Goal: Task Accomplishment & Management: Complete application form

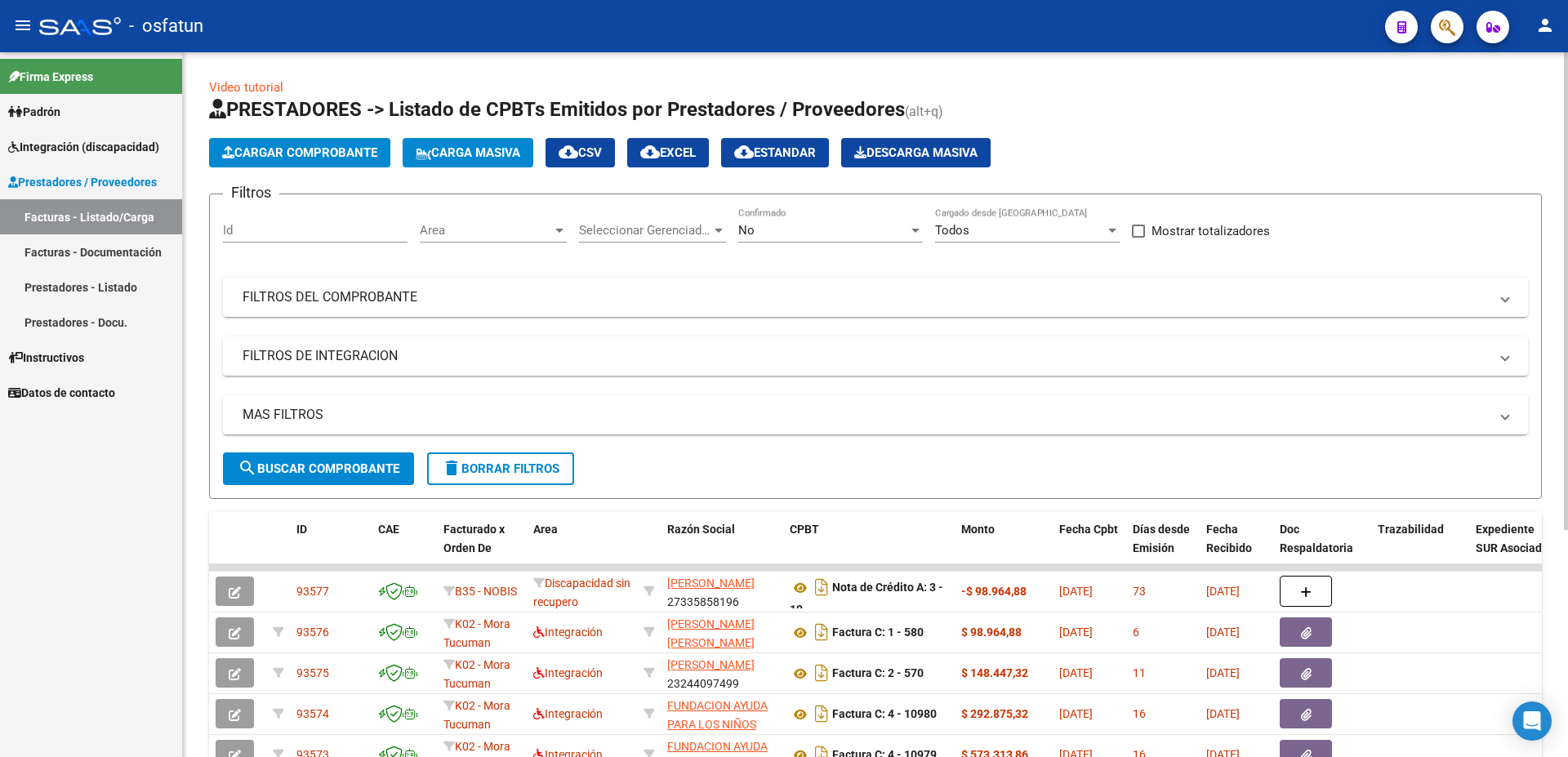
click at [300, 153] on span "Cargar Comprobante" at bounding box center [299, 152] width 155 height 15
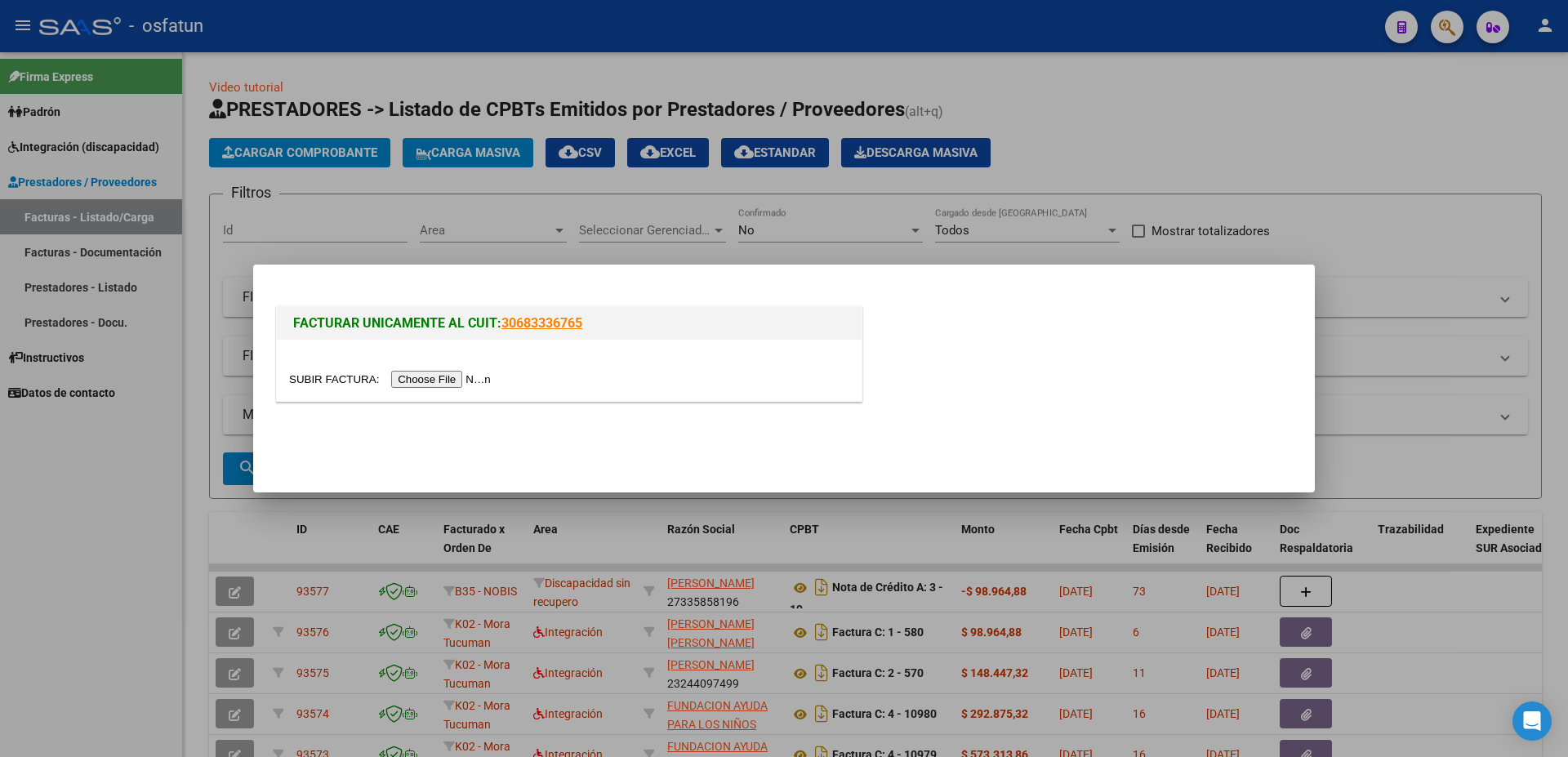
click at [339, 374] on input "file" at bounding box center [392, 379] width 207 height 18
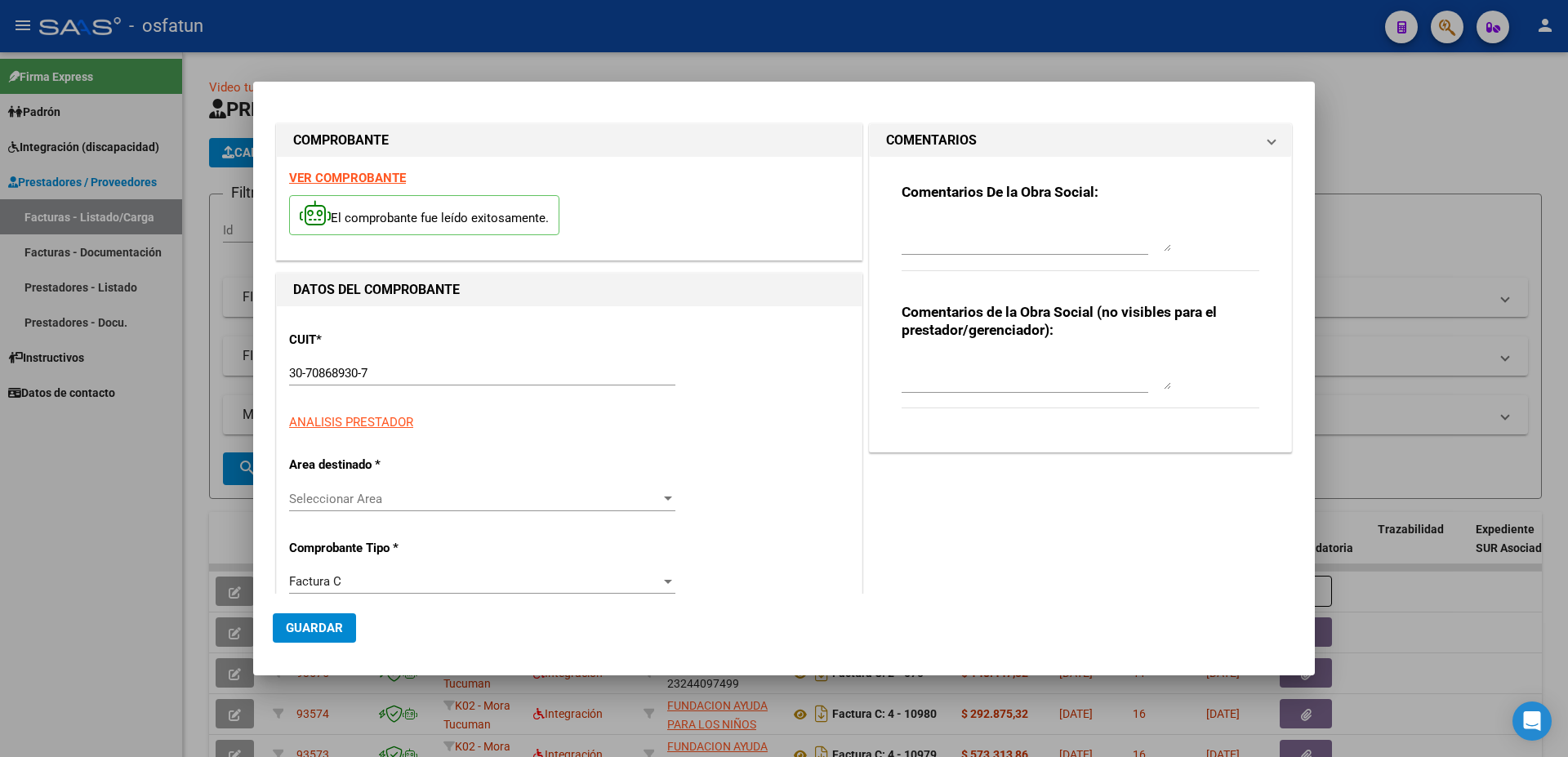
type input "$ 435.376,56"
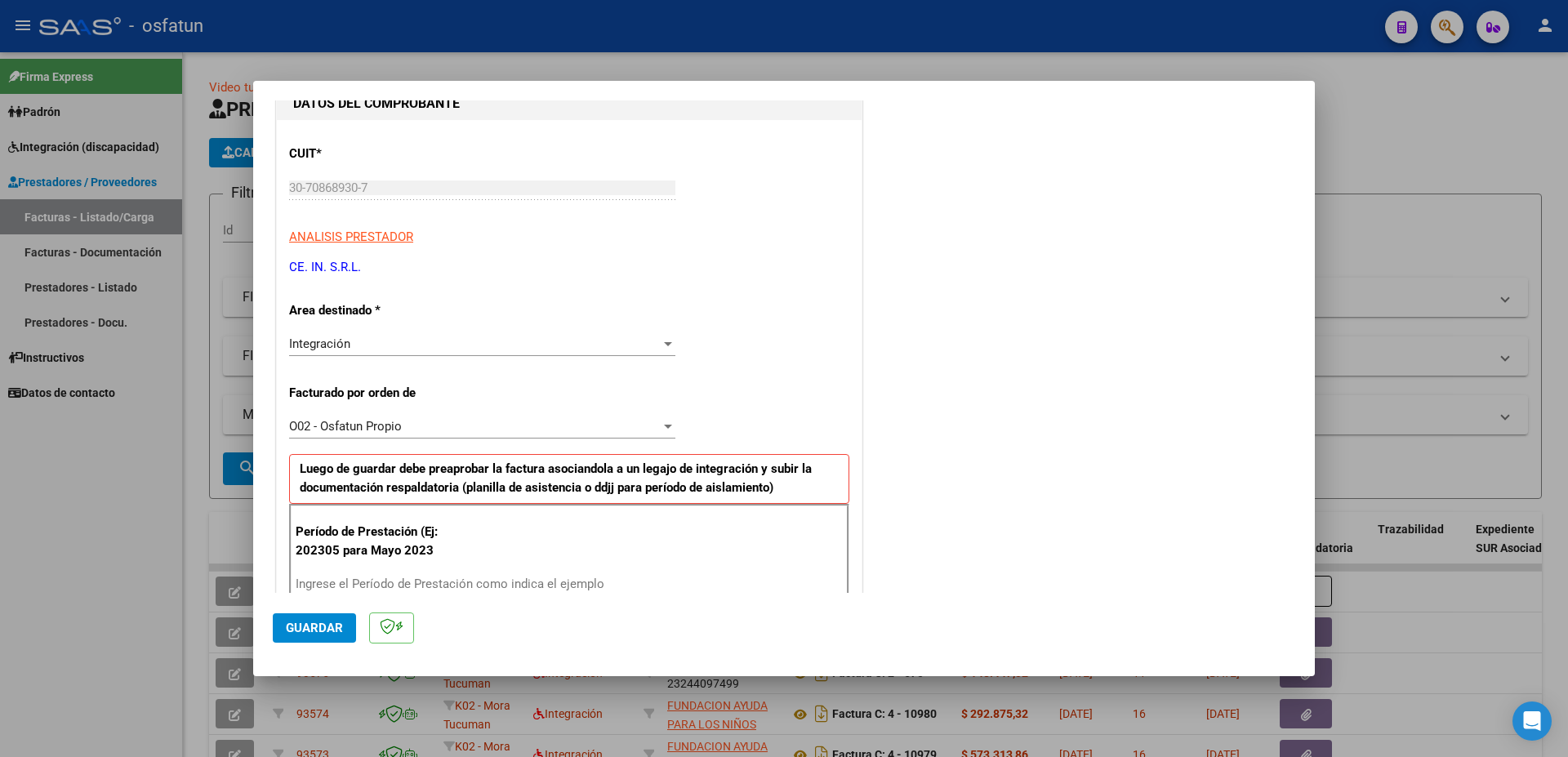
scroll to position [264, 0]
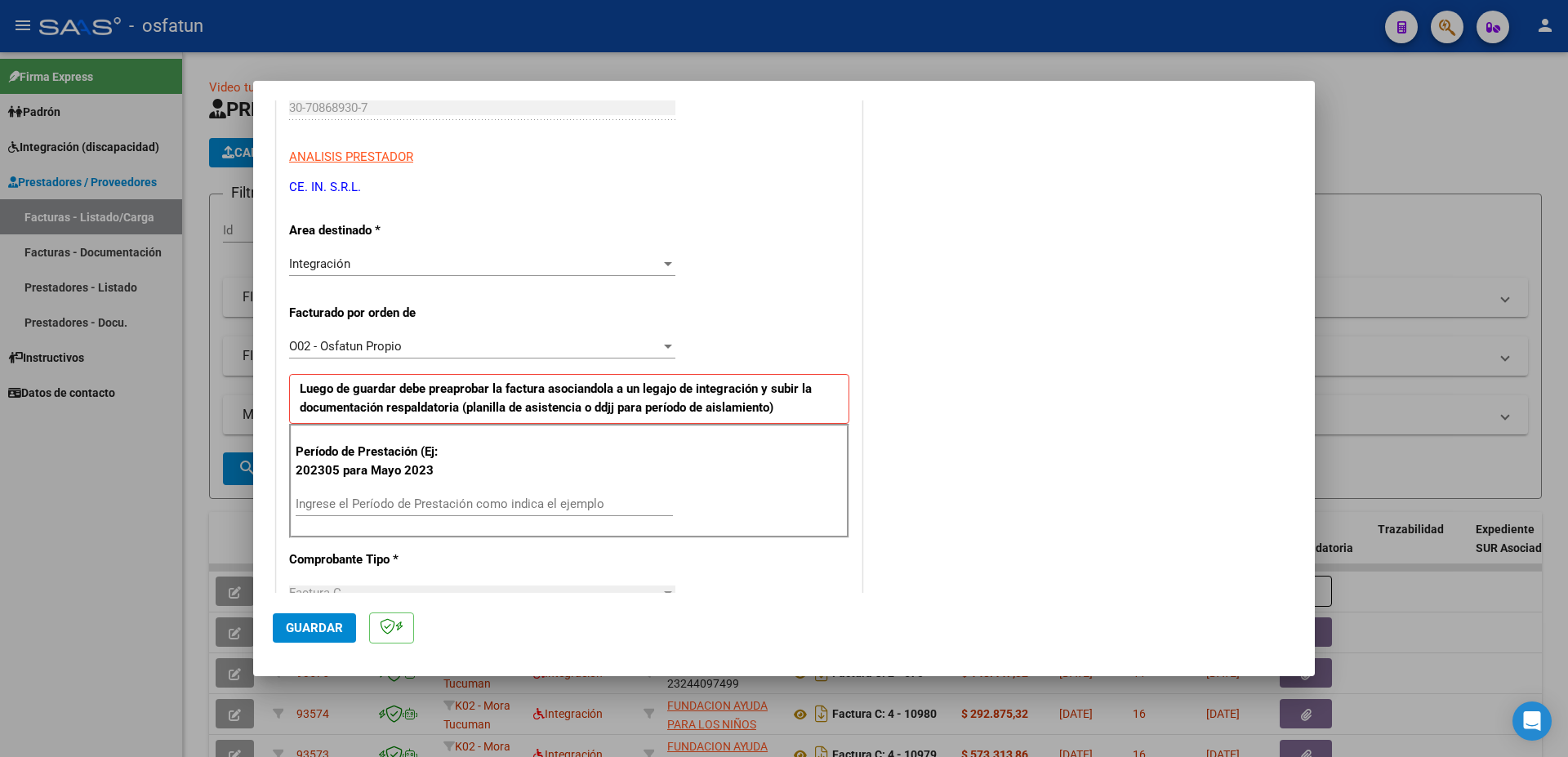
click at [417, 507] on input "Ingrese el Período de Prestación como indica el ejemplo" at bounding box center [484, 503] width 377 height 15
type input "202507"
click at [320, 626] on span "Guardar" at bounding box center [314, 627] width 58 height 15
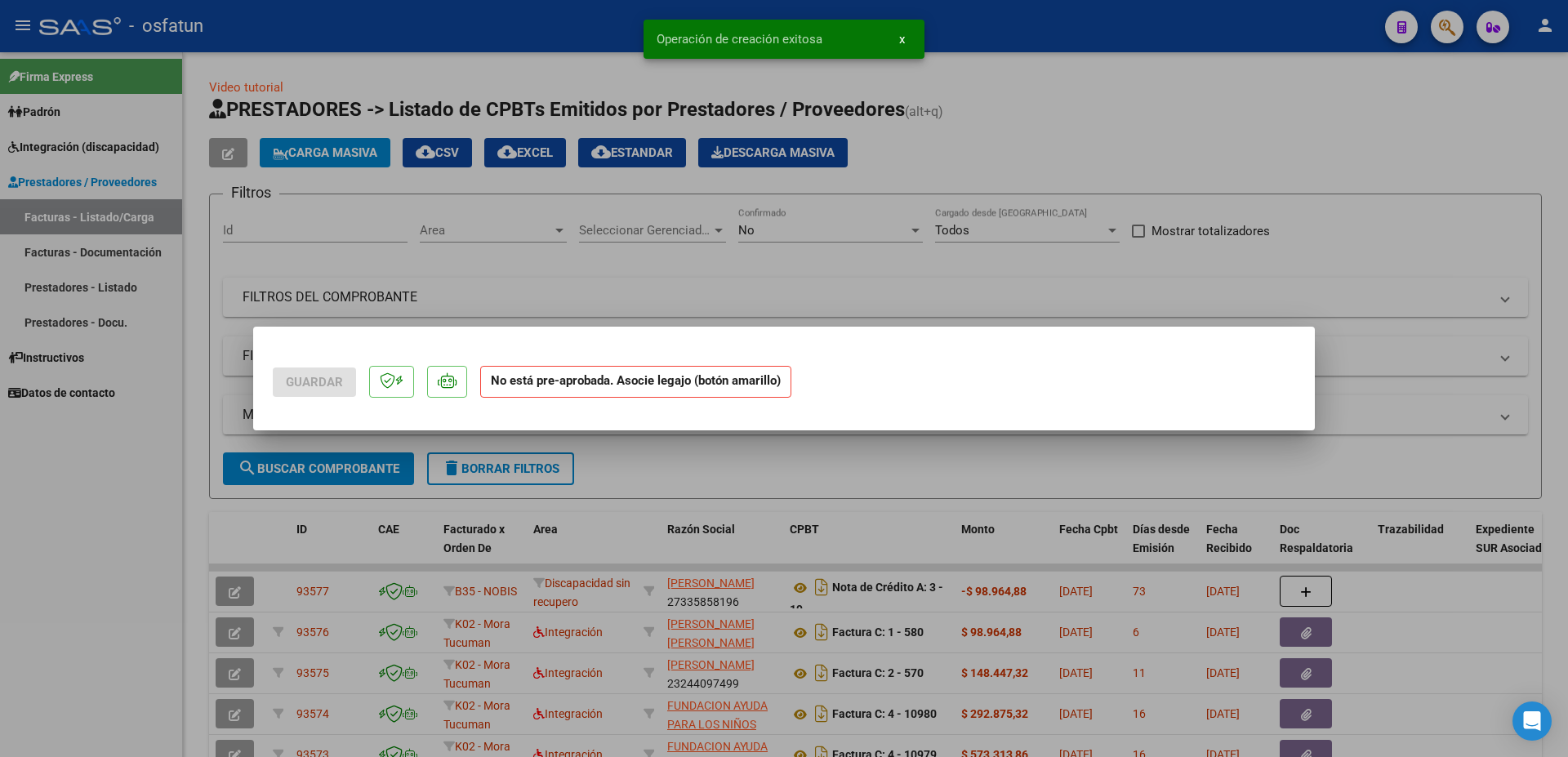
scroll to position [0, 0]
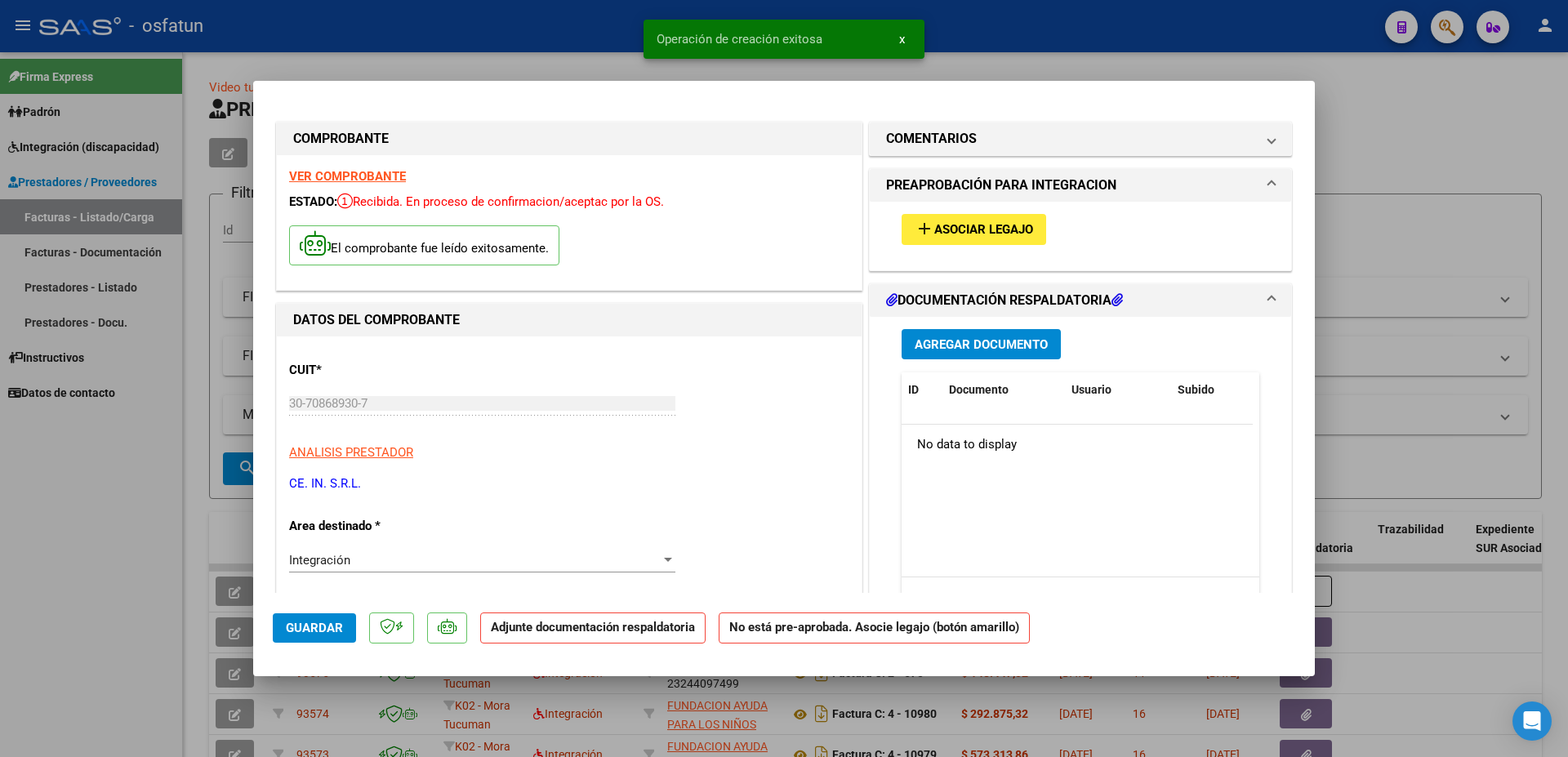
click at [1000, 225] on span "Asociar Legajo" at bounding box center [983, 230] width 98 height 15
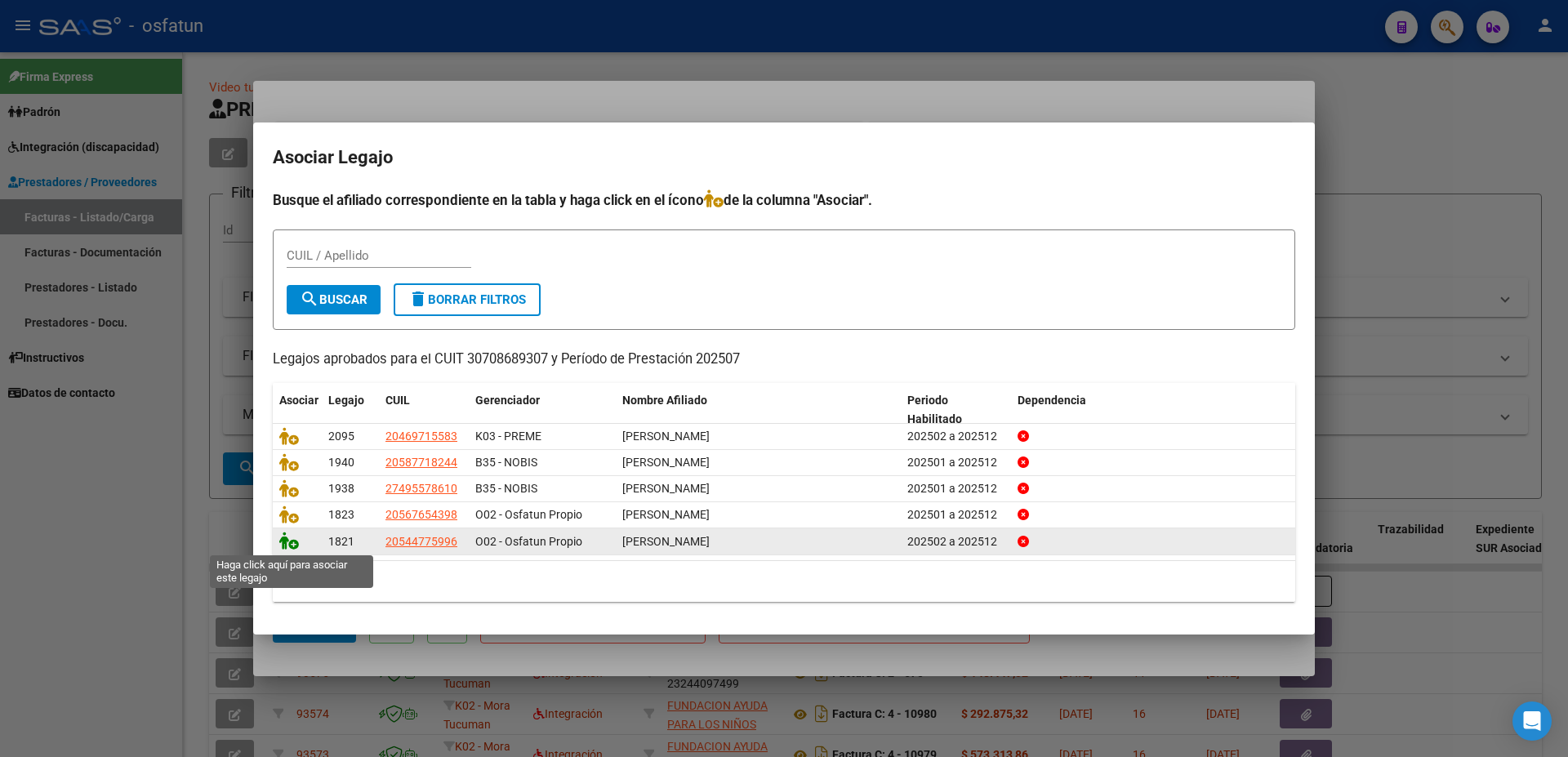
click at [294, 548] on icon at bounding box center [289, 540] width 20 height 18
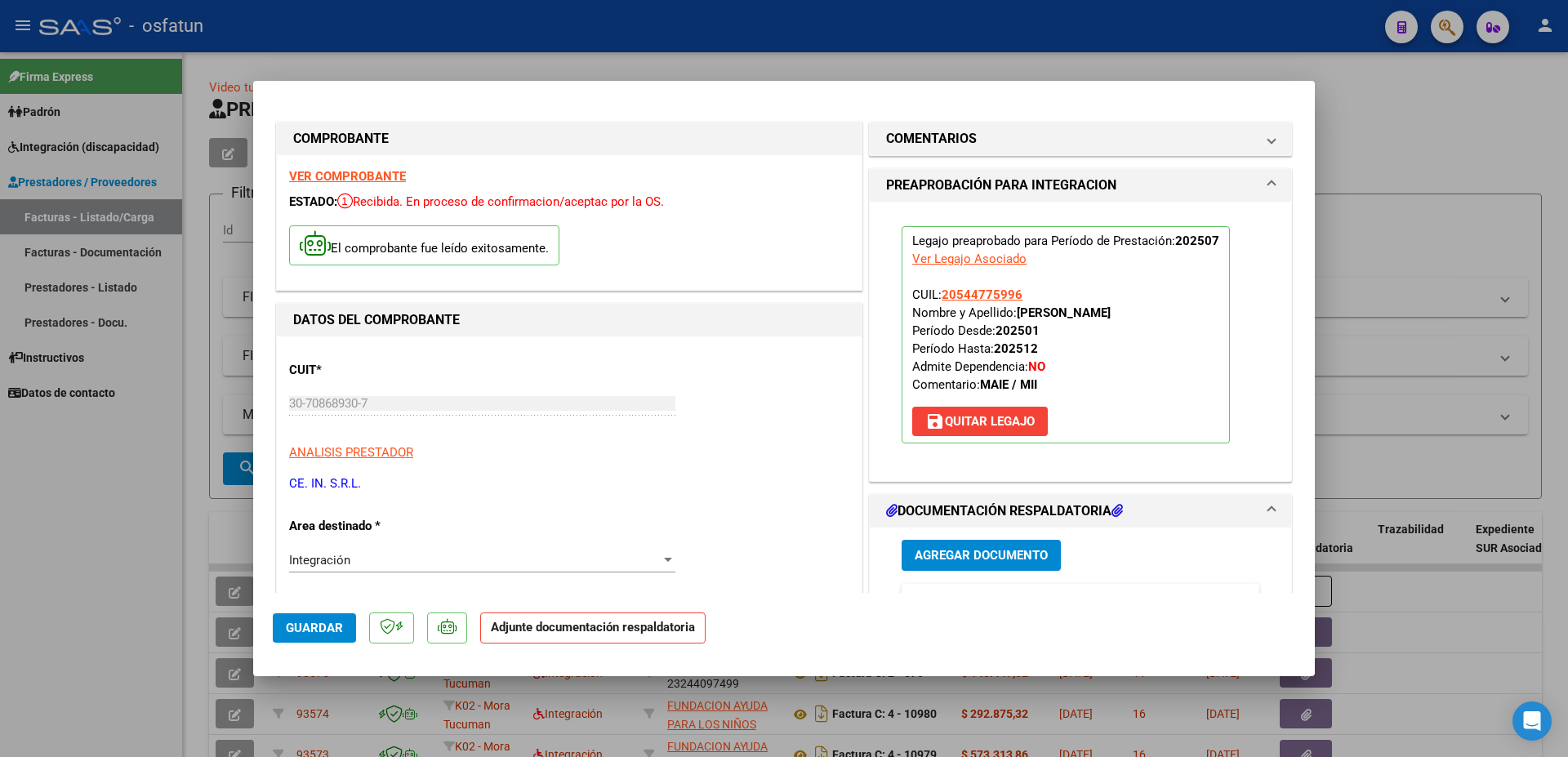
click at [992, 553] on span "Agregar Documento" at bounding box center [981, 556] width 133 height 15
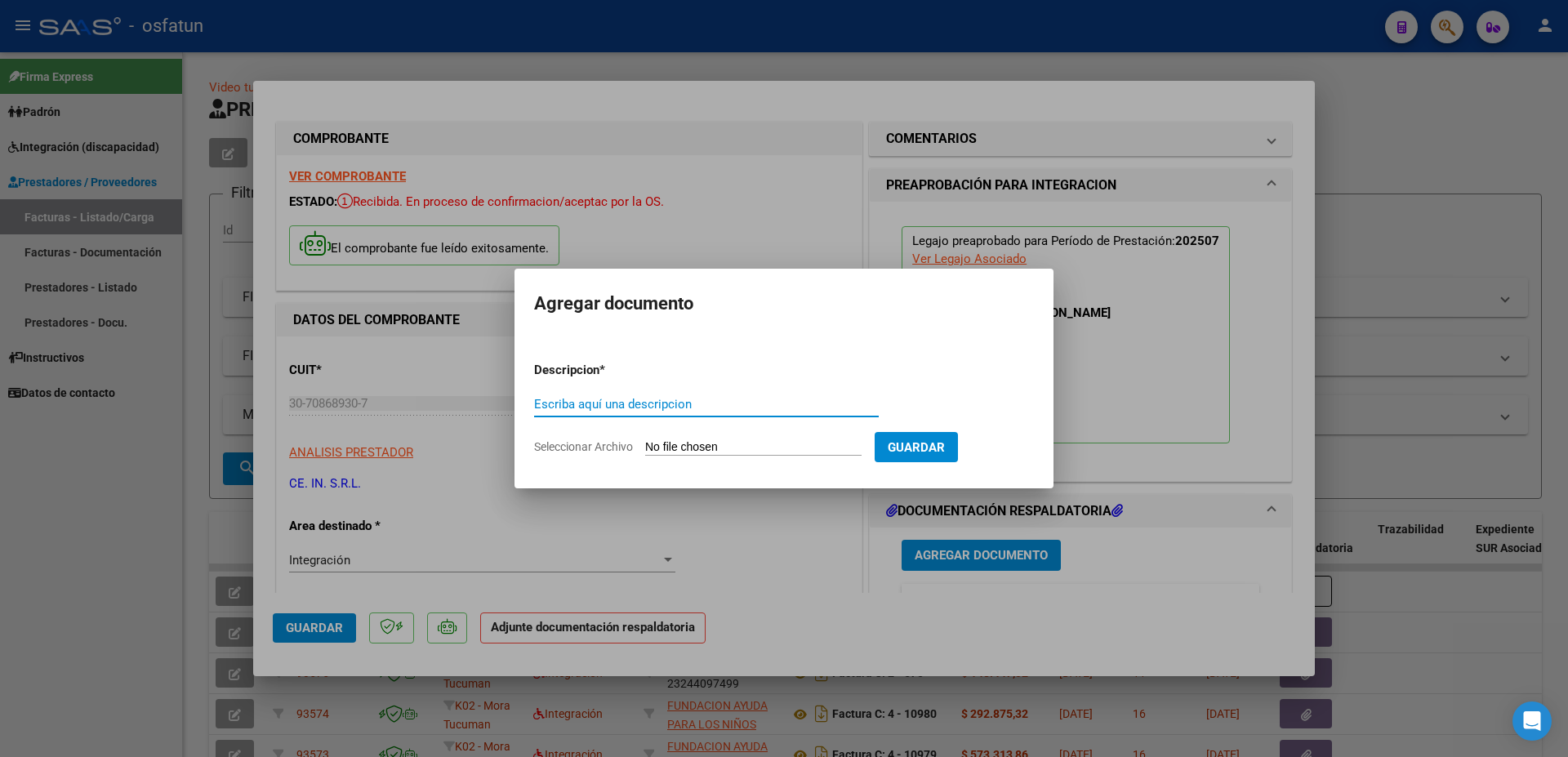
click at [667, 410] on input "Escriba aquí una descripcion" at bounding box center [706, 404] width 344 height 15
type input "p"
click at [721, 401] on input "PLANILLAS DE ASISTENCIA [PERSON_NAME] 2025" at bounding box center [706, 404] width 344 height 15
click at [775, 397] on input "PLANILLAS DE ASISTENCIA [DATE]" at bounding box center [706, 404] width 344 height 15
type input "PLANILLAS DE ASISTENCIA [DATE]"
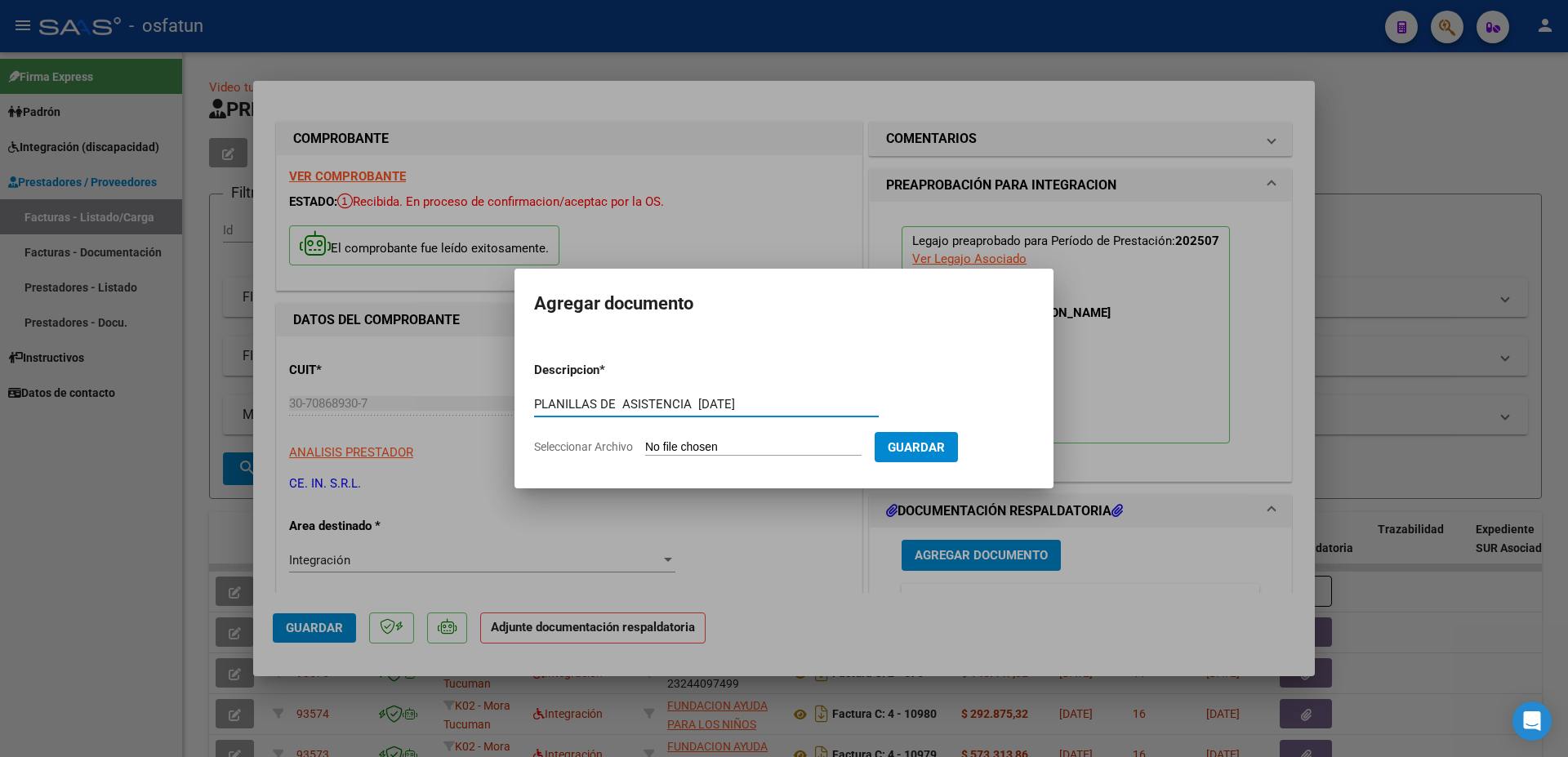
click at [669, 449] on input "Seleccionar Archivo" at bounding box center [754, 448] width 216 height 16
type input "C:\fakepath\[PERSON_NAME] A - P REHABILITACION (3).pdf"
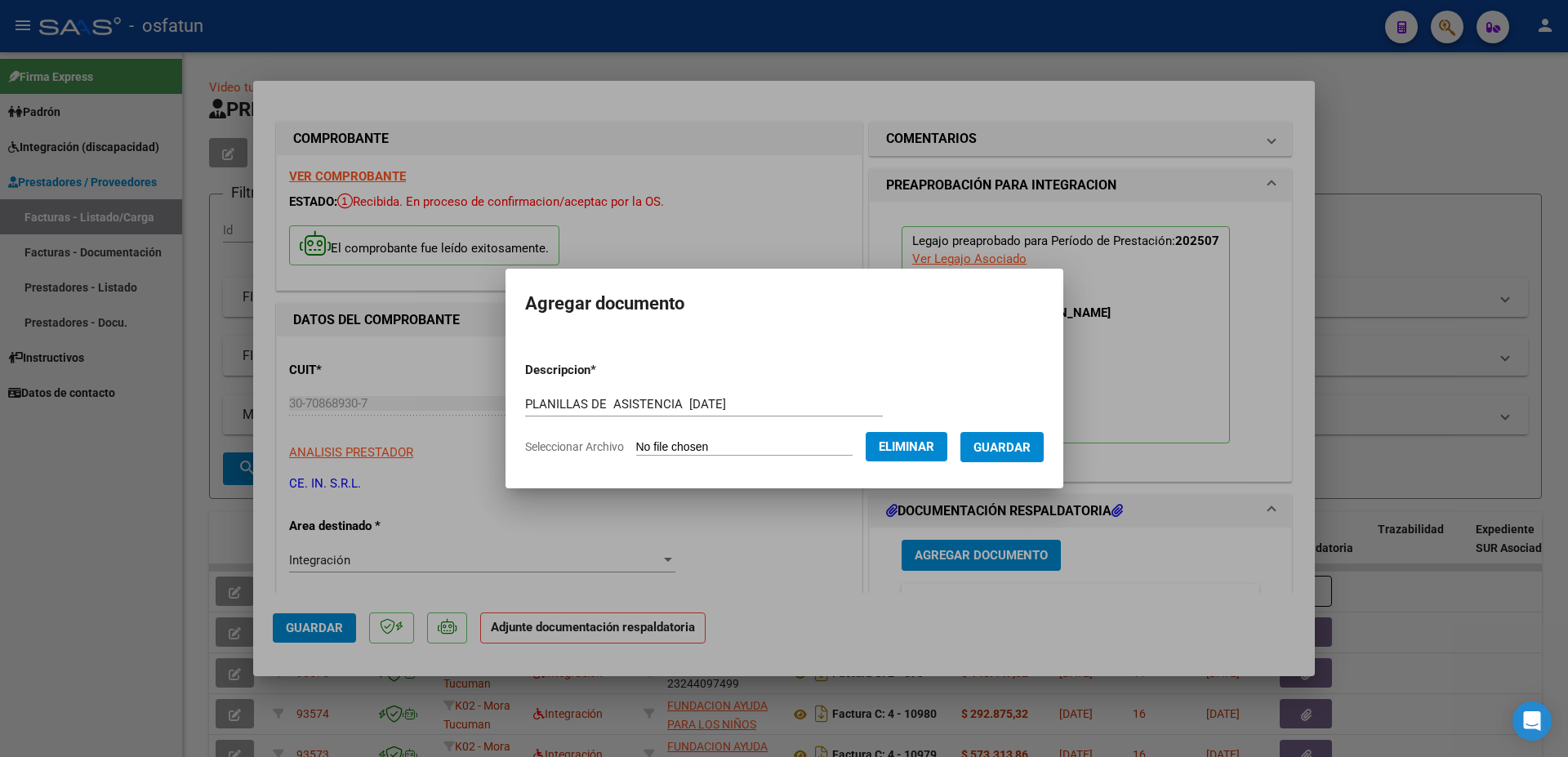
click at [1031, 448] on span "Guardar" at bounding box center [1001, 447] width 58 height 15
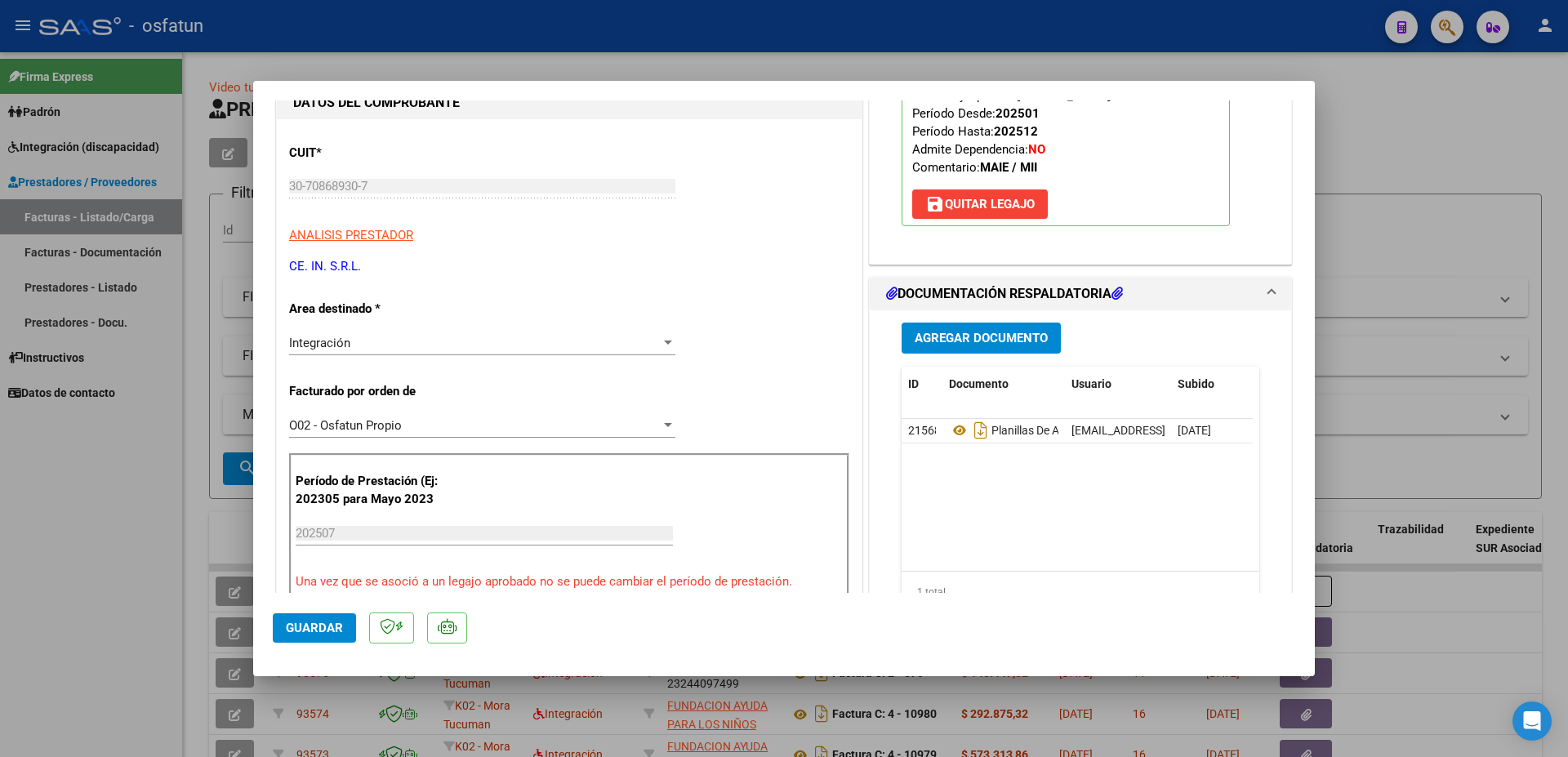
scroll to position [228, 0]
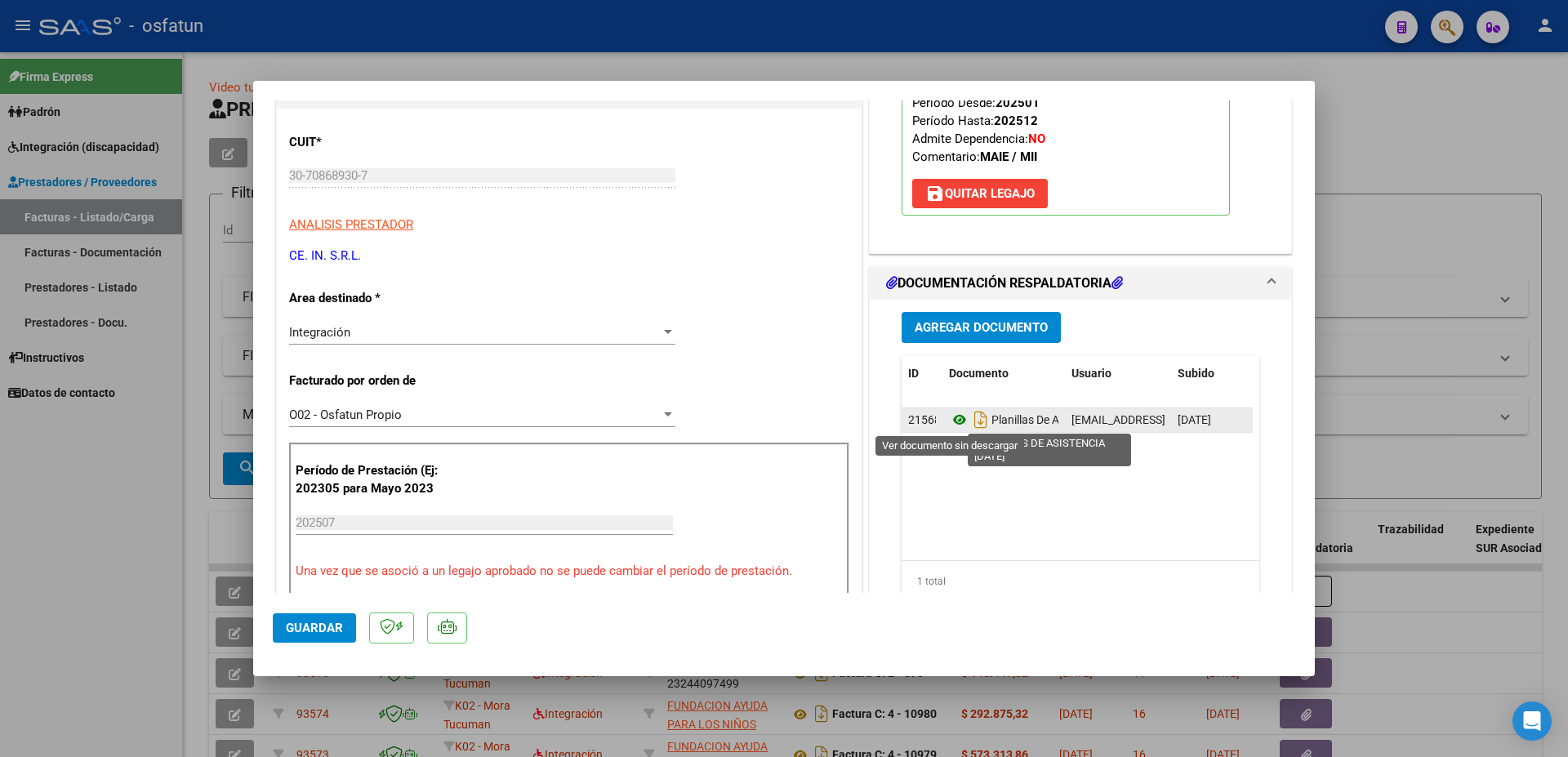
click at [952, 422] on icon at bounding box center [960, 419] width 21 height 20
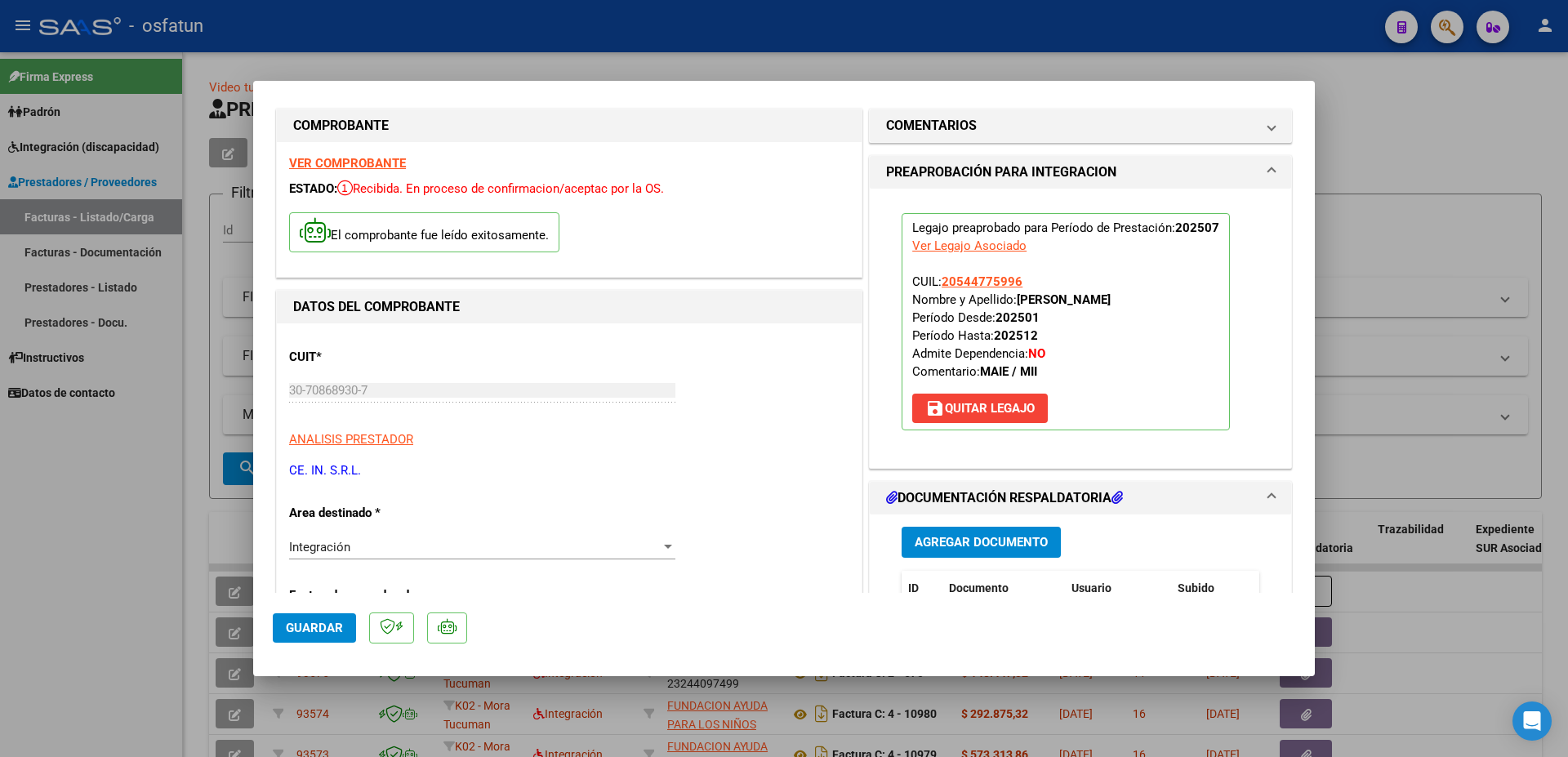
scroll to position [0, 0]
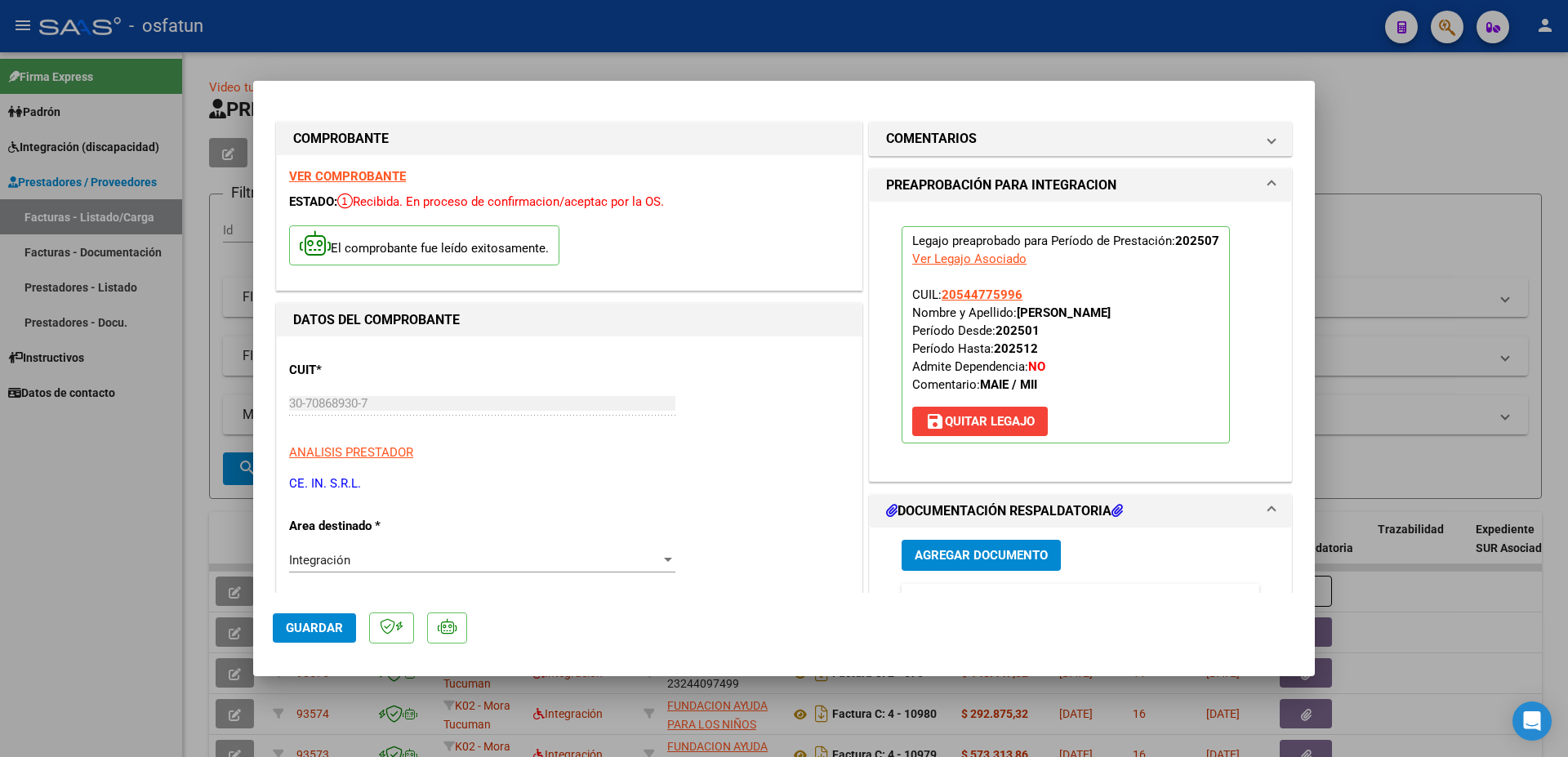
click at [329, 169] on div "VER COMPROBANTE ESTADO: Recibida. En proceso de confirmacion/aceptac por la OS.…" at bounding box center [569, 222] width 585 height 135
click at [331, 176] on strong "VER COMPROBANTE" at bounding box center [347, 176] width 117 height 15
click at [945, 548] on span "Agregar Documento" at bounding box center [981, 554] width 133 height 15
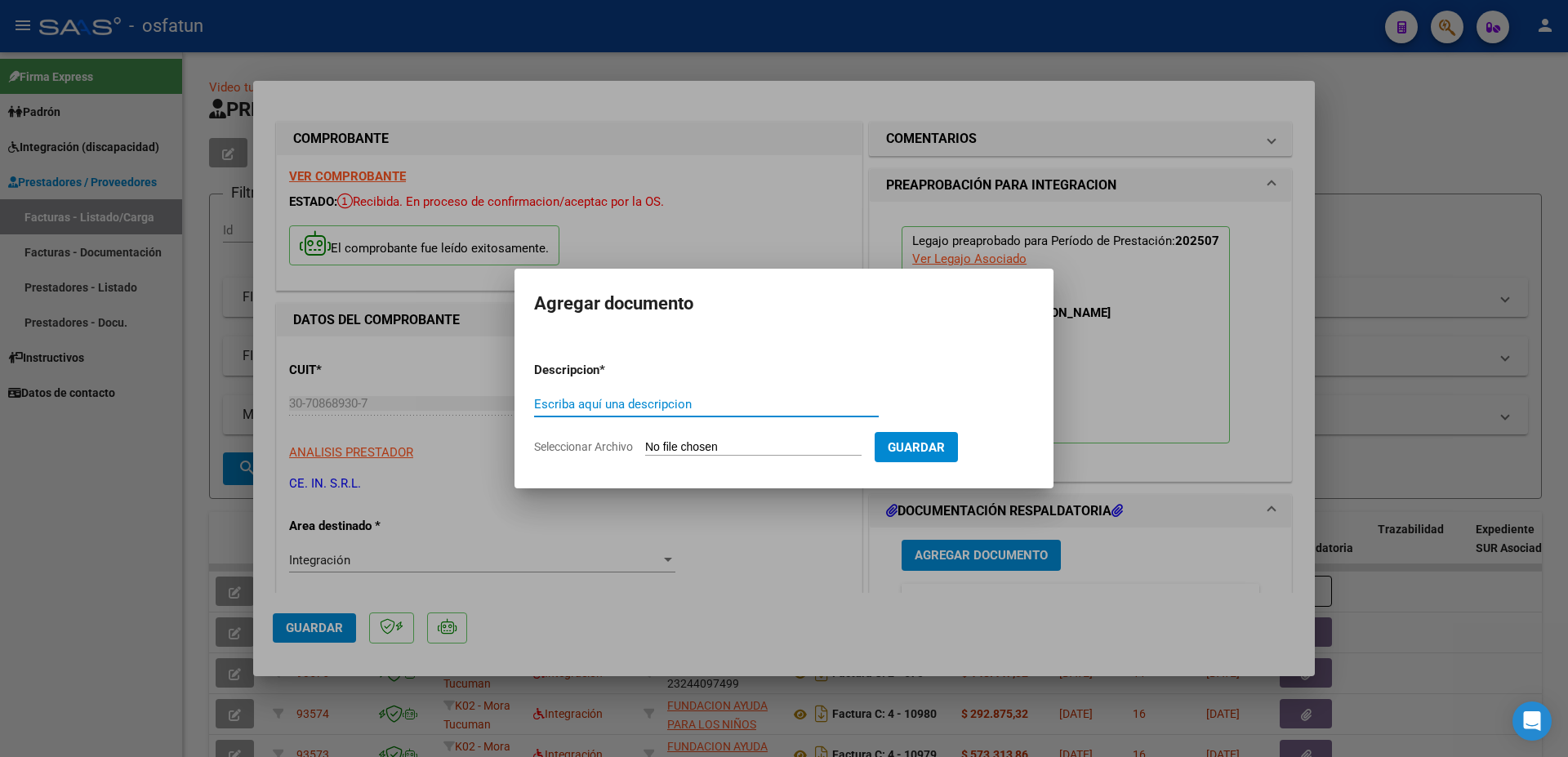
click at [664, 399] on input "Escriba aquí una descripcion" at bounding box center [706, 404] width 344 height 15
type input "a"
type input "AUTORIZACION ANUAL 2025"
click at [691, 450] on input "Seleccionar Archivo" at bounding box center [754, 448] width 216 height 16
type input "C:\fakepath\Autorizacion RI - order_3332402.pdf"
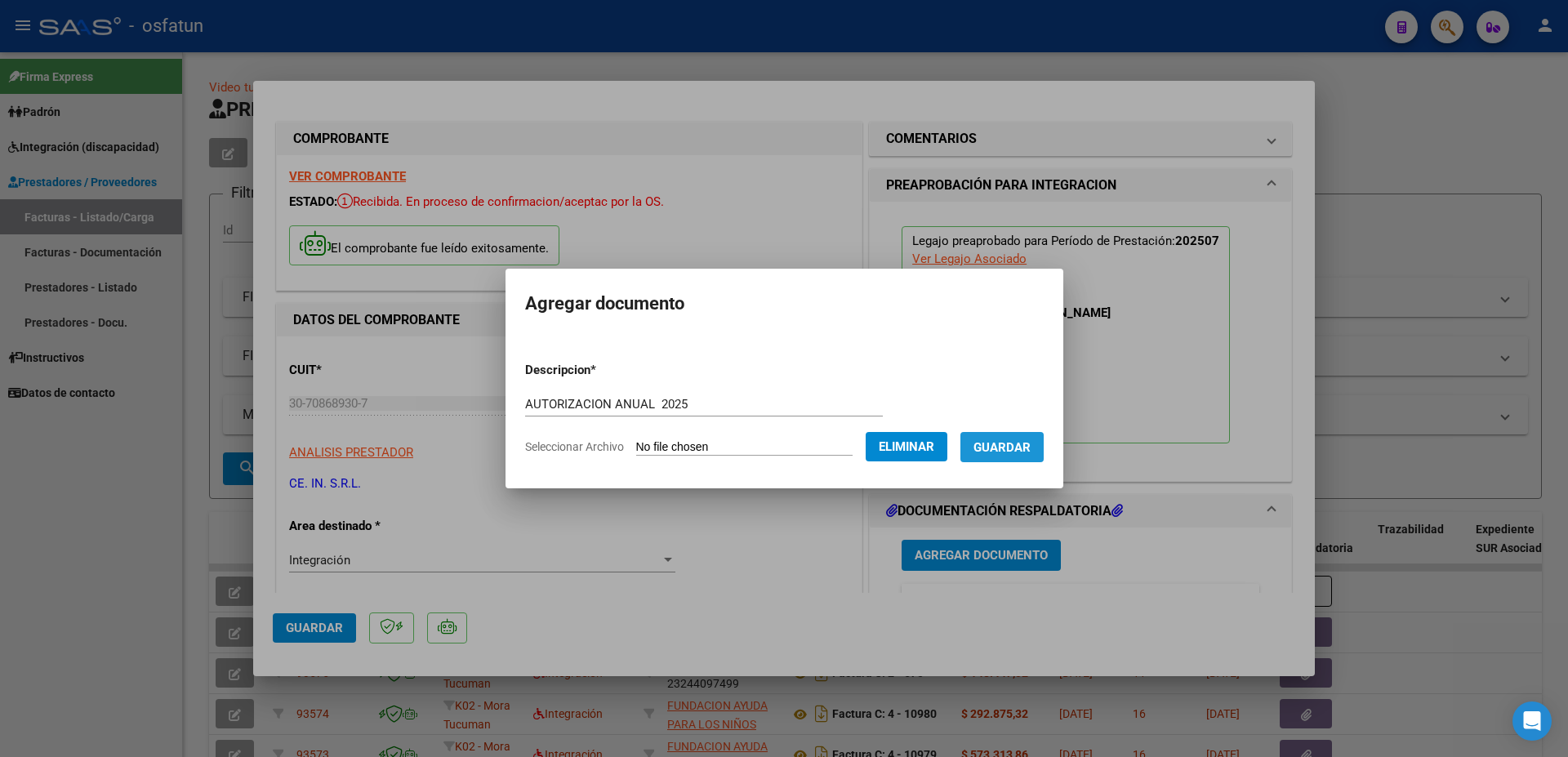
click at [1043, 436] on button "Guardar" at bounding box center [1001, 447] width 83 height 30
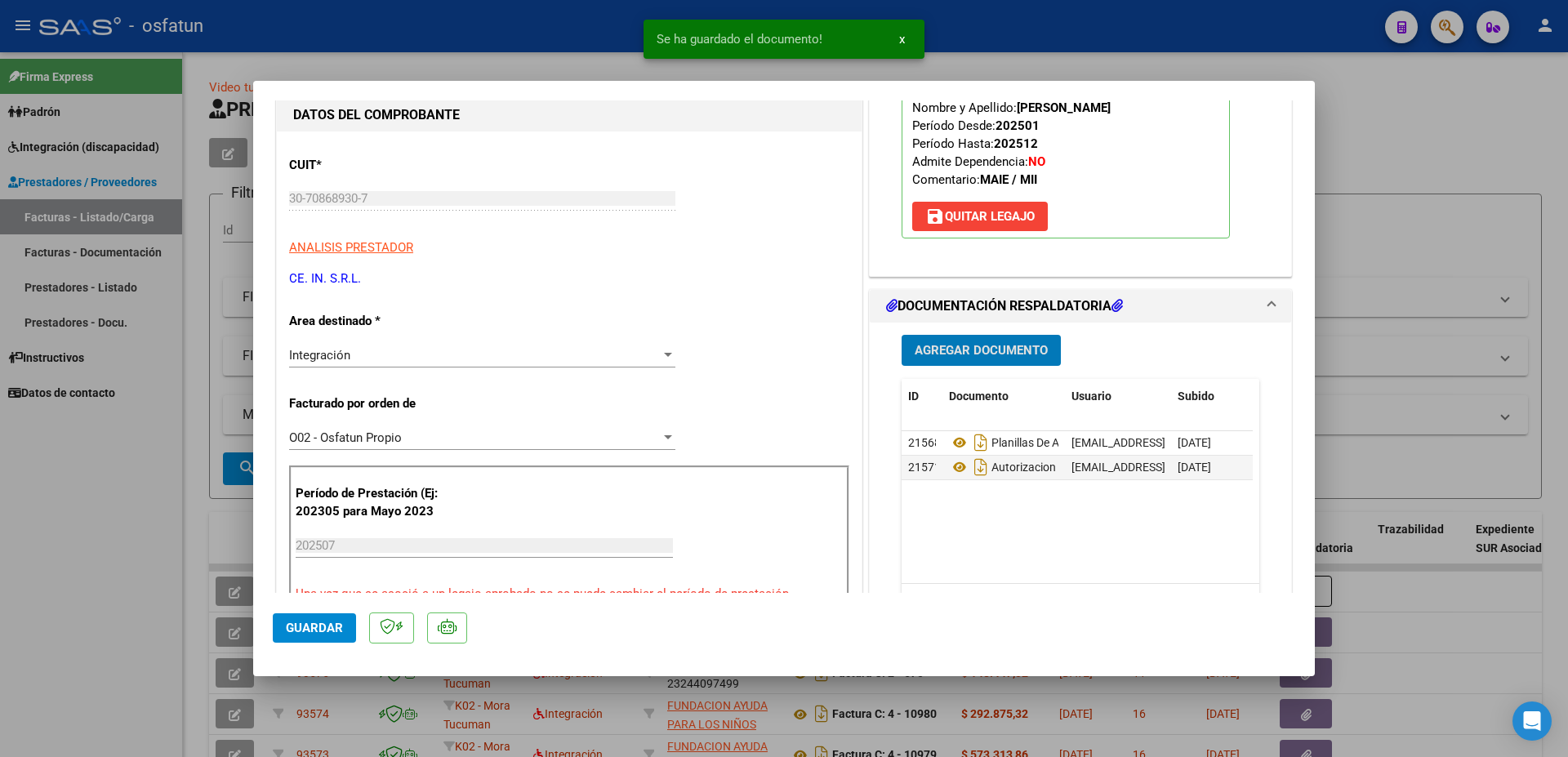
scroll to position [353, 0]
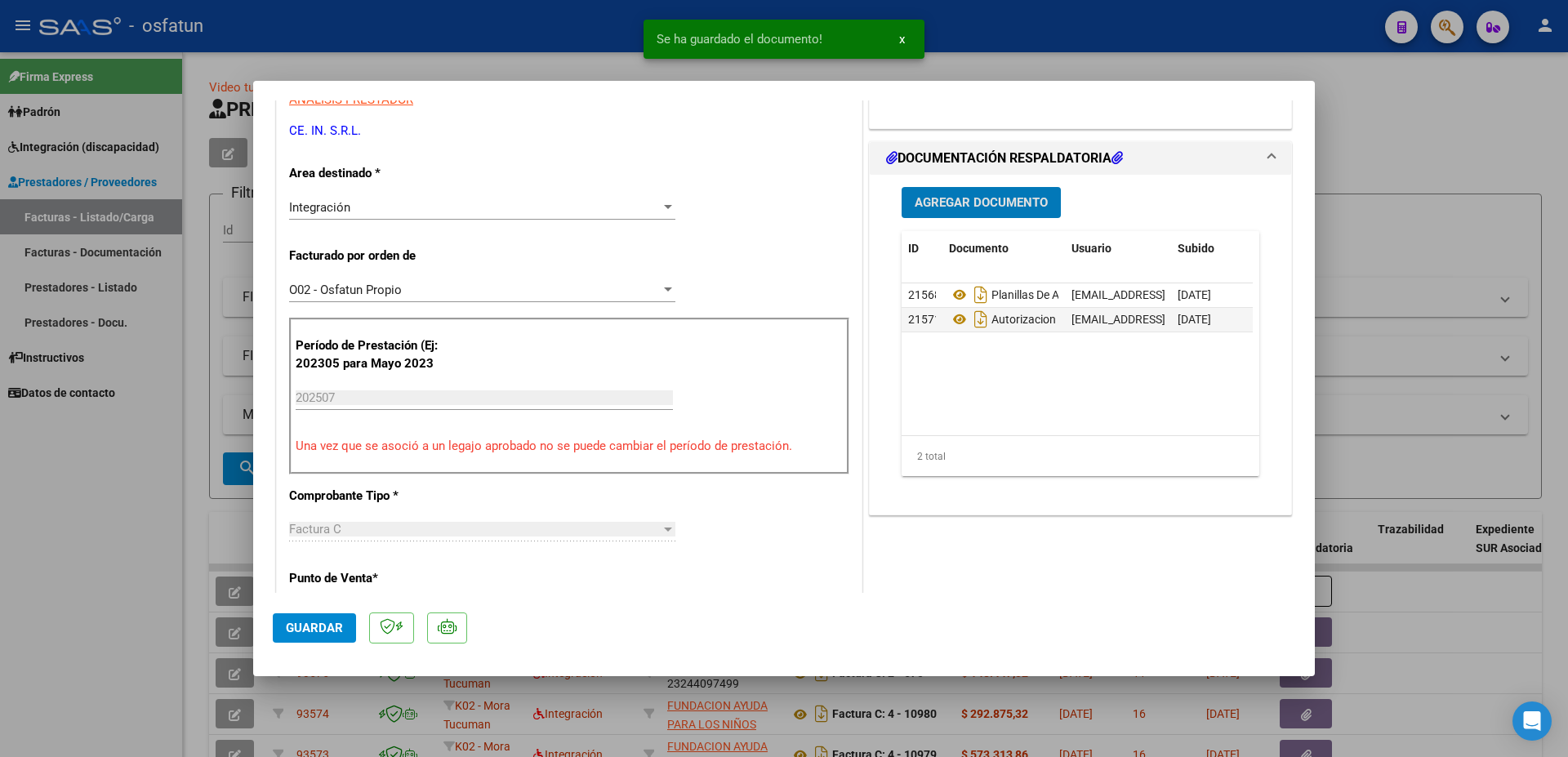
click at [329, 628] on span "Guardar" at bounding box center [314, 627] width 58 height 15
click at [1403, 130] on div at bounding box center [784, 378] width 1568 height 757
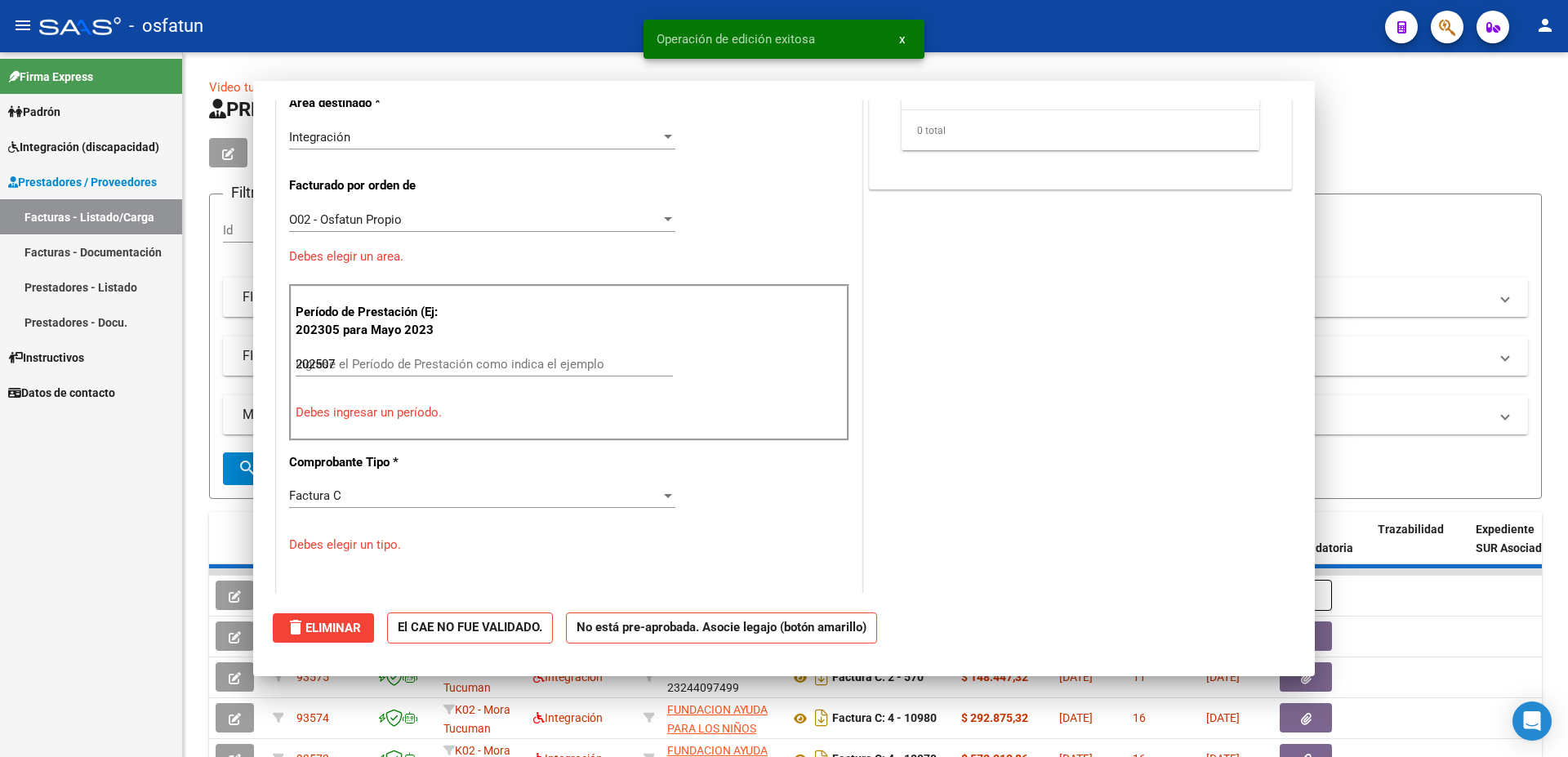
type input "$ 0,00"
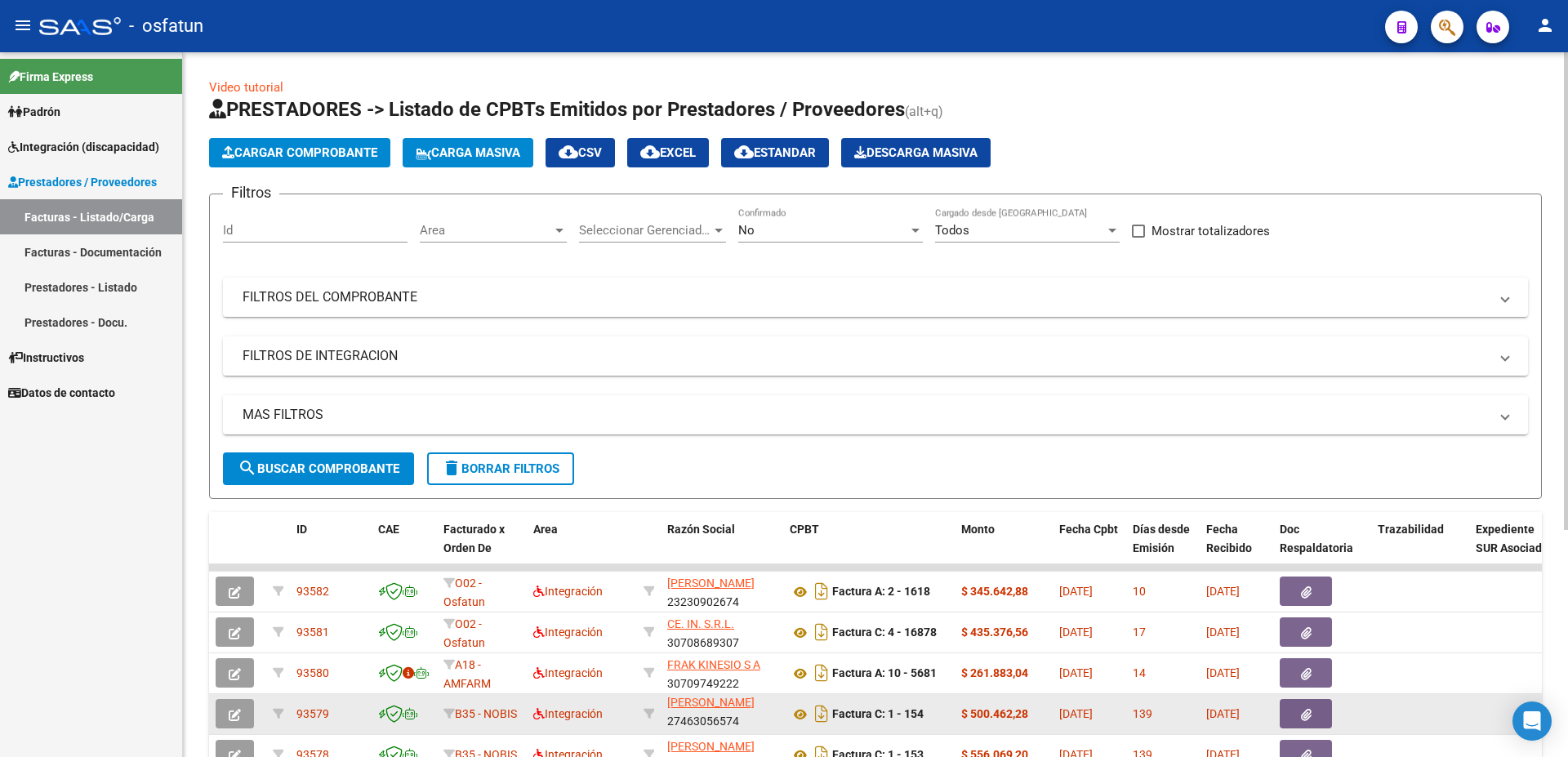
scroll to position [40, 0]
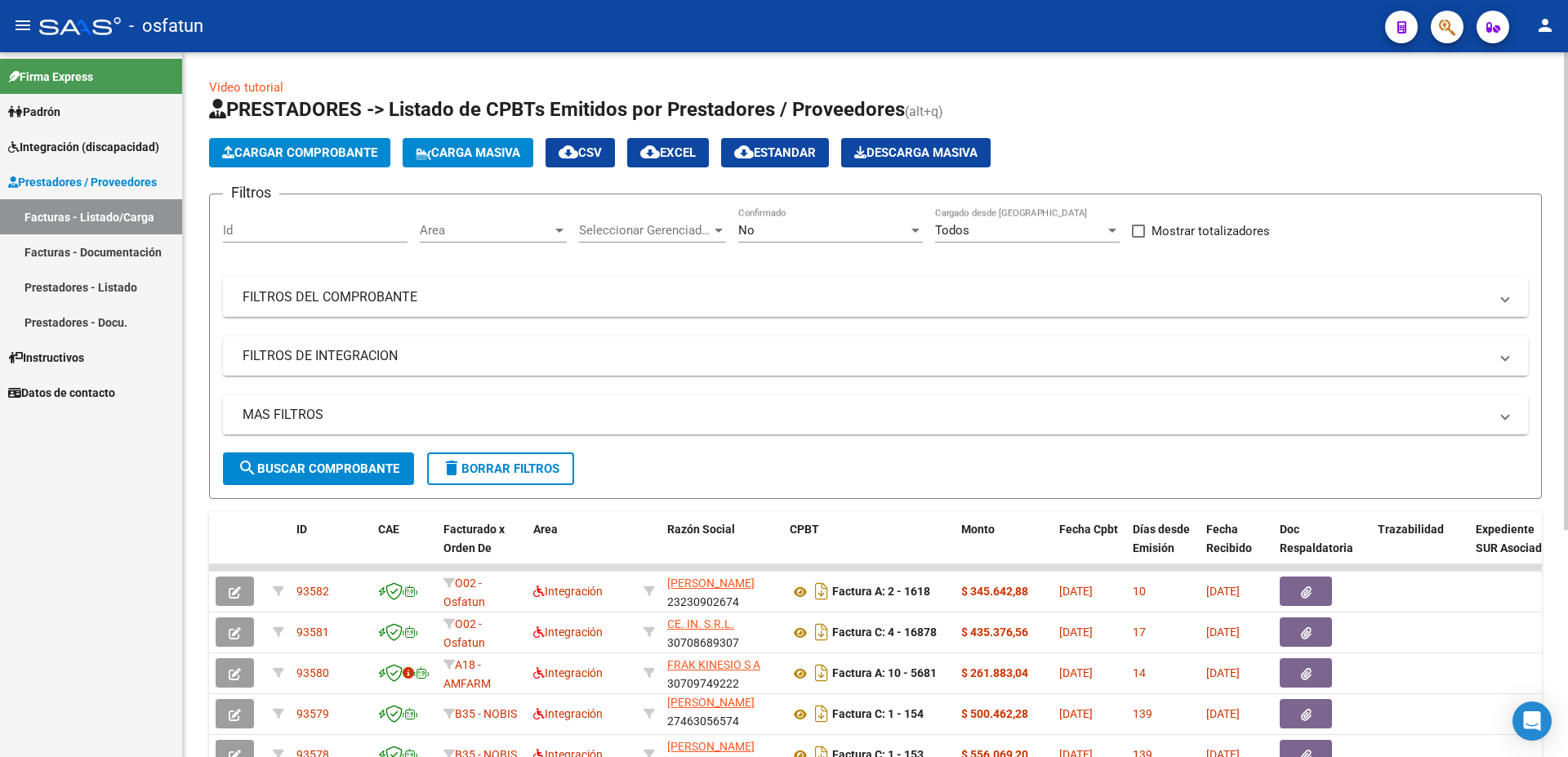
click at [289, 151] on span "Cargar Comprobante" at bounding box center [299, 152] width 155 height 15
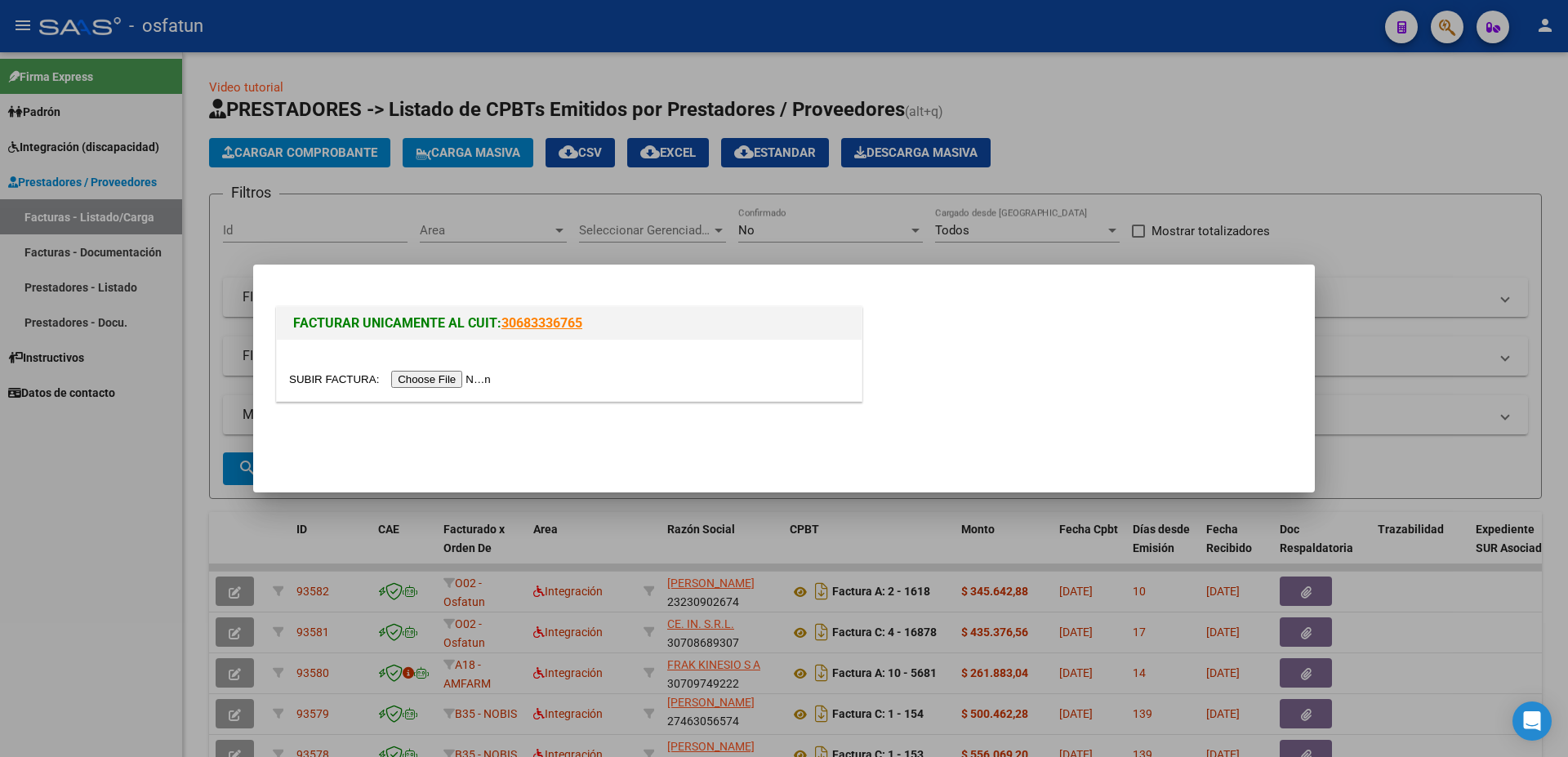
click at [337, 381] on input "file" at bounding box center [392, 379] width 207 height 18
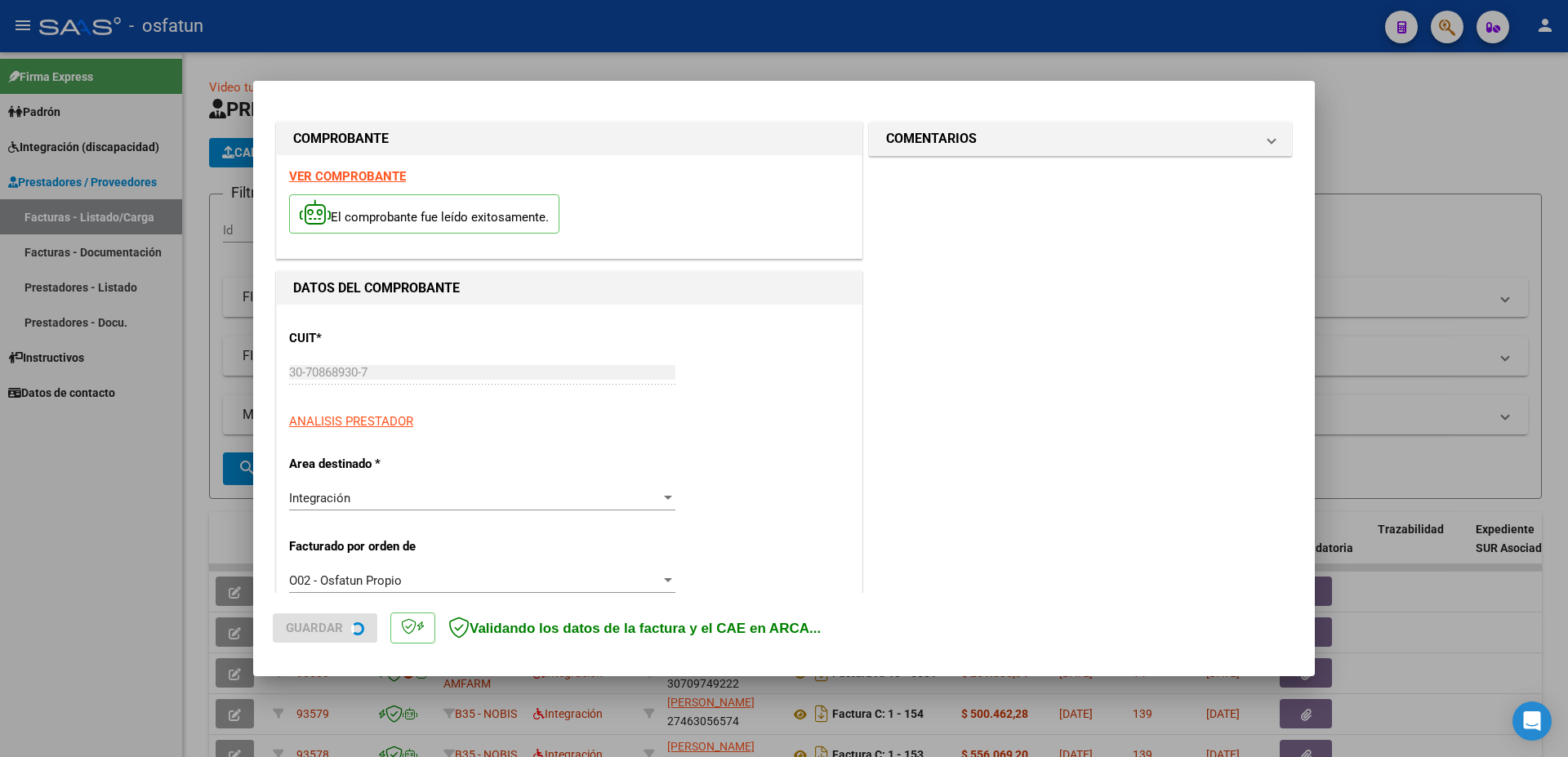
type input "$ 475.830,36"
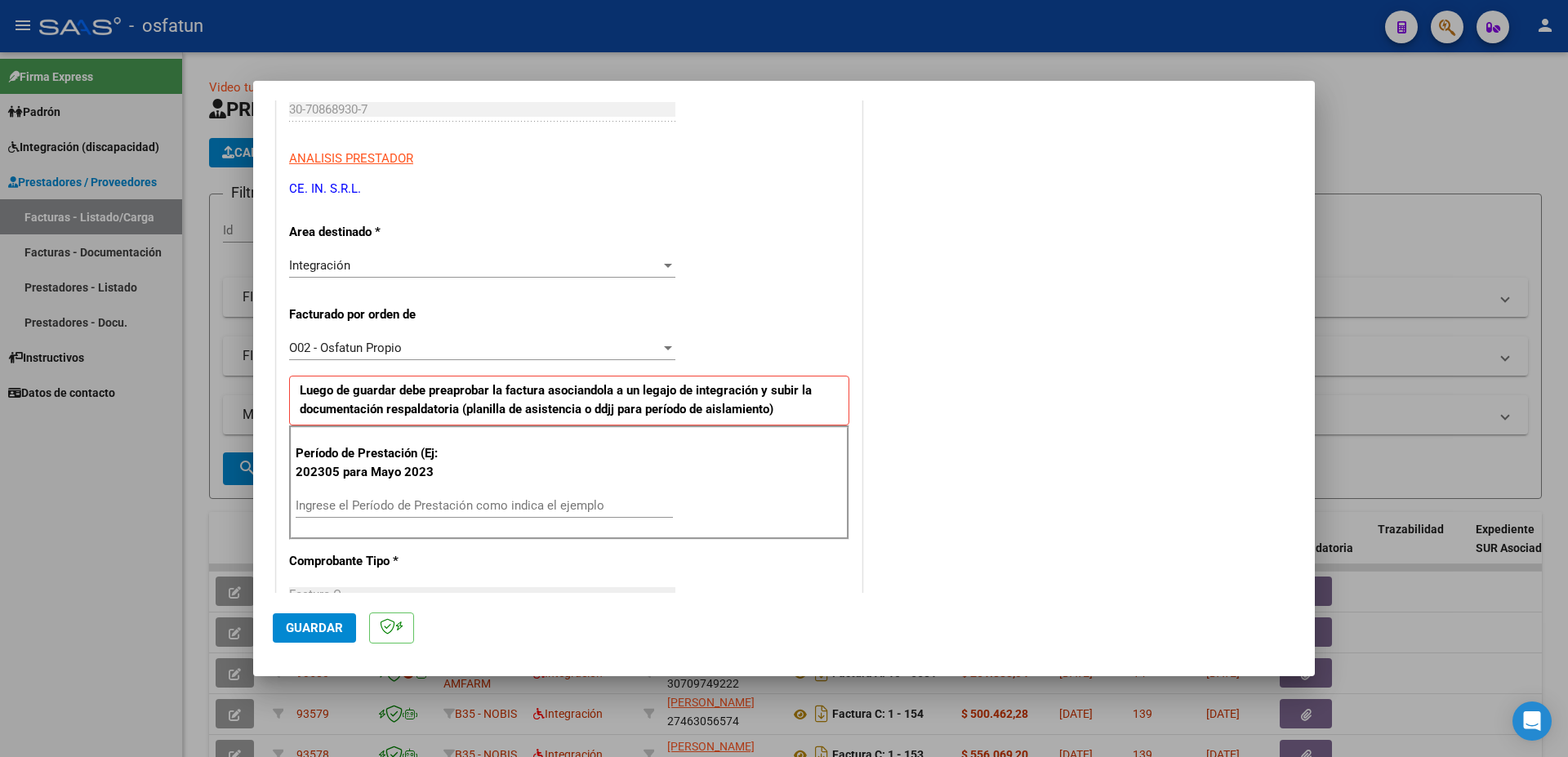
scroll to position [264, 0]
click at [380, 502] on input "Ingrese el Período de Prestación como indica el ejemplo" at bounding box center [484, 503] width 377 height 15
type input "202507"
click at [354, 625] on button "Guardar" at bounding box center [314, 628] width 83 height 29
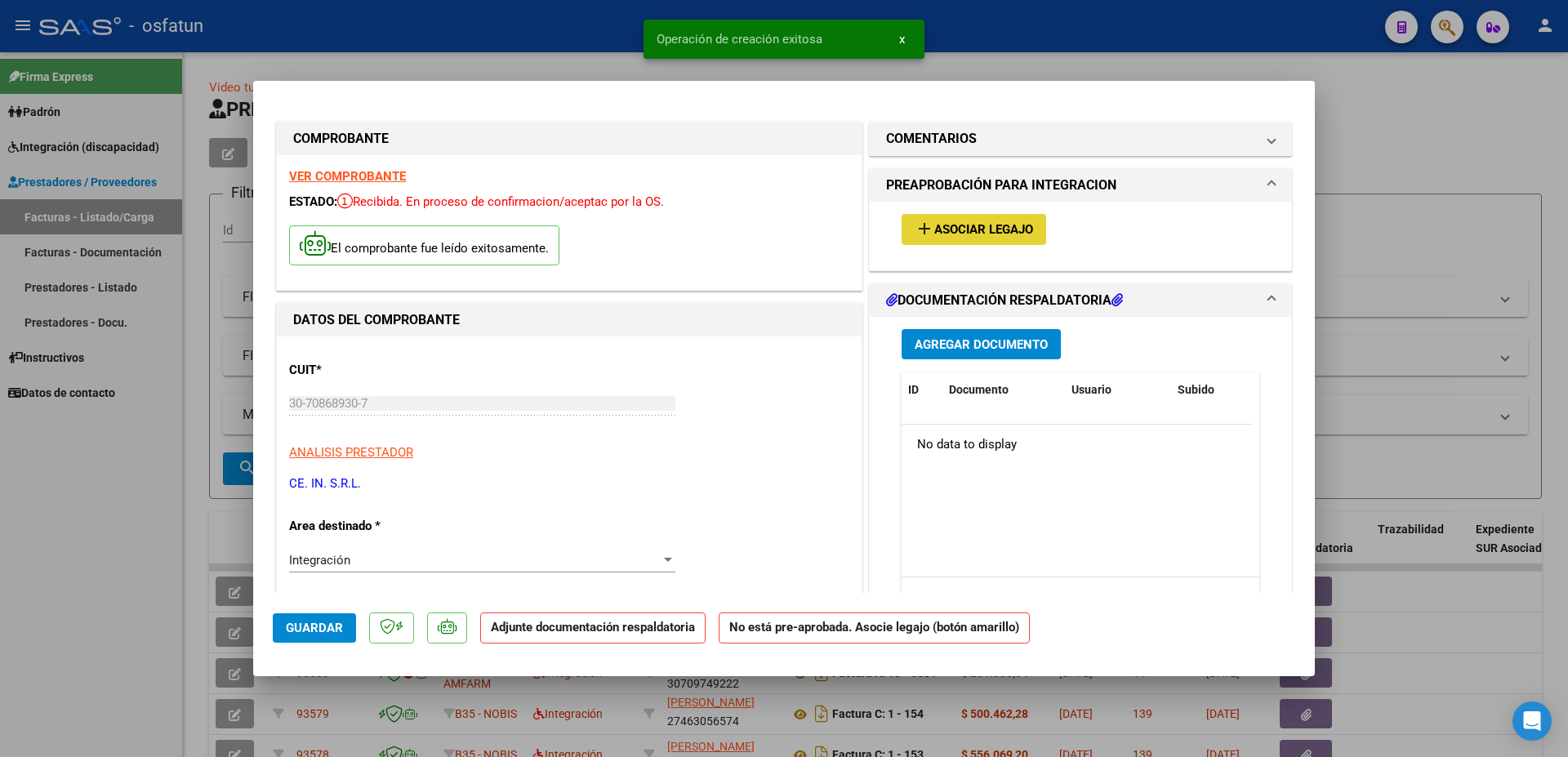
click at [985, 229] on span "Asociar Legajo" at bounding box center [983, 230] width 98 height 15
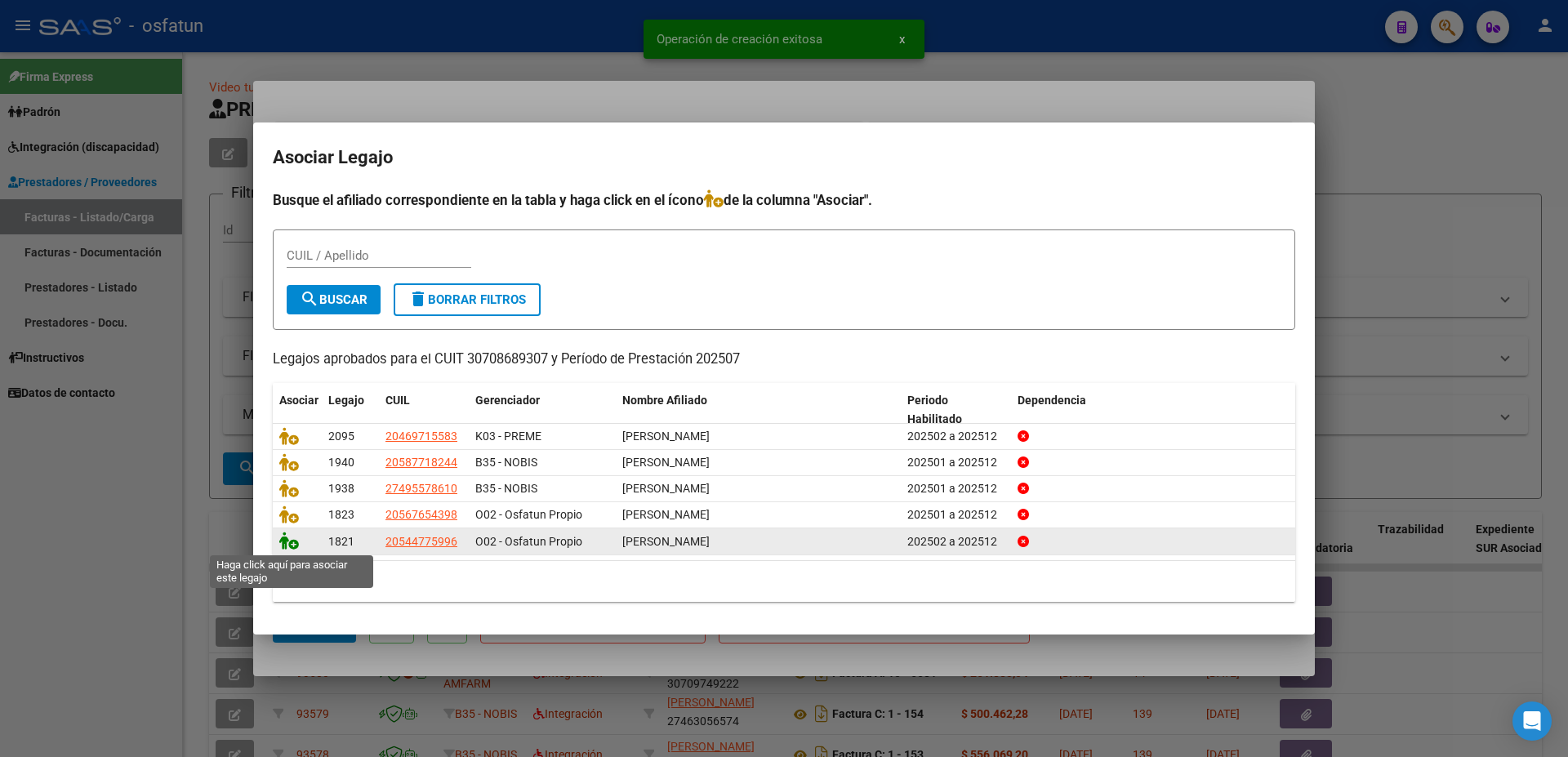
click at [290, 544] on icon at bounding box center [289, 540] width 20 height 18
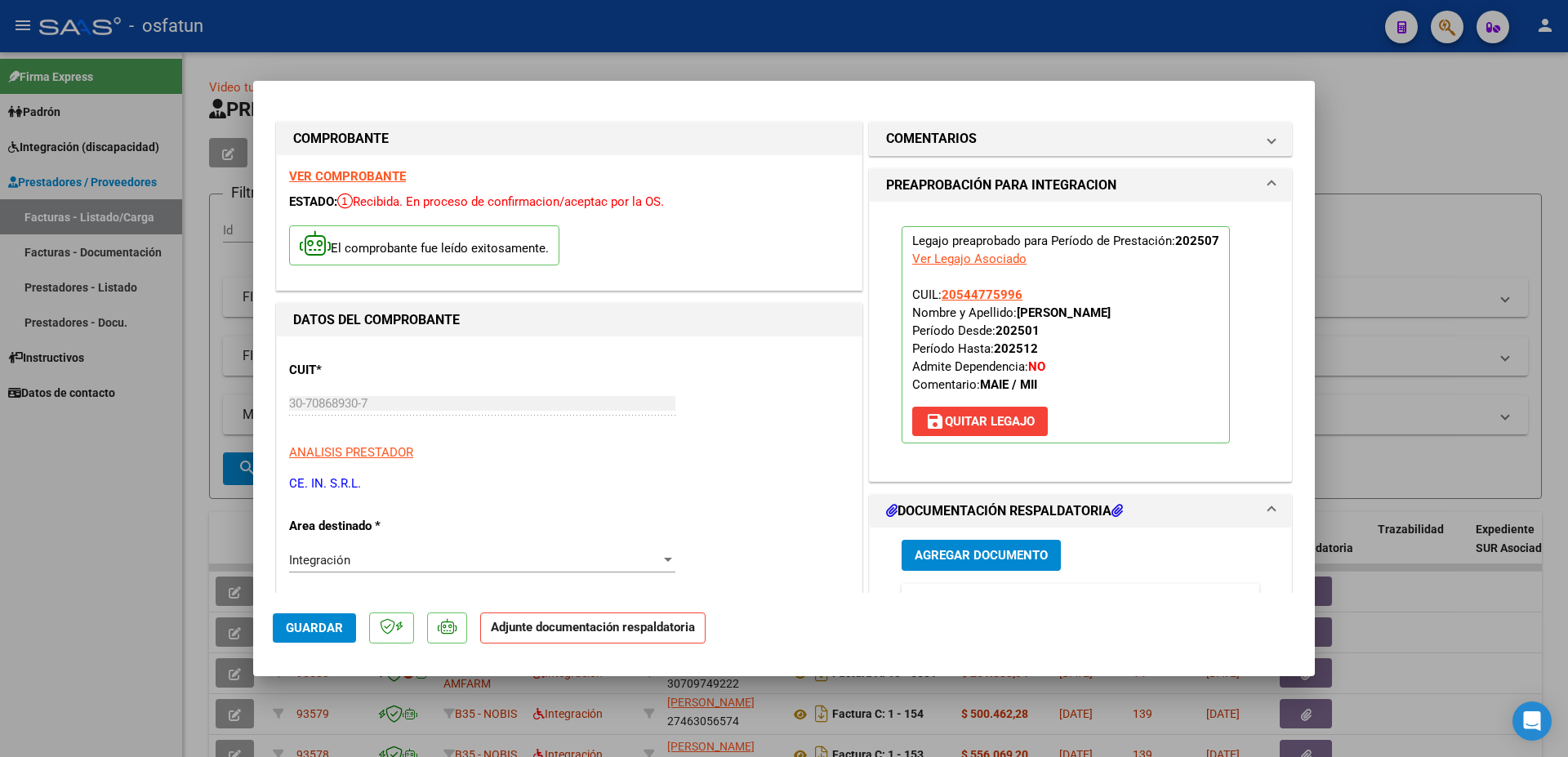
click at [1006, 557] on span "Agregar Documento" at bounding box center [981, 556] width 133 height 15
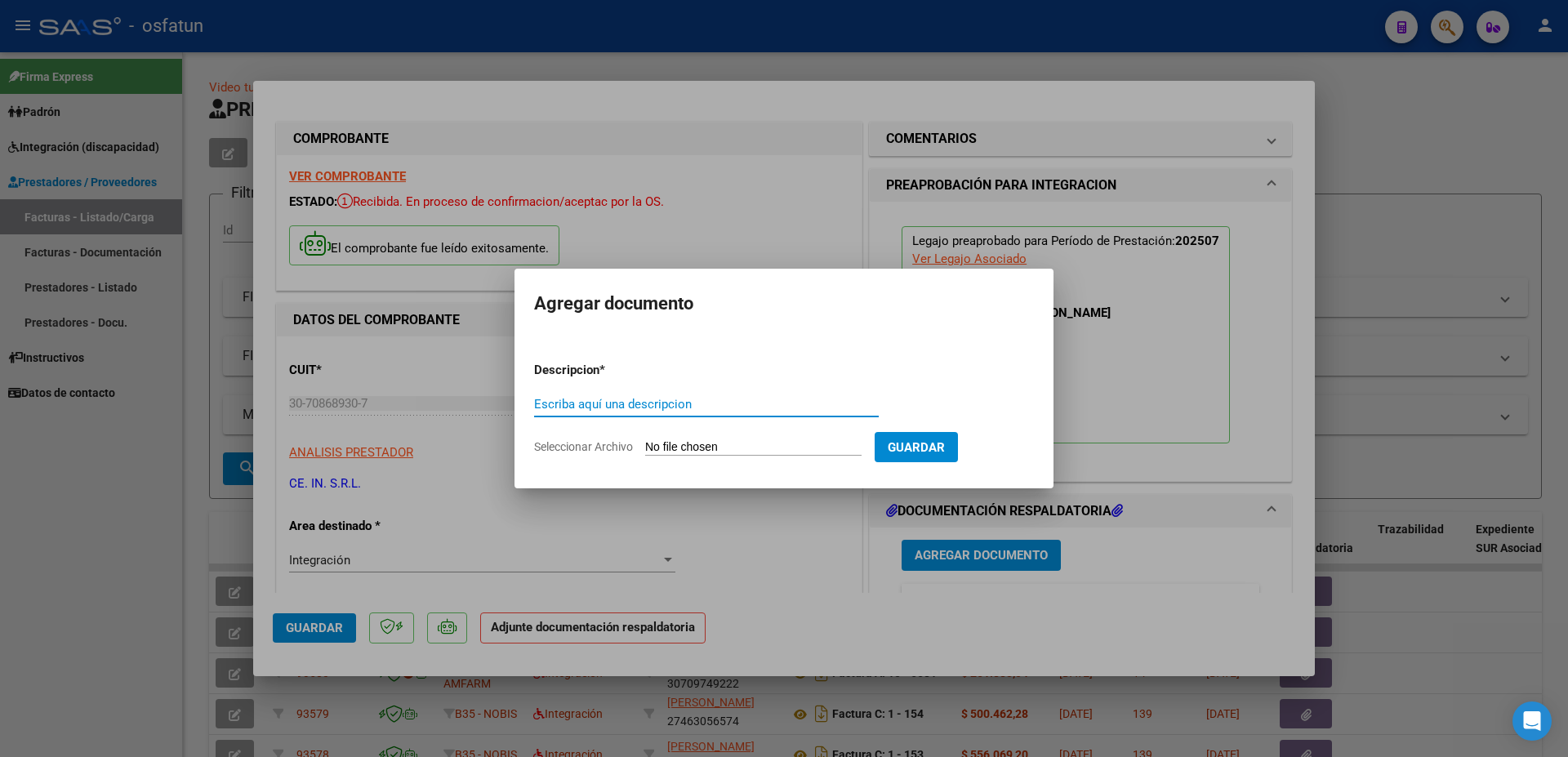
click at [707, 407] on input "Escriba aquí una descripcion" at bounding box center [706, 404] width 344 height 15
click at [577, 407] on input "Escriba aquí una descripcion" at bounding box center [706, 404] width 344 height 15
click at [563, 399] on input "Escriba aquí una descripcion" at bounding box center [706, 404] width 344 height 15
type input "p"
type input "P"
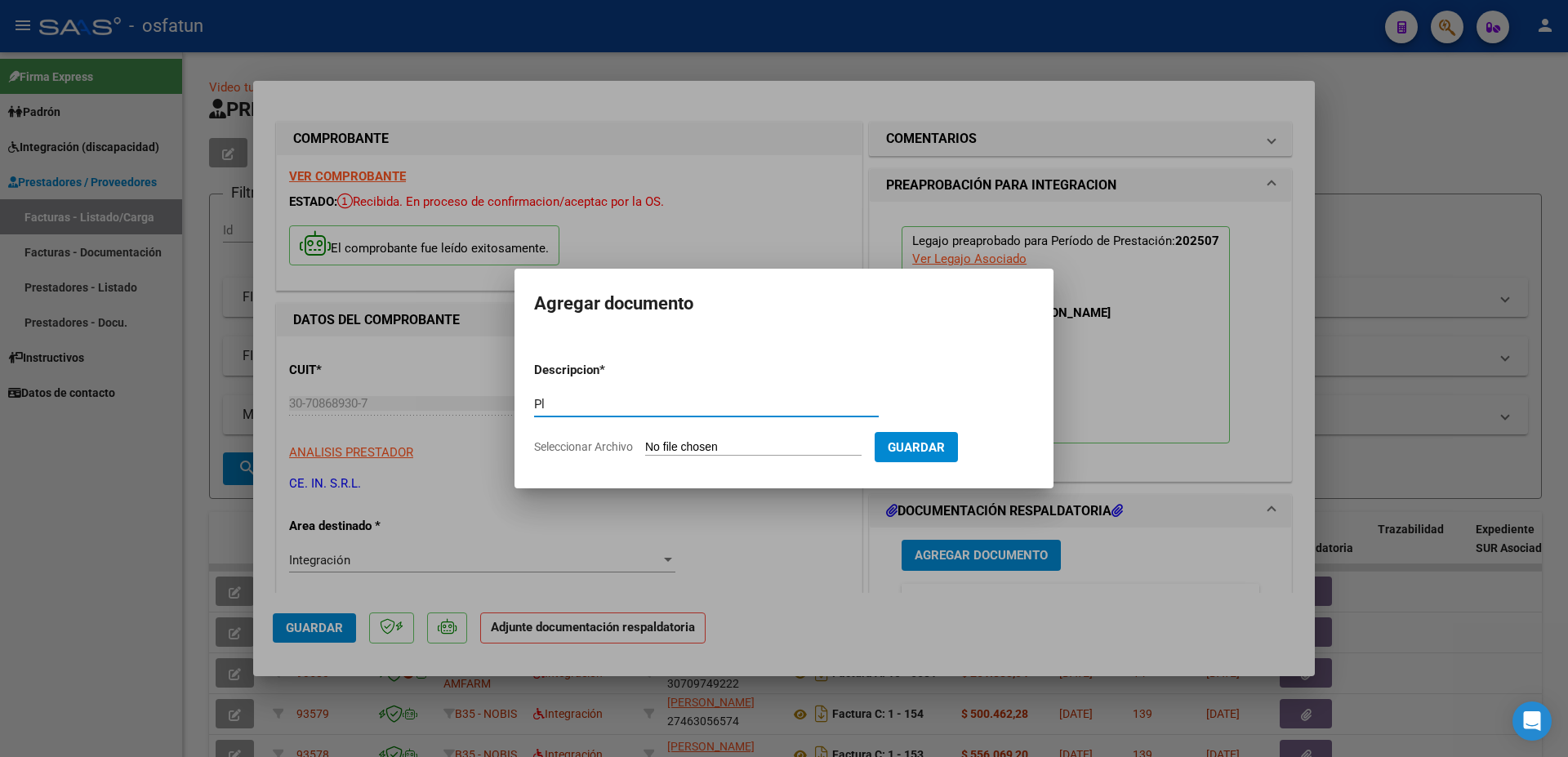
type input "P"
click at [656, 410] on input "Escriba aquí una descripcion" at bounding box center [706, 404] width 344 height 15
click at [670, 404] on input "Escriba aquí una descripcion" at bounding box center [706, 404] width 344 height 15
click at [669, 402] on input "Escriba aquí una descripcion" at bounding box center [706, 404] width 344 height 15
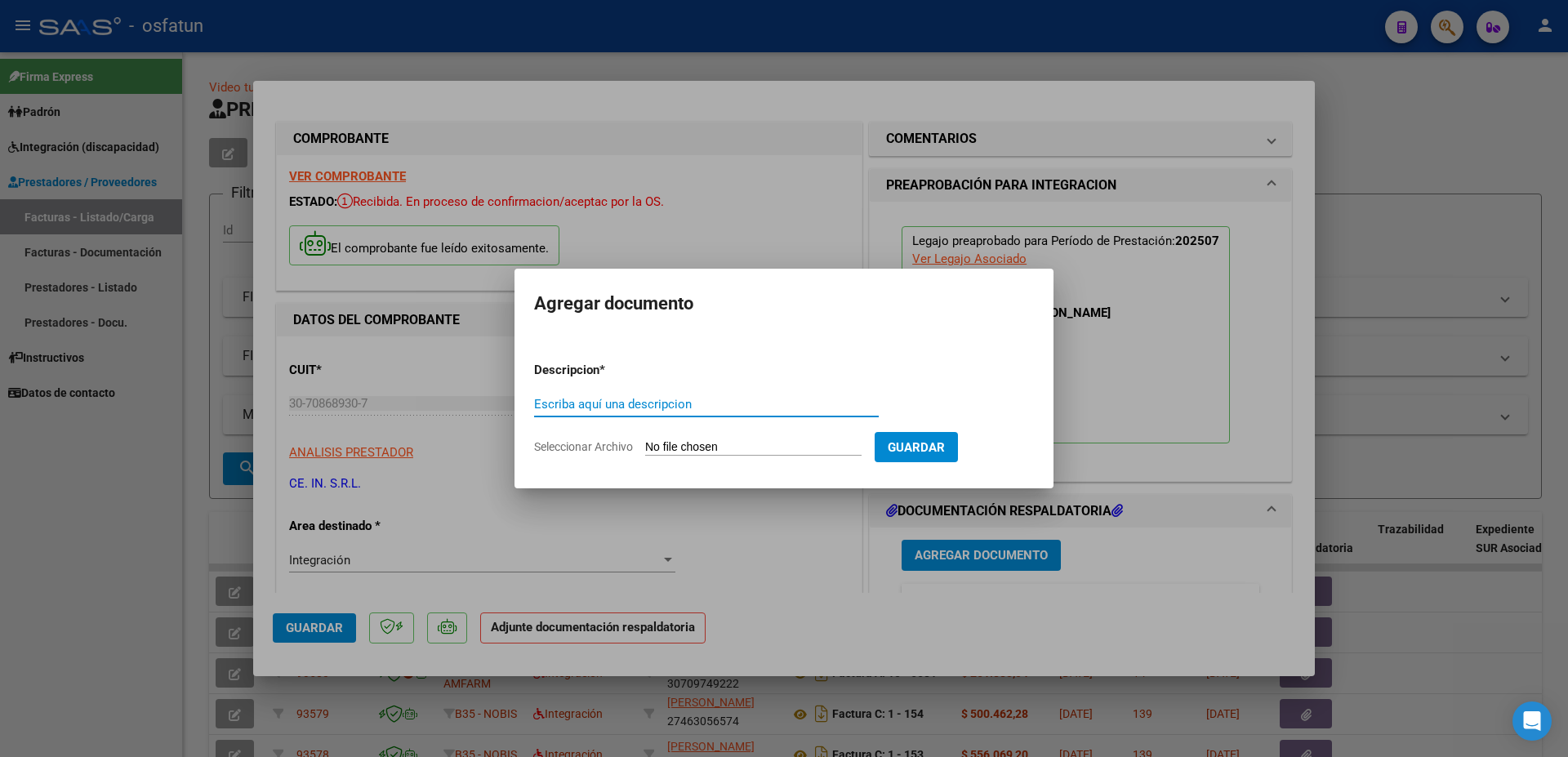
click at [669, 402] on input "Escriba aquí una descripcion" at bounding box center [706, 404] width 344 height 15
click at [669, 394] on div "Planilla de asistencia Escriba aquí una descripcion" at bounding box center [706, 404] width 344 height 24
click at [671, 413] on div "Planilla de asistencia Escriba aquí una descripcion" at bounding box center [706, 404] width 344 height 24
click at [671, 410] on input "Planilla de asistencia" at bounding box center [706, 404] width 344 height 15
click at [672, 404] on input "Planilla de asistencia Apoyo a la integracion [DATE]" at bounding box center [706, 404] width 344 height 15
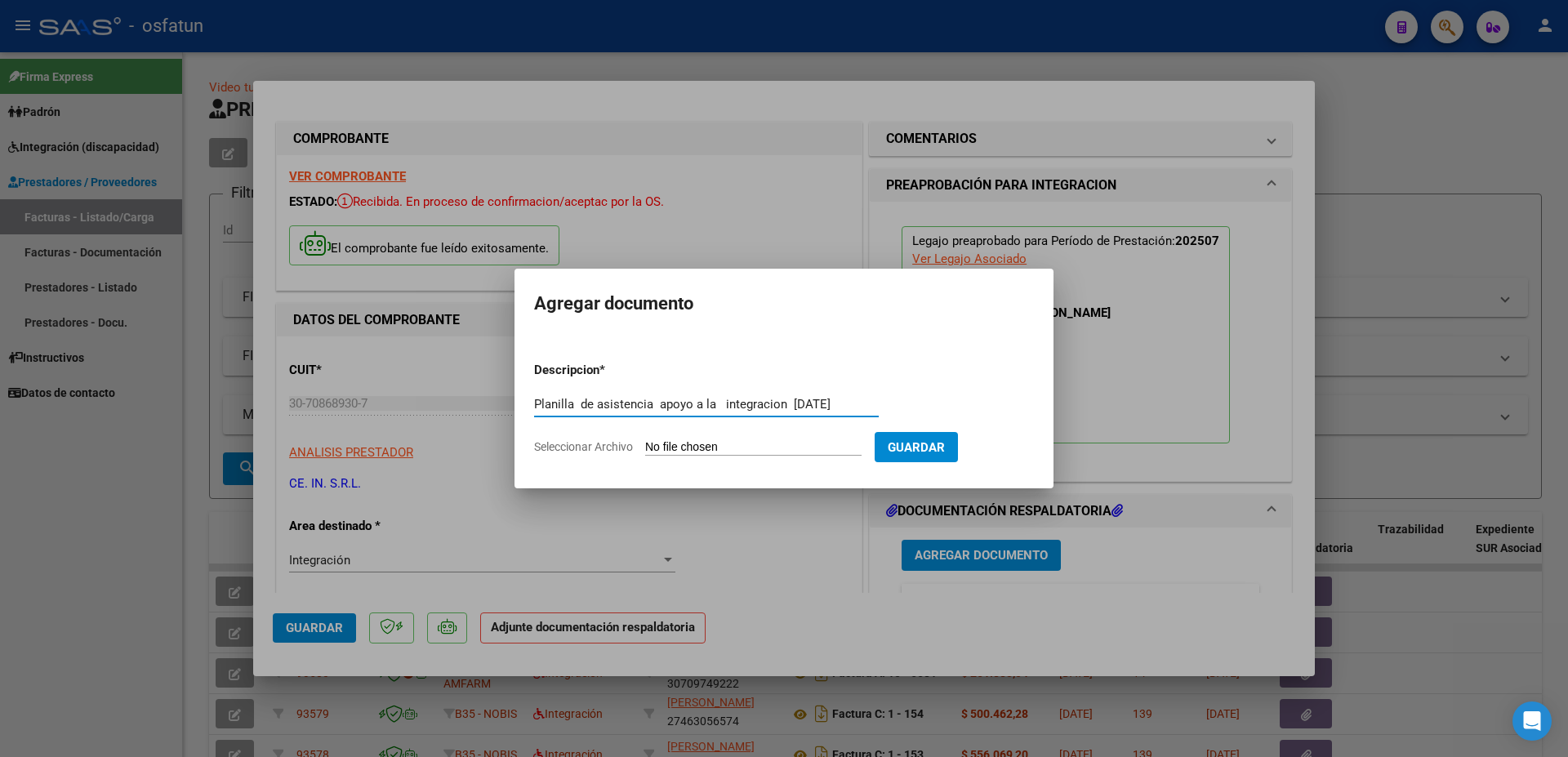
type input "Planilla de asistencia apoyo a la integracion [DATE]"
click at [686, 440] on input "Seleccionar Archivo" at bounding box center [754, 448] width 216 height 16
type input "C:\fakepath\[PERSON_NAME] A - P REHABILITACION (3).pdf"
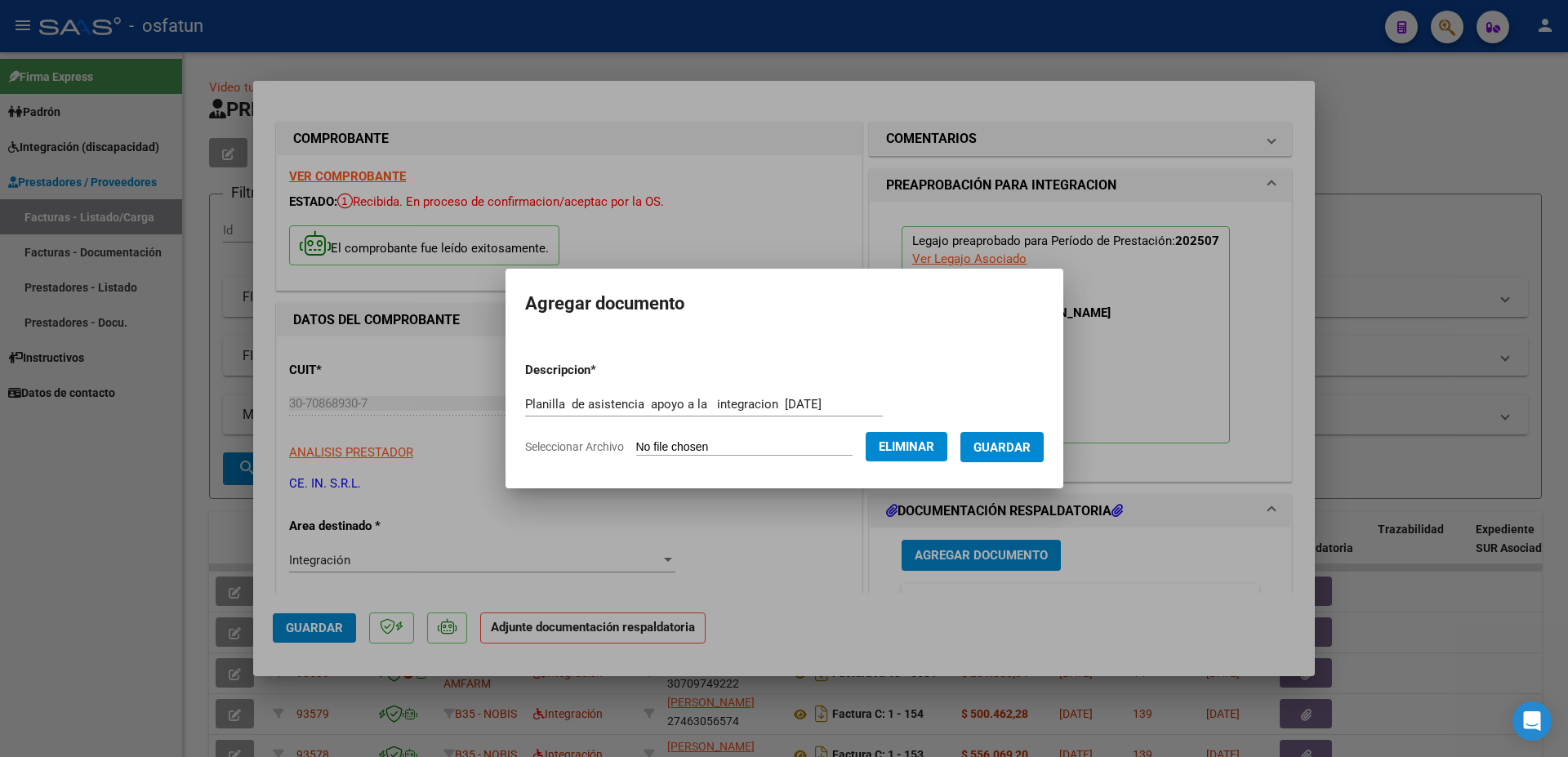
click at [1031, 445] on span "Guardar" at bounding box center [1001, 447] width 58 height 15
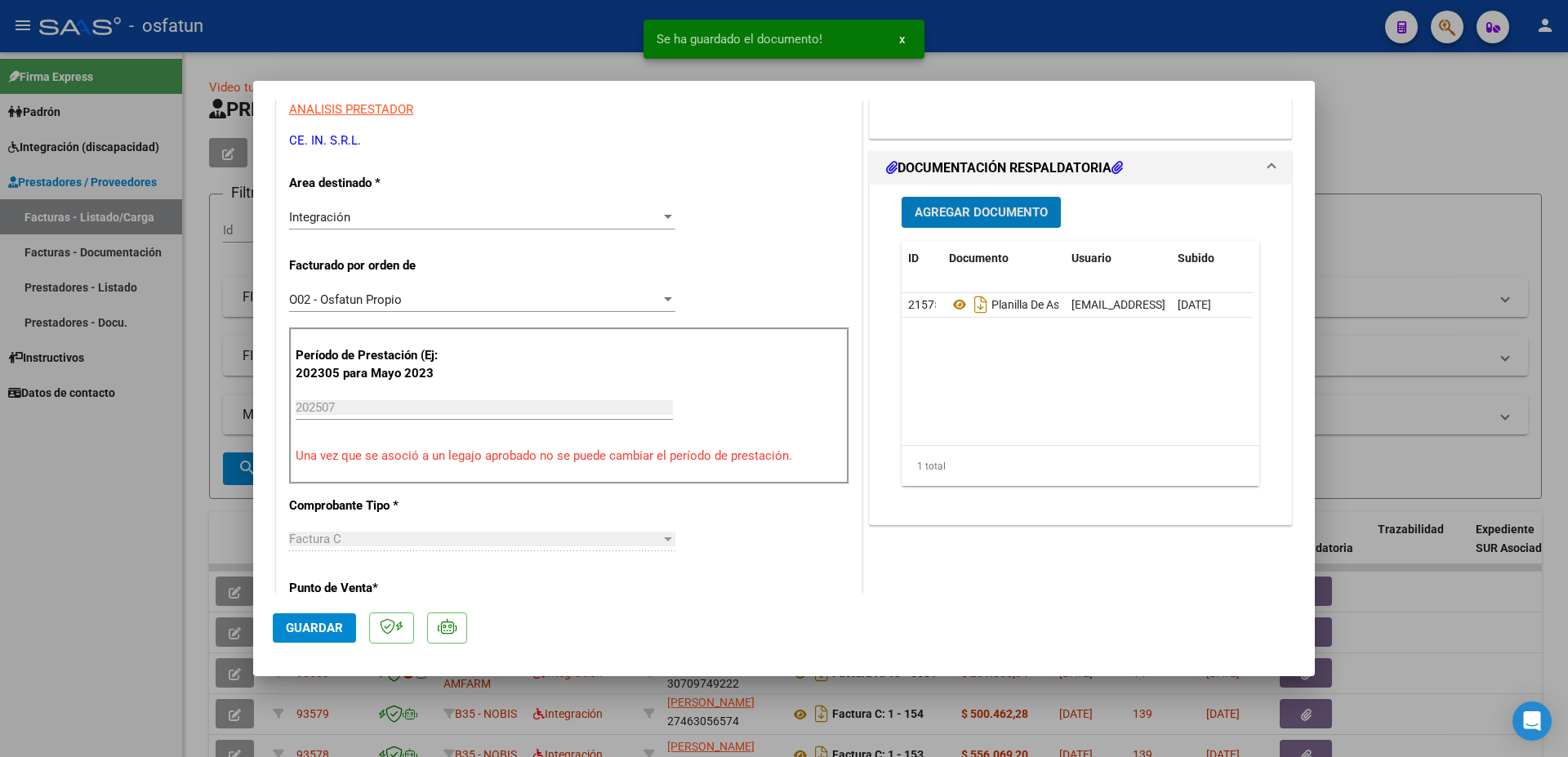
scroll to position [353, 0]
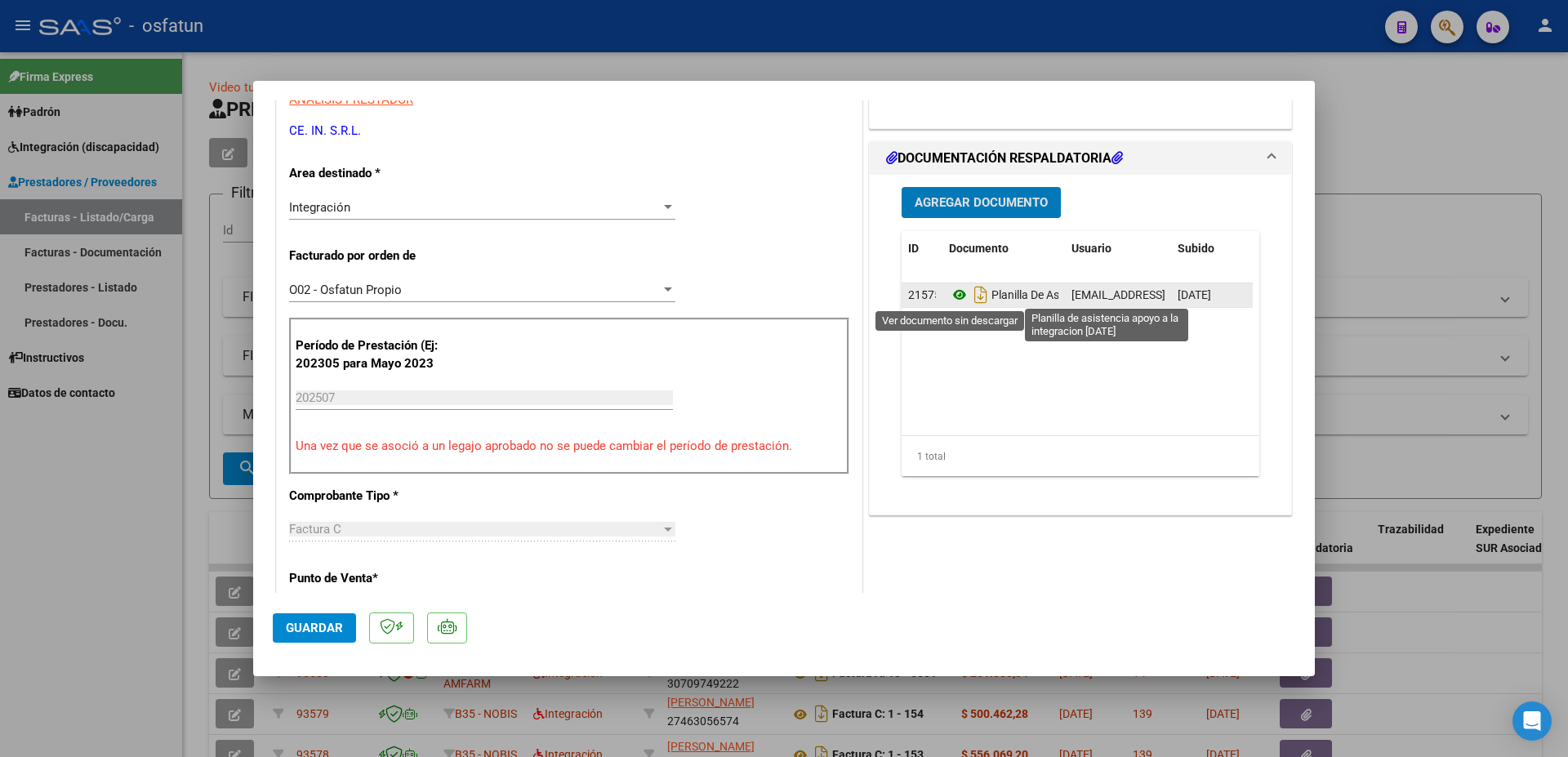
click at [953, 297] on icon at bounding box center [960, 295] width 21 height 20
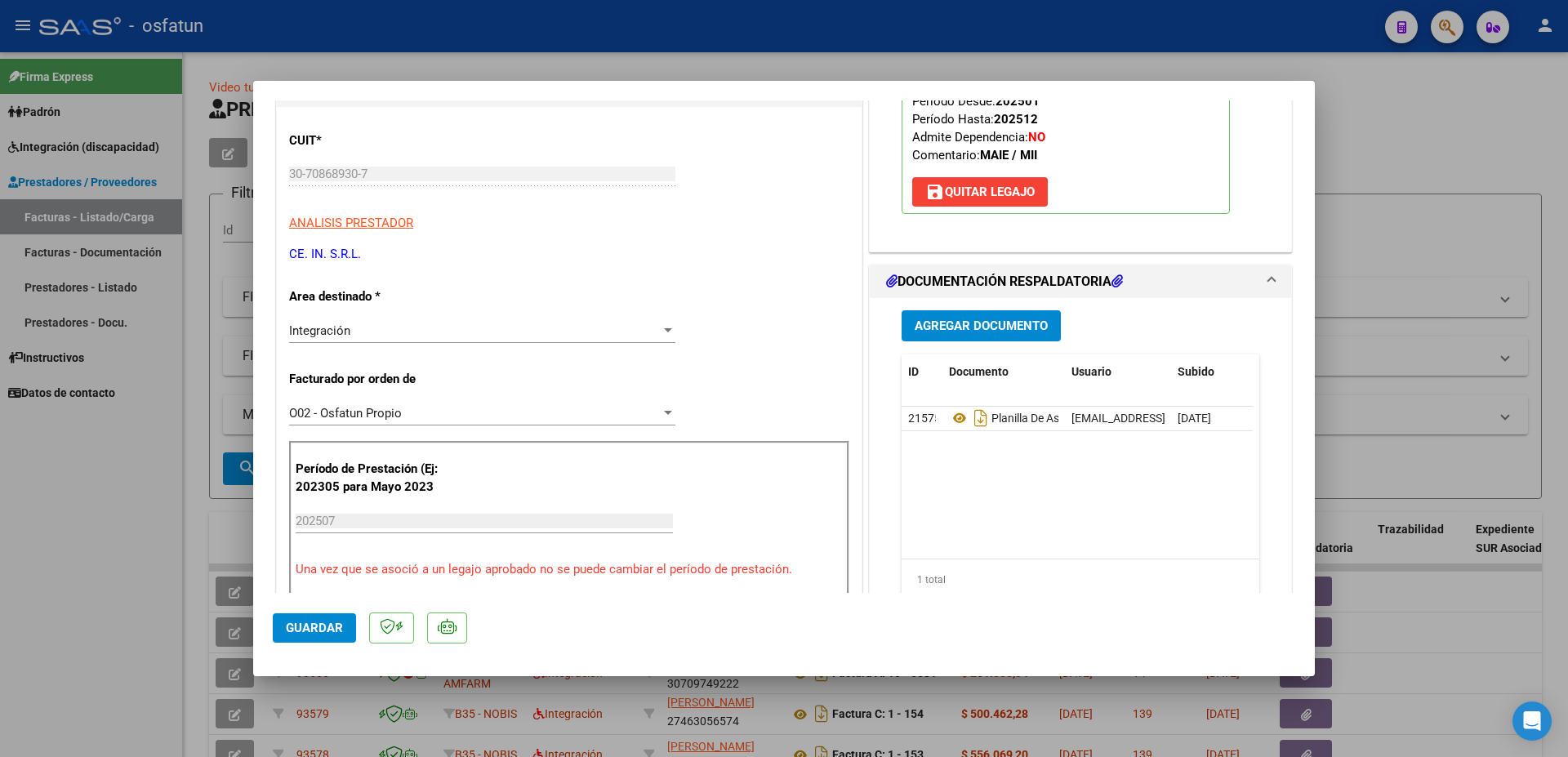
scroll to position [88, 0]
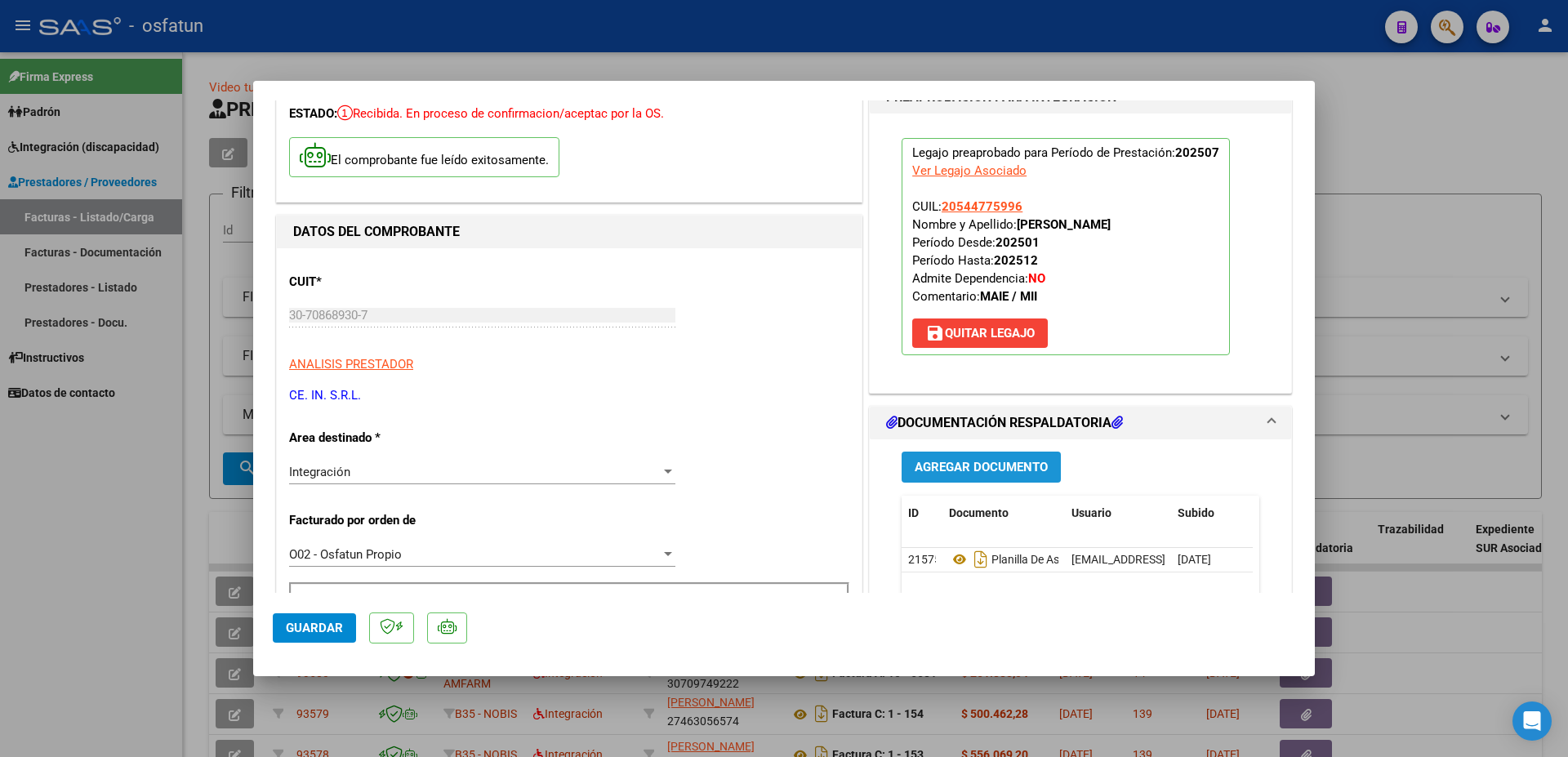
click at [951, 466] on span "Agregar Documento" at bounding box center [981, 467] width 133 height 15
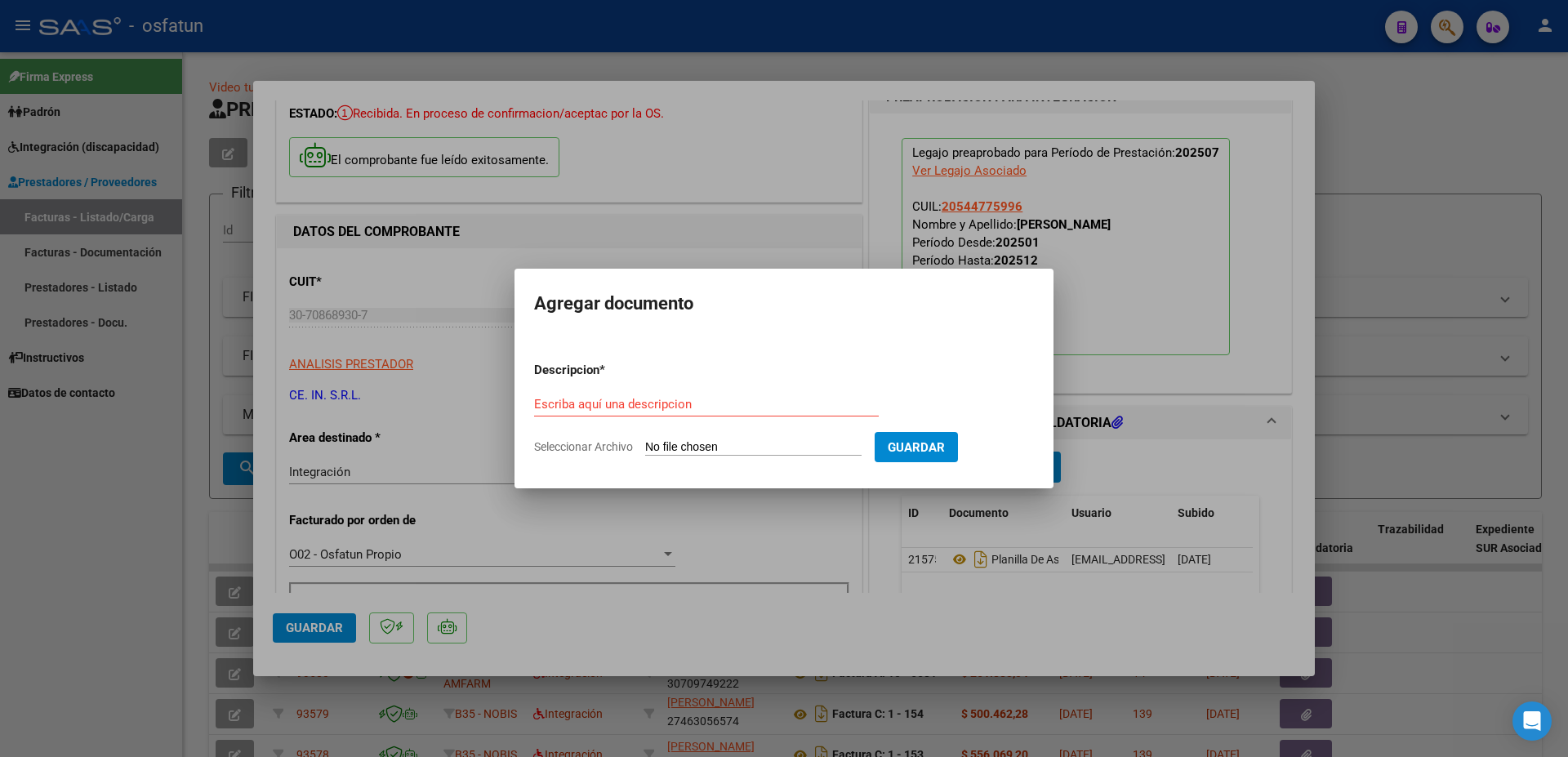
click at [697, 444] on input "Seleccionar Archivo" at bounding box center [754, 448] width 216 height 16
type input "C:\fakepath\[PERSON_NAME] A - PLANILLA IE (3).pdf"
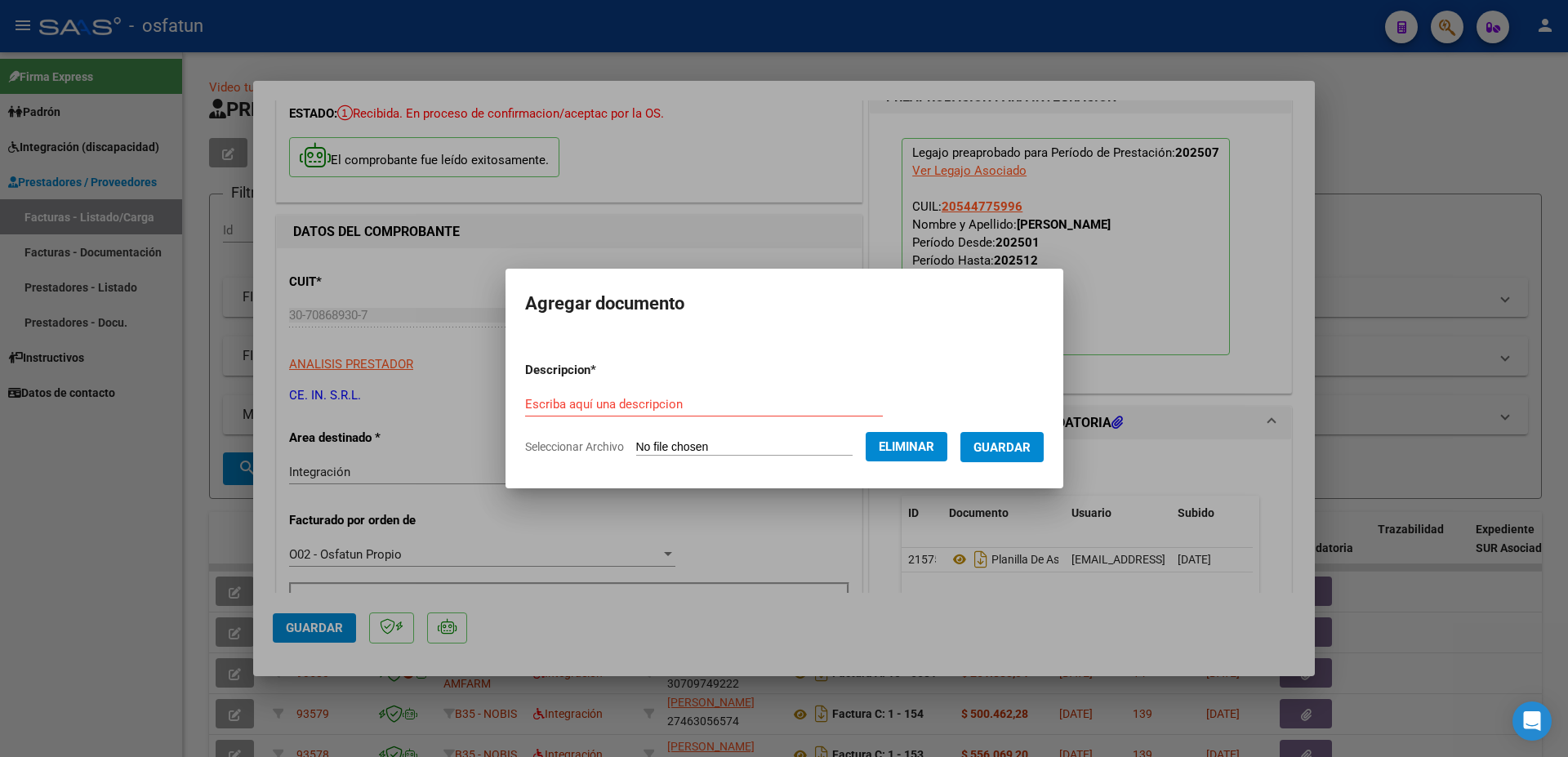
click at [631, 401] on input "Escriba aquí una descripcion" at bounding box center [703, 404] width 358 height 15
type input "P"
type input "Planilla asistencia Apoyo [DATE]"
click at [1031, 449] on span "Guardar" at bounding box center [1001, 447] width 58 height 15
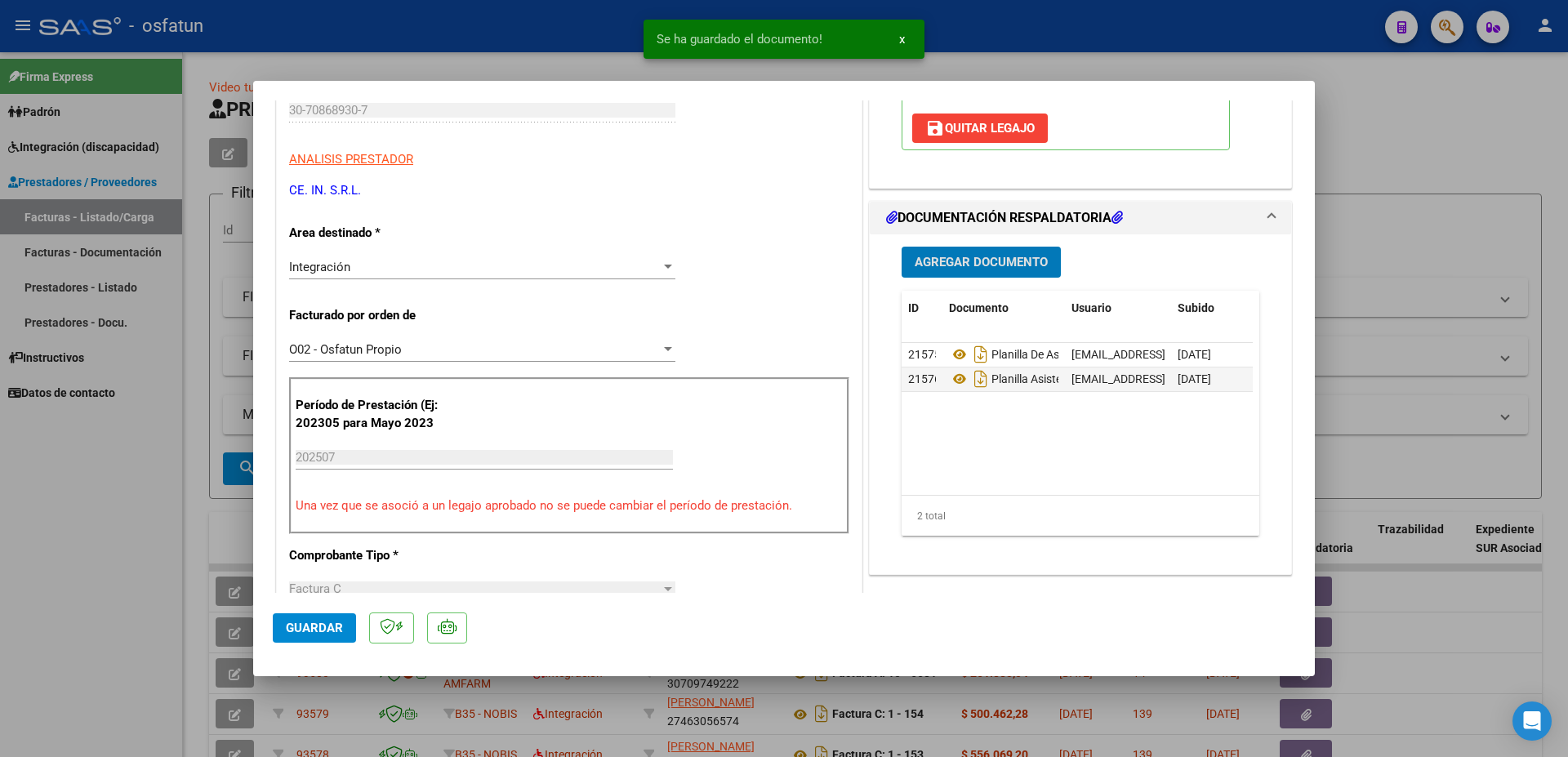
scroll to position [441, 0]
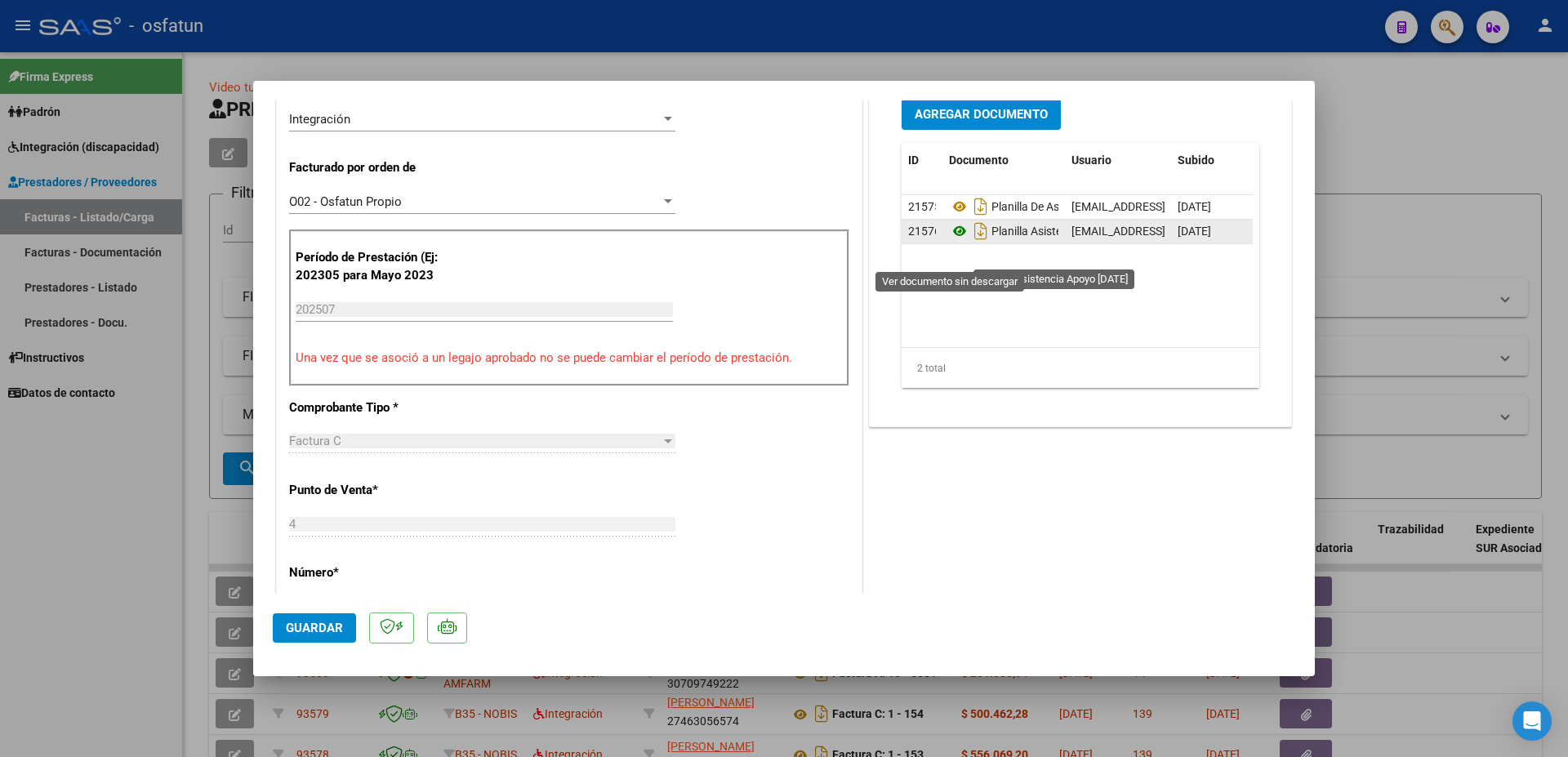
click at [954, 241] on icon at bounding box center [960, 231] width 21 height 20
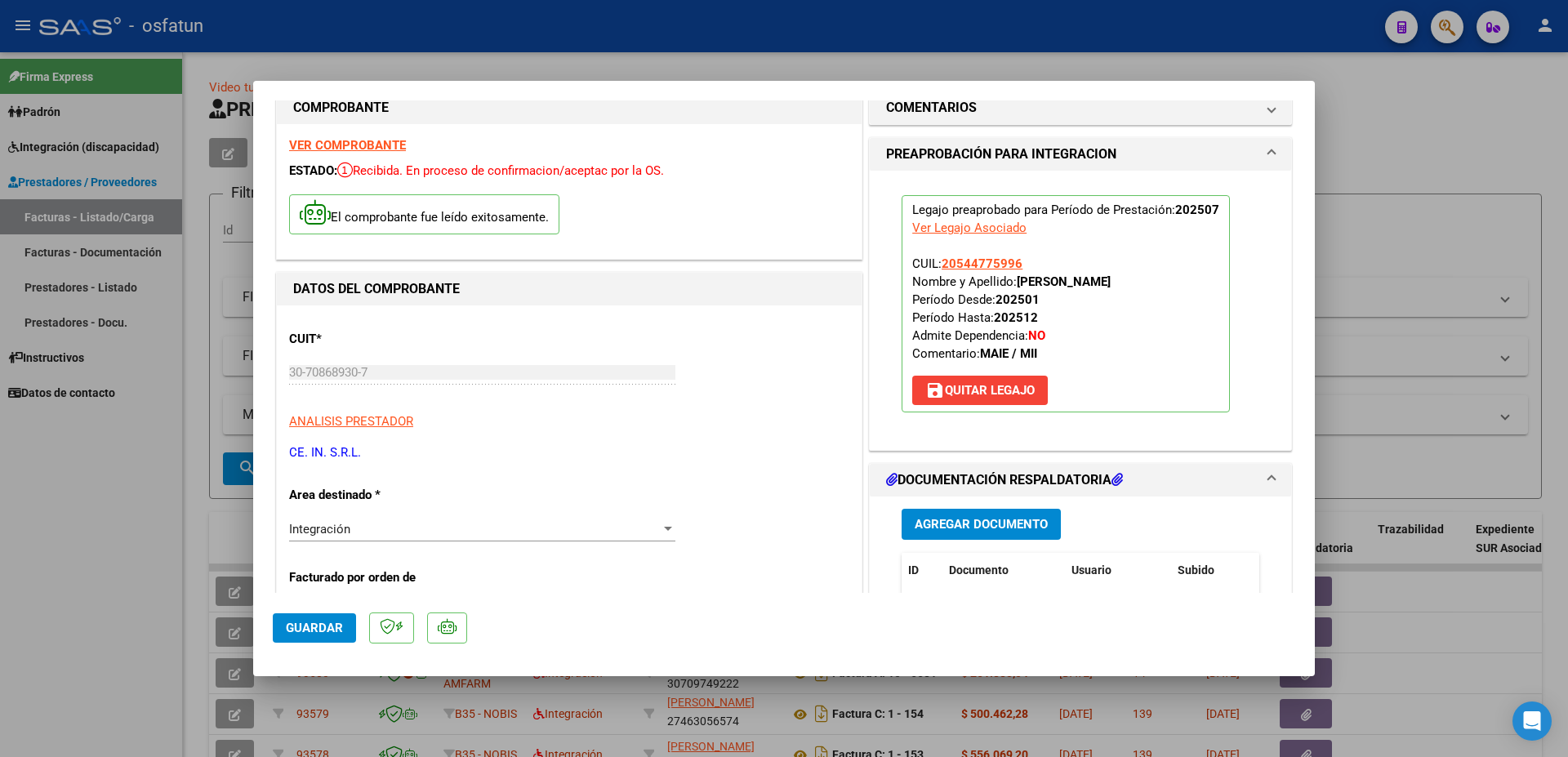
scroll to position [88, 0]
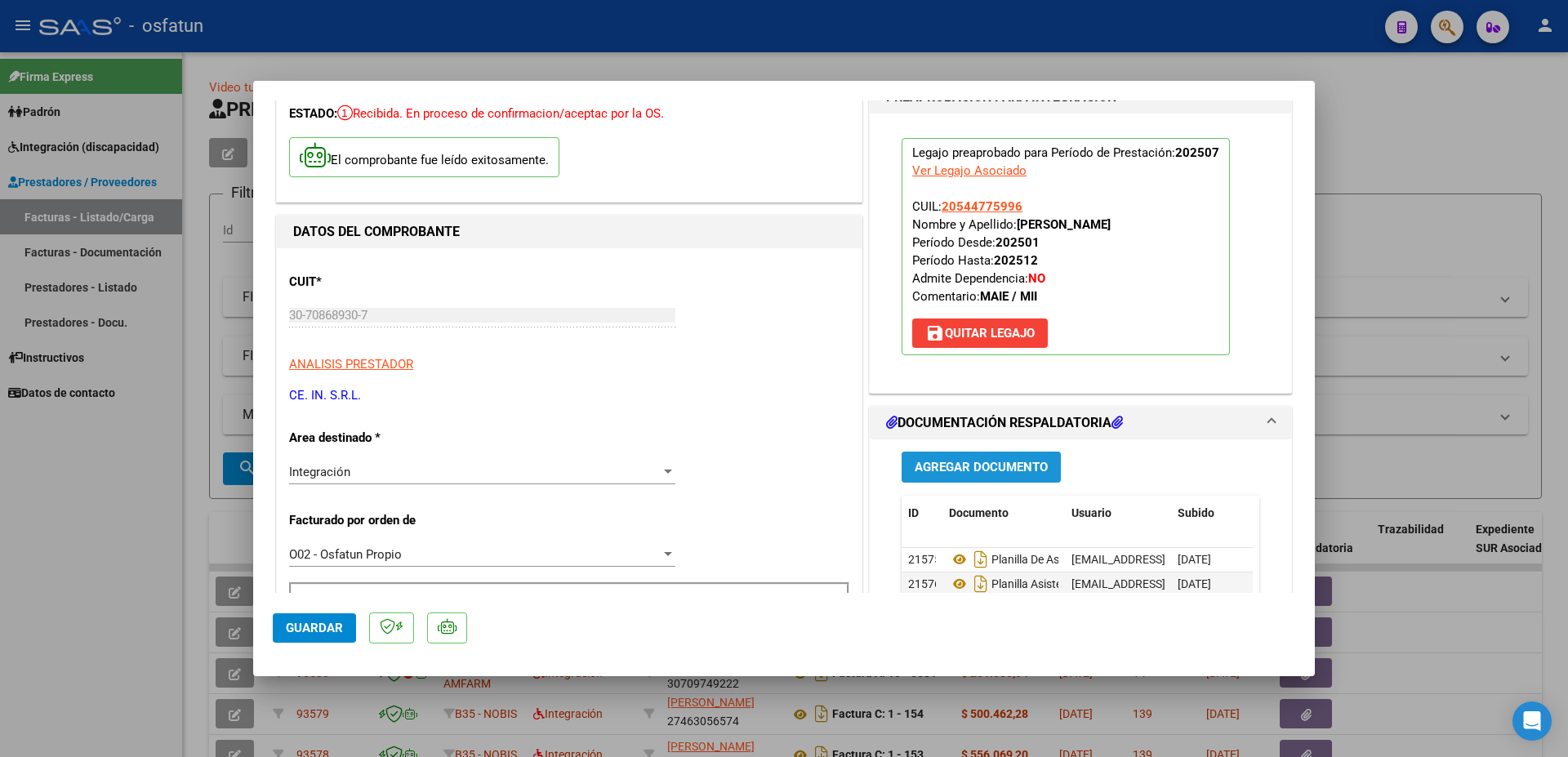
click at [1010, 467] on span "Agregar Documento" at bounding box center [981, 467] width 133 height 15
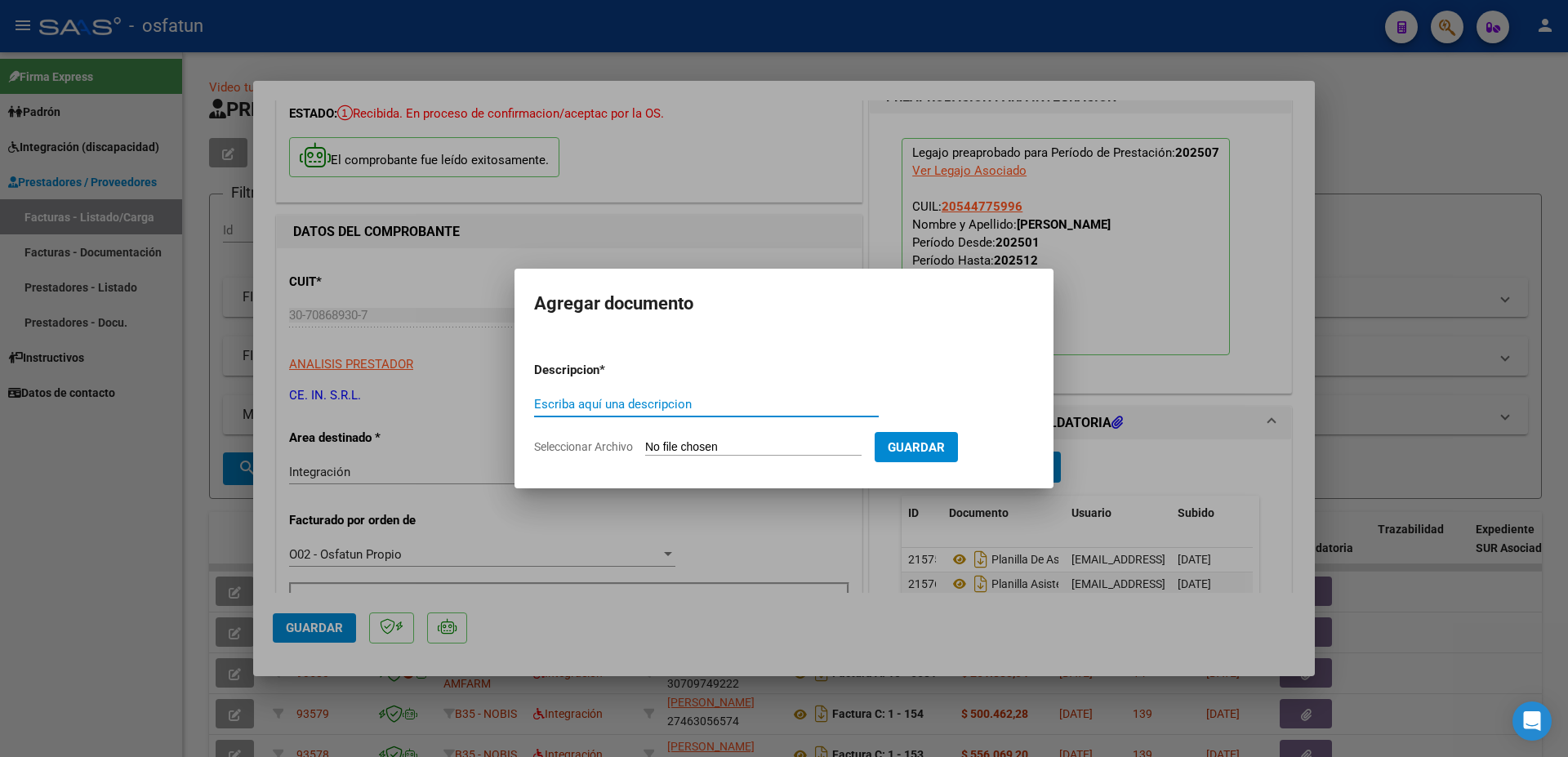
click at [684, 400] on input "Escriba aquí una descripcion" at bounding box center [706, 404] width 344 height 15
type input "Autorizacion modulo 2025"
click at [692, 454] on input "Seleccionar Archivo" at bounding box center [754, 448] width 216 height 16
type input "C:\fakepath\Apoyo integracion - [PERSON_NAME] - order_3332403.pdf"
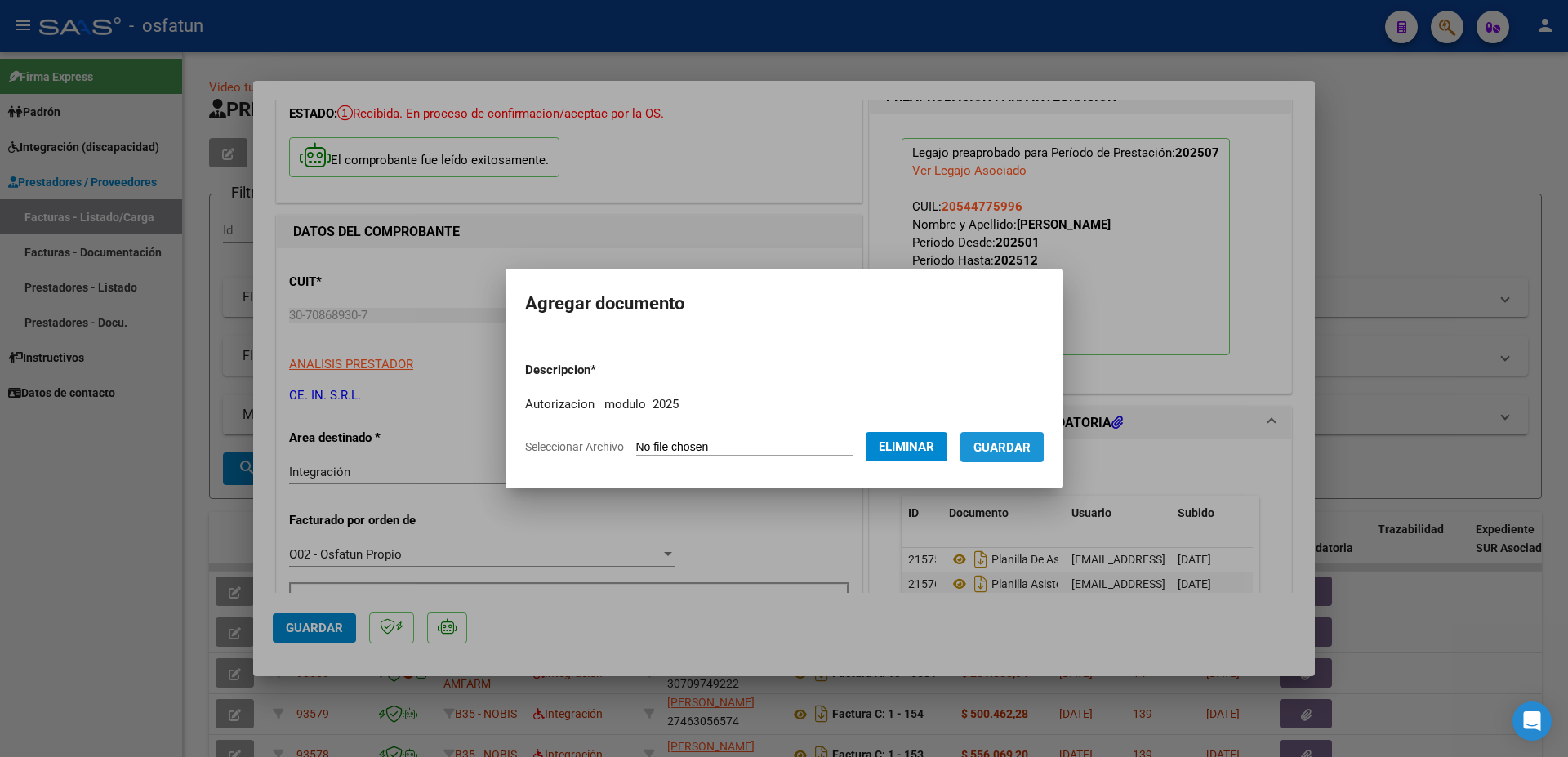
click at [973, 455] on span "Guardar" at bounding box center [1001, 447] width 58 height 15
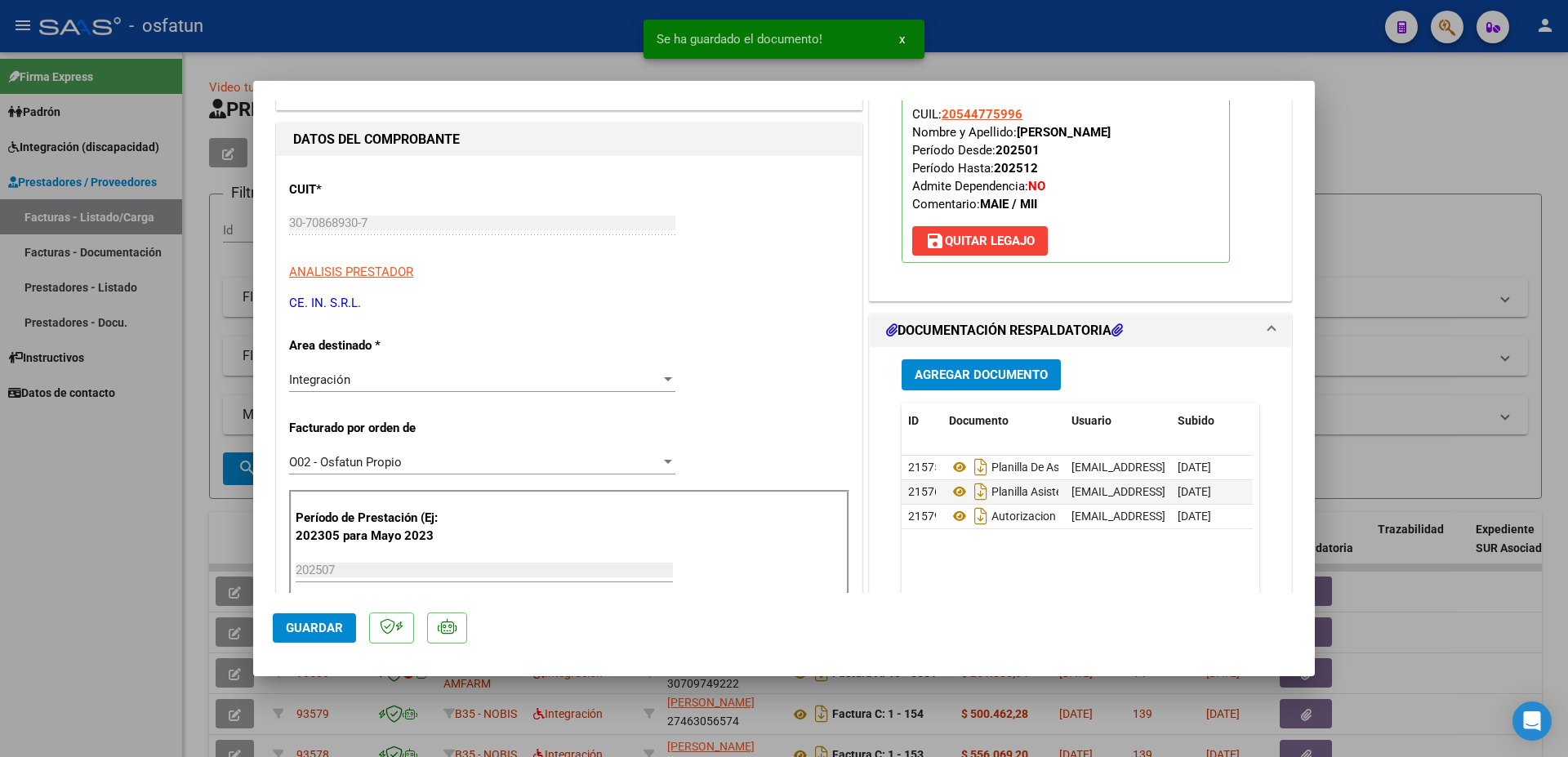
scroll to position [220, 0]
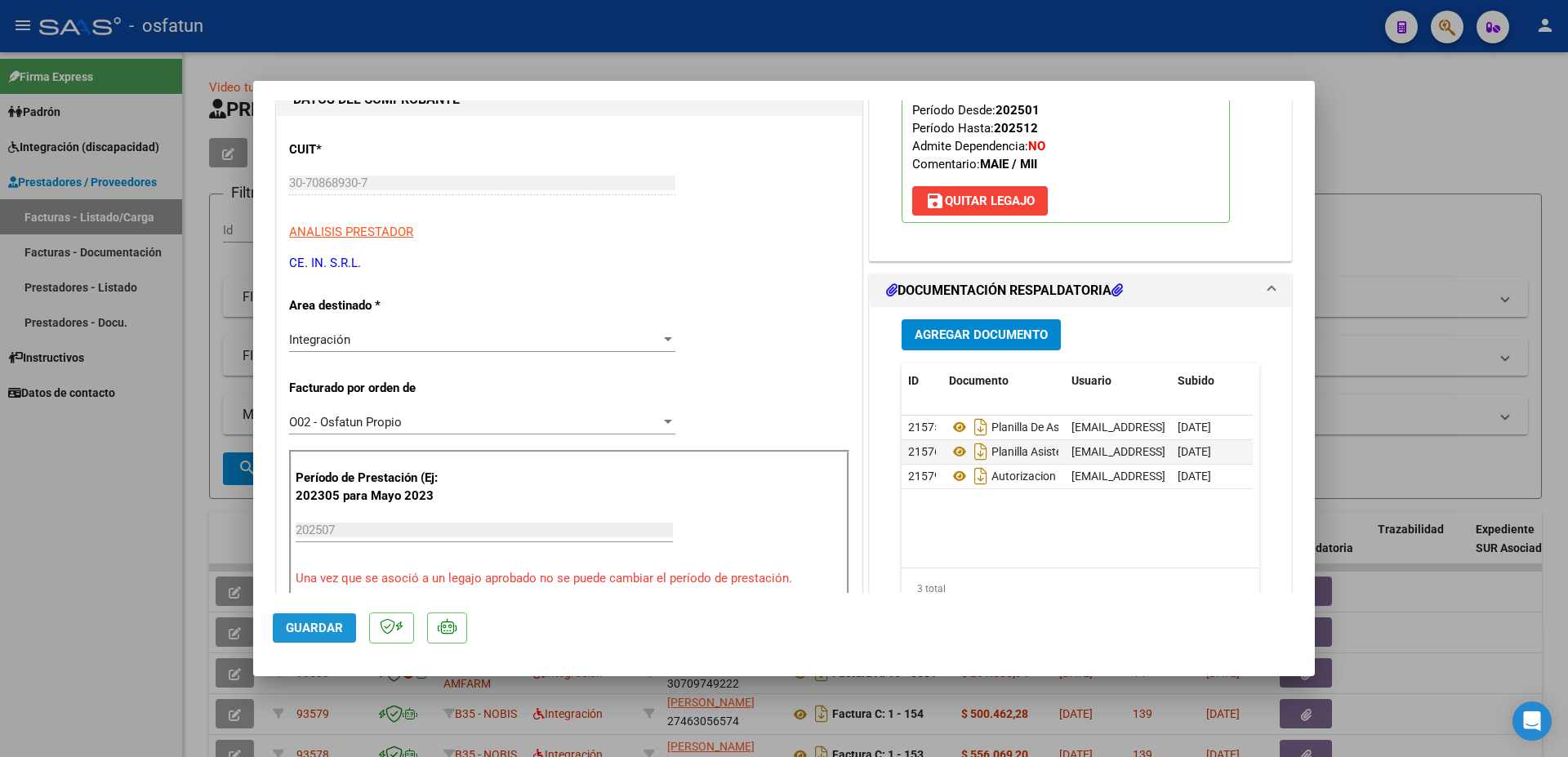
click at [311, 626] on span "Guardar" at bounding box center [314, 627] width 58 height 15
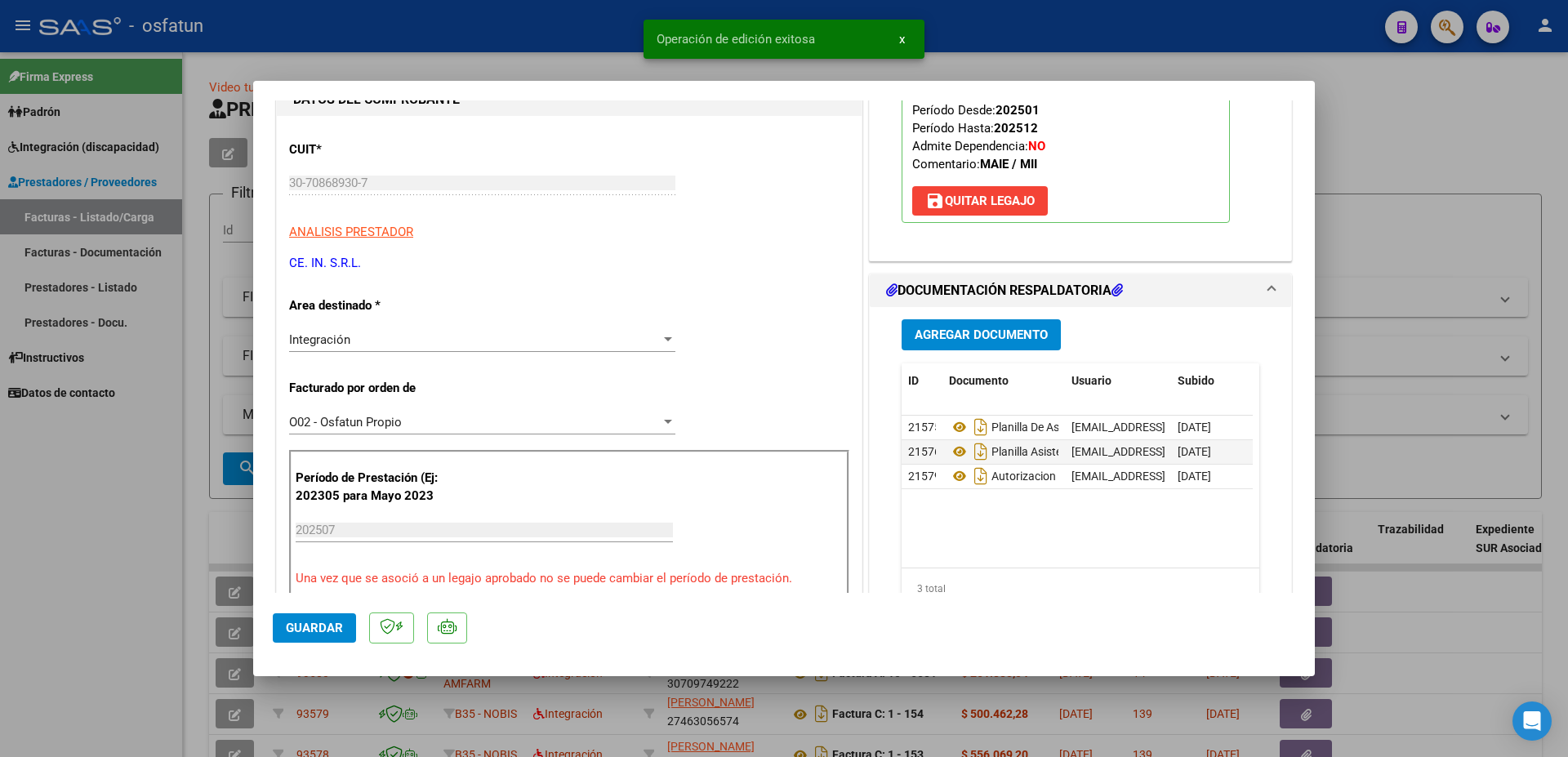
click at [1382, 125] on div at bounding box center [784, 378] width 1568 height 757
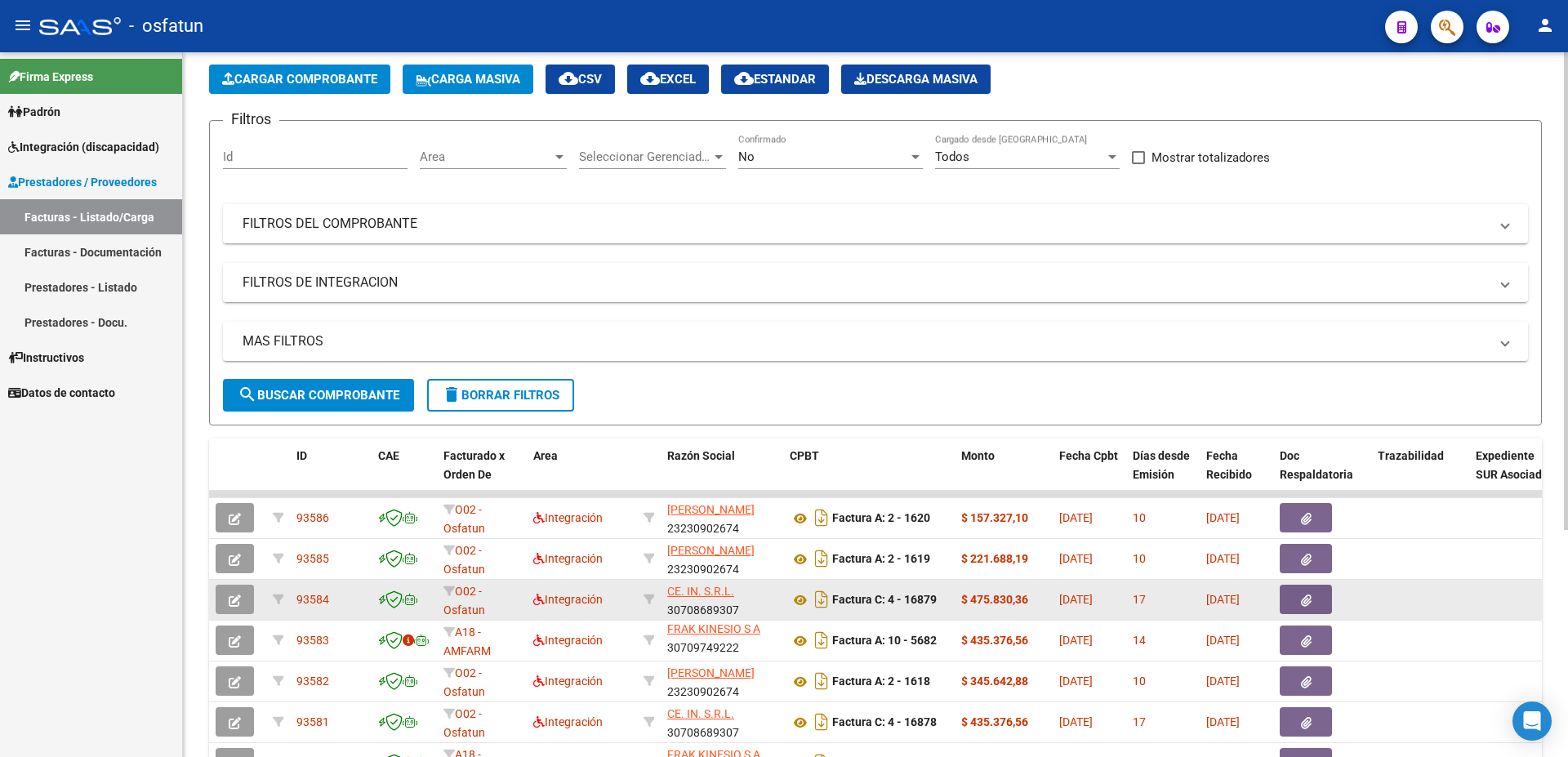
scroll to position [88, 0]
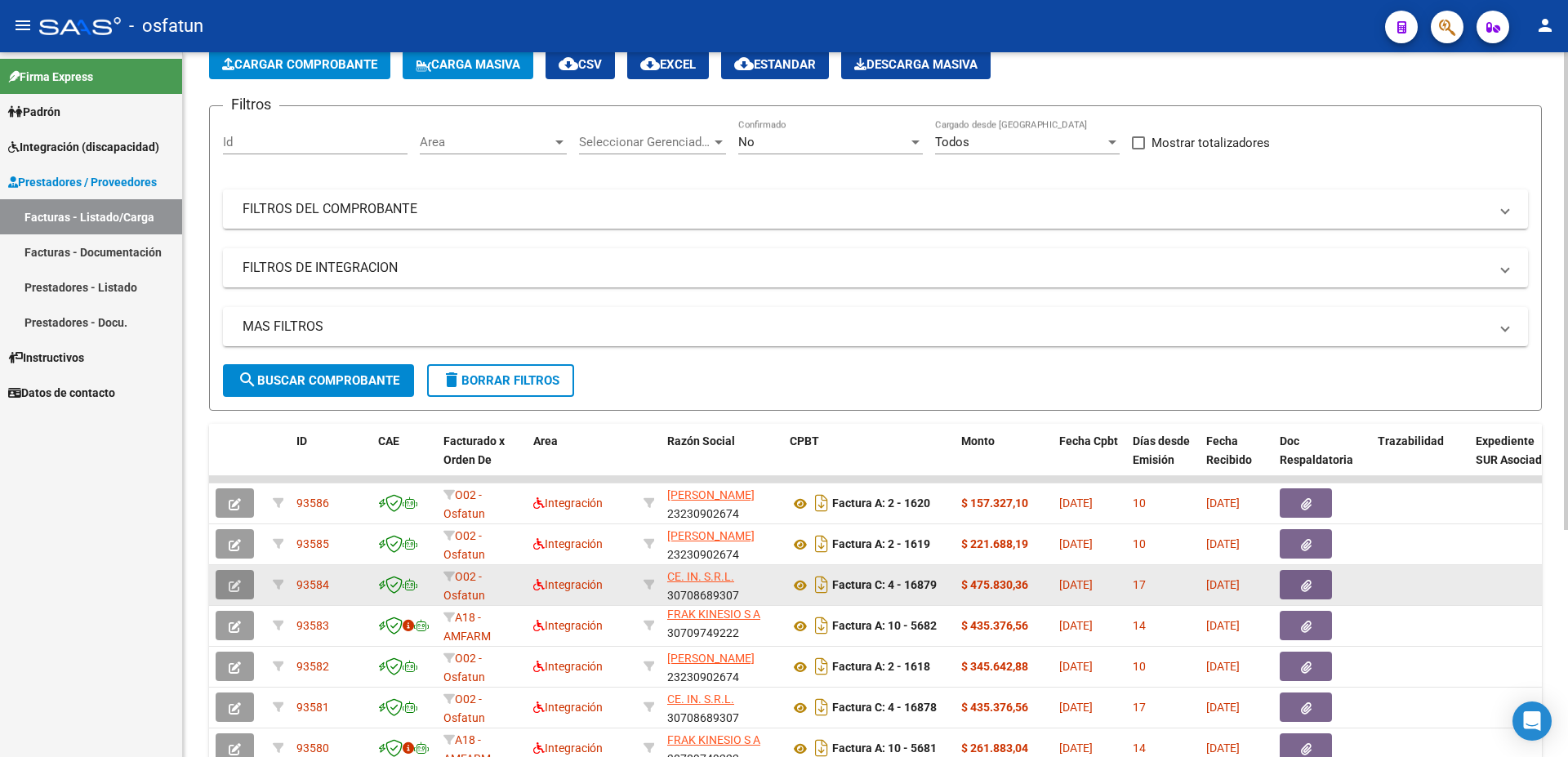
click at [229, 587] on icon "button" at bounding box center [234, 586] width 13 height 13
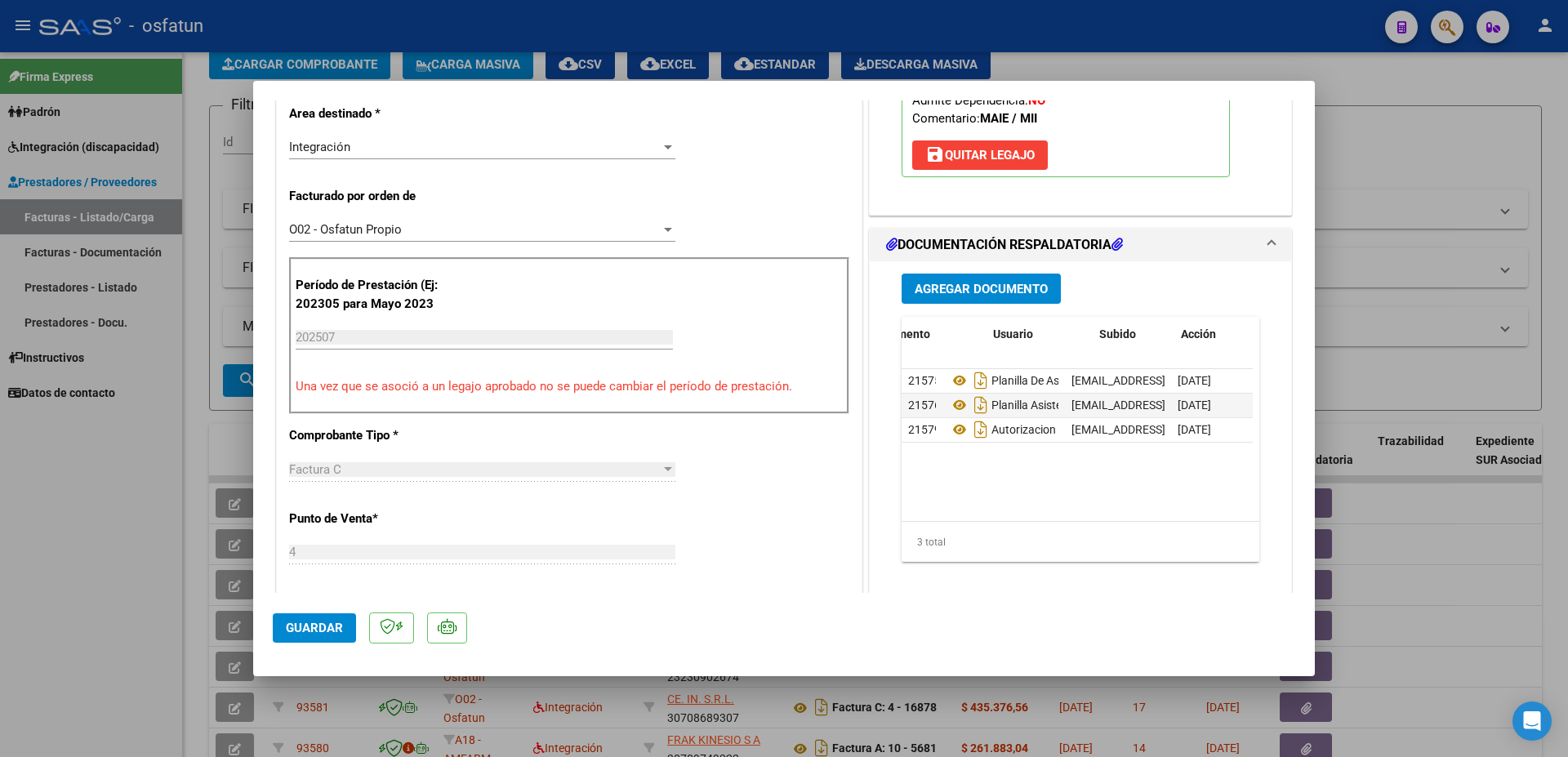
scroll to position [0, 82]
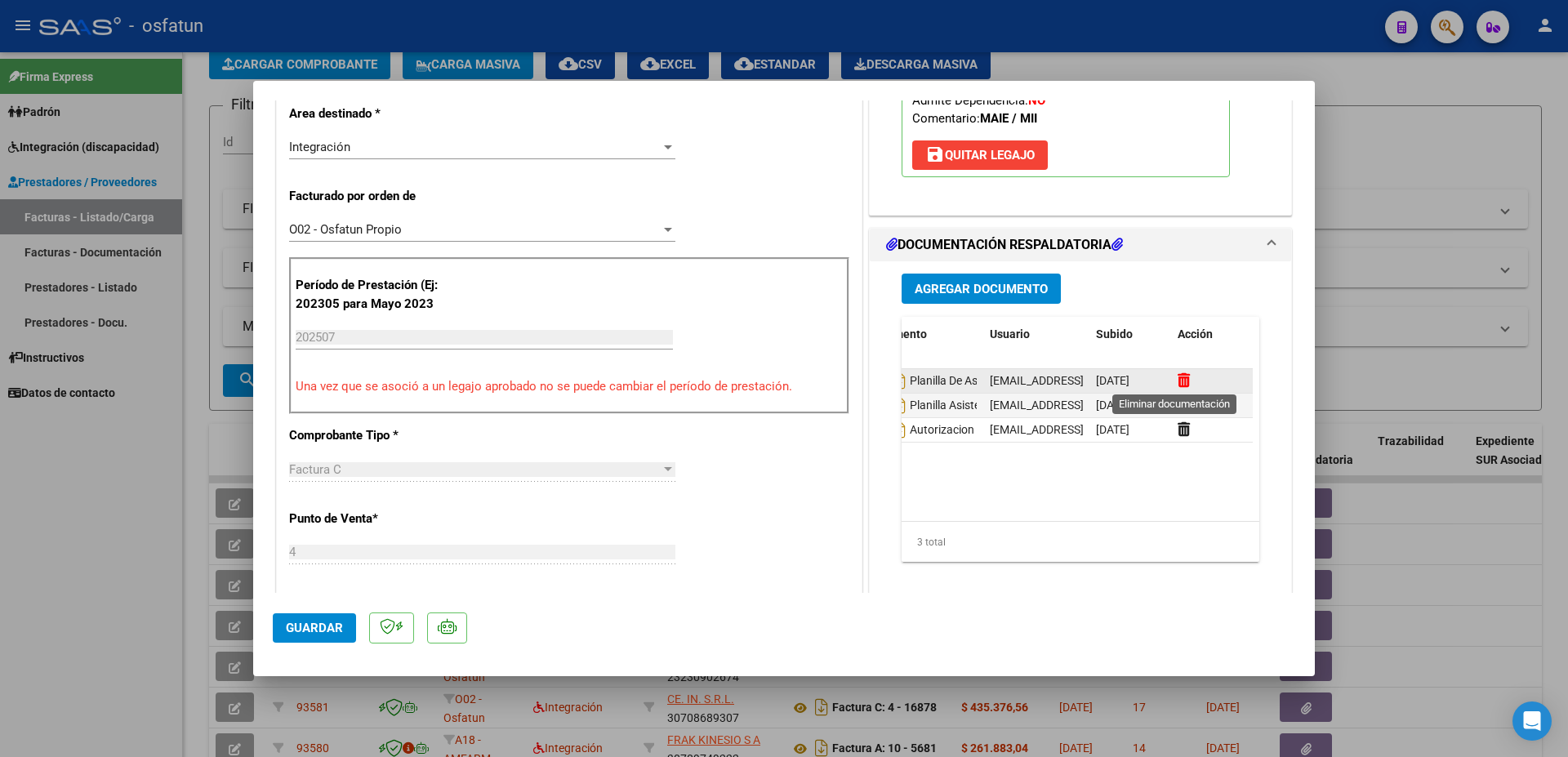
click at [1178, 381] on icon at bounding box center [1183, 380] width 13 height 16
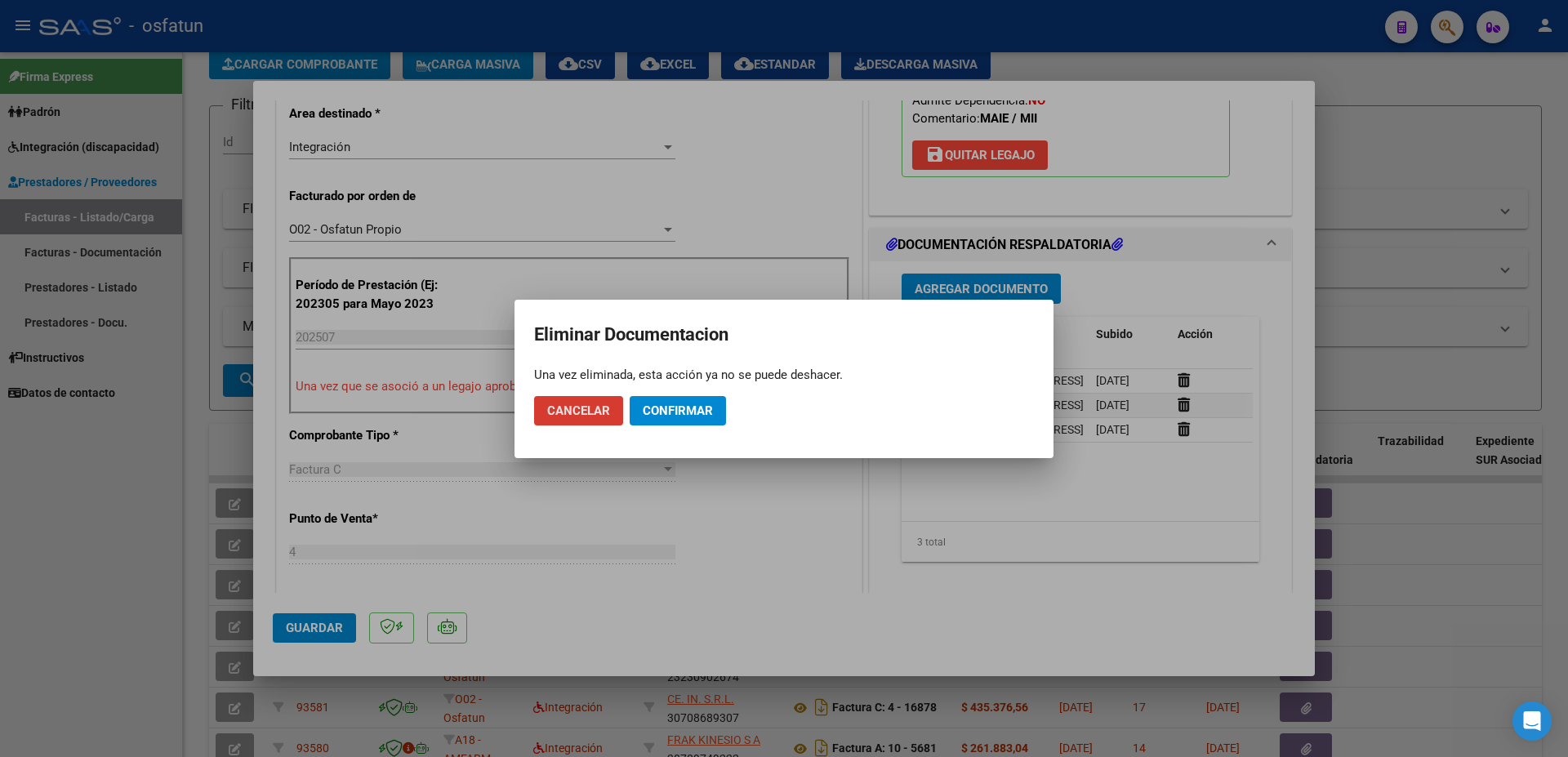
click at [673, 410] on span "Confirmar" at bounding box center [678, 411] width 70 height 15
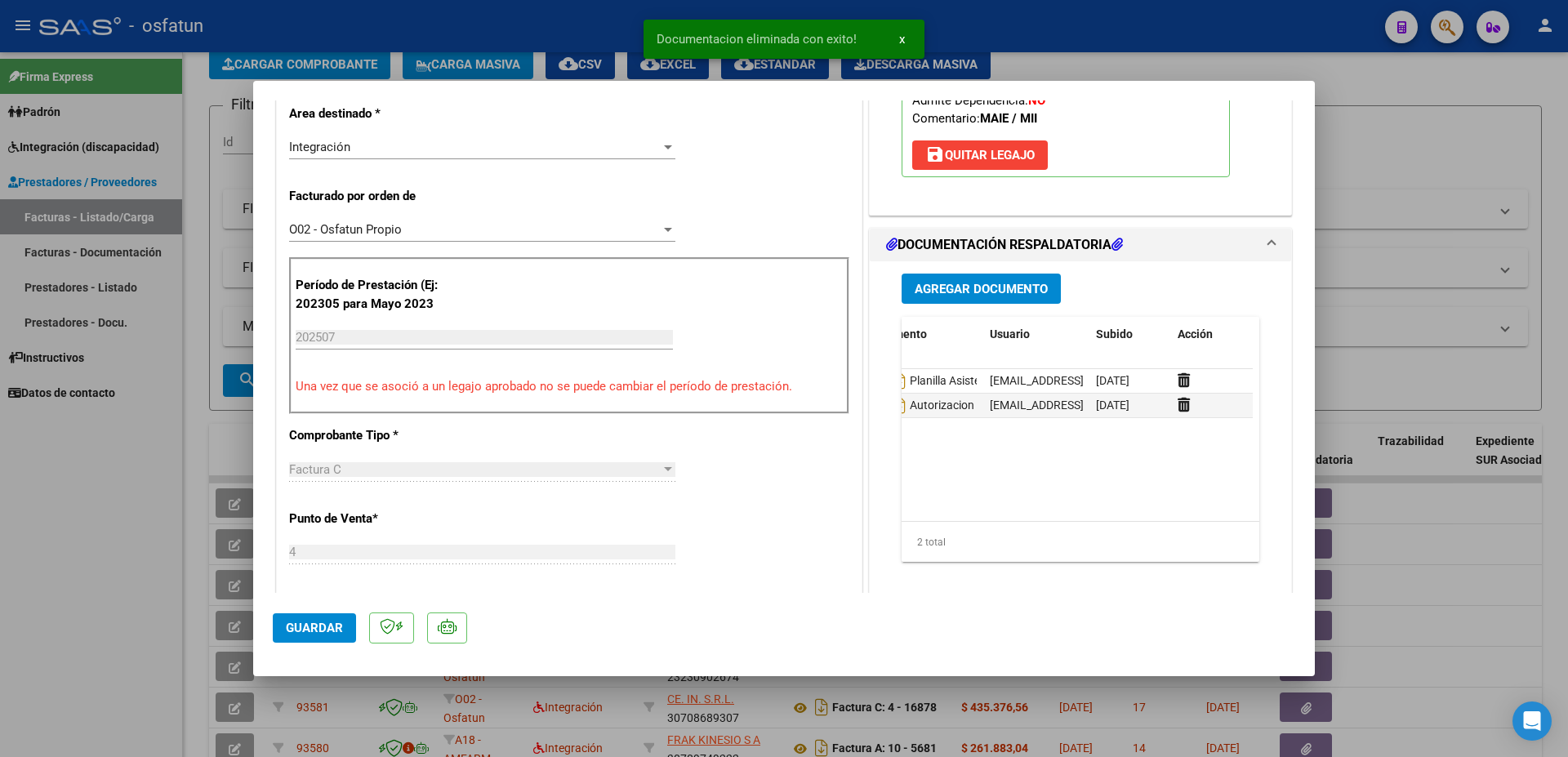
scroll to position [0, 0]
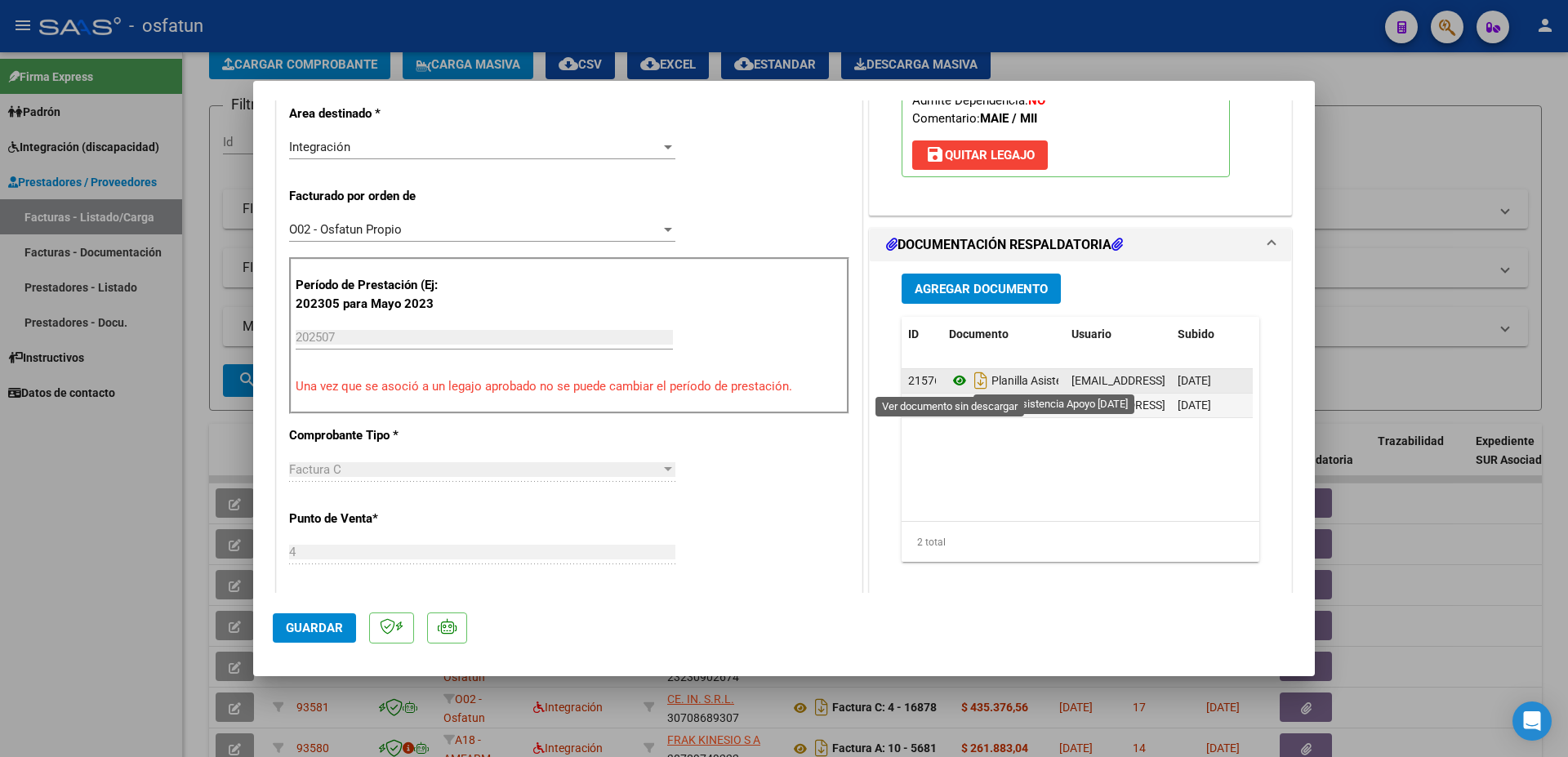
click at [949, 379] on icon at bounding box center [960, 380] width 21 height 20
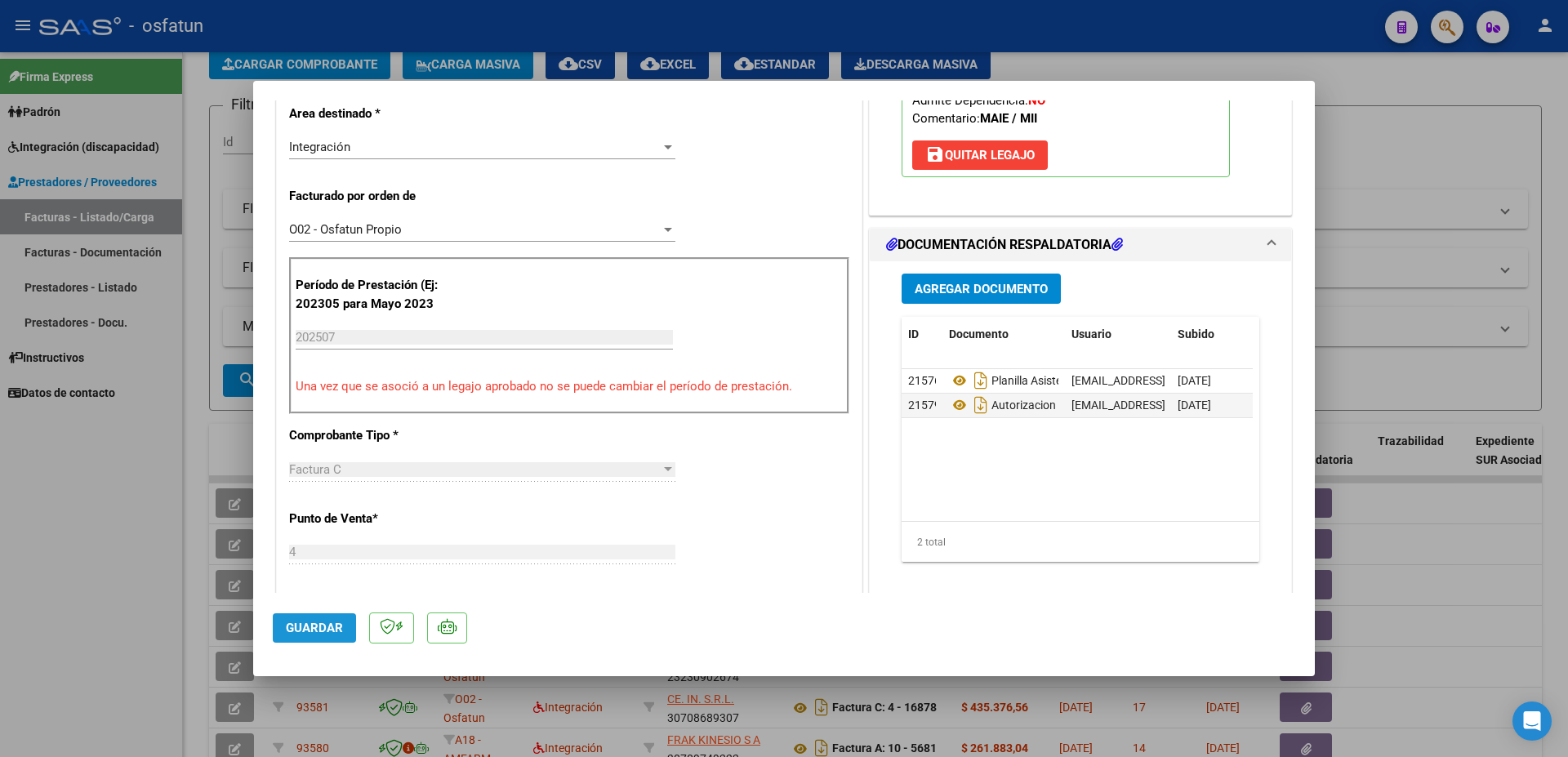
click at [324, 630] on span "Guardar" at bounding box center [314, 627] width 58 height 15
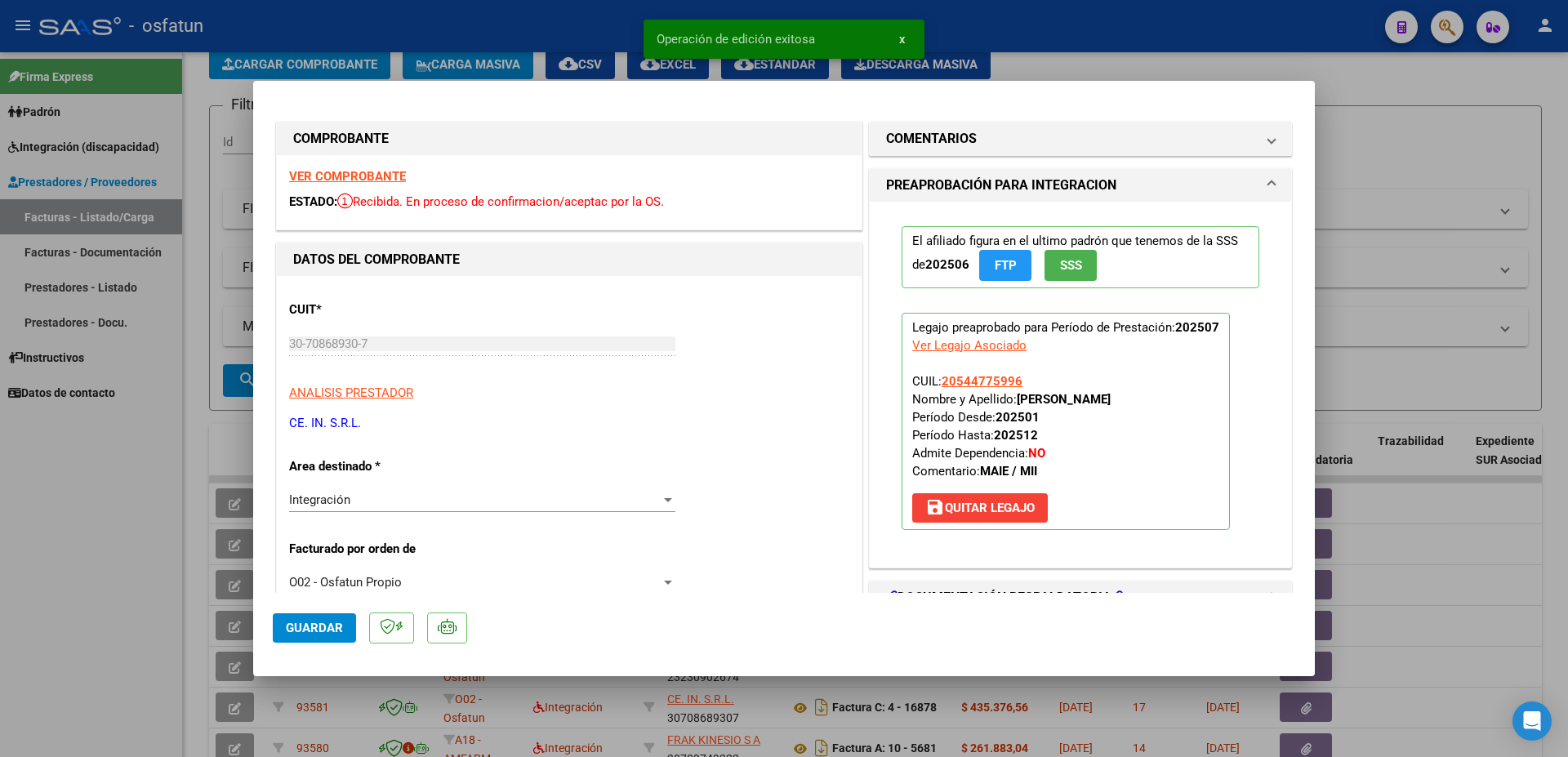
click at [1454, 196] on div at bounding box center [784, 378] width 1568 height 757
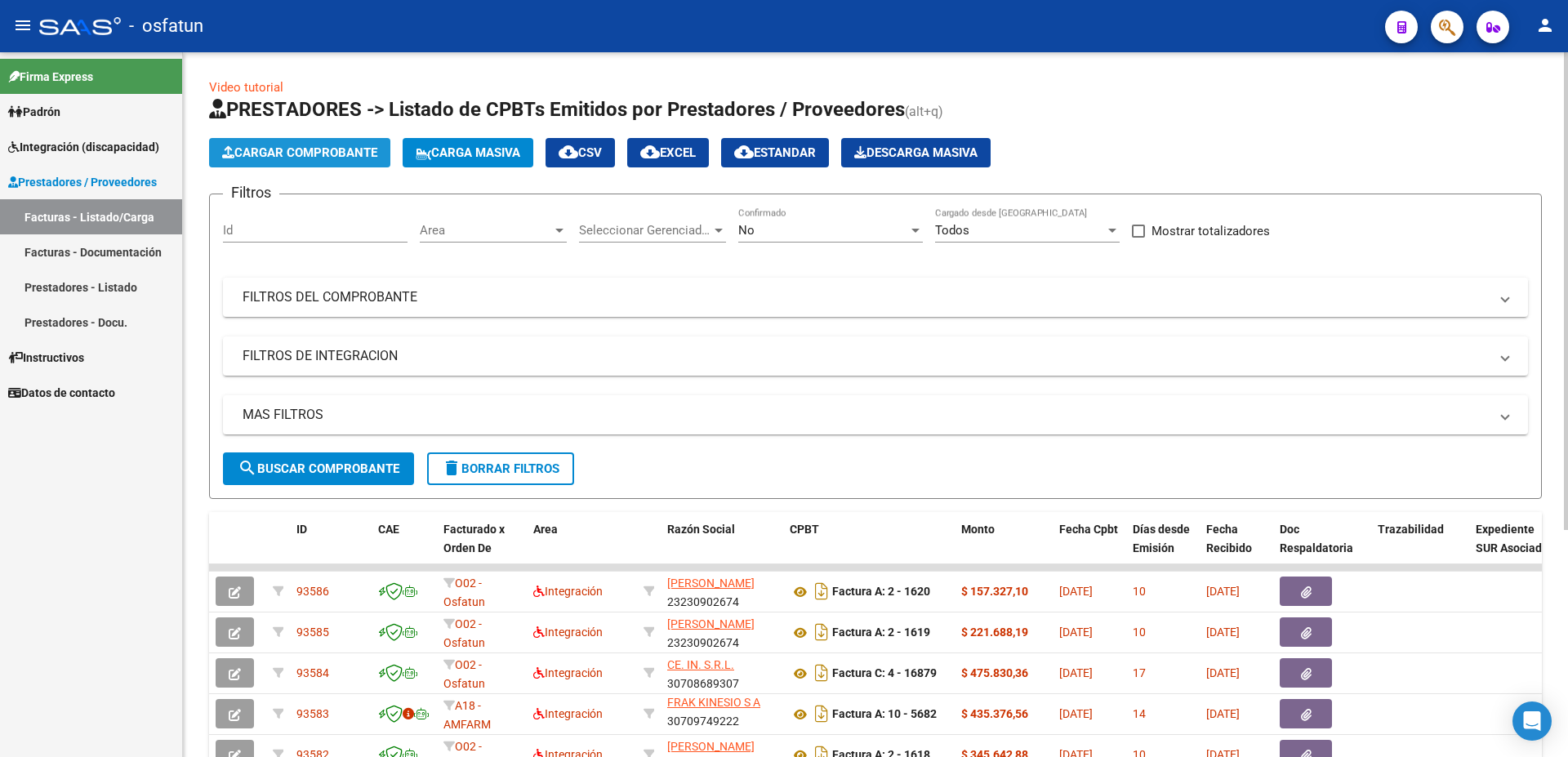
click at [301, 146] on span "Cargar Comprobante" at bounding box center [299, 152] width 155 height 15
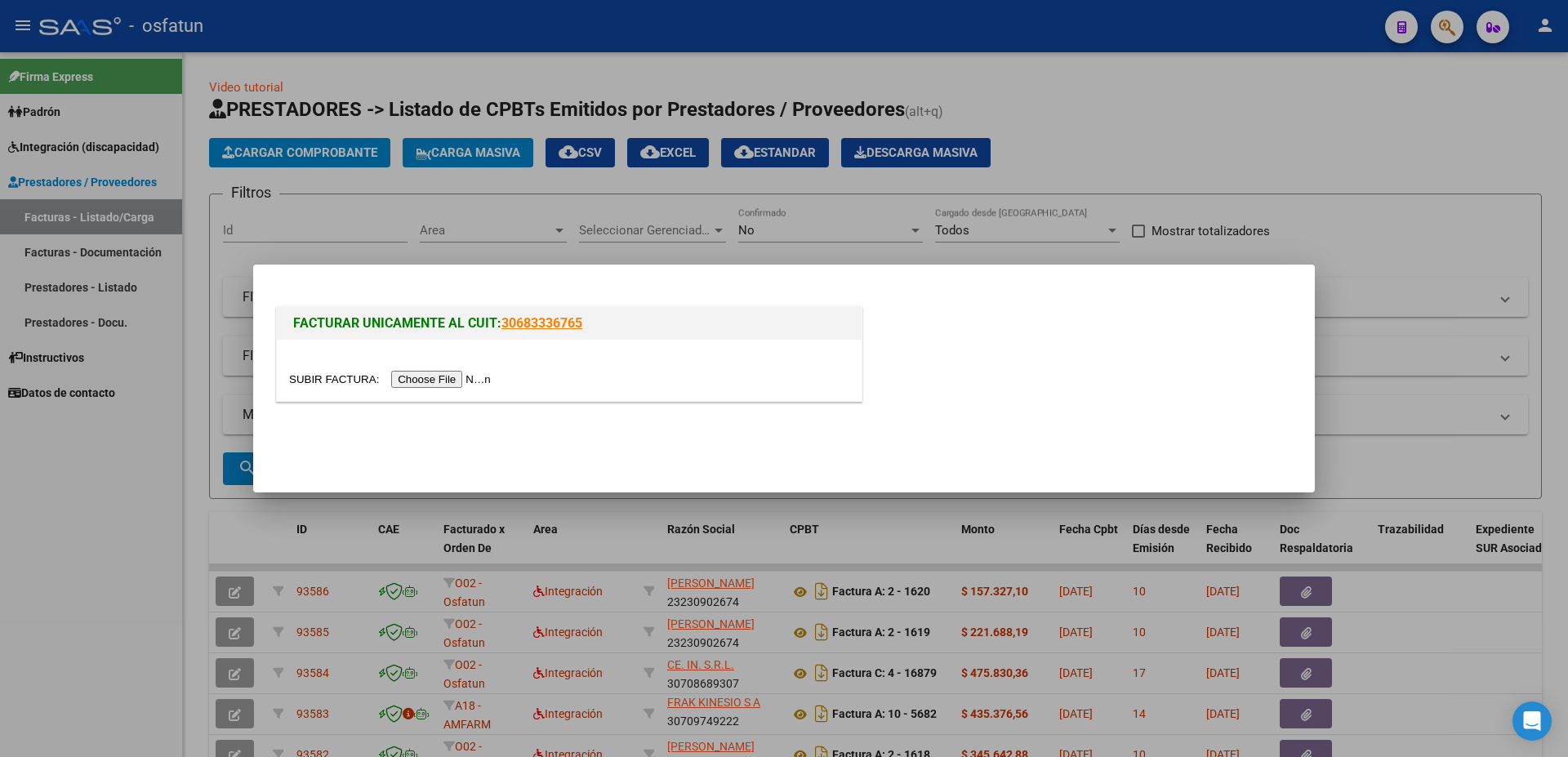
click at [323, 387] on input "file" at bounding box center [392, 379] width 207 height 18
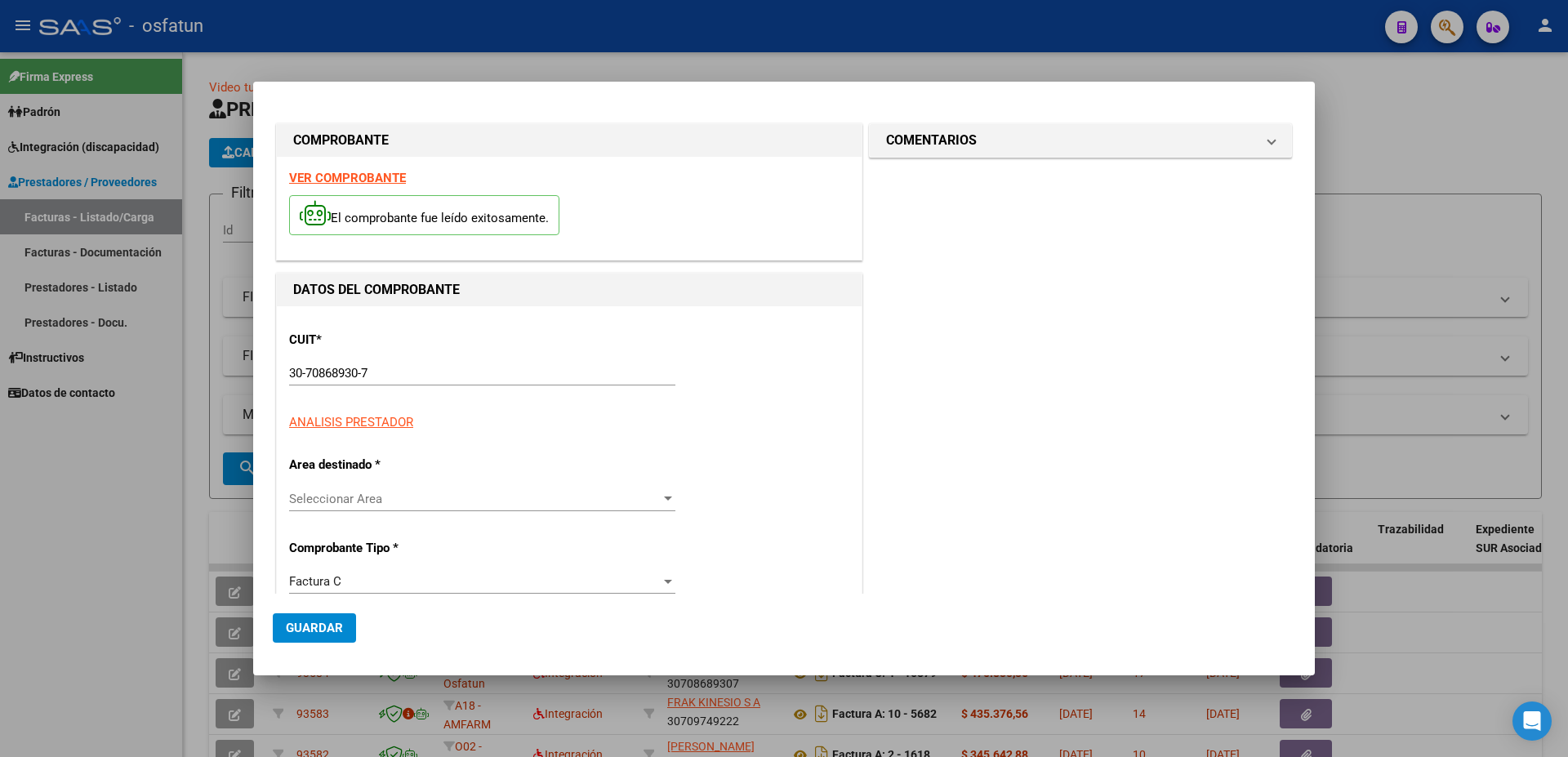
type input "$ 475.830,36"
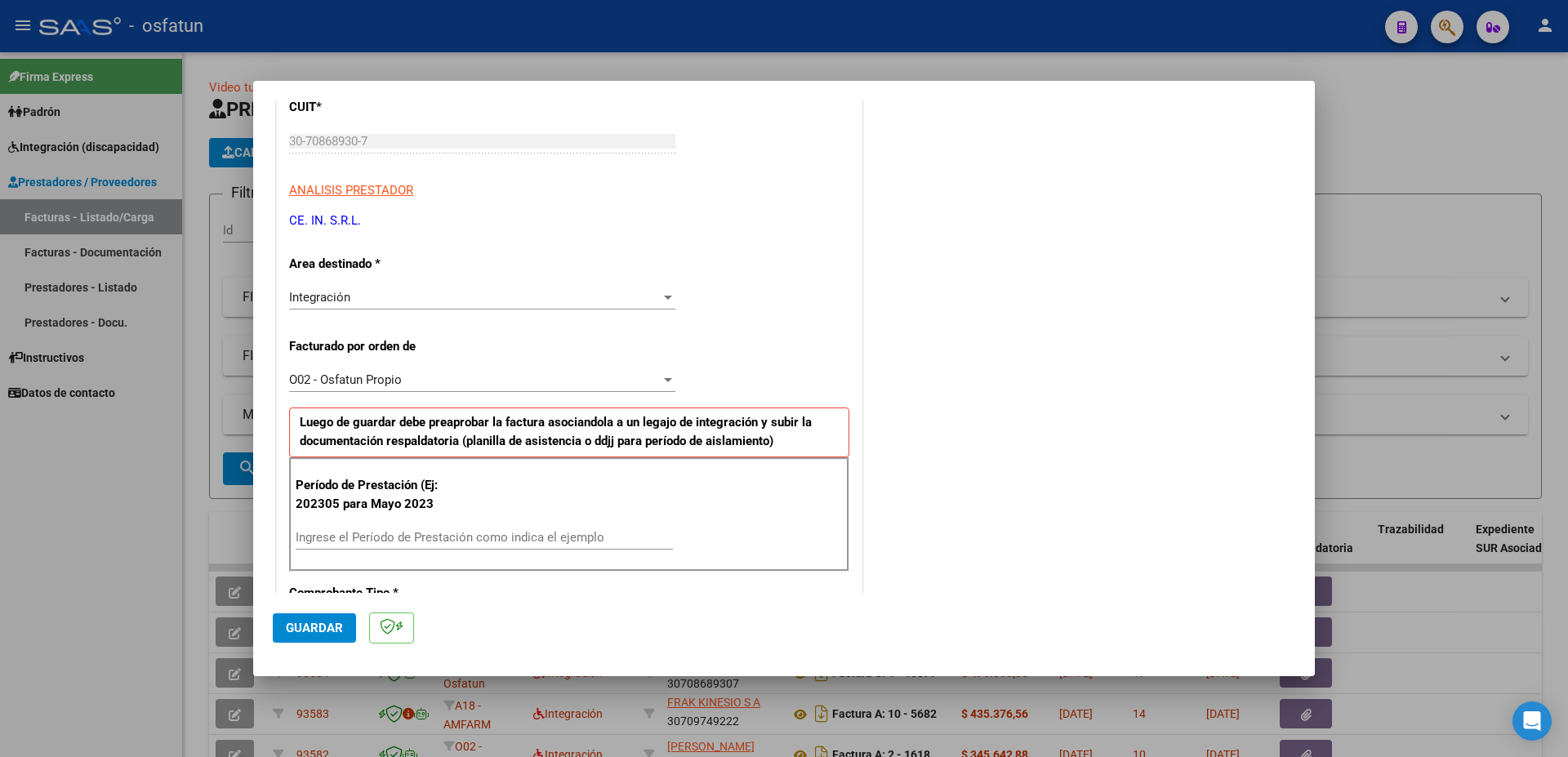
scroll to position [264, 0]
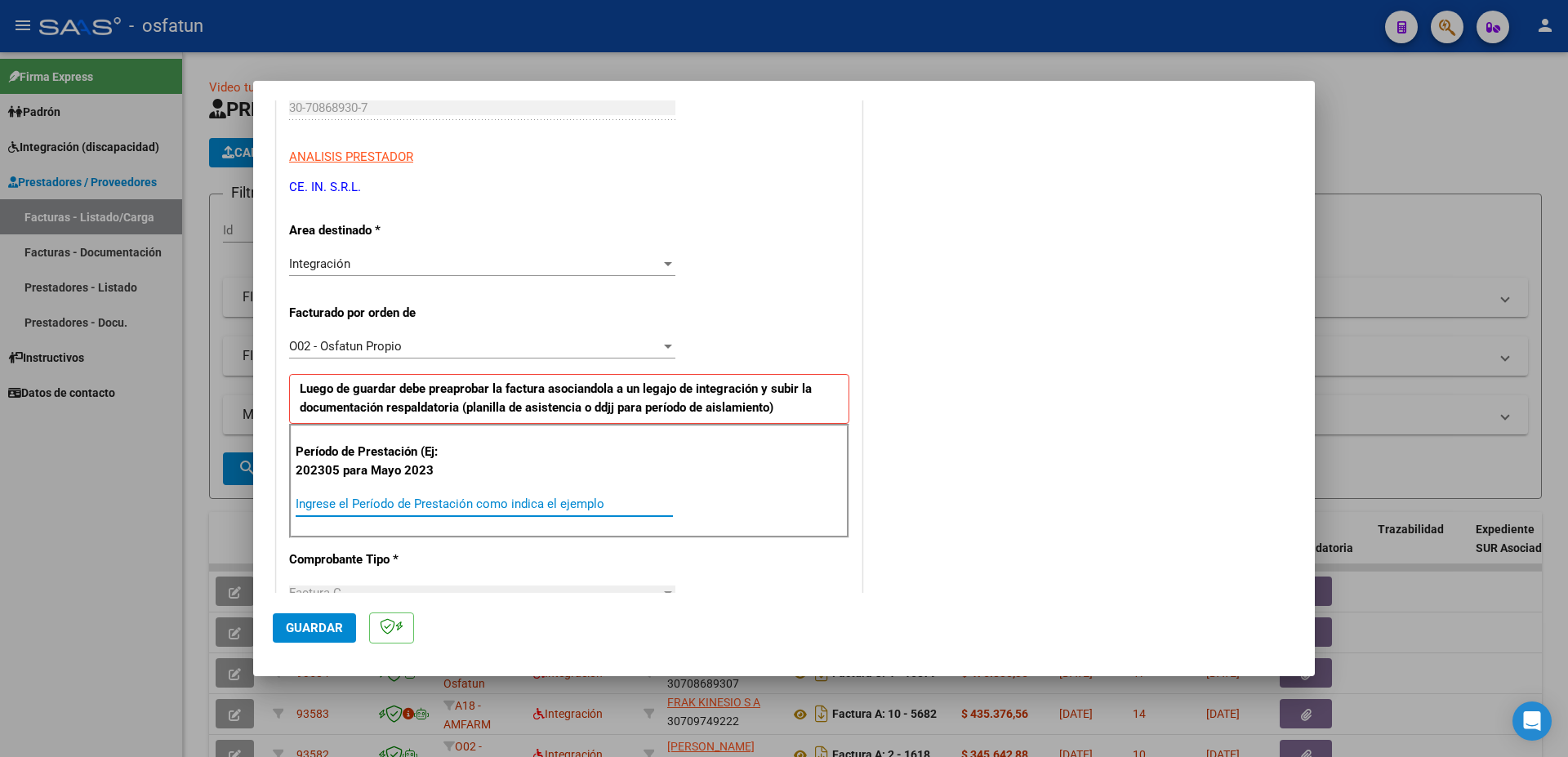
click at [414, 506] on input "Ingrese el Período de Prestación como indica el ejemplo" at bounding box center [484, 503] width 377 height 15
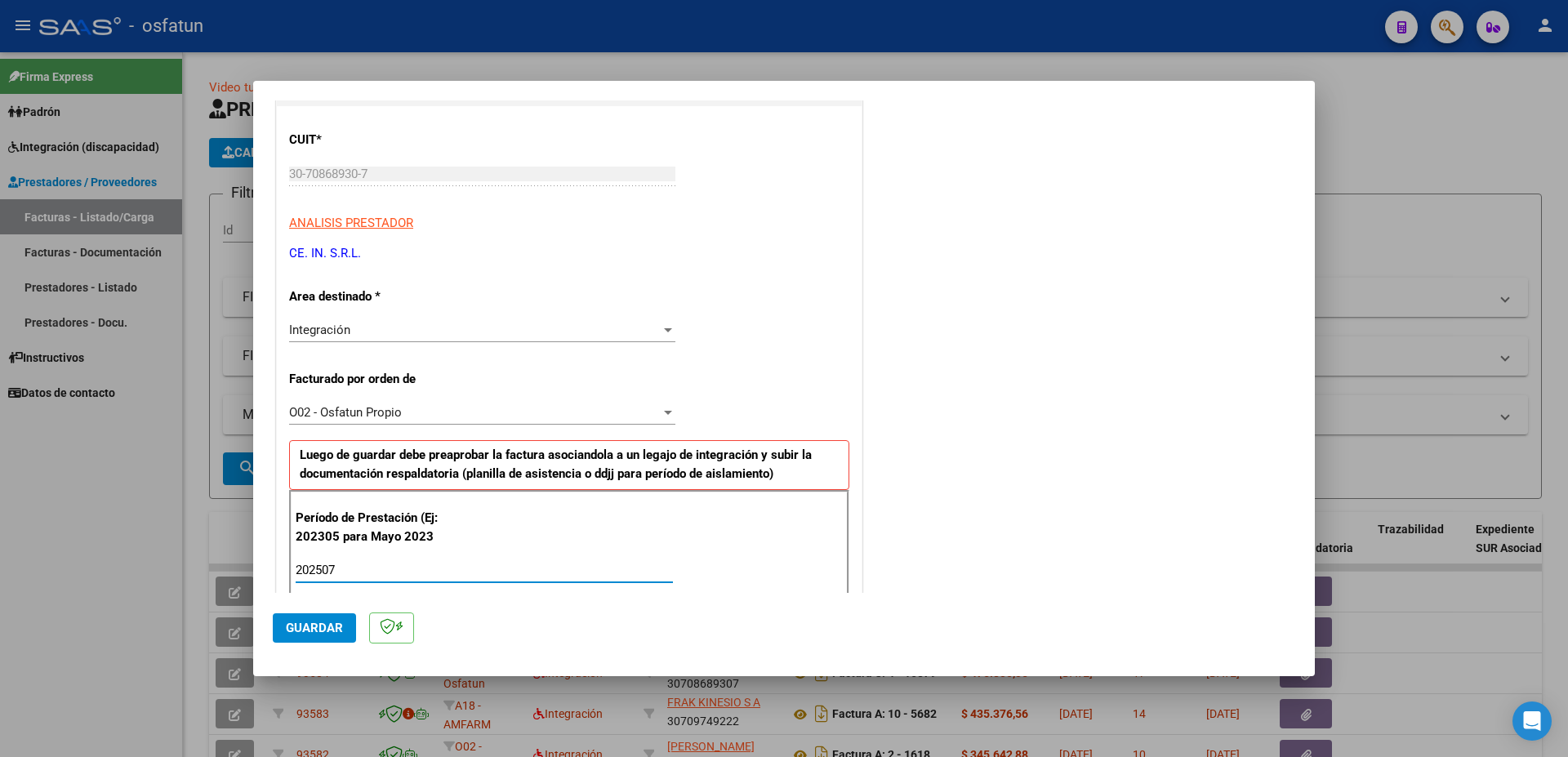
scroll to position [297, 0]
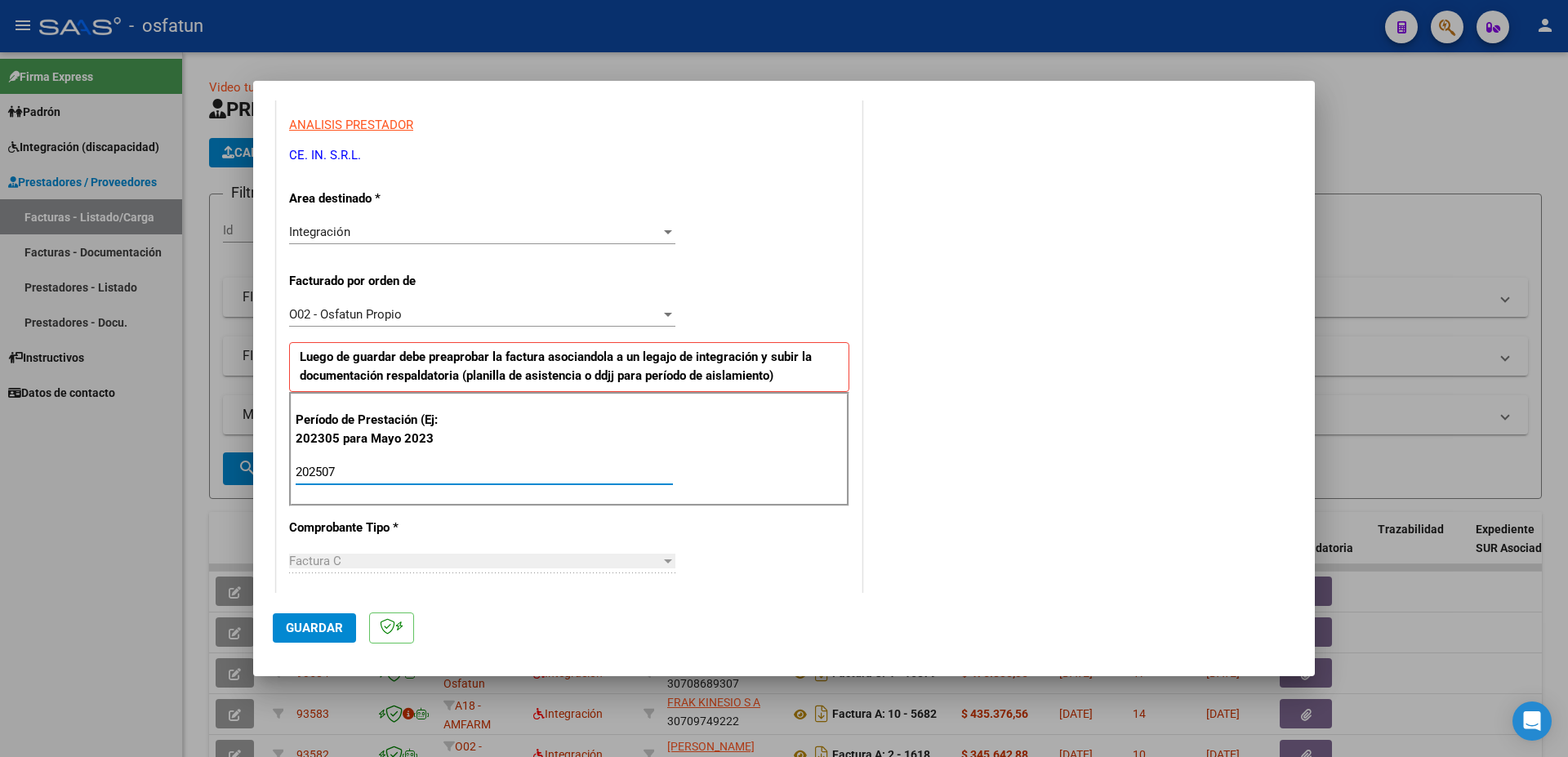
type input "202507"
click at [335, 619] on button "Guardar" at bounding box center [314, 628] width 83 height 29
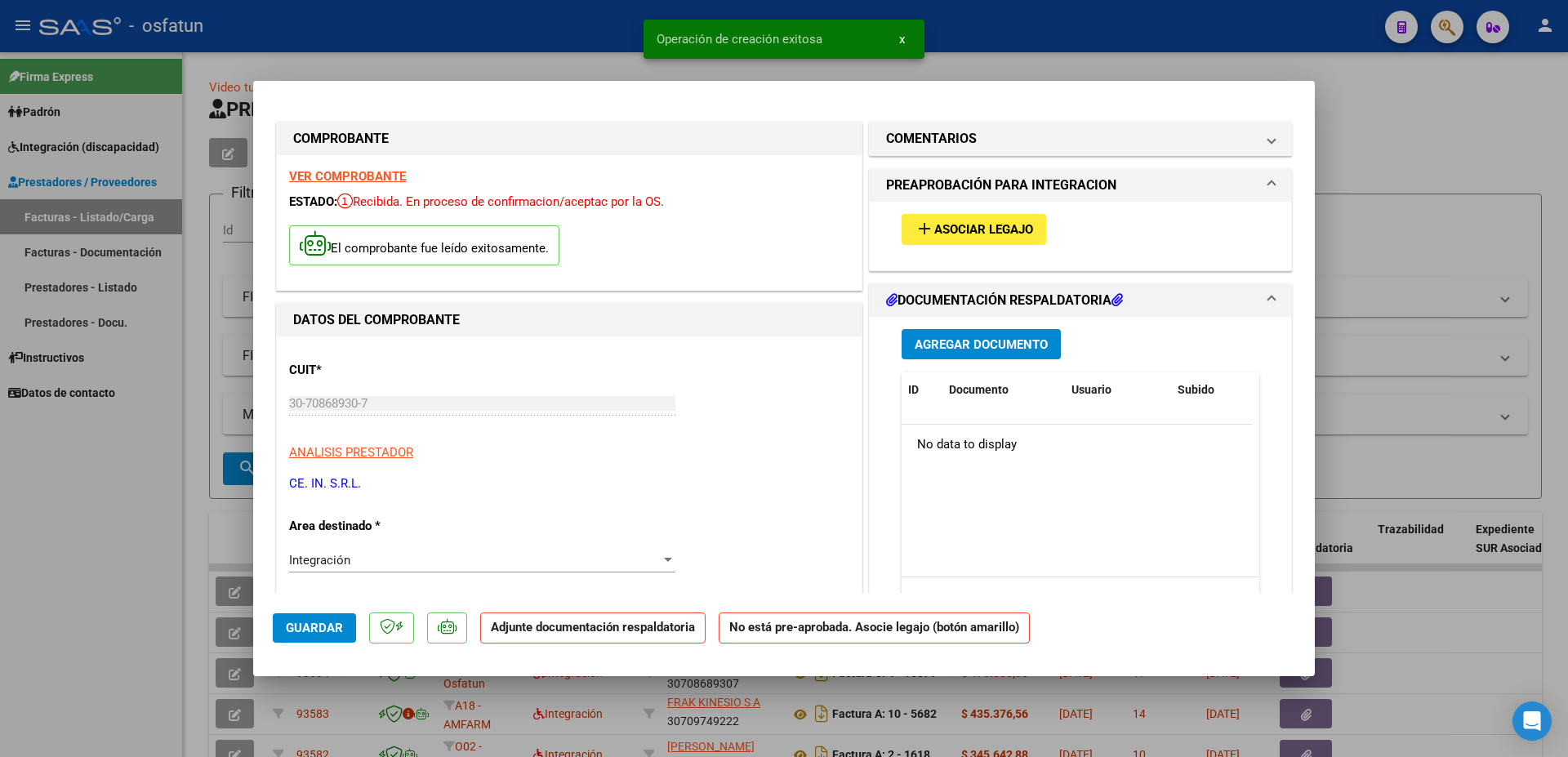
click at [942, 229] on span "Asociar Legajo" at bounding box center [983, 230] width 98 height 15
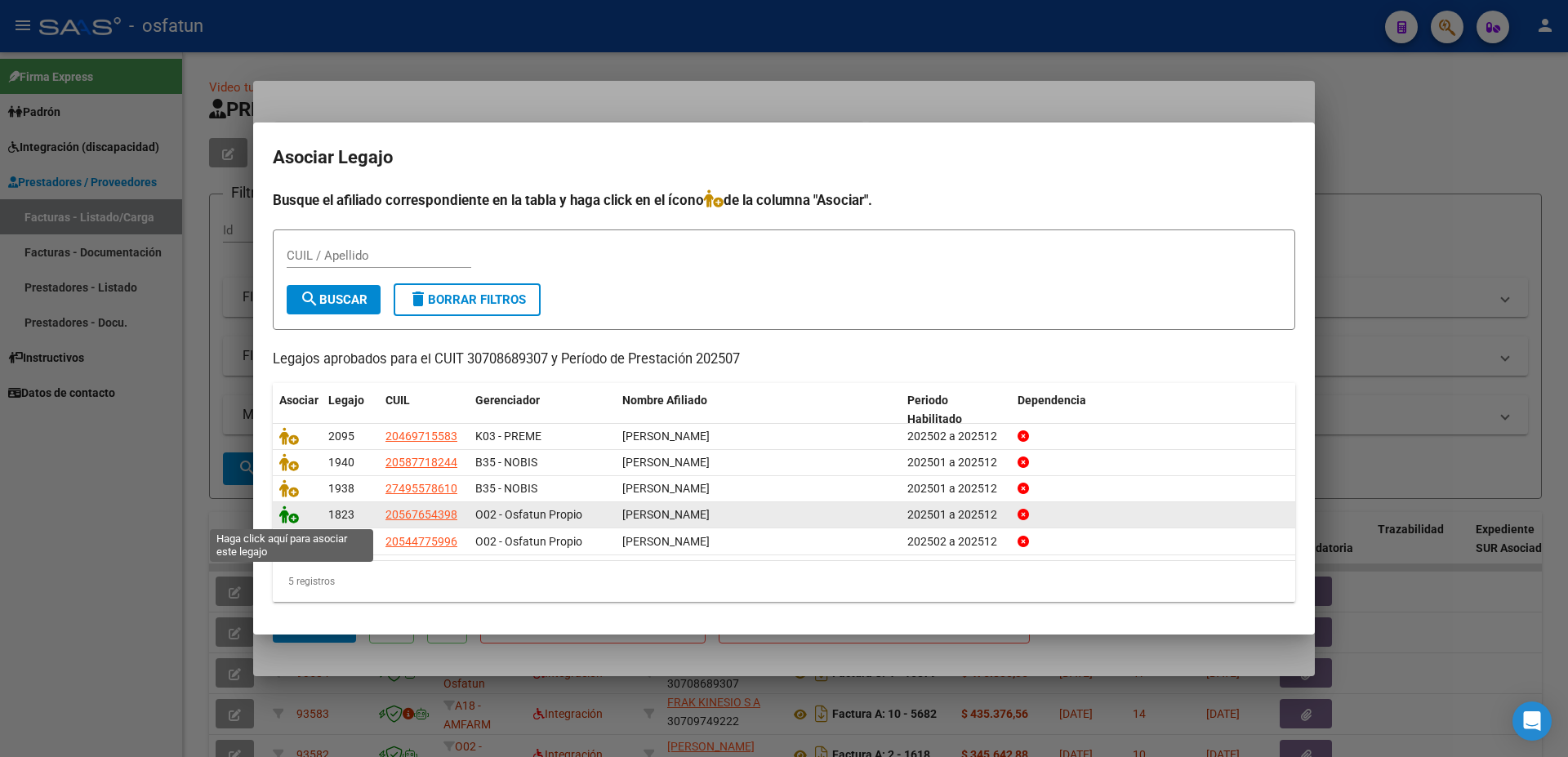
click at [284, 516] on icon at bounding box center [289, 514] width 20 height 18
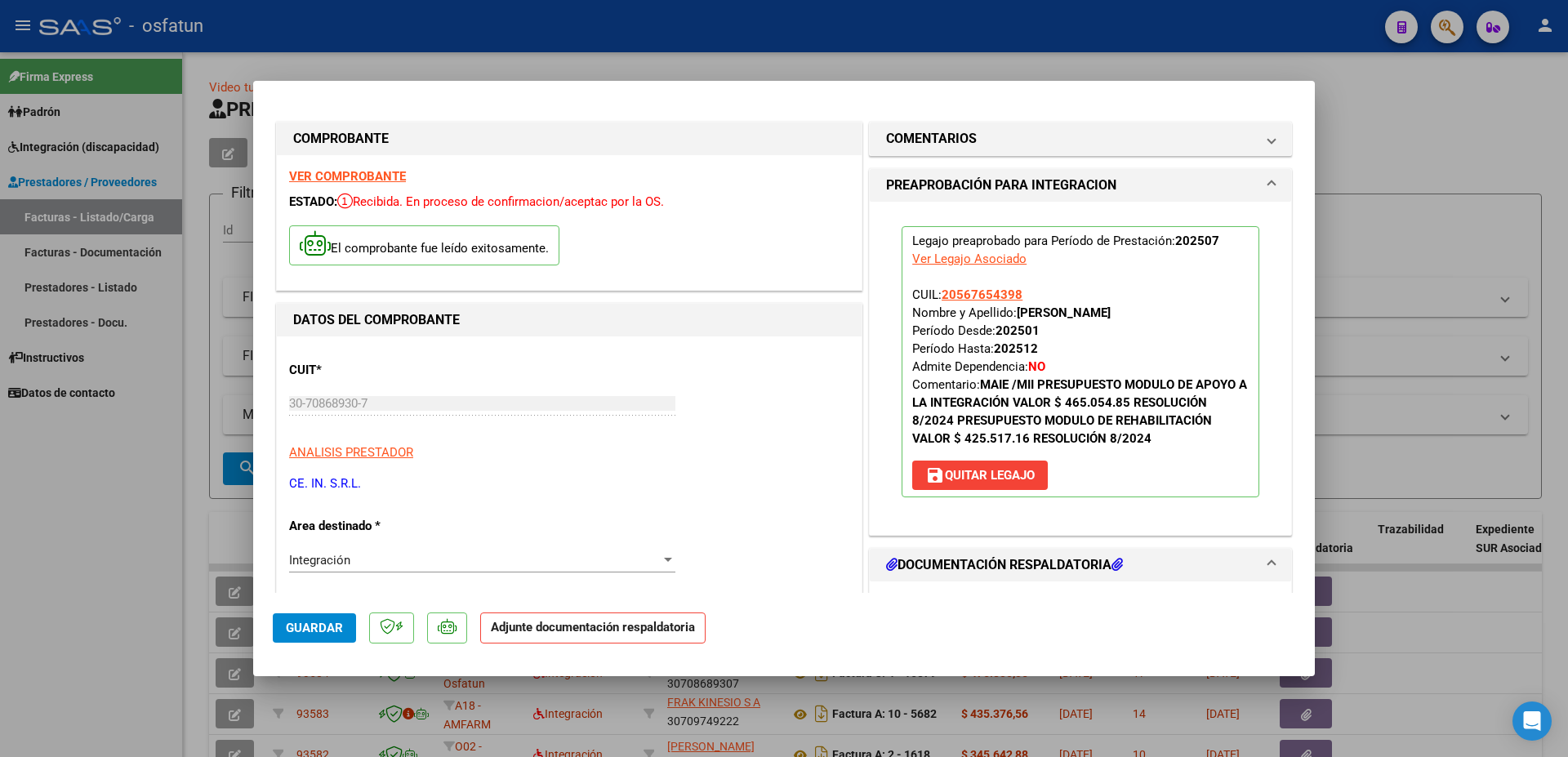
click at [1110, 562] on h1 "DOCUMENTACIÓN RESPALDATORIA" at bounding box center [1004, 565] width 237 height 20
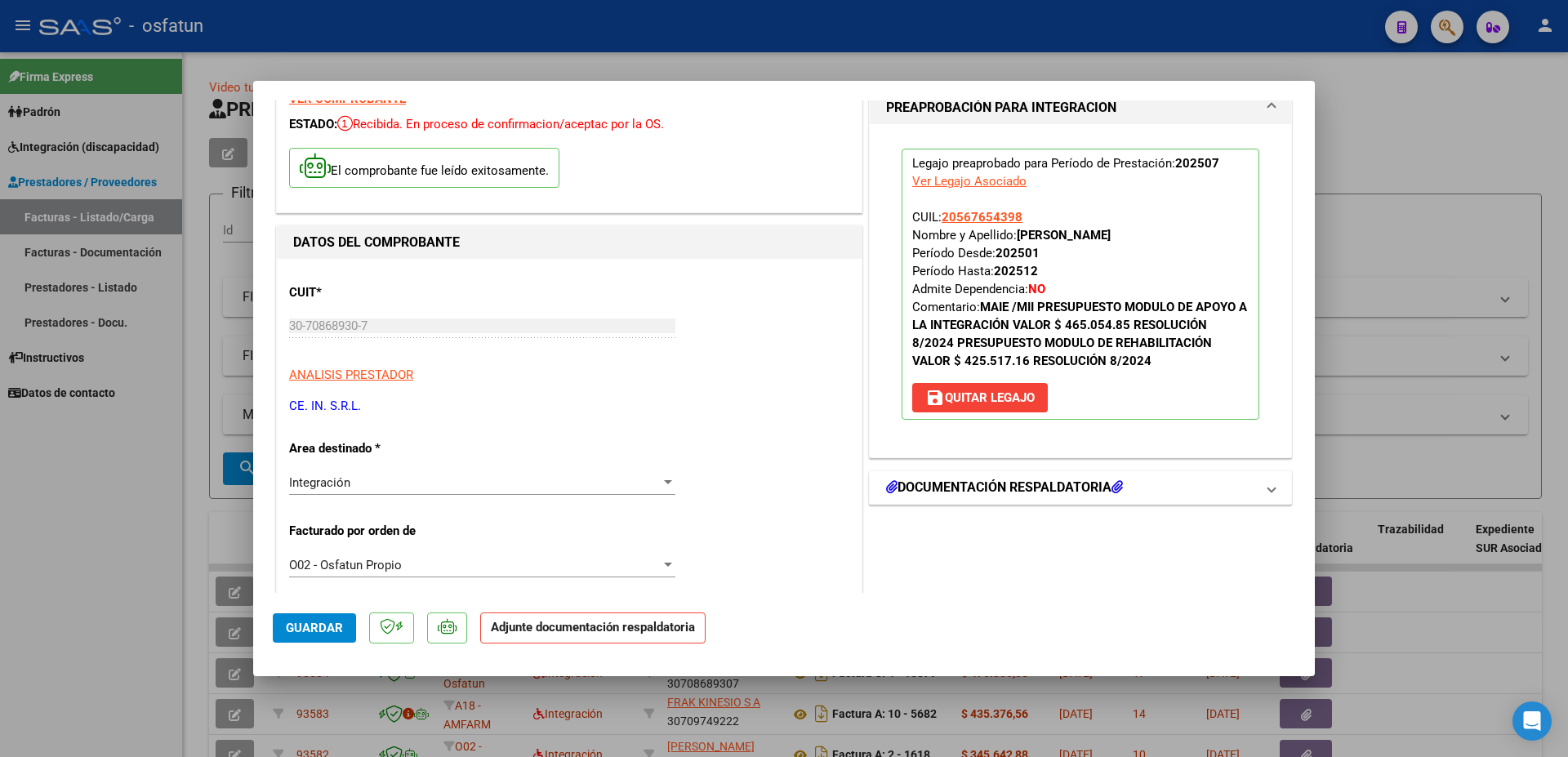
scroll to position [177, 0]
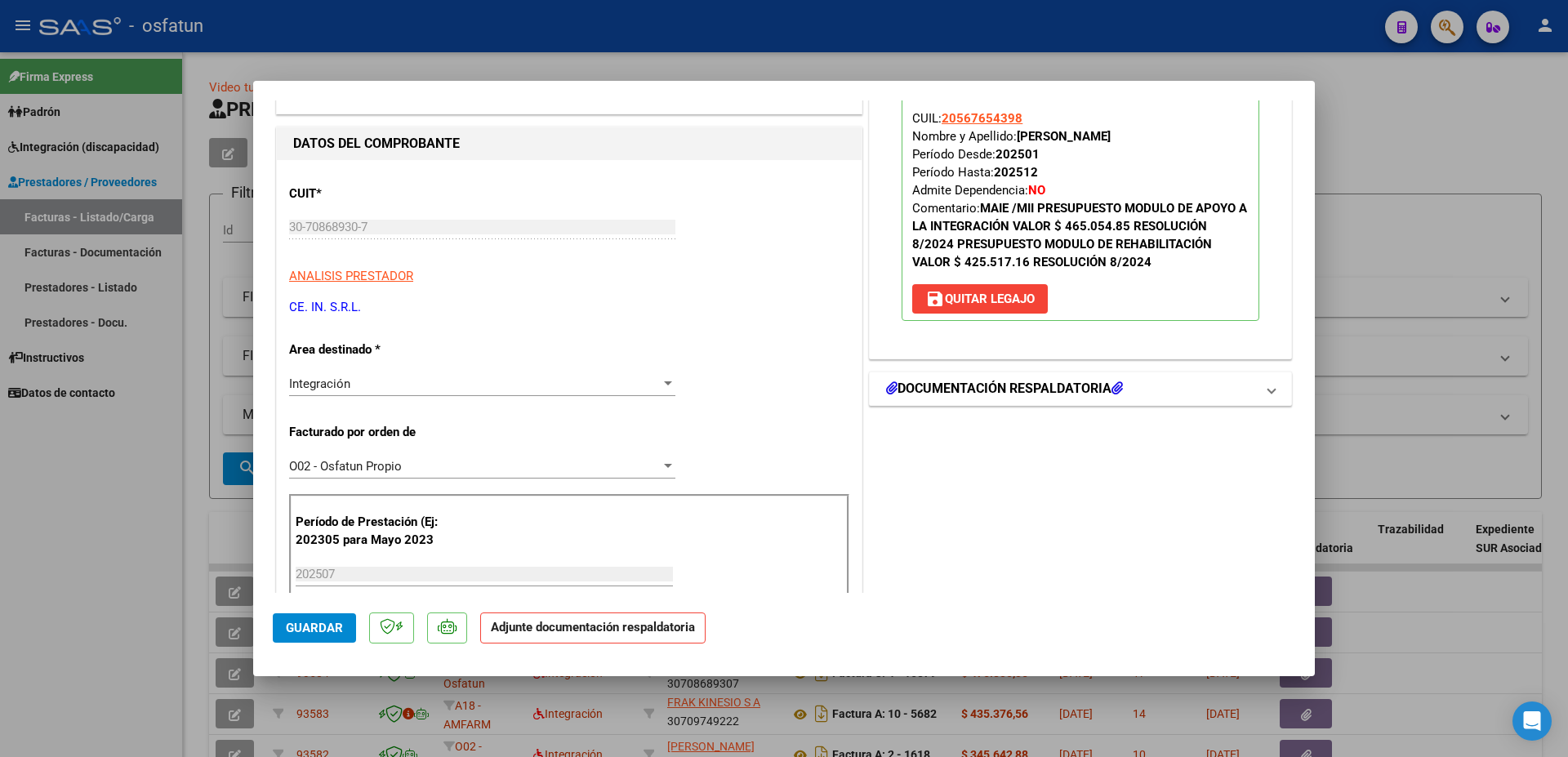
click at [997, 389] on h1 "DOCUMENTACIÓN RESPALDATORIA" at bounding box center [1004, 389] width 237 height 20
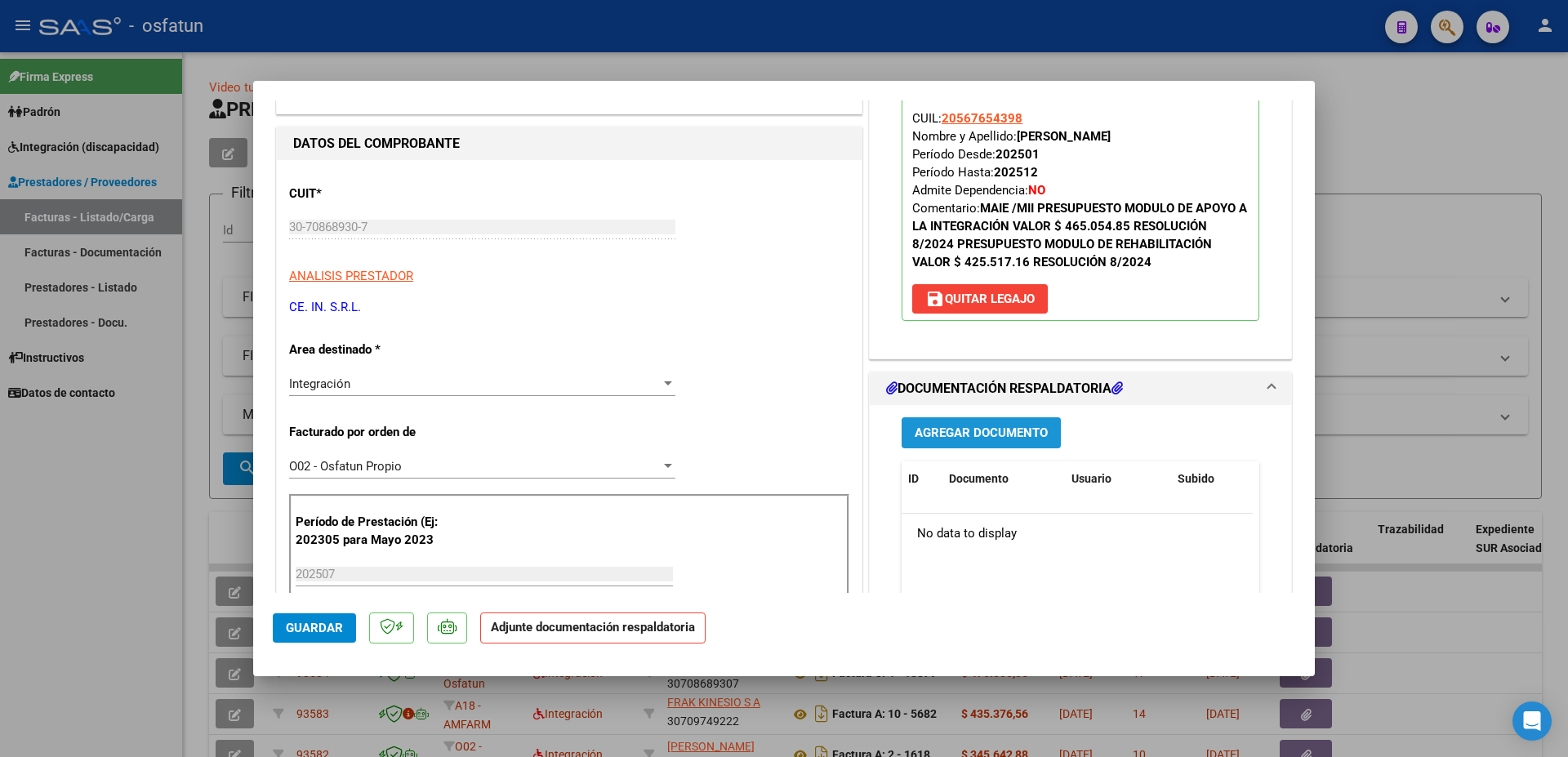
click at [990, 436] on span "Agregar Documento" at bounding box center [981, 433] width 133 height 15
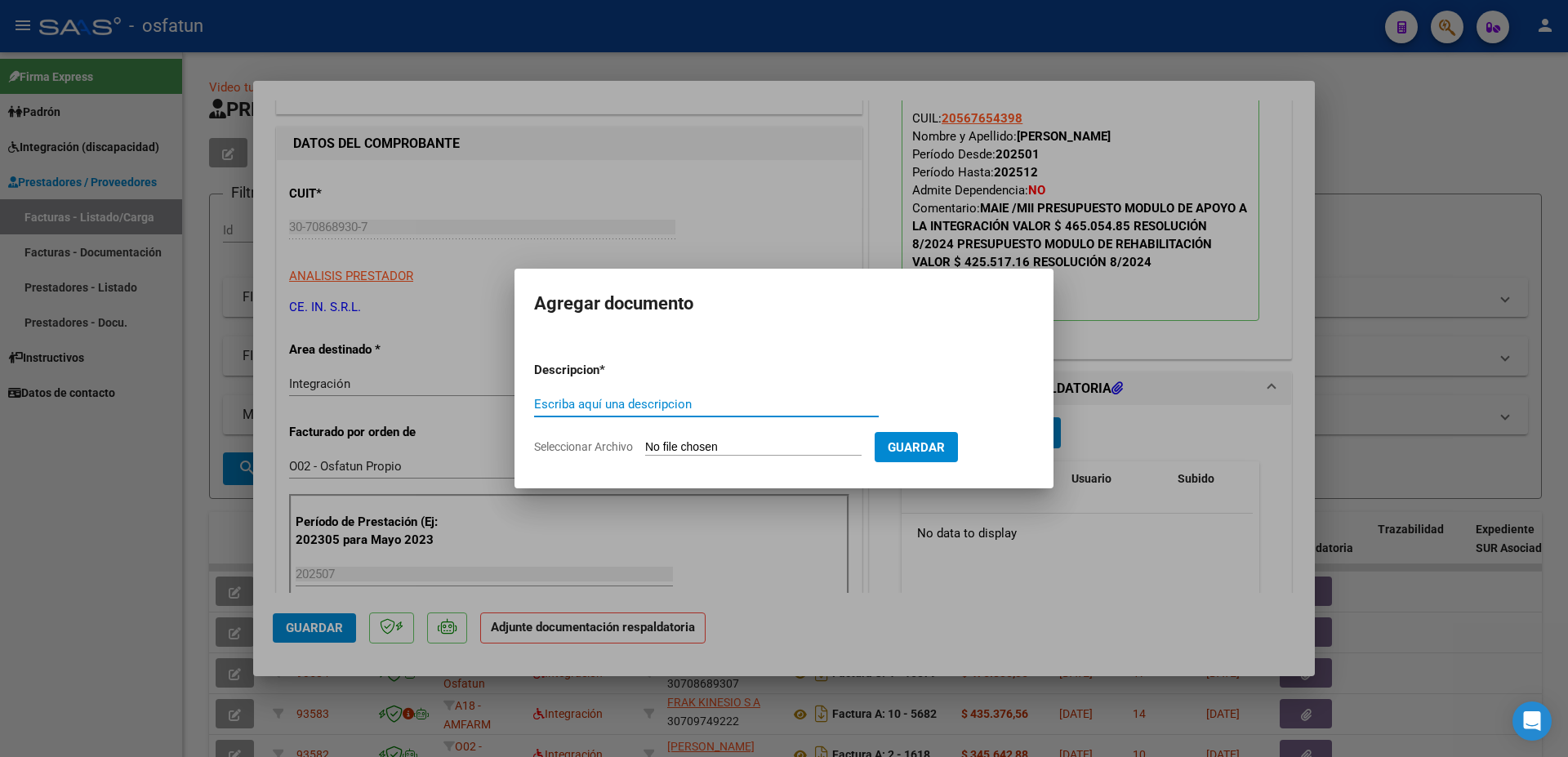
click at [757, 403] on input "Escriba aquí una descripcion" at bounding box center [706, 404] width 344 height 15
type input "p"
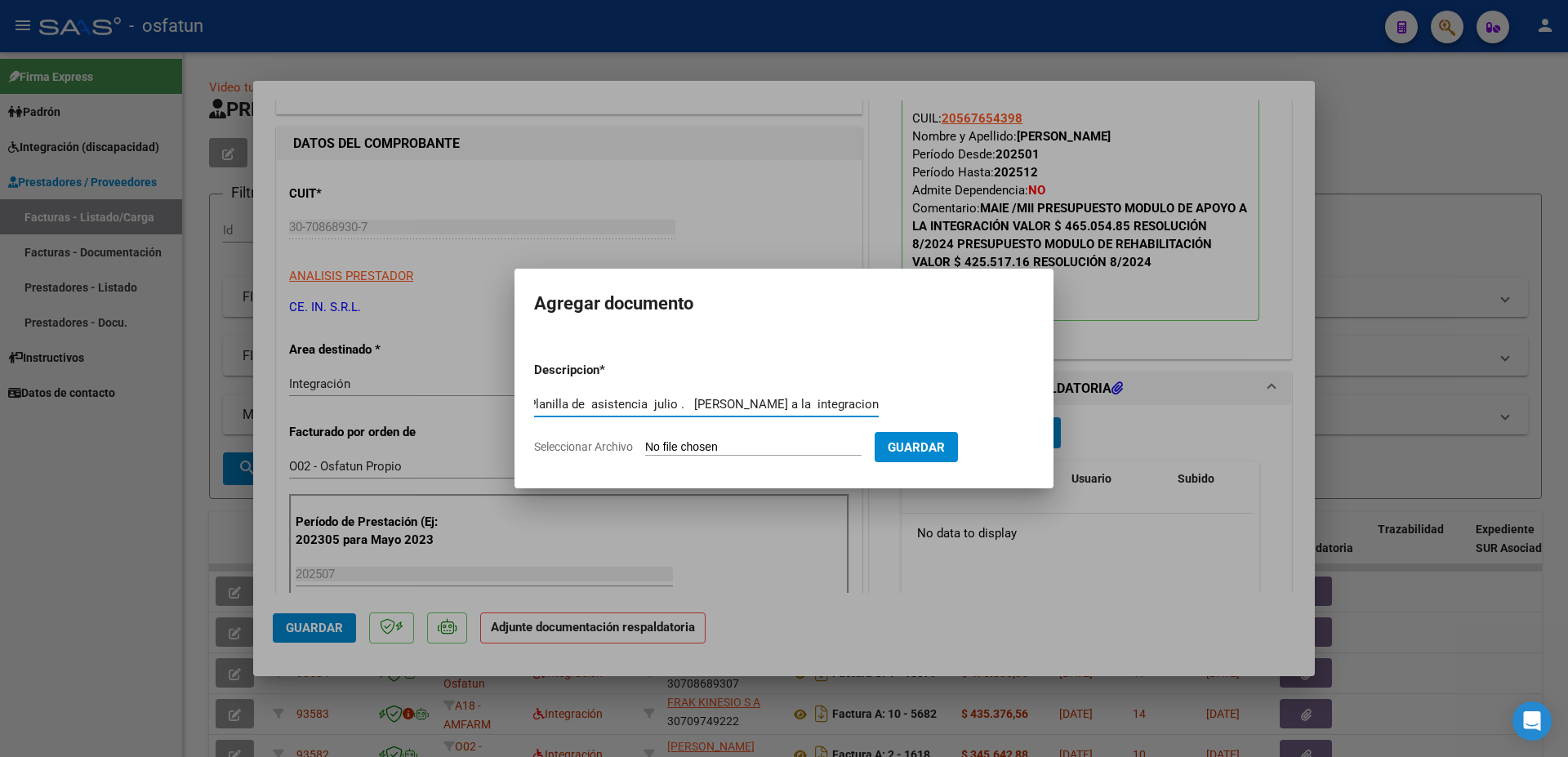
type input "Planilla de asistencia julio . [PERSON_NAME] a la integracion"
click at [666, 456] on input "Seleccionar Archivo" at bounding box center [754, 448] width 216 height 16
click at [450, 249] on div at bounding box center [784, 378] width 1568 height 757
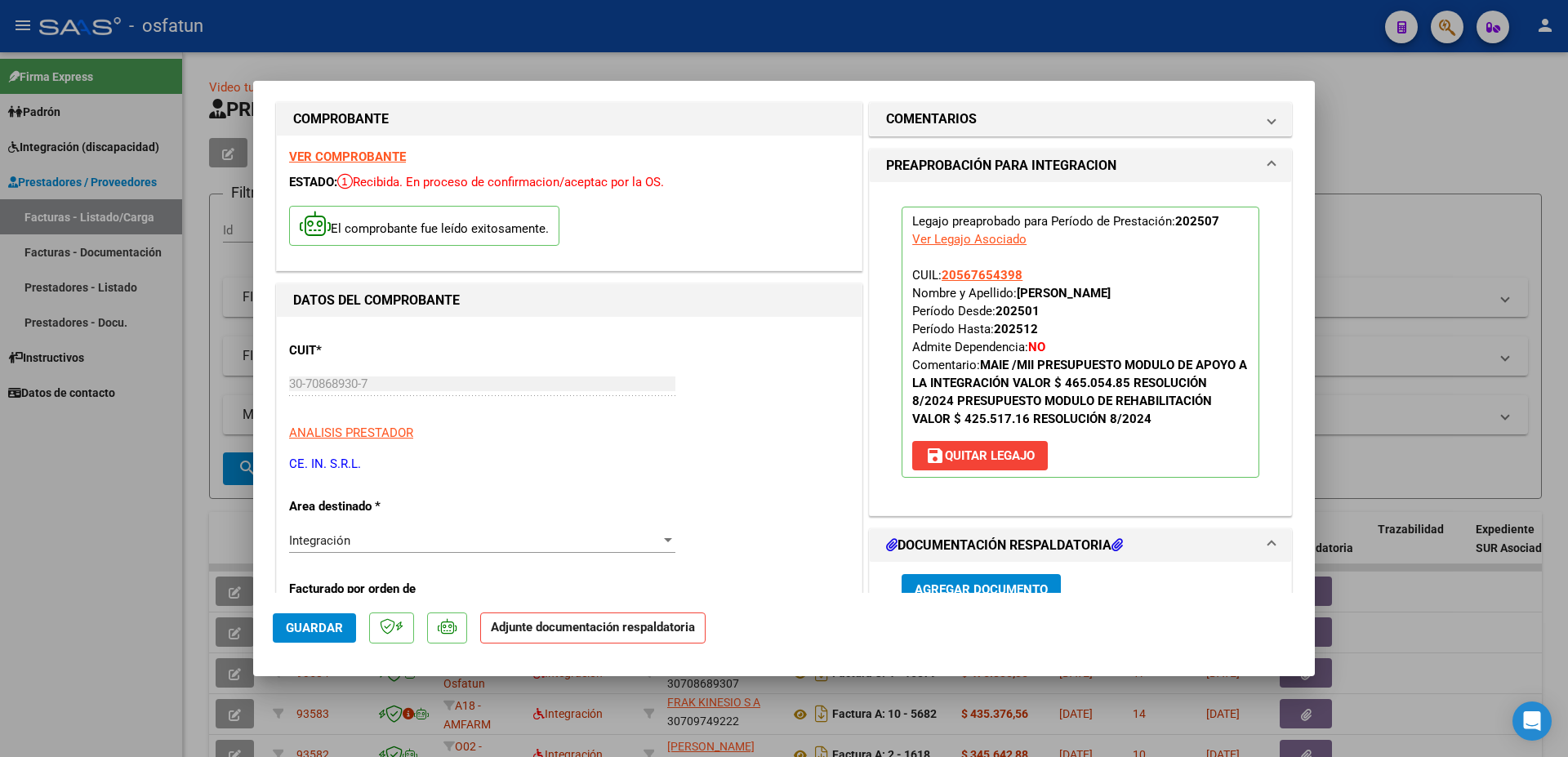
scroll to position [0, 0]
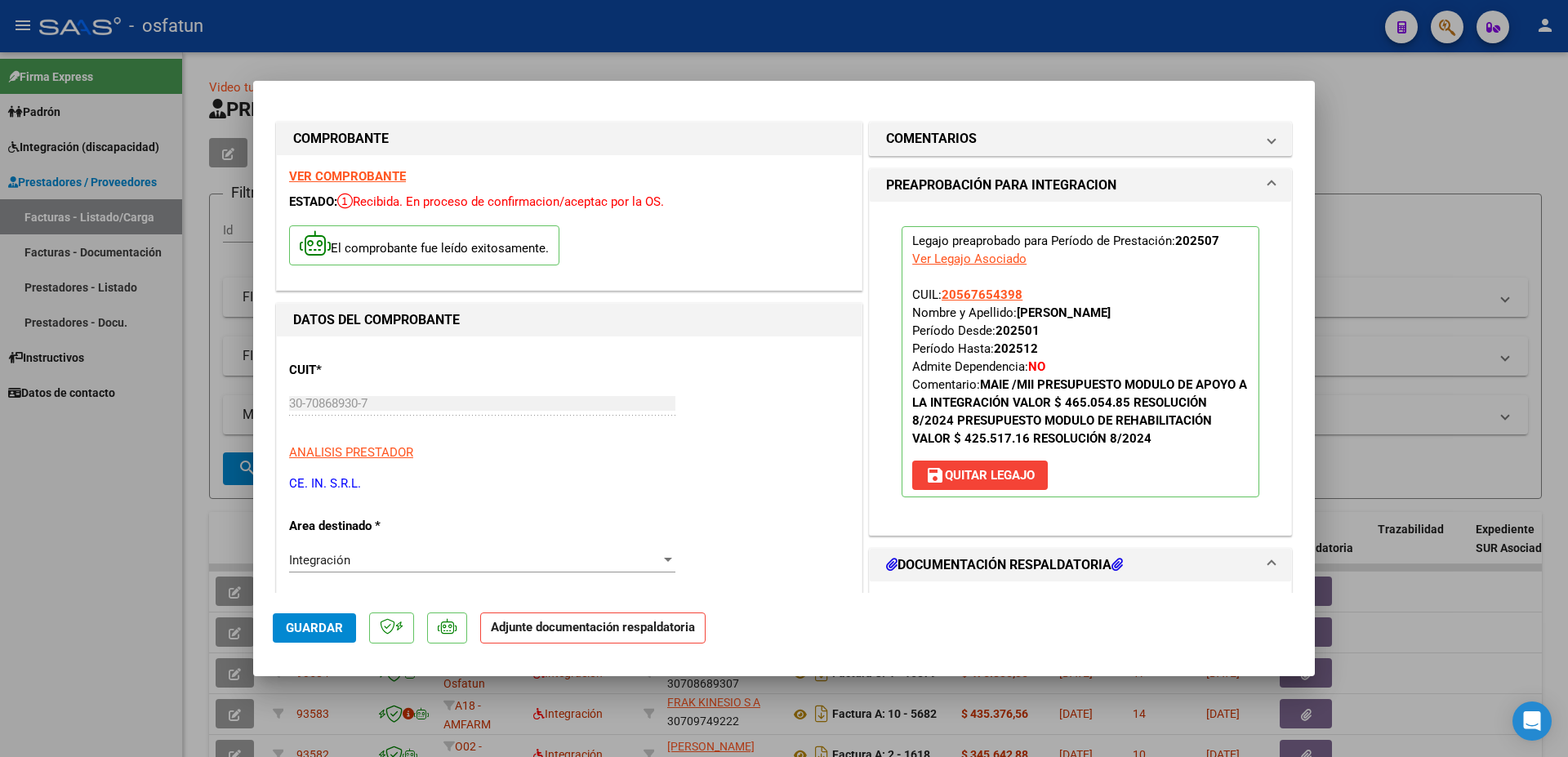
click at [336, 179] on strong "VER COMPROBANTE" at bounding box center [347, 176] width 117 height 15
click at [997, 567] on h1 "DOCUMENTACIÓN RESPALDATORIA" at bounding box center [1004, 565] width 237 height 20
click at [1248, 575] on span "DOCUMENTACIÓN RESPALDATORIA" at bounding box center [1078, 565] width 382 height 20
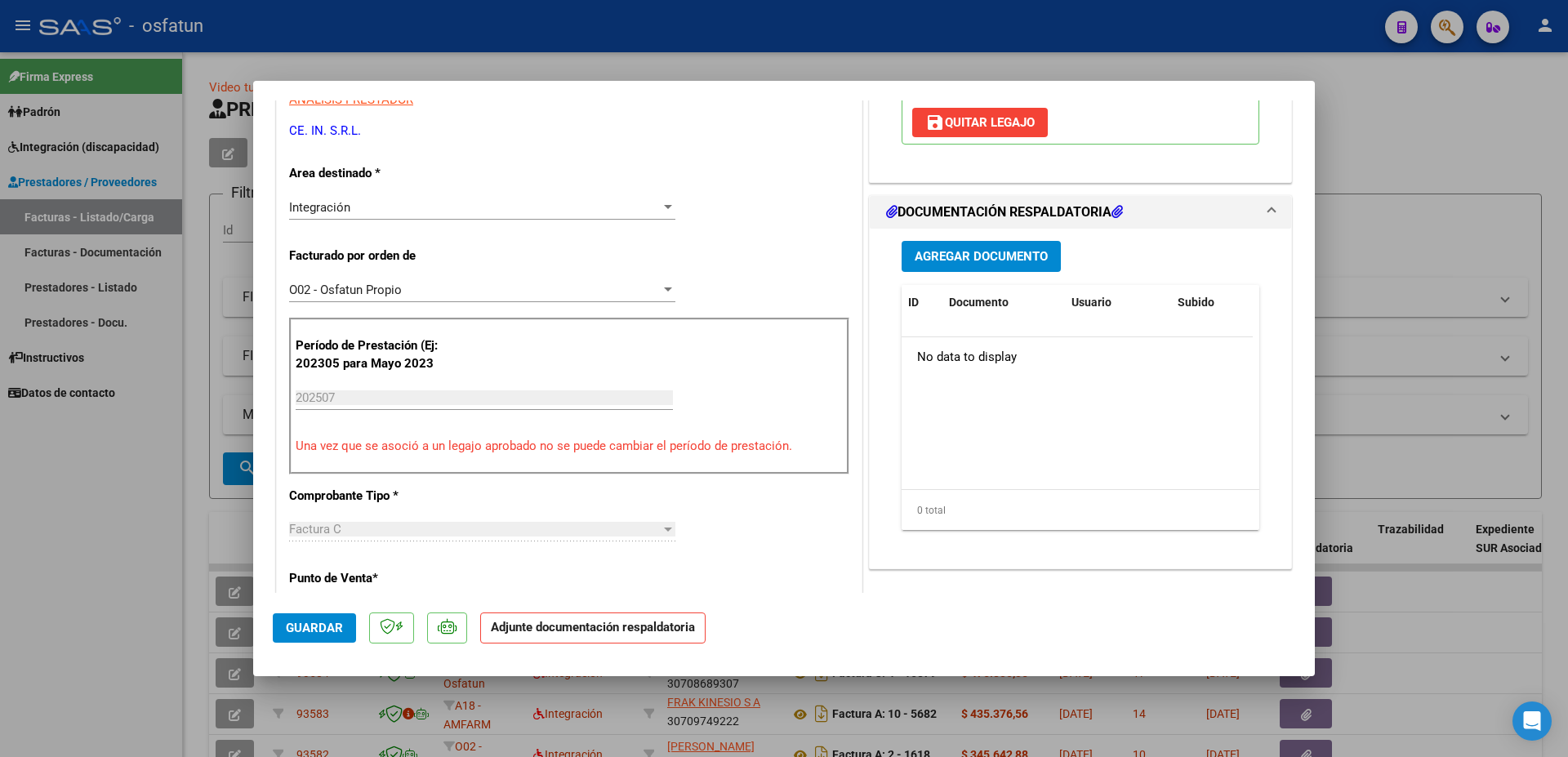
click at [961, 259] on span "Agregar Documento" at bounding box center [981, 257] width 133 height 15
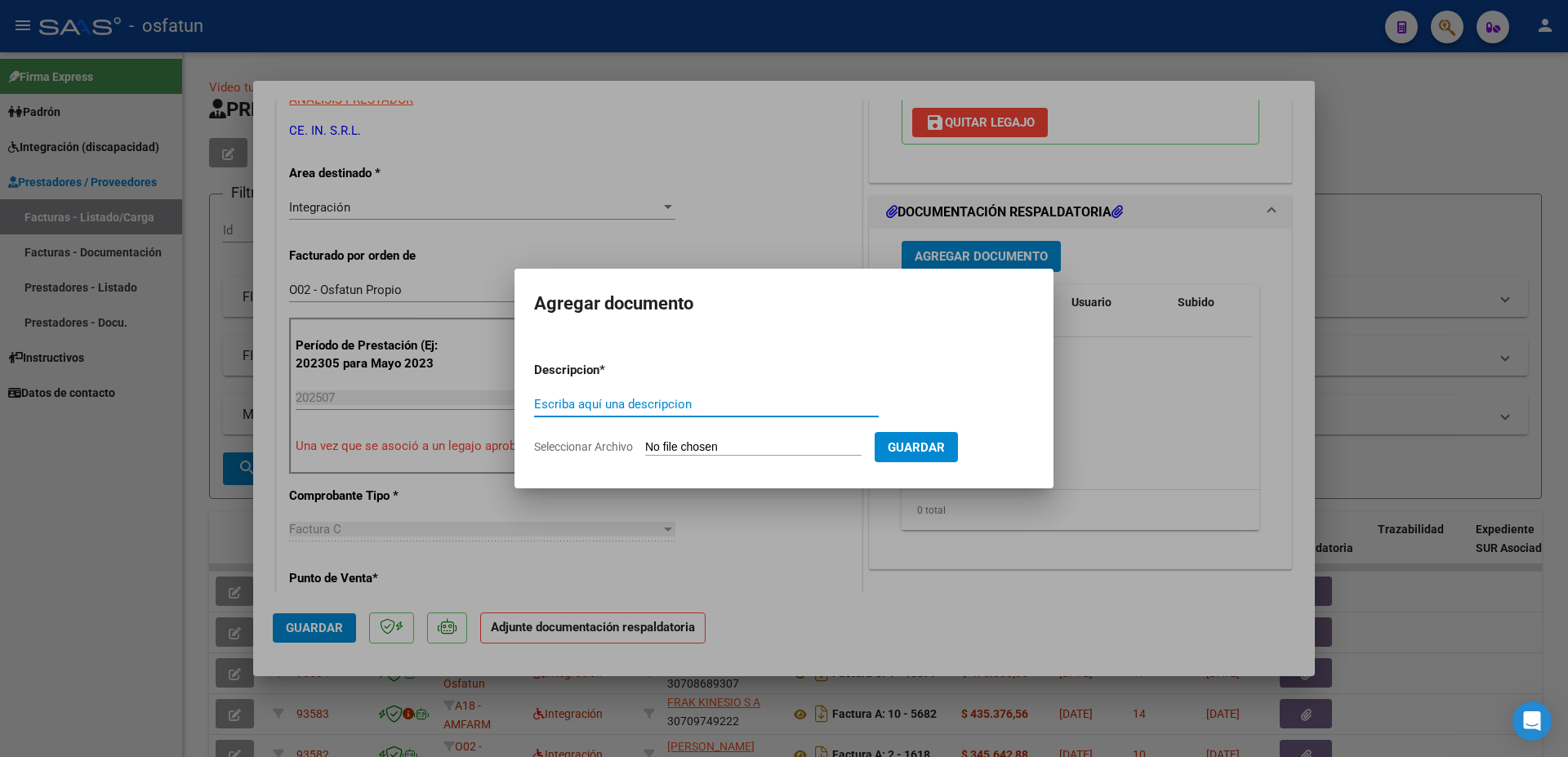
click at [670, 402] on input "Escriba aquí una descripcion" at bounding box center [706, 404] width 344 height 15
type input "Apoyo a la Integracion Escolar - Planilla de asistencia [DATE]"
click at [671, 445] on input "Seleccionar Archivo" at bounding box center [754, 448] width 216 height 16
type input "C:\fakepath\[PERSON_NAME] I E - JULIO .pdf"
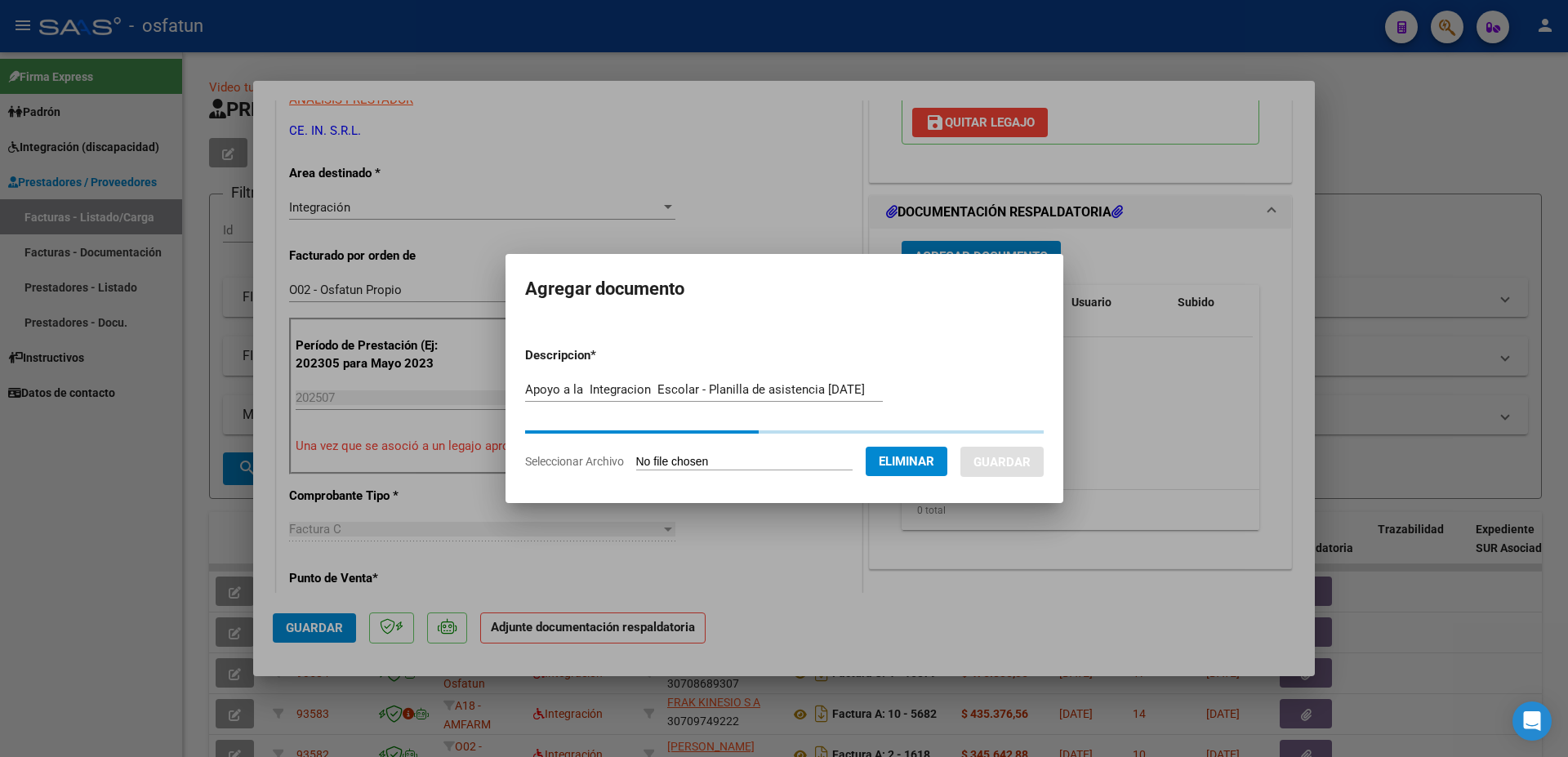
scroll to position [0, 0]
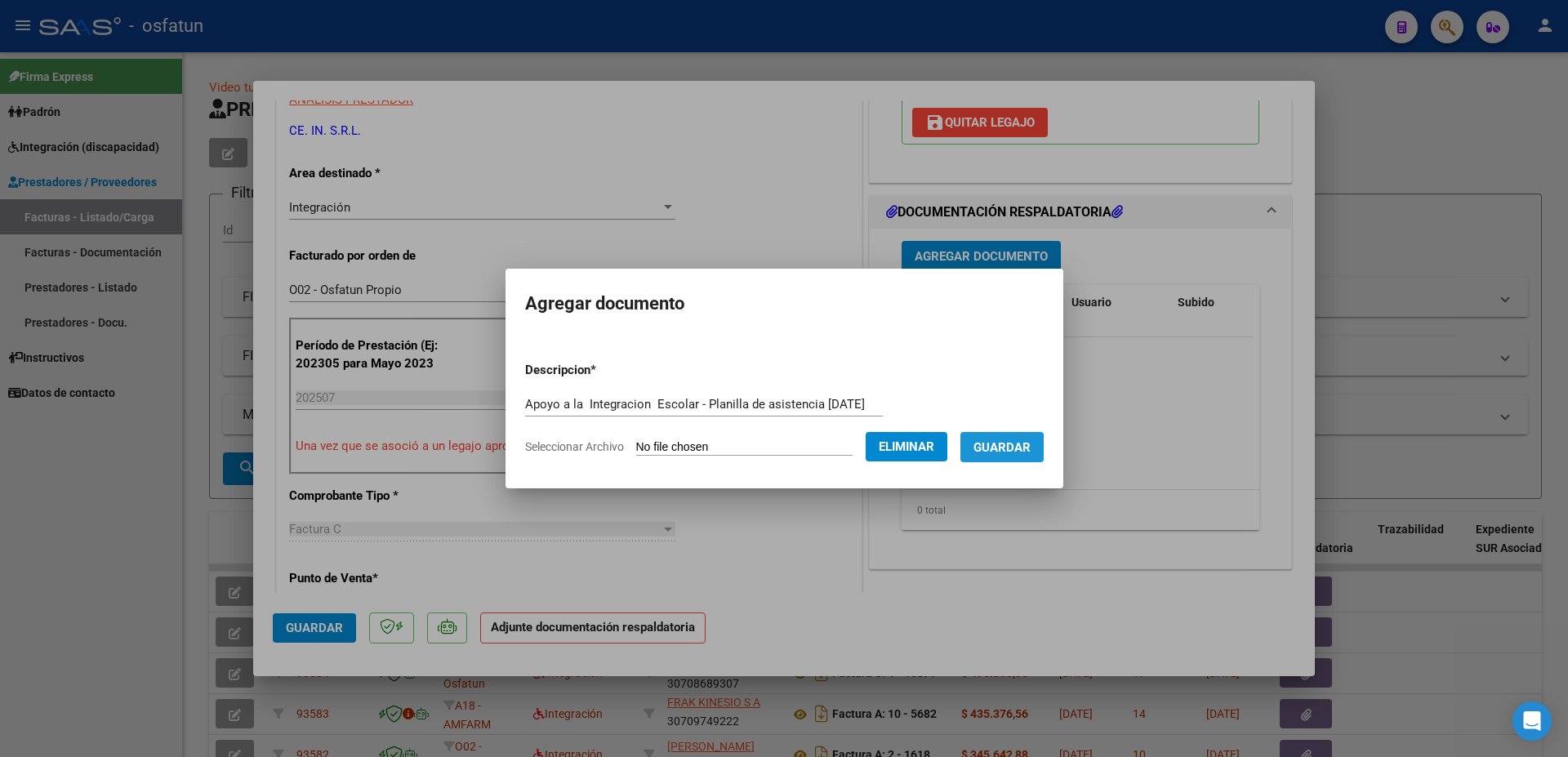
click at [1002, 447] on button "Guardar" at bounding box center [1001, 447] width 83 height 30
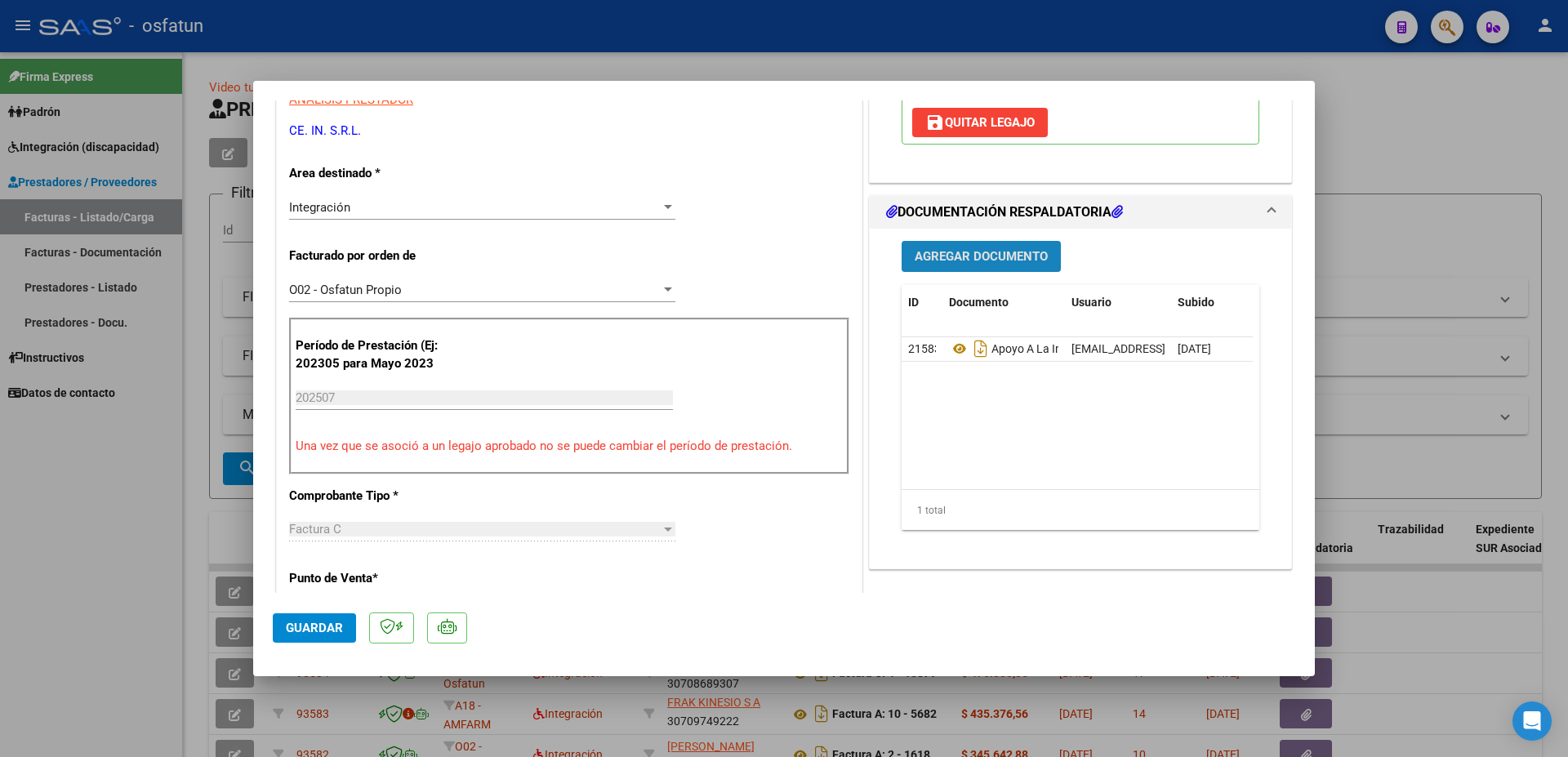
click at [972, 251] on span "Agregar Documento" at bounding box center [981, 257] width 133 height 15
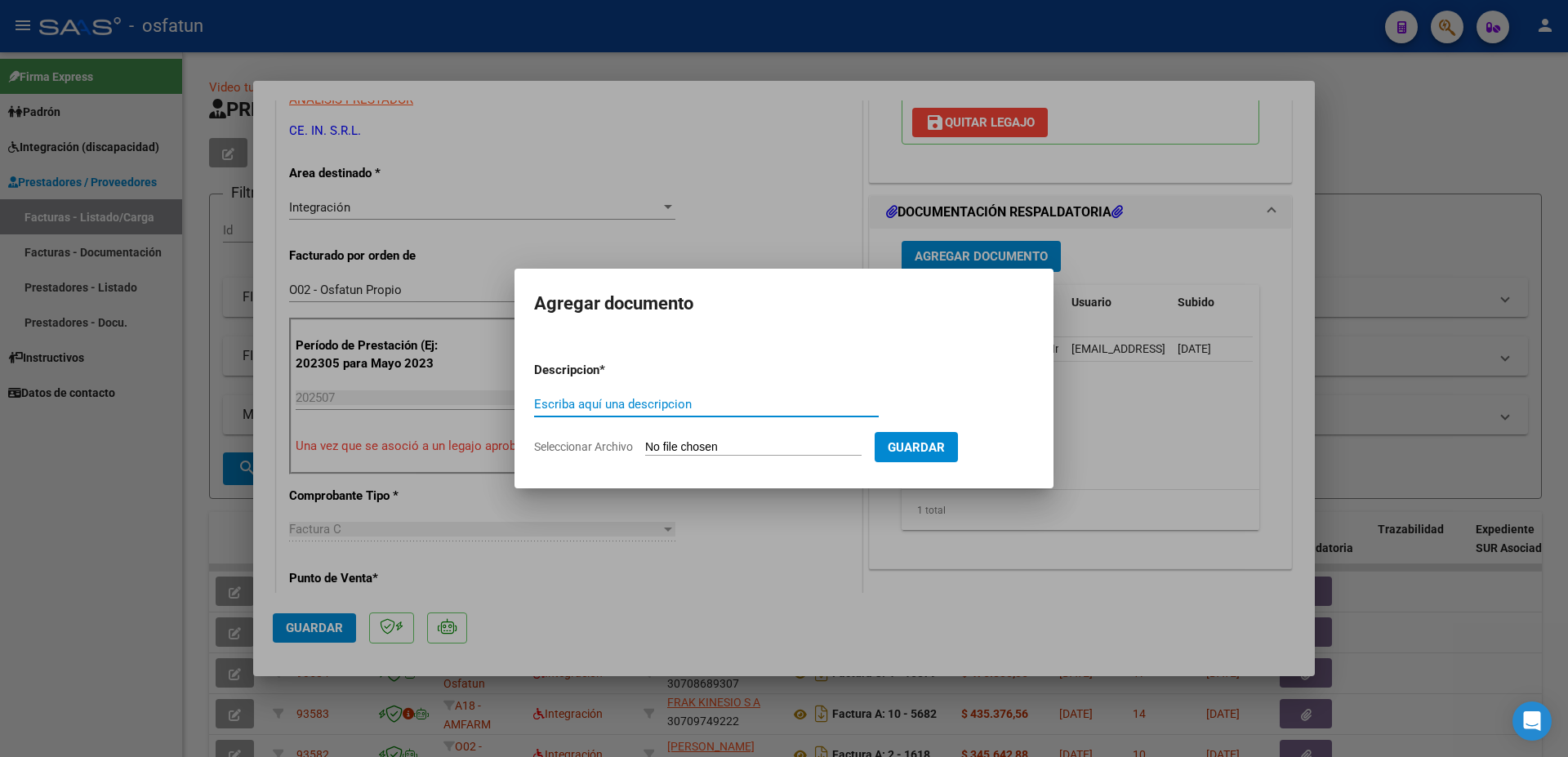
click at [609, 404] on input "Escriba aquí una descripcion" at bounding box center [706, 404] width 344 height 15
type input "Autorizacion 2025 - [PERSON_NAME]"
click at [663, 440] on input "Seleccionar Archivo" at bounding box center [754, 448] width 216 height 16
type input "C:\fakepath\Aut modulo de [PERSON_NAME] - order_3332430.pdf"
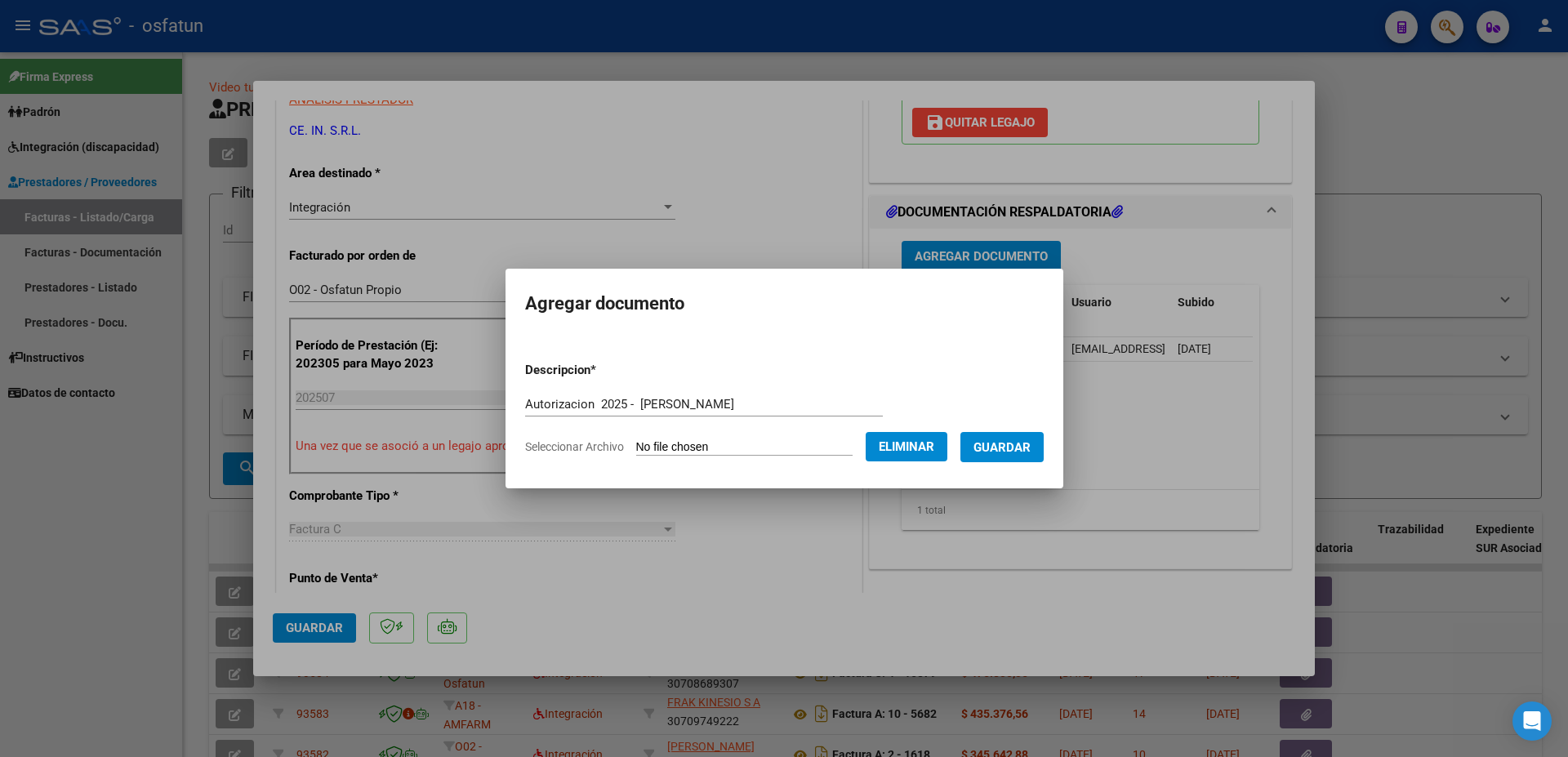
click at [973, 455] on span "Guardar" at bounding box center [1001, 447] width 58 height 15
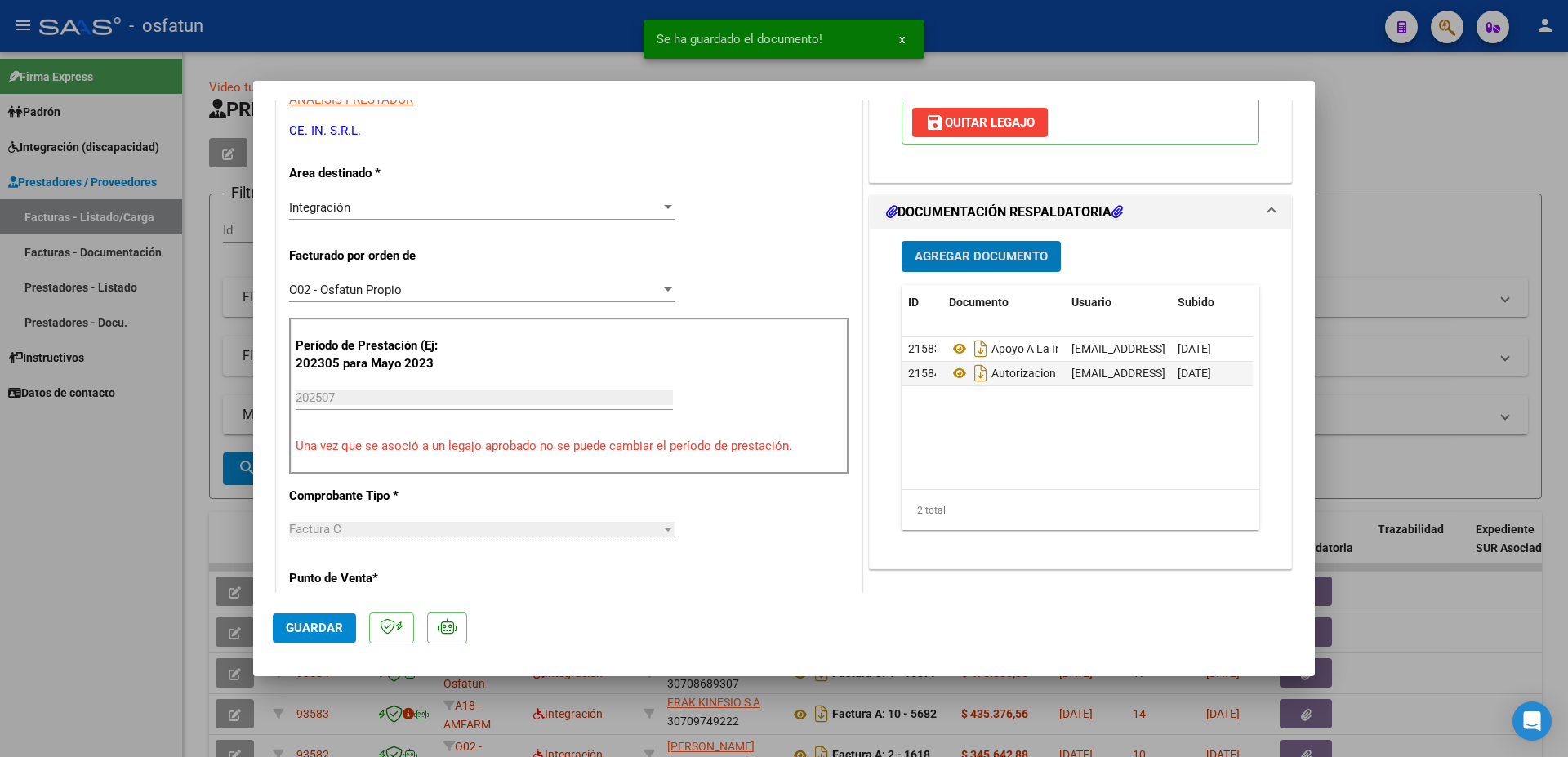
click at [298, 619] on button "Guardar" at bounding box center [314, 628] width 83 height 29
click at [1383, 123] on div at bounding box center [784, 378] width 1568 height 757
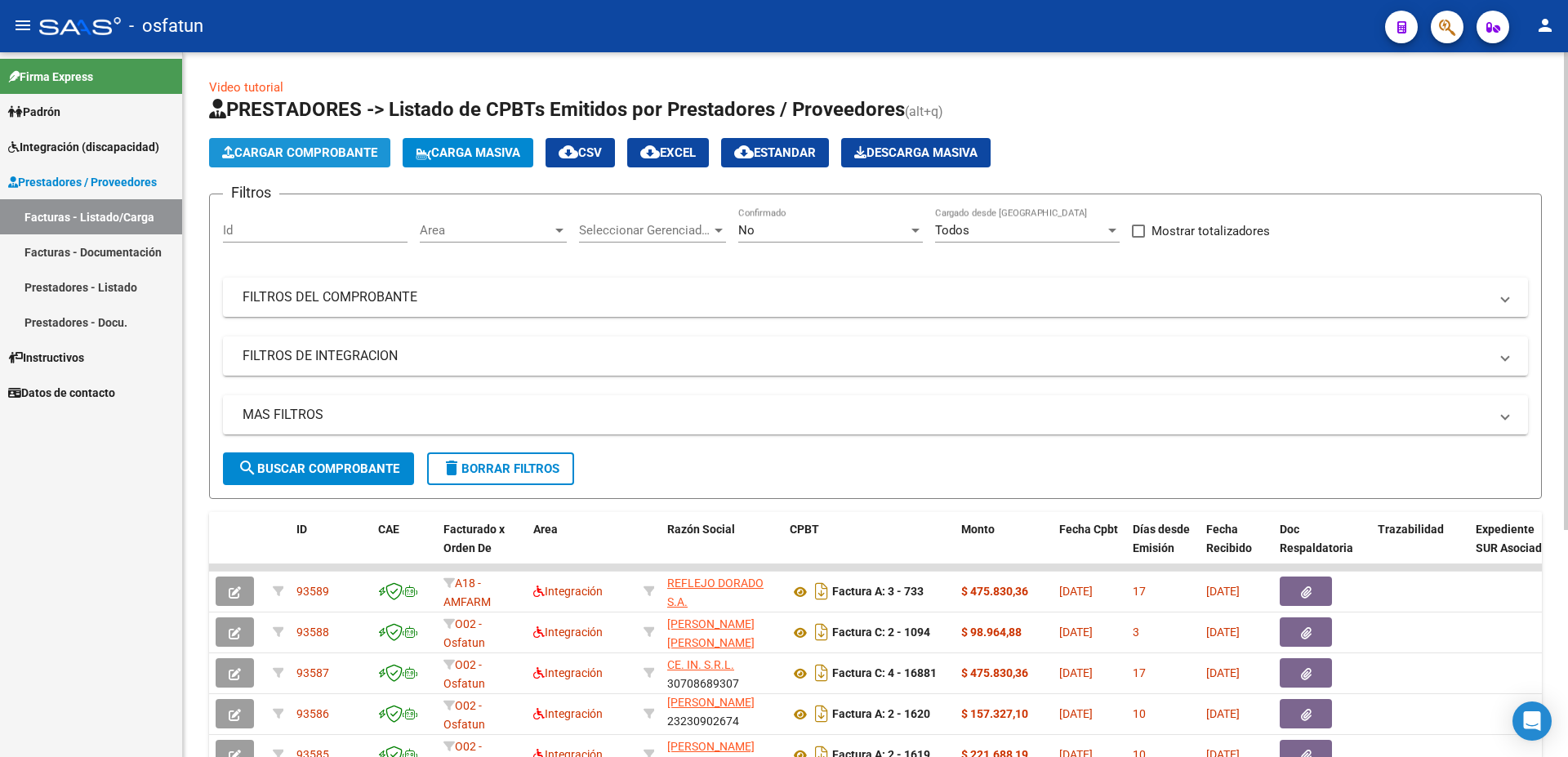
click at [294, 154] on span "Cargar Comprobante" at bounding box center [299, 152] width 155 height 15
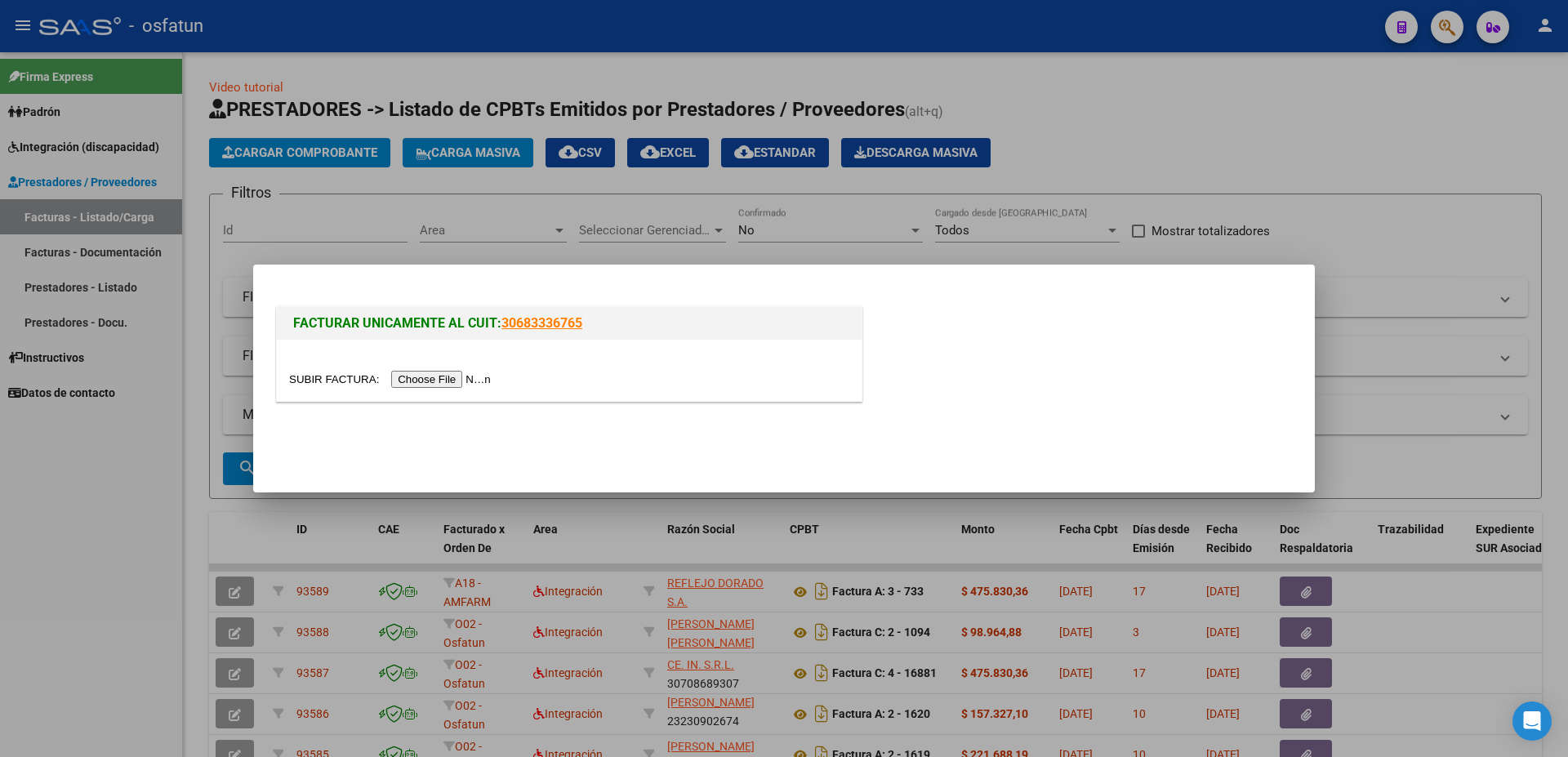
drag, startPoint x: 333, startPoint y: 367, endPoint x: 332, endPoint y: 380, distance: 13.0
click at [333, 375] on div at bounding box center [569, 370] width 585 height 61
click at [332, 380] on input "file" at bounding box center [392, 379] width 207 height 18
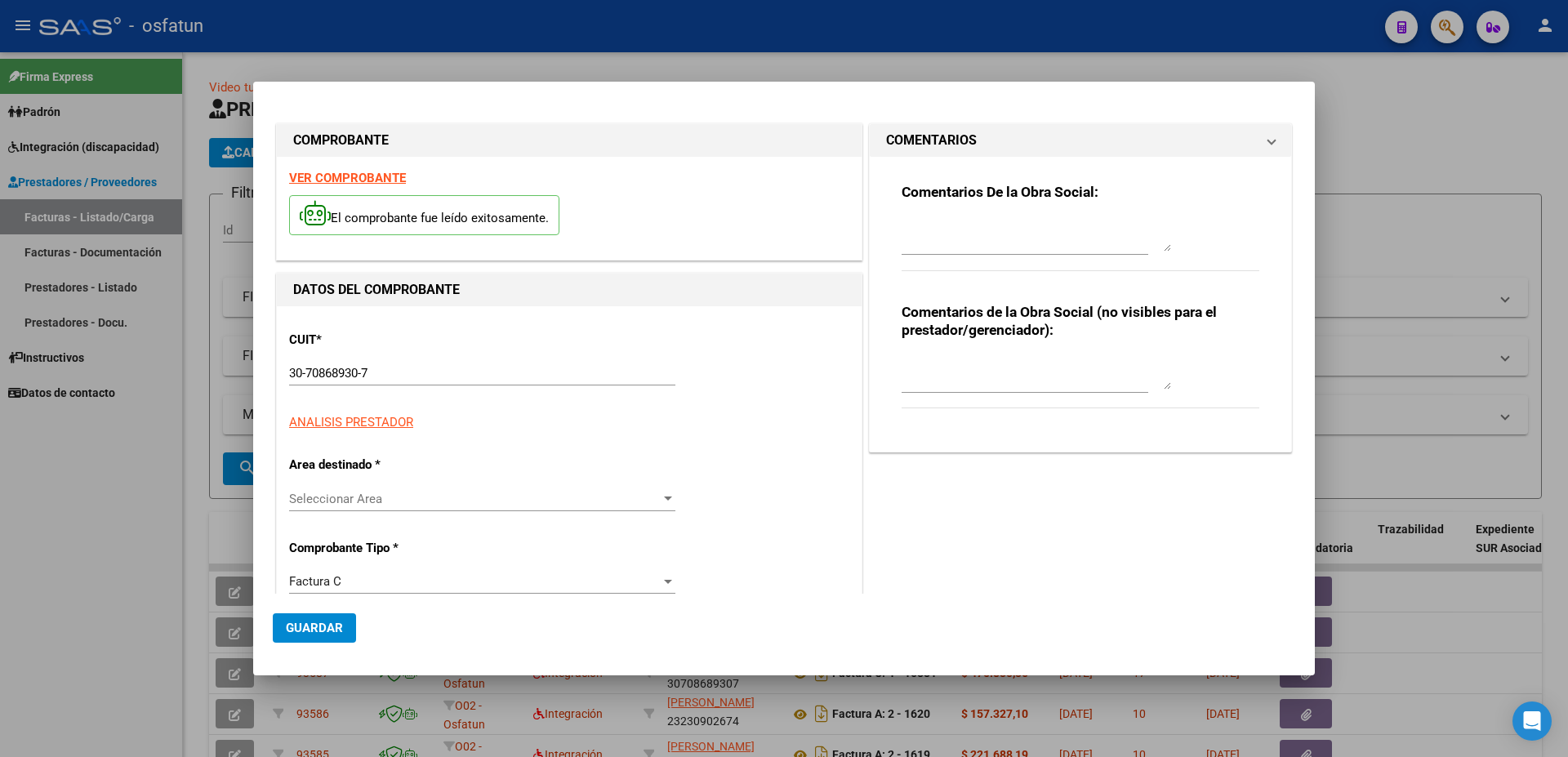
type input "$ 435.376,56"
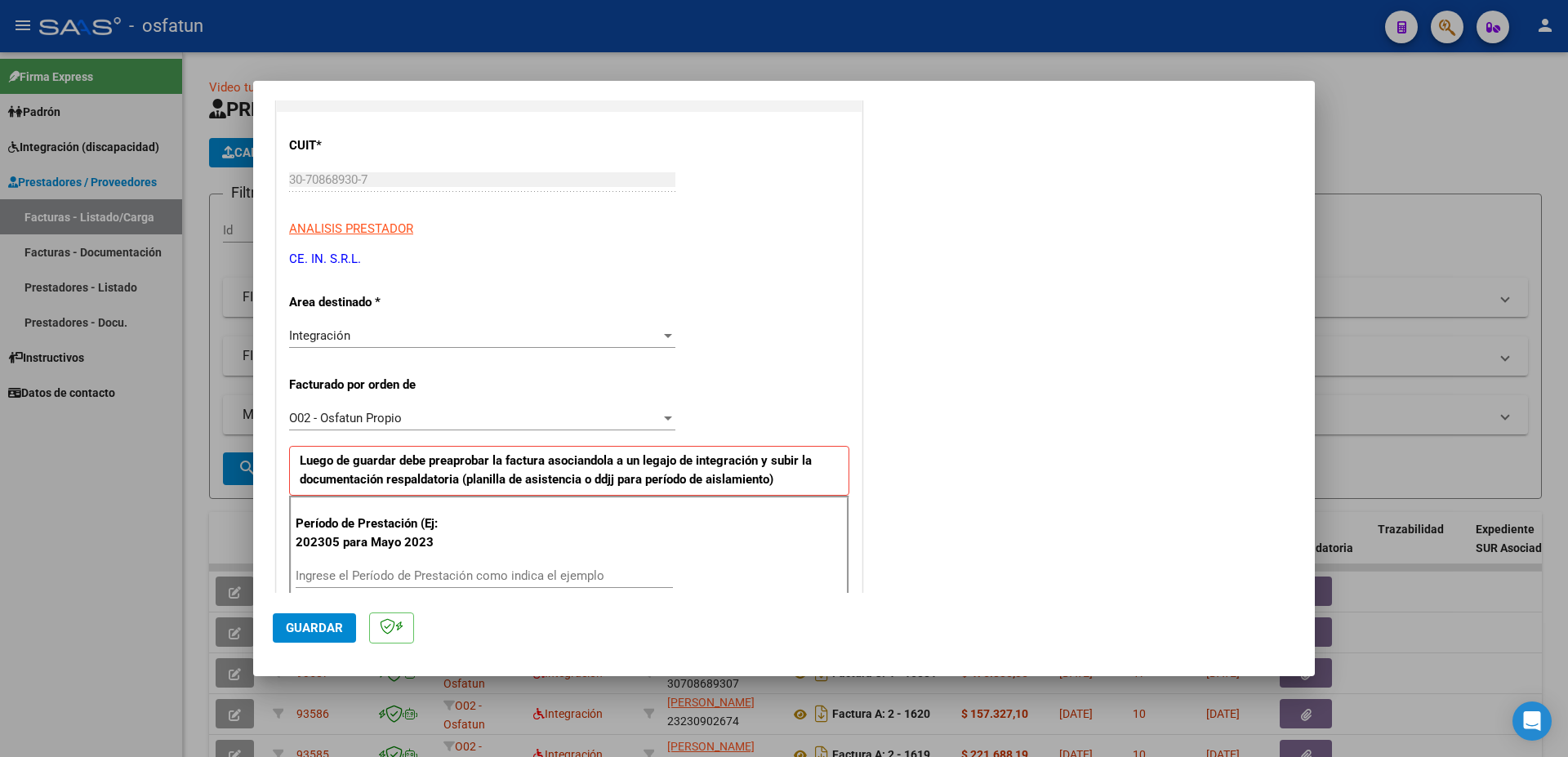
scroll to position [264, 0]
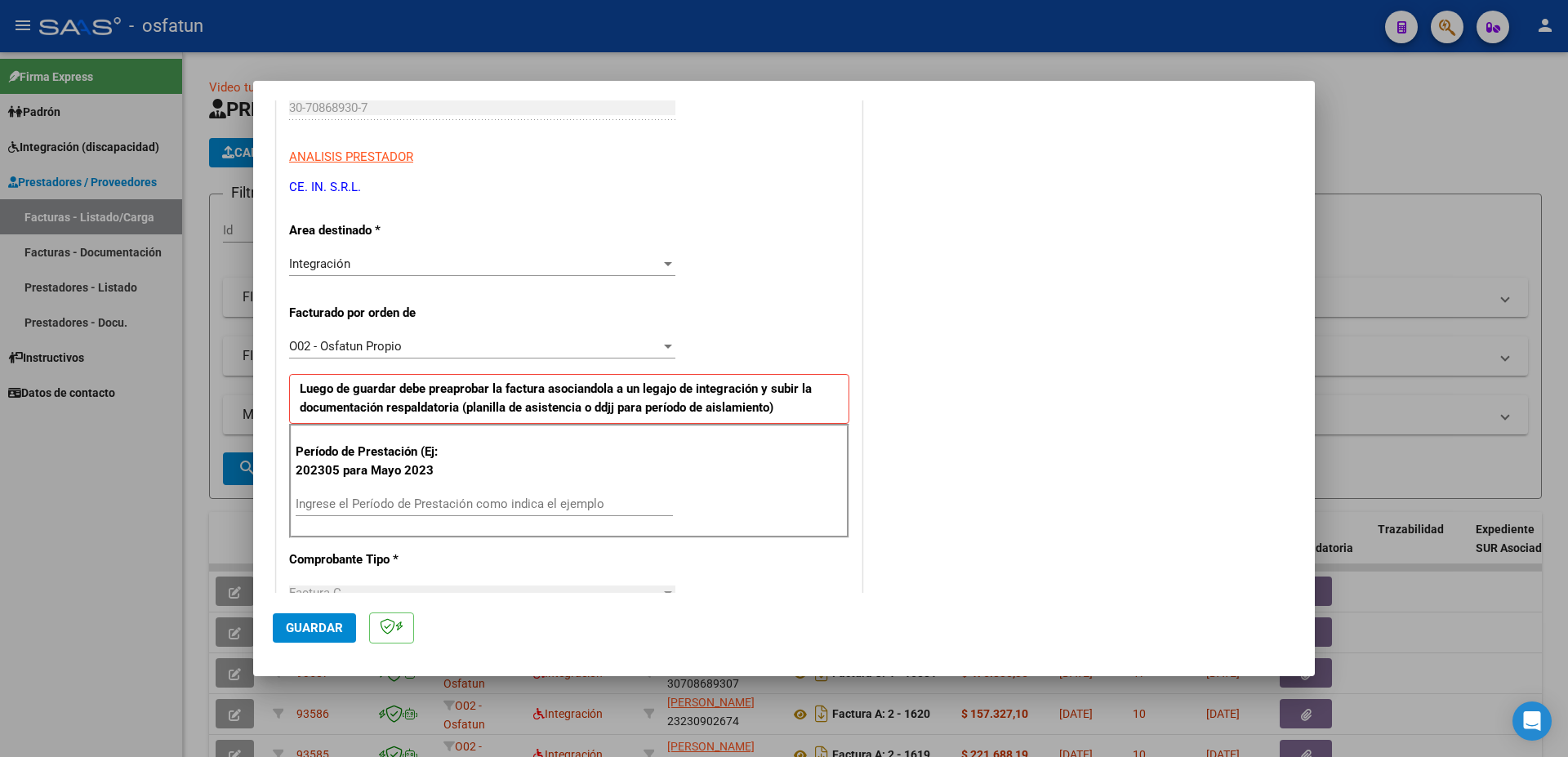
click at [382, 502] on input "Ingrese el Período de Prestación como indica el ejemplo" at bounding box center [484, 503] width 377 height 15
type input "202507"
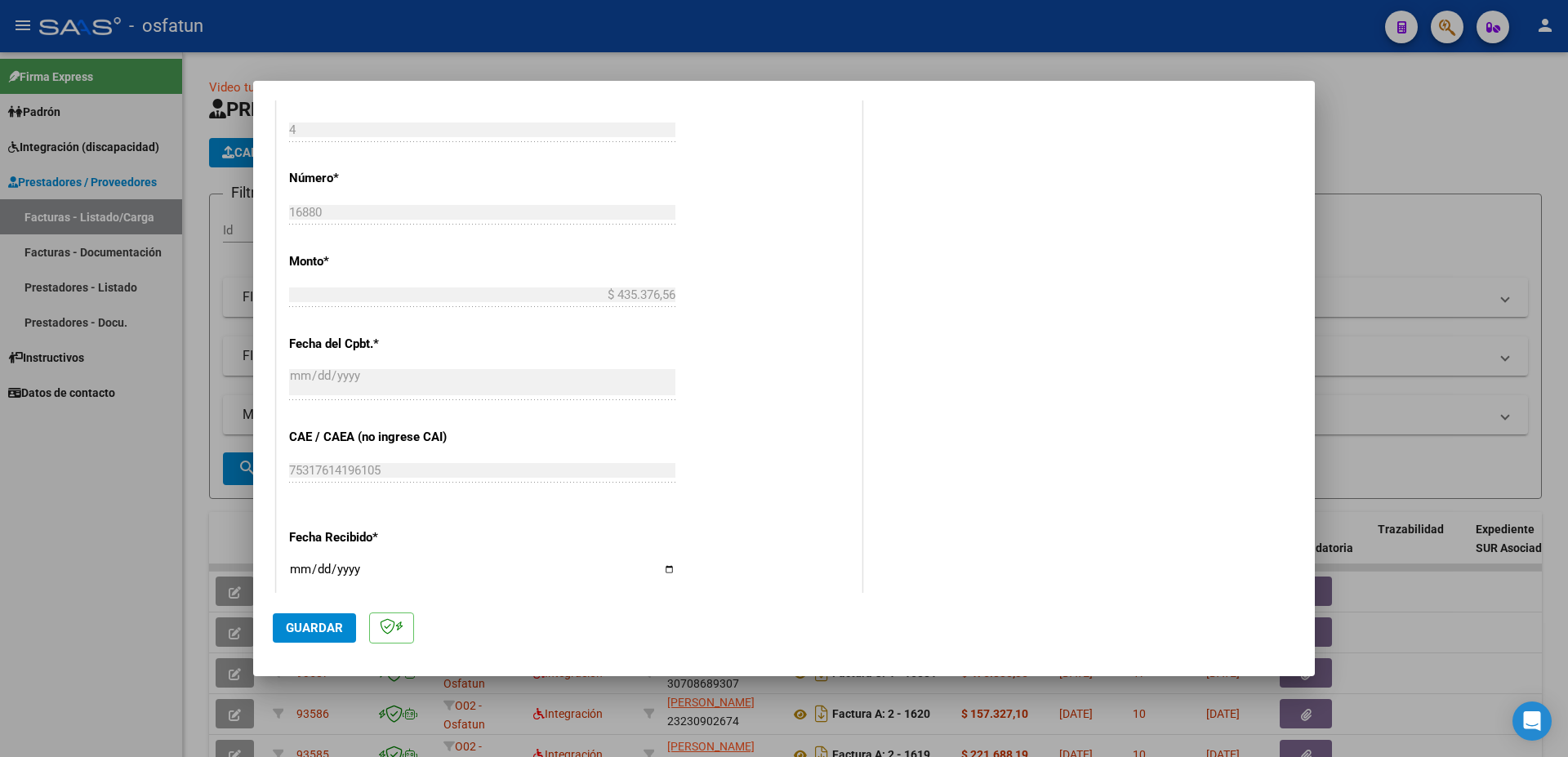
scroll to position [882, 0]
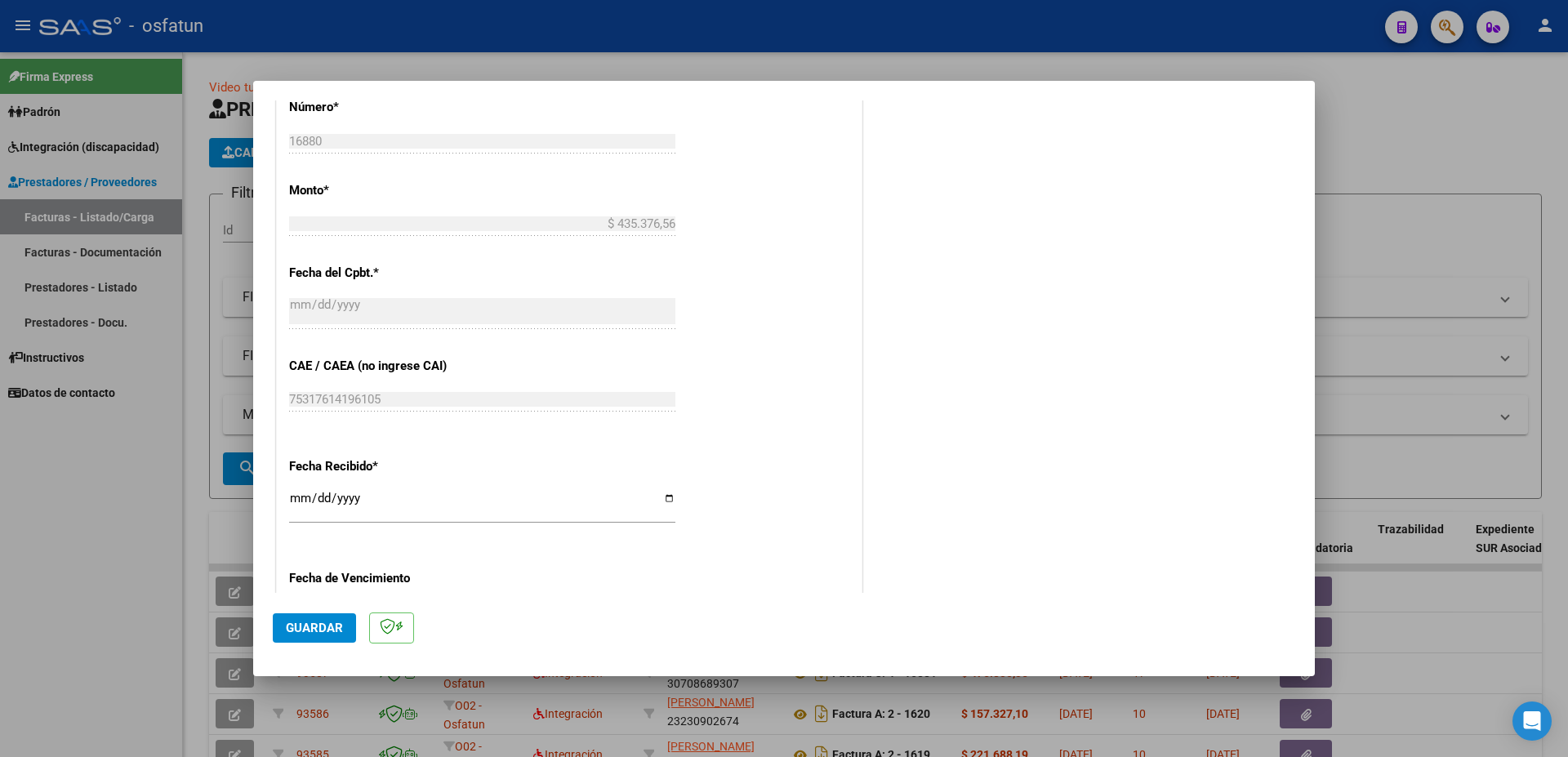
click at [319, 634] on span "Guardar" at bounding box center [314, 627] width 58 height 15
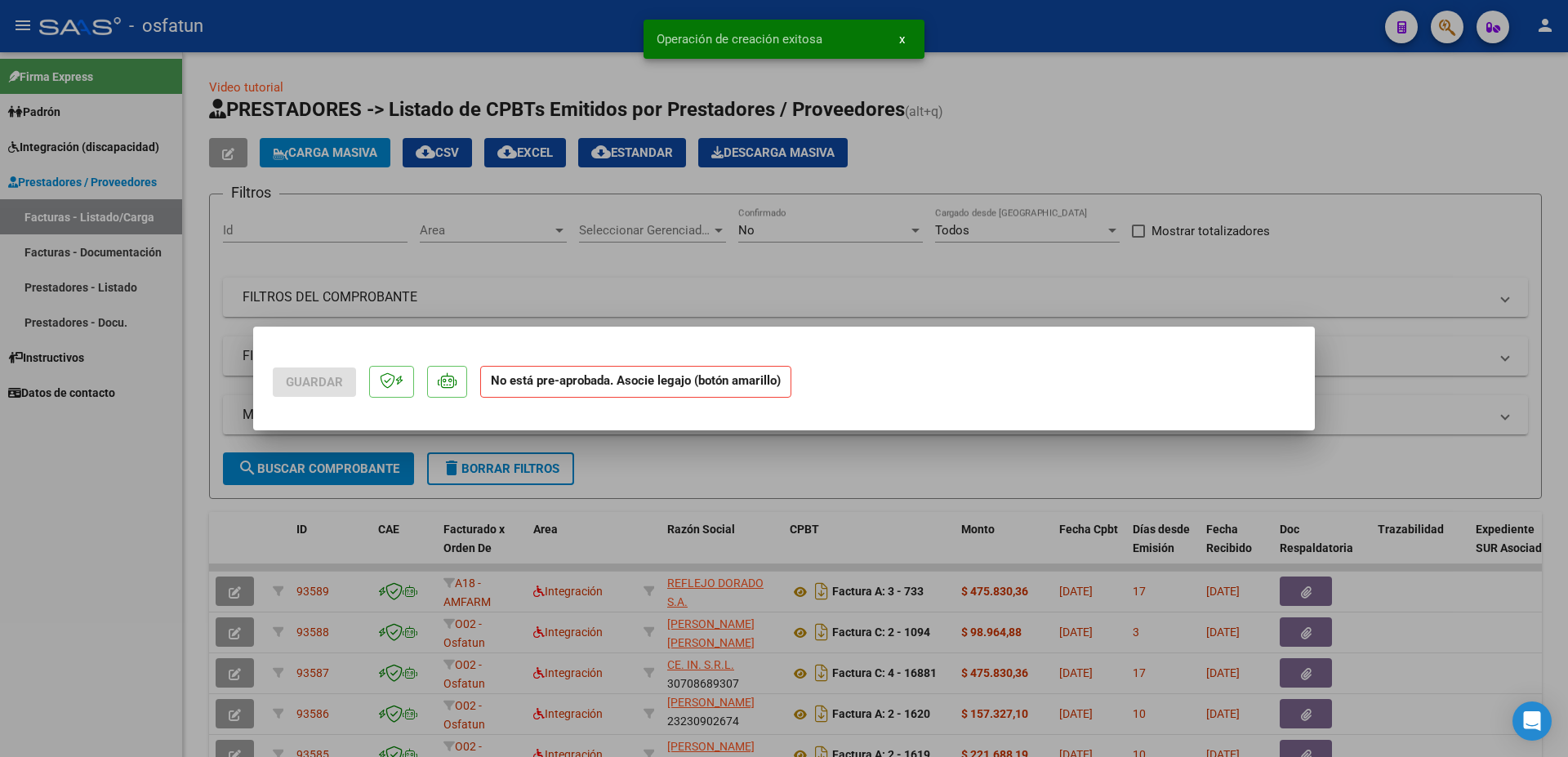
scroll to position [0, 0]
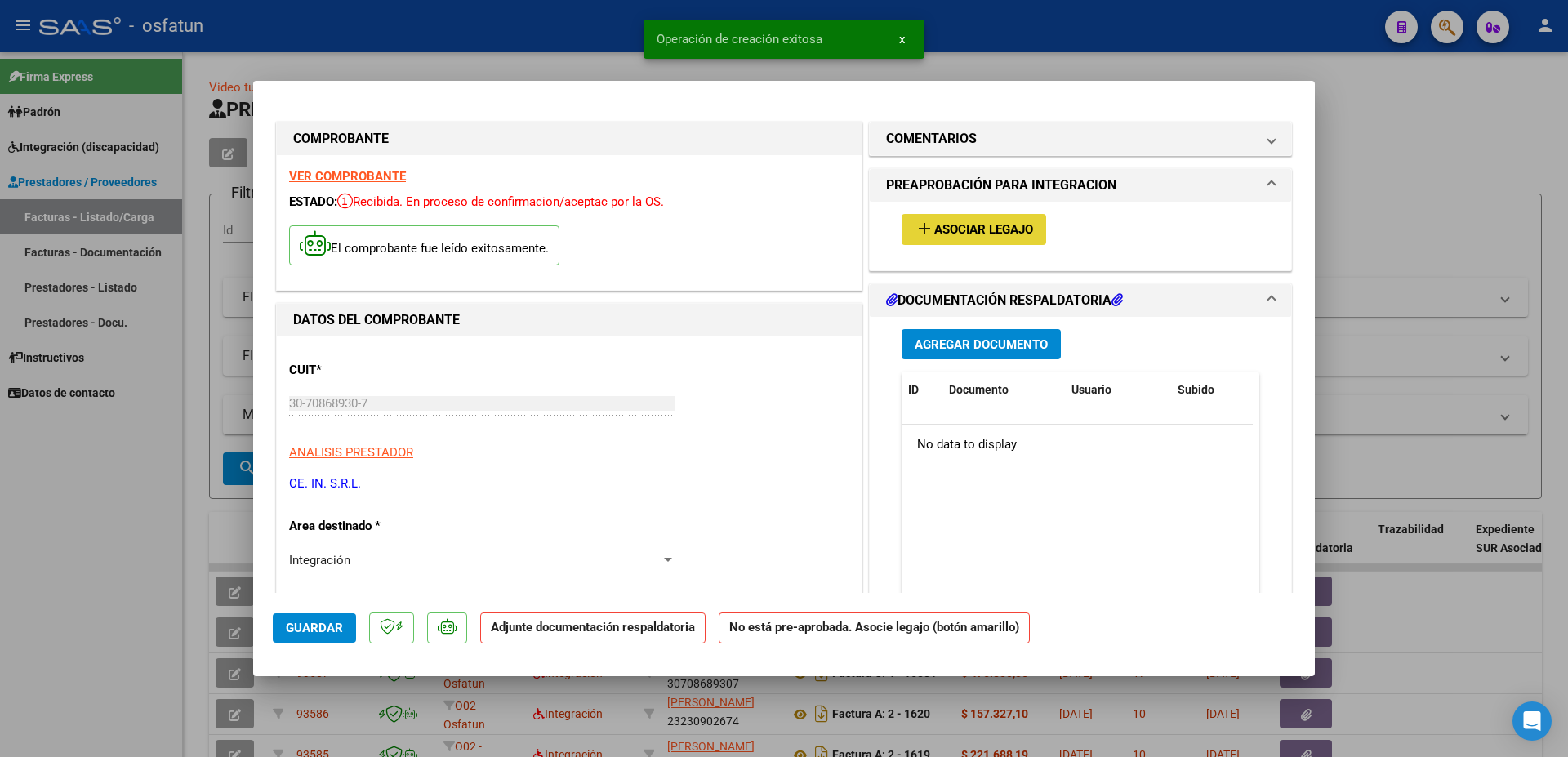
click at [952, 228] on span "Asociar Legajo" at bounding box center [983, 230] width 98 height 15
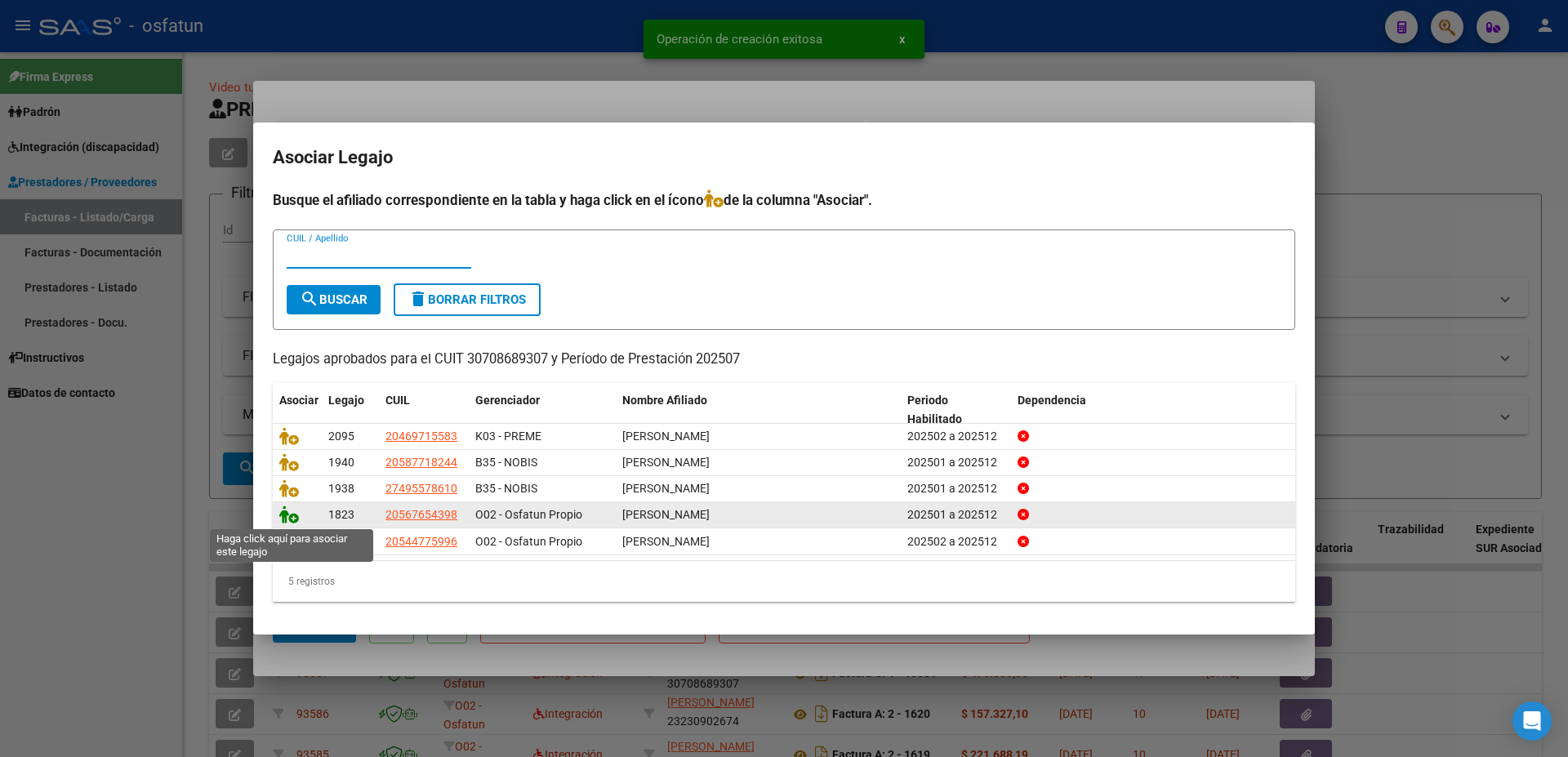
click at [286, 518] on icon at bounding box center [289, 514] width 20 height 18
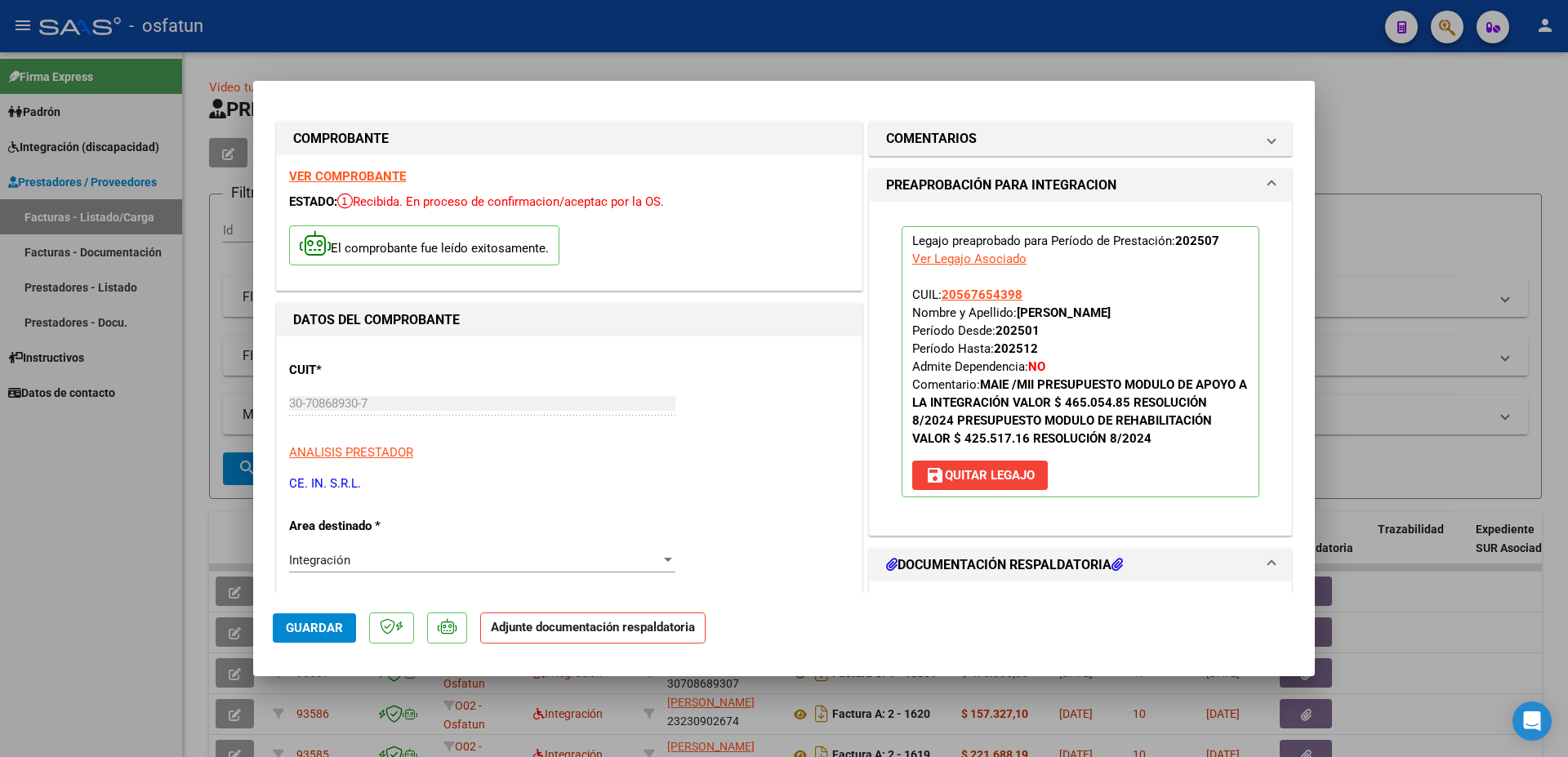
click at [1003, 572] on h1 "DOCUMENTACIÓN RESPALDATORIA" at bounding box center [1004, 565] width 237 height 20
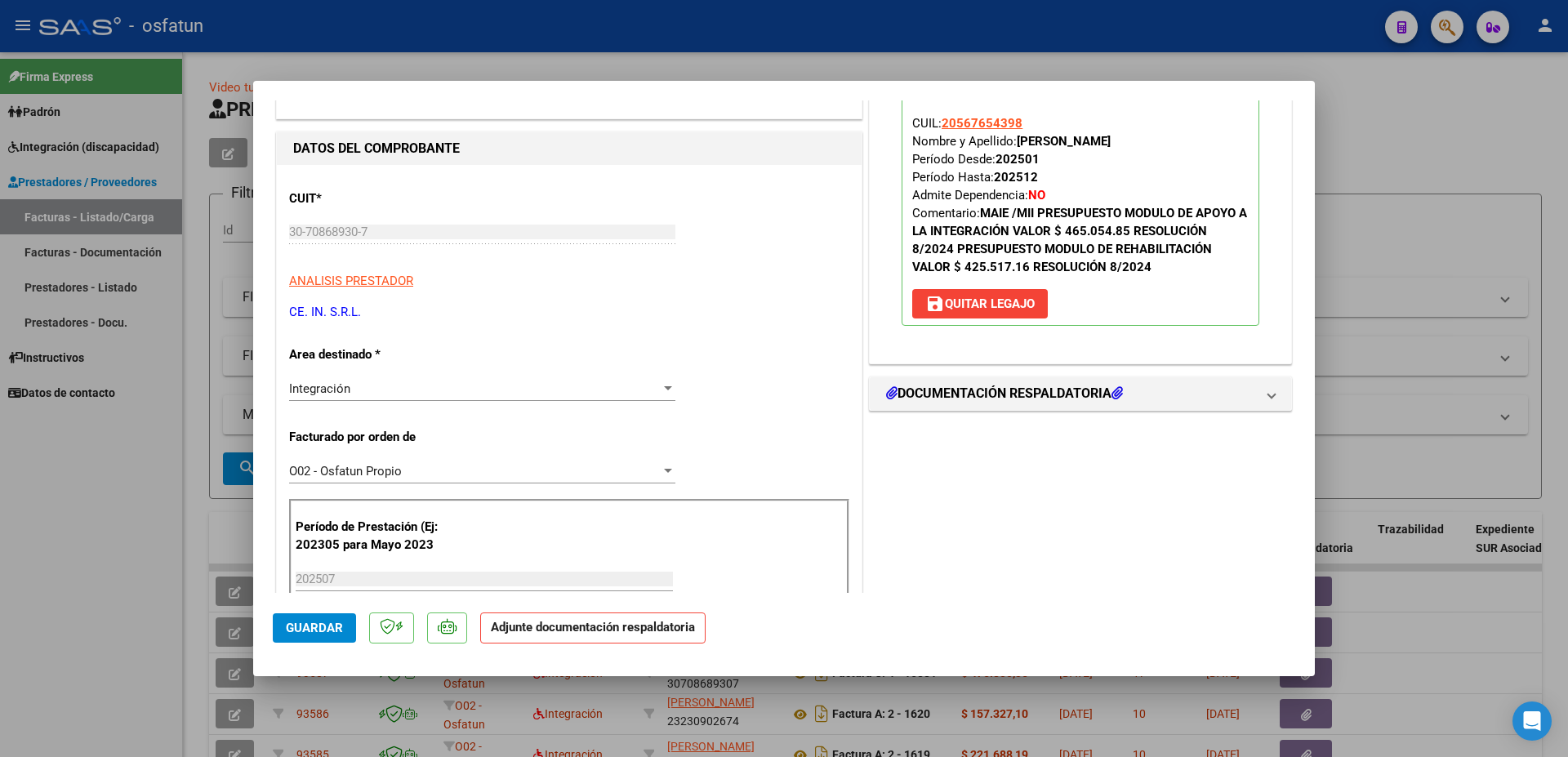
scroll to position [177, 0]
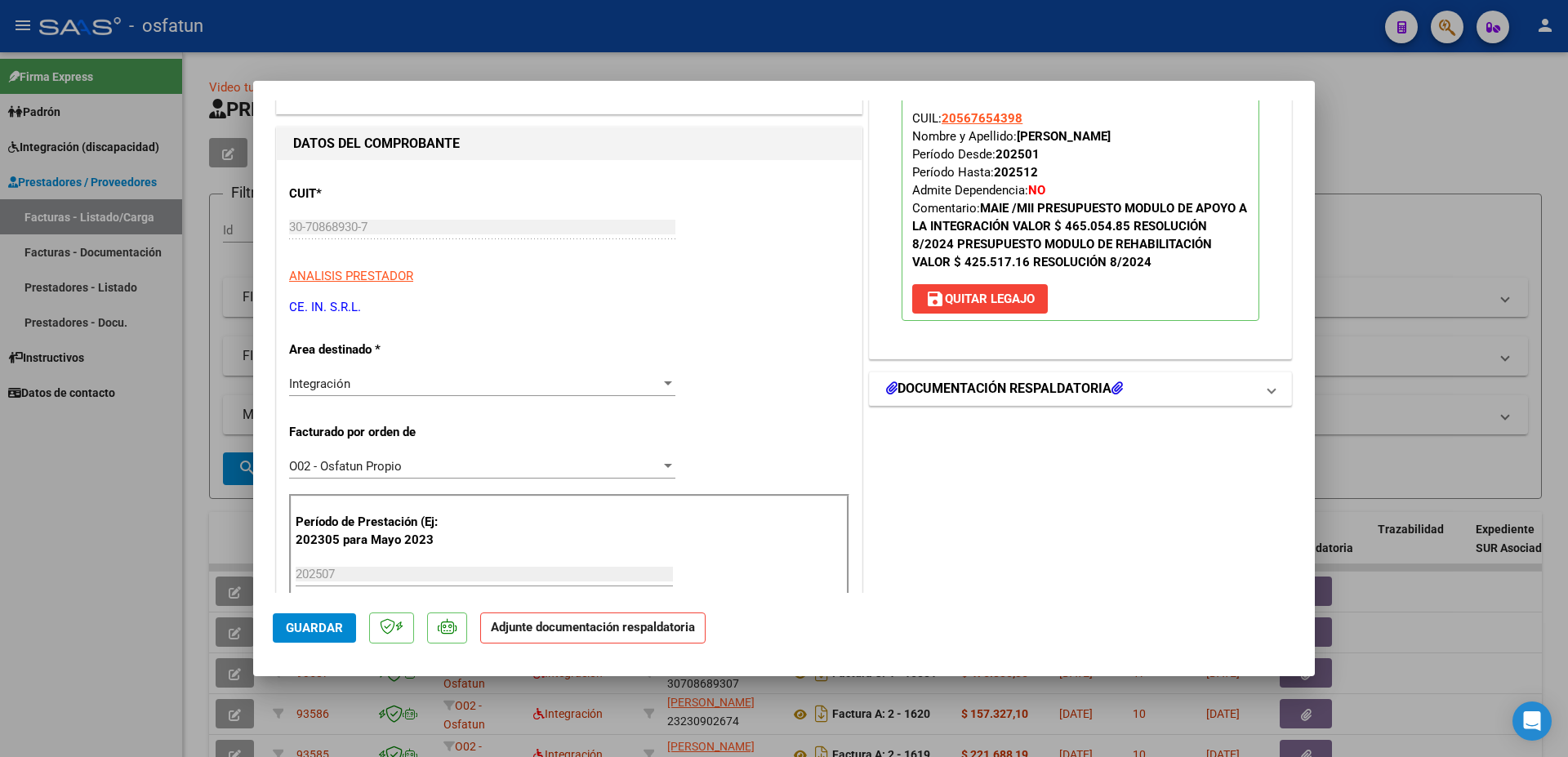
click at [1268, 390] on span at bounding box center [1271, 389] width 7 height 20
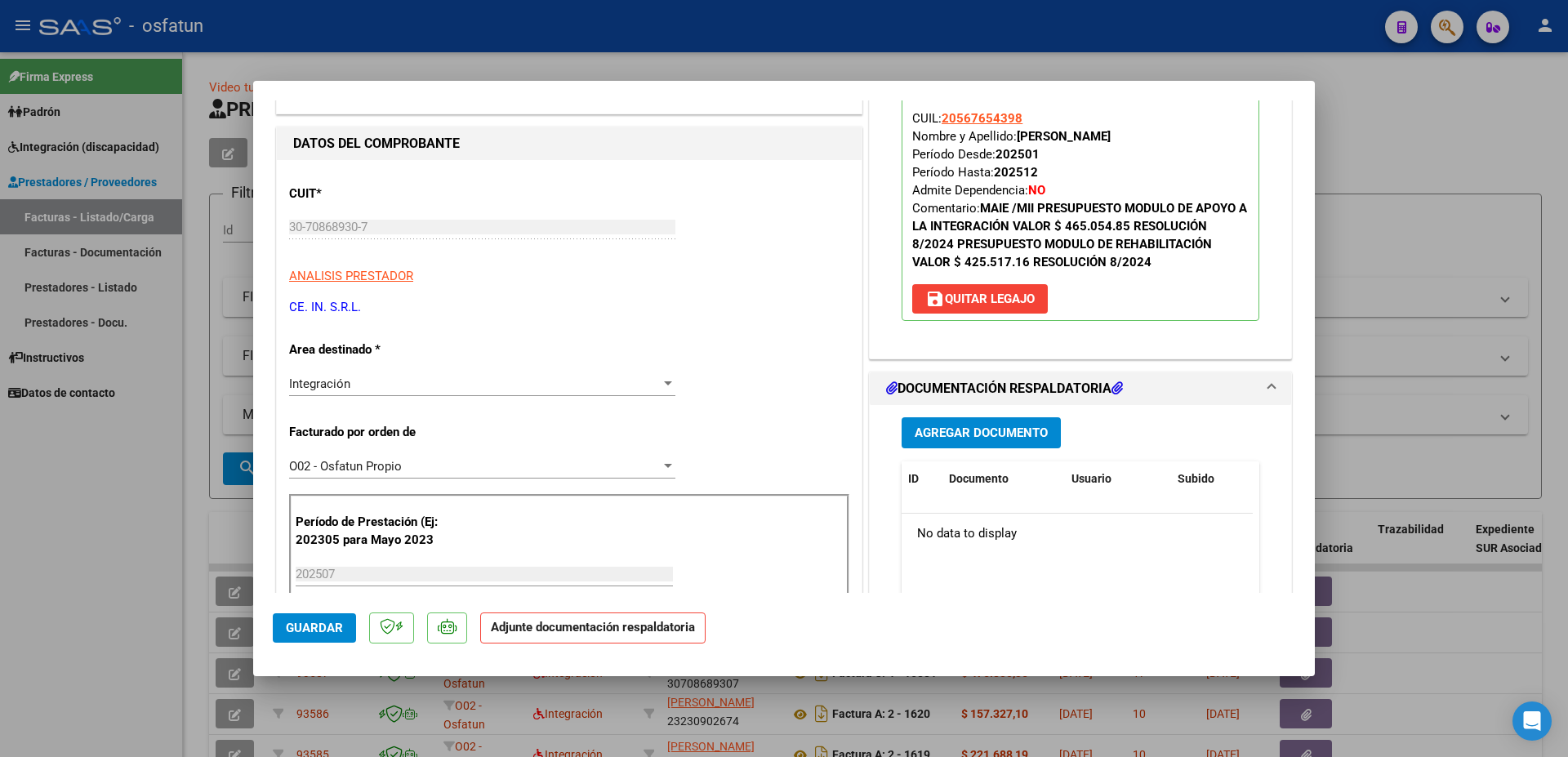
click at [924, 445] on button "Agregar Documento" at bounding box center [980, 432] width 159 height 30
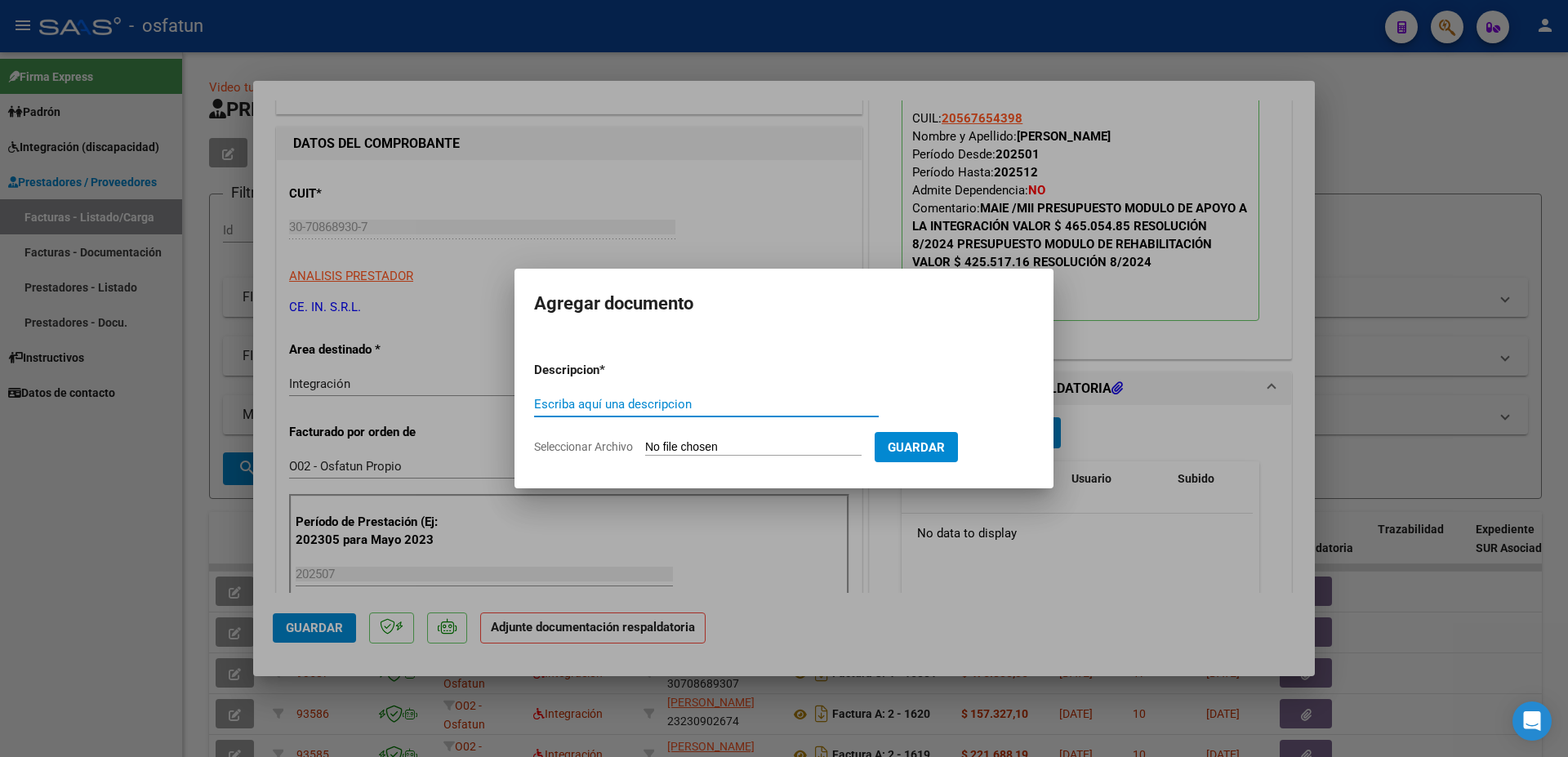
click at [651, 402] on input "Escriba aquí una descripcion" at bounding box center [706, 404] width 344 height 15
paste input "MODULO DE REHABILITACION INTENSIVO"
type input "MODULO DE REHABILITACION INTENSIVO - PLANILLA DE ASISTENCIA 2025"
click at [698, 451] on input "Seleccionar Archivo" at bounding box center [754, 448] width 216 height 16
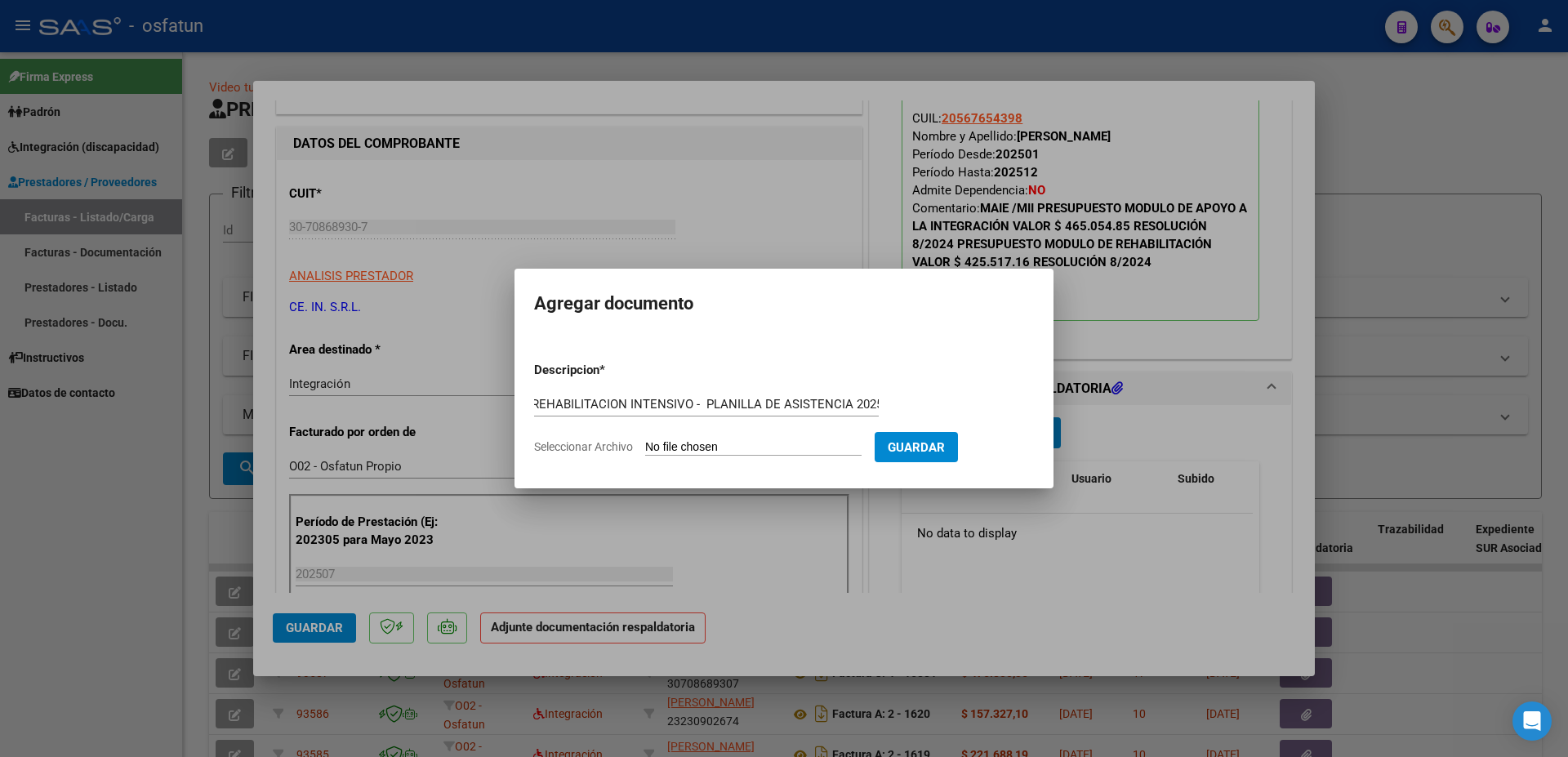
type input "C:\fakepath\[PERSON_NAME] - PLANILLAS Rehab (3).pdf"
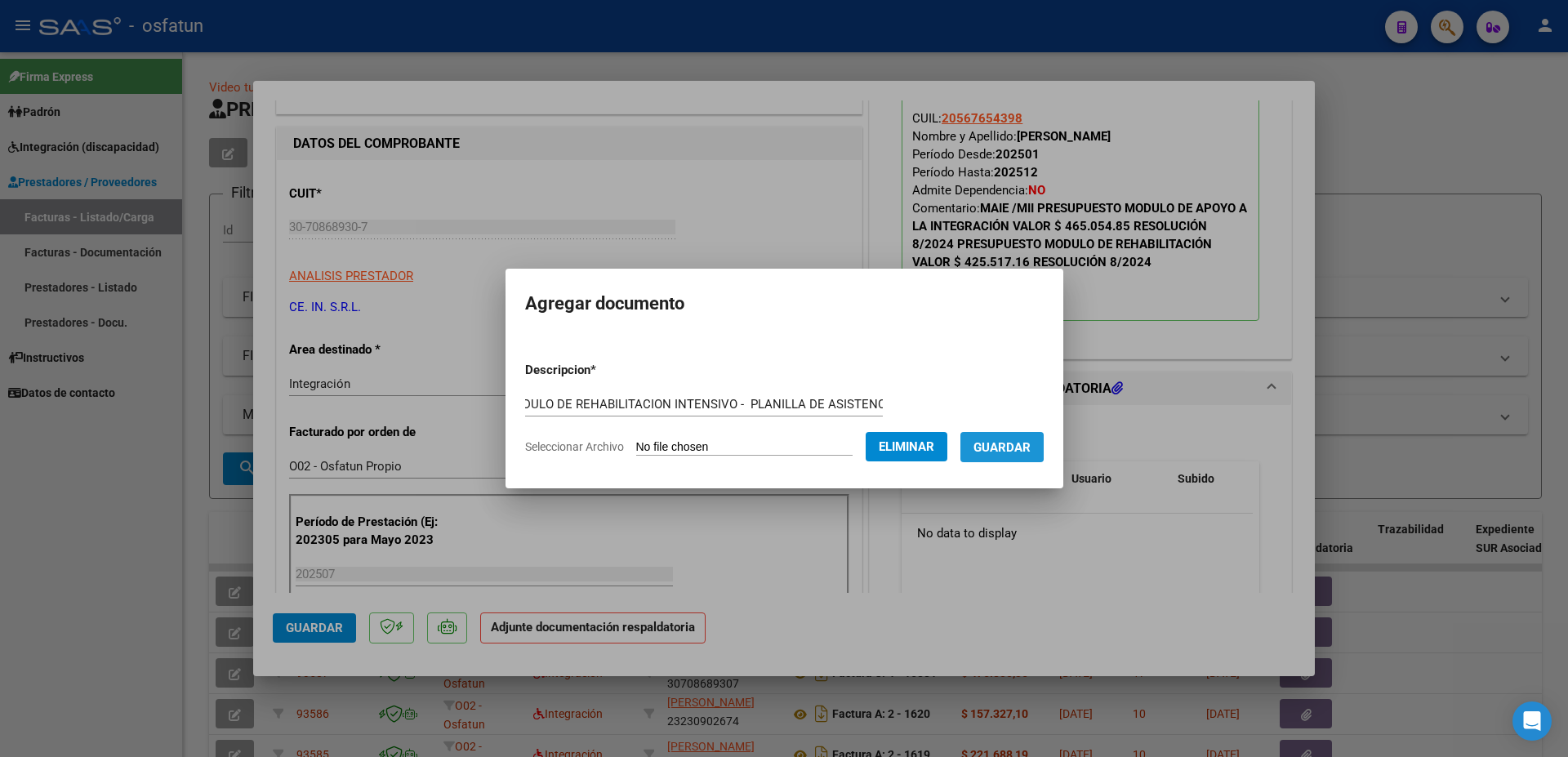
click at [1027, 442] on span "Guardar" at bounding box center [1001, 447] width 58 height 15
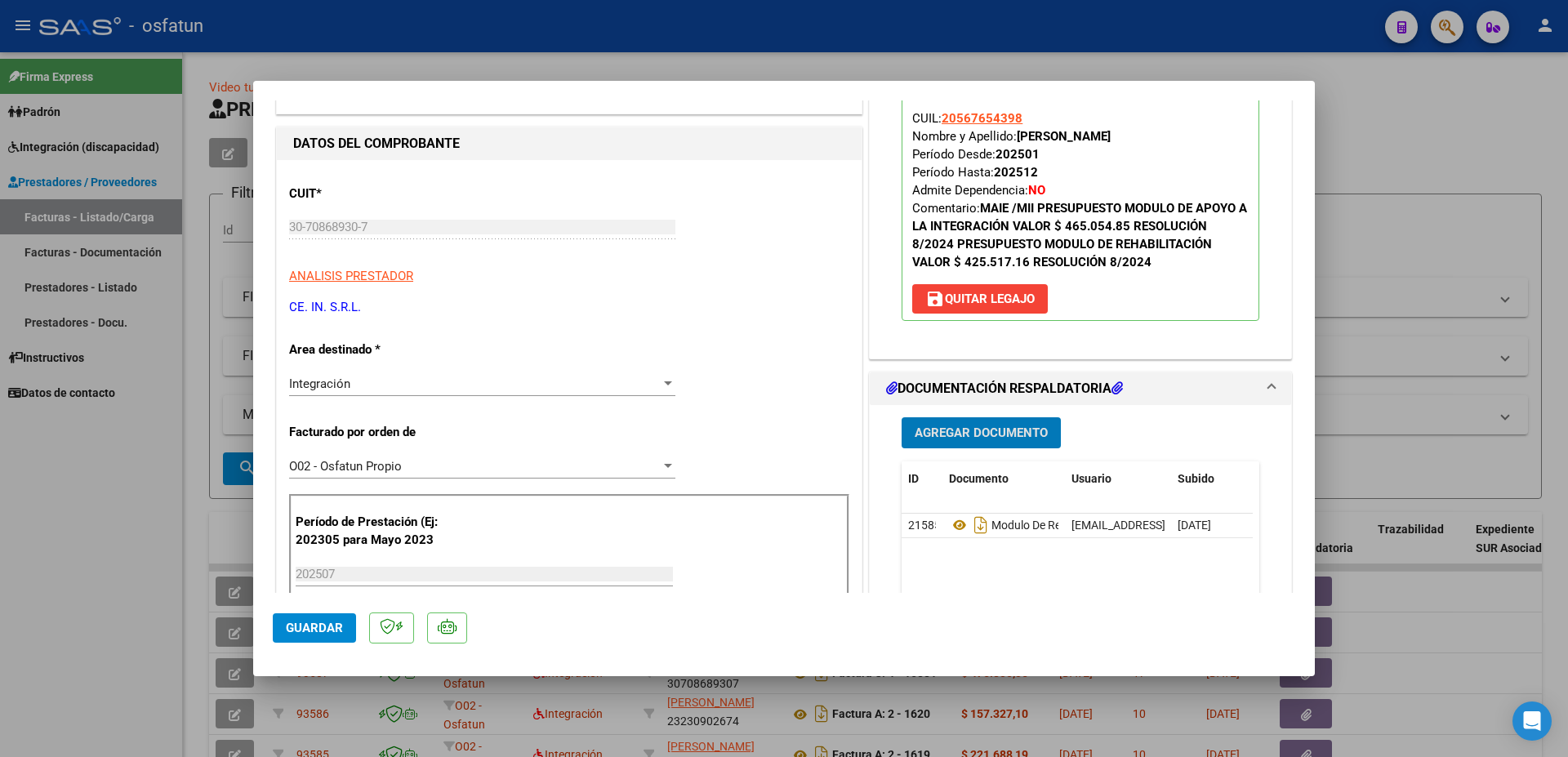
click at [975, 429] on span "Agregar Documento" at bounding box center [981, 433] width 133 height 15
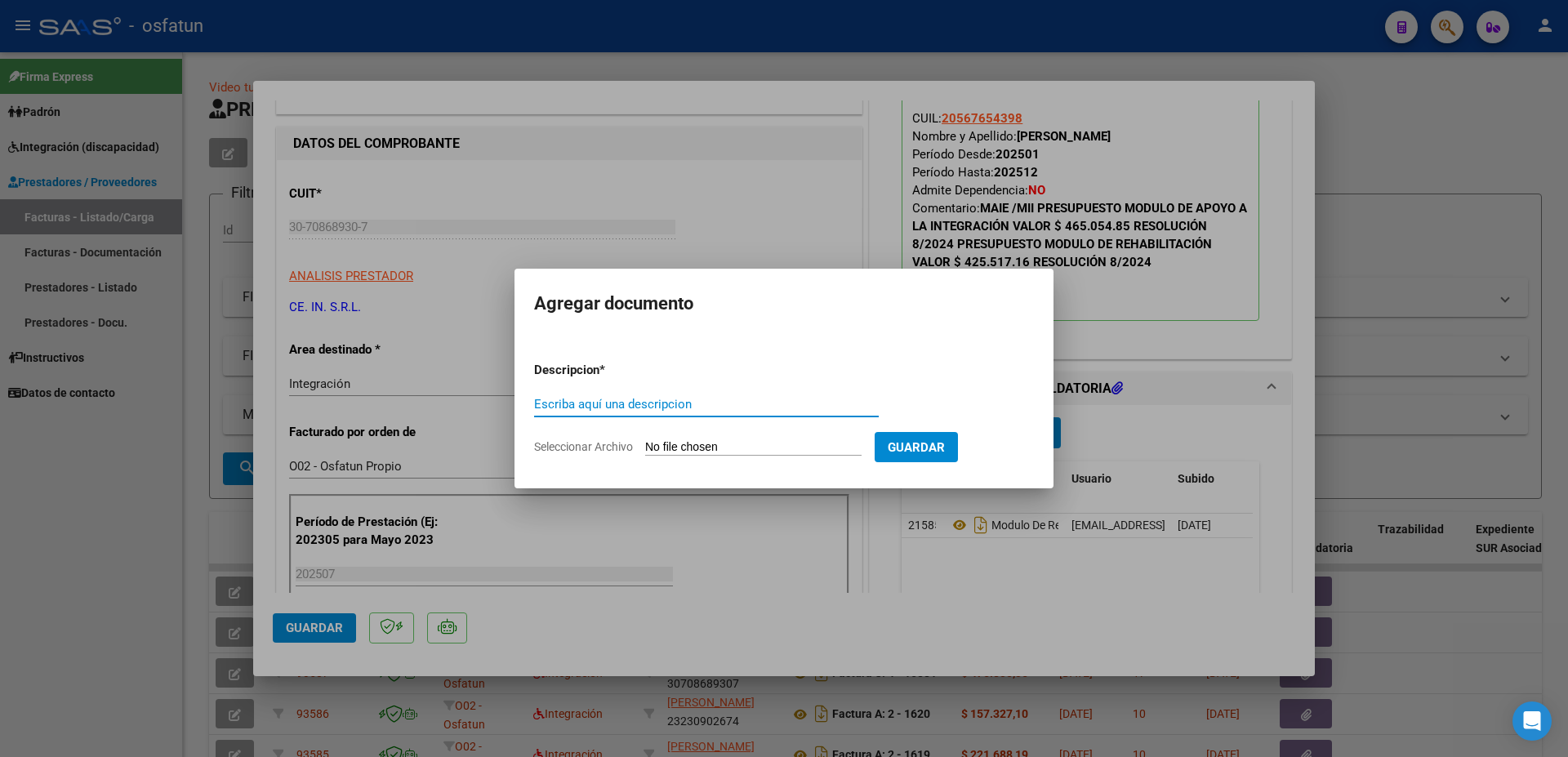
click at [605, 402] on input "Escriba aquí una descripcion" at bounding box center [706, 404] width 344 height 15
type input "a"
type input "AUTORIZACION 2025 REHAB INTENSVO"
click at [693, 440] on input "Seleccionar Archivo" at bounding box center [754, 448] width 216 height 16
type input "C:\fakepath\AUT MODULO [PERSON_NAME] order_3332435.pdf"
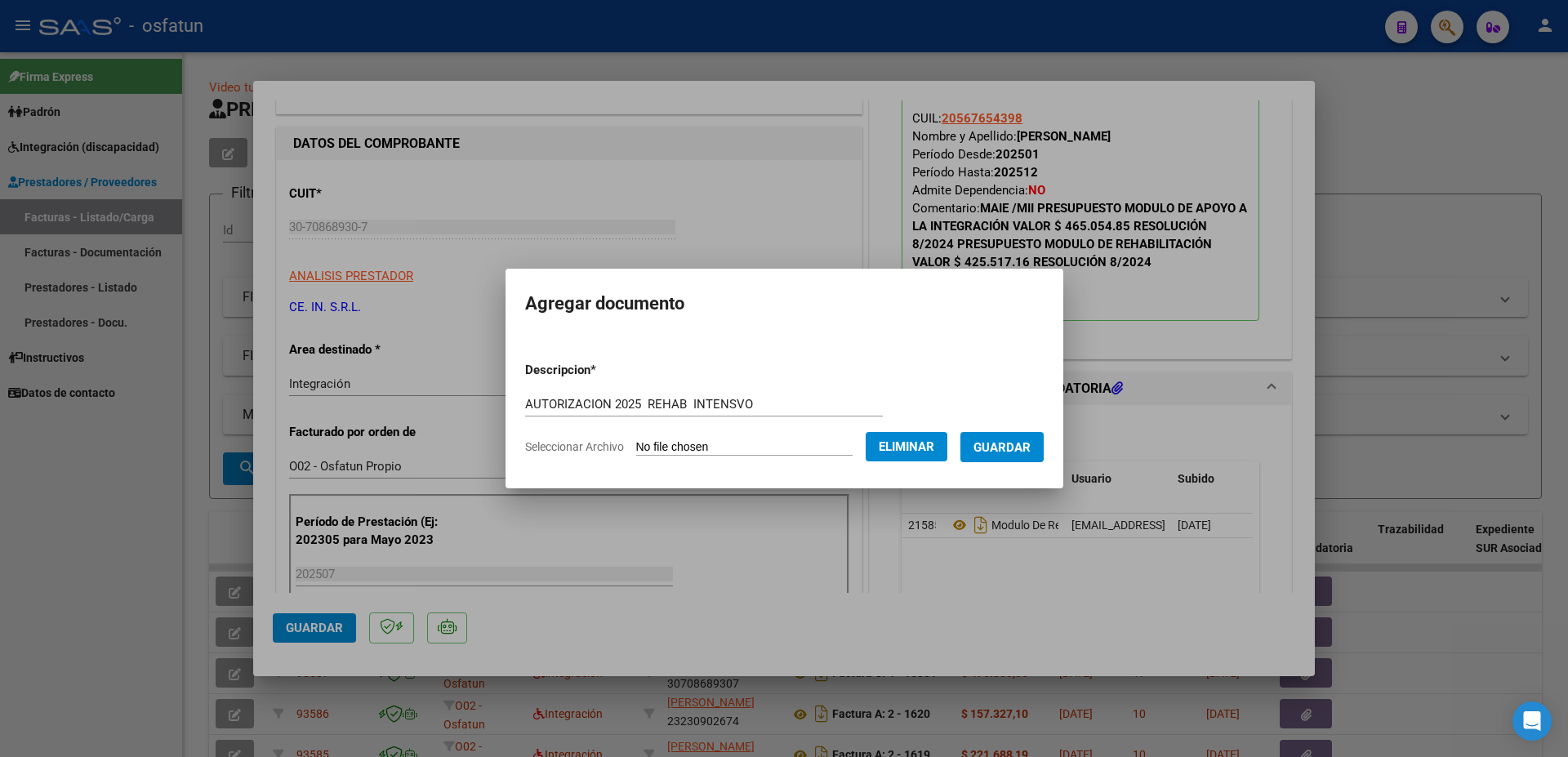
click at [973, 455] on span "Guardar" at bounding box center [1001, 447] width 58 height 15
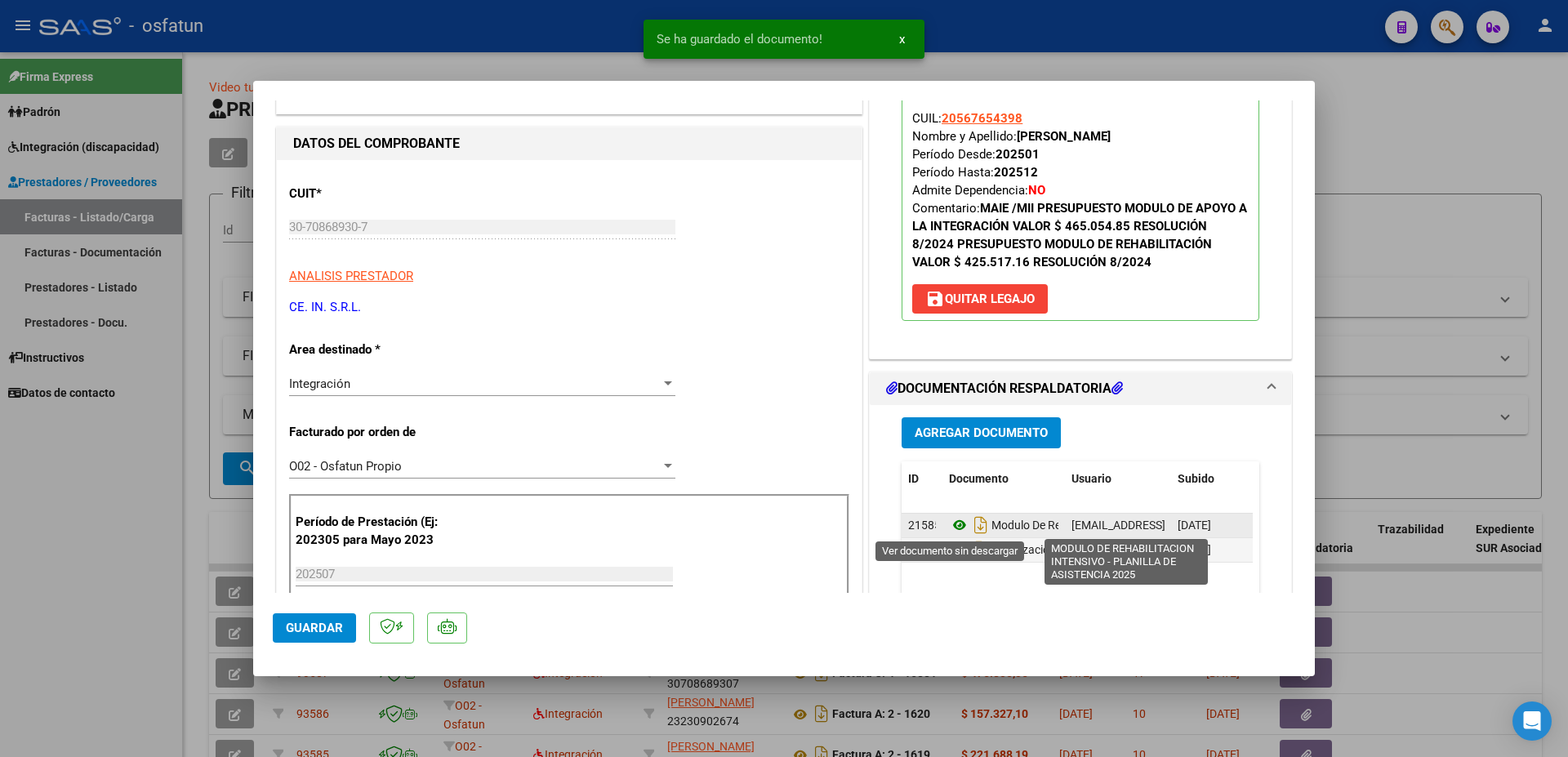
click at [951, 527] on icon at bounding box center [960, 525] width 21 height 20
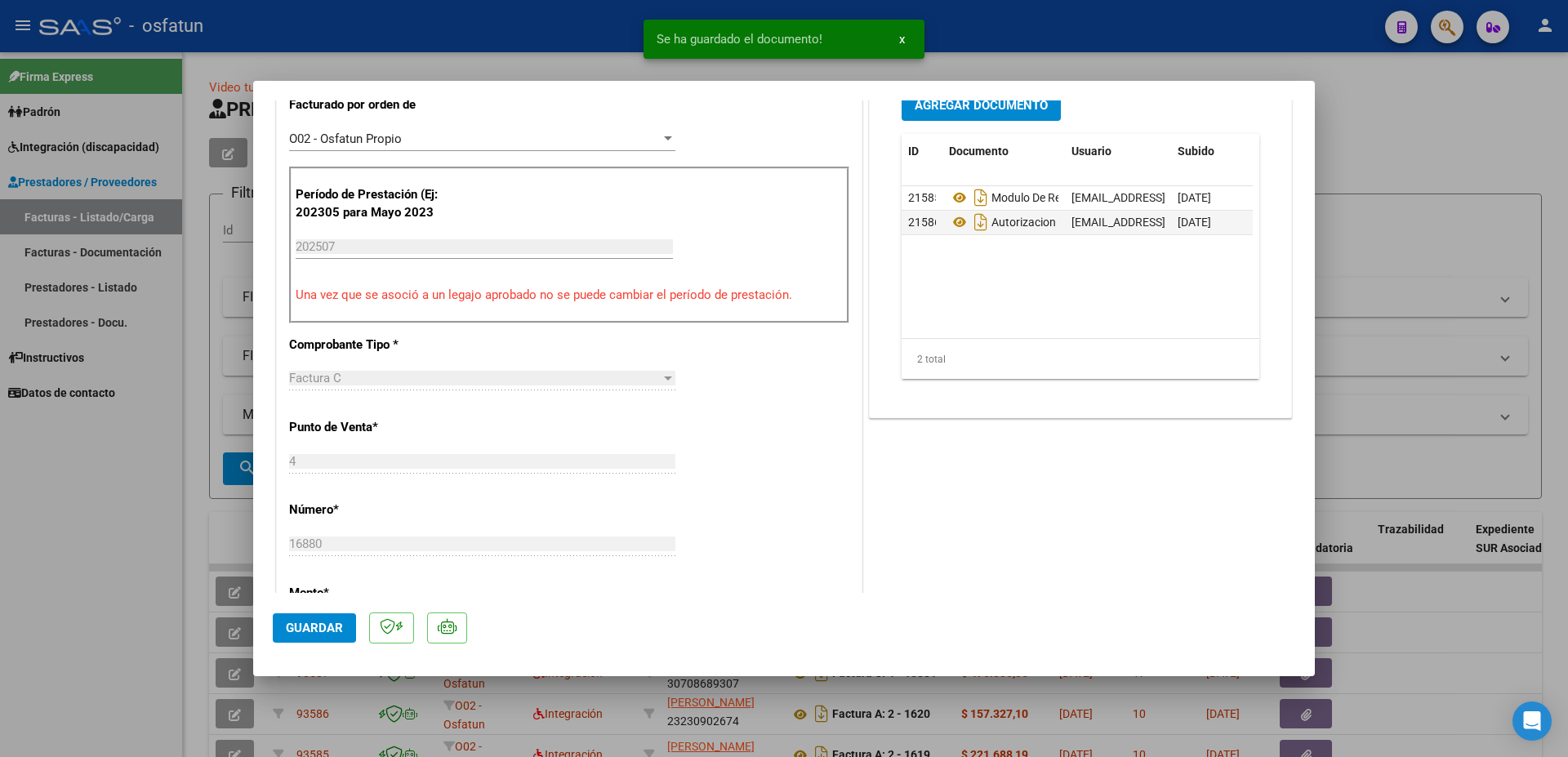
scroll to position [530, 0]
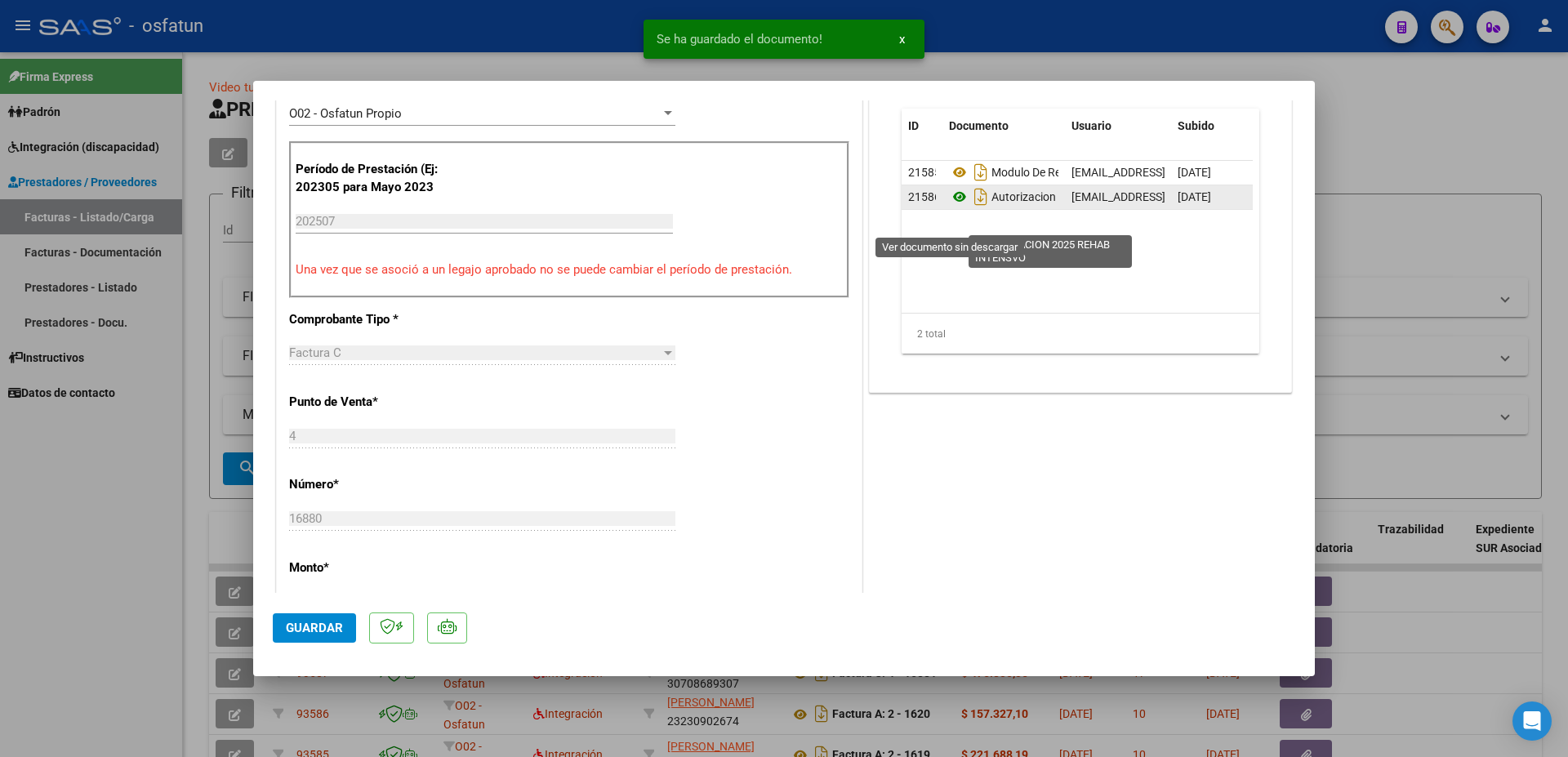
click at [952, 207] on icon at bounding box center [960, 197] width 21 height 20
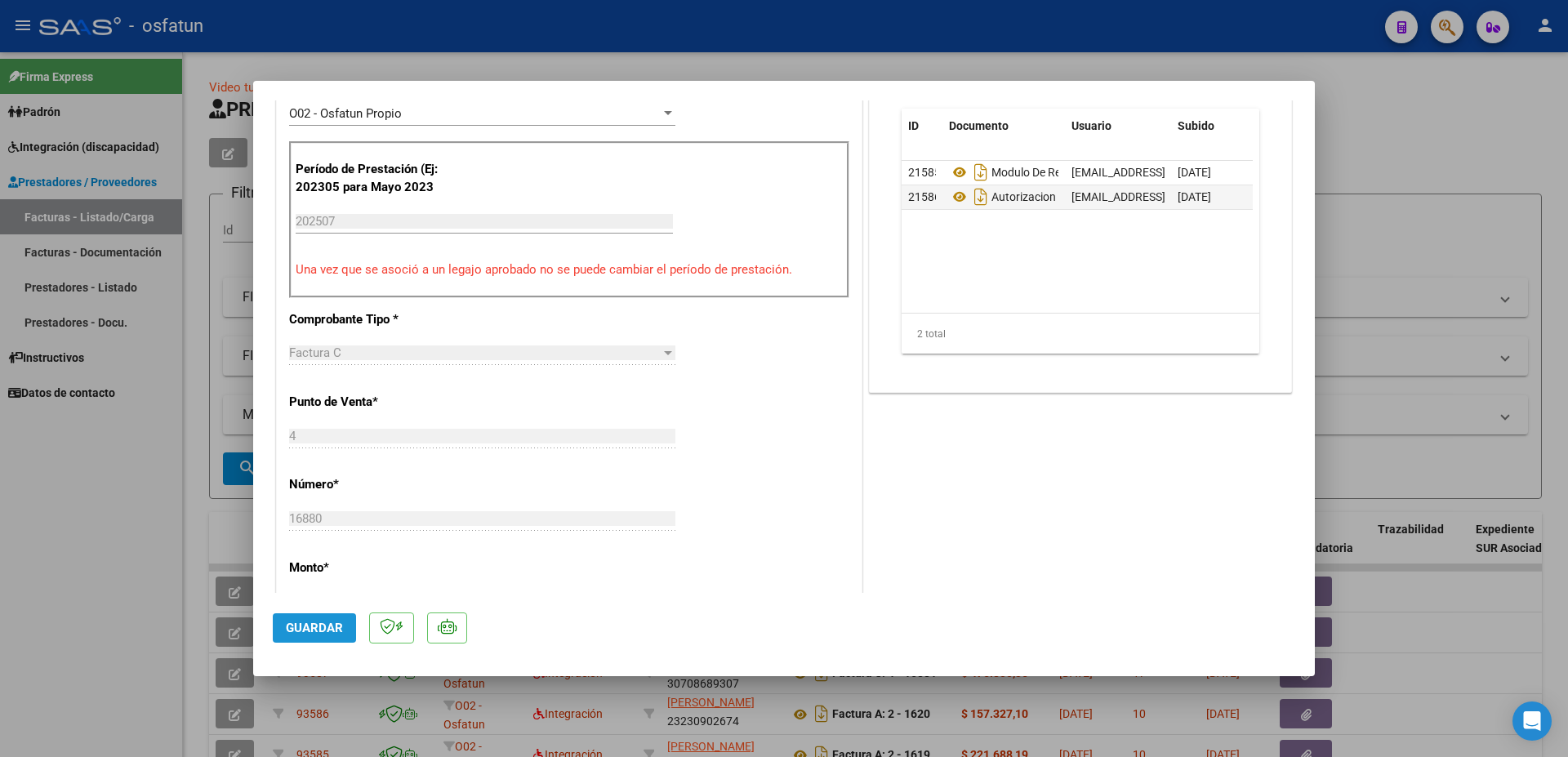
click at [317, 630] on span "Guardar" at bounding box center [314, 627] width 58 height 15
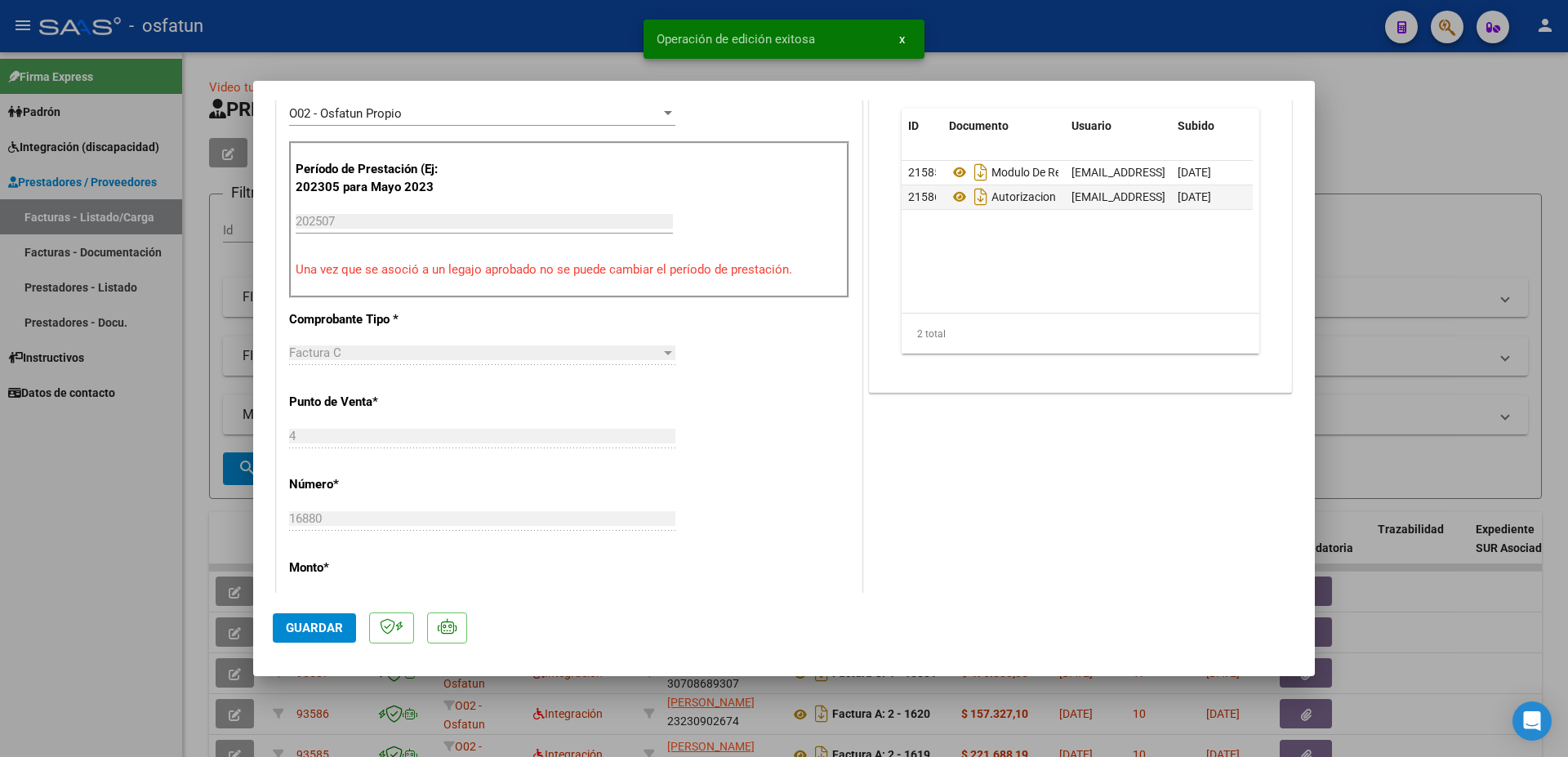
click at [1407, 150] on div at bounding box center [784, 378] width 1568 height 757
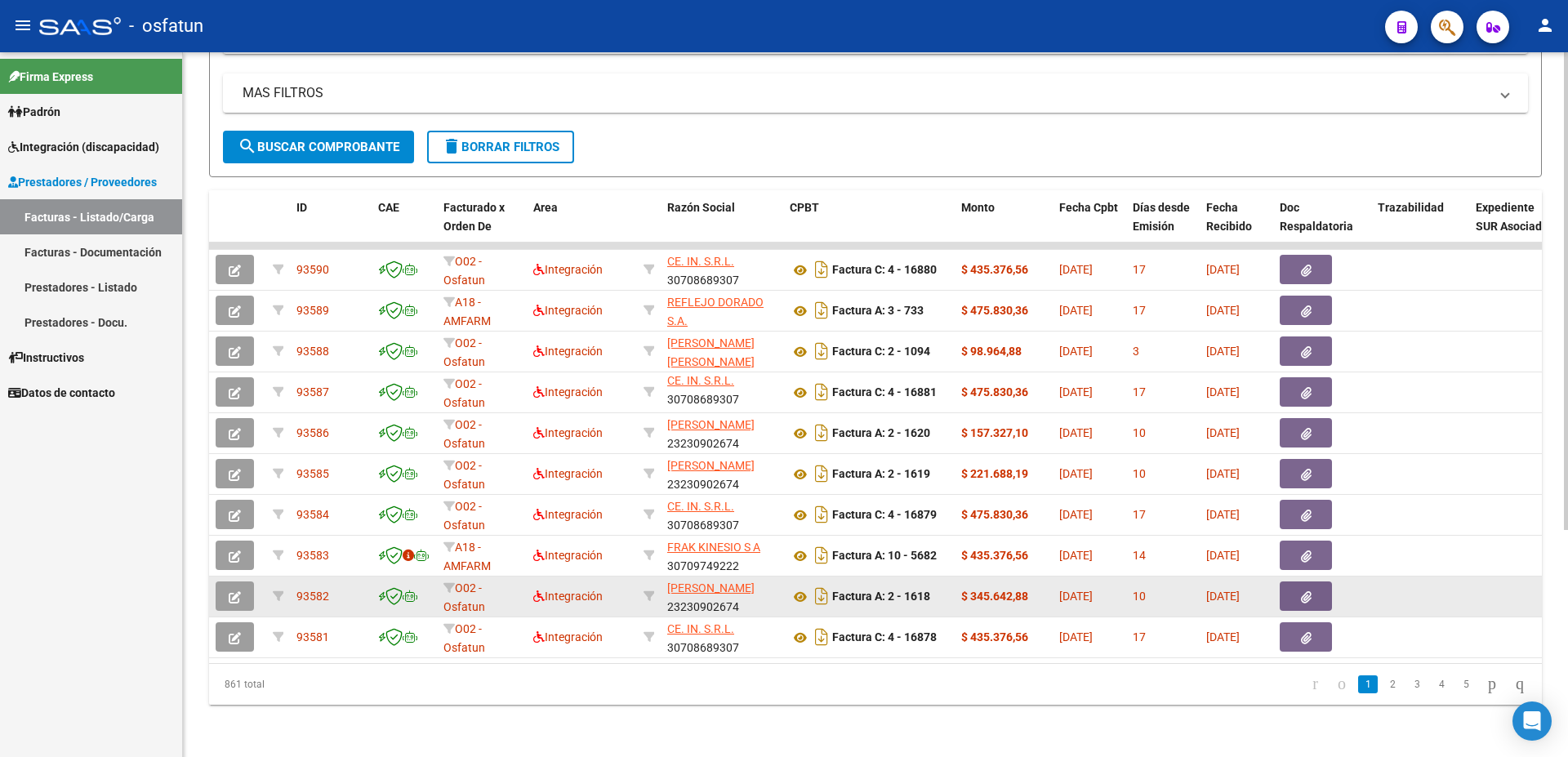
scroll to position [0, 0]
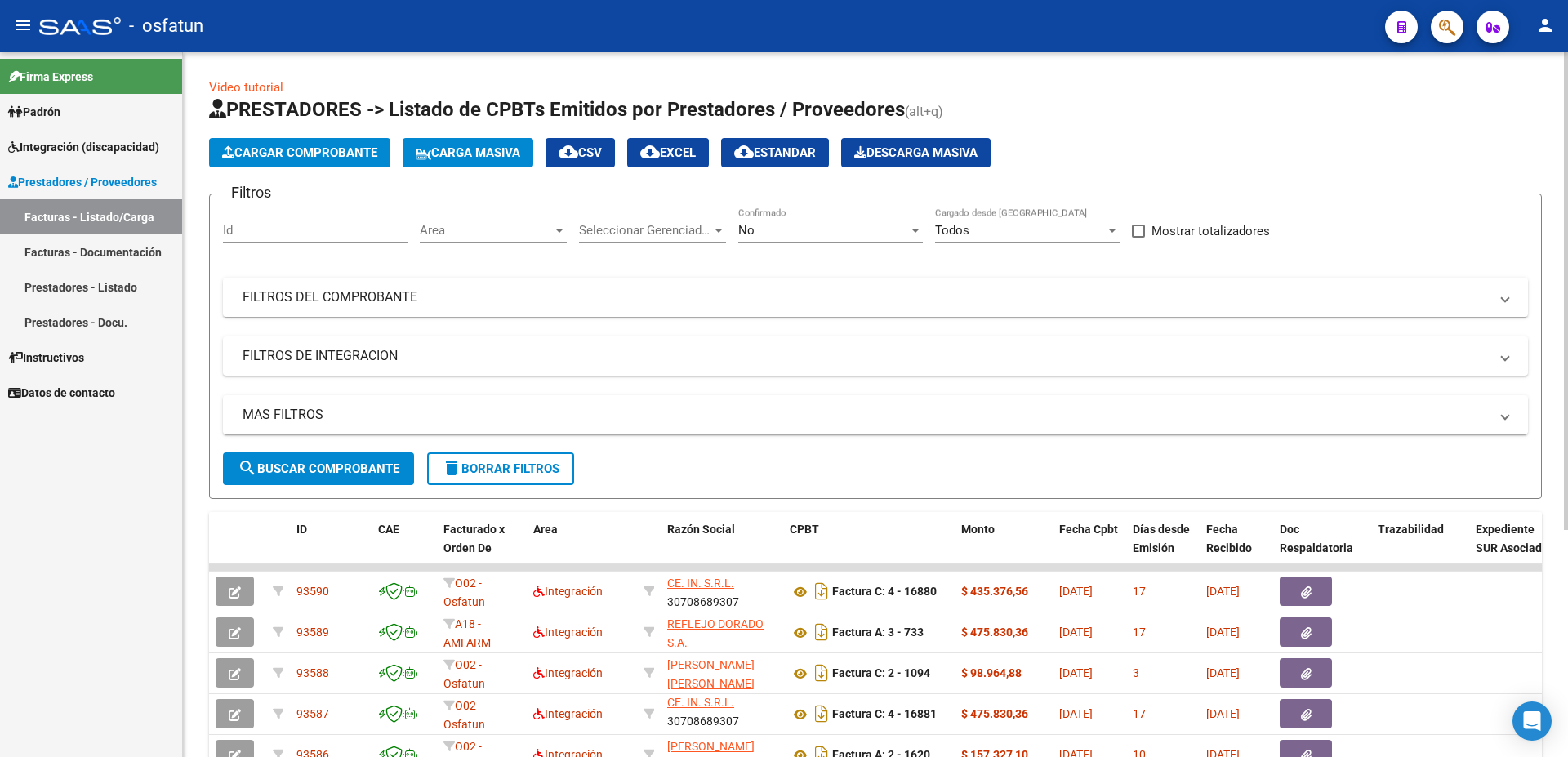
click at [294, 156] on span "Cargar Comprobante" at bounding box center [299, 152] width 155 height 15
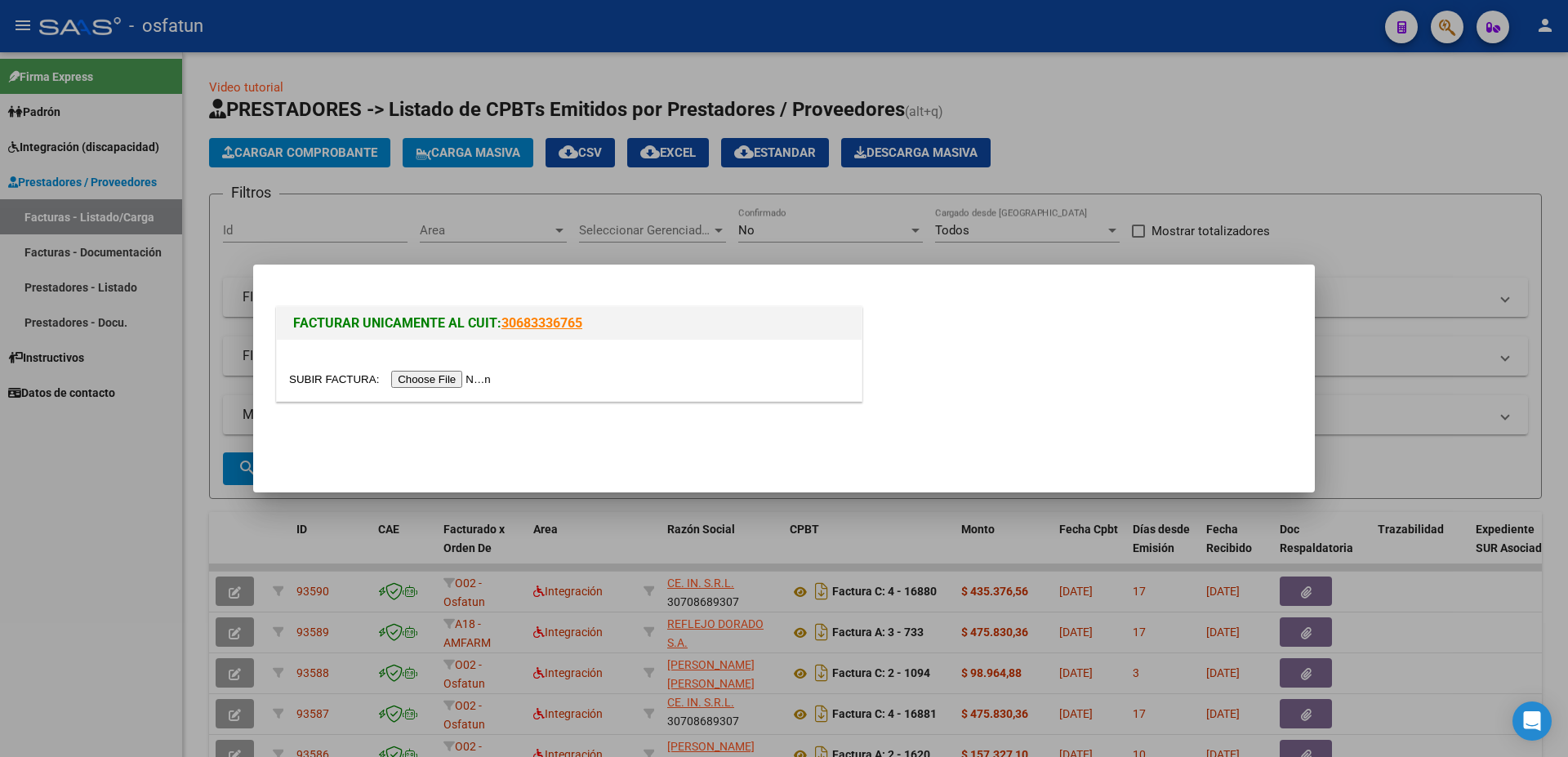
click at [327, 382] on input "file" at bounding box center [392, 379] width 207 height 18
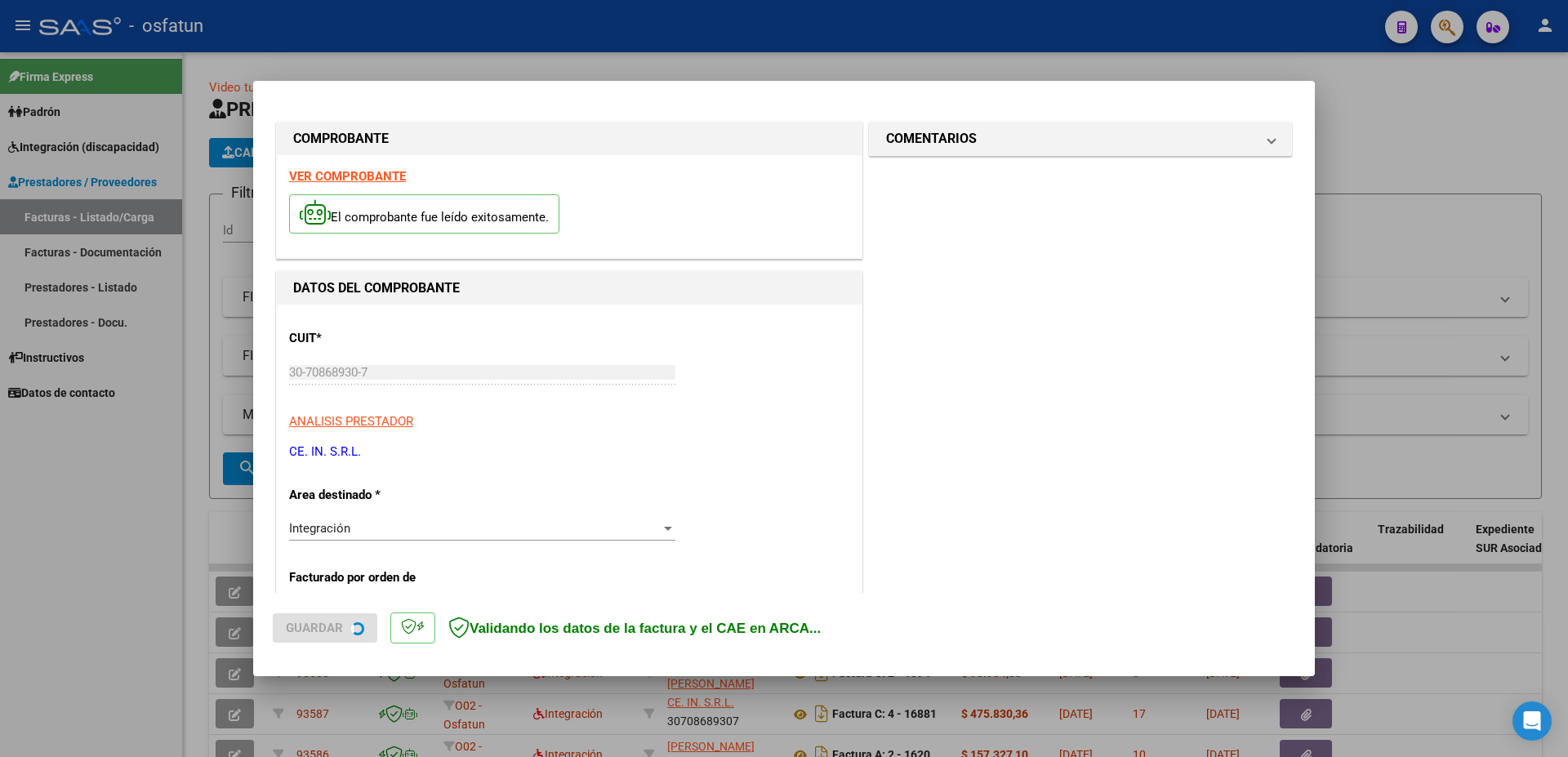
type input "$ 435.356,76"
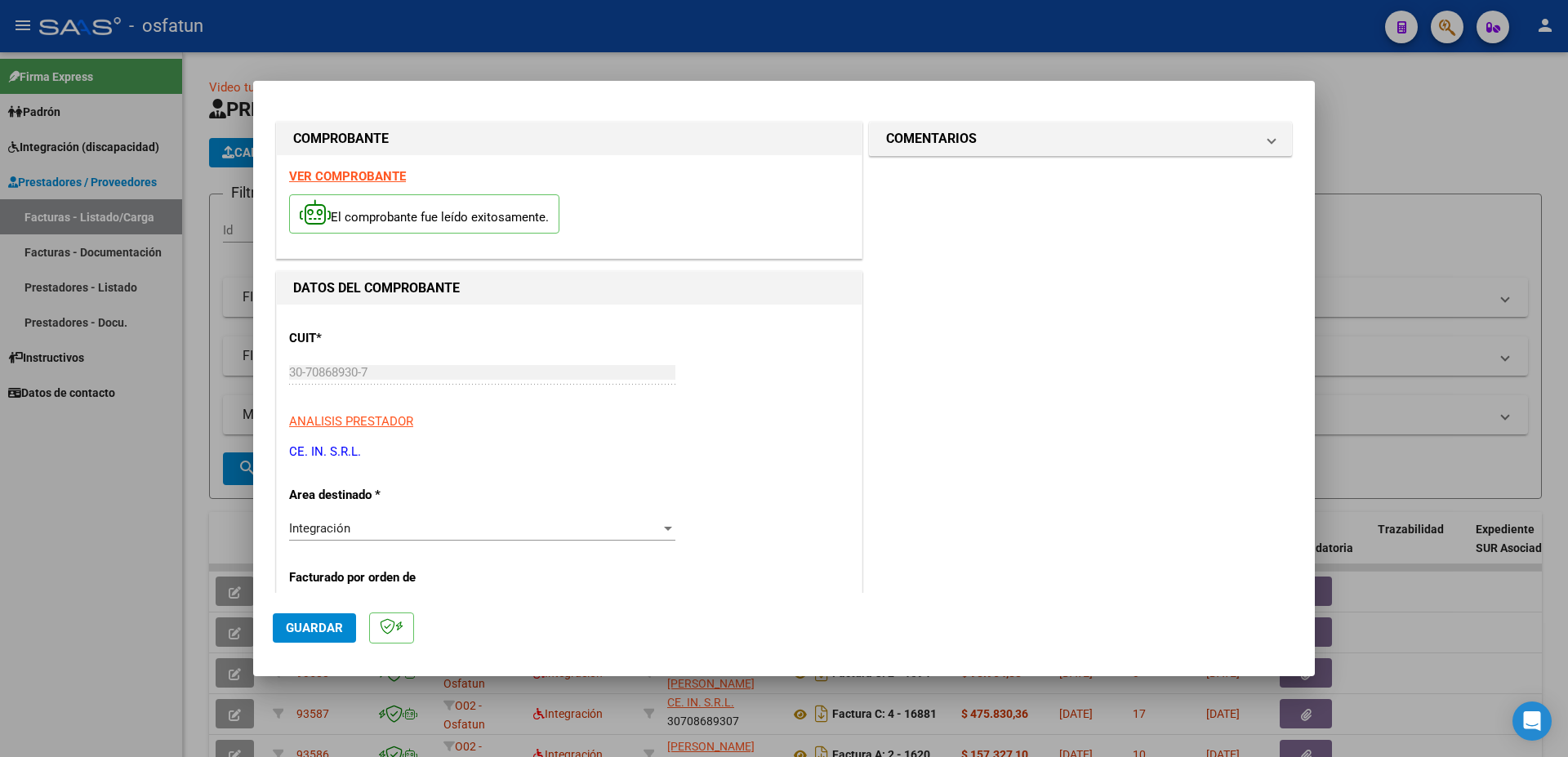
scroll to position [353, 0]
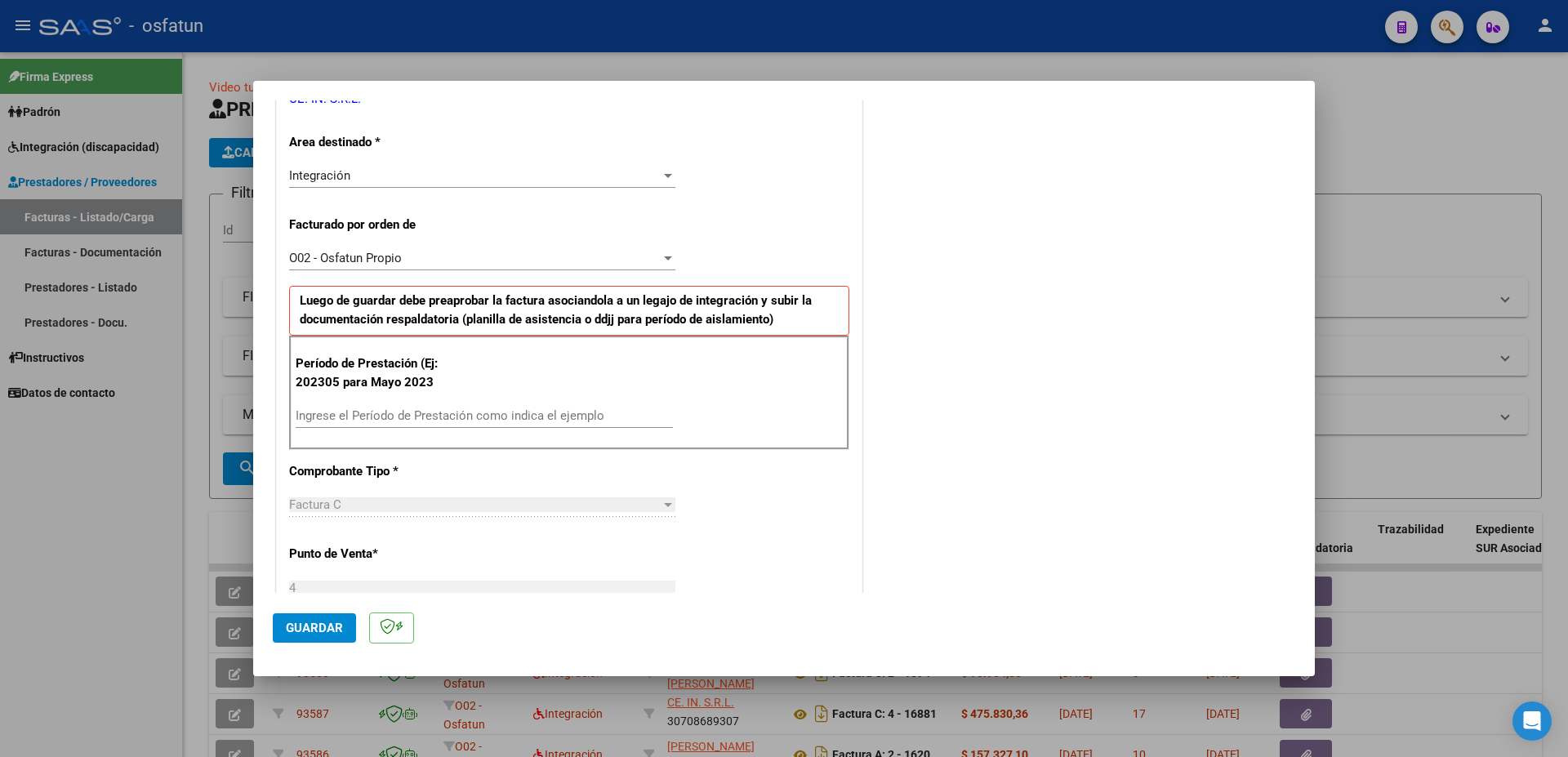
click at [373, 412] on input "Ingrese el Período de Prestación como indica el ejemplo" at bounding box center [484, 416] width 377 height 15
type input "202506"
click at [309, 624] on span "Guardar" at bounding box center [314, 627] width 58 height 15
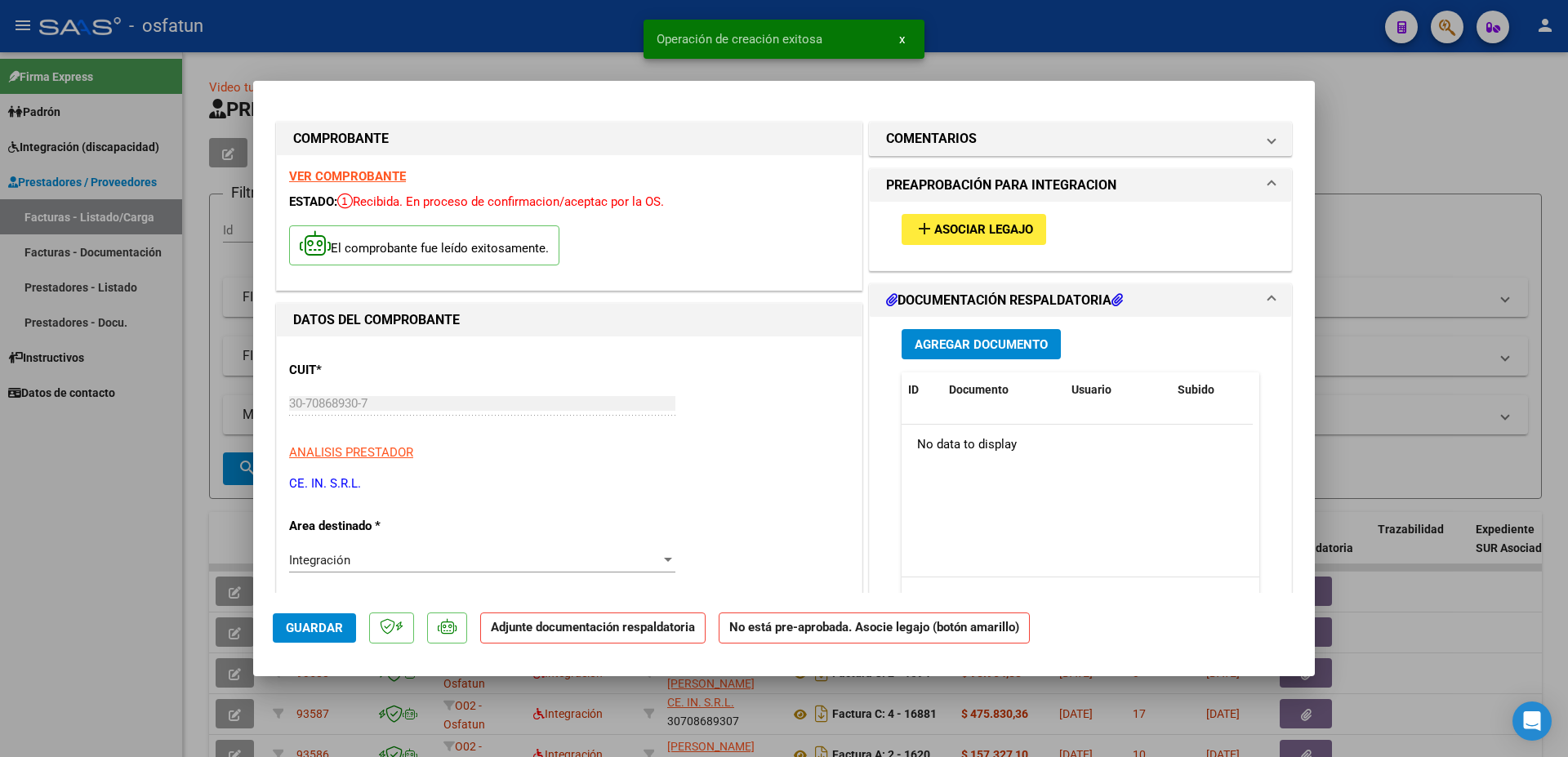
click at [971, 226] on span "Asociar Legajo" at bounding box center [983, 230] width 98 height 15
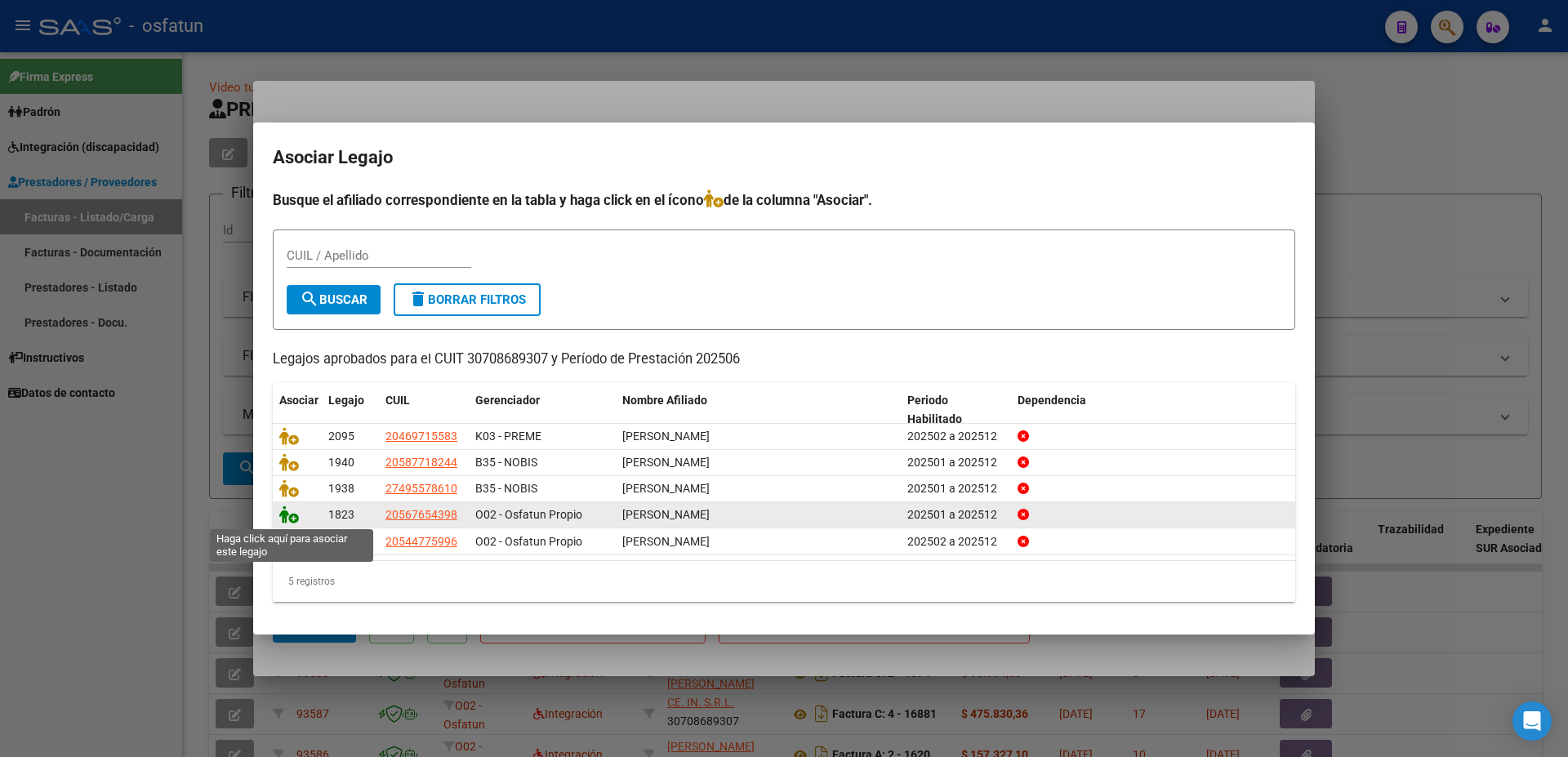
click at [290, 519] on icon at bounding box center [289, 514] width 20 height 18
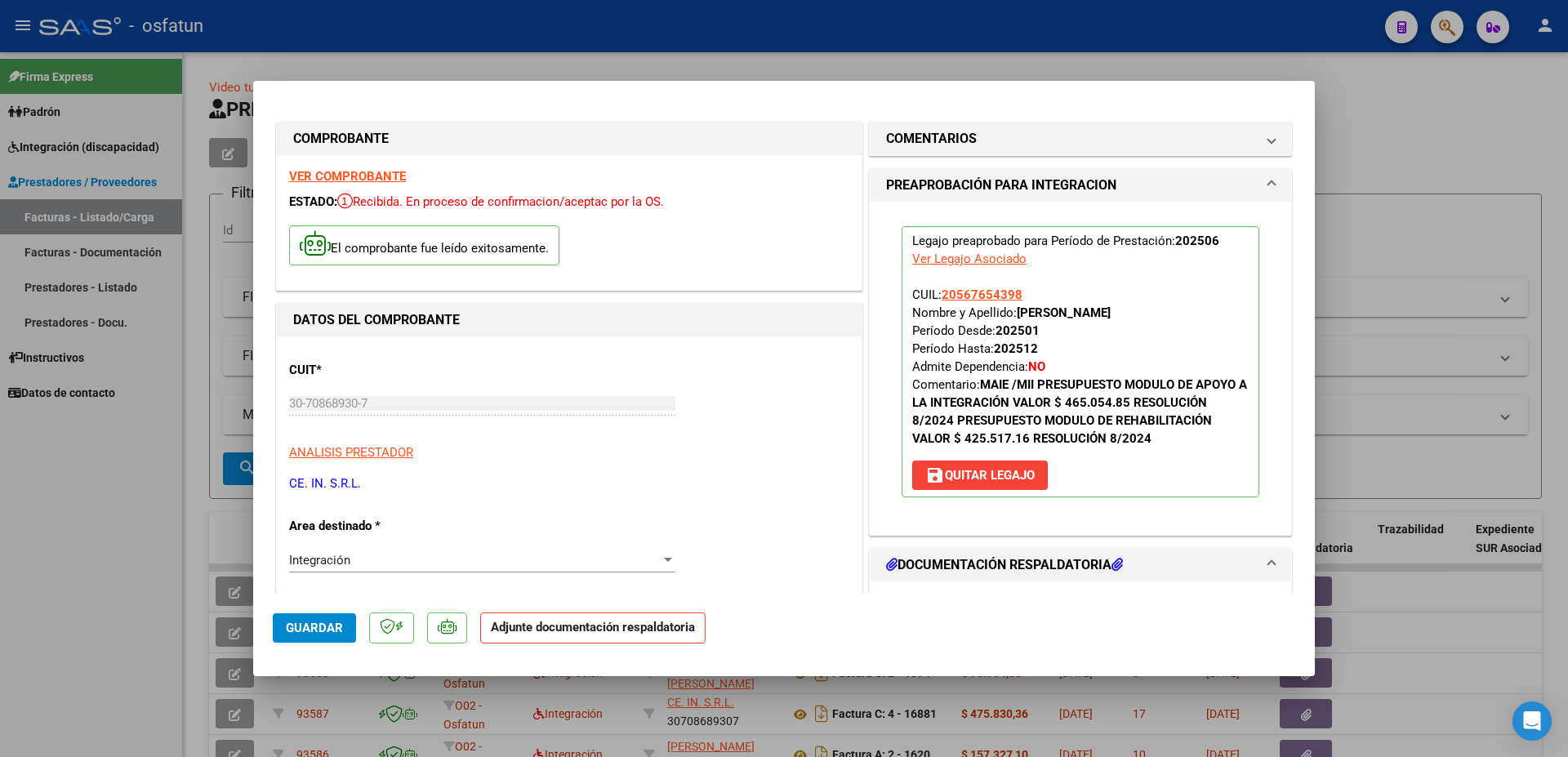
click at [1007, 563] on h1 "DOCUMENTACIÓN RESPALDATORIA" at bounding box center [1004, 565] width 237 height 20
click at [1225, 575] on mat-panel-title "DOCUMENTACIÓN RESPALDATORIA" at bounding box center [1071, 565] width 369 height 20
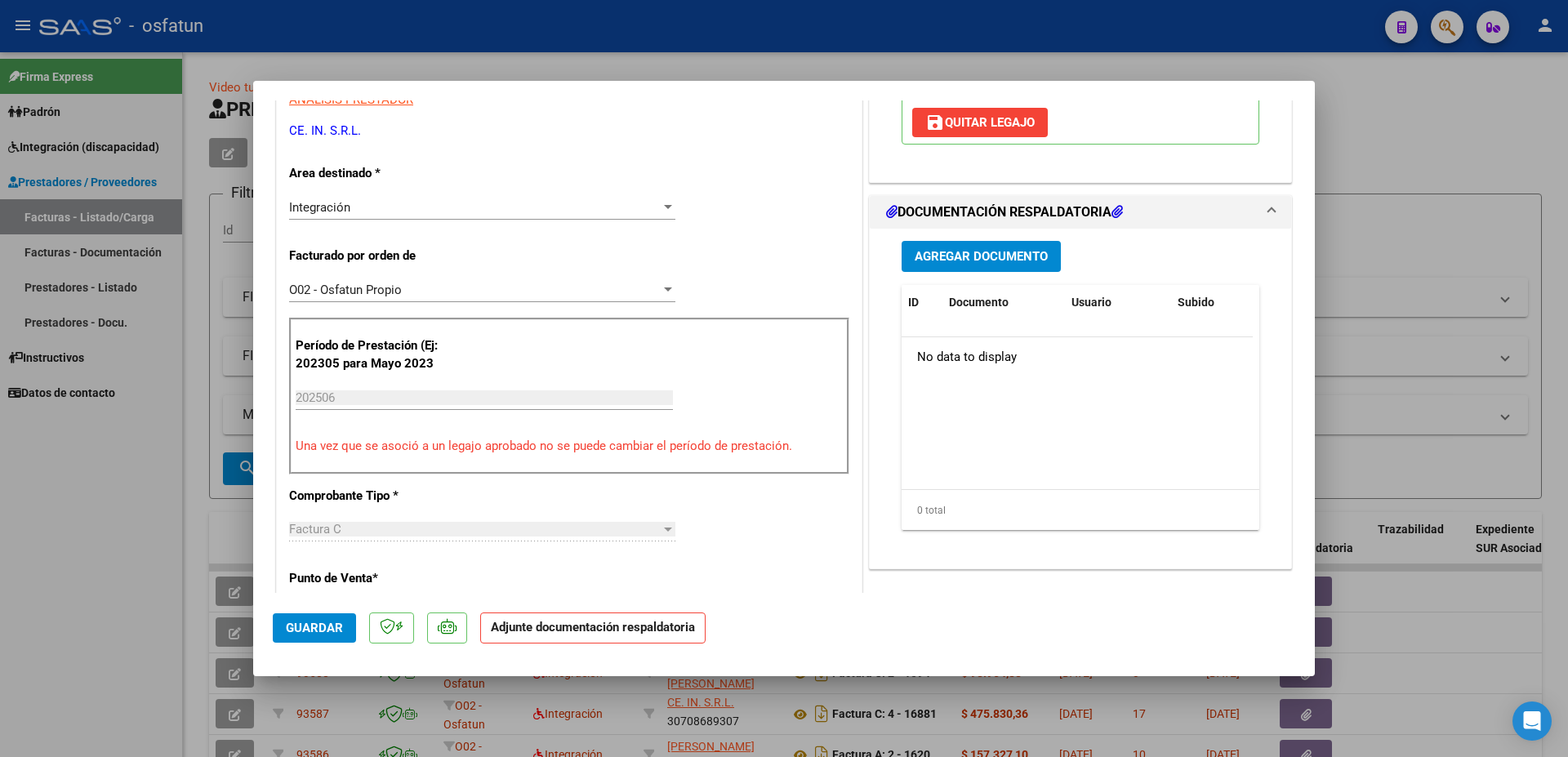
click at [966, 254] on span "Agregar Documento" at bounding box center [981, 257] width 133 height 15
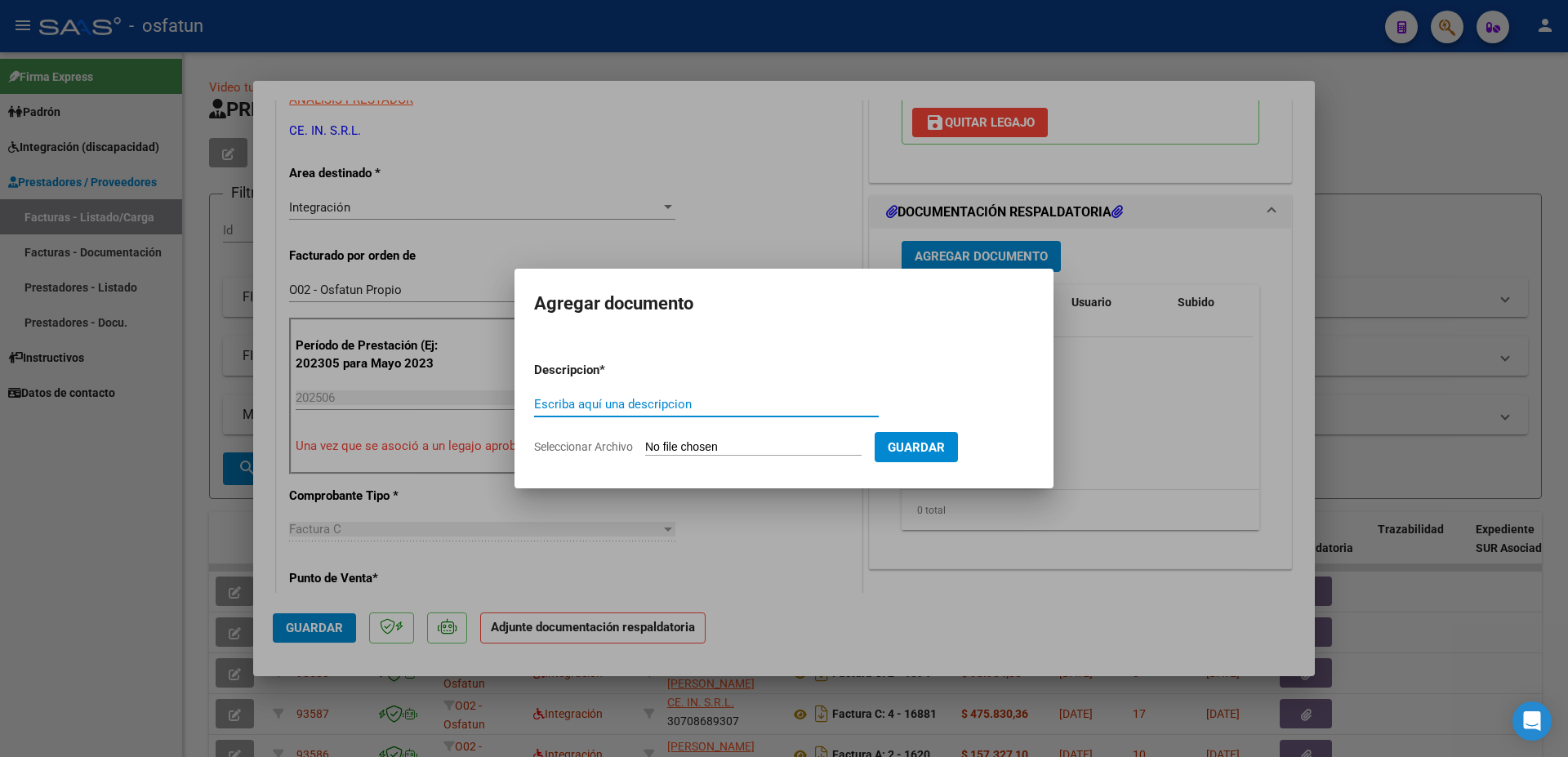
click at [629, 401] on input "Escriba aquí una descripcion" at bounding box center [706, 404] width 344 height 15
paste input "MODULO DE REHABILITACION INTENSIVO"
click at [535, 404] on input "MODULO DE REHABILITACION INTENSIVO" at bounding box center [706, 404] width 344 height 15
type input "PLANILLA ASISTENCIA JUNIO - MODULO DE REHABILITACION INTENSIVO"
click at [679, 452] on input "Seleccionar Archivo" at bounding box center [754, 448] width 216 height 16
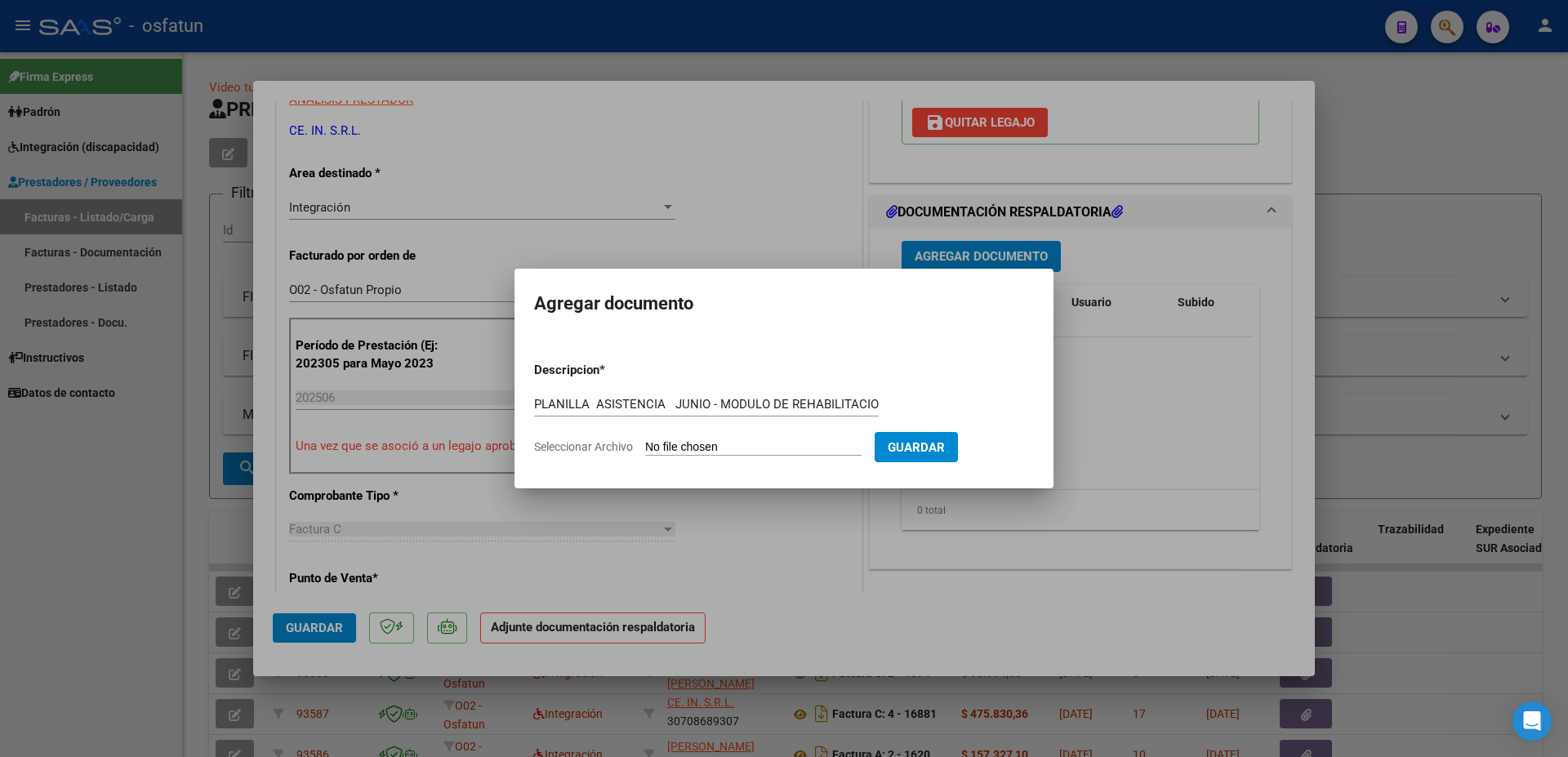
type input "C:\fakepath\[PERSON_NAME] - PLANILLAS Rehab.pdf"
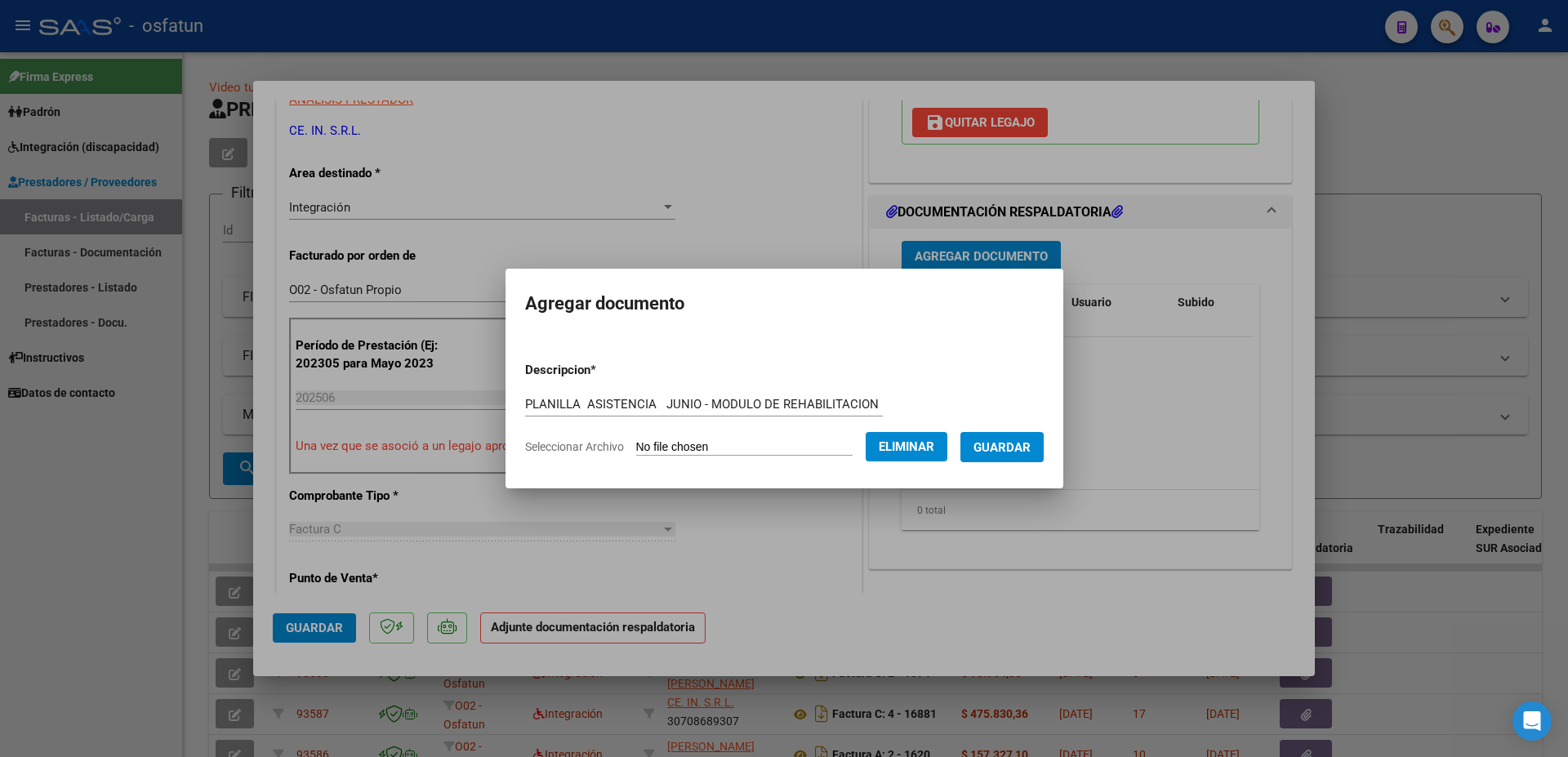
click at [1014, 442] on span "Guardar" at bounding box center [1001, 447] width 58 height 15
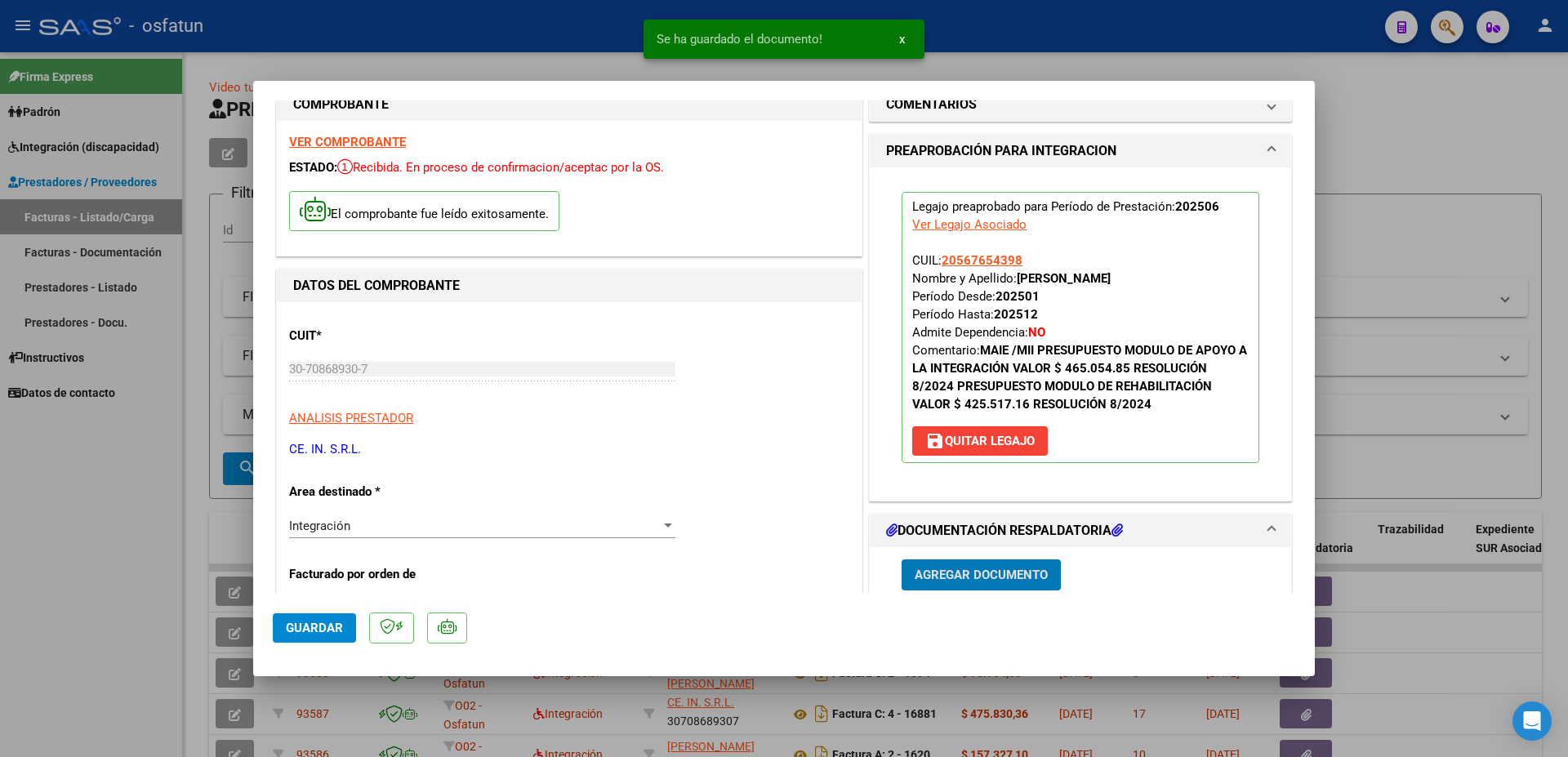
scroll to position [0, 0]
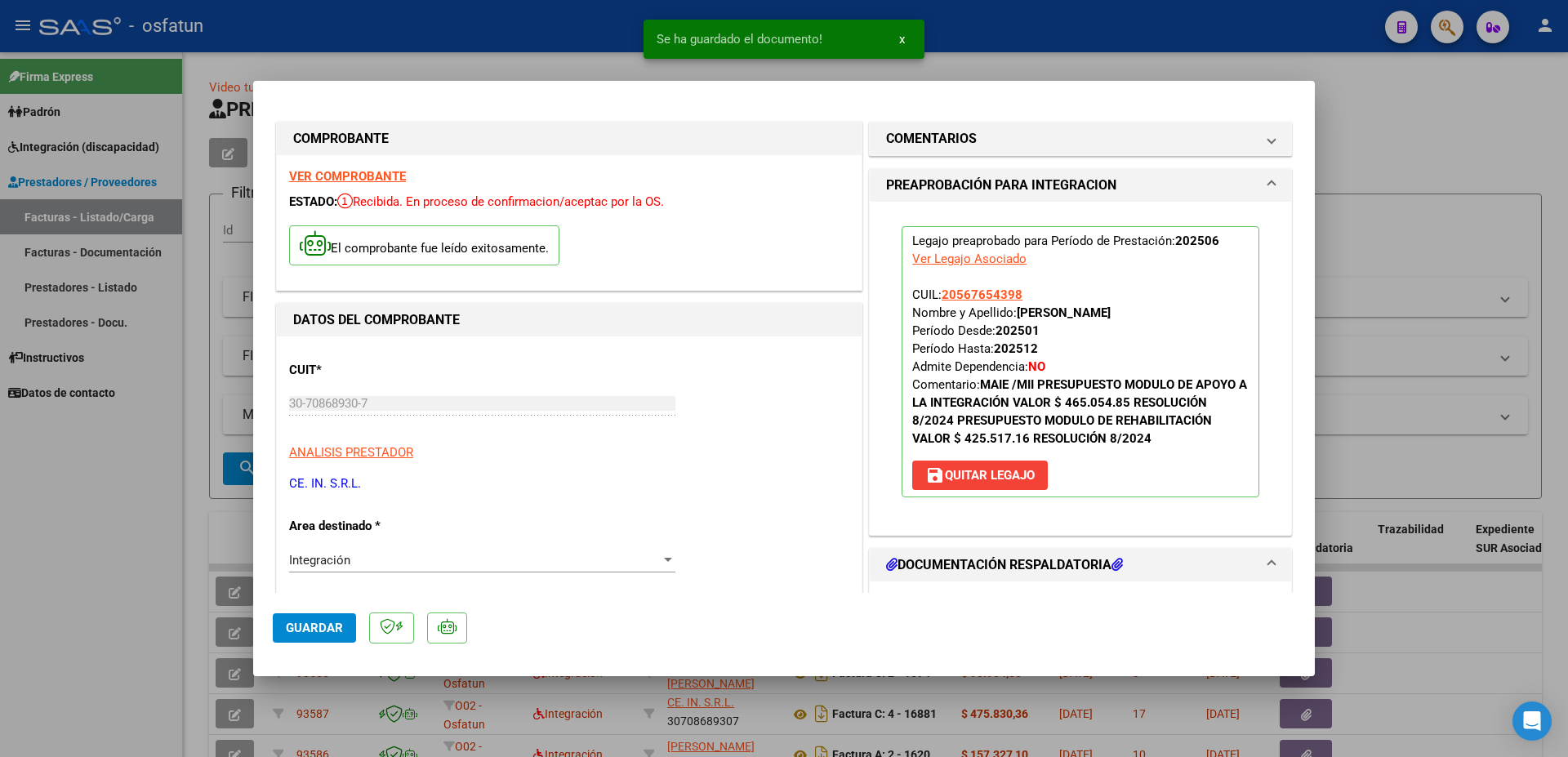
click at [360, 178] on strong "VER COMPROBANTE" at bounding box center [347, 176] width 117 height 15
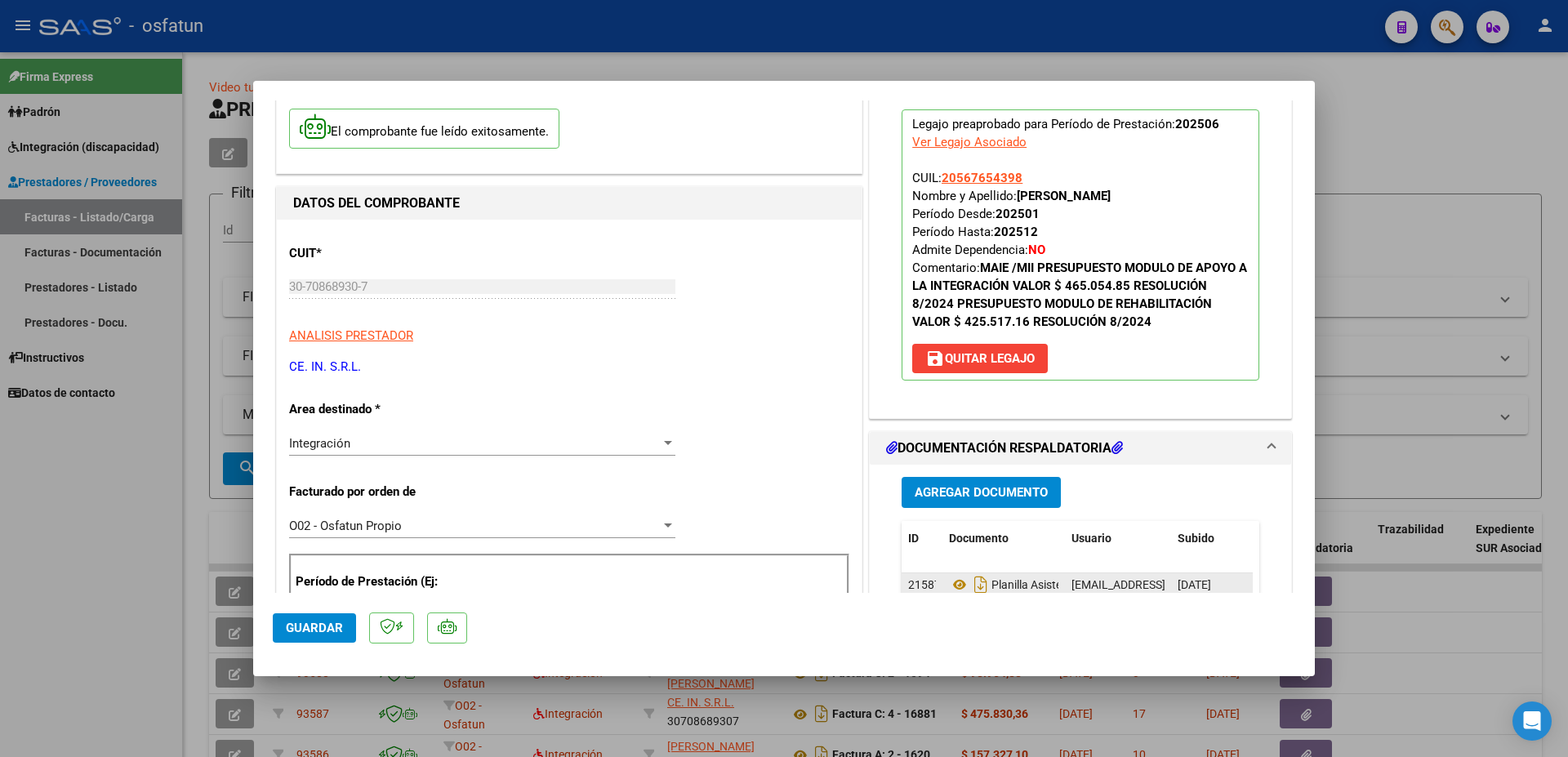
scroll to position [177, 0]
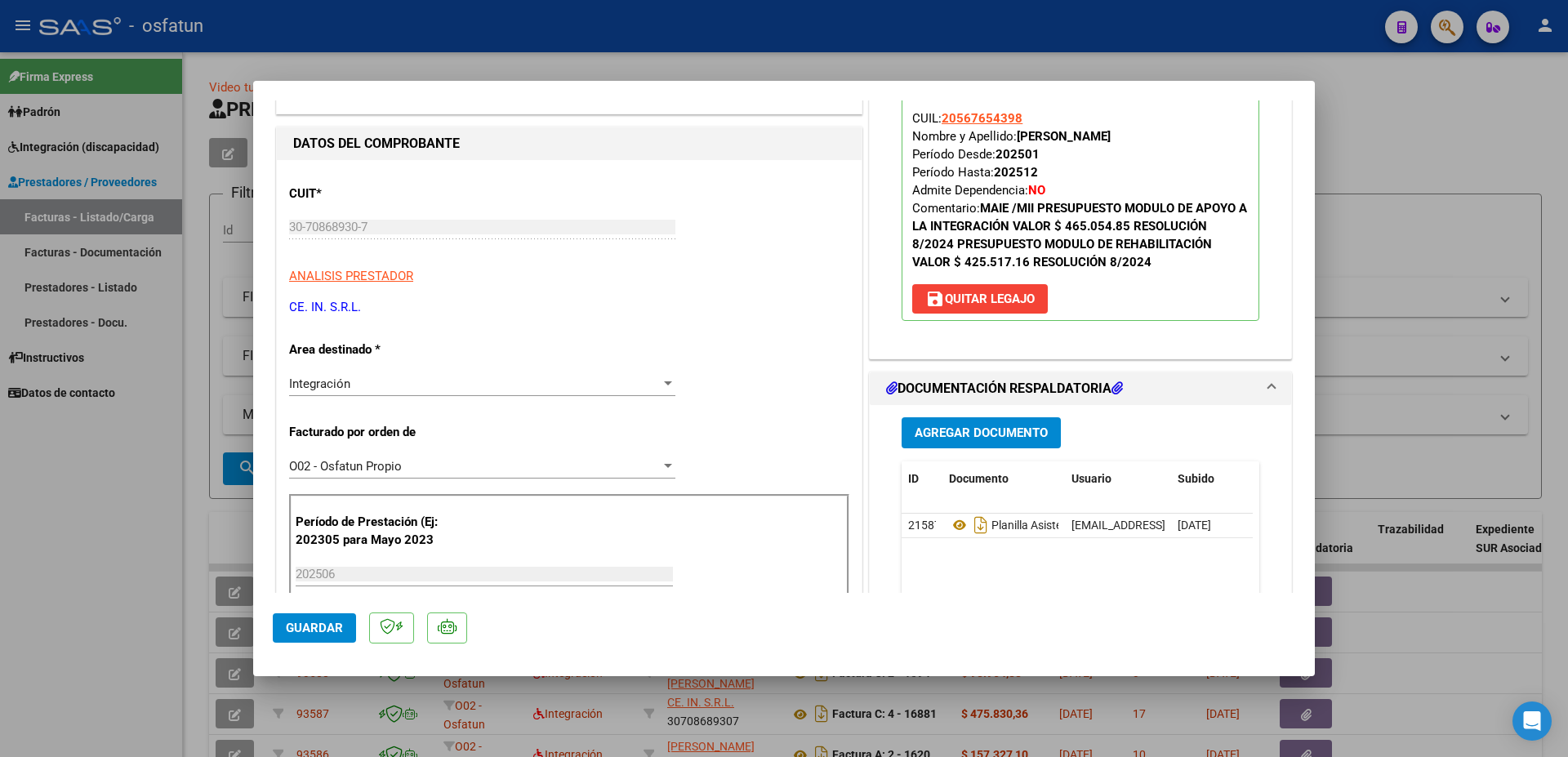
click at [1001, 424] on button "Agregar Documento" at bounding box center [980, 432] width 159 height 30
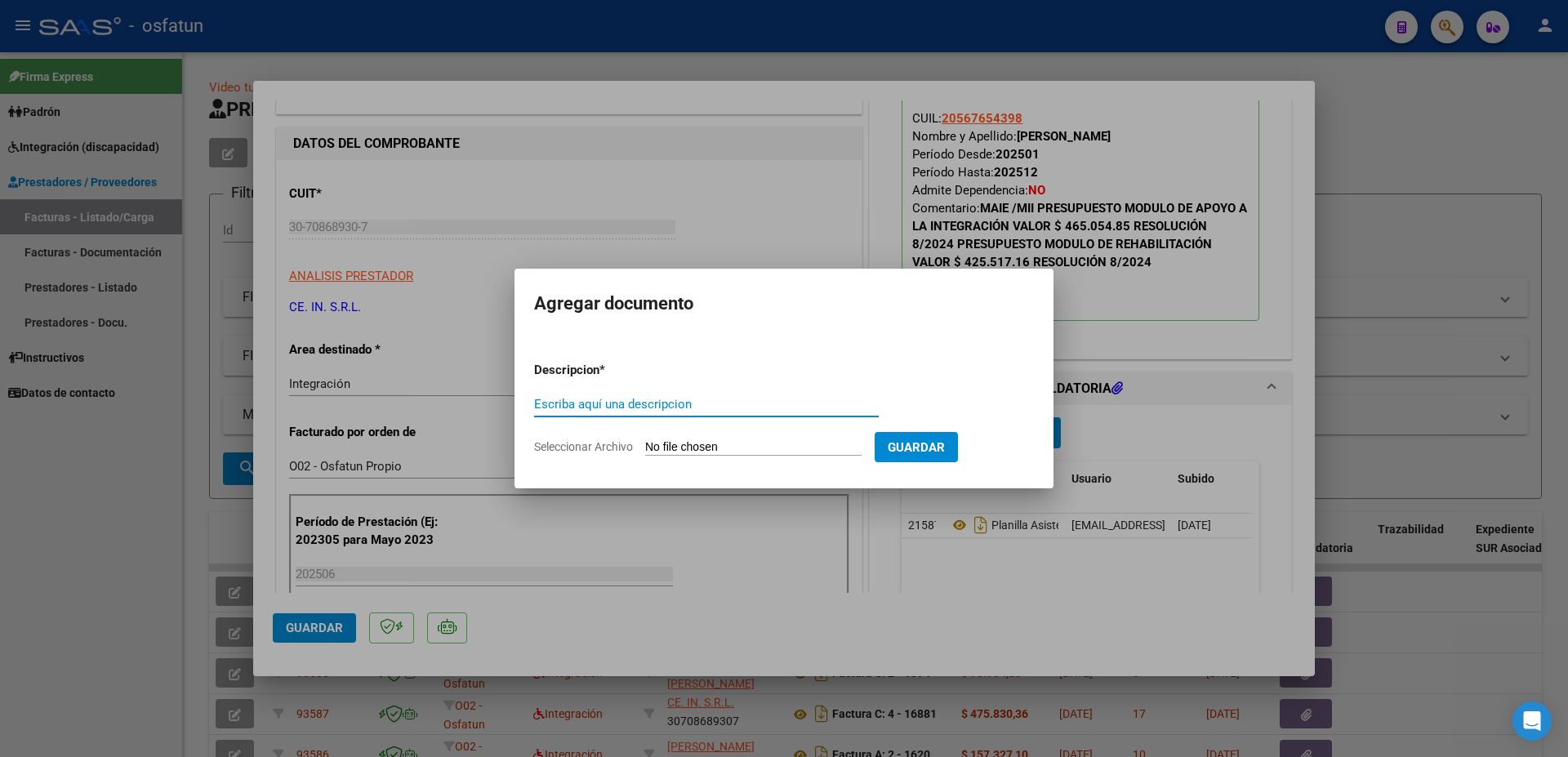
click at [701, 405] on input "Escriba aquí una descripcion" at bounding box center [706, 404] width 344 height 15
paste input "MODULO DE REHABILITACION INTENSIVO"
type input "AUTORIZACION 2025 MODULO DE REHABILITACION INTENSIVO"
click at [689, 447] on input "Seleccionar Archivo" at bounding box center [754, 448] width 216 height 16
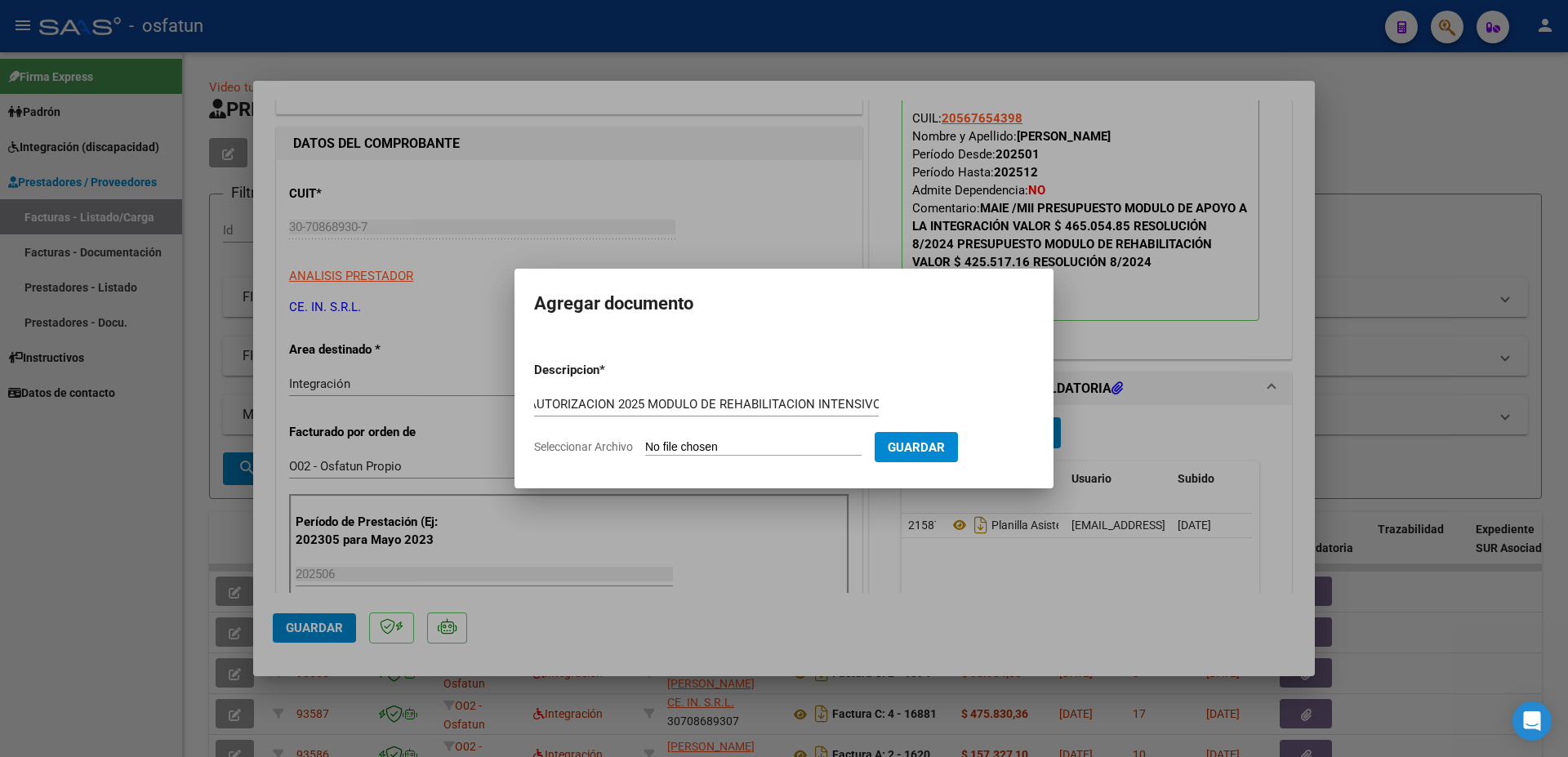
type input "C:\fakepath\AUT MODULO [PERSON_NAME] order_3332435.pdf"
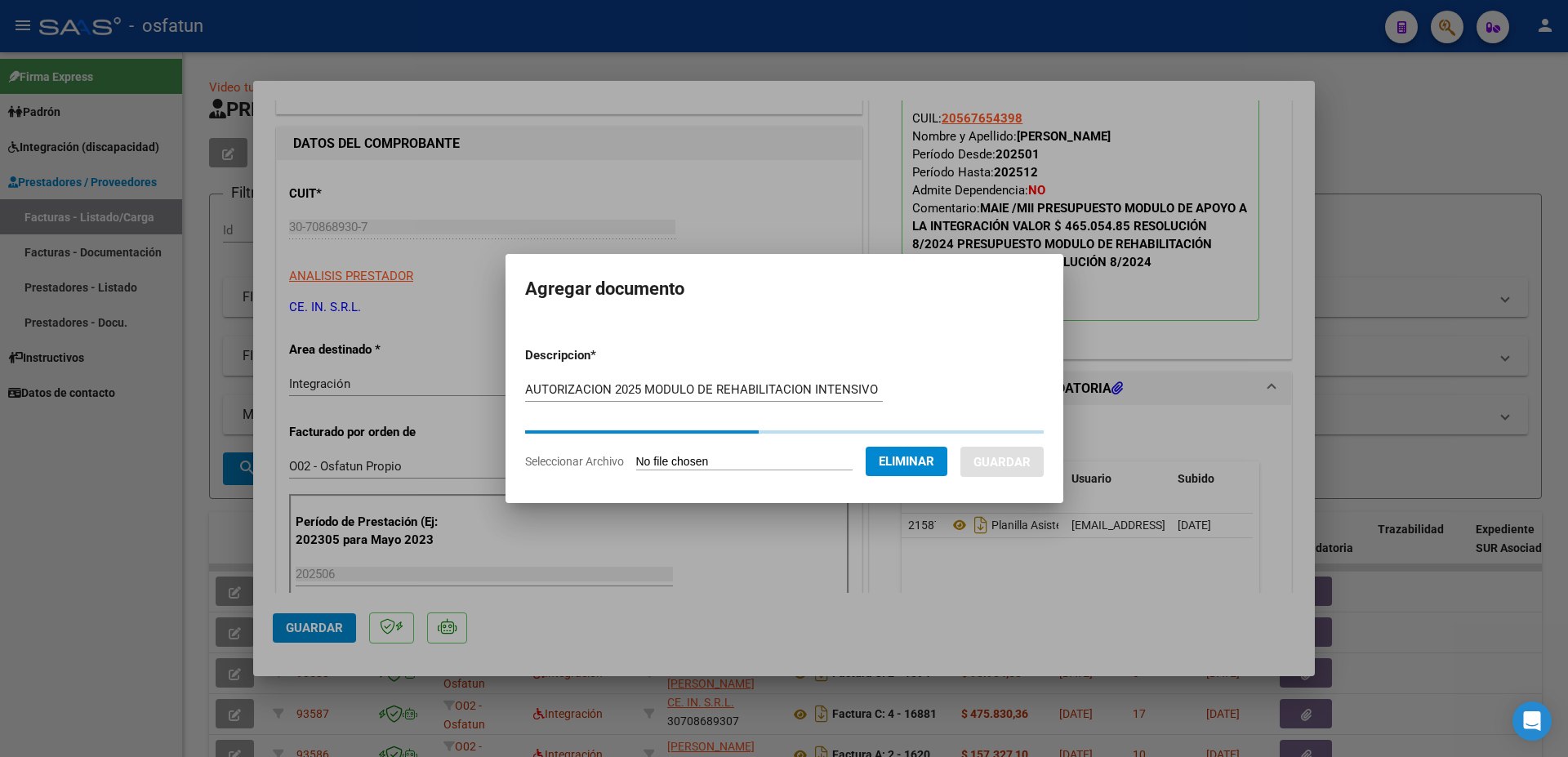
scroll to position [0, 0]
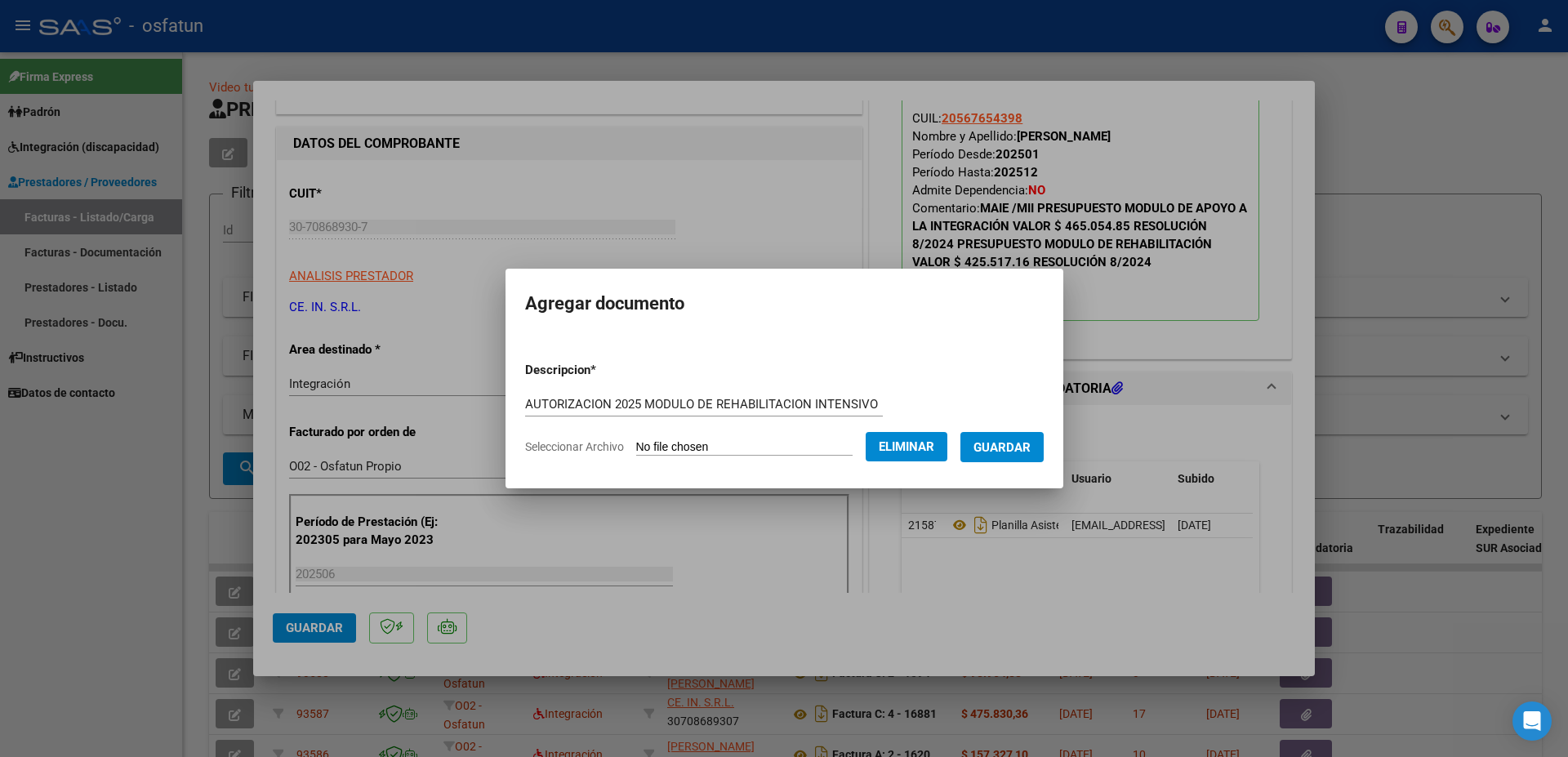
click at [973, 455] on span "Guardar" at bounding box center [1001, 447] width 58 height 15
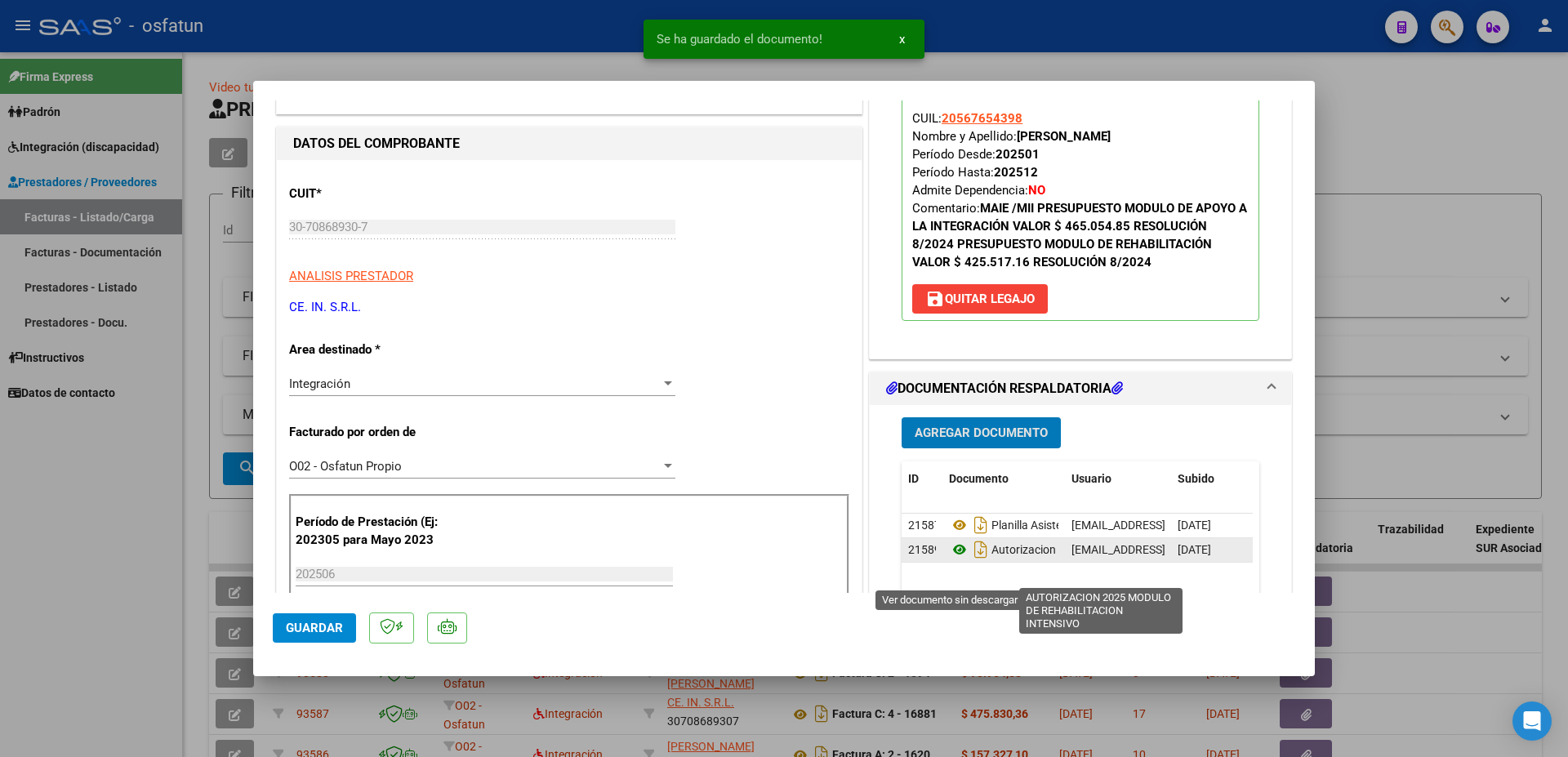
click at [952, 560] on icon at bounding box center [960, 549] width 21 height 20
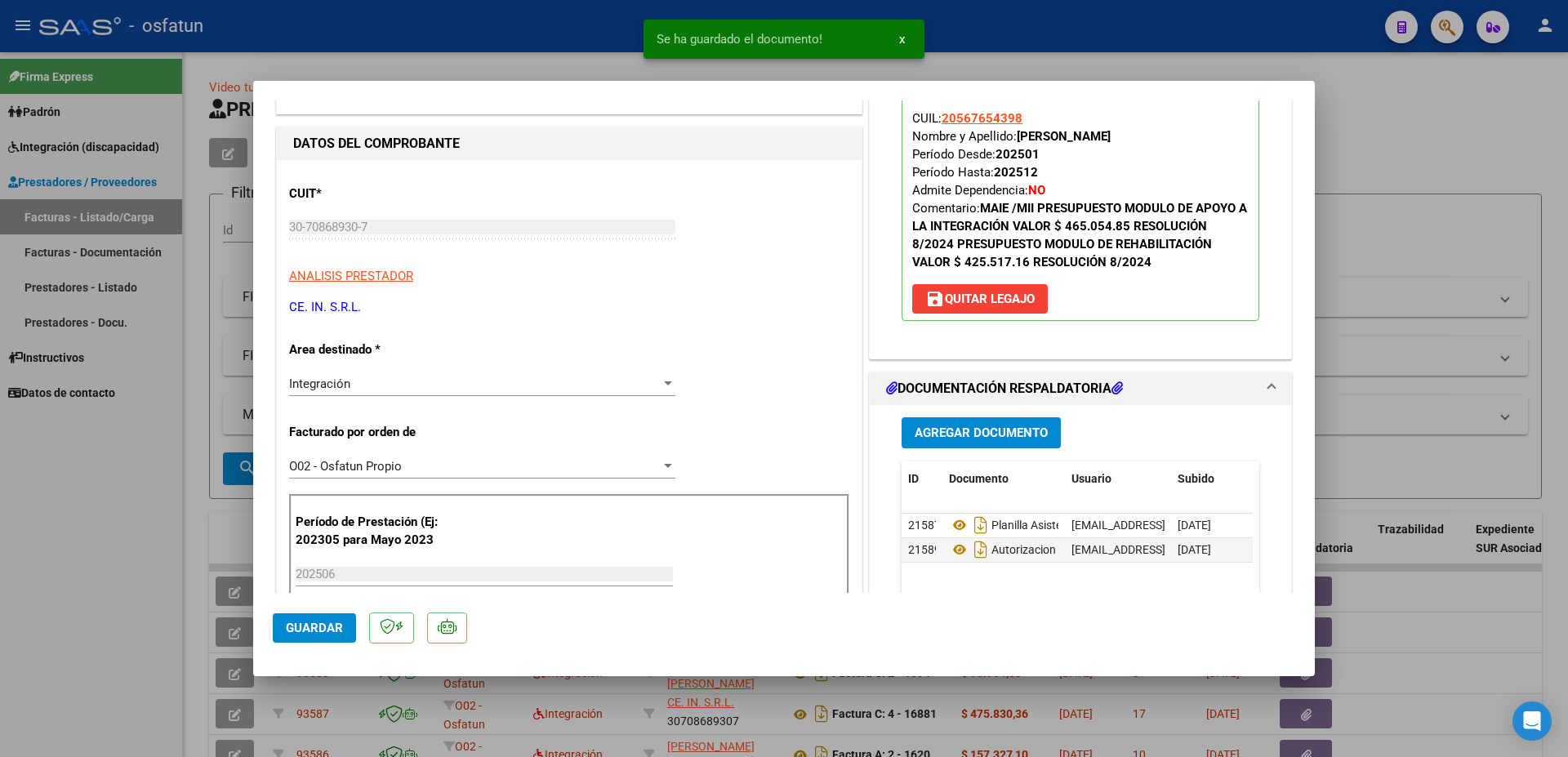
click at [327, 626] on span "Guardar" at bounding box center [314, 627] width 58 height 15
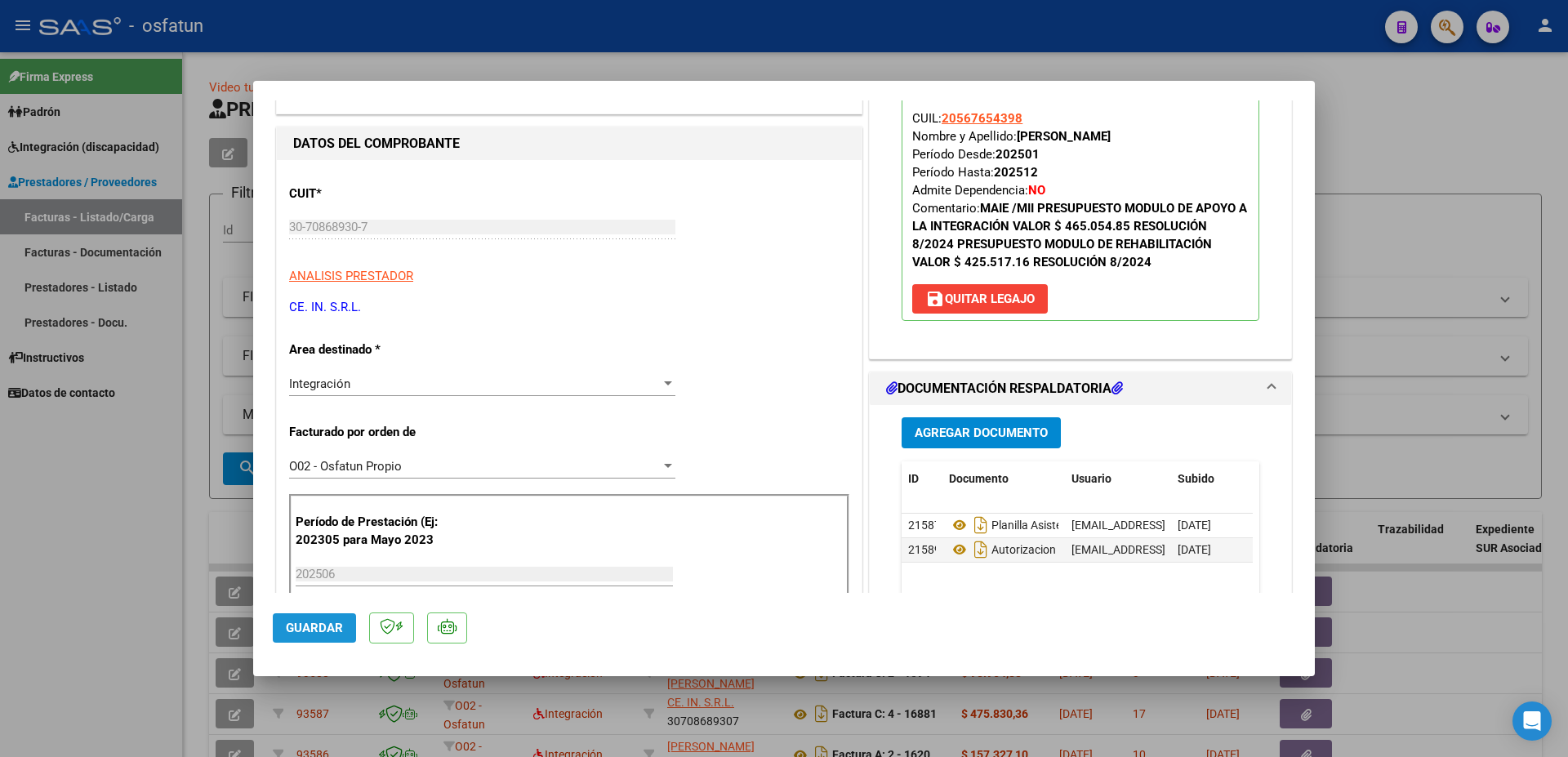
click at [309, 632] on span "Guardar" at bounding box center [314, 627] width 58 height 15
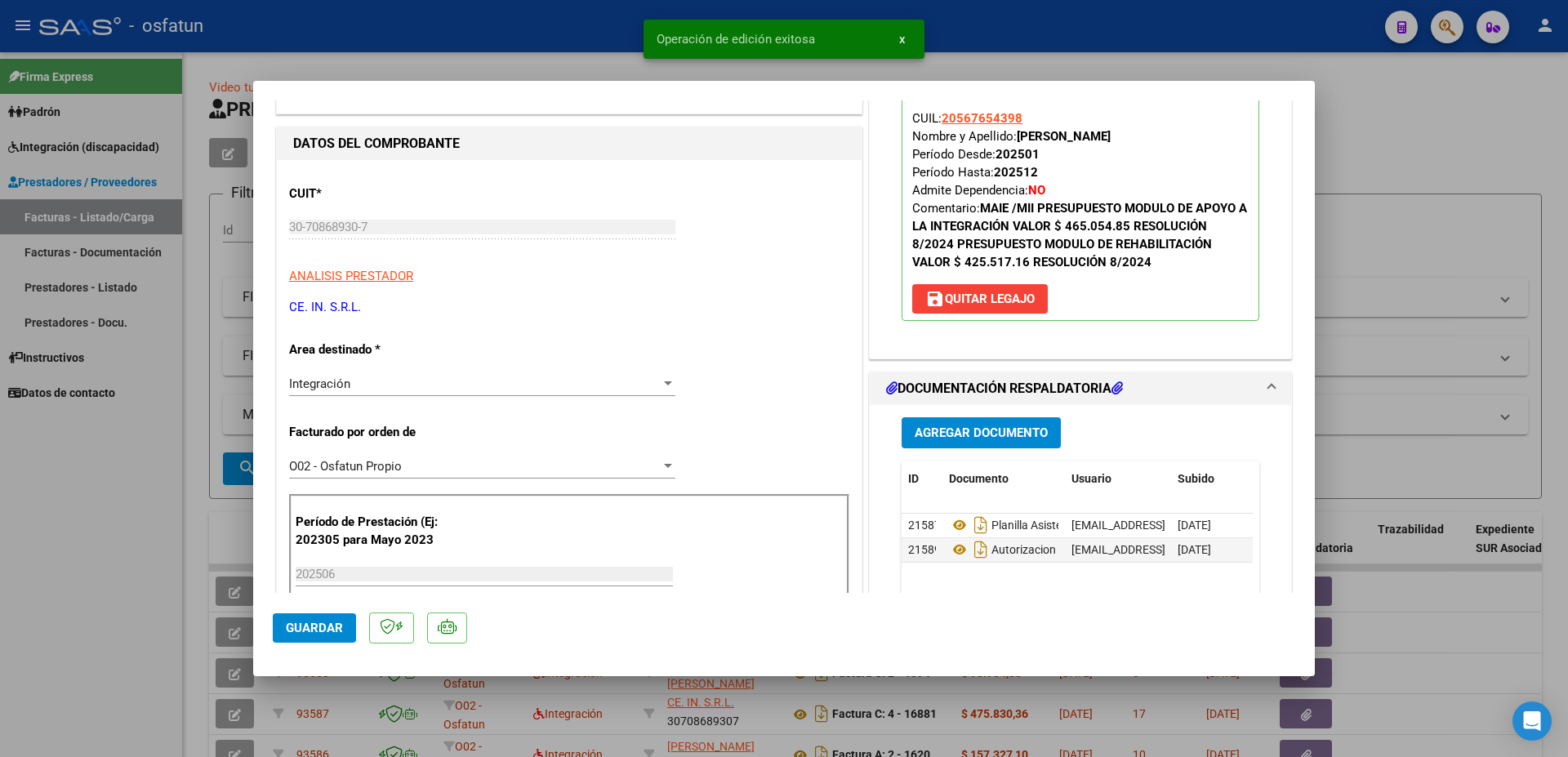
click at [1396, 97] on div at bounding box center [784, 378] width 1568 height 757
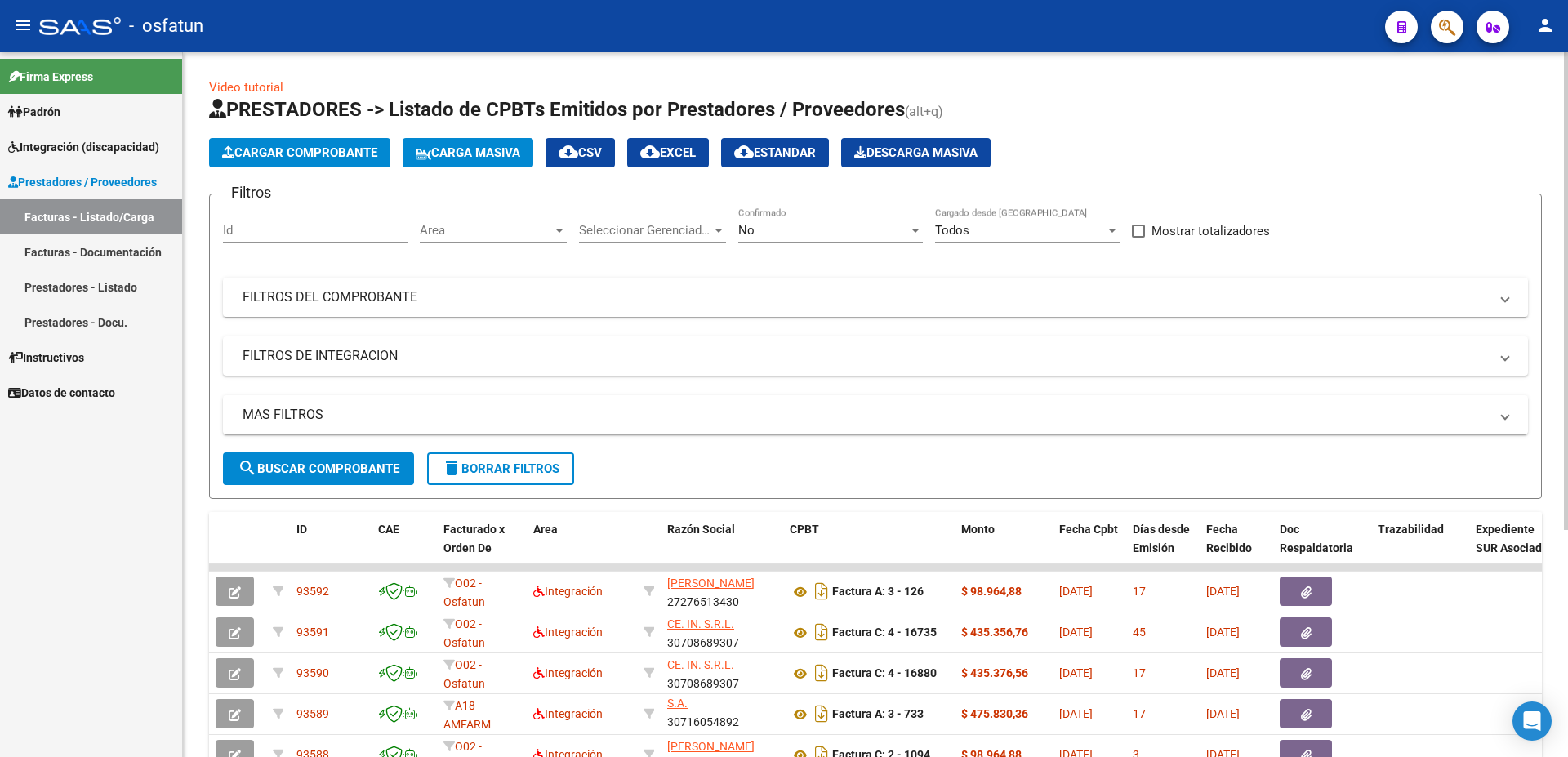
click at [303, 153] on span "Cargar Comprobante" at bounding box center [299, 152] width 155 height 15
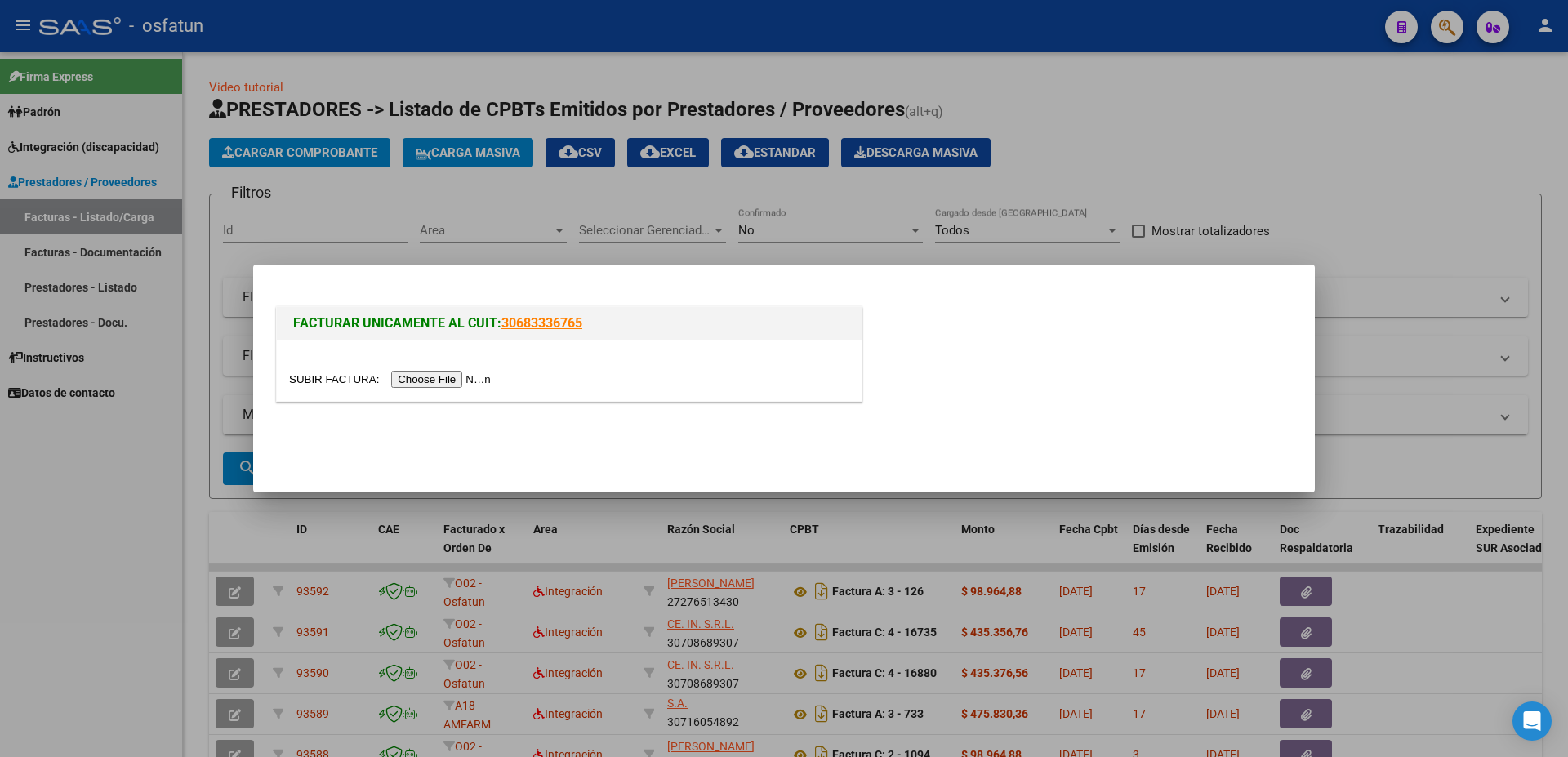
click at [317, 385] on input "file" at bounding box center [392, 379] width 207 height 18
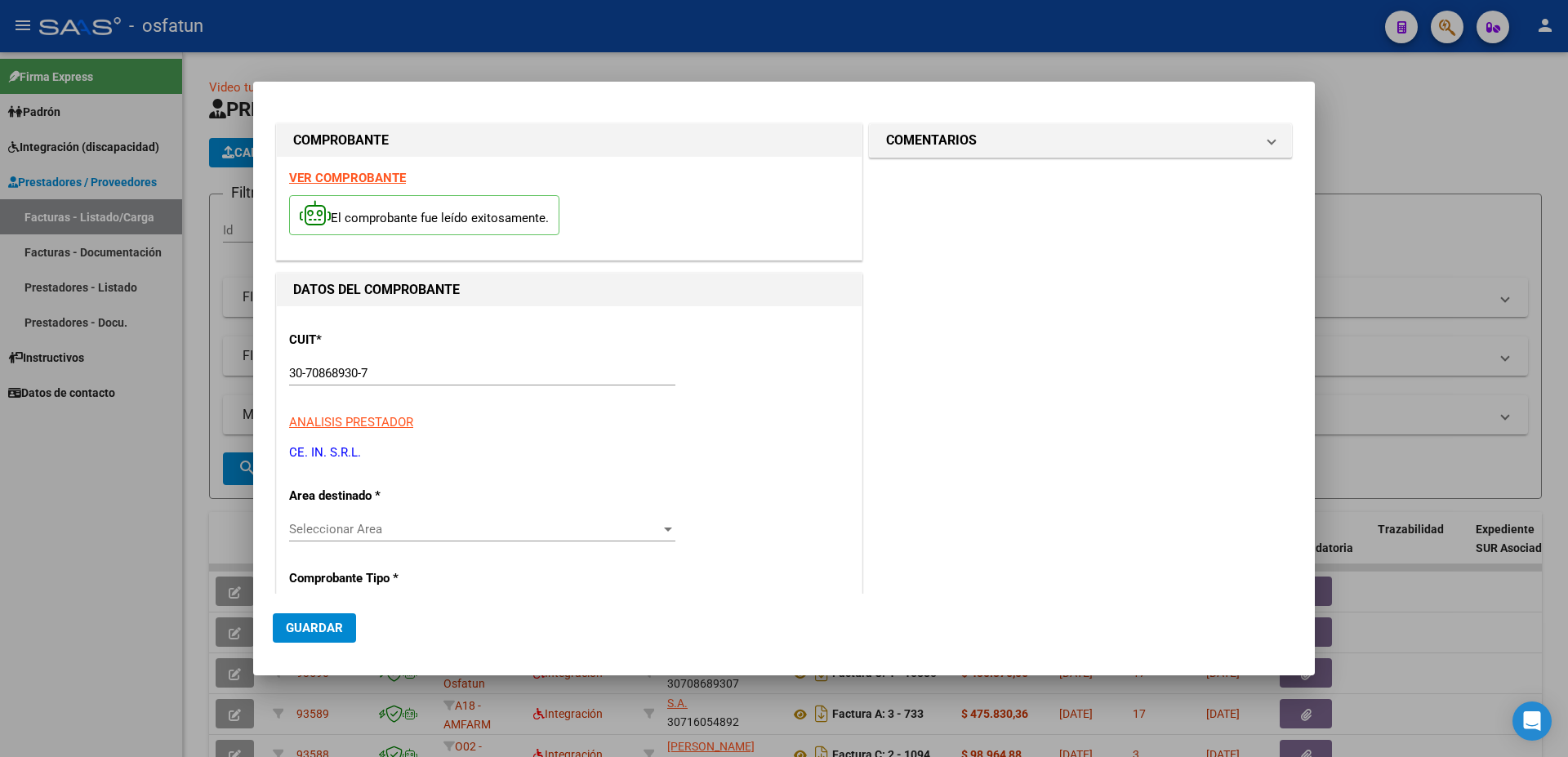
type input "$ 475.830,36"
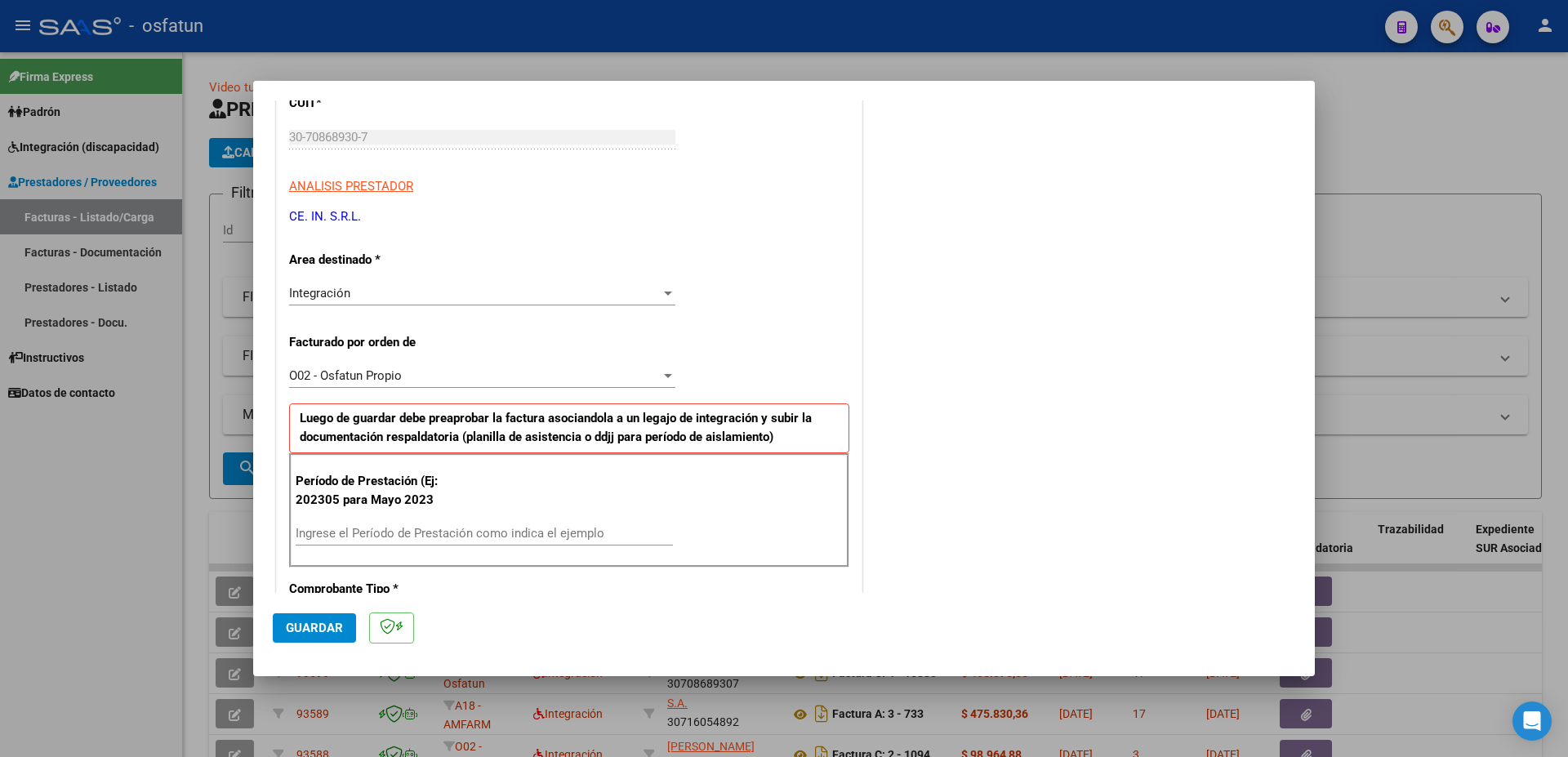
scroll to position [264, 0]
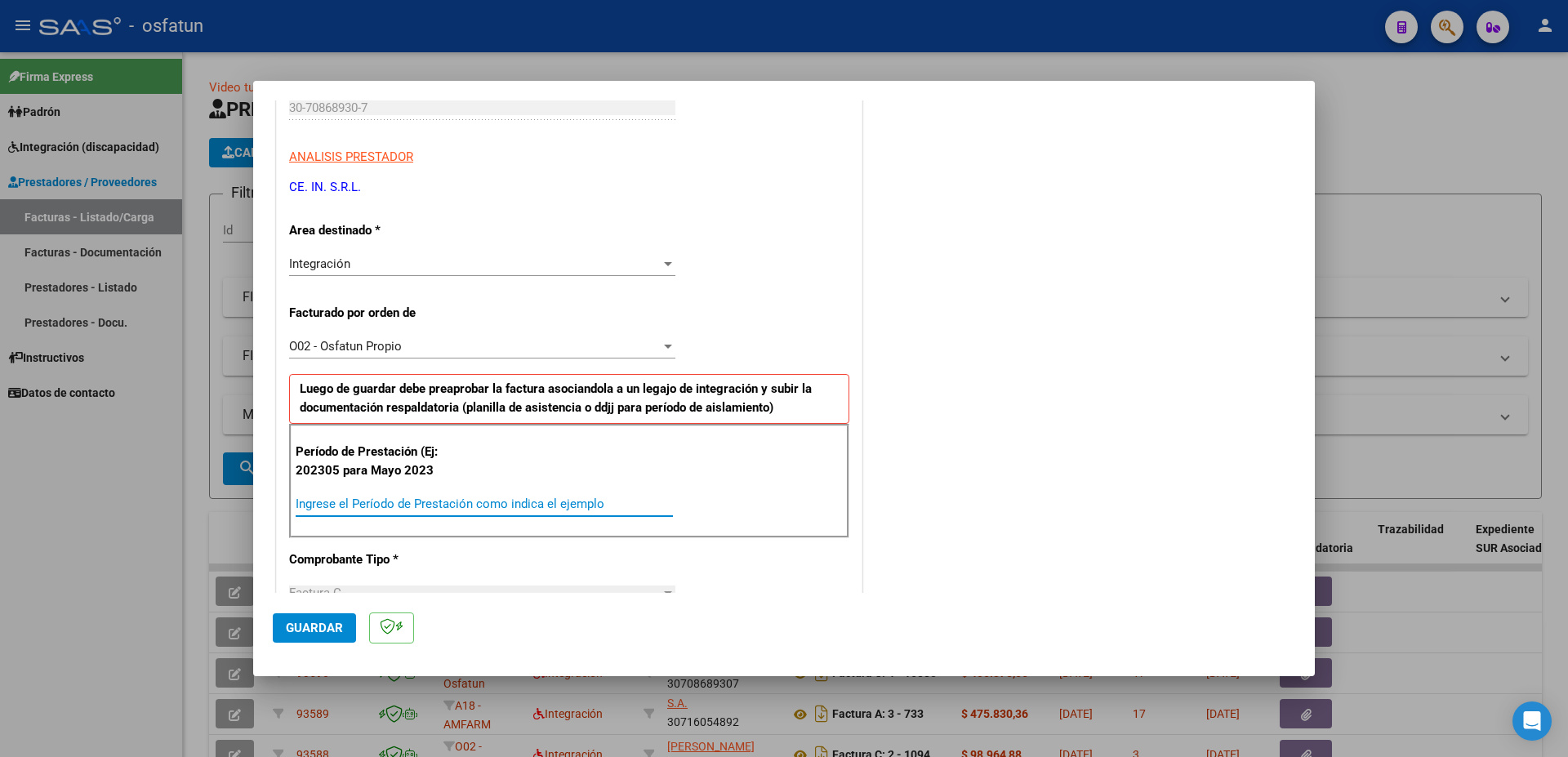
click at [404, 504] on input "Ingrese el Período de Prestación como indica el ejemplo" at bounding box center [484, 503] width 377 height 15
type input "202506"
click at [319, 622] on span "Guardar" at bounding box center [314, 627] width 58 height 15
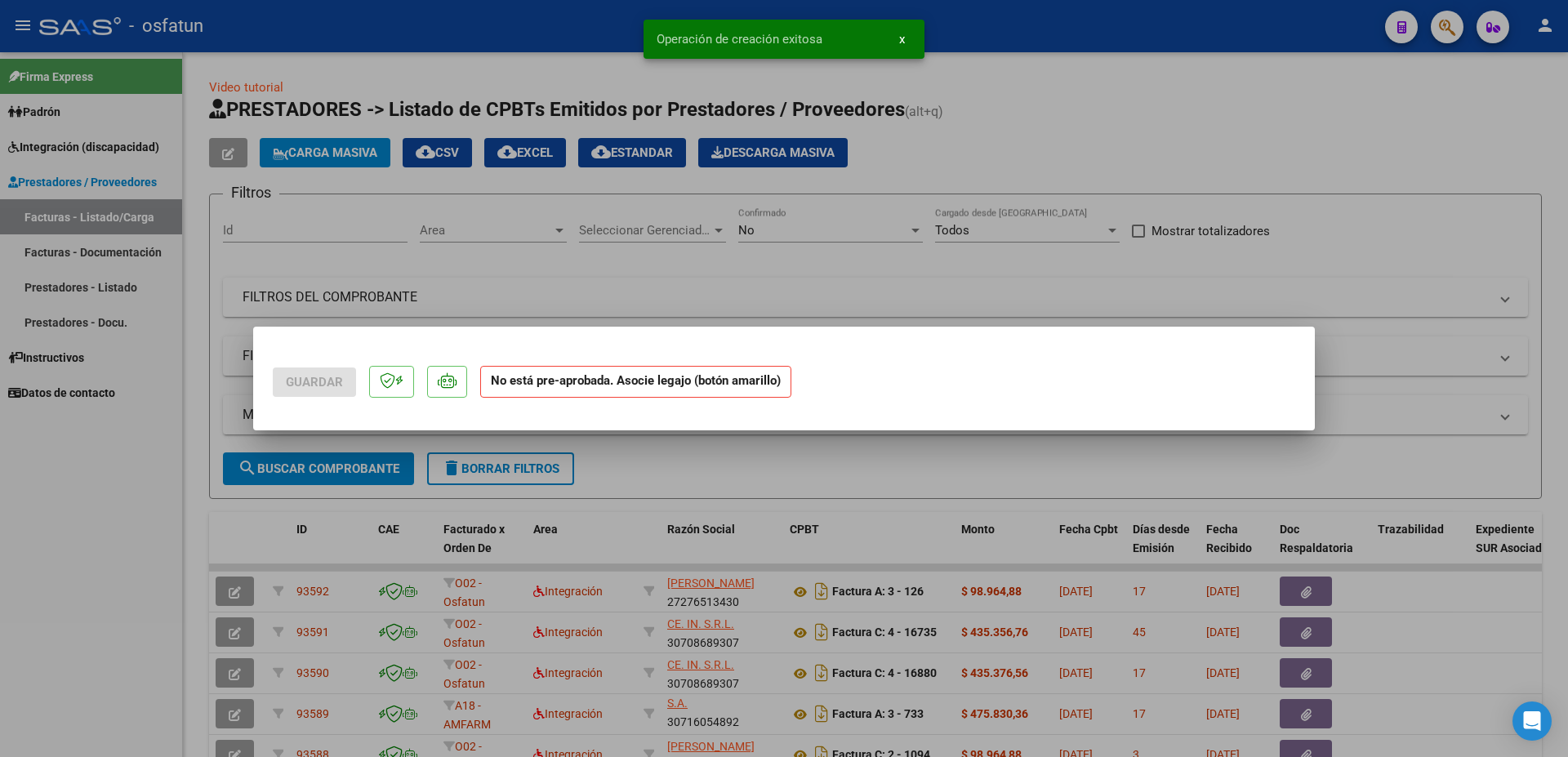
scroll to position [0, 0]
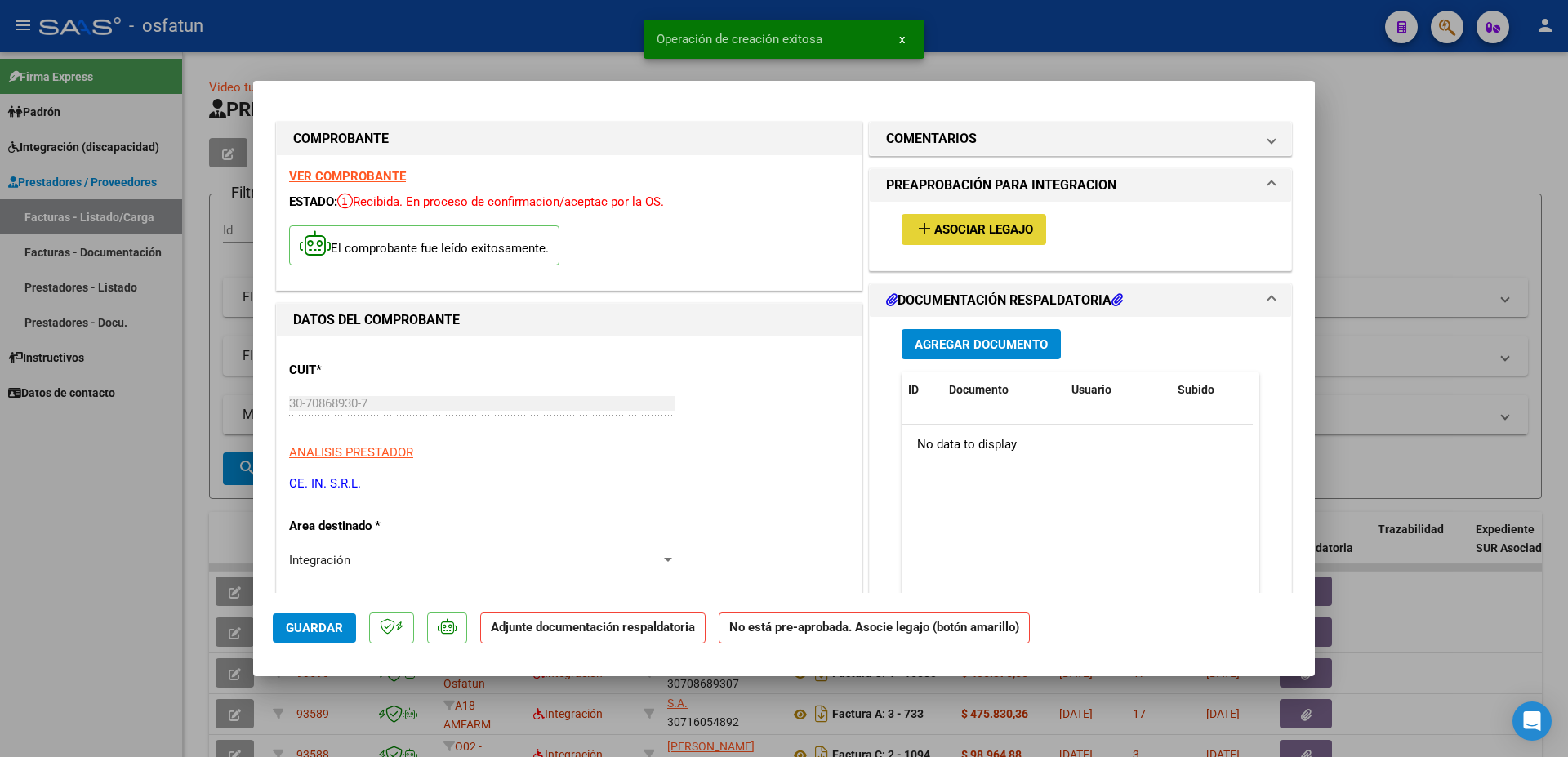
click at [964, 238] on button "add Asociar Legajo" at bounding box center [973, 228] width 144 height 30
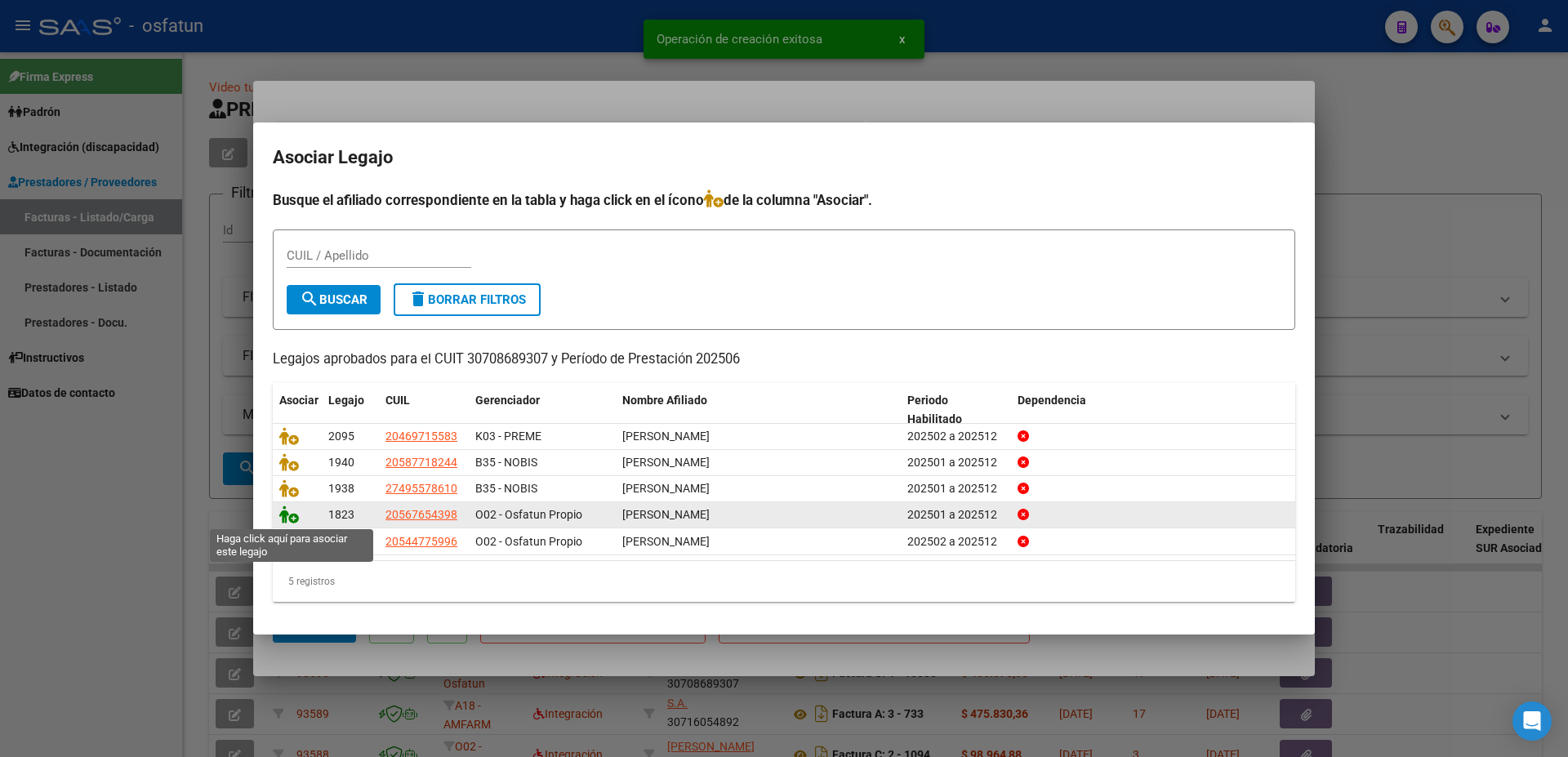
click at [281, 510] on icon at bounding box center [289, 514] width 20 height 18
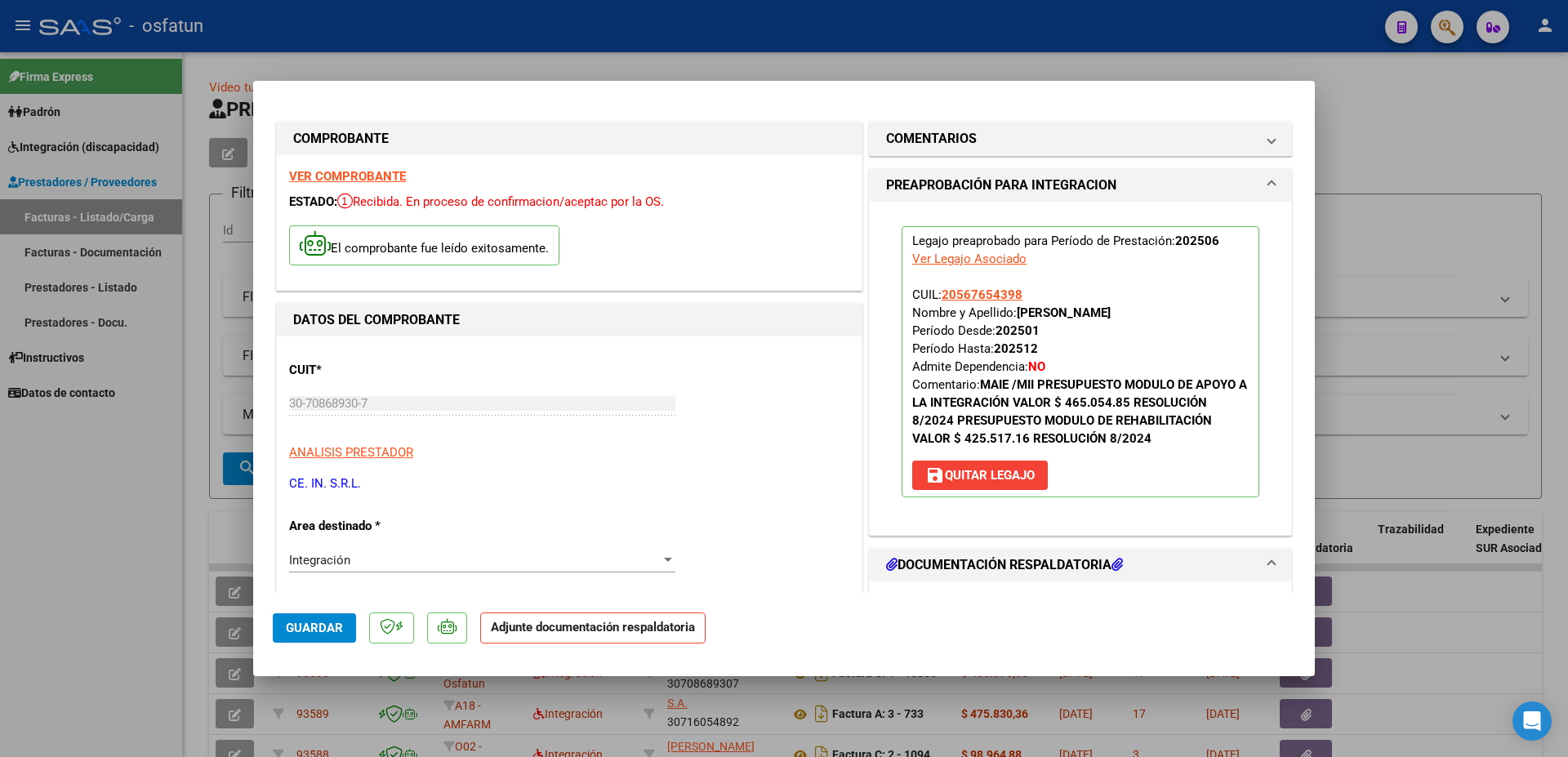
click at [299, 174] on strong "VER COMPROBANTE" at bounding box center [347, 176] width 117 height 15
click at [1268, 565] on span at bounding box center [1271, 565] width 7 height 20
click at [1253, 565] on span "DOCUMENTACIÓN RESPALDATORIA" at bounding box center [1078, 565] width 382 height 20
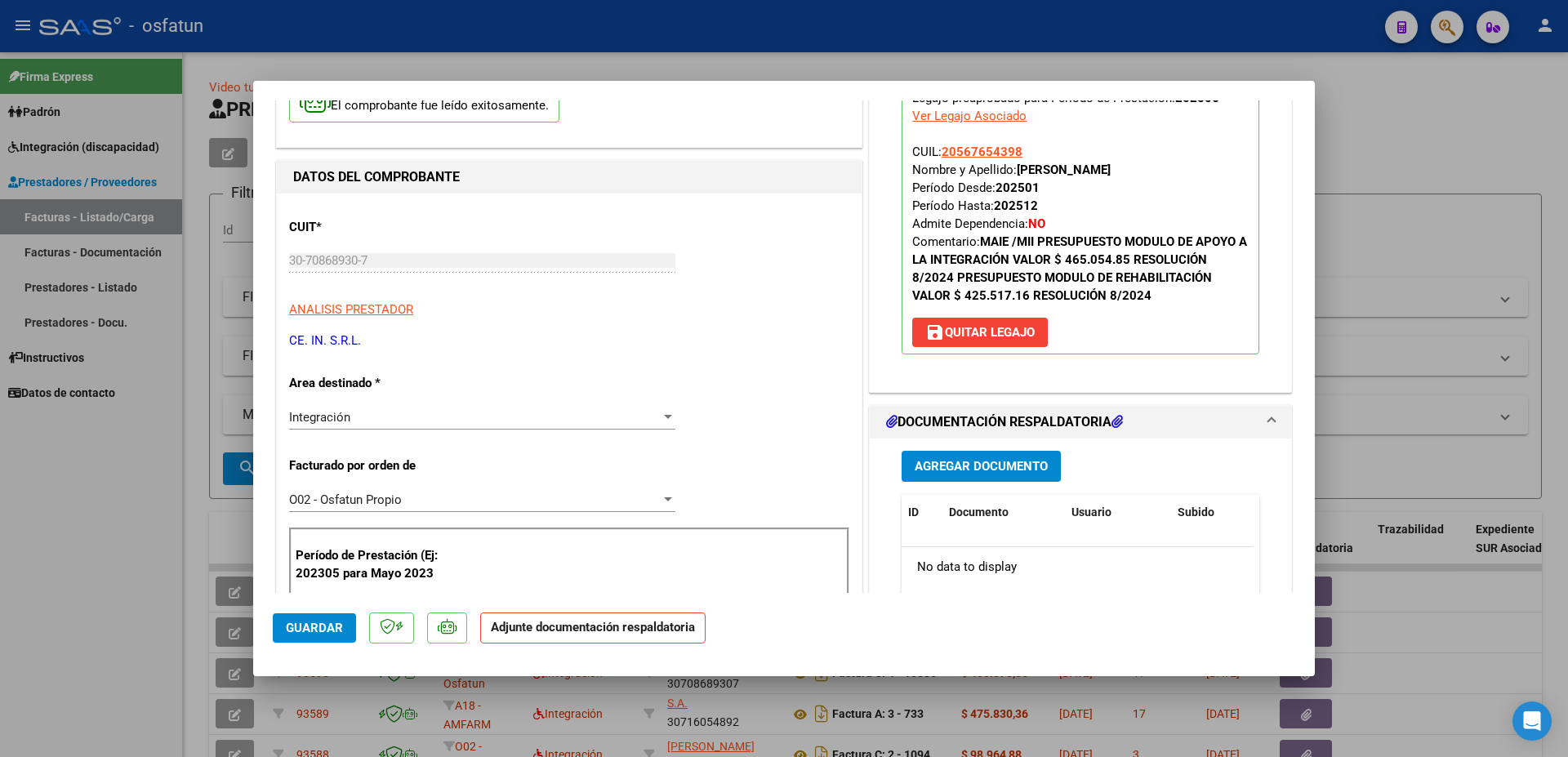
scroll to position [171, 0]
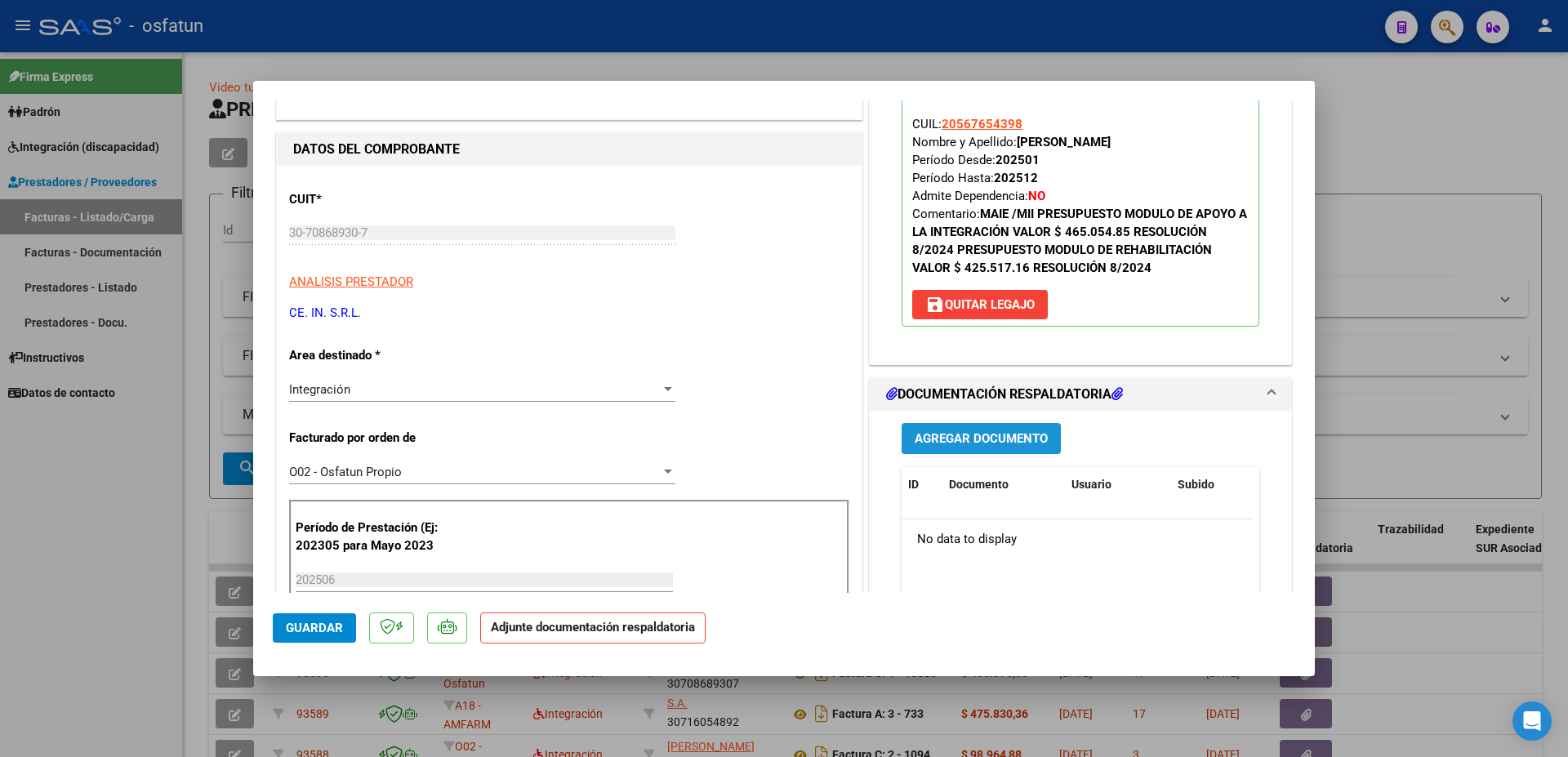
click at [1016, 434] on span "Agregar Documento" at bounding box center [981, 439] width 133 height 15
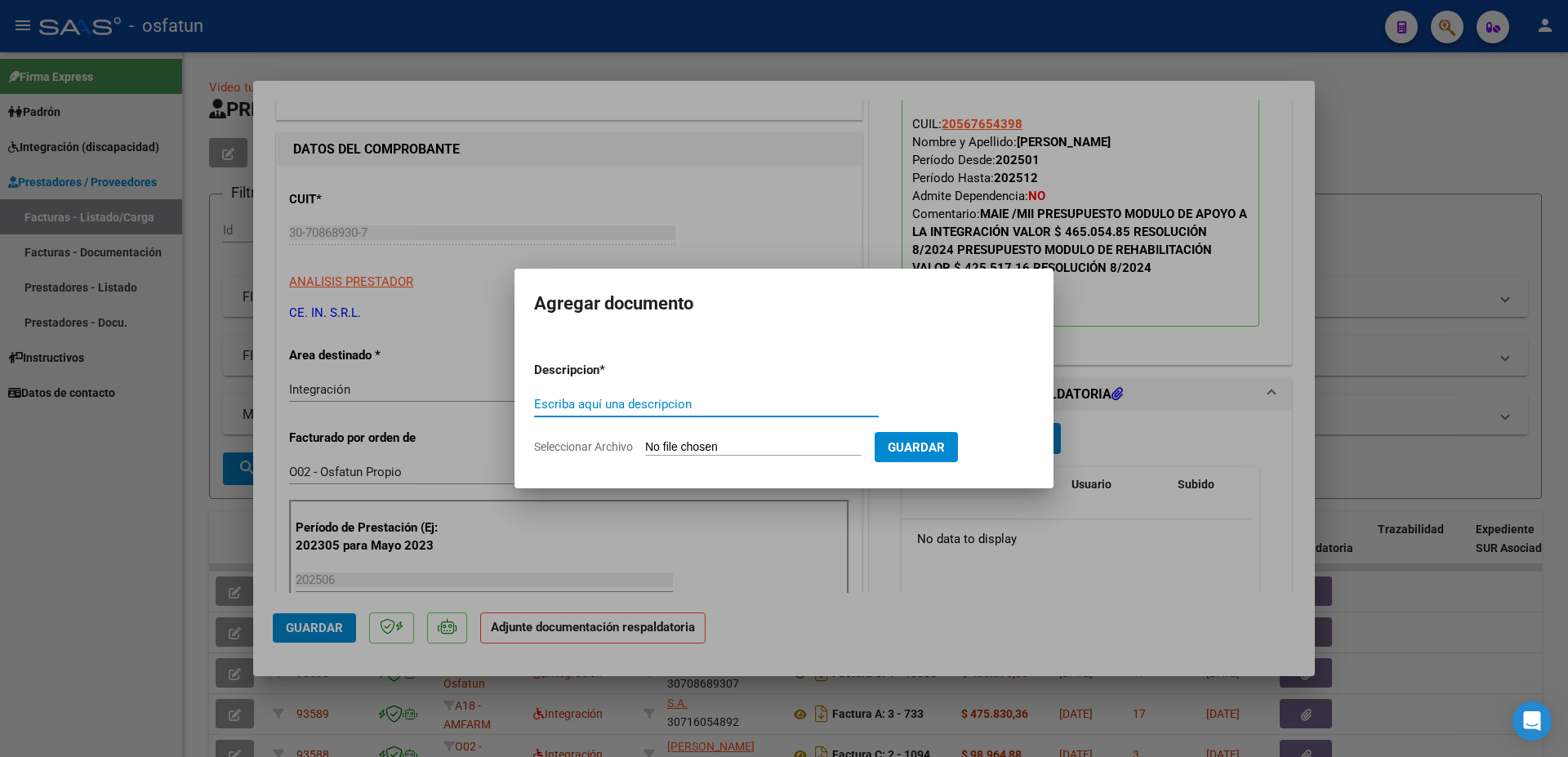
click at [587, 405] on input "Escriba aquí una descripcion" at bounding box center [706, 404] width 344 height 15
type input "MODULO DE APOYO A LA INTEGRACION ESCOLAR CON EQUIPO. [PERSON_NAME]"
click at [682, 451] on input "Seleccionar Archivo" at bounding box center [754, 448] width 216 height 16
type input "C:\fakepath\[PERSON_NAME] I E (3).pdf"
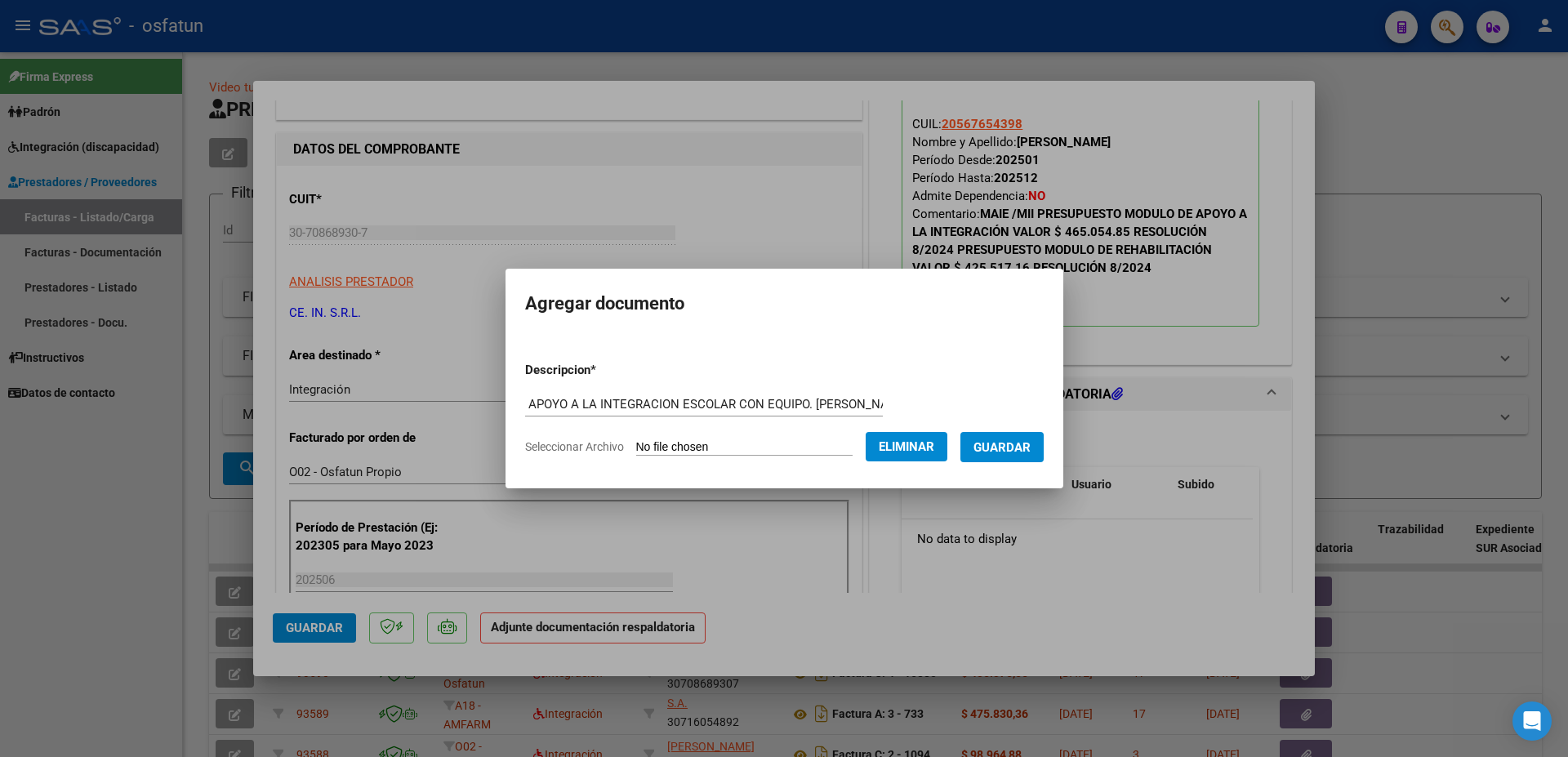
scroll to position [0, 0]
drag, startPoint x: 475, startPoint y: 405, endPoint x: 451, endPoint y: 405, distance: 24.0
click at [525, 405] on input "MODULO DE APOYO A LA INTEGRACION ESCOLAR CON EQUIPO. [PERSON_NAME]" at bounding box center [703, 404] width 358 height 15
click at [531, 400] on input "MODULO DE APOYO A LA INTEGRACION ESCOLAR CON EQUIPO. [PERSON_NAME]" at bounding box center [703, 404] width 358 height 15
click at [525, 404] on input "MODULO DE APOYO A LA INTEGRACION ESCOLAR CON EQUIPO. [PERSON_NAME]" at bounding box center [703, 404] width 358 height 15
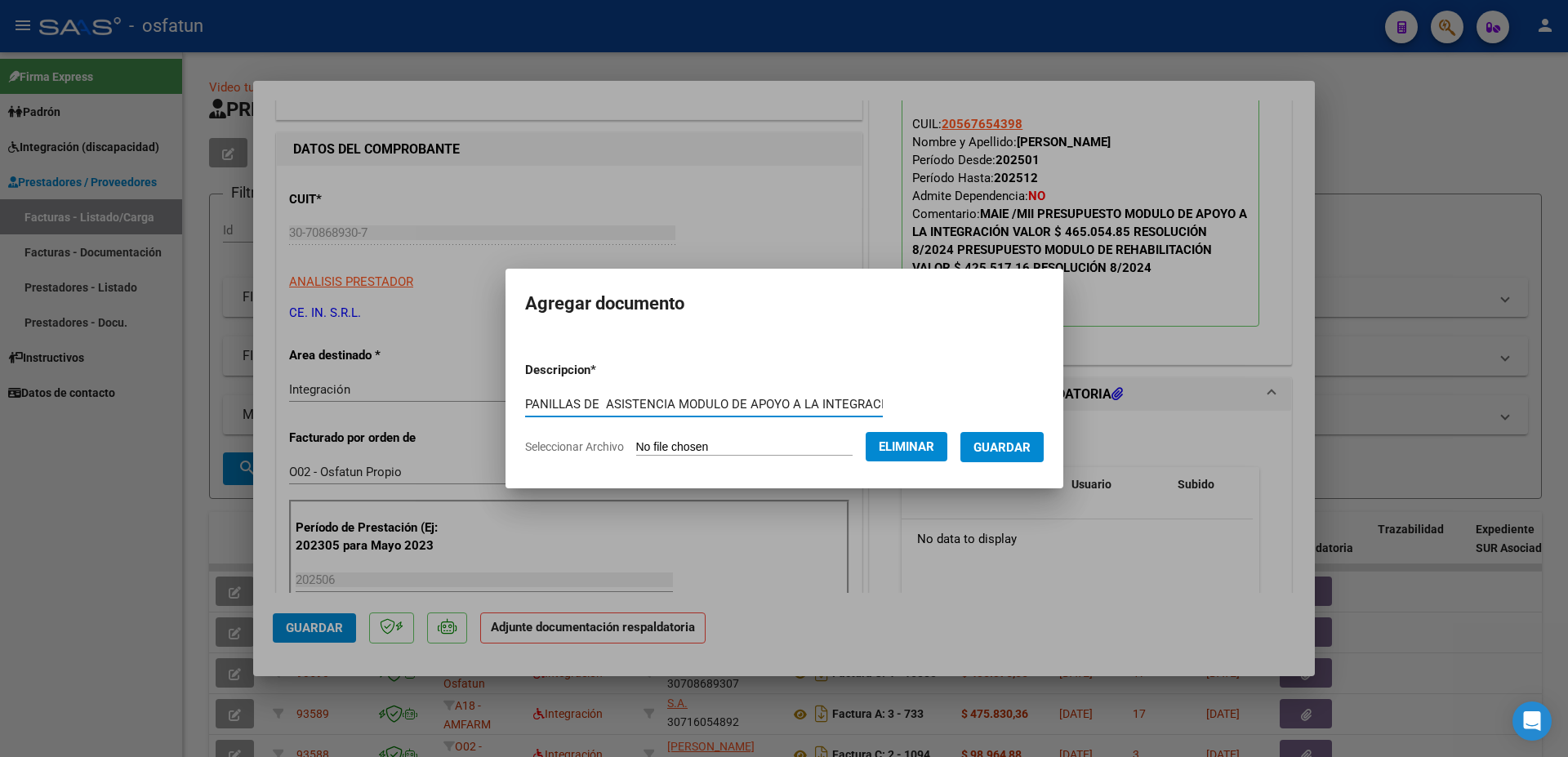
scroll to position [0, 218]
drag, startPoint x: 799, startPoint y: 405, endPoint x: 992, endPoint y: 401, distance: 193.0
click at [882, 401] on input "PANILLAS DE ASISTENCIA MODULO DE APOYO A LA INTEGRACION ESCOLAR CON EQUIPO. [PE…" at bounding box center [703, 404] width 358 height 15
type input "PANILLAS DE ASISTENCIA MODULO DE APOYO A LA INTEGRACION ESCOLAR CON EQUIPO. [PE…"
click at [1011, 452] on span "Guardar" at bounding box center [1001, 447] width 58 height 15
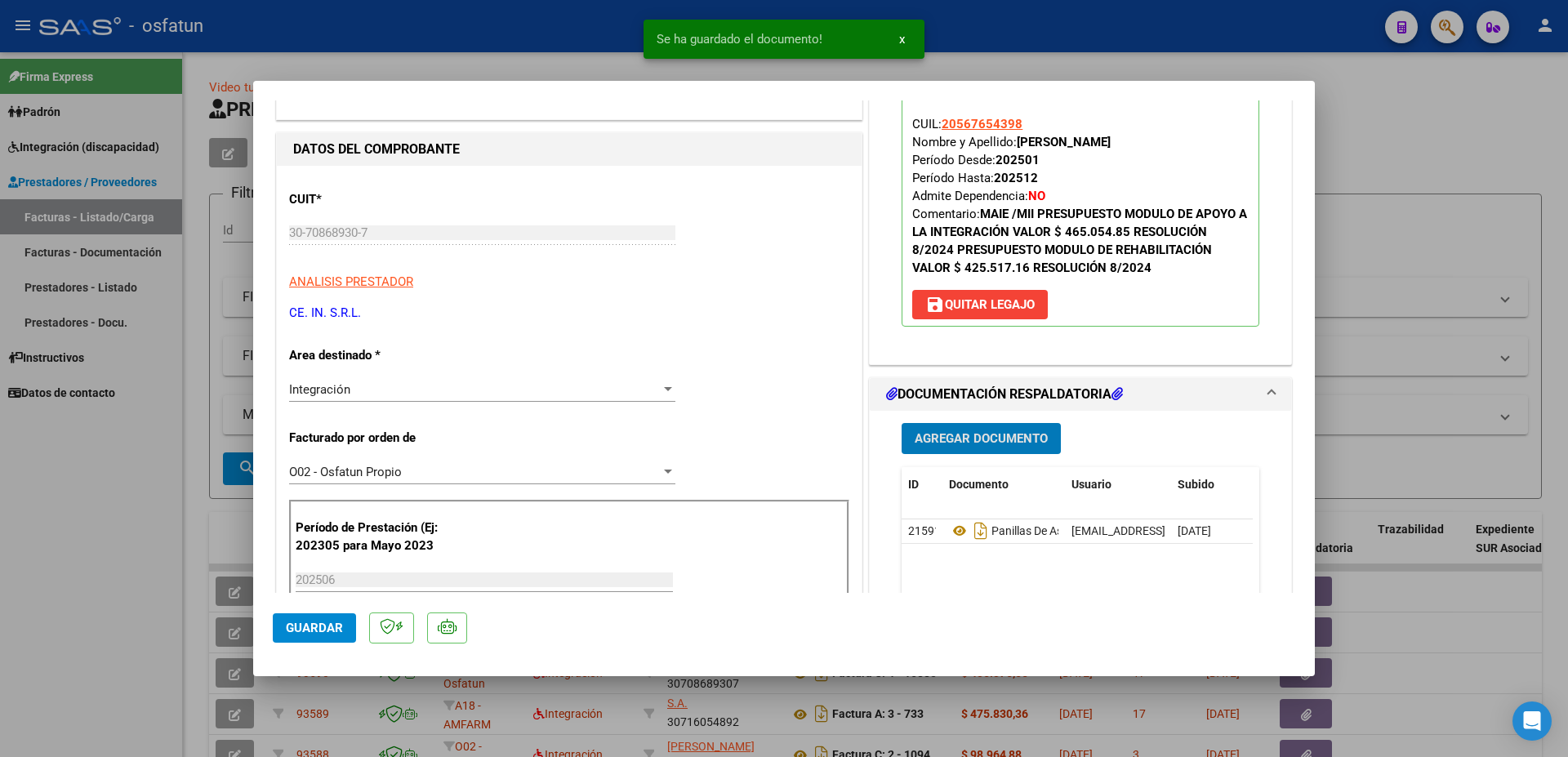
click at [996, 439] on span "Agregar Documento" at bounding box center [981, 439] width 133 height 15
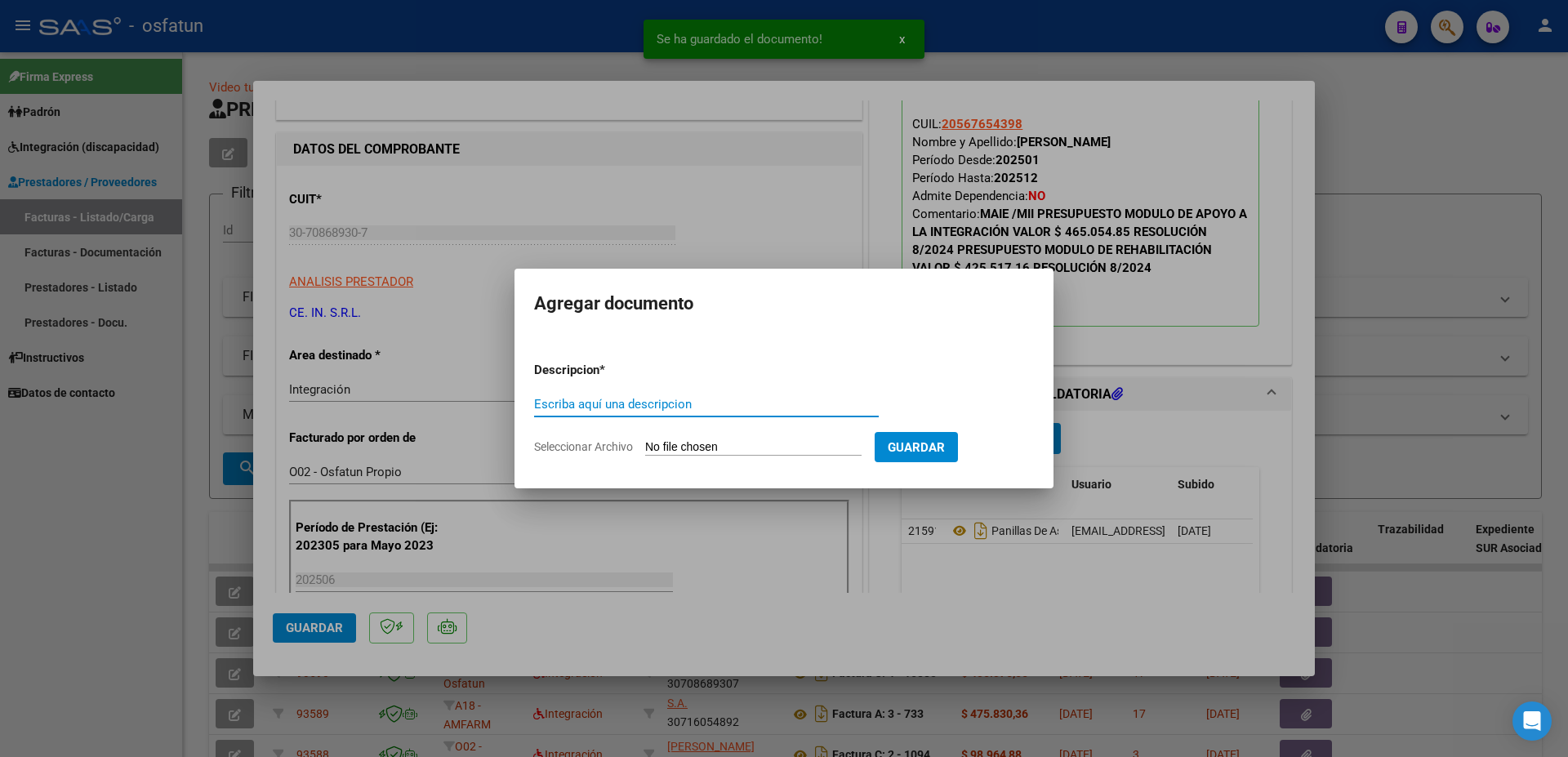
click at [723, 409] on input "Escriba aquí una descripcion" at bounding box center [706, 404] width 344 height 15
paste input "MODULO DE APOYO A LA INTEGRACION ESCOLAR CON EQUIPO. [PERSON_NAME]"
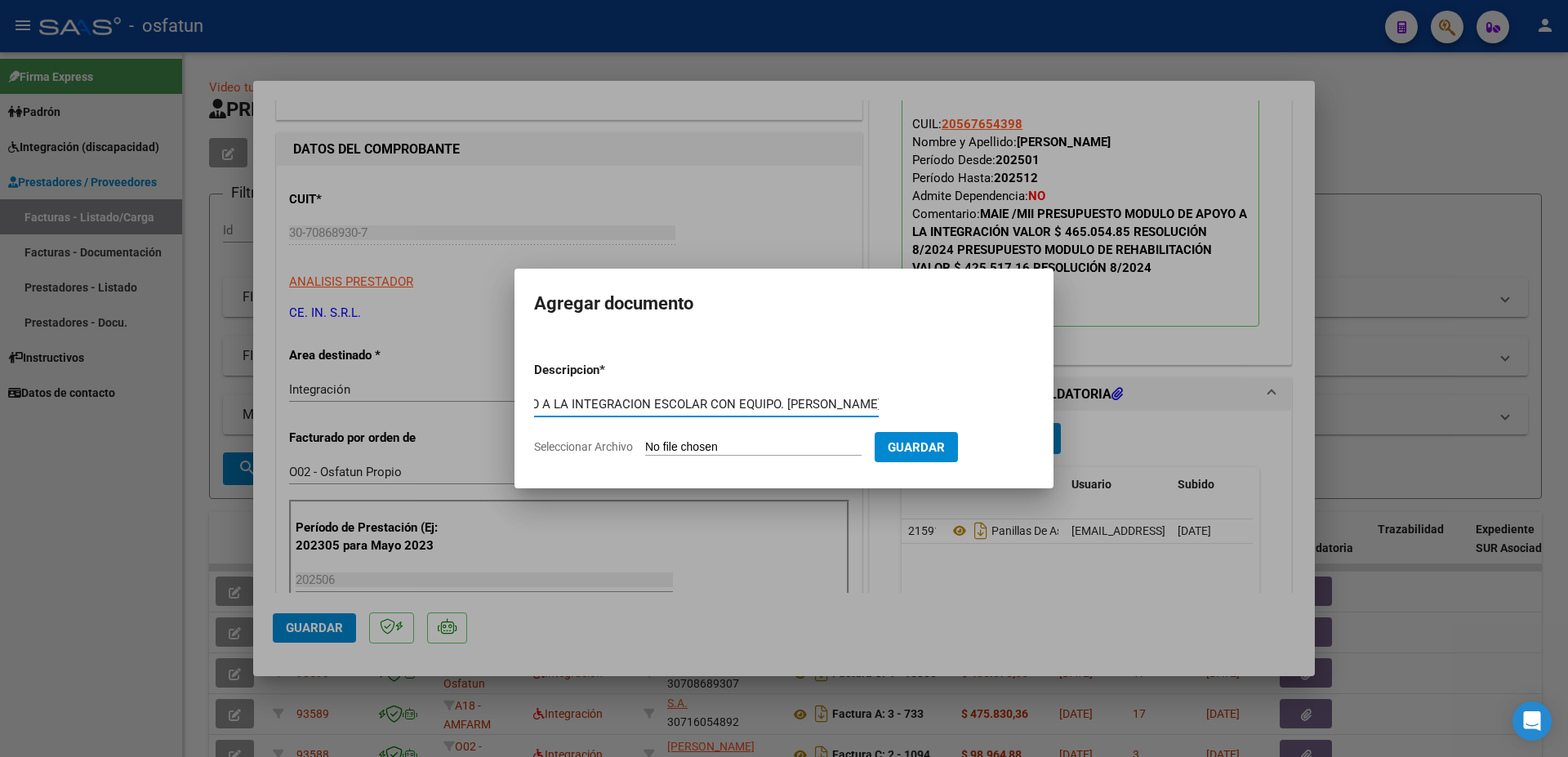
scroll to position [0, 0]
drag, startPoint x: 585, startPoint y: 401, endPoint x: 418, endPoint y: 399, distance: 167.0
click at [534, 399] on input "AUTORIZACION 2025MODULO DE APOYO A LA INTEGRACION ESCOLAR CON EQUIPO. [PERSON_N…" at bounding box center [706, 404] width 344 height 15
click at [700, 408] on input "AUTORIZACION 2025MODULO DE APOYO A LA INTEGRACION ESCOLAR CON EQUIPO. [PERSON_N…" at bounding box center [706, 404] width 344 height 15
click at [650, 405] on input "AUTORIZACION 2025MODULO DE APOYO A LA INTEGRACION ESCOLAR CON EQUIPO. [PERSON_N…" at bounding box center [706, 404] width 344 height 15
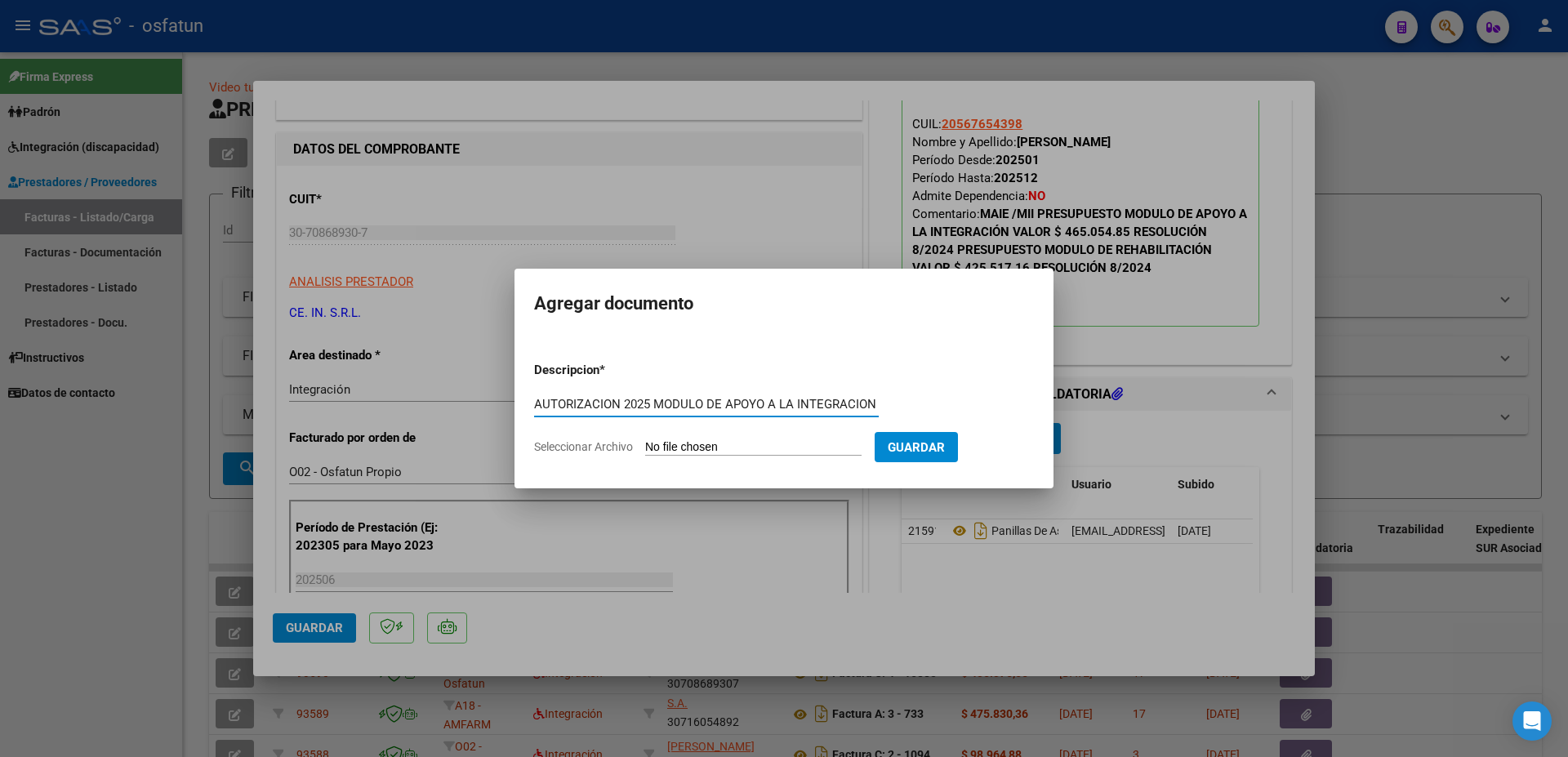
type input "AUTORIZACION 2025 MODULO DE APOYO A LA INTEGRACION ESCOLAR CON EQUIPO. [PERSON_…"
click at [690, 444] on input "Seleccionar Archivo" at bounding box center [754, 448] width 216 height 16
type input "C:\fakepath\Aut modulo de [PERSON_NAME] - order_3332430.pdf"
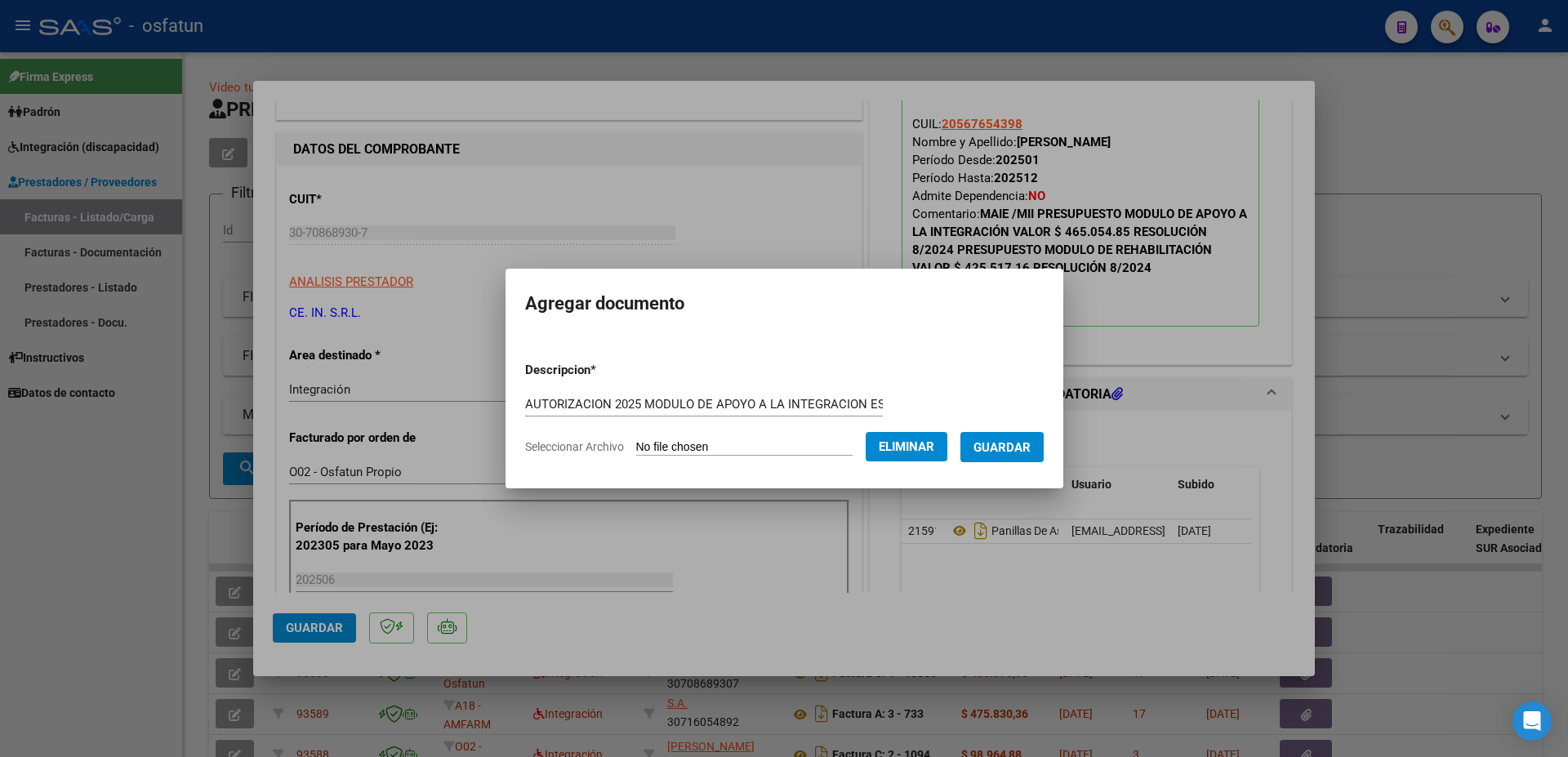
click at [973, 455] on span "Guardar" at bounding box center [1001, 447] width 58 height 15
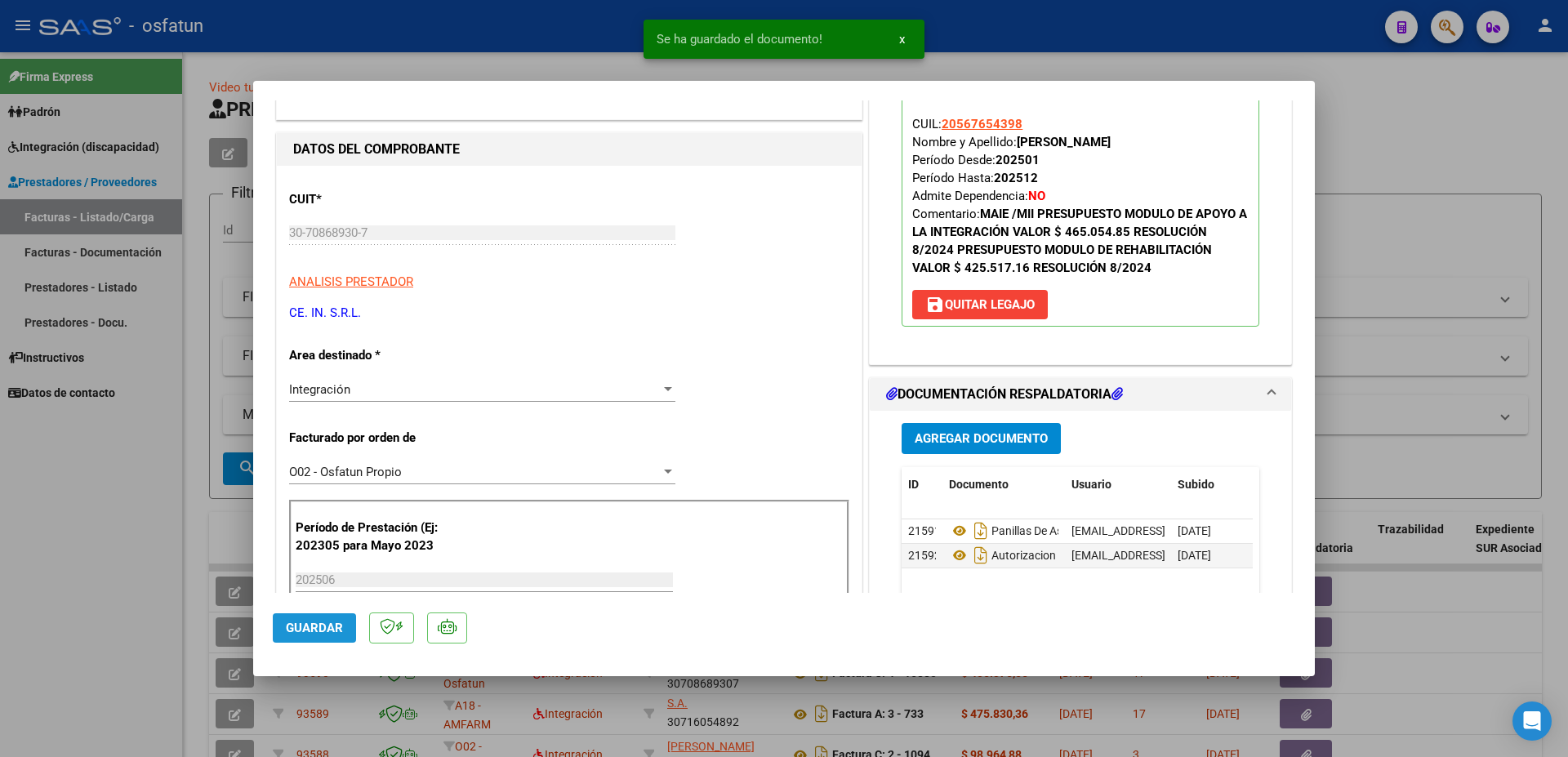
click at [325, 625] on span "Guardar" at bounding box center [314, 627] width 58 height 15
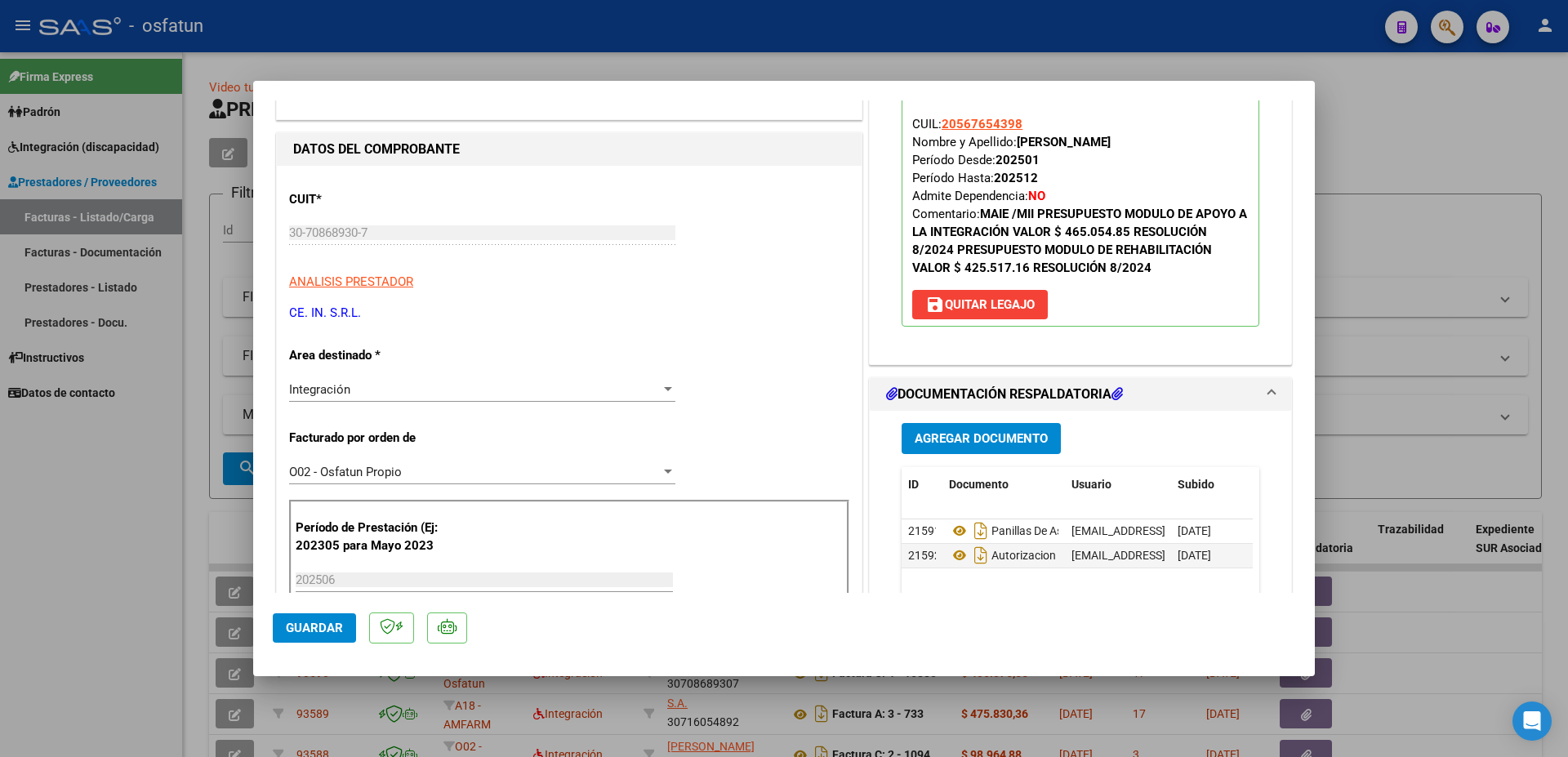
click at [1413, 118] on div at bounding box center [784, 378] width 1568 height 757
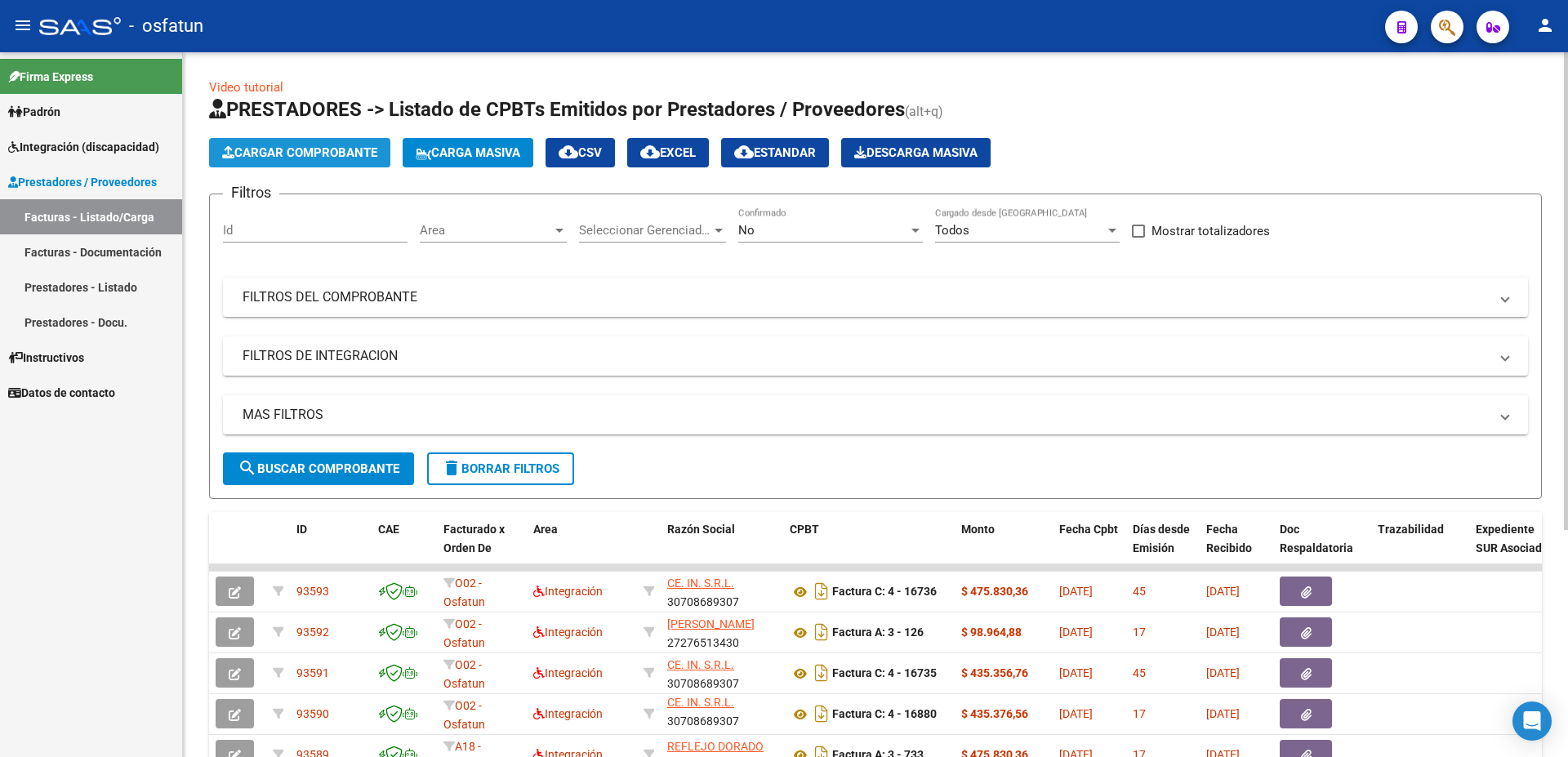
click at [304, 154] on span "Cargar Comprobante" at bounding box center [299, 152] width 155 height 15
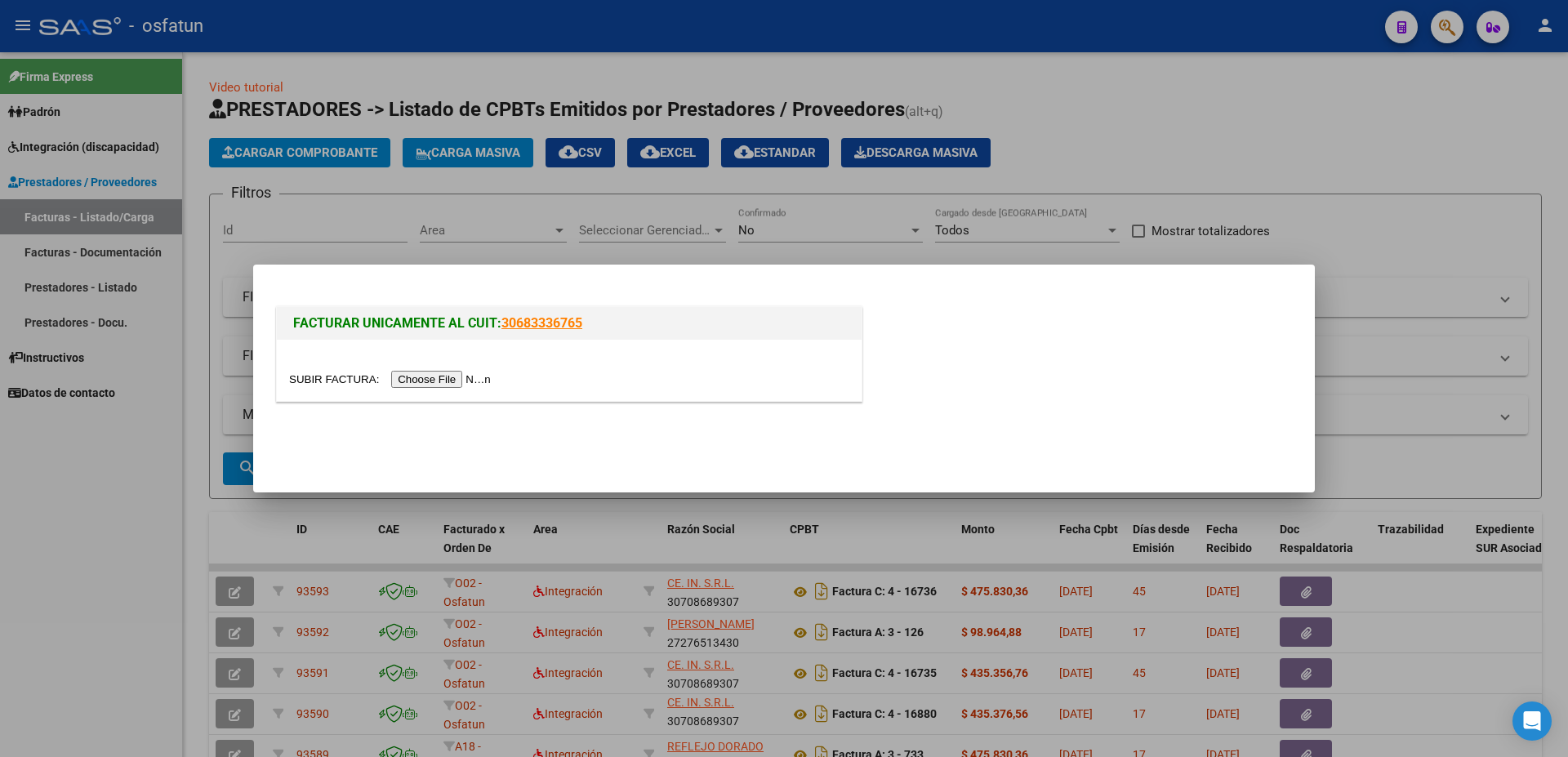
click at [317, 379] on input "file" at bounding box center [392, 379] width 207 height 18
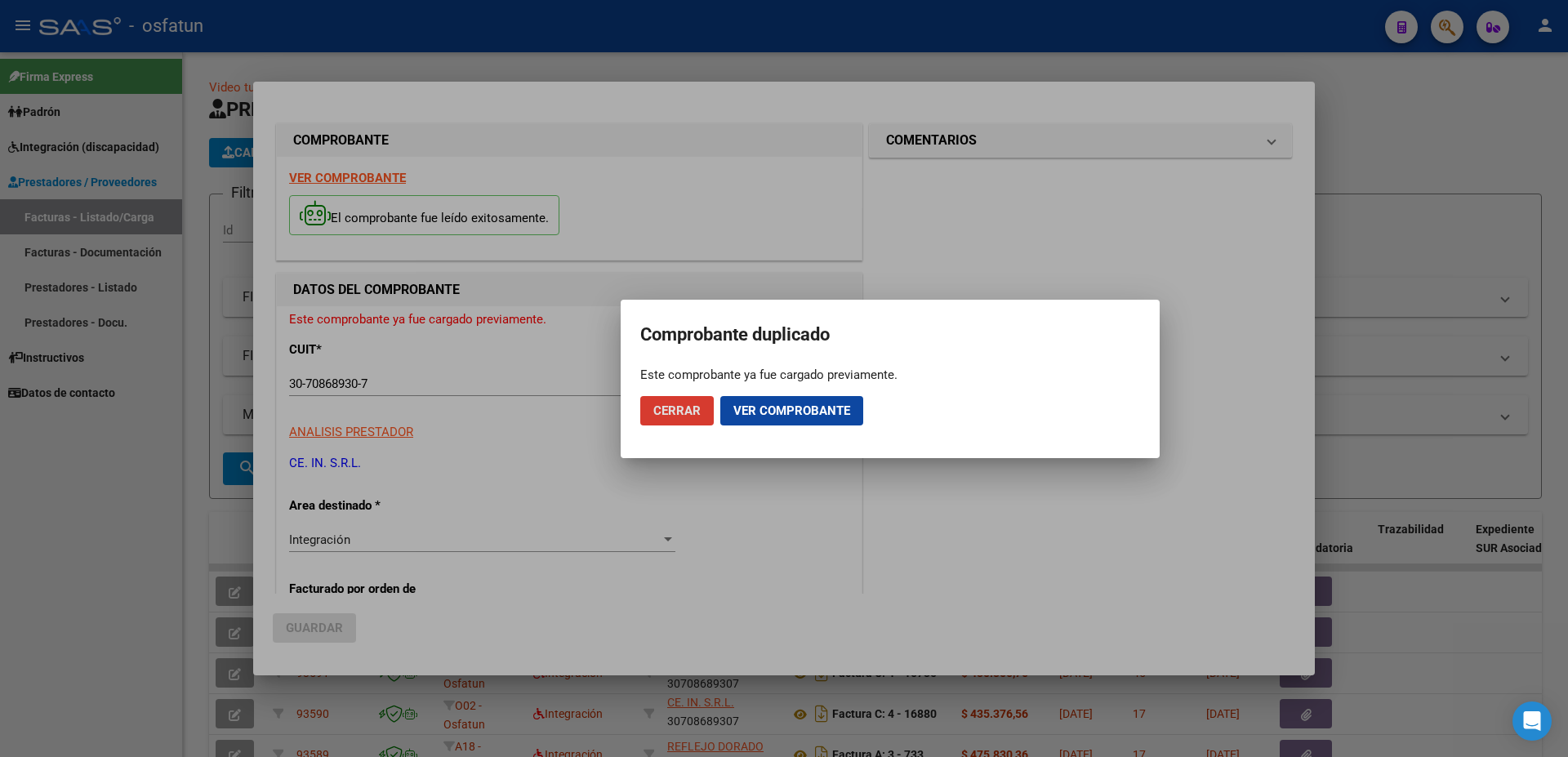
click at [675, 412] on span "Cerrar" at bounding box center [677, 411] width 48 height 15
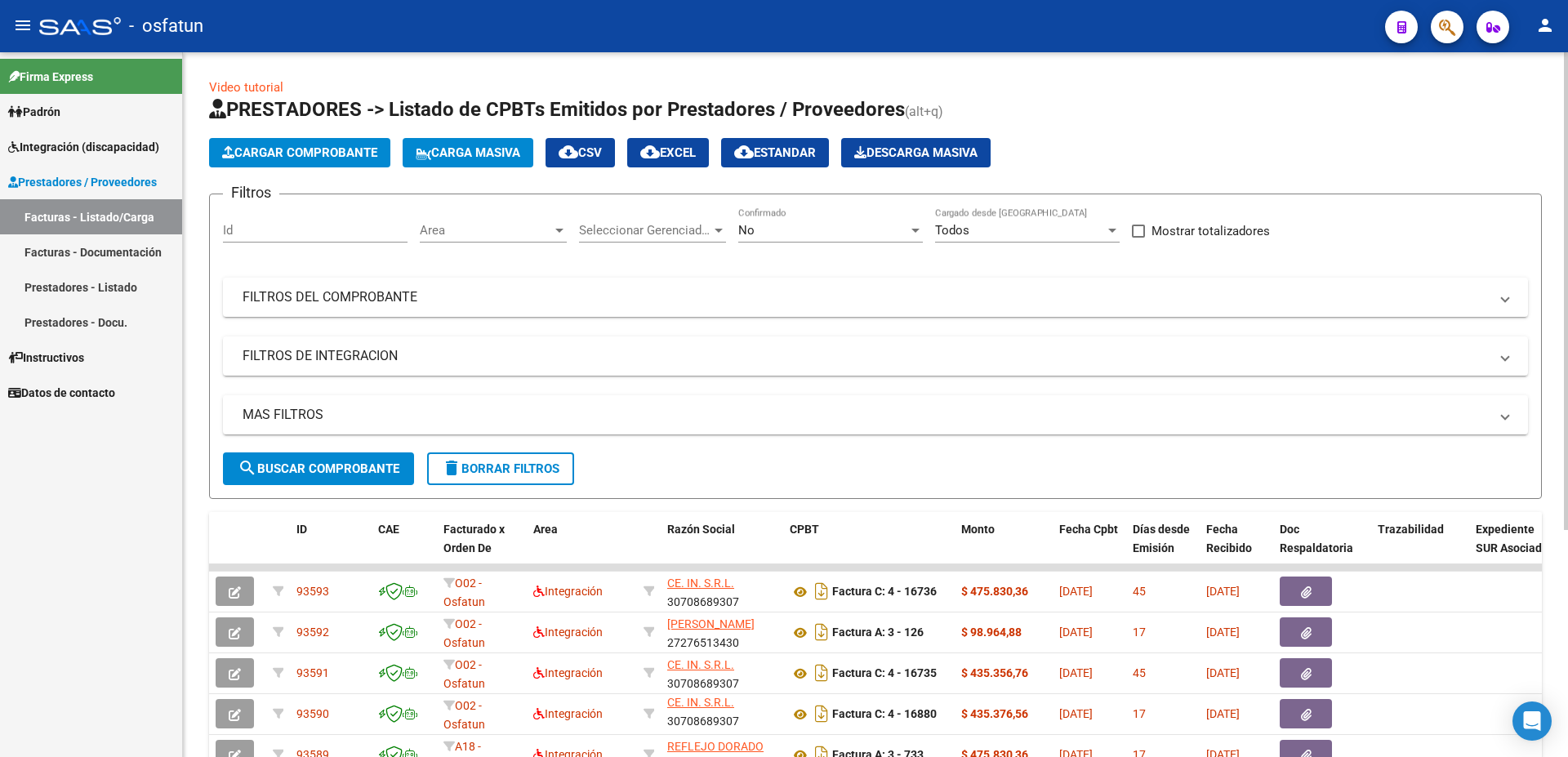
click at [318, 151] on span "Cargar Comprobante" at bounding box center [299, 152] width 155 height 15
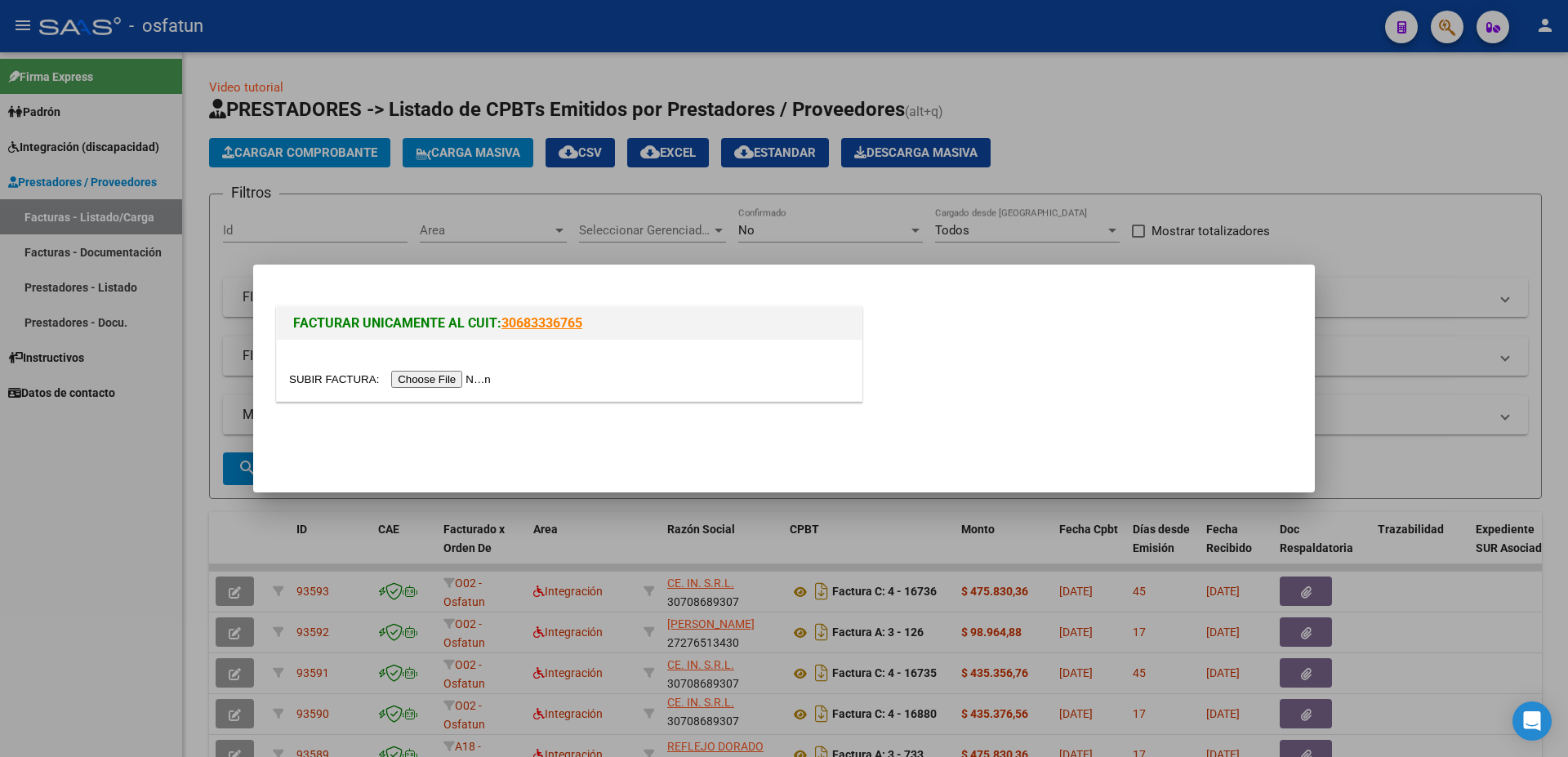
click at [314, 379] on input "file" at bounding box center [392, 379] width 207 height 18
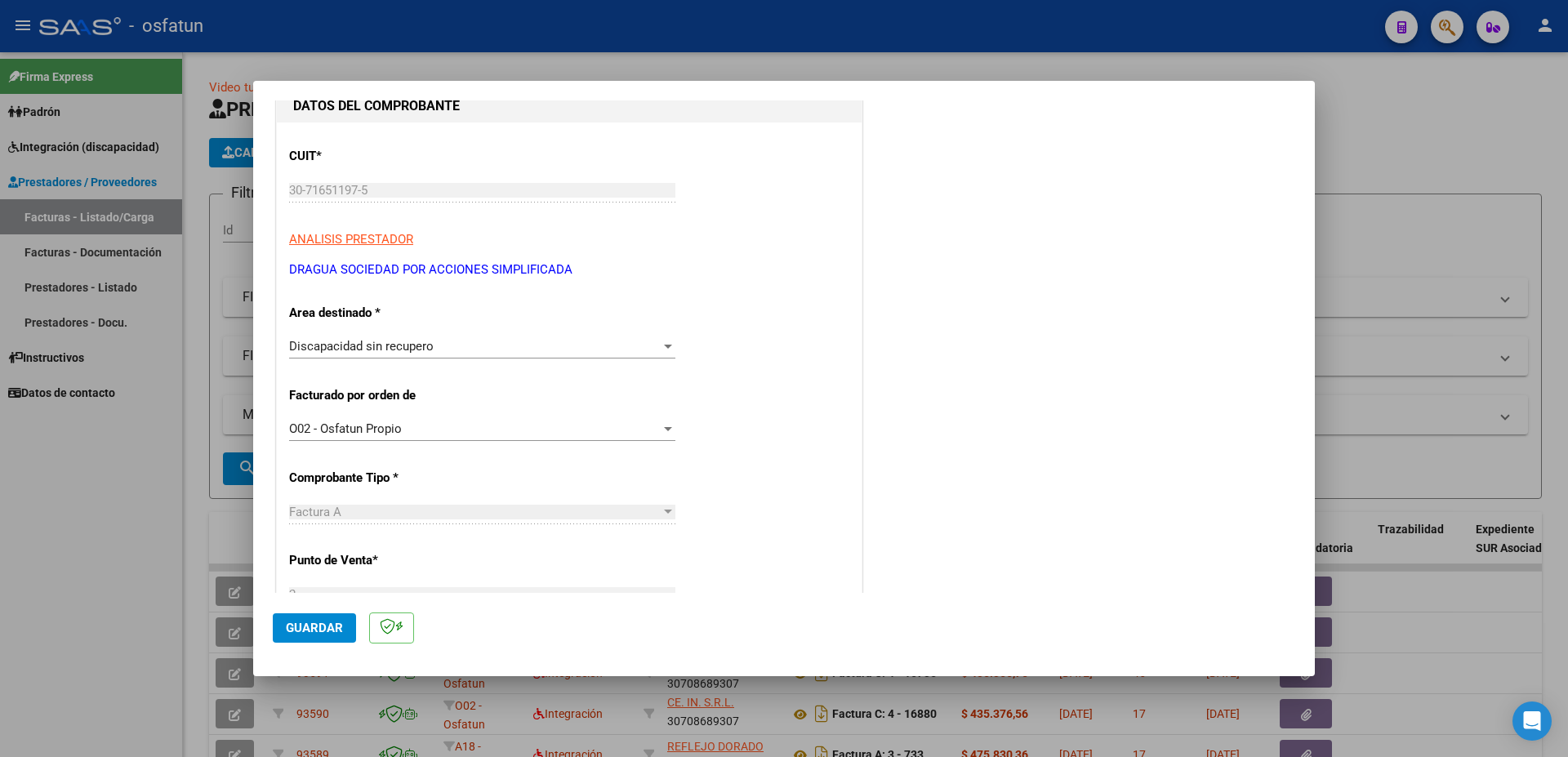
scroll to position [264, 0]
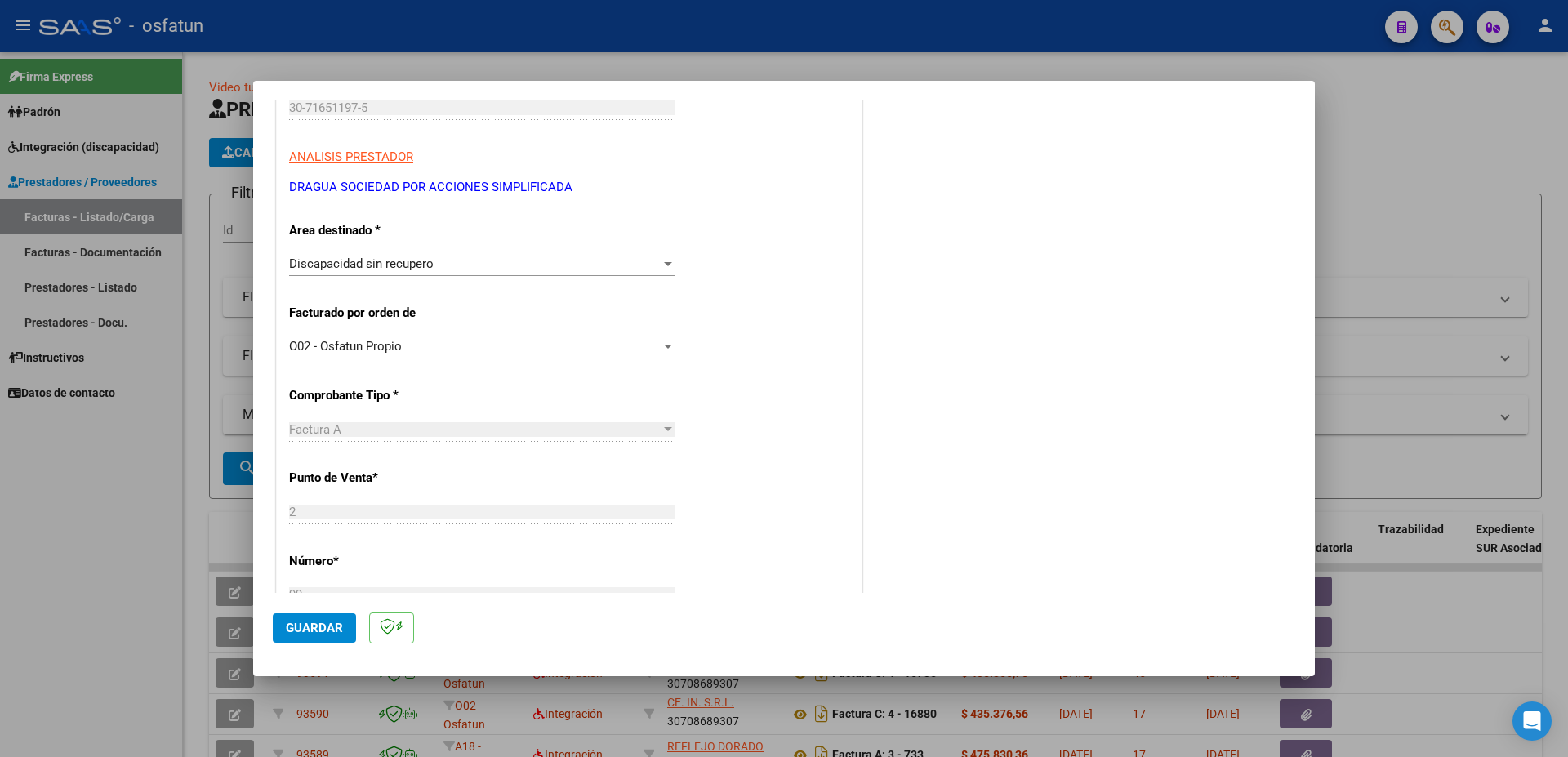
click at [664, 265] on div at bounding box center [668, 264] width 8 height 4
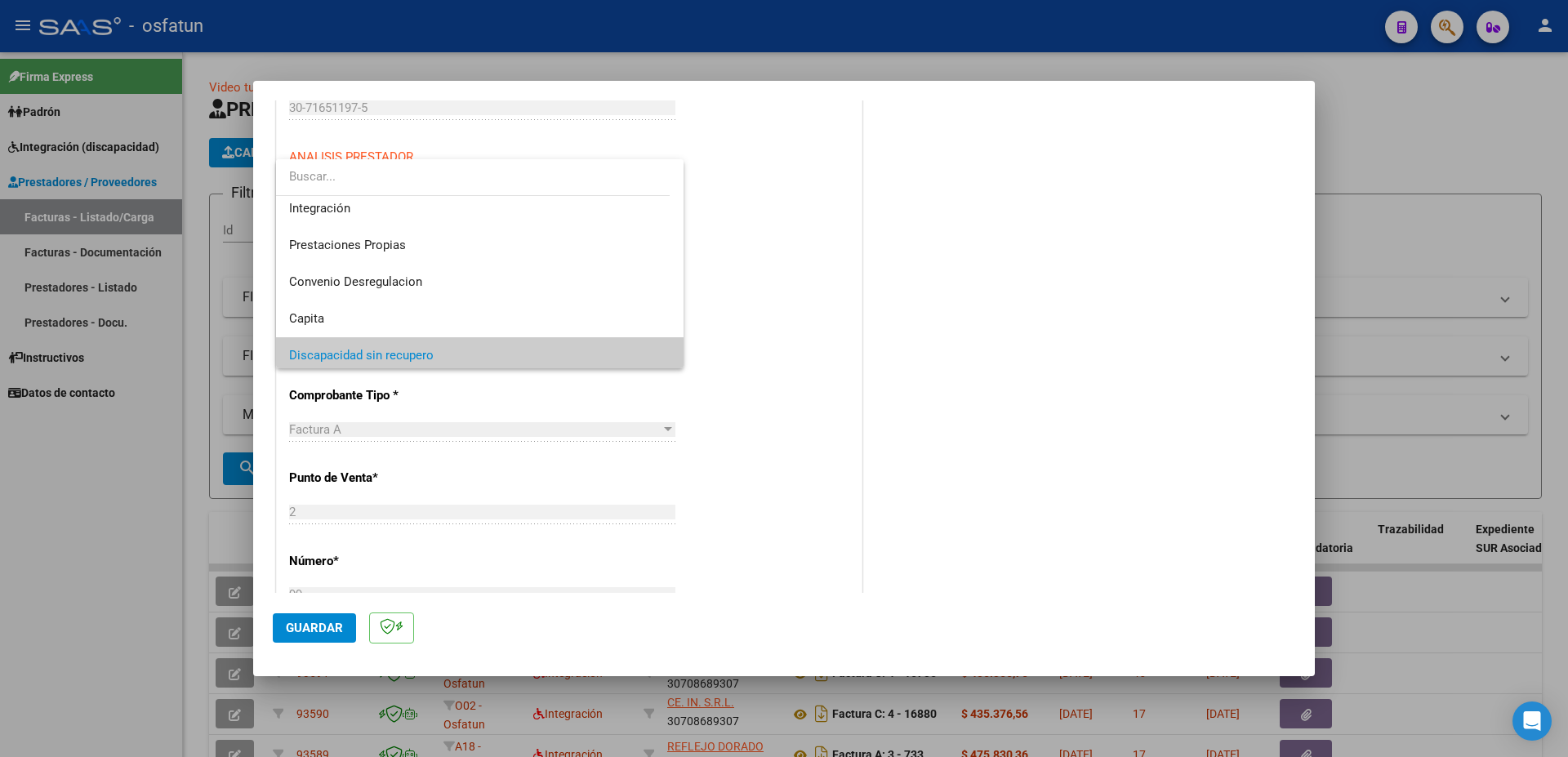
scroll to position [0, 0]
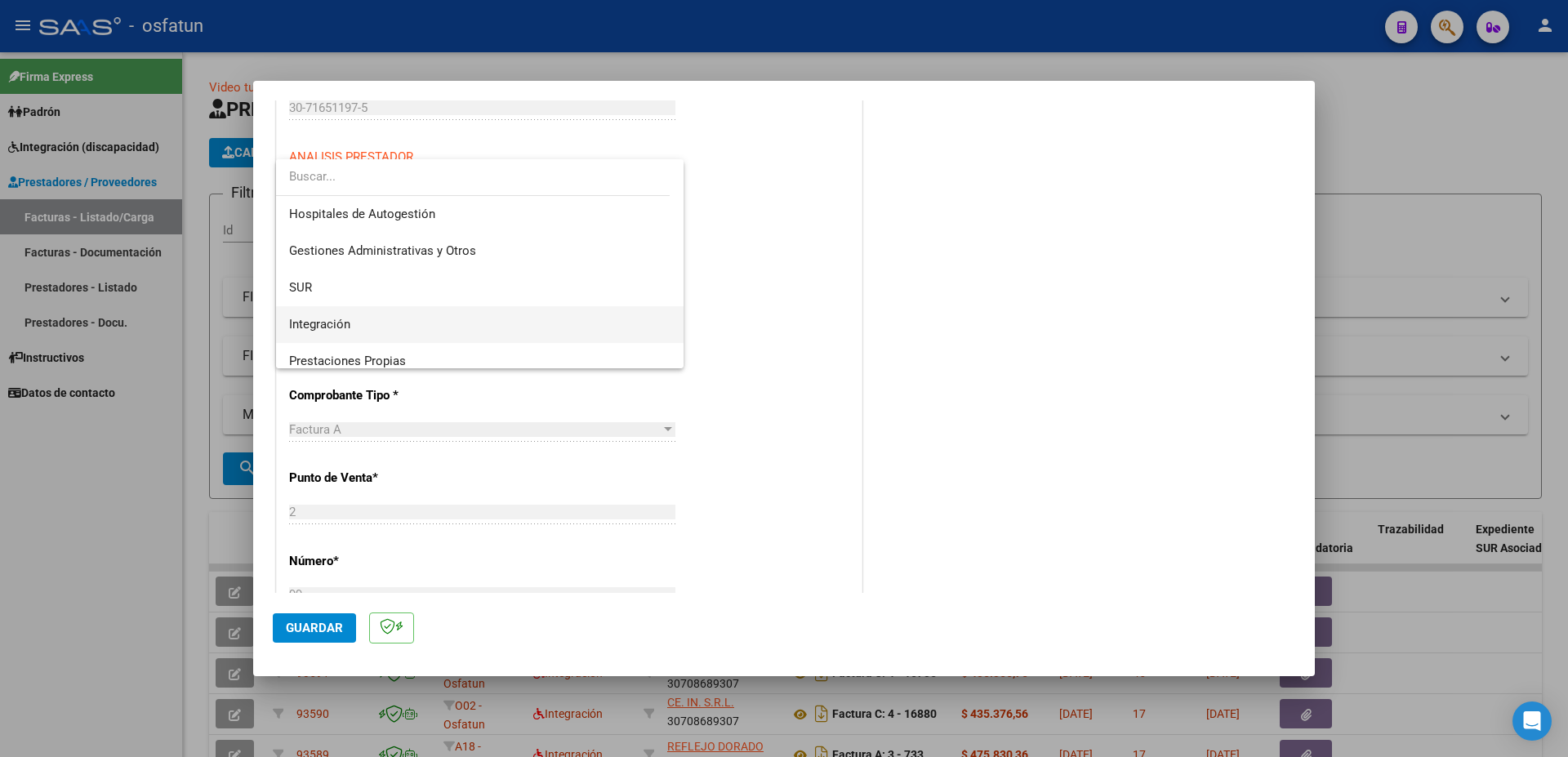
click at [446, 313] on span "Integración" at bounding box center [479, 325] width 381 height 37
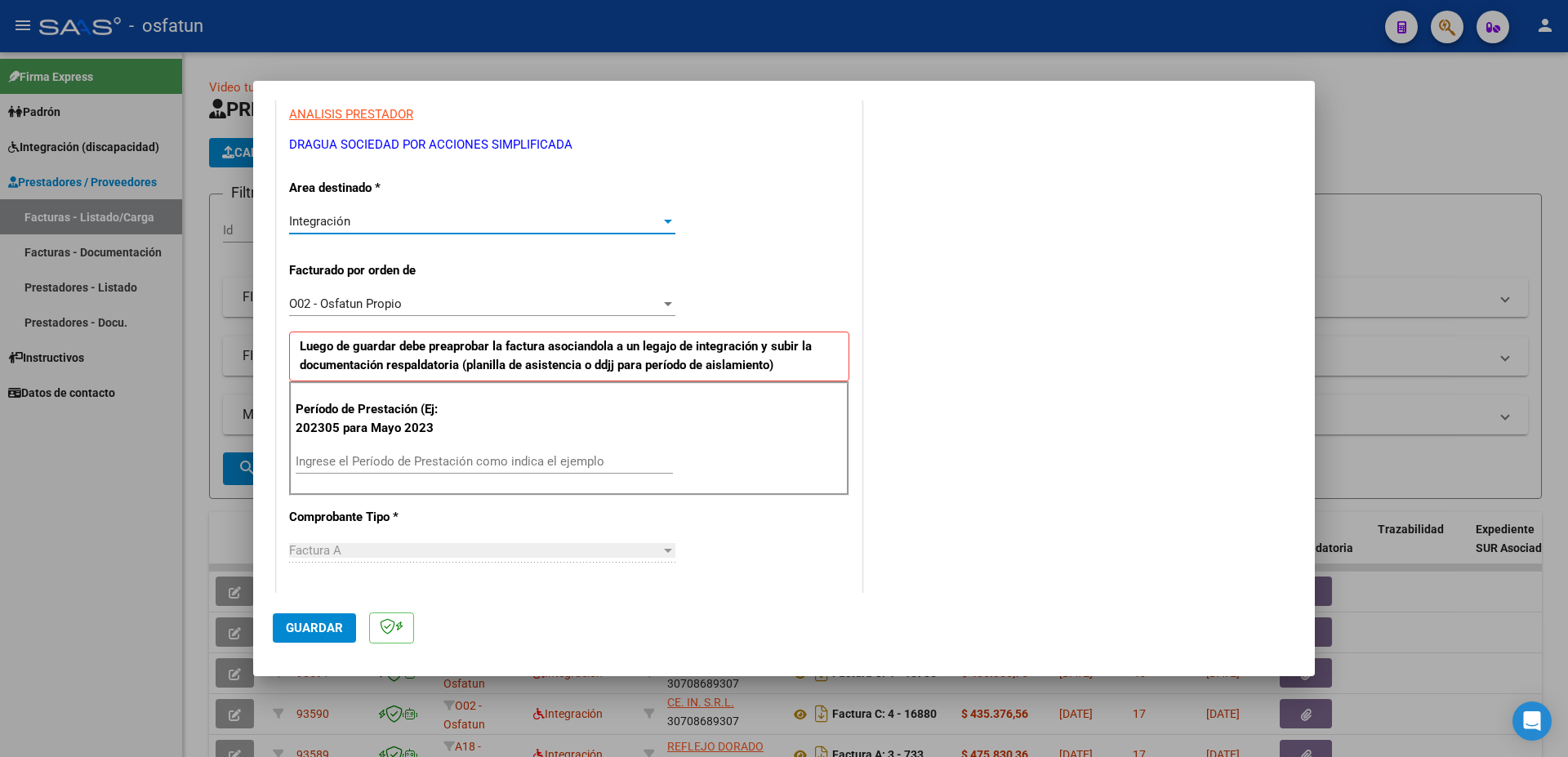
scroll to position [441, 0]
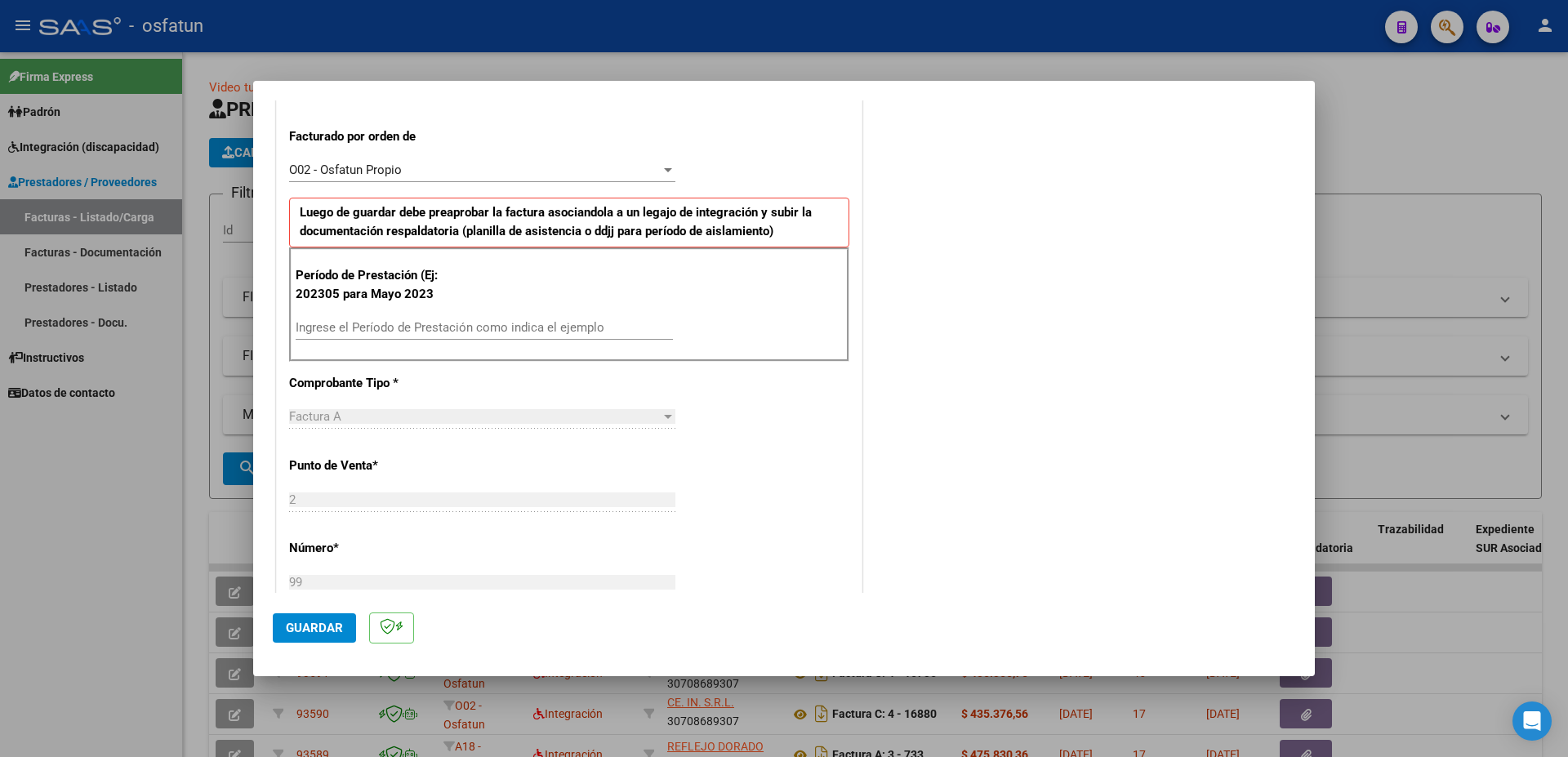
click at [415, 325] on input "Ingrese el Período de Prestación como indica el ejemplo" at bounding box center [484, 327] width 377 height 15
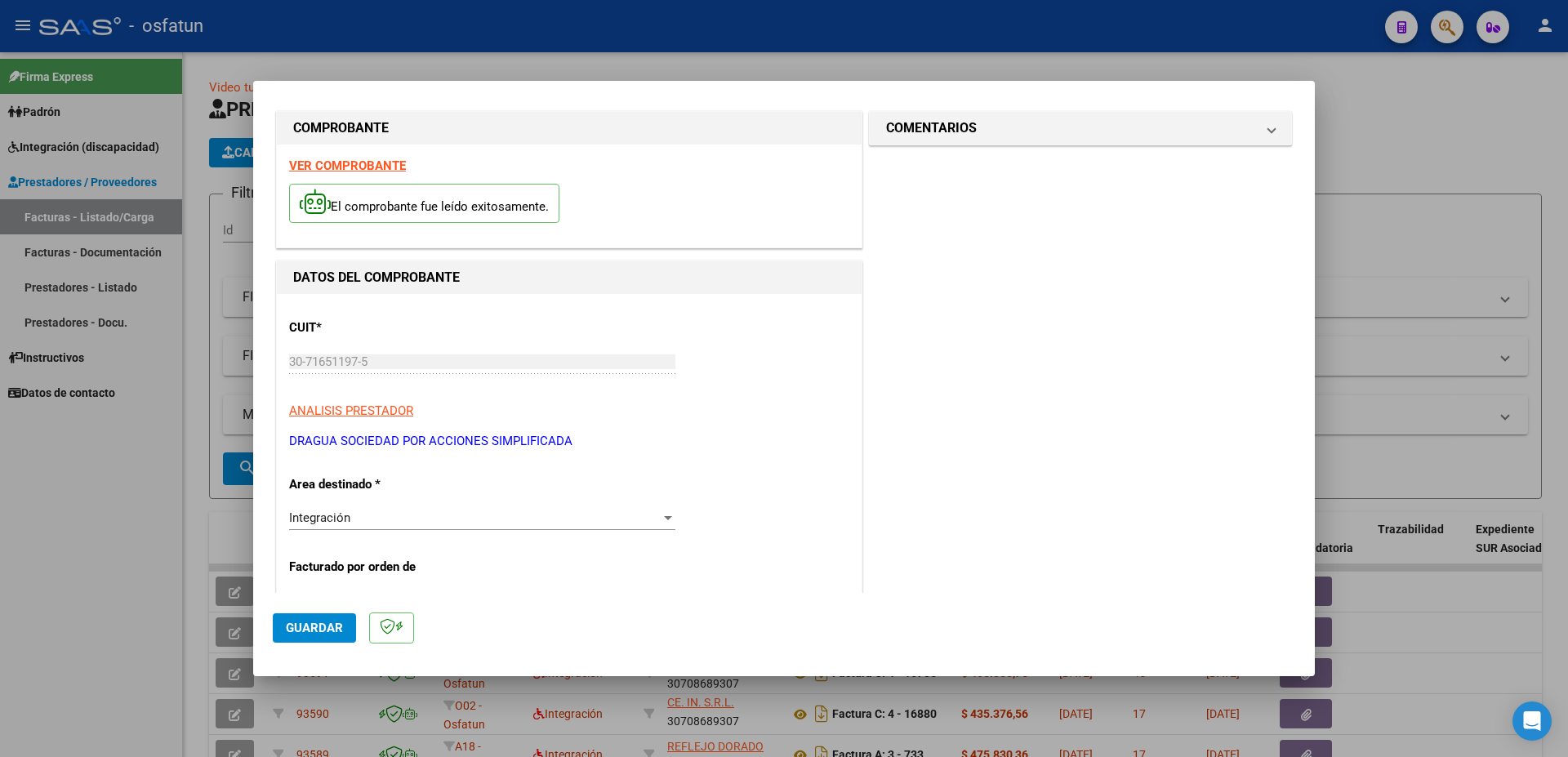
scroll to position [0, 0]
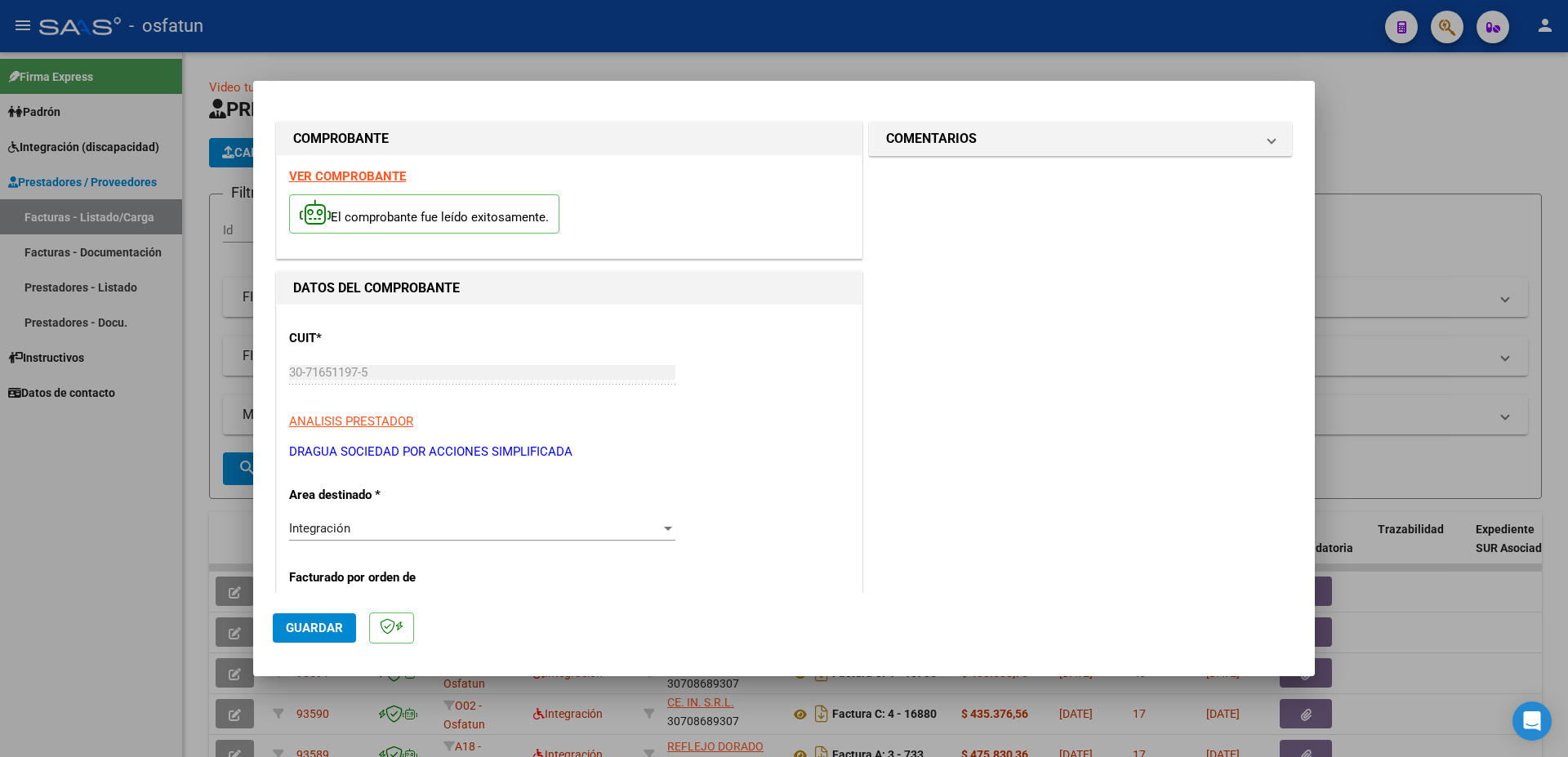
type input "202507"
click at [303, 629] on span "Guardar" at bounding box center [314, 627] width 58 height 15
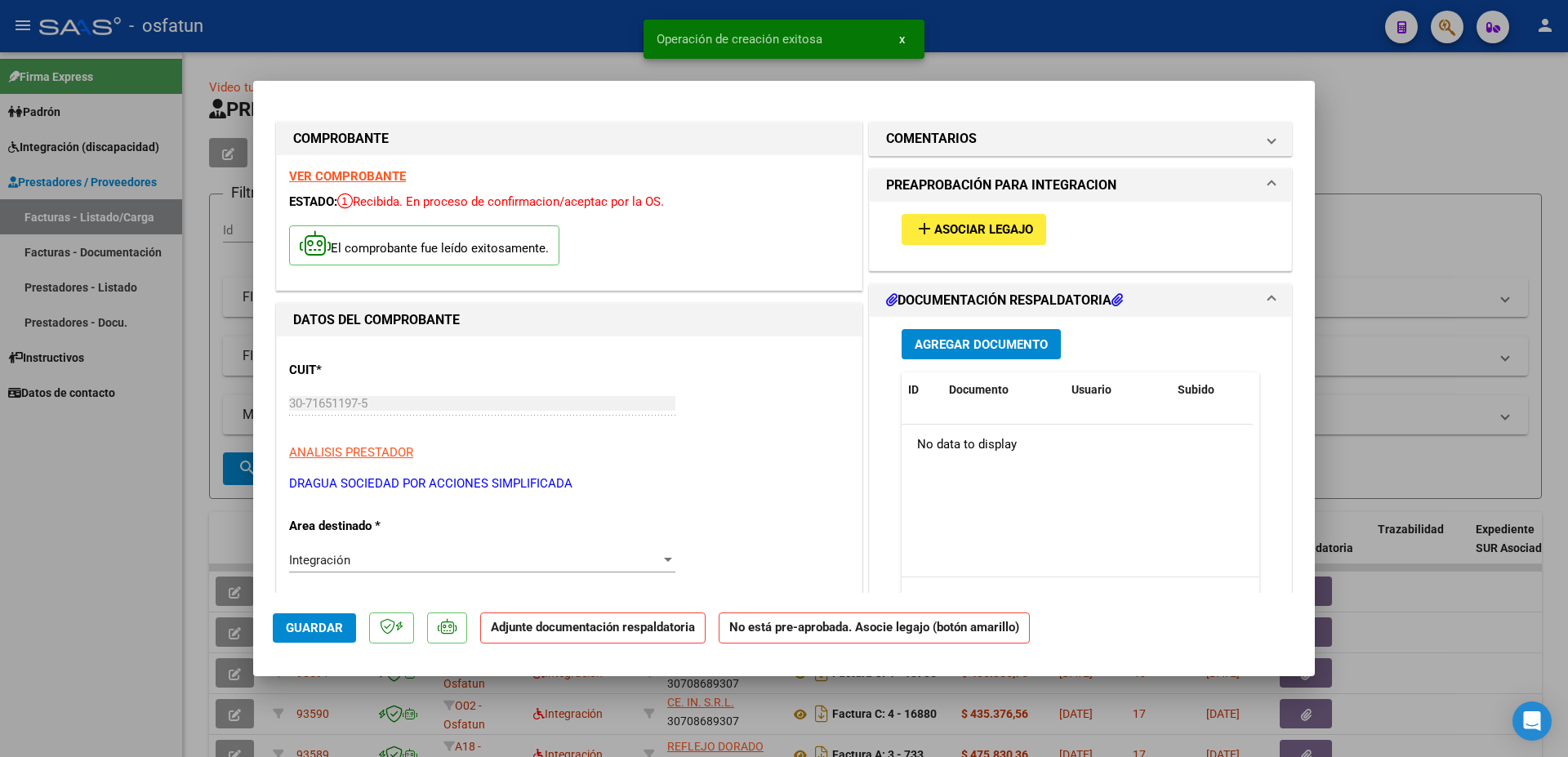
click at [934, 227] on span "Asociar Legajo" at bounding box center [983, 230] width 98 height 15
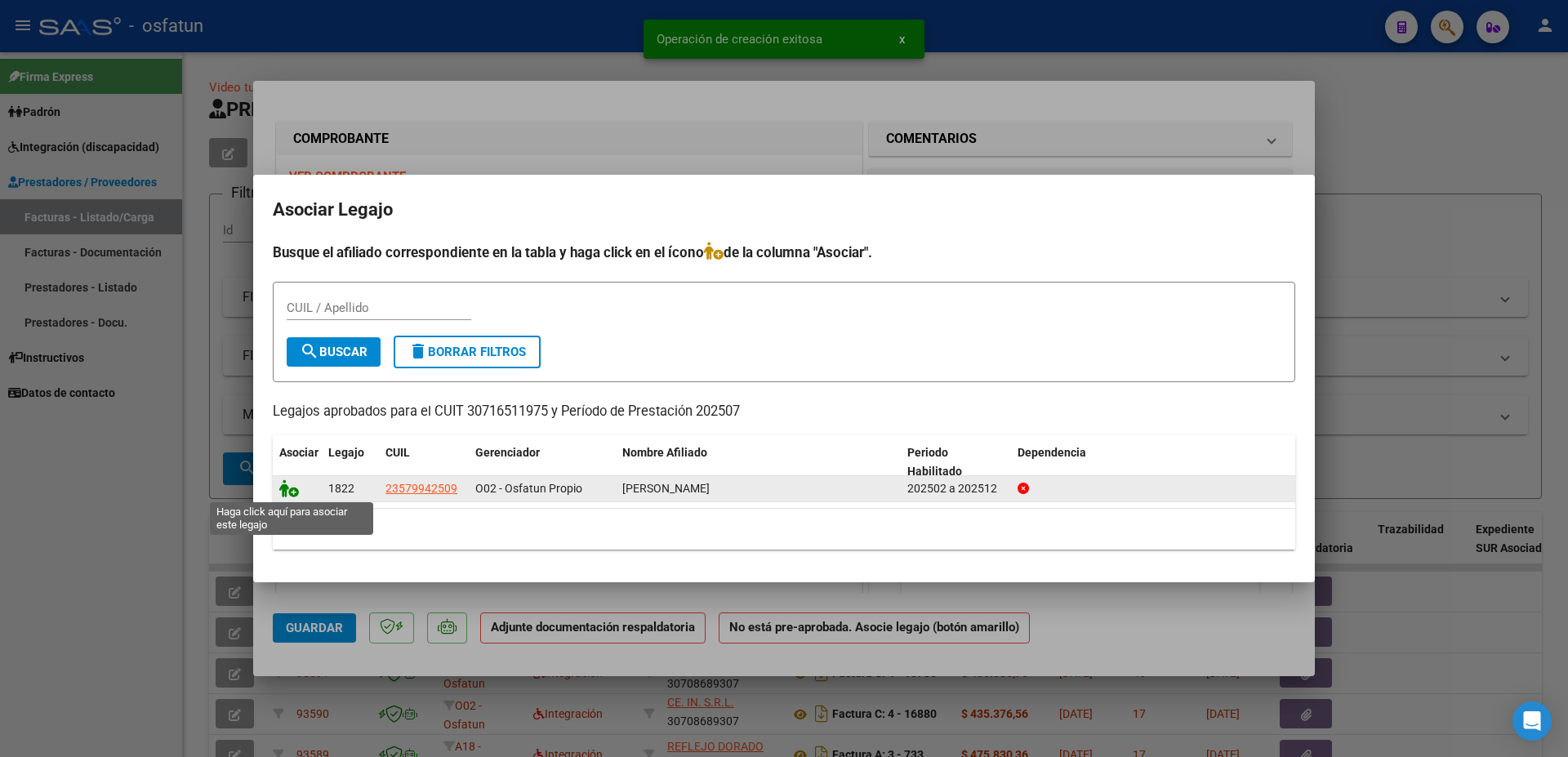
click at [284, 485] on icon at bounding box center [289, 489] width 20 height 18
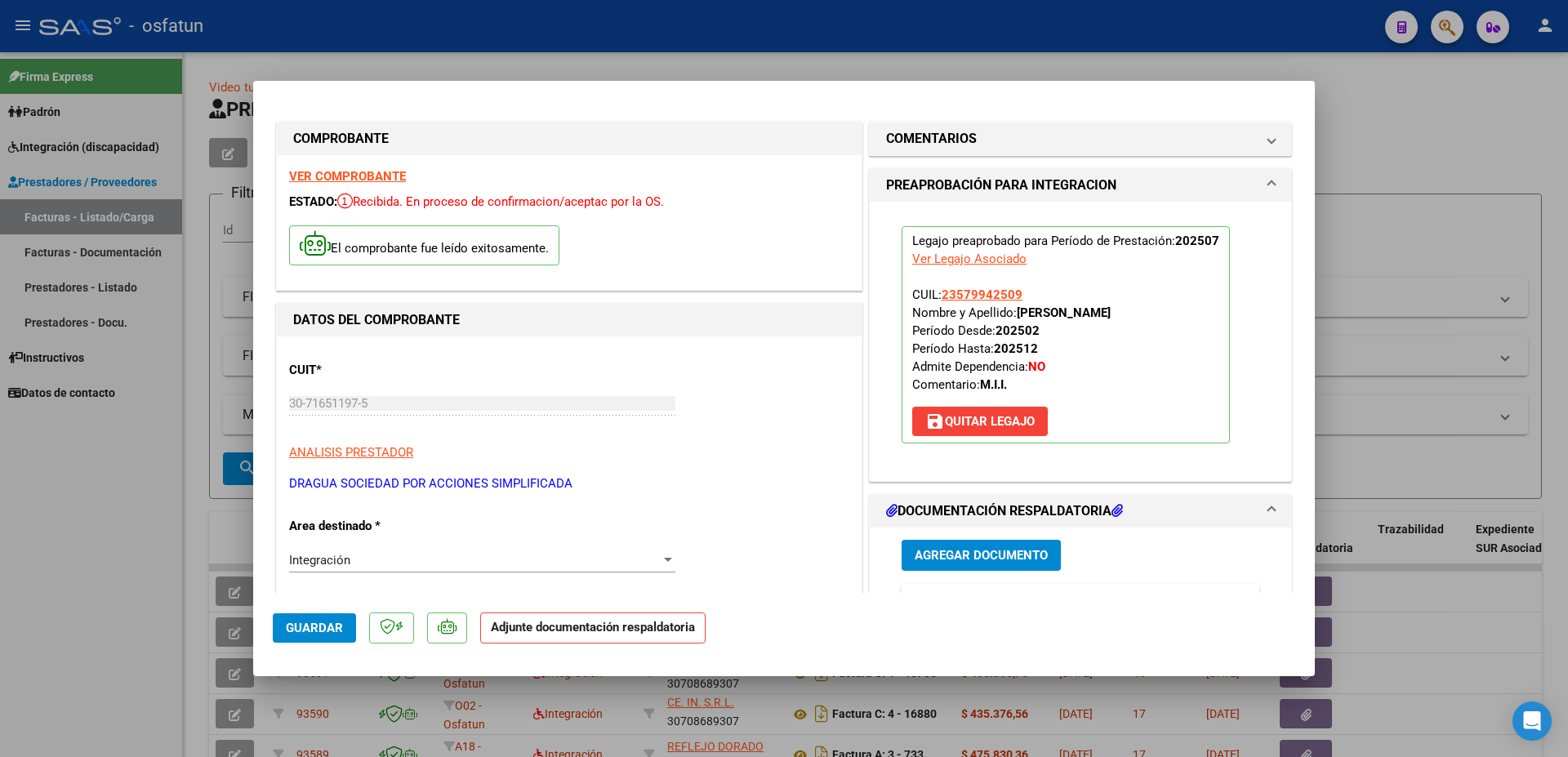
click at [995, 553] on span "Agregar Documento" at bounding box center [981, 556] width 133 height 15
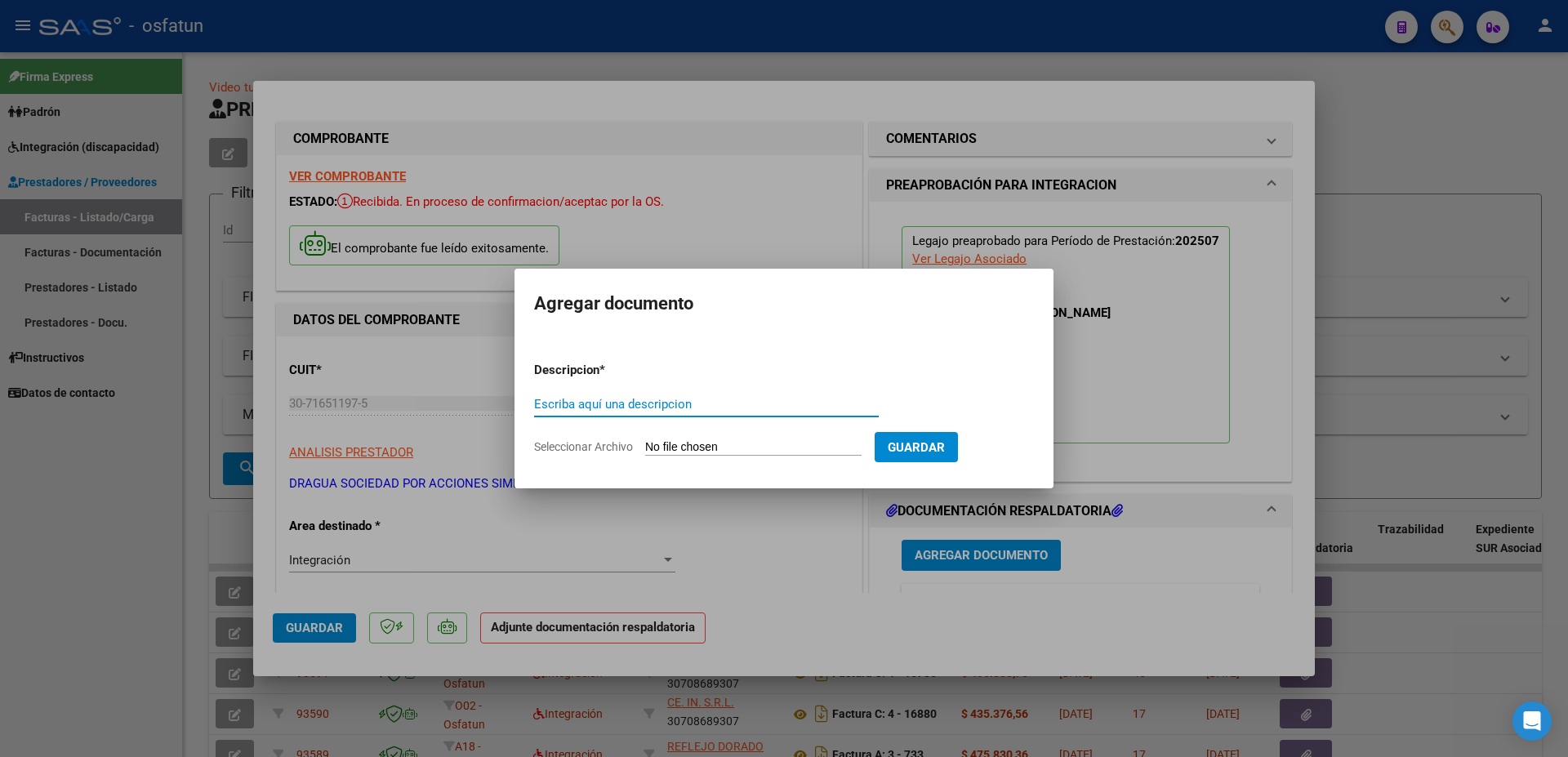
click at [907, 445] on span "Guardar" at bounding box center [916, 447] width 58 height 15
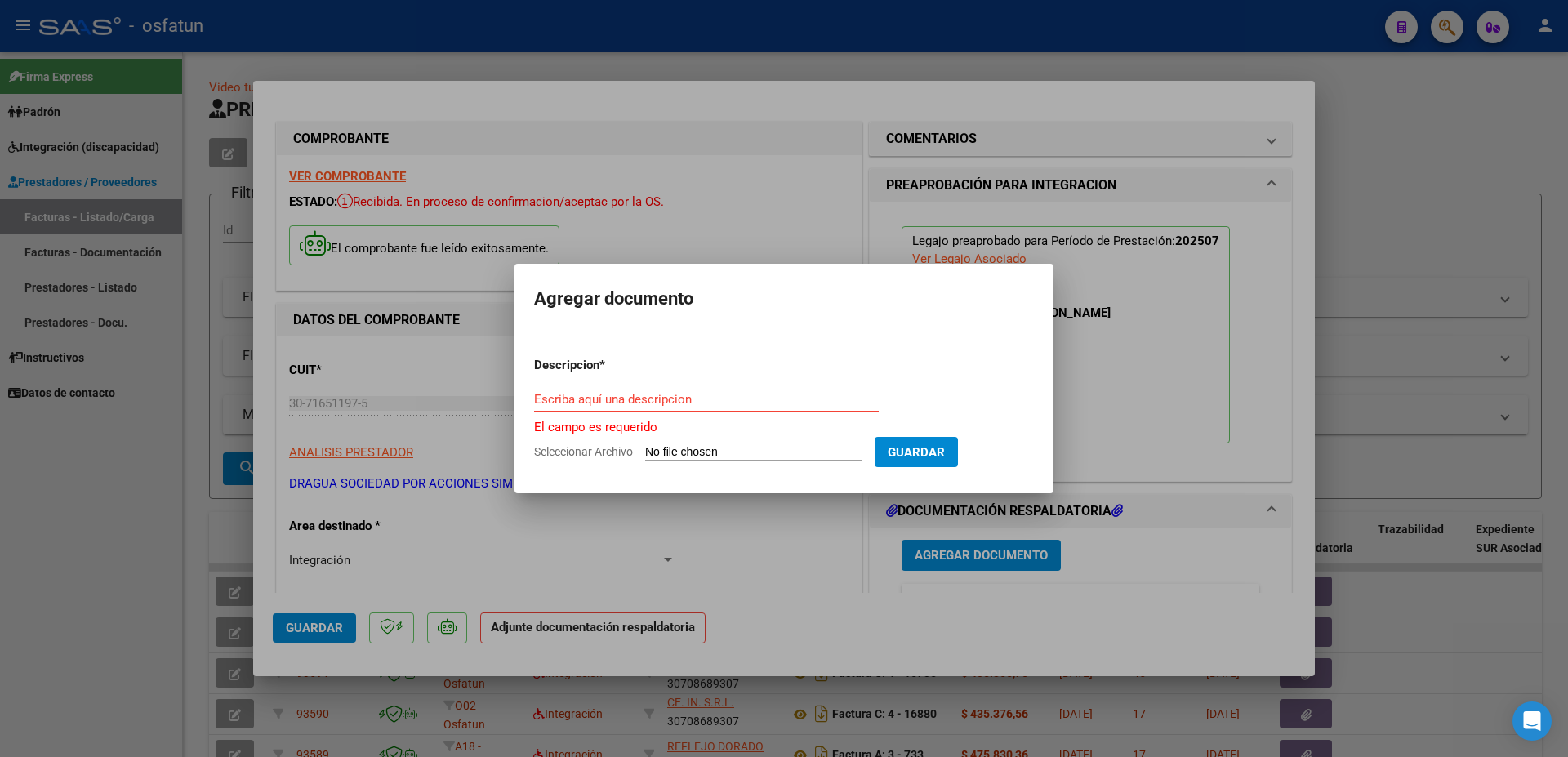
click at [646, 401] on input "Escriba aquí una descripcion" at bounding box center [706, 399] width 344 height 15
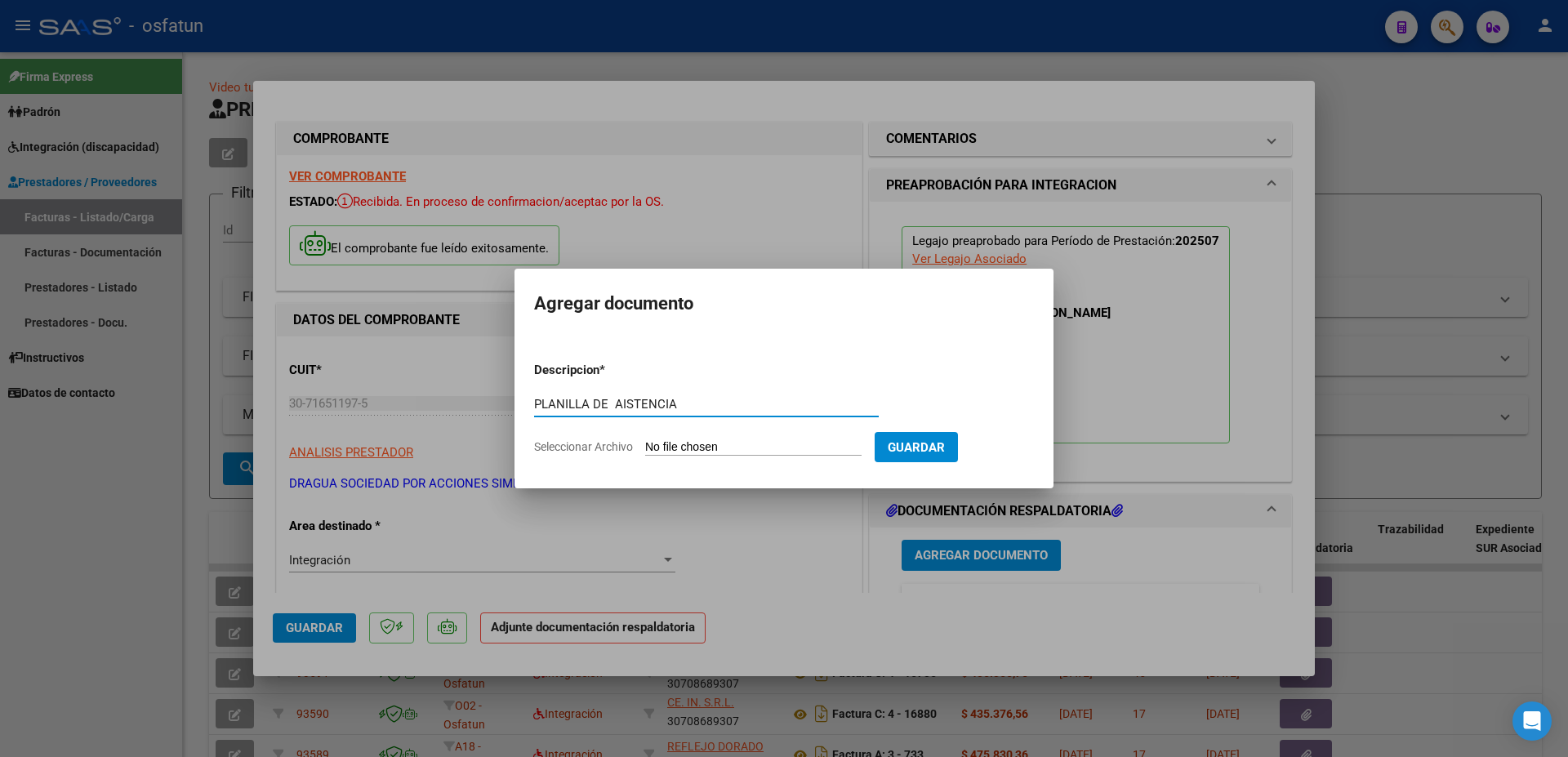
paste input "57994250MÓDULO INTEGRAL INTENSIVO"
drag, startPoint x: 705, startPoint y: 404, endPoint x: 651, endPoint y: 404, distance: 54.0
click at [651, 404] on input "PLANILLA DE AISTENCIA 57994250MÓDULO INTEGRAL INTENSIVO" at bounding box center [706, 404] width 344 height 15
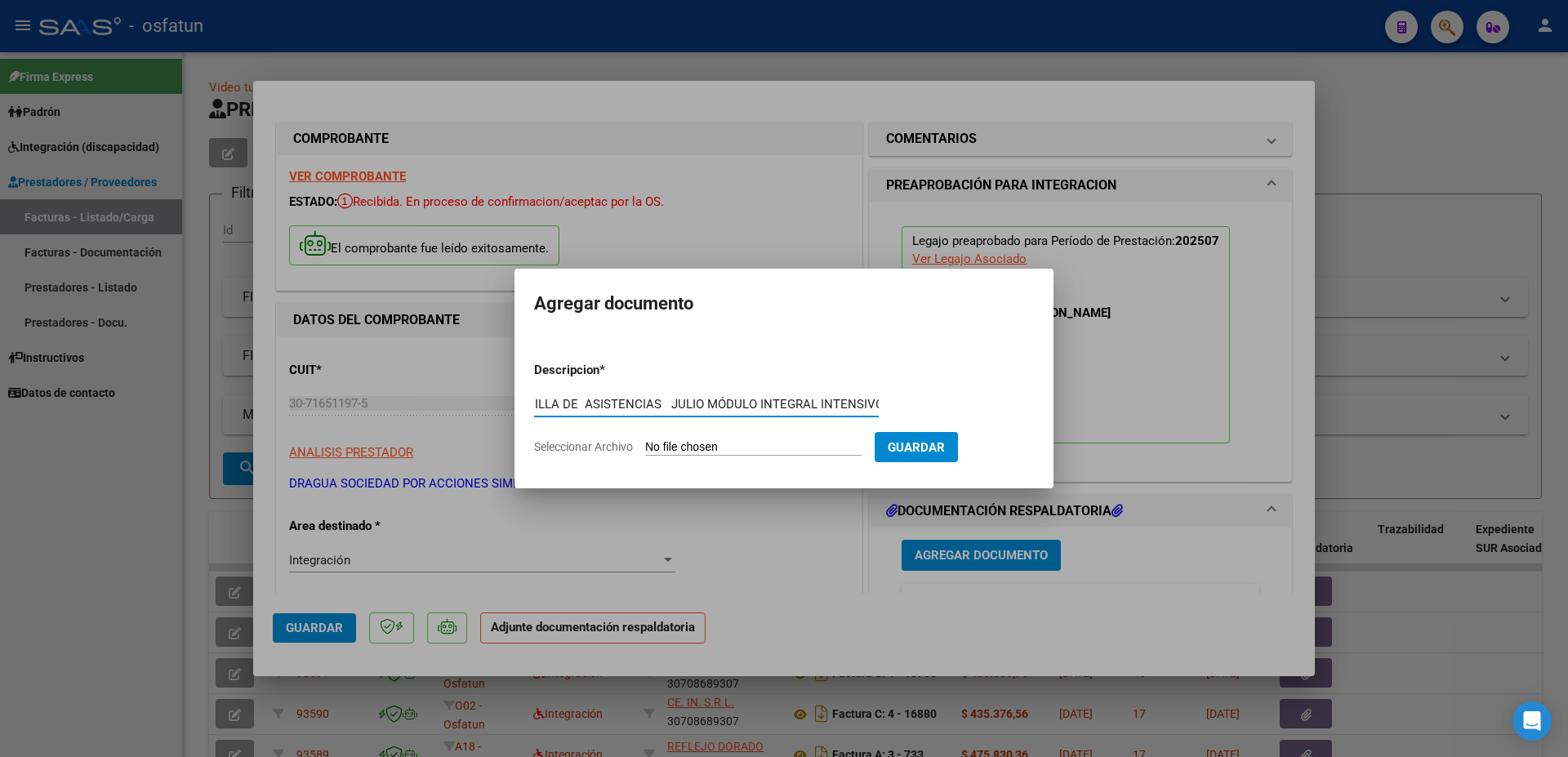
drag, startPoint x: 765, startPoint y: 407, endPoint x: 1011, endPoint y: 413, distance: 246.1
click at [879, 412] on input "PLANILLA DE ASISTENCIAS JULIO MÓDULO INTEGRAL INTENSIVO" at bounding box center [706, 404] width 344 height 15
type input "PLANILLA DE ASISTENCIAS JULIO MÓDULO INTEGRAL INTENSIVO"
click at [686, 445] on input "Seleccionar Archivo" at bounding box center [754, 448] width 216 height 16
type input "C:\fakepath\asistencias [PERSON_NAME].pdf"
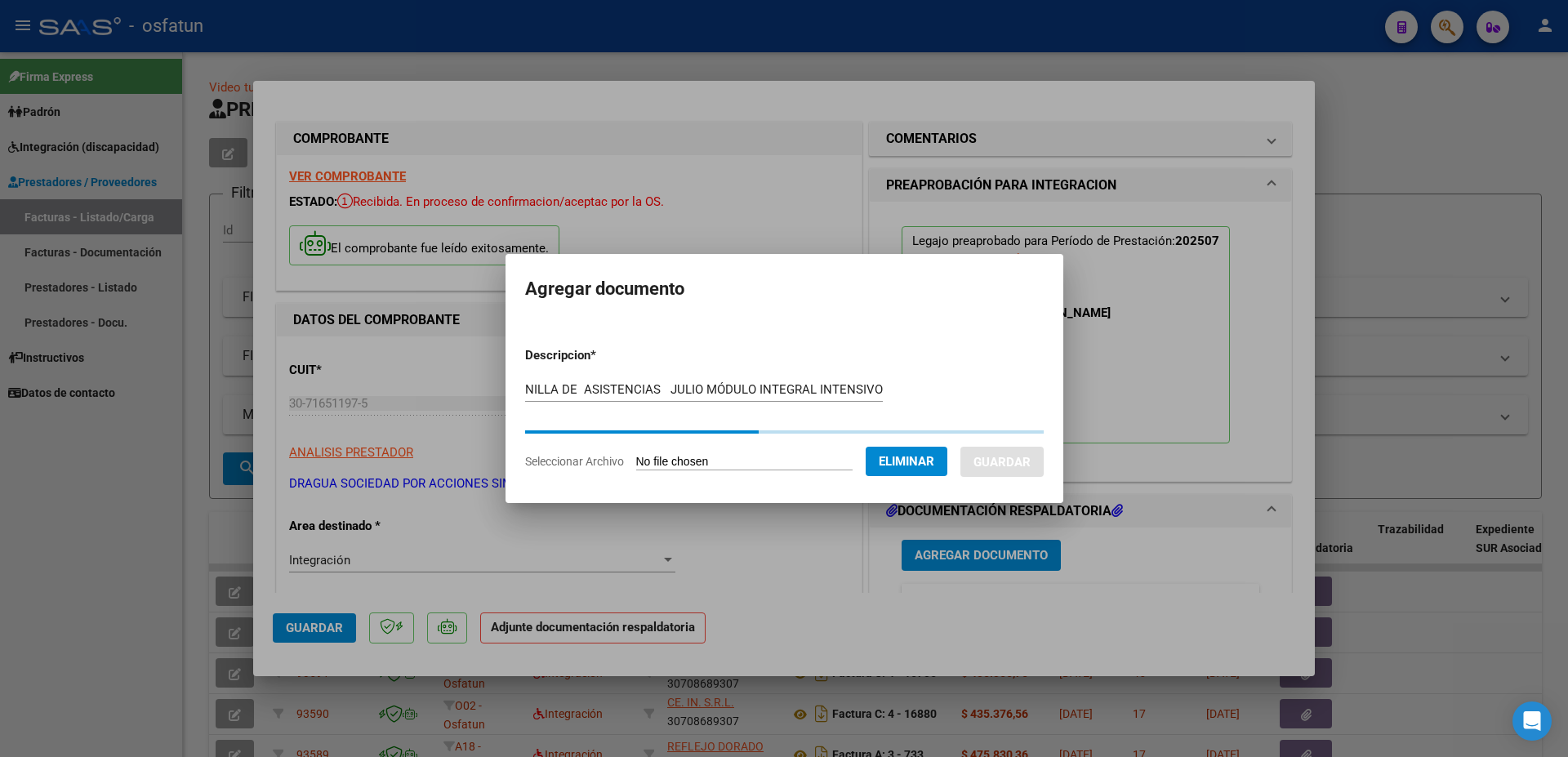
scroll to position [0, 18]
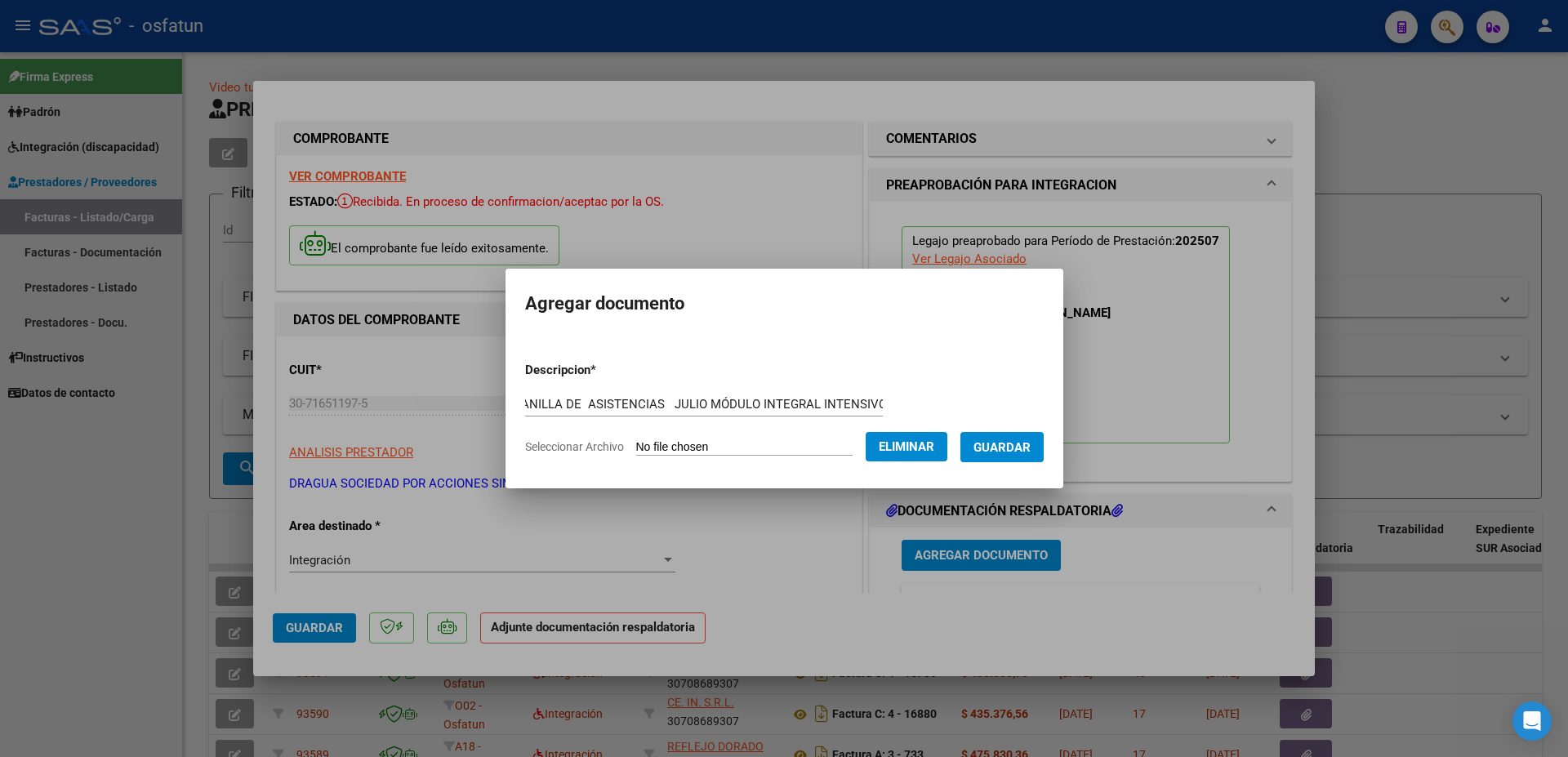
click at [1000, 439] on span "Guardar" at bounding box center [1001, 446] width 58 height 15
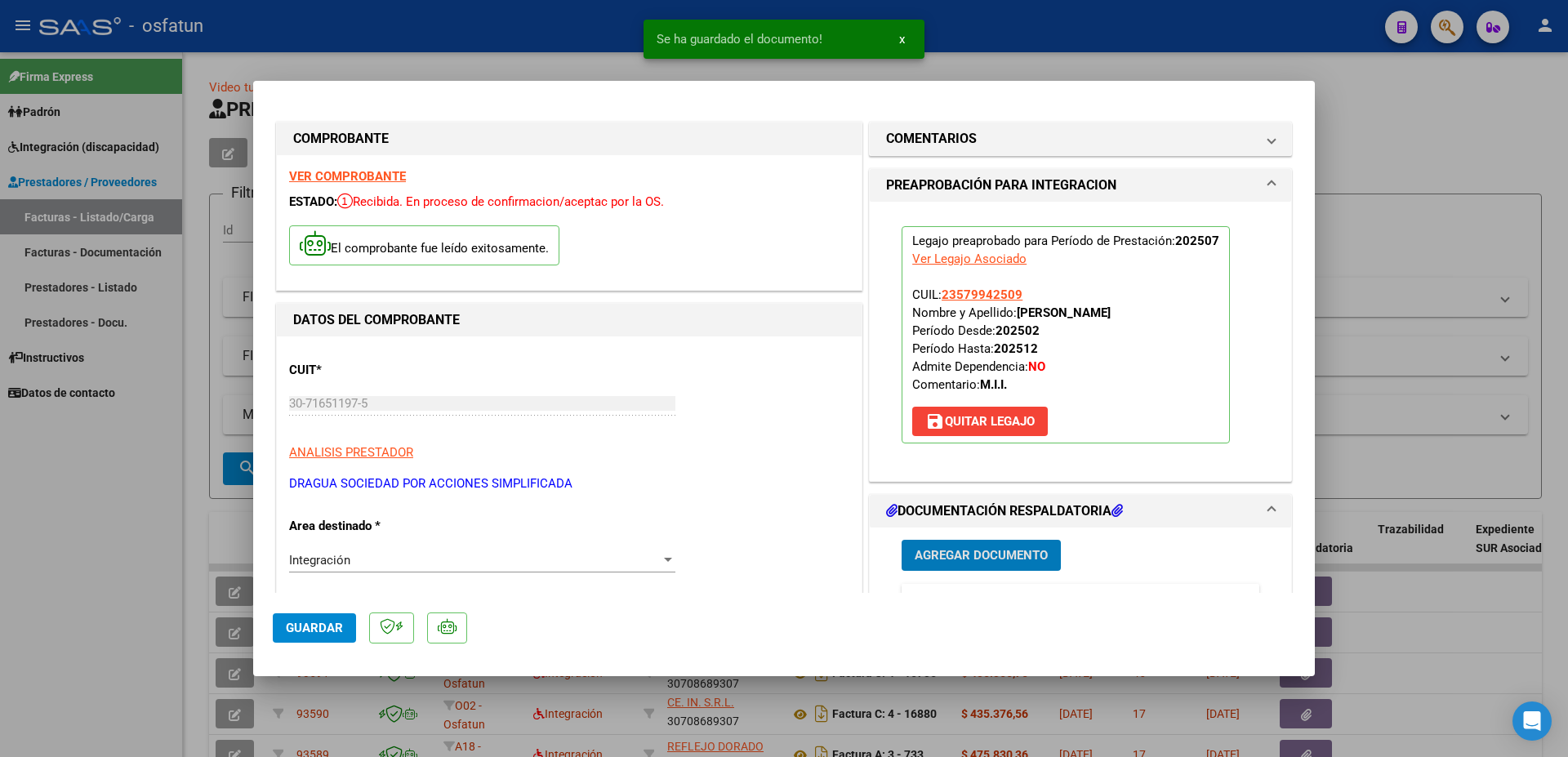
scroll to position [88, 0]
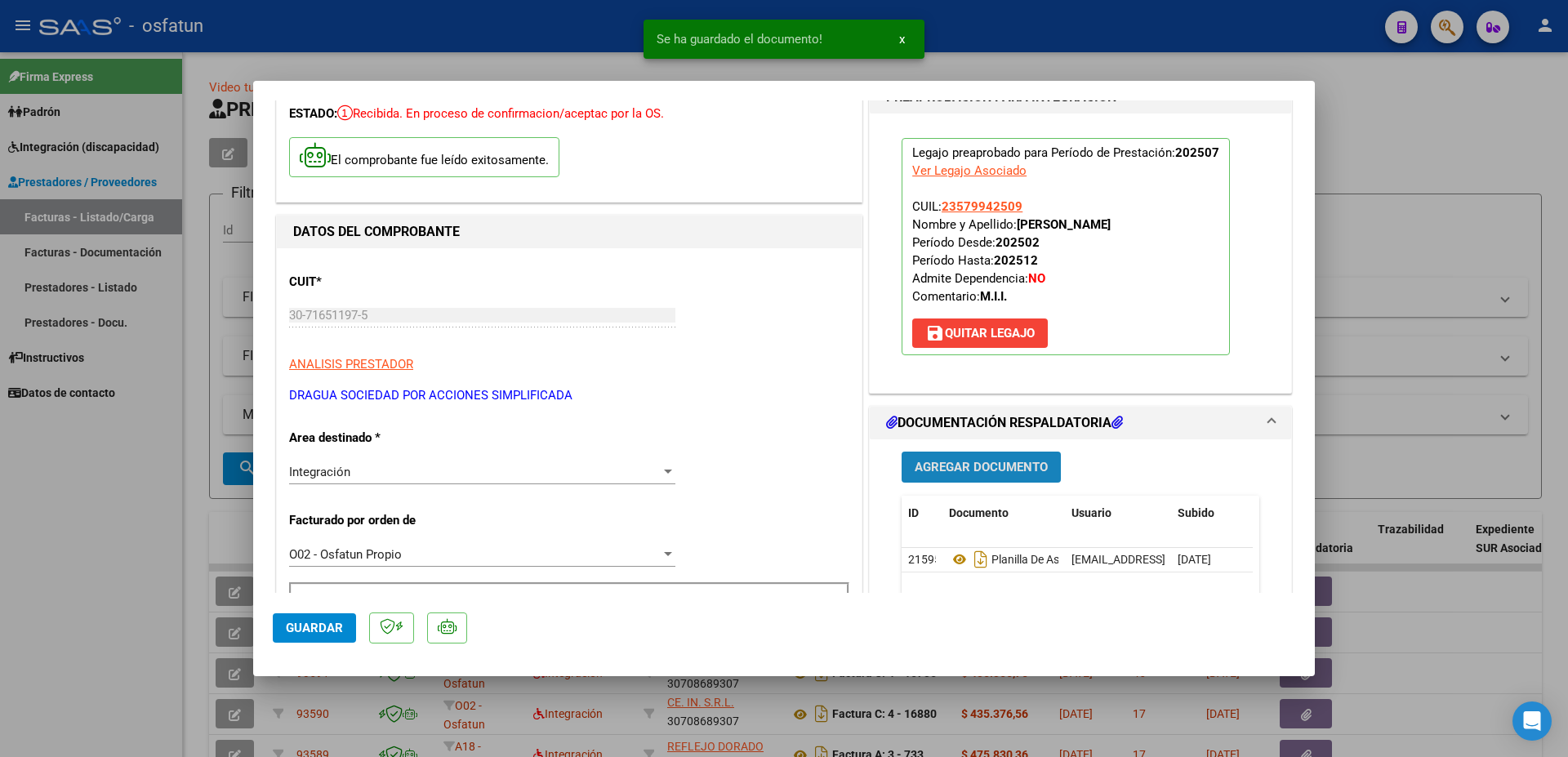
click at [965, 467] on span "Agregar Documento" at bounding box center [981, 467] width 133 height 15
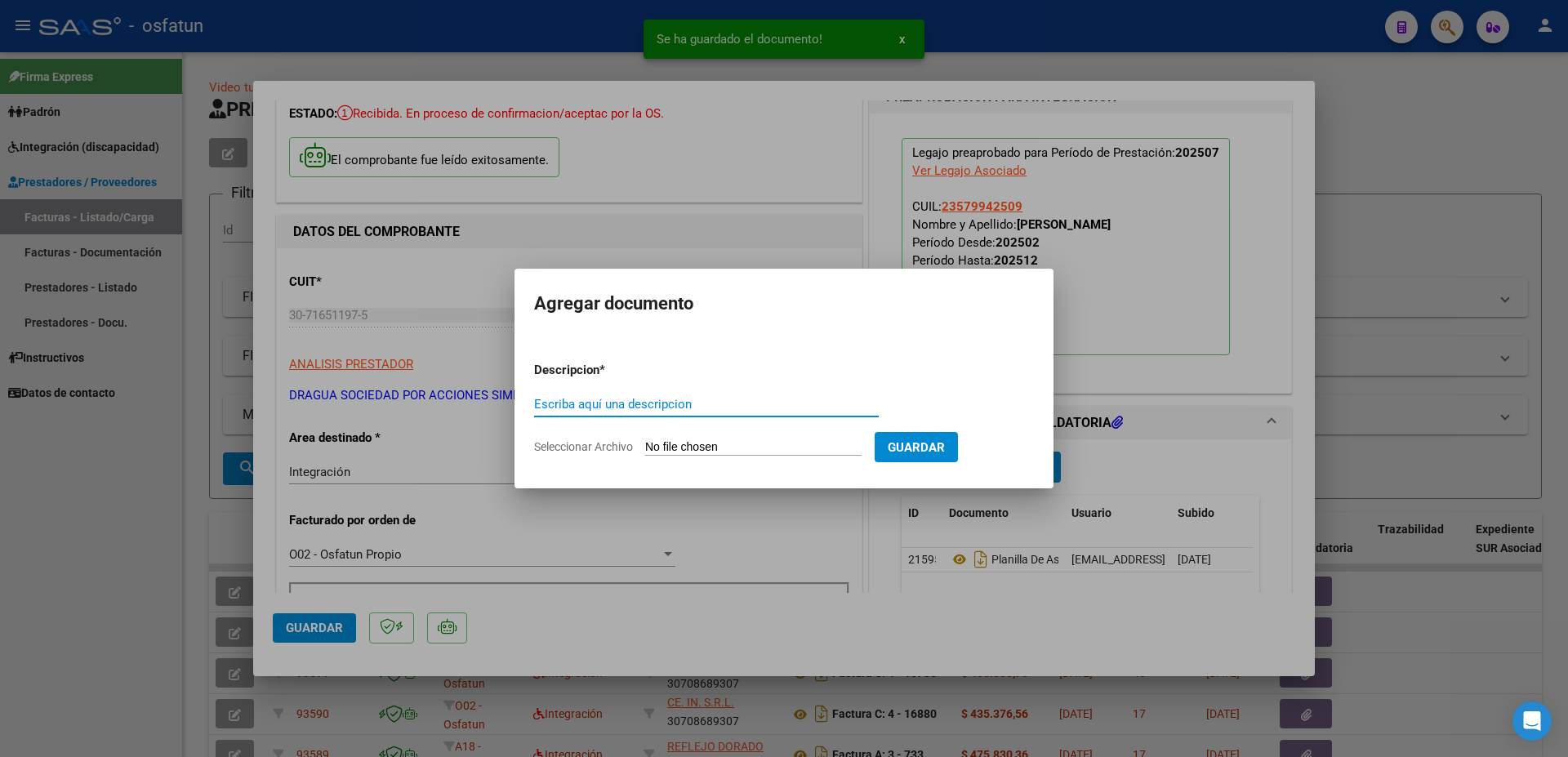
click at [672, 408] on input "Escriba aquí una descripcion" at bounding box center [706, 404] width 344 height 15
type input "A"
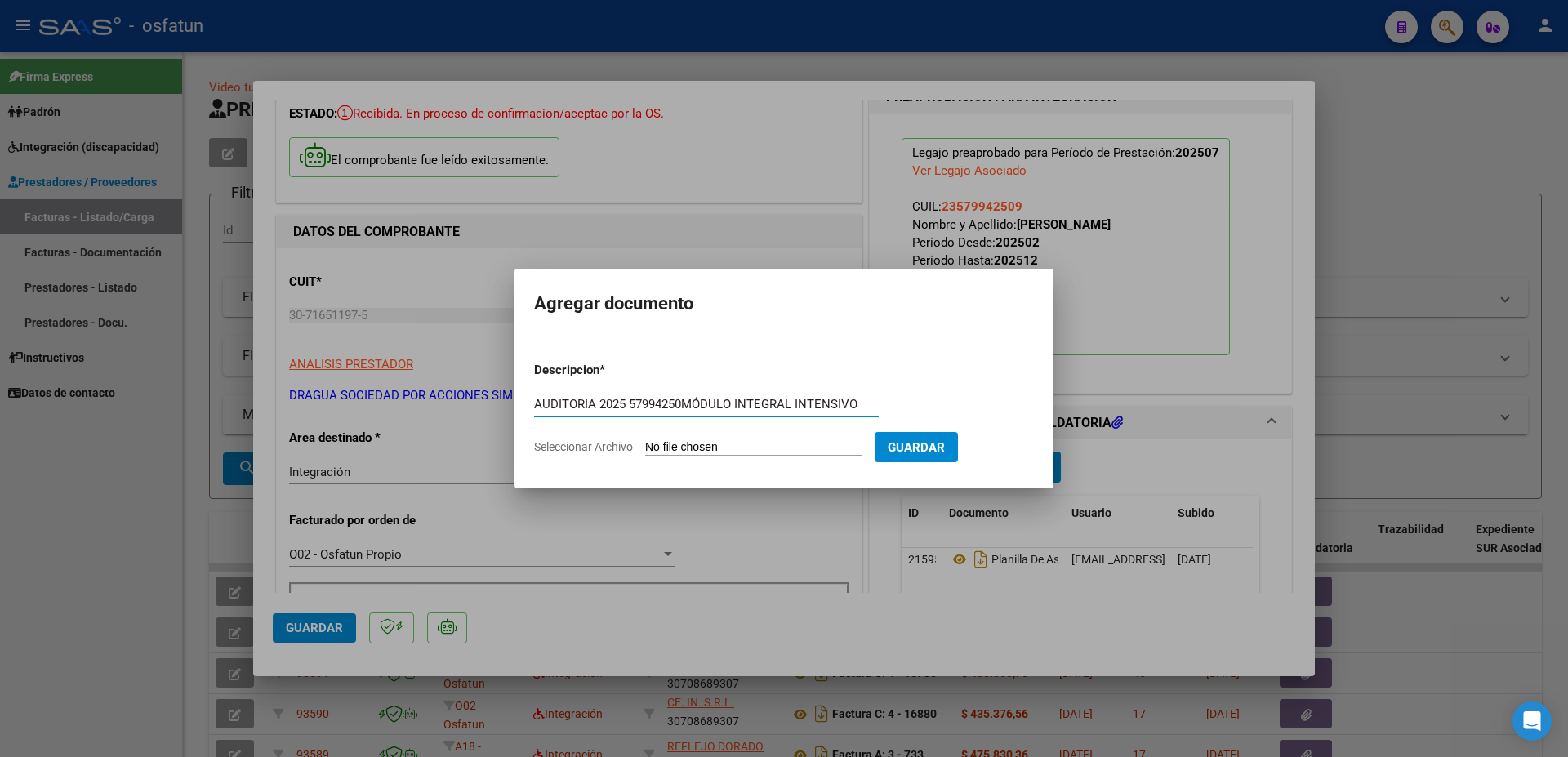
drag, startPoint x: 684, startPoint y: 404, endPoint x: 630, endPoint y: 399, distance: 54.2
click at [630, 399] on input "AUDITORIA 2025 57994250MÓDULO INTEGRAL INTENSIVO" at bounding box center [706, 404] width 344 height 15
type input "AUDITORIA 2025 MÓDULO INTEGRAL INTENSIVO"
click at [665, 450] on input "Seleccionar Archivo" at bounding box center [754, 448] width 216 height 16
type input "C:\fakepath\[PERSON_NAME] (3).pdf"
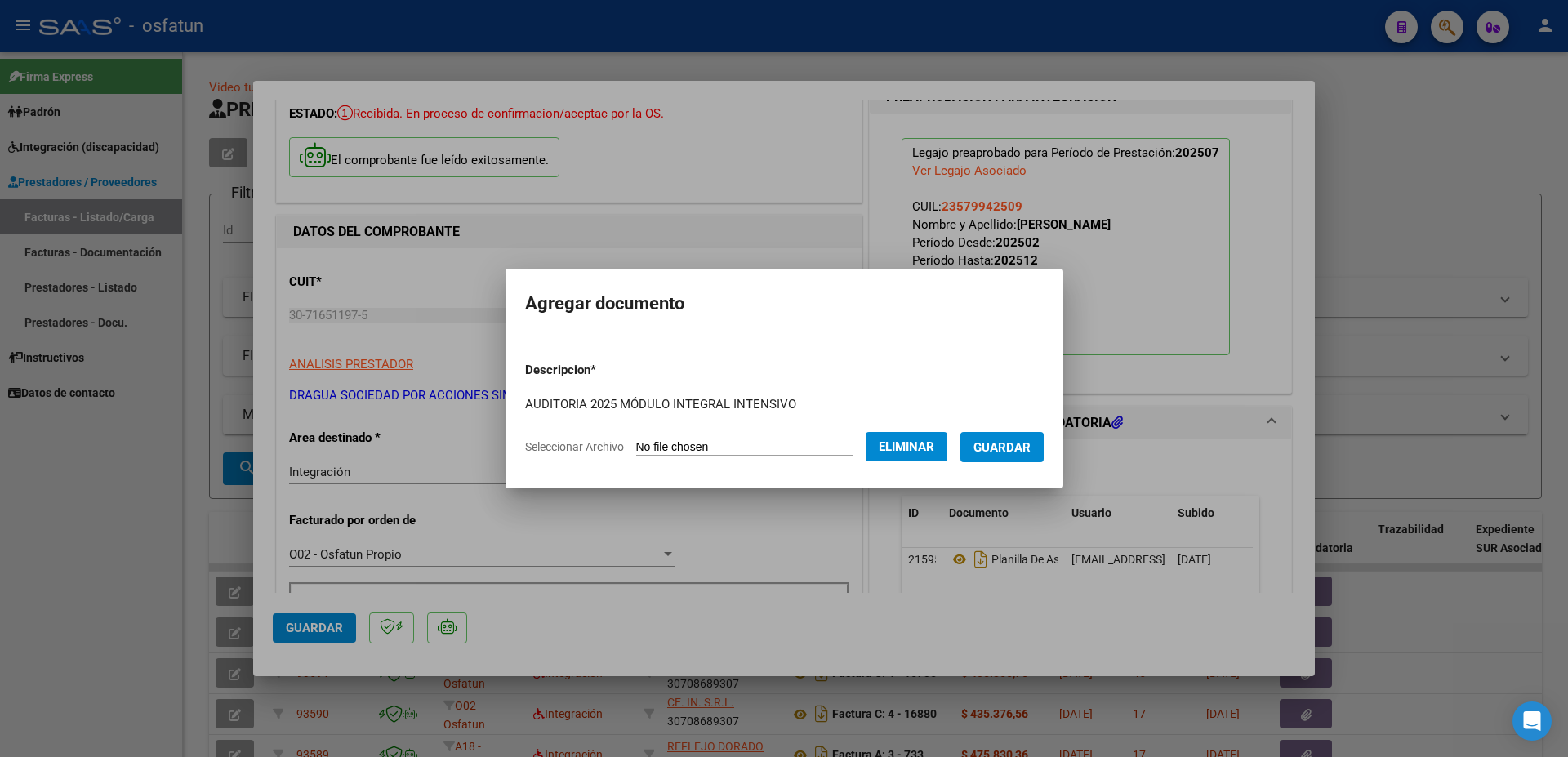
click at [1000, 450] on span "Guardar" at bounding box center [1001, 447] width 58 height 15
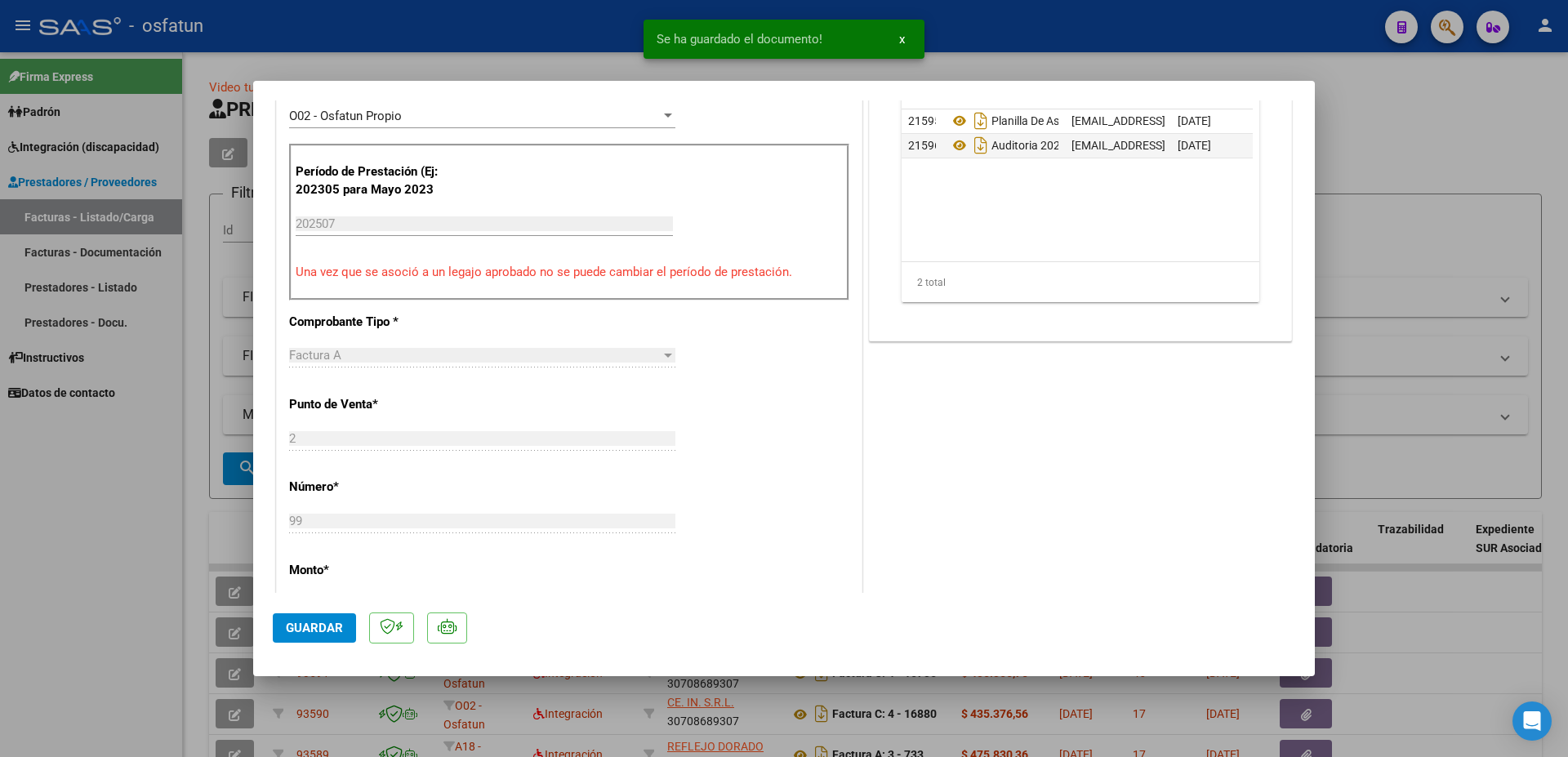
scroll to position [530, 0]
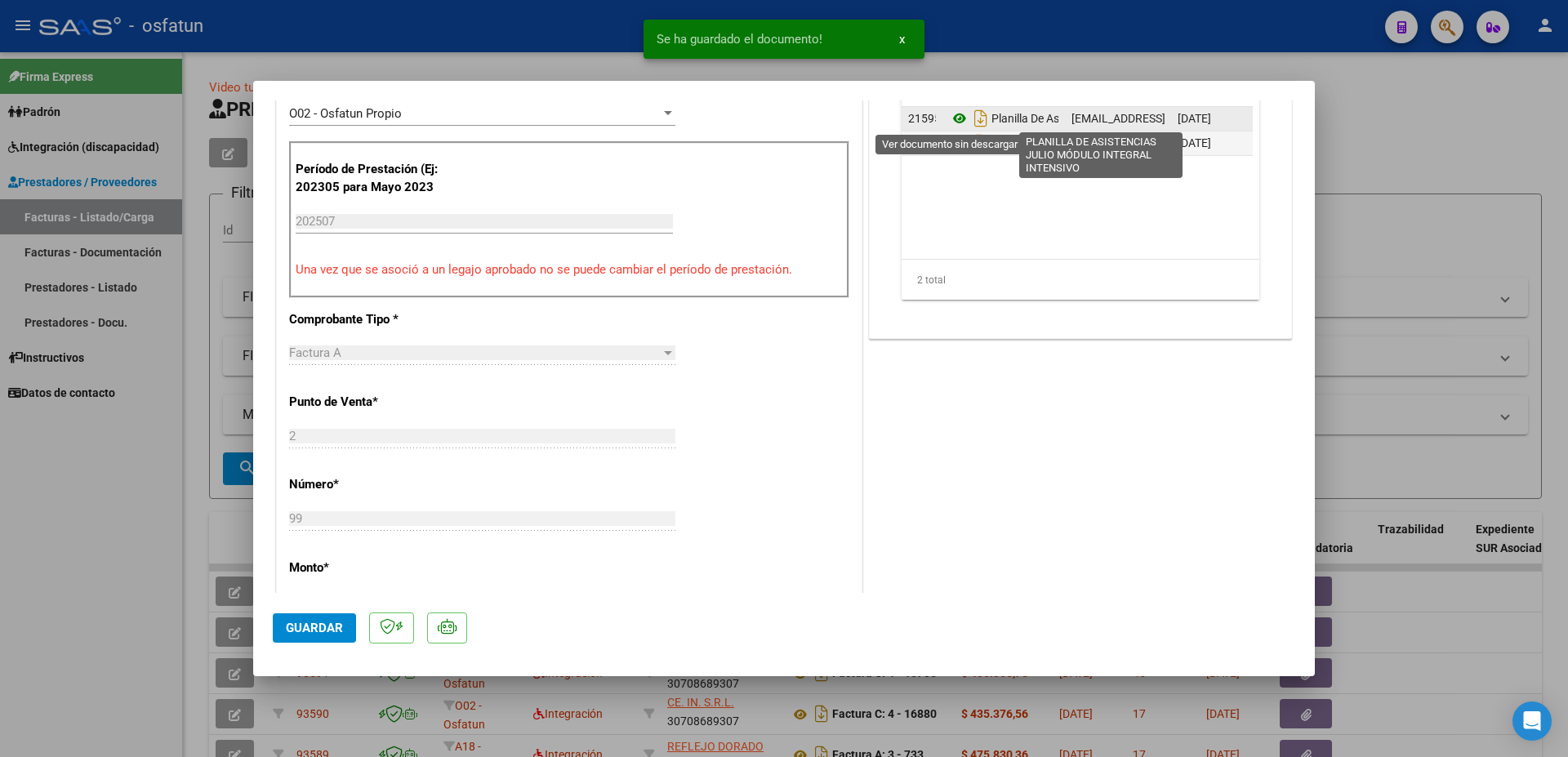
click at [953, 118] on icon at bounding box center [960, 118] width 21 height 20
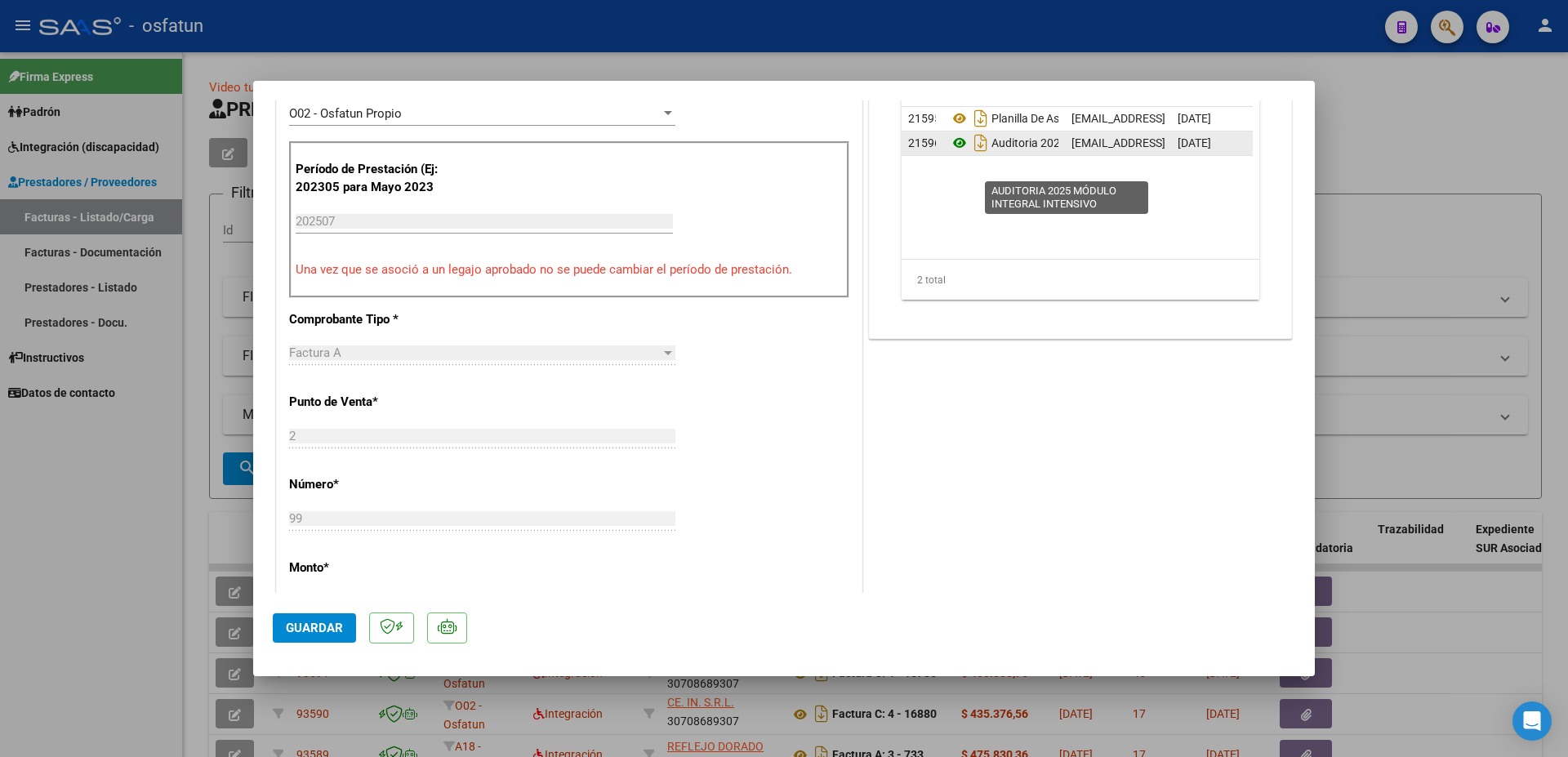
click at [949, 153] on icon at bounding box center [960, 142] width 21 height 20
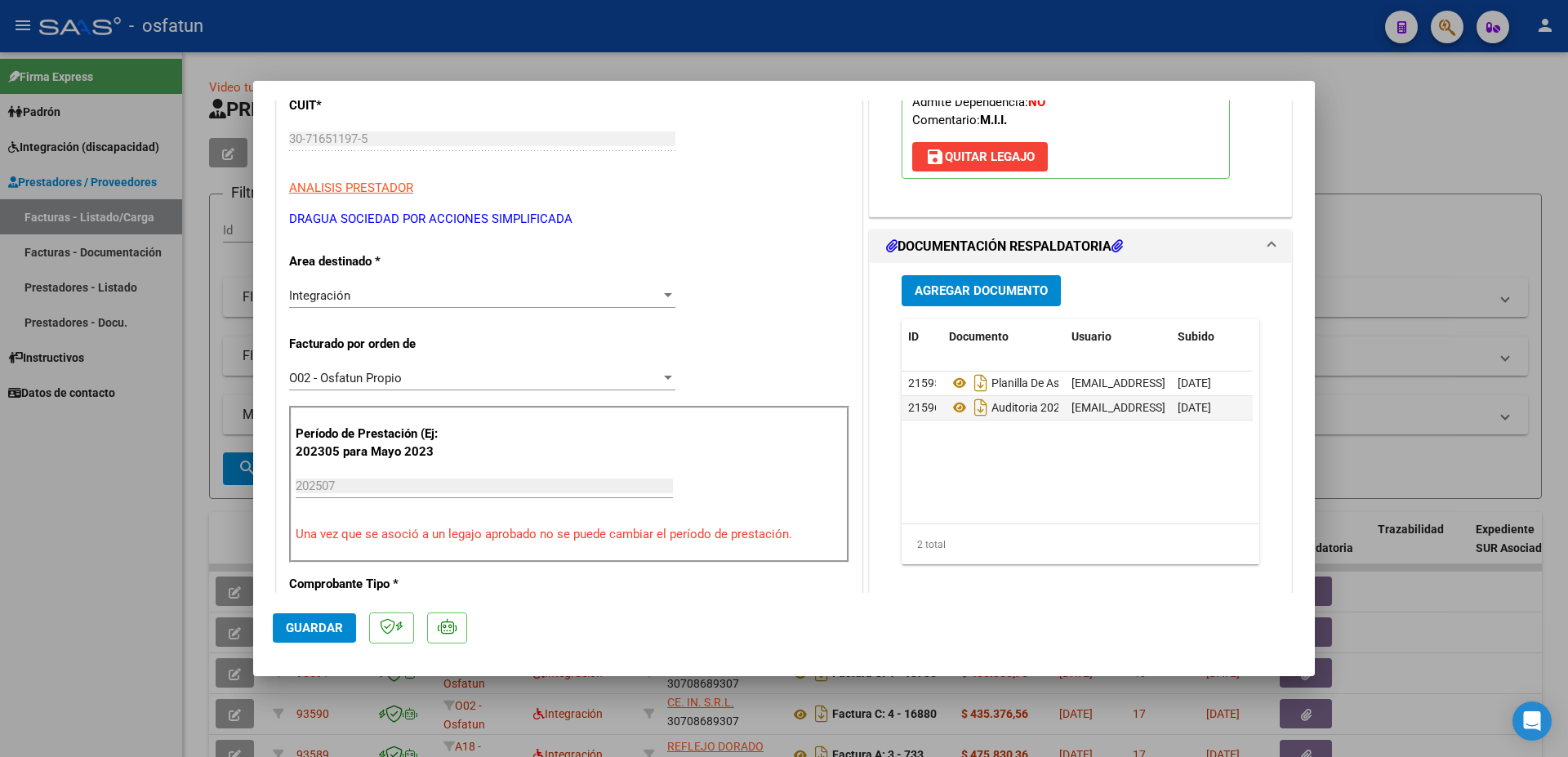
scroll to position [0, 0]
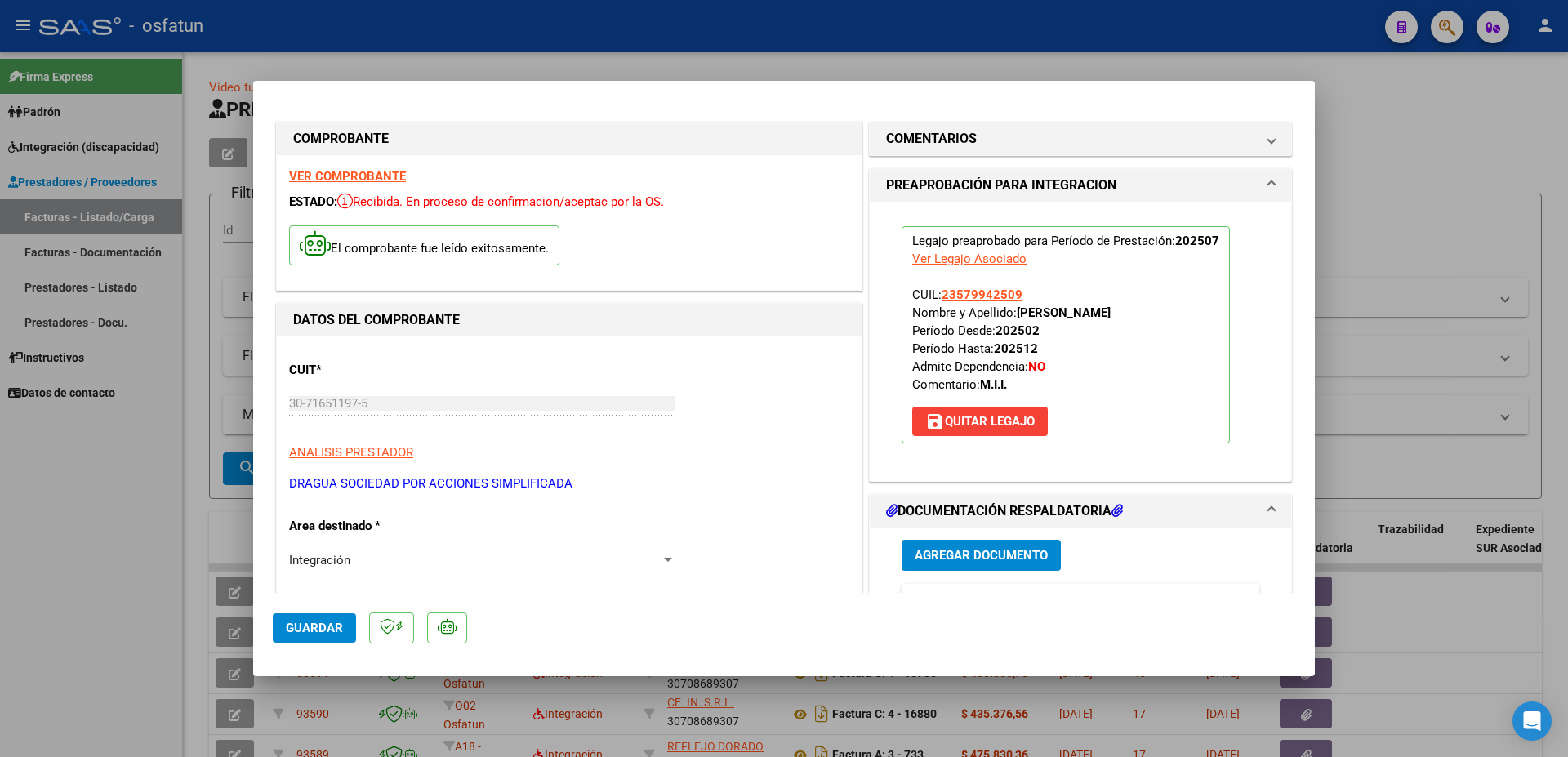
click at [1411, 123] on div at bounding box center [784, 378] width 1568 height 757
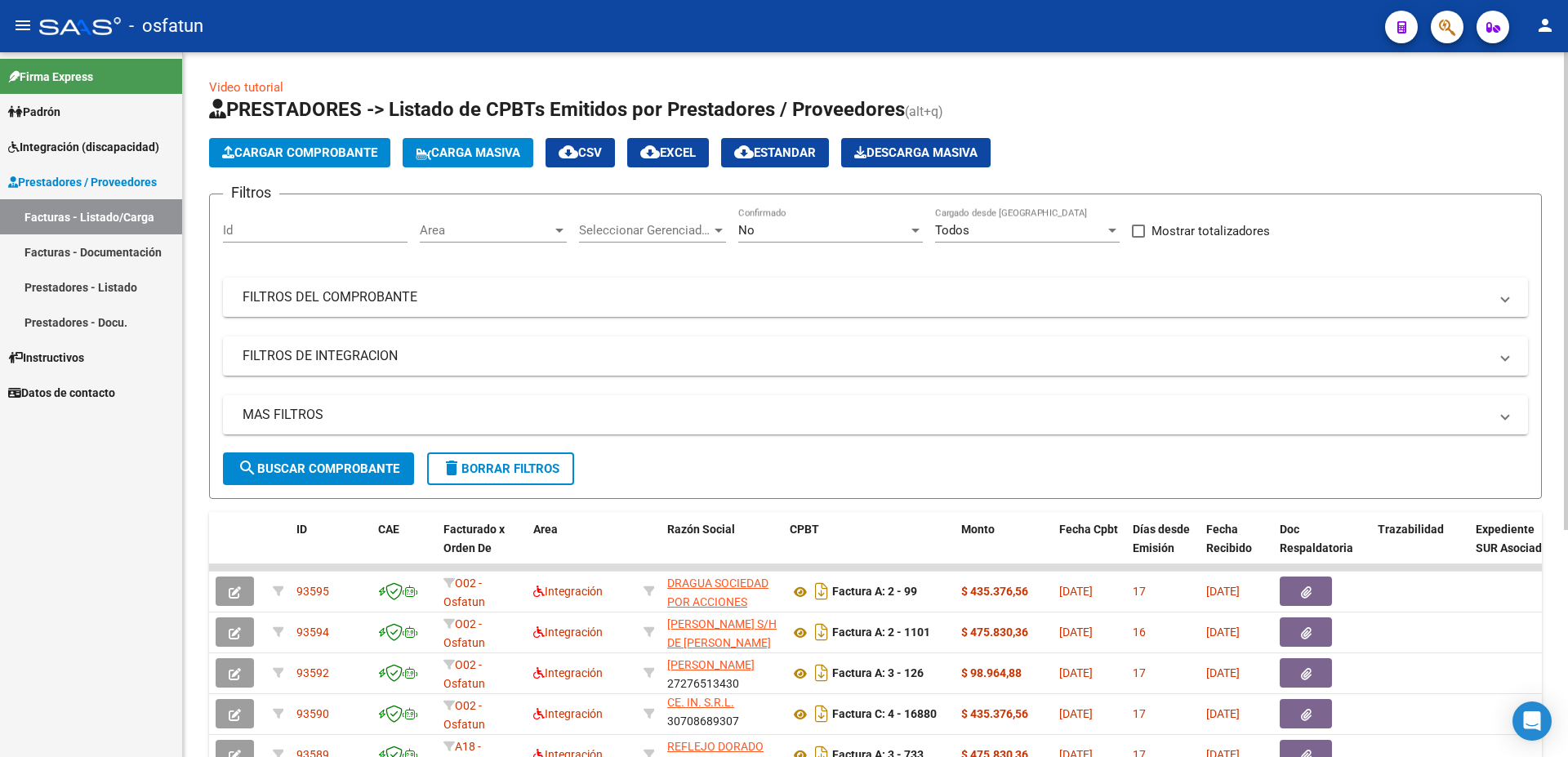
click at [305, 163] on button "Cargar Comprobante" at bounding box center [299, 153] width 181 height 29
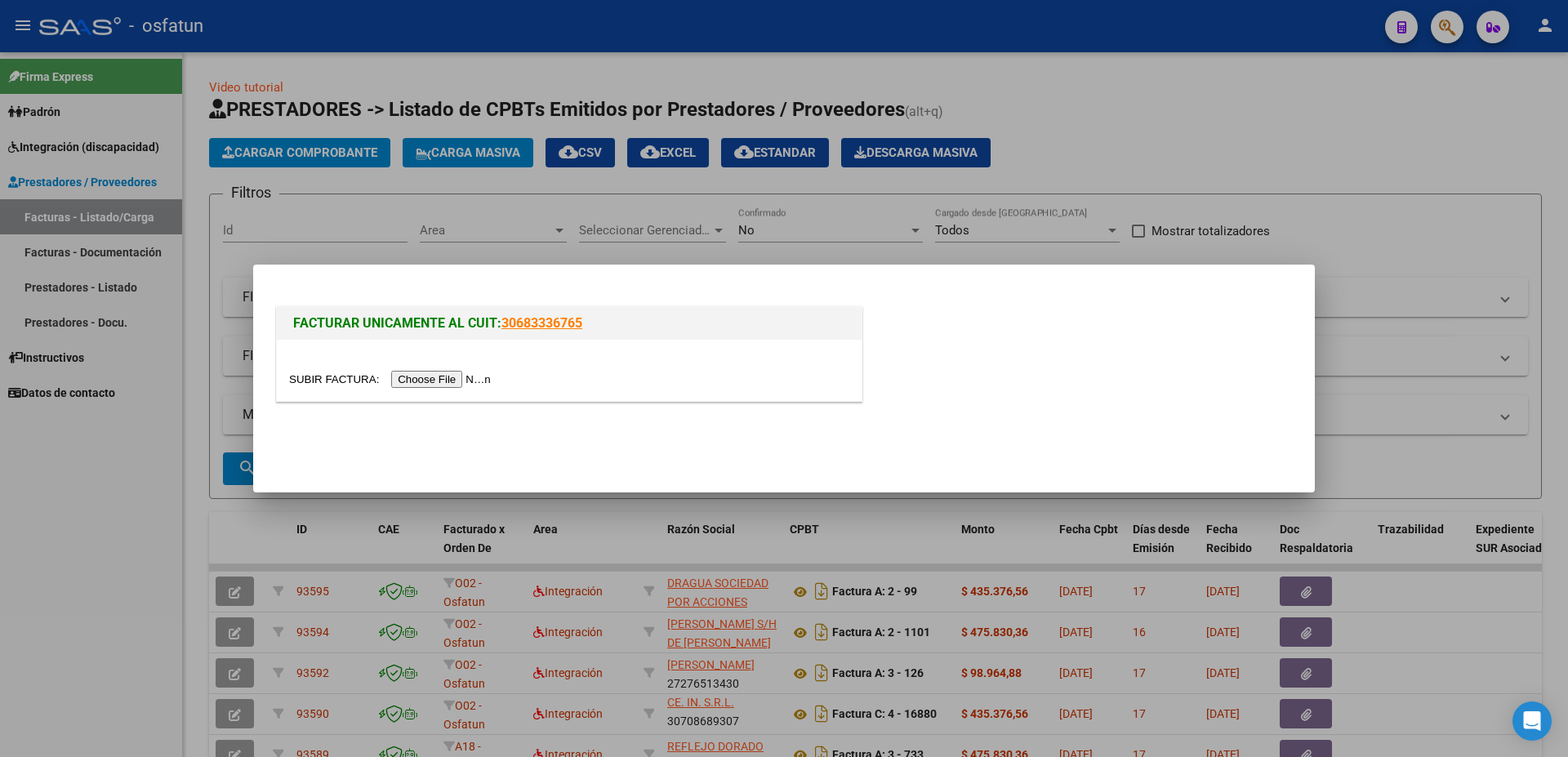
click at [338, 380] on input "file" at bounding box center [392, 379] width 207 height 18
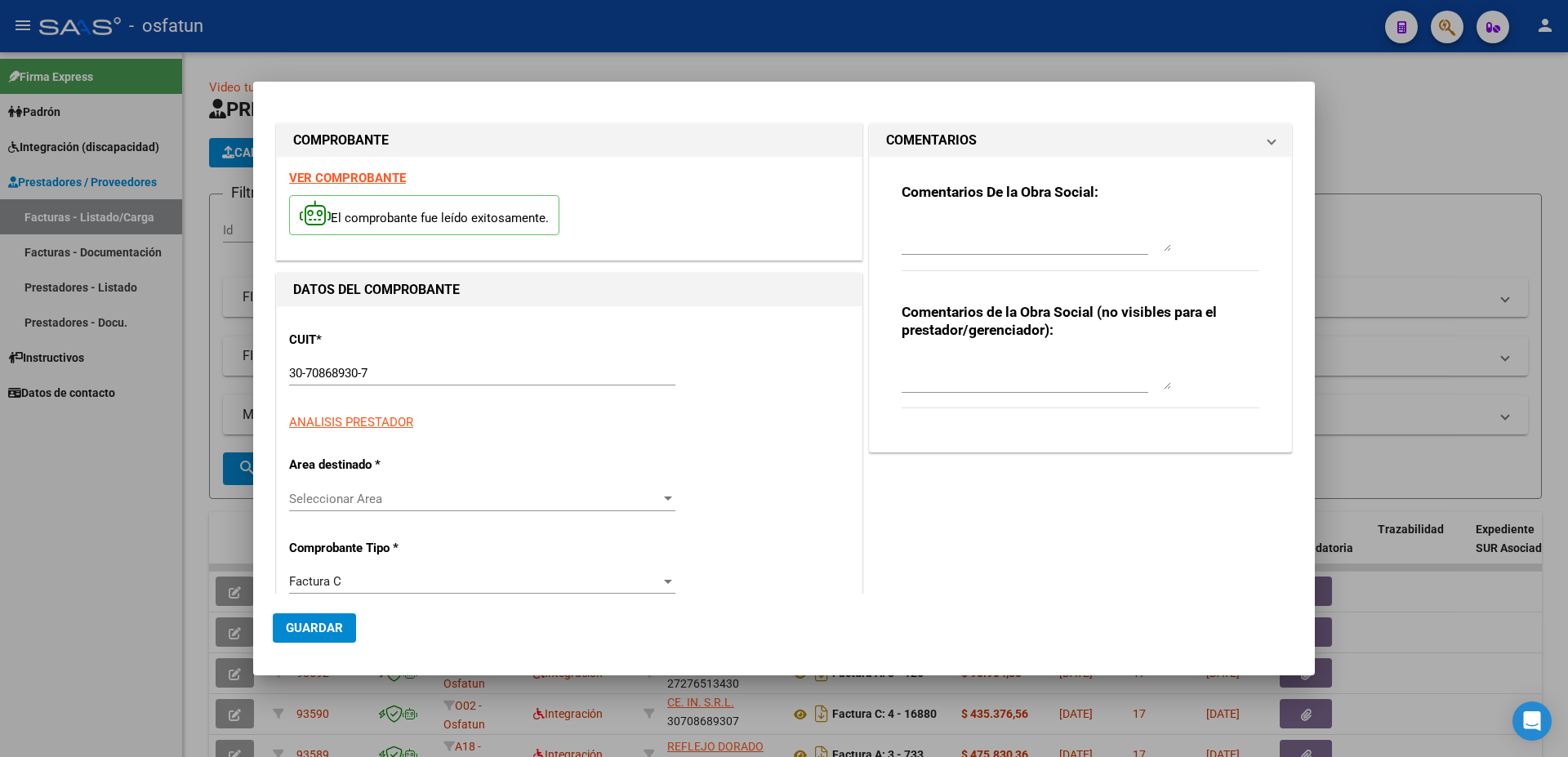
type input "$ 460.450,35"
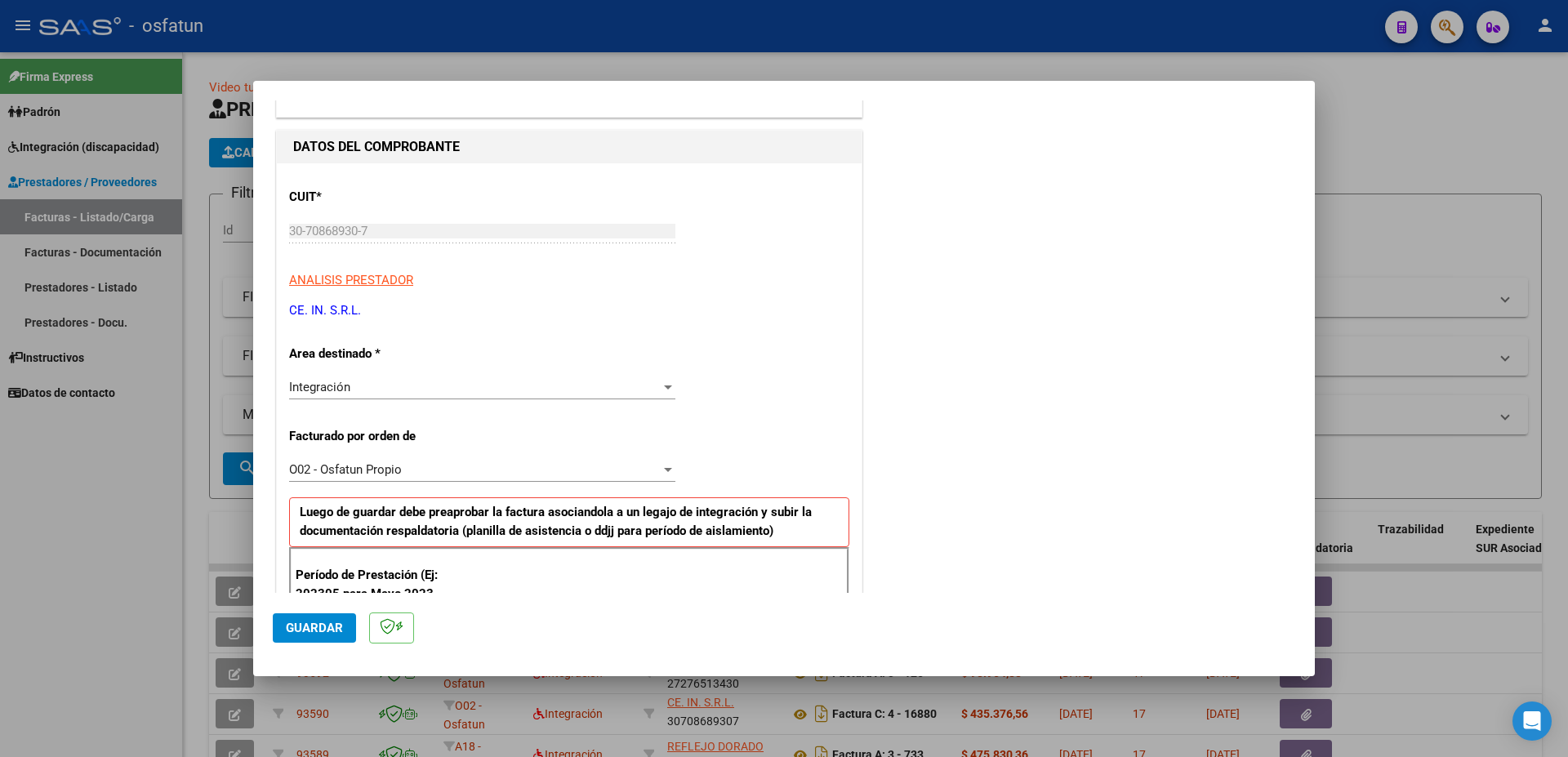
scroll to position [264, 0]
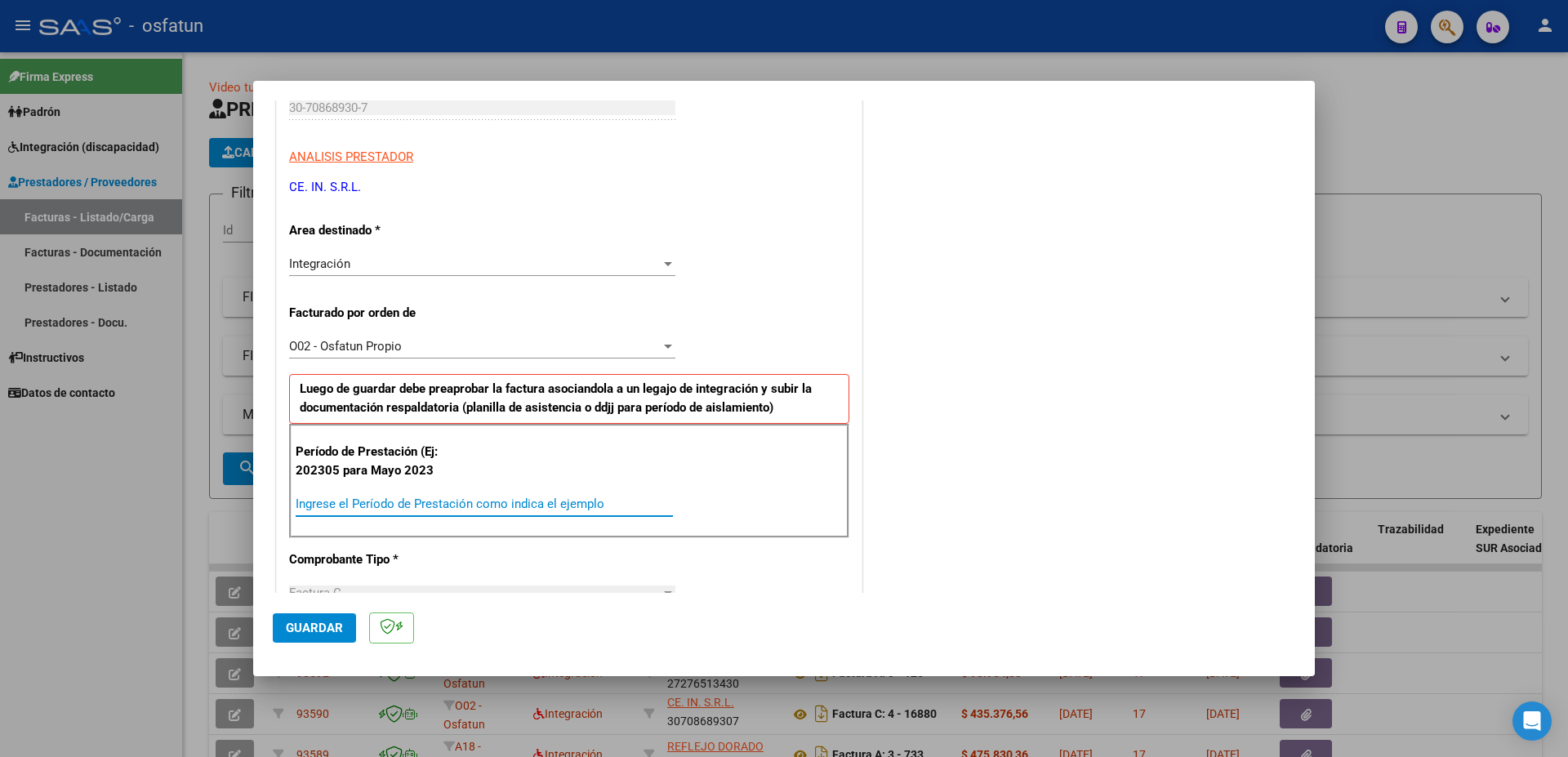
click at [366, 503] on input "Ingrese el Período de Prestación como indica el ejemplo" at bounding box center [484, 503] width 377 height 15
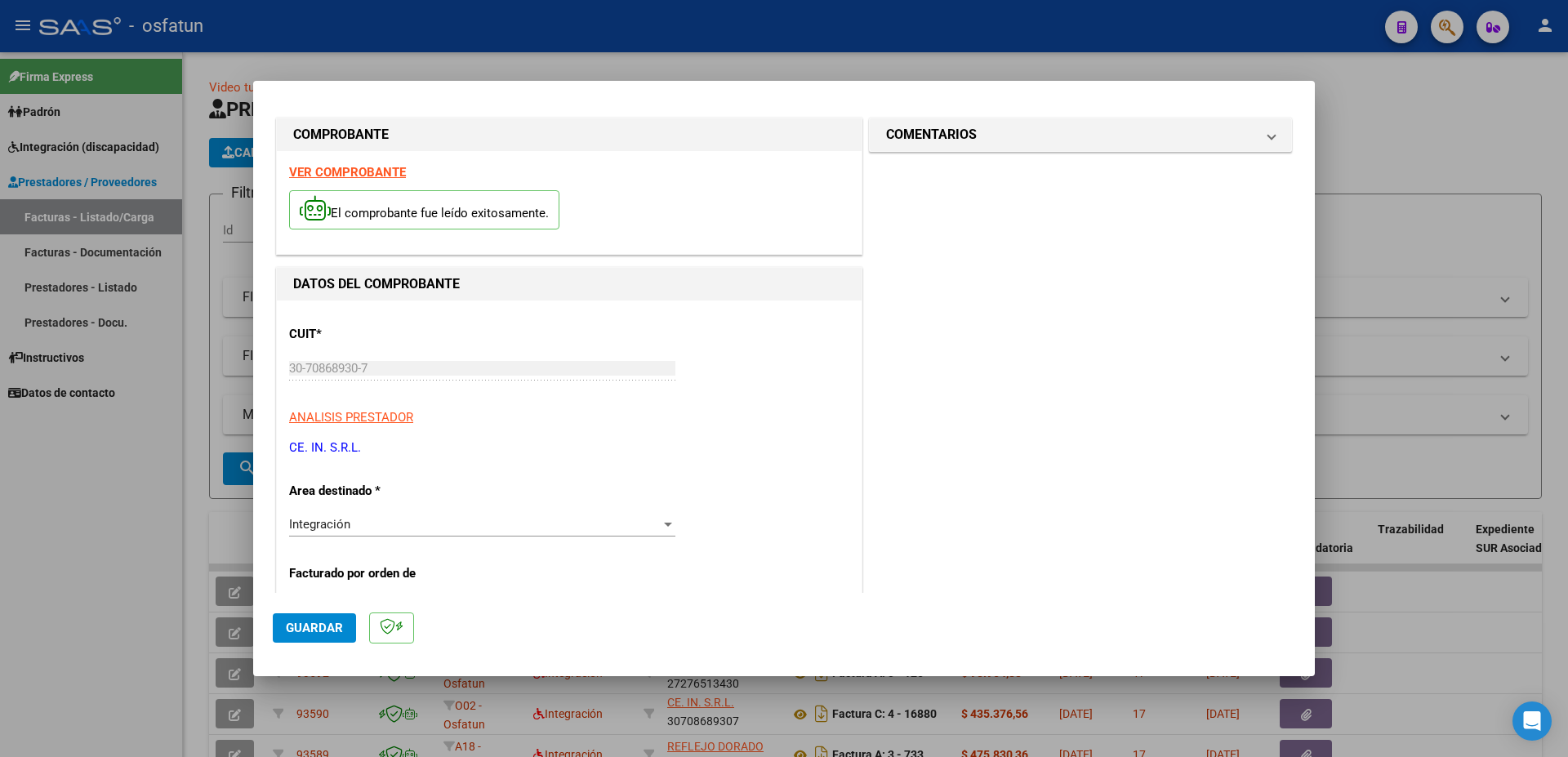
scroll to position [0, 0]
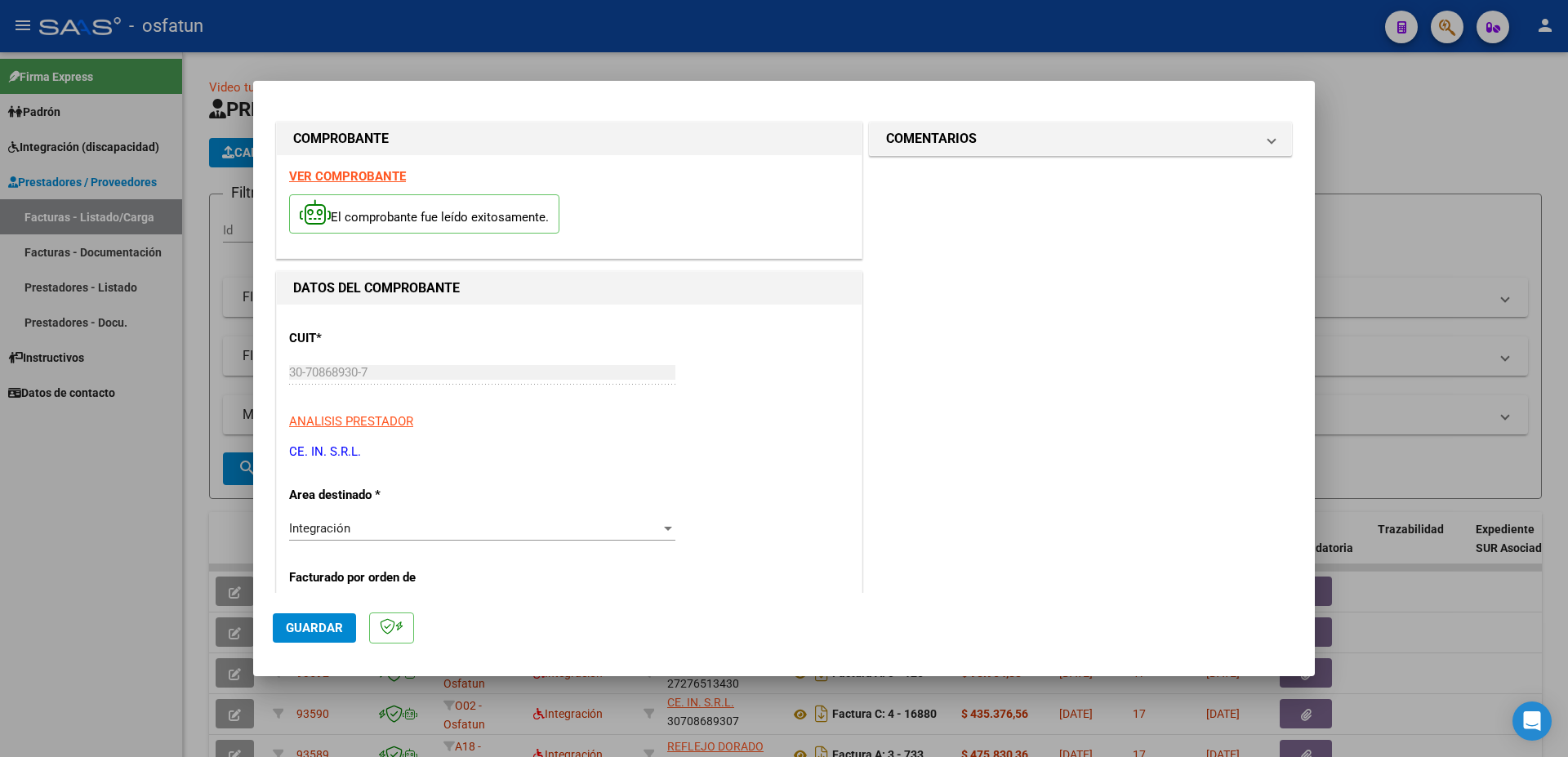
type input "202408"
click at [310, 630] on span "Guardar" at bounding box center [314, 627] width 58 height 15
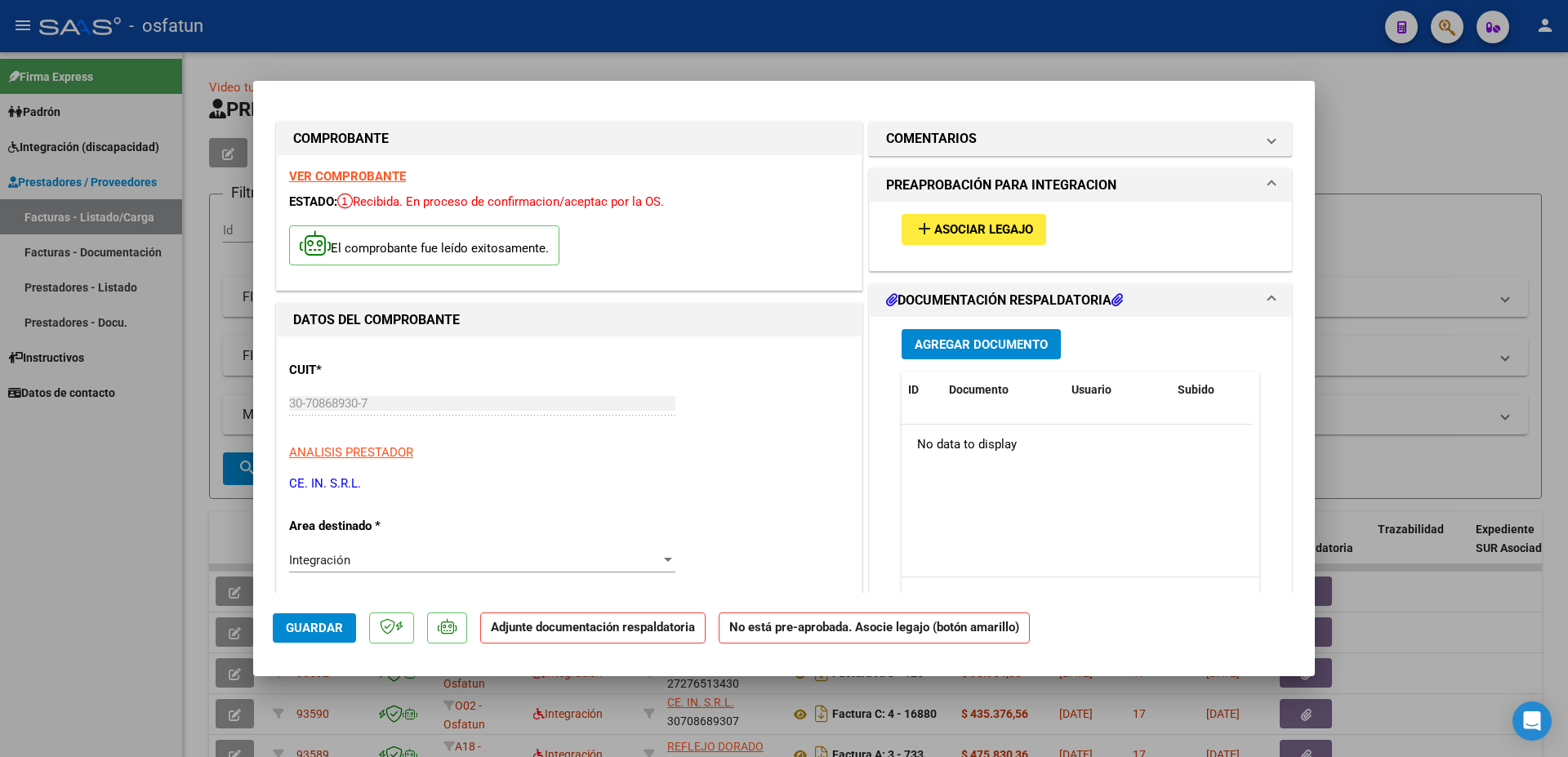
click at [952, 225] on span "Asociar Legajo" at bounding box center [983, 230] width 98 height 15
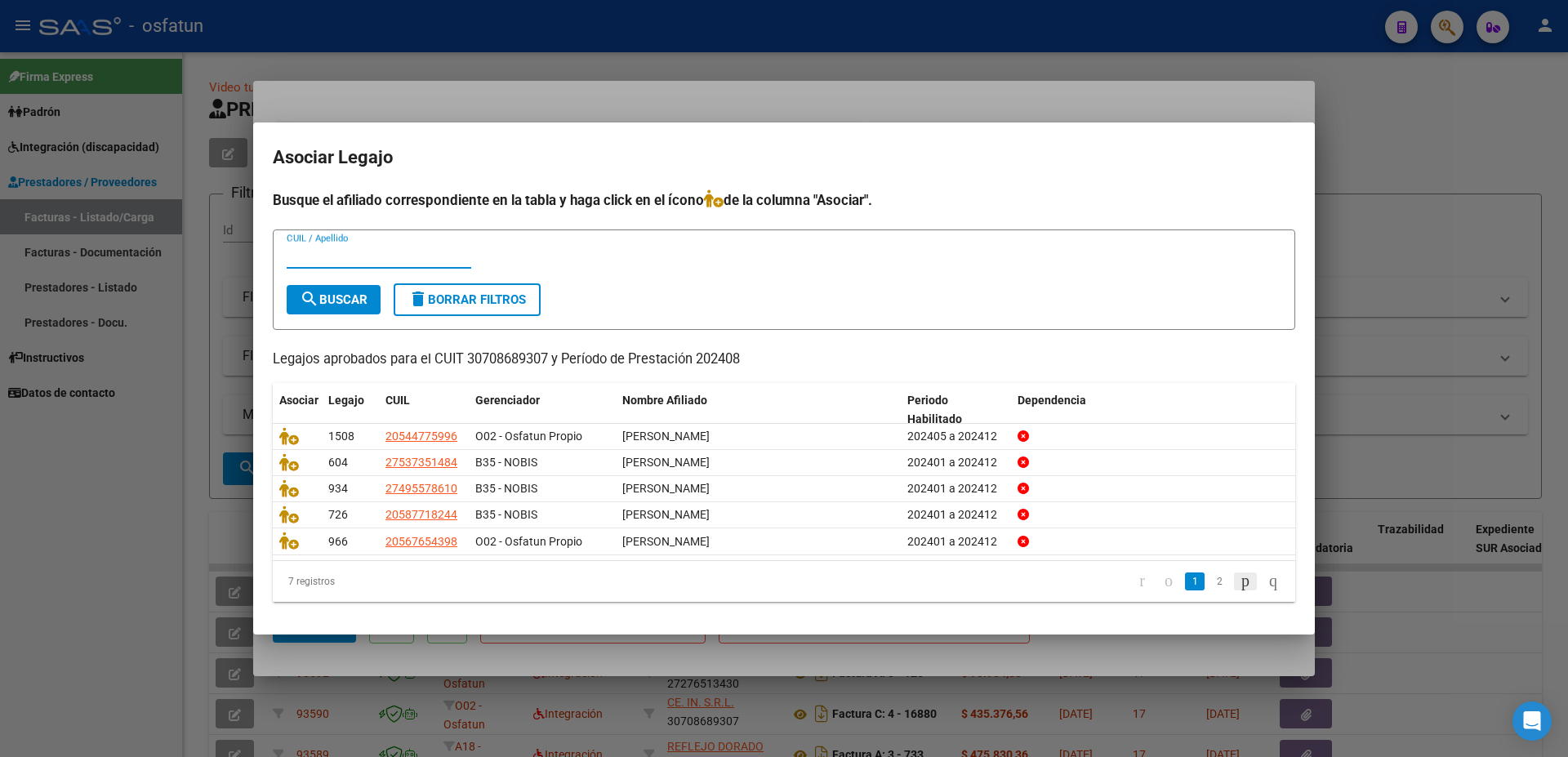
click at [1238, 585] on icon "go to next page" at bounding box center [1244, 580] width 13 height 20
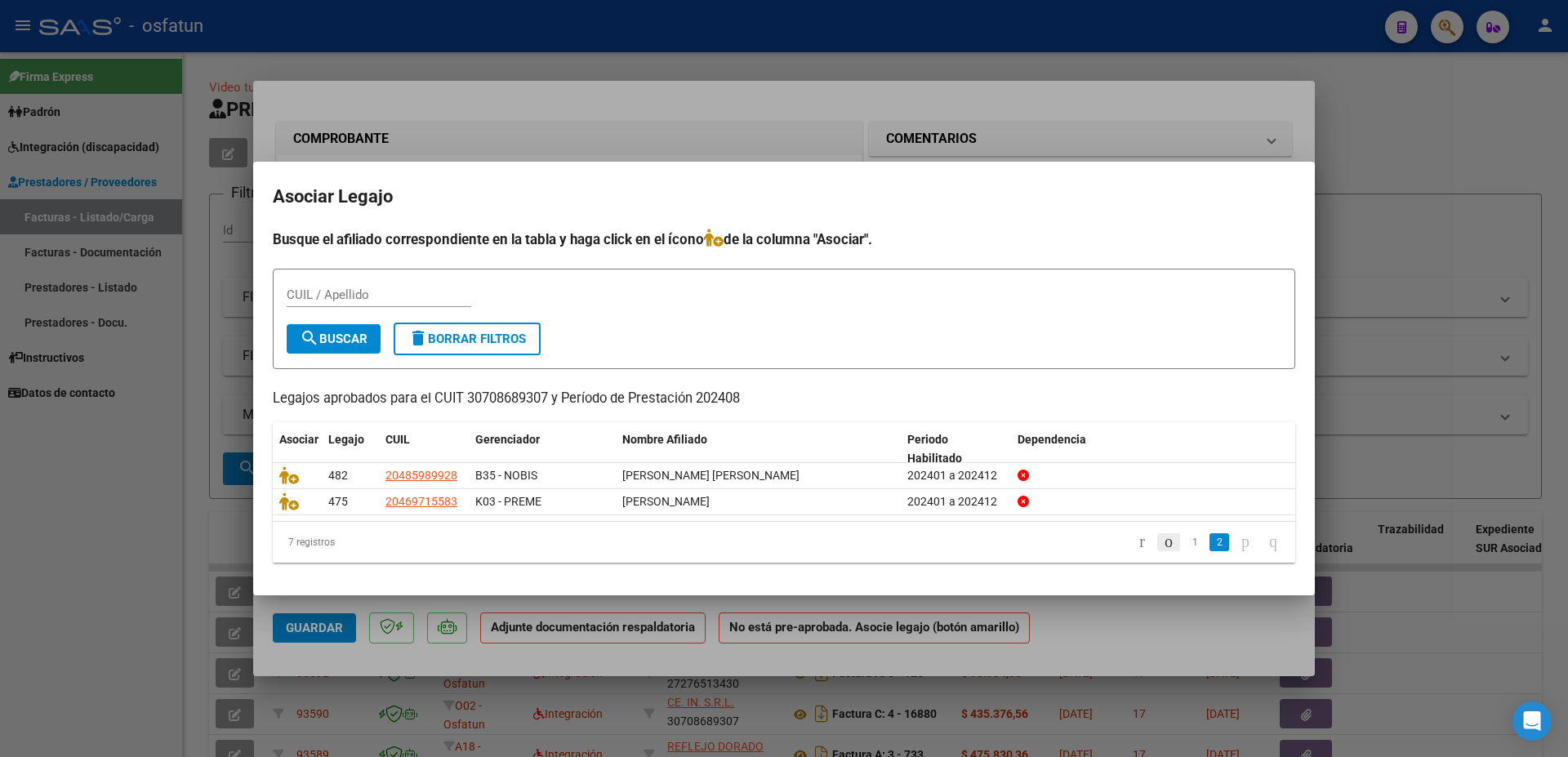
click at [1162, 546] on icon "go to previous page" at bounding box center [1168, 541] width 13 height 20
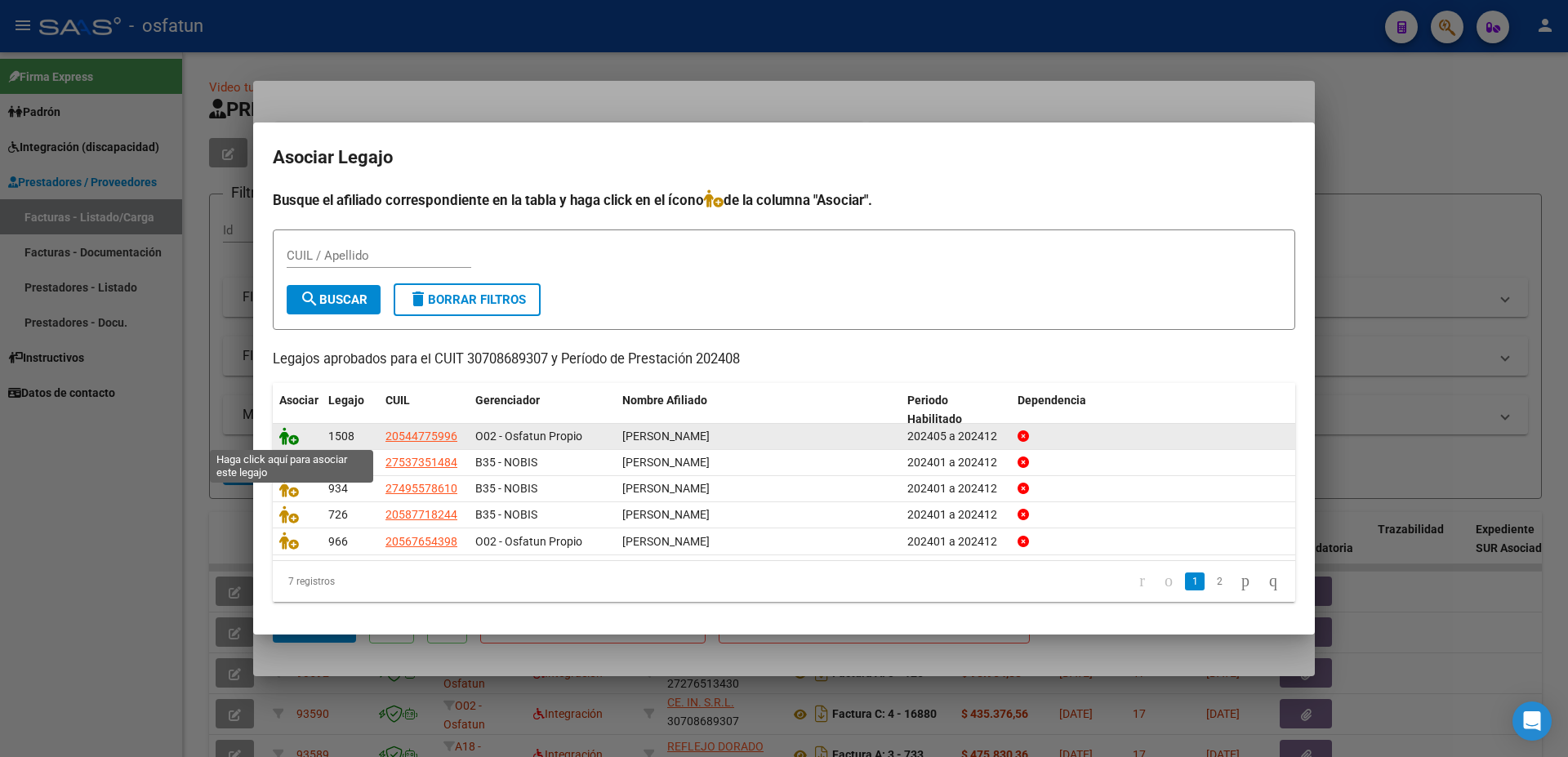
click at [289, 440] on icon at bounding box center [289, 436] width 20 height 18
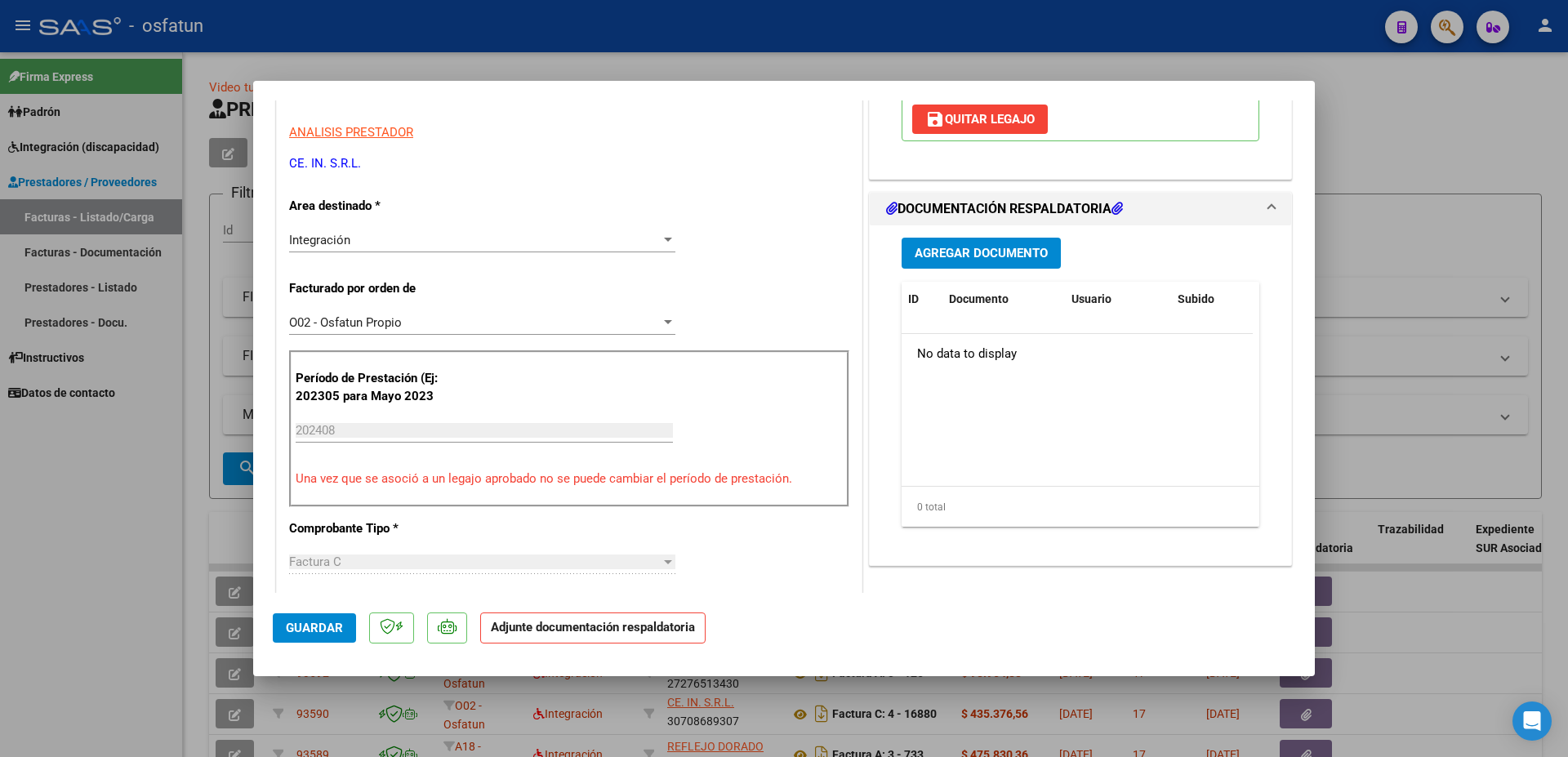
scroll to position [321, 0]
click at [993, 255] on span "Agregar Documento" at bounding box center [981, 253] width 133 height 15
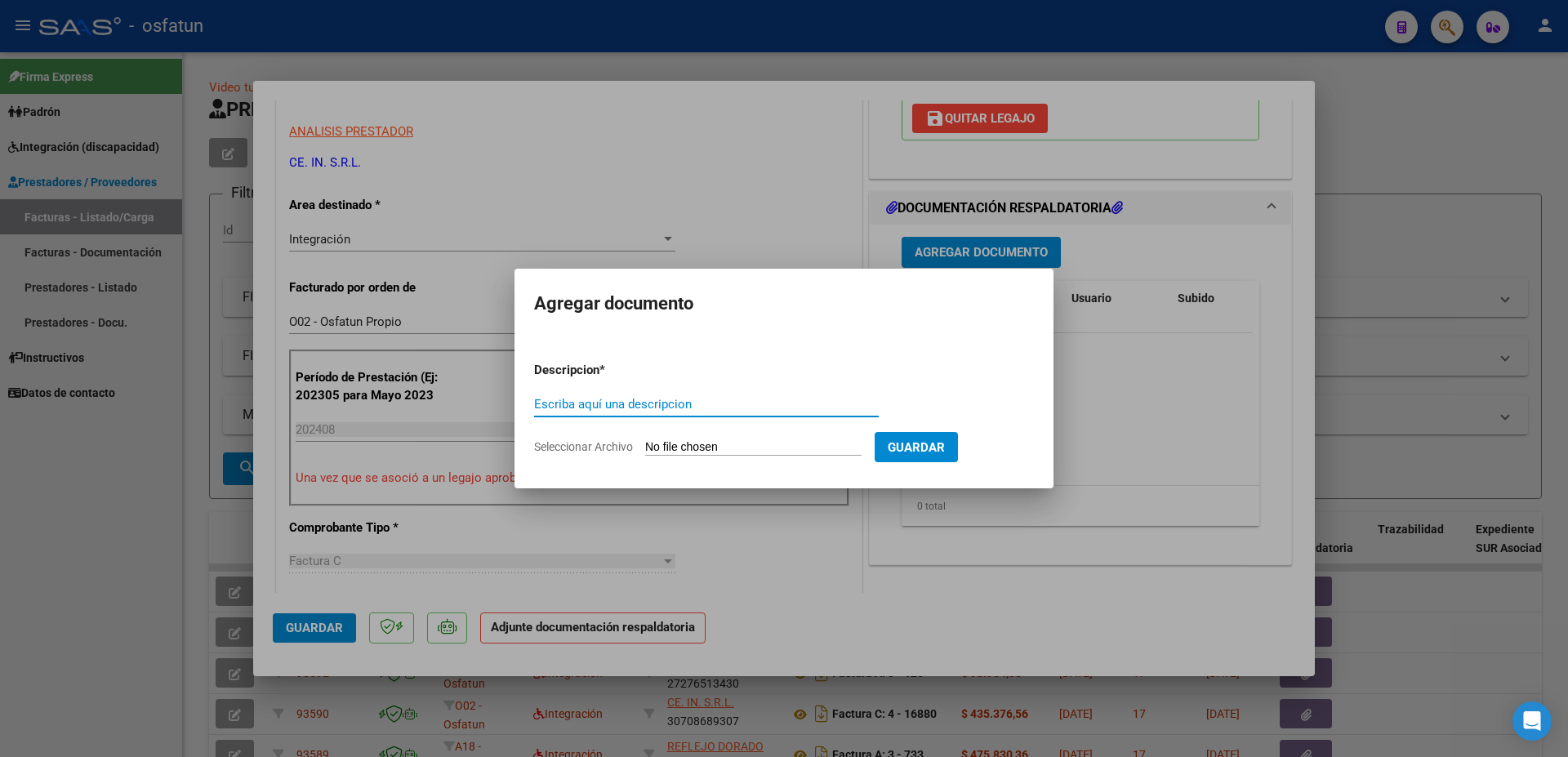
click at [674, 410] on input "Escriba aquí una descripcion" at bounding box center [706, 404] width 344 height 15
click at [581, 405] on input "Escriba aquí una descripcion" at bounding box center [706, 404] width 344 height 15
click at [686, 405] on input "PLANILLA DE ASISTENCIA MOSULO A LA INTEGRACION ESCOLAR" at bounding box center [706, 404] width 344 height 15
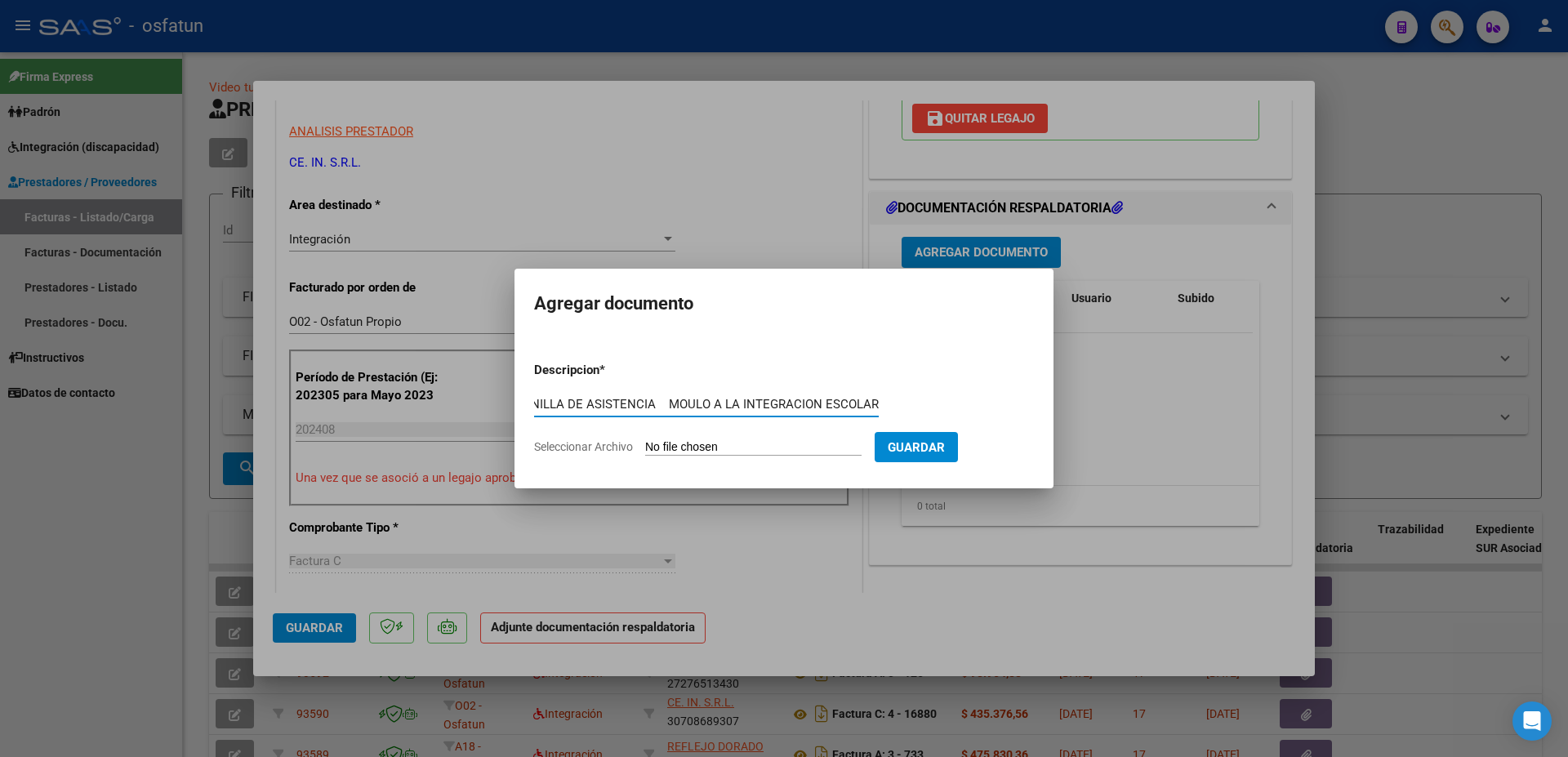
scroll to position [0, 23]
click at [665, 404] on input "PLANILLA DE ASISTENCIA MODULO A LA INTEGRACION ESCOLAR" at bounding box center [706, 404] width 344 height 15
click at [663, 408] on input "PLANILLA DE ASISTENCIA AGOSTO MODULO A LA INTEGRACION ESCOLAR" at bounding box center [706, 404] width 344 height 15
click at [720, 401] on input "PLANILLA DE ASISTENCIA AGOSTO MODULO A LA INTEGRACION ESCOLAR" at bounding box center [706, 404] width 344 height 15
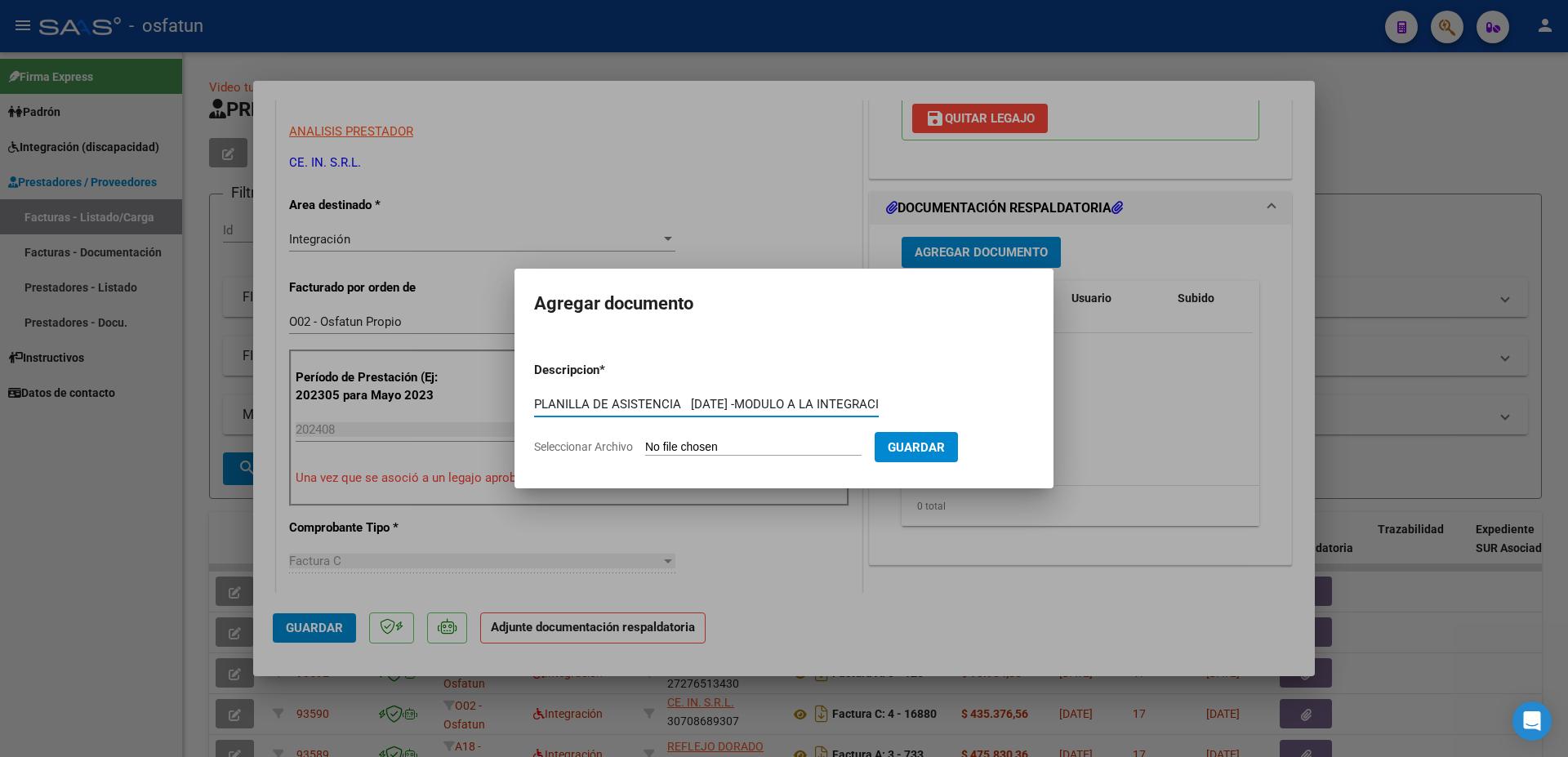
drag, startPoint x: 671, startPoint y: 404, endPoint x: 433, endPoint y: 403, distance: 238.0
click at [534, 403] on input "PLANILLA DE ASISTENCIA [DATE] -MODULO A LA INTEGRACION ESCOLAR" at bounding box center [706, 404] width 344 height 15
type input "PLANILLA DE ASISTENCIA [DATE] -MODULO A LA INTEGRACION ESCOLAR"
drag, startPoint x: 771, startPoint y: 410, endPoint x: 750, endPoint y: 410, distance: 21.0
click at [752, 410] on div "PLANILLA DE ASISTENCIA [DATE] -MODULO A LA INTEGRACION ESCOLAR Escriba aquí una…" at bounding box center [706, 404] width 344 height 24
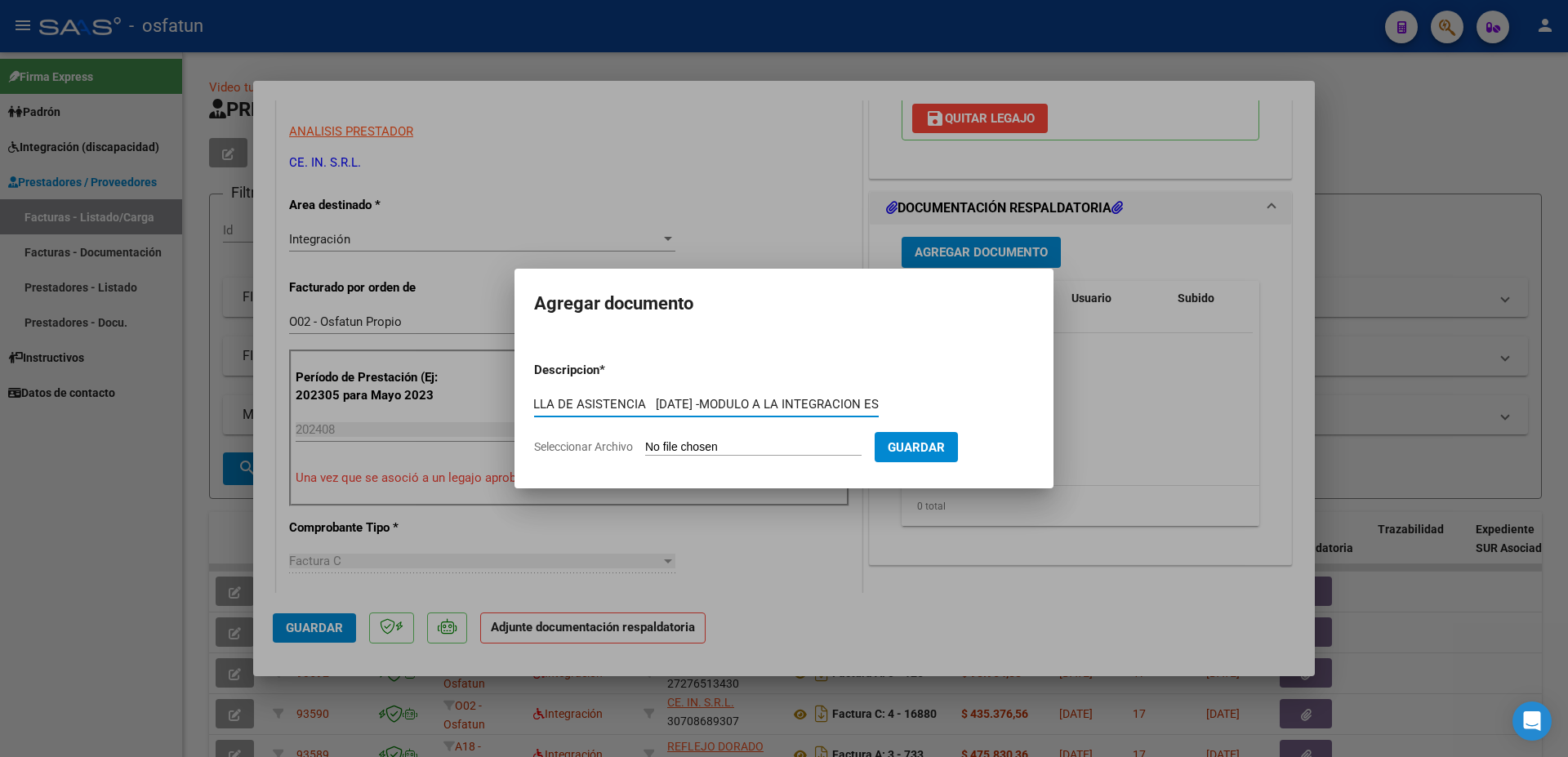
scroll to position [0, 116]
drag, startPoint x: 826, startPoint y: 404, endPoint x: 917, endPoint y: 404, distance: 91.0
click at [879, 404] on input "PLANILLA DE ASISTENCIA [DATE] -MODULO A LA INTEGRACION ESCOLAR" at bounding box center [706, 404] width 344 height 15
click at [698, 449] on input "Seleccionar Archivo" at bounding box center [754, 448] width 216 height 16
type input "C:\fakepath\[PERSON_NAME] A - PLANILLA I E - [DATE] (8).pdf"
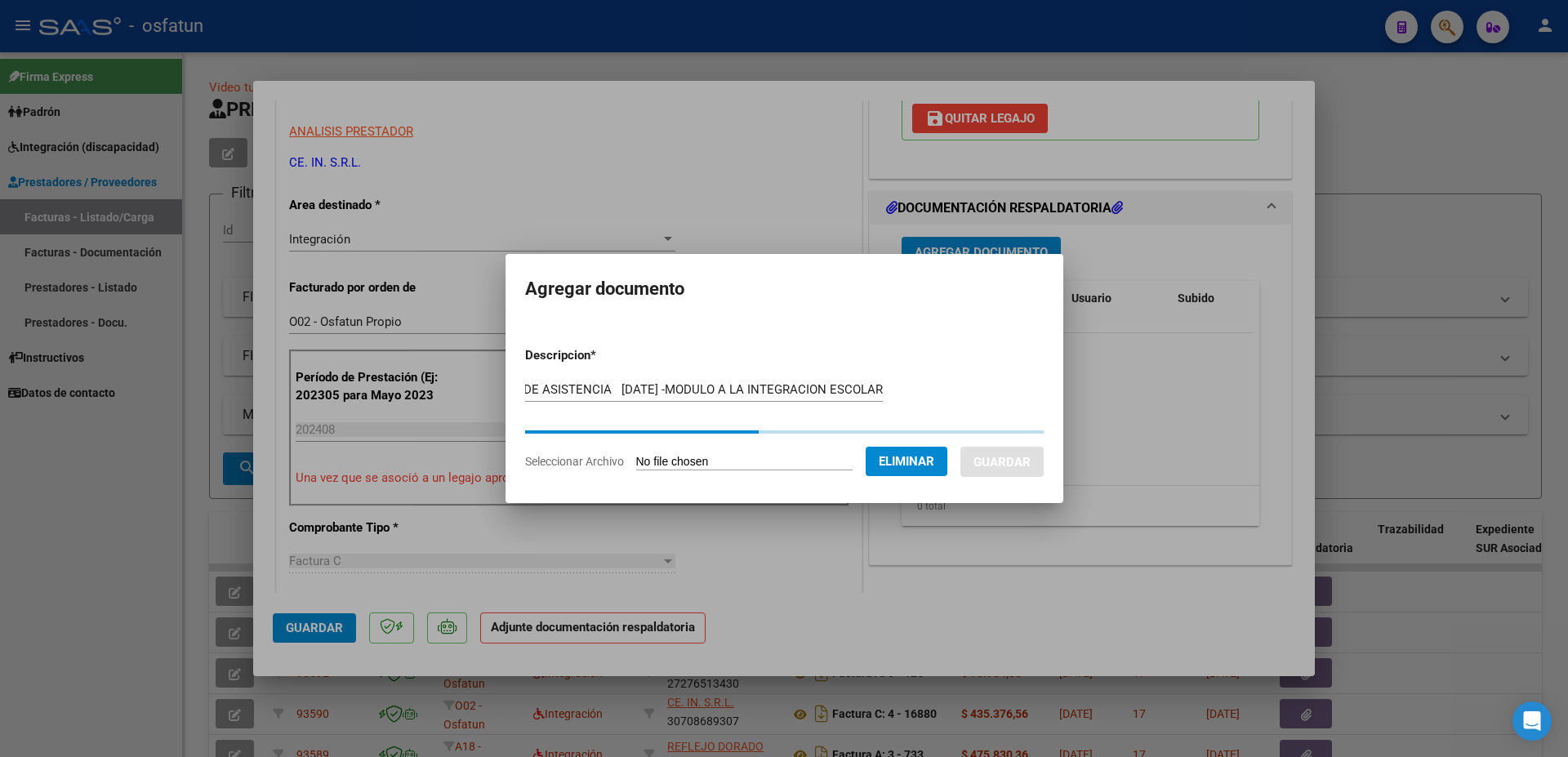
scroll to position [0, 37]
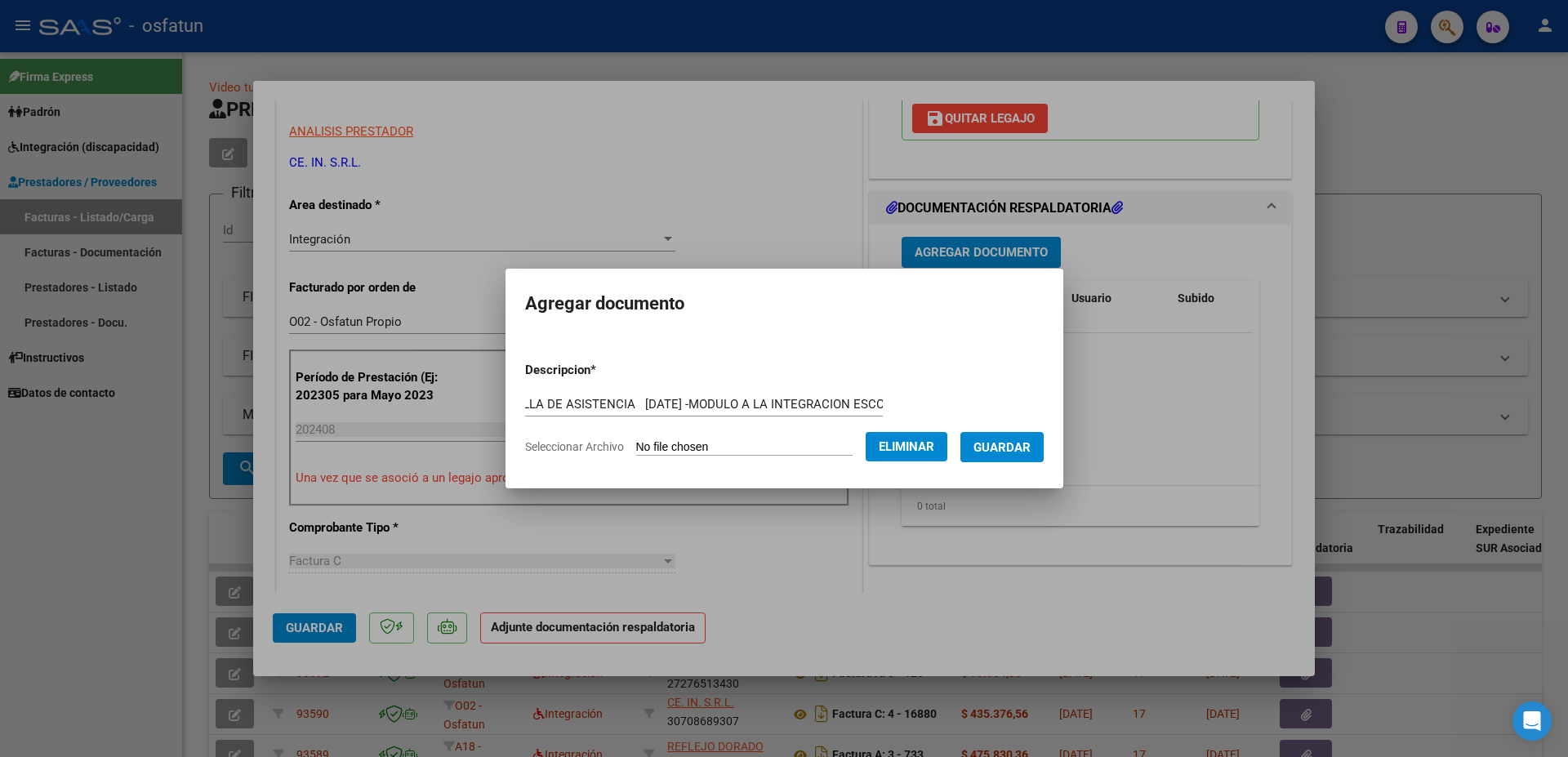
click at [973, 455] on span "Guardar" at bounding box center [1001, 447] width 58 height 15
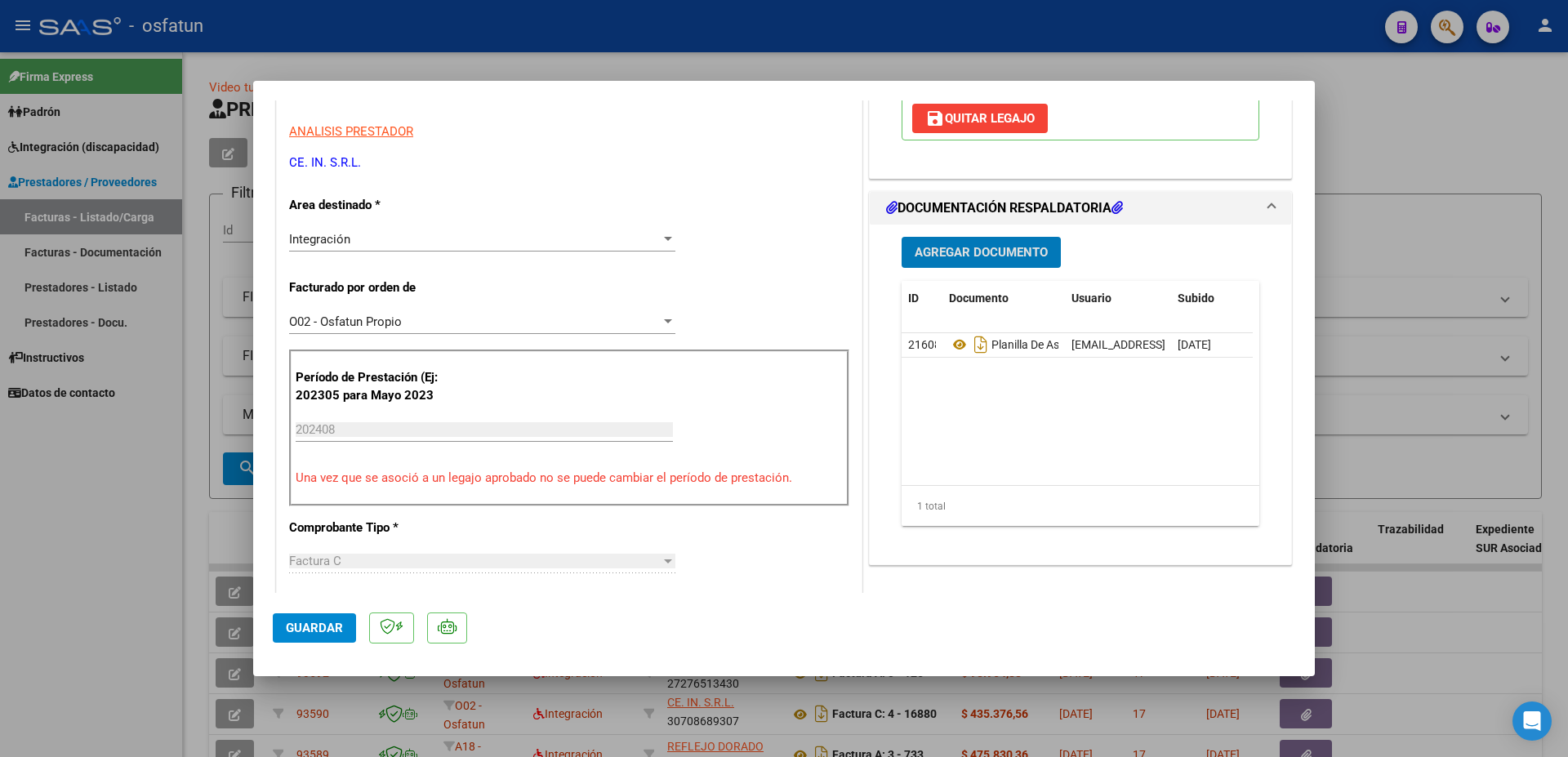
click at [972, 259] on span "Agregar Documento" at bounding box center [981, 253] width 133 height 15
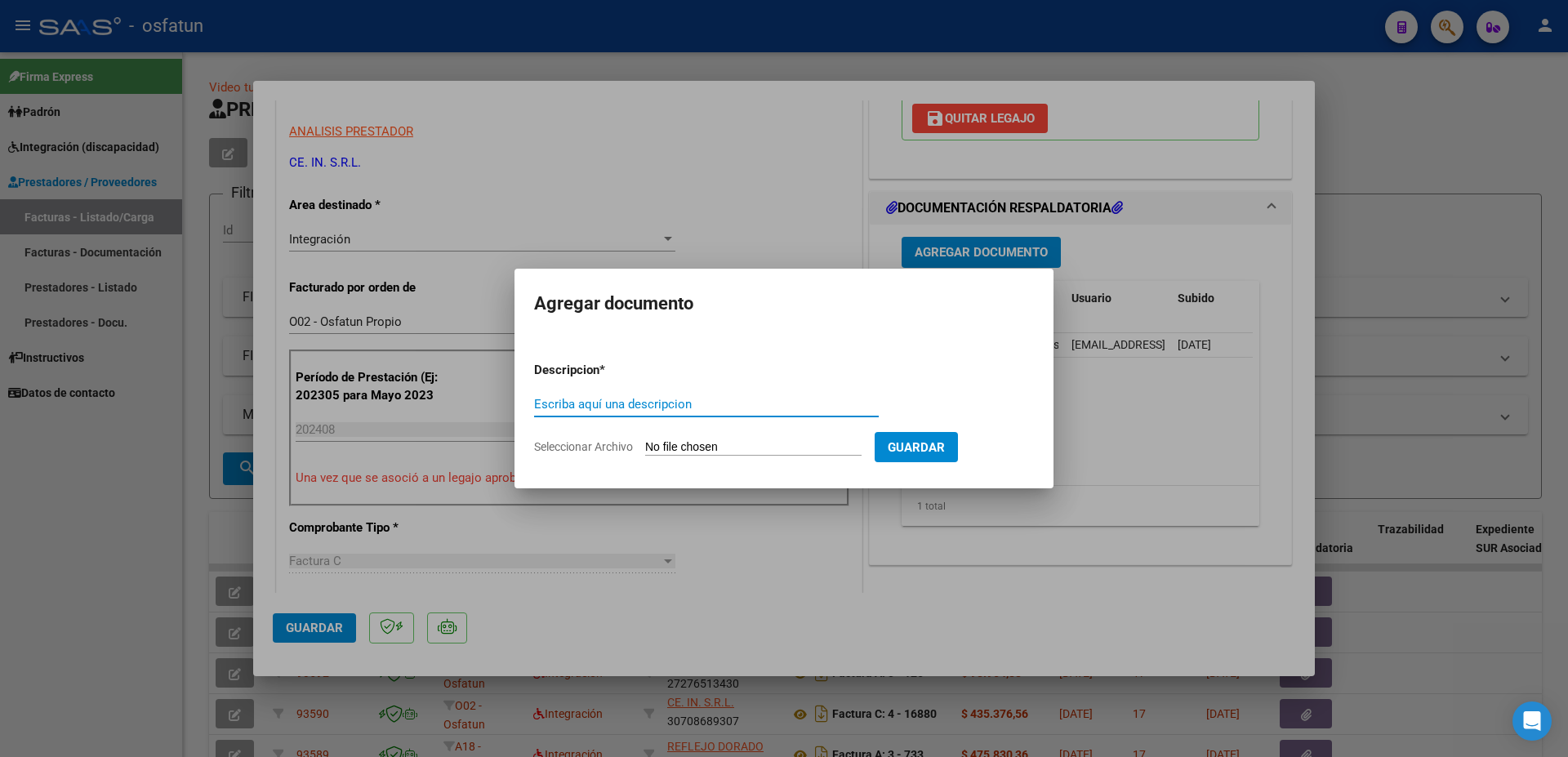
click at [653, 400] on input "Escriba aquí una descripcion" at bounding box center [706, 404] width 344 height 15
drag, startPoint x: 634, startPoint y: 405, endPoint x: 454, endPoint y: 403, distance: 180.0
click at [534, 403] on input "AUTORIZACION MODULO DE APOYO A LA INTEGRACION ESCOLAR 2024" at bounding box center [706, 404] width 344 height 15
type input "AUTORIZACION MODULO DE APOYO A LA INTEGRACION ESCOLAR 2024"
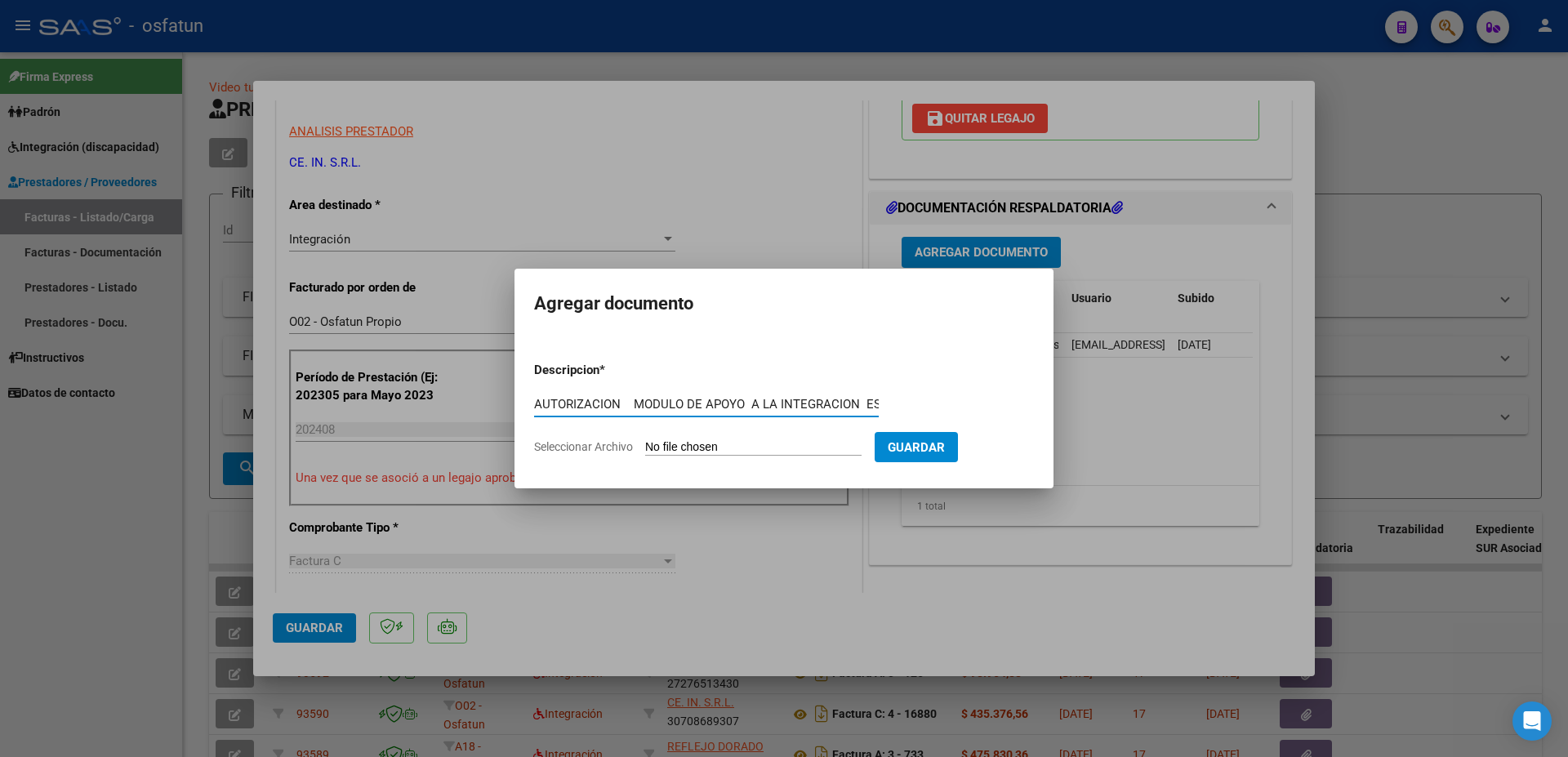
click at [670, 445] on input "Seleccionar Archivo" at bounding box center [754, 448] width 216 height 16
type input "C:\fakepath\AUT [PERSON_NAME] A -I E - May -Dic.pdf"
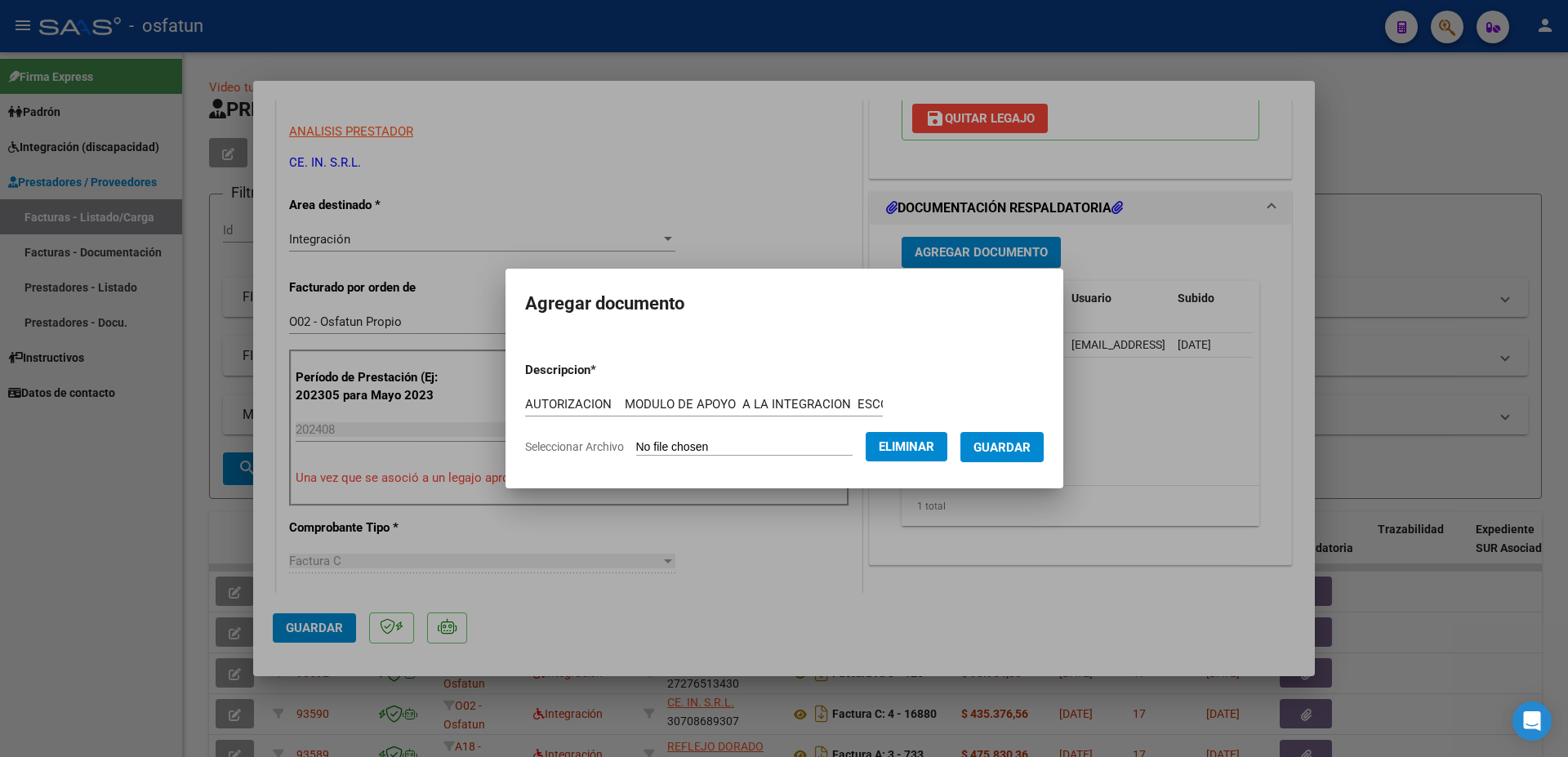
click at [1006, 449] on span "Guardar" at bounding box center [1001, 447] width 58 height 15
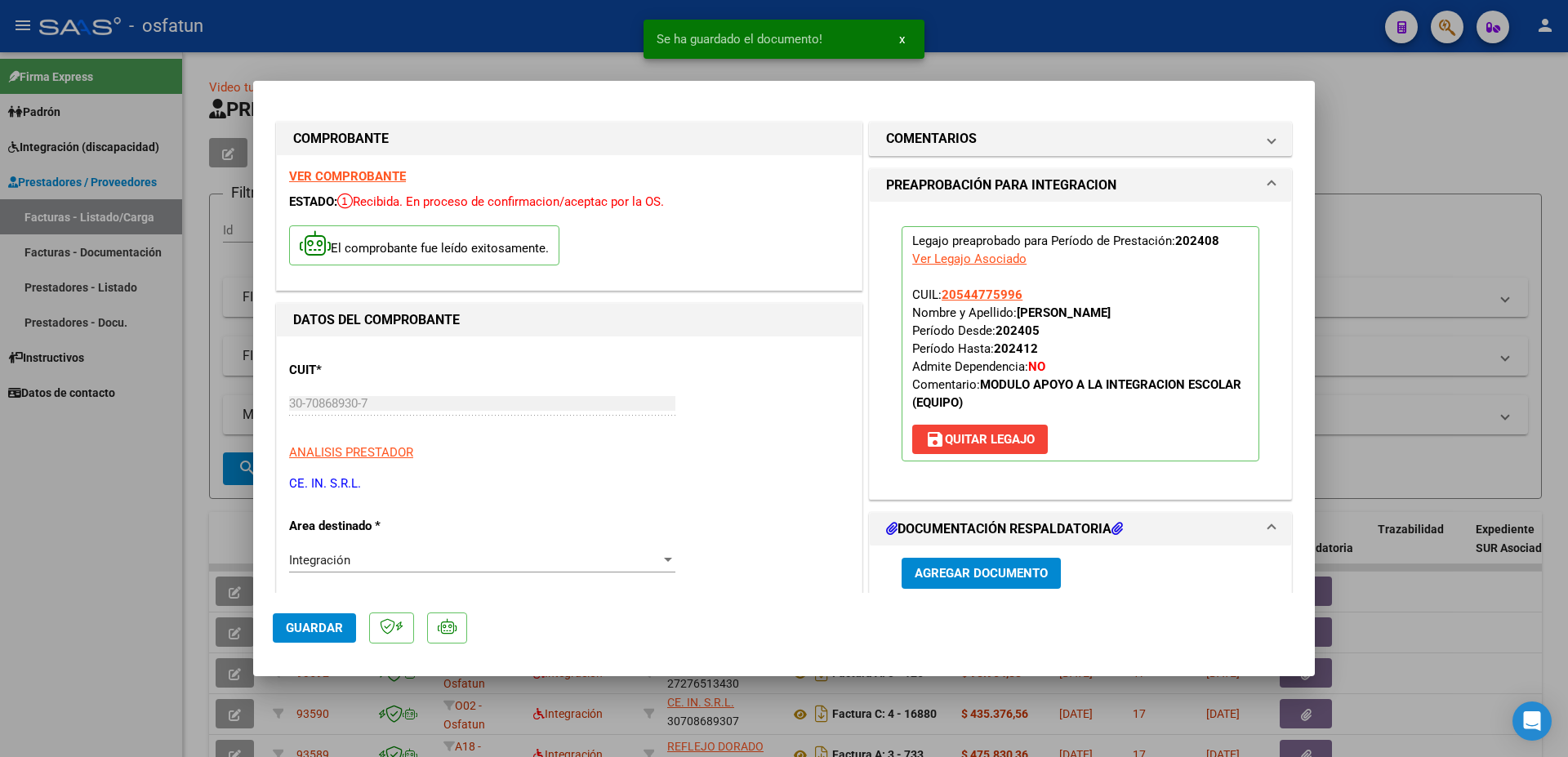
click at [359, 172] on strong "VER COMPROBANTE" at bounding box center [347, 176] width 117 height 15
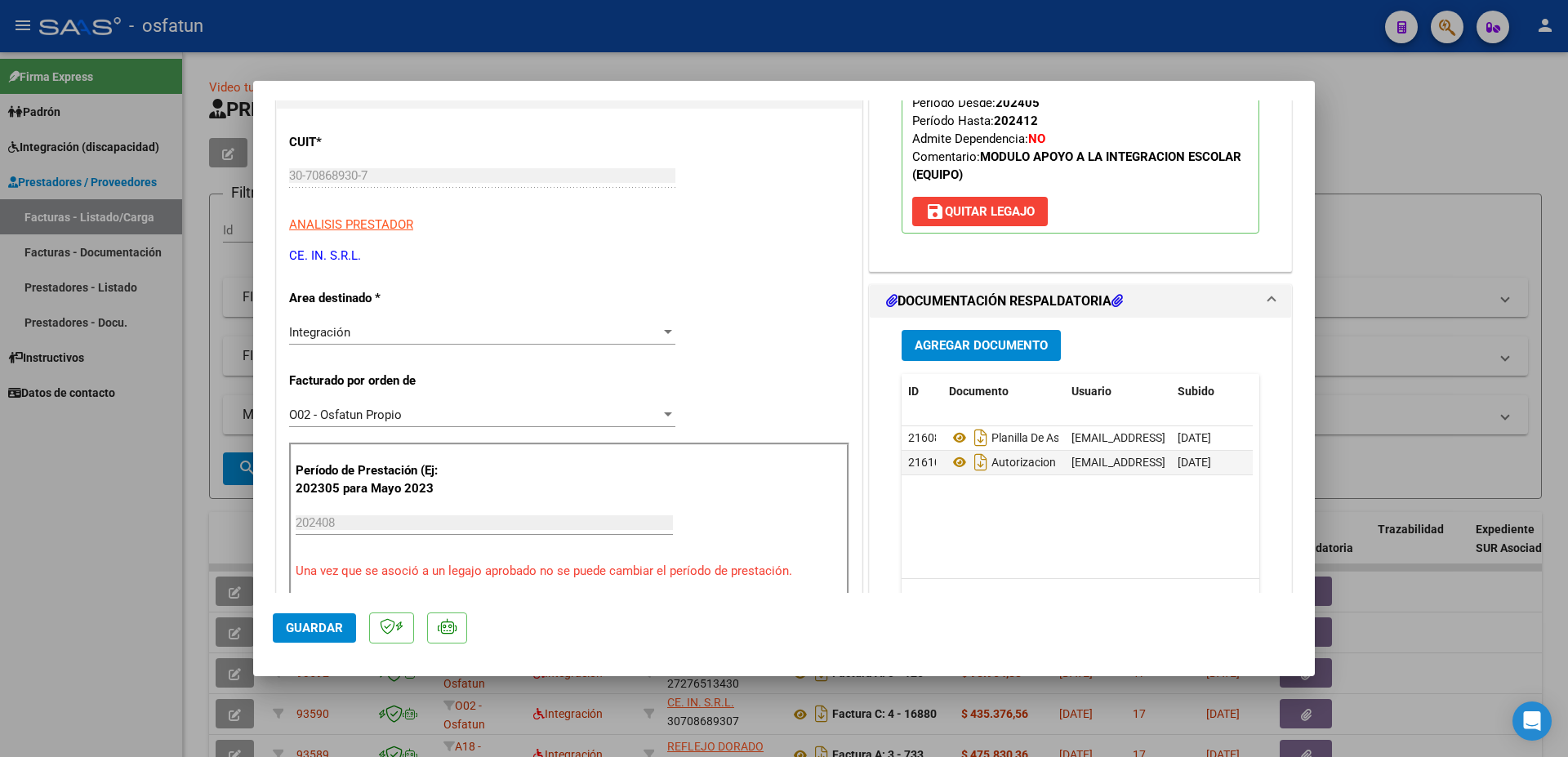
scroll to position [278, 0]
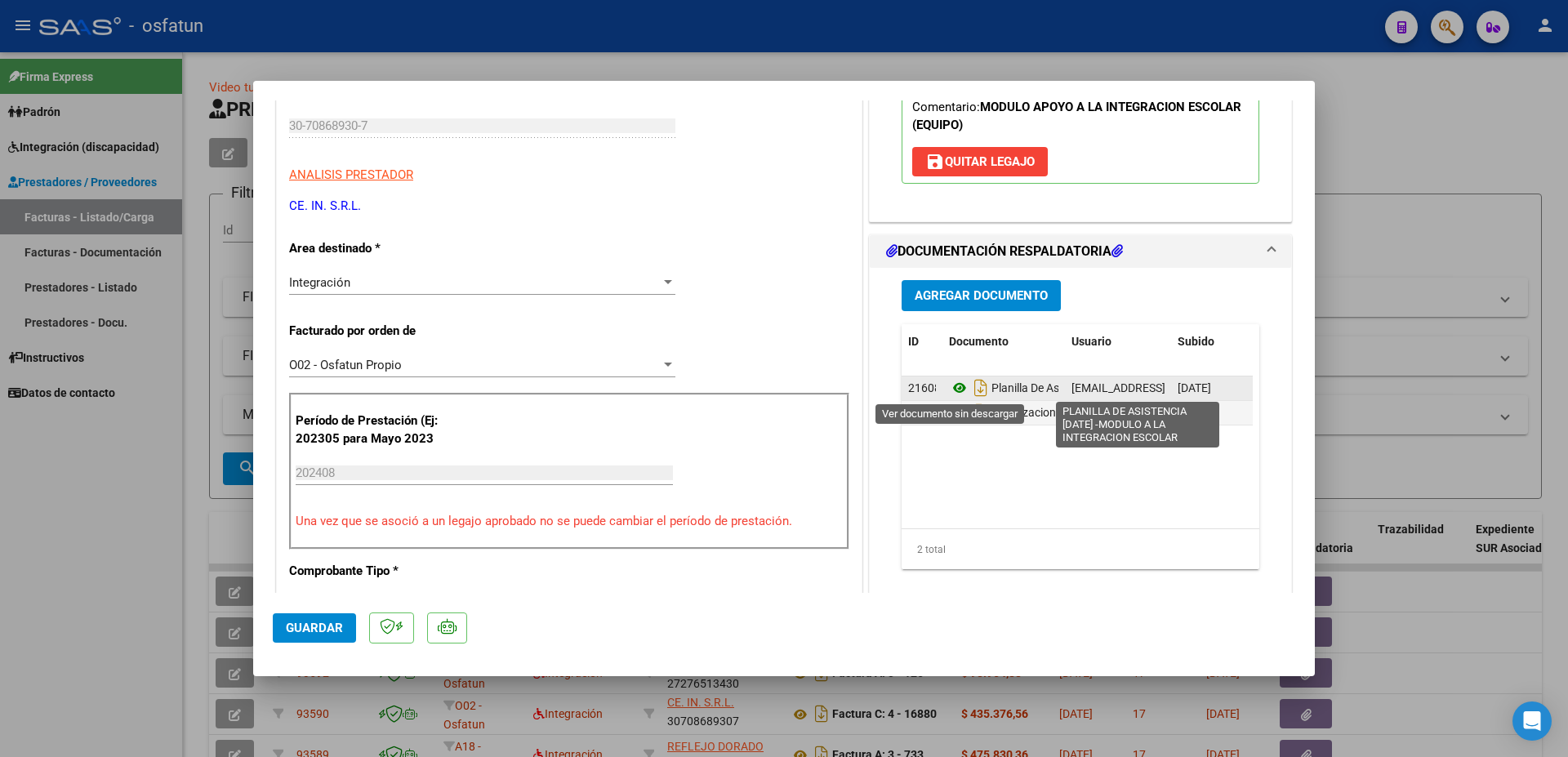
click at [951, 386] on icon at bounding box center [960, 388] width 21 height 20
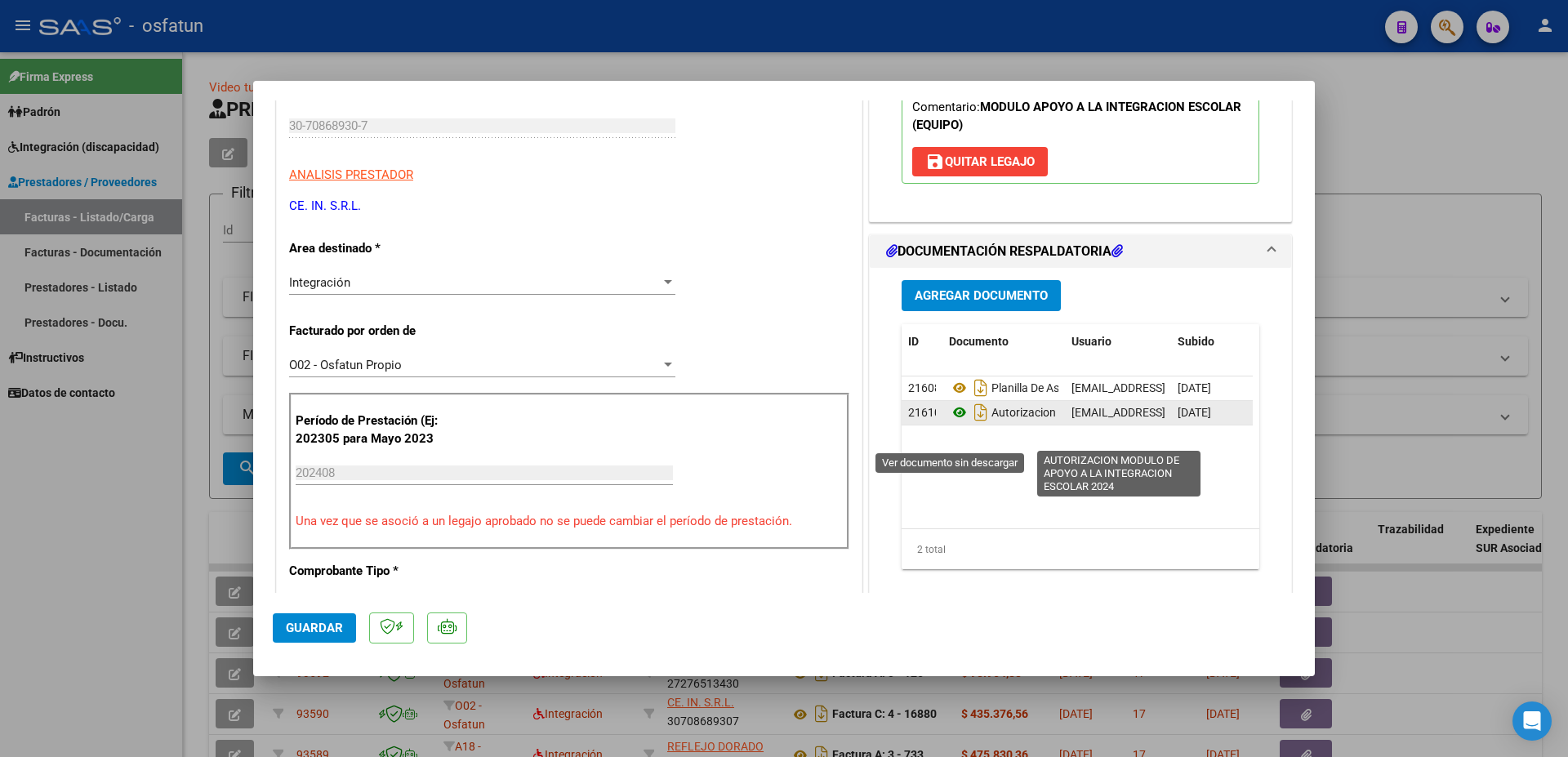
click at [950, 422] on icon at bounding box center [960, 413] width 21 height 20
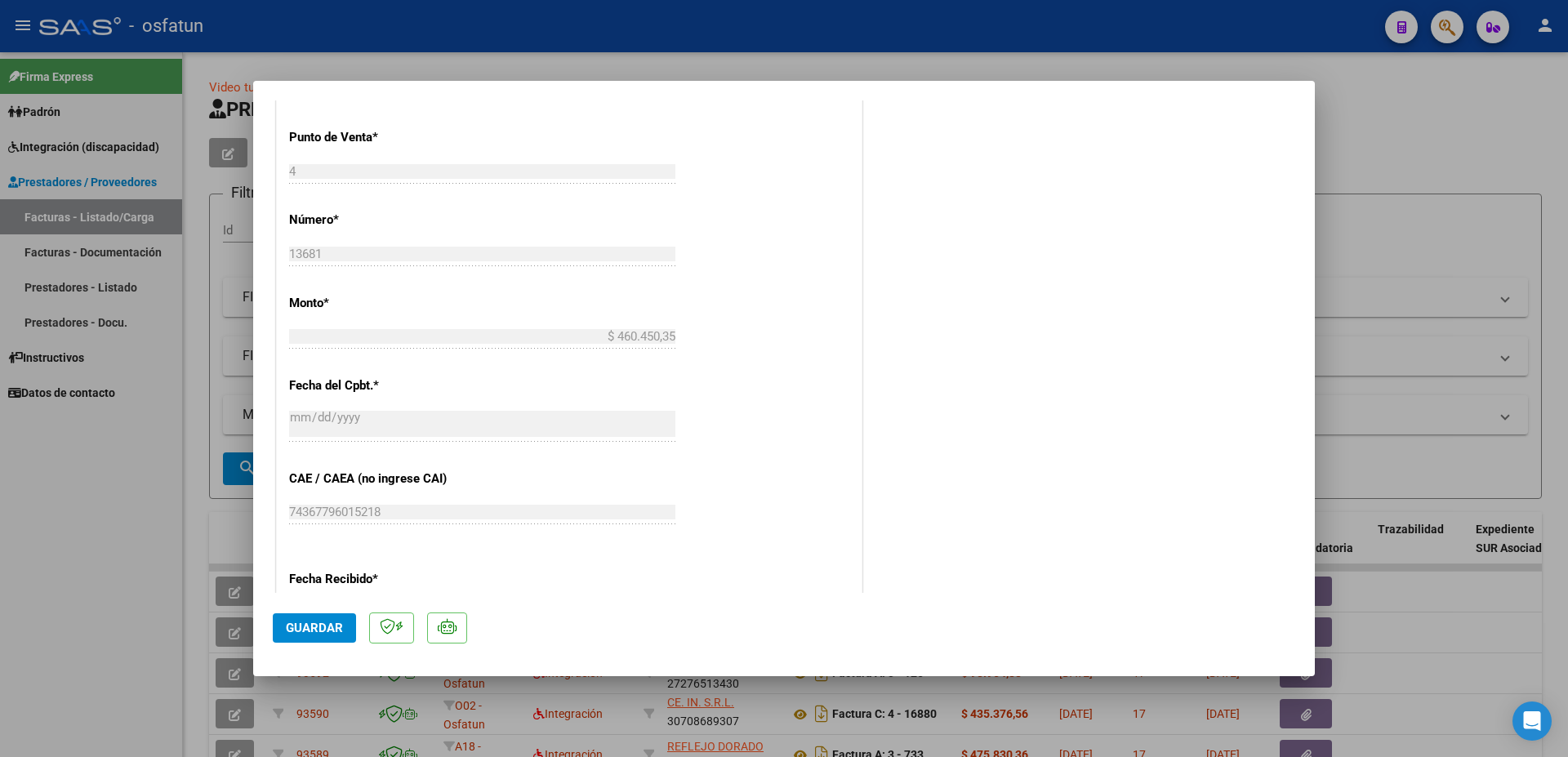
scroll to position [882, 0]
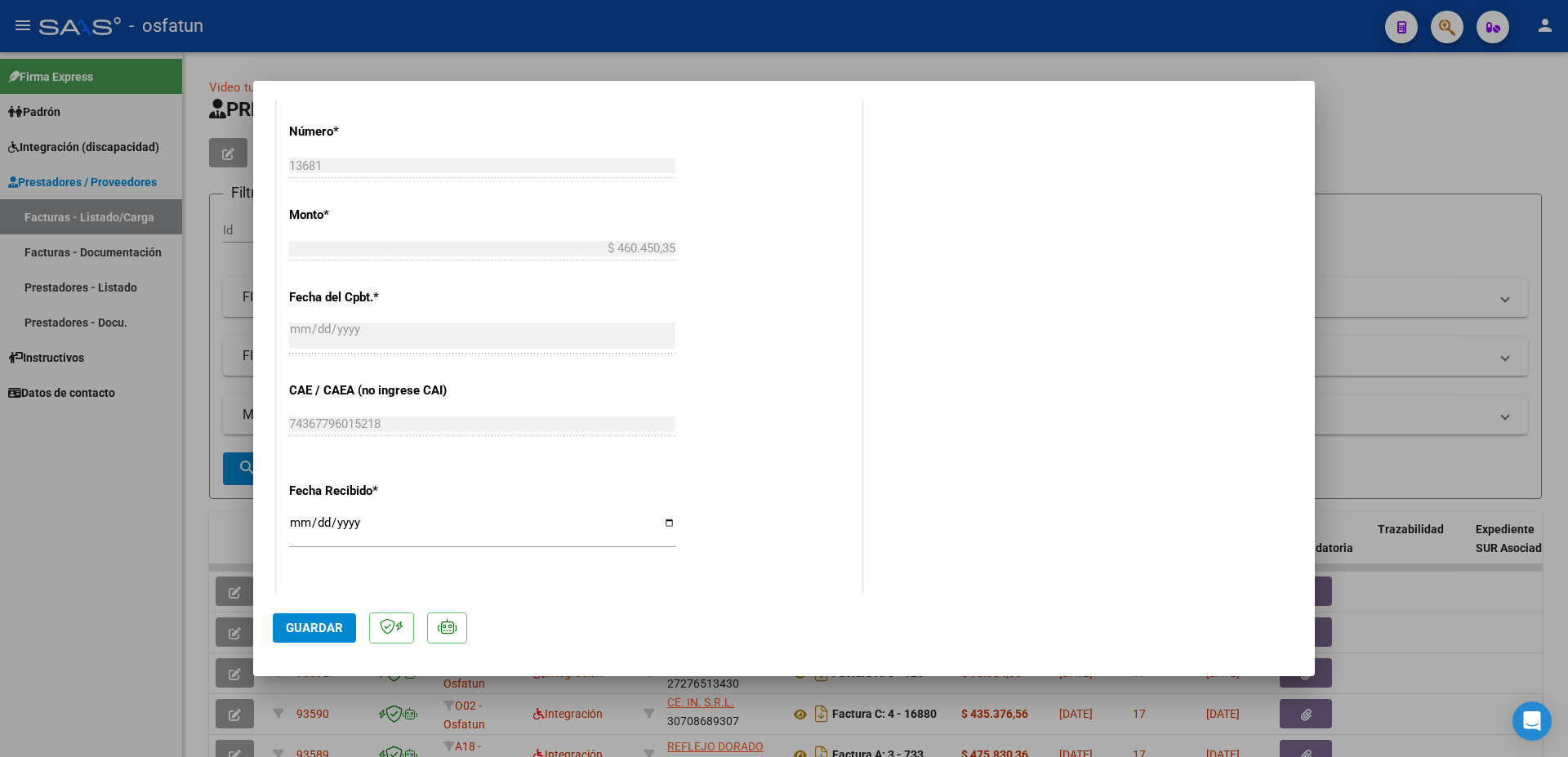
click at [309, 631] on span "Guardar" at bounding box center [314, 627] width 58 height 15
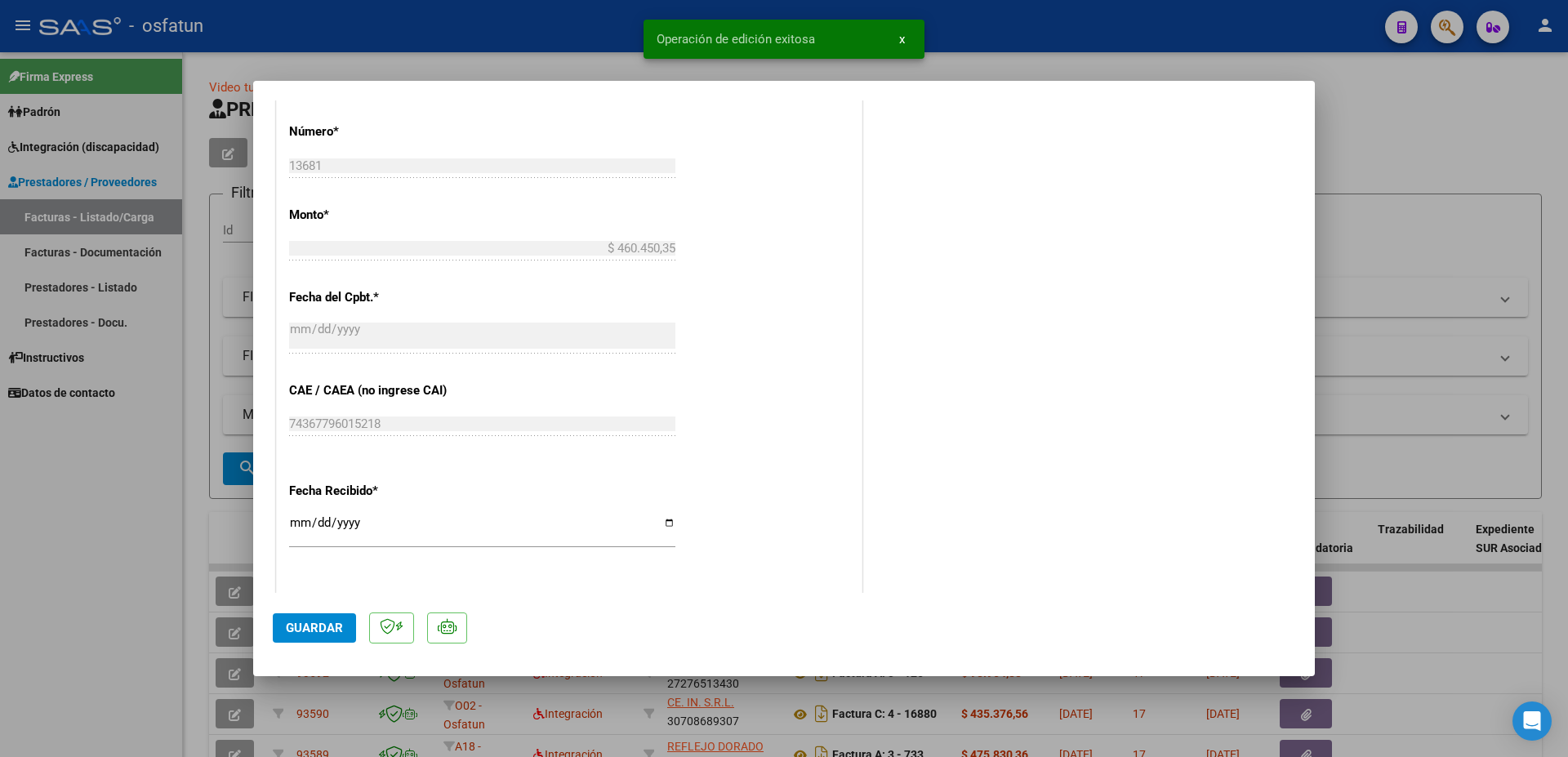
click at [1409, 134] on div at bounding box center [784, 378] width 1568 height 757
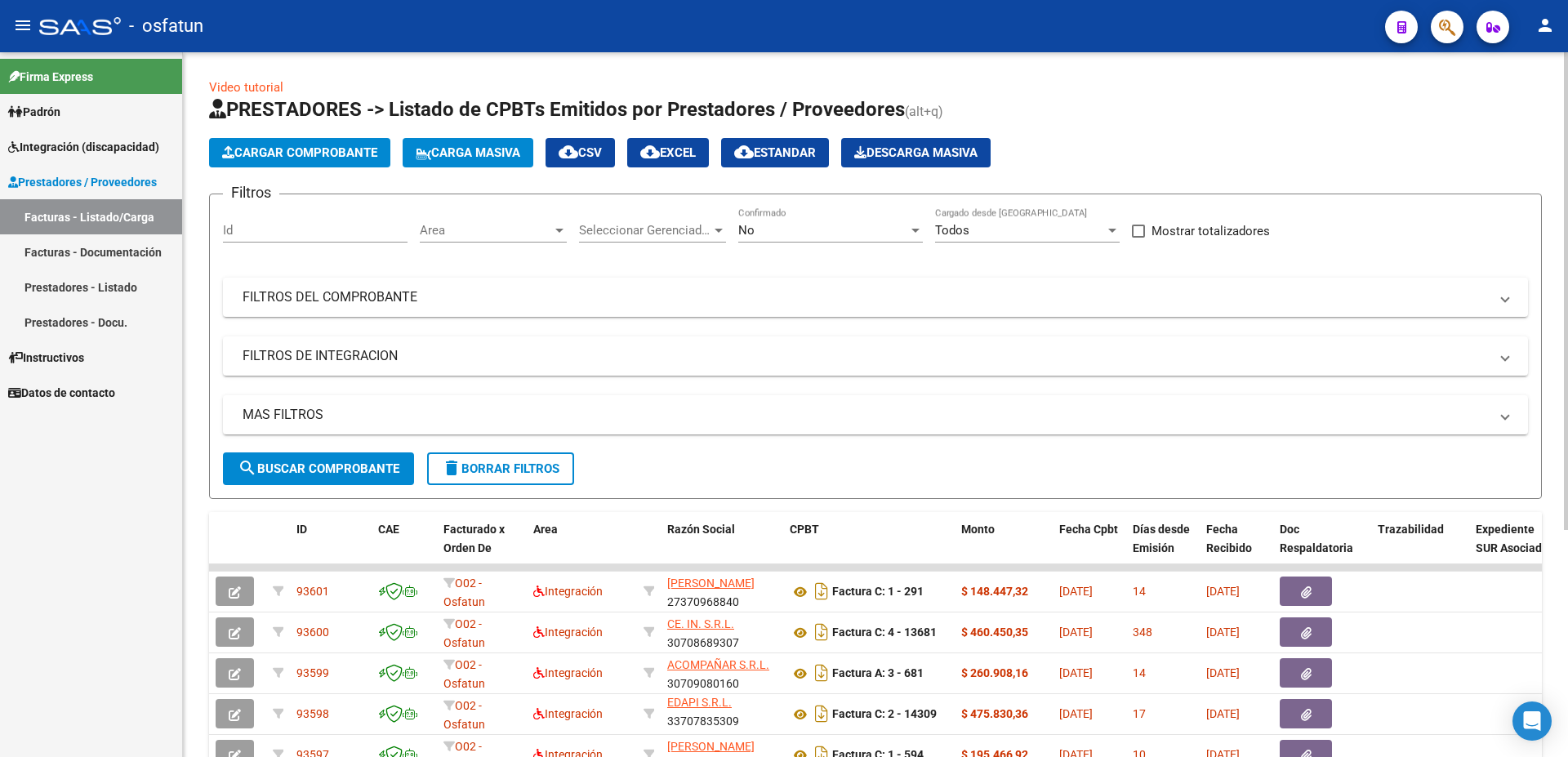
click at [303, 151] on span "Cargar Comprobante" at bounding box center [299, 152] width 155 height 15
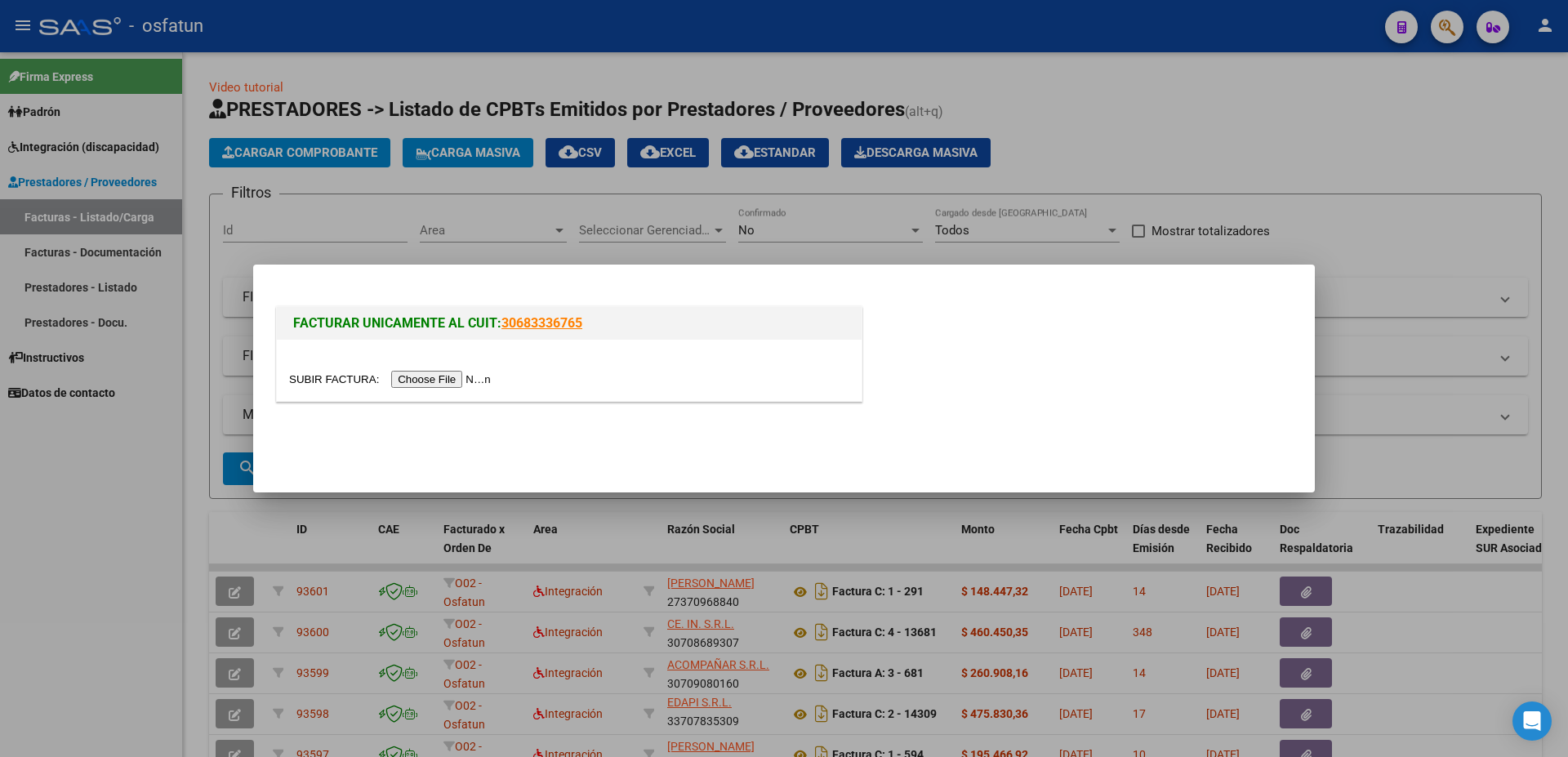
click at [337, 379] on input "file" at bounding box center [392, 379] width 207 height 18
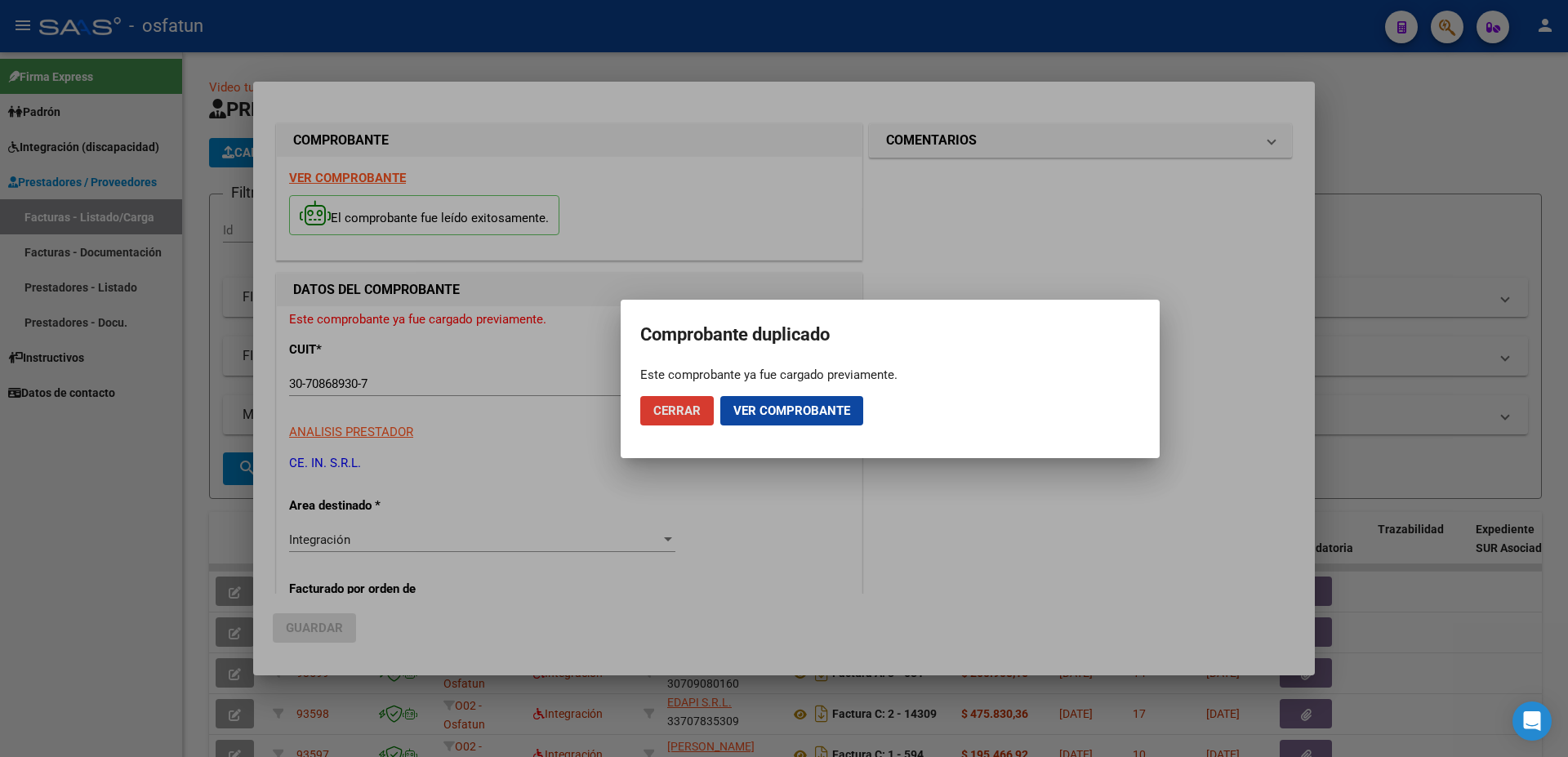
click at [775, 415] on span "Ver comprobante" at bounding box center [792, 411] width 117 height 15
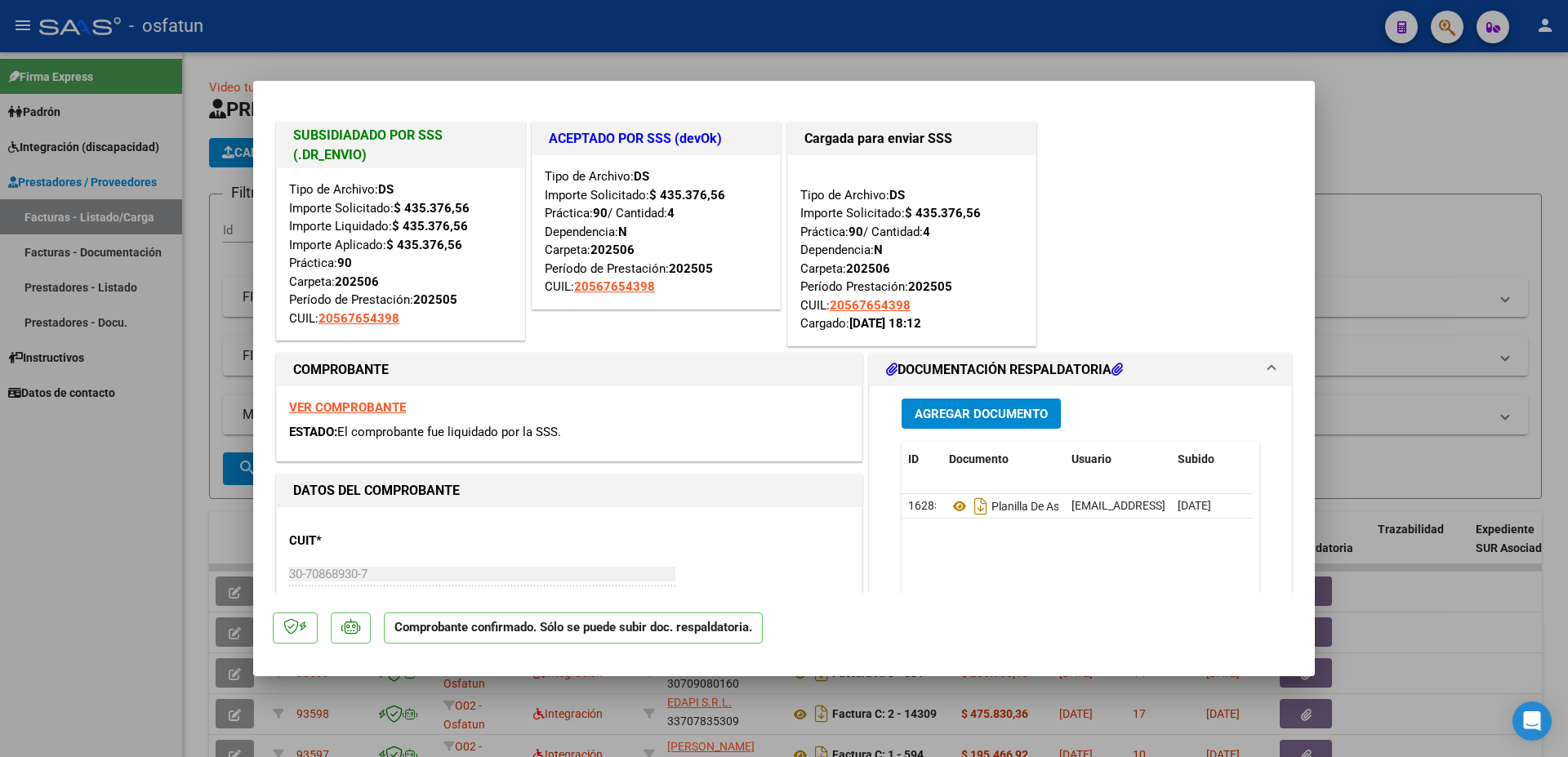
click at [346, 404] on strong "VER COMPROBANTE" at bounding box center [347, 407] width 117 height 15
click at [1490, 88] on div at bounding box center [784, 378] width 1568 height 757
type input "$ 0,00"
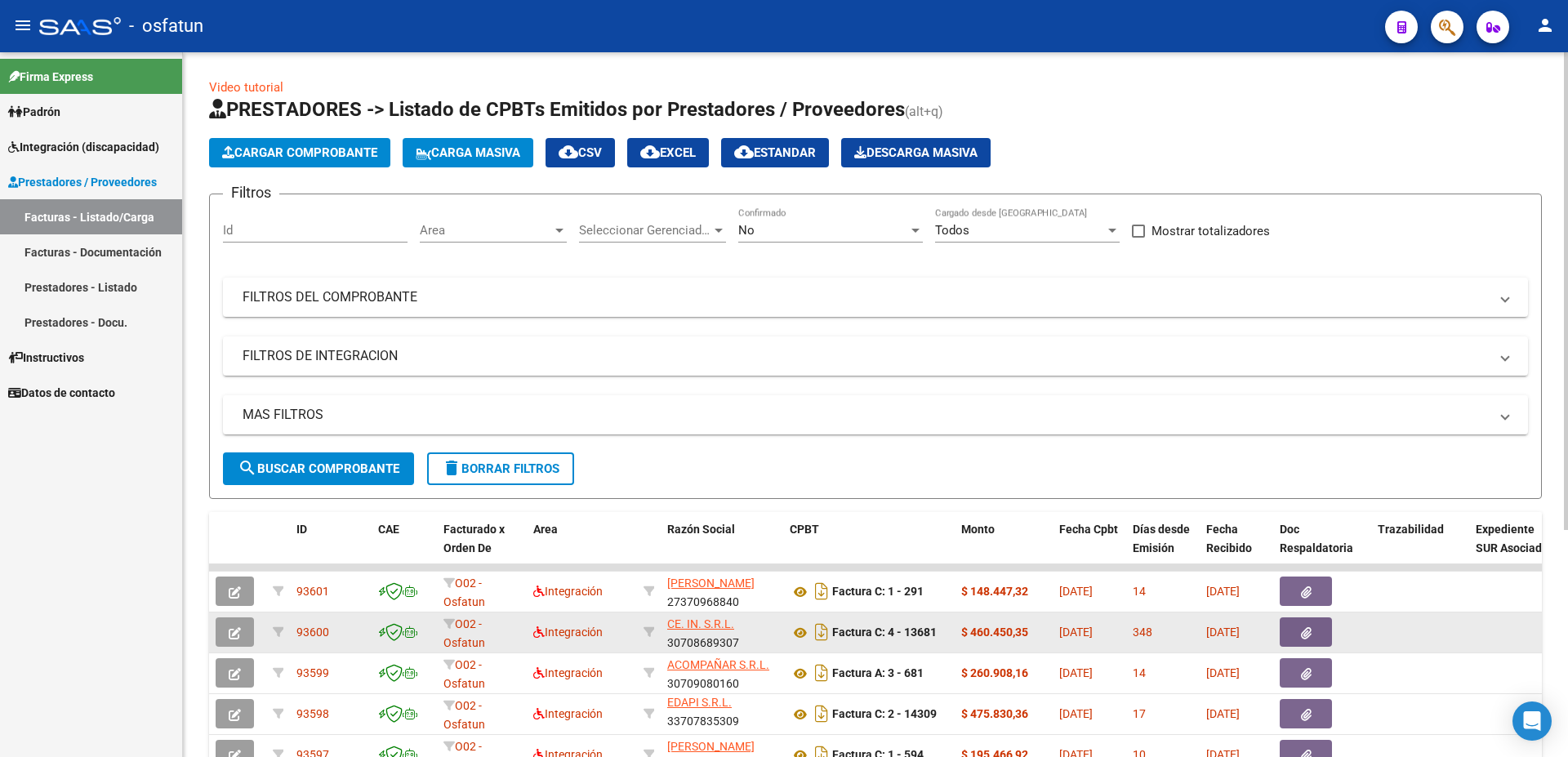
scroll to position [1, 0]
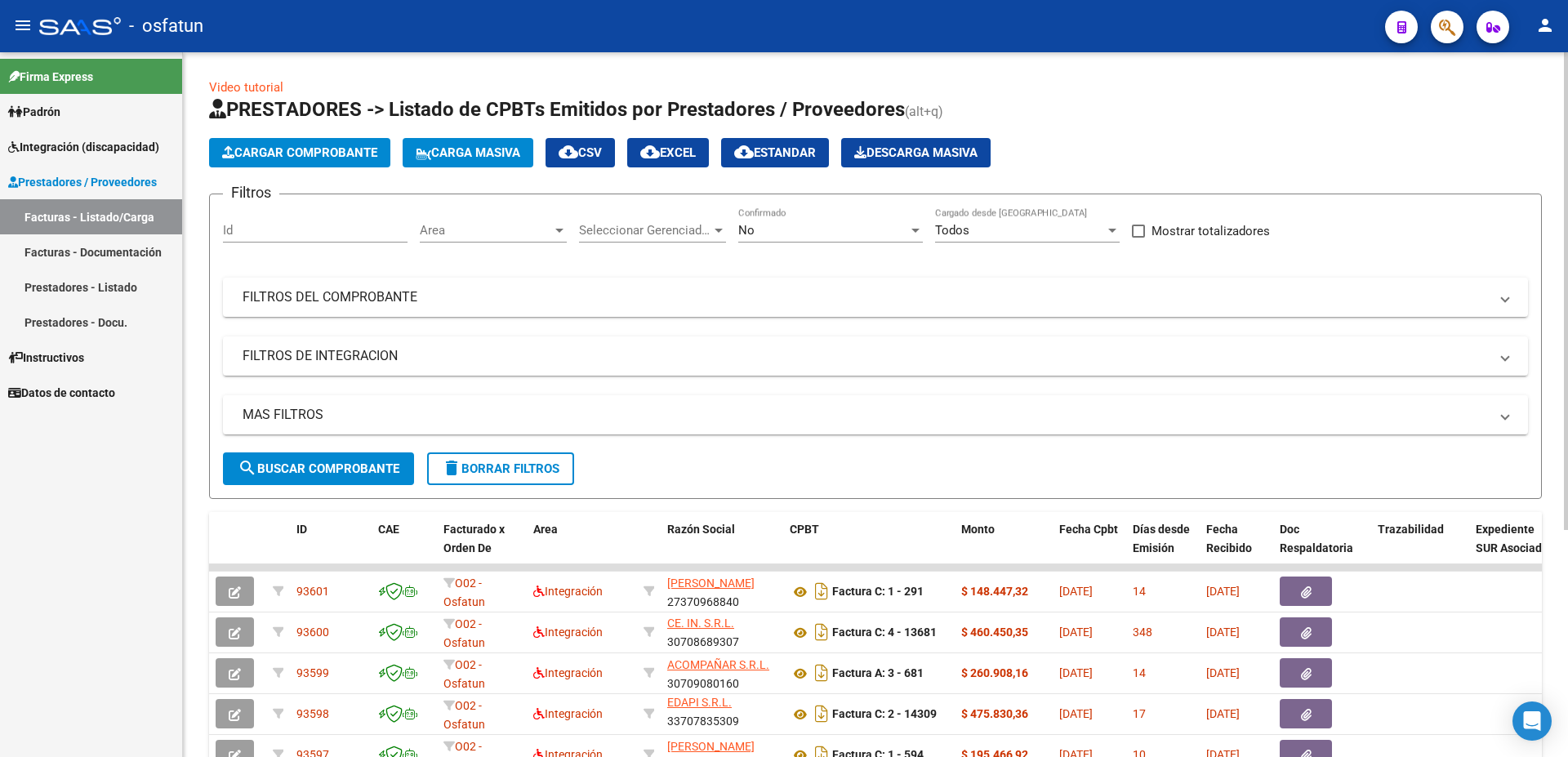
click at [324, 141] on button "Cargar Comprobante" at bounding box center [299, 153] width 181 height 29
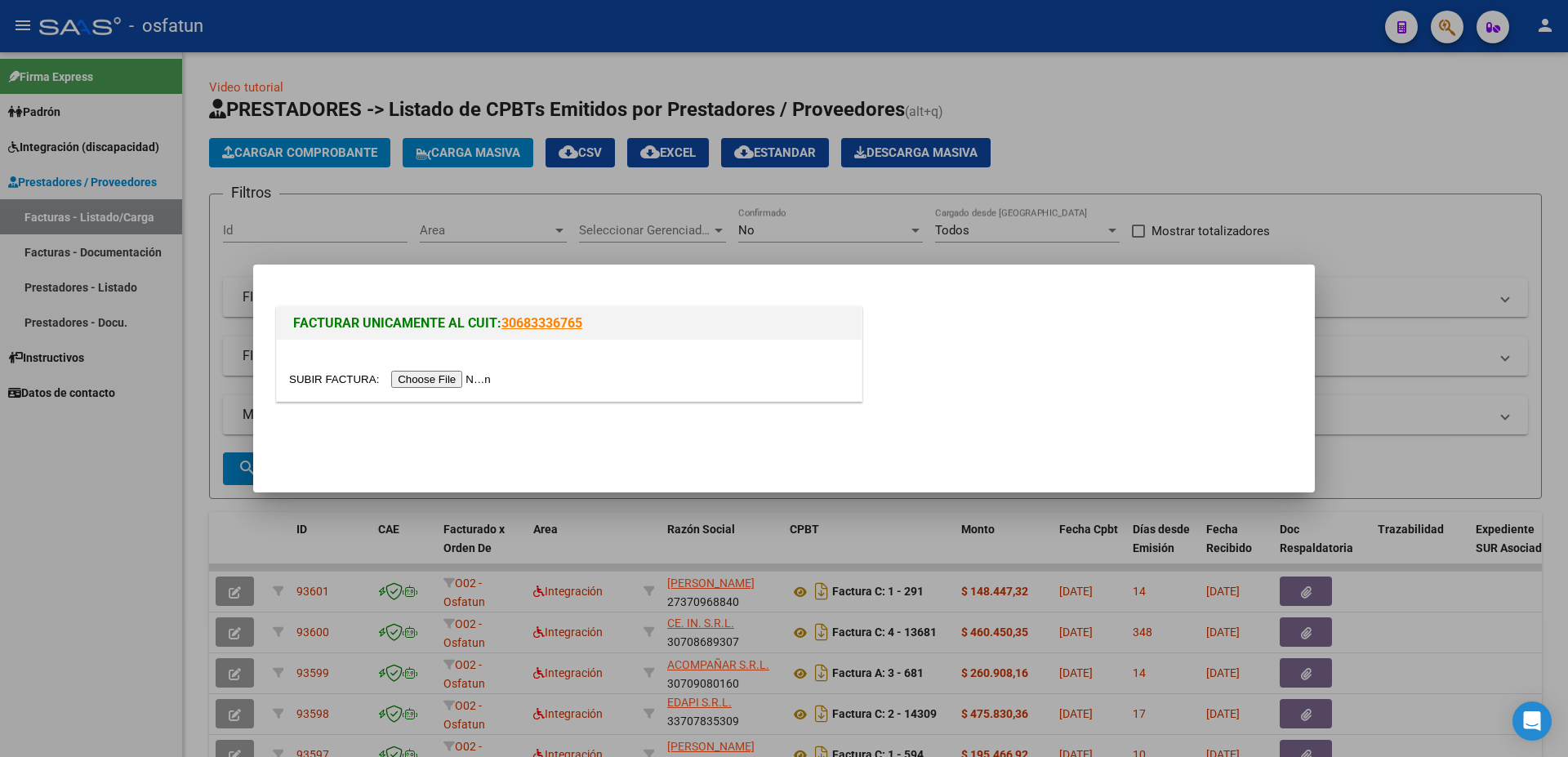
click at [320, 390] on div at bounding box center [569, 370] width 585 height 61
click at [321, 378] on input "file" at bounding box center [392, 379] width 207 height 18
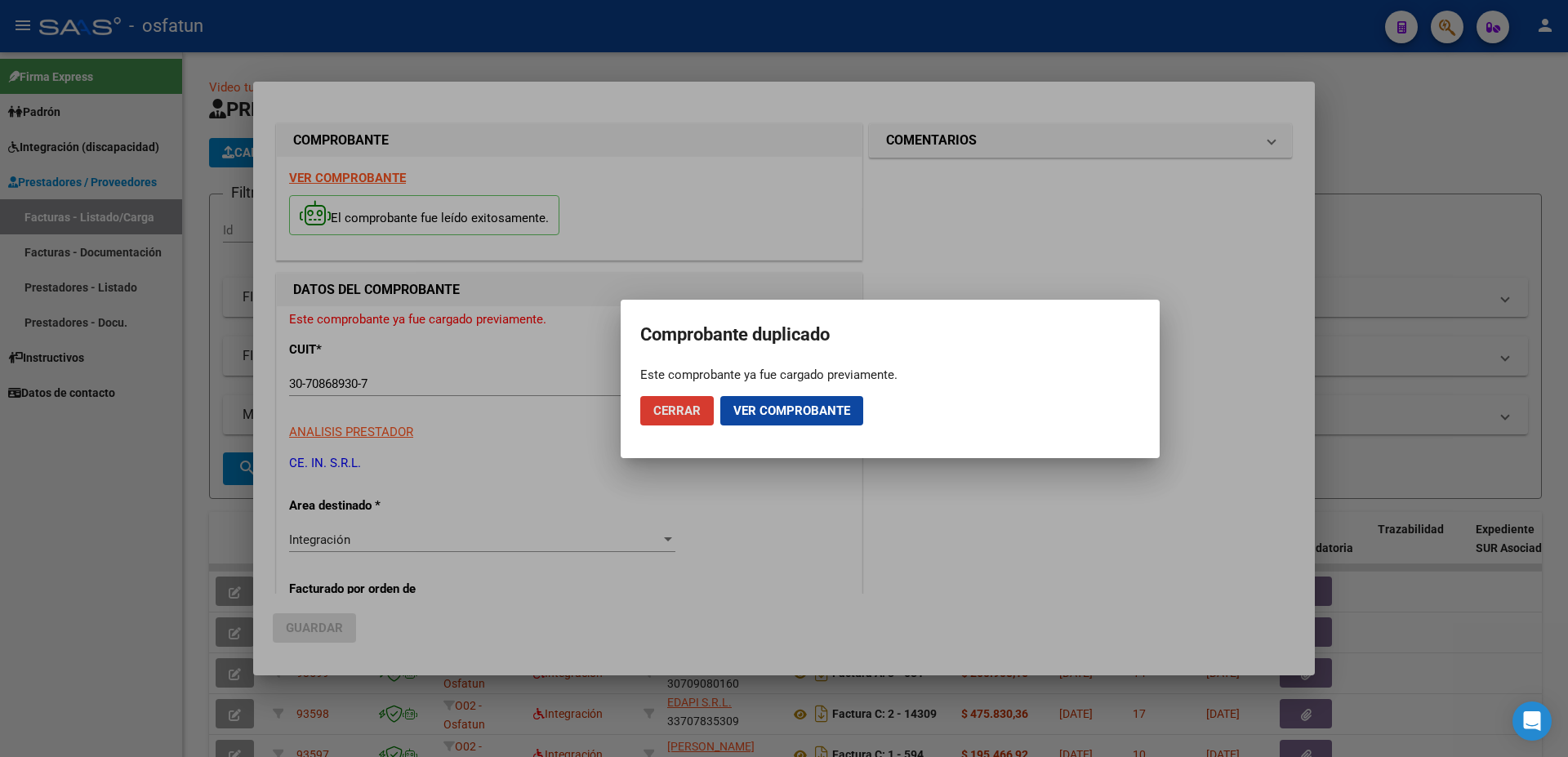
click at [789, 409] on span "Ver comprobante" at bounding box center [792, 411] width 117 height 15
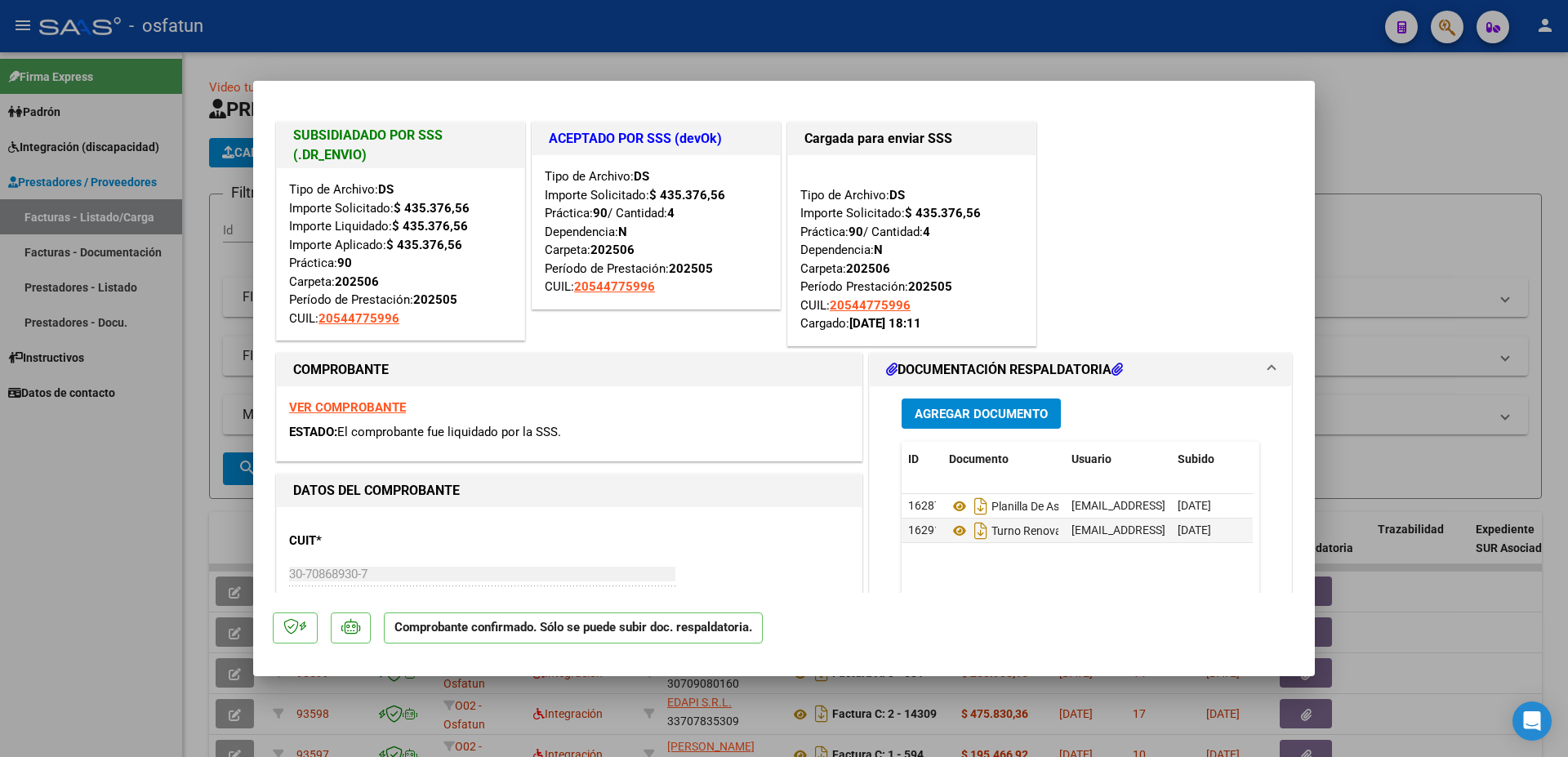
click at [1375, 173] on div at bounding box center [784, 378] width 1568 height 757
type input "$ 0,00"
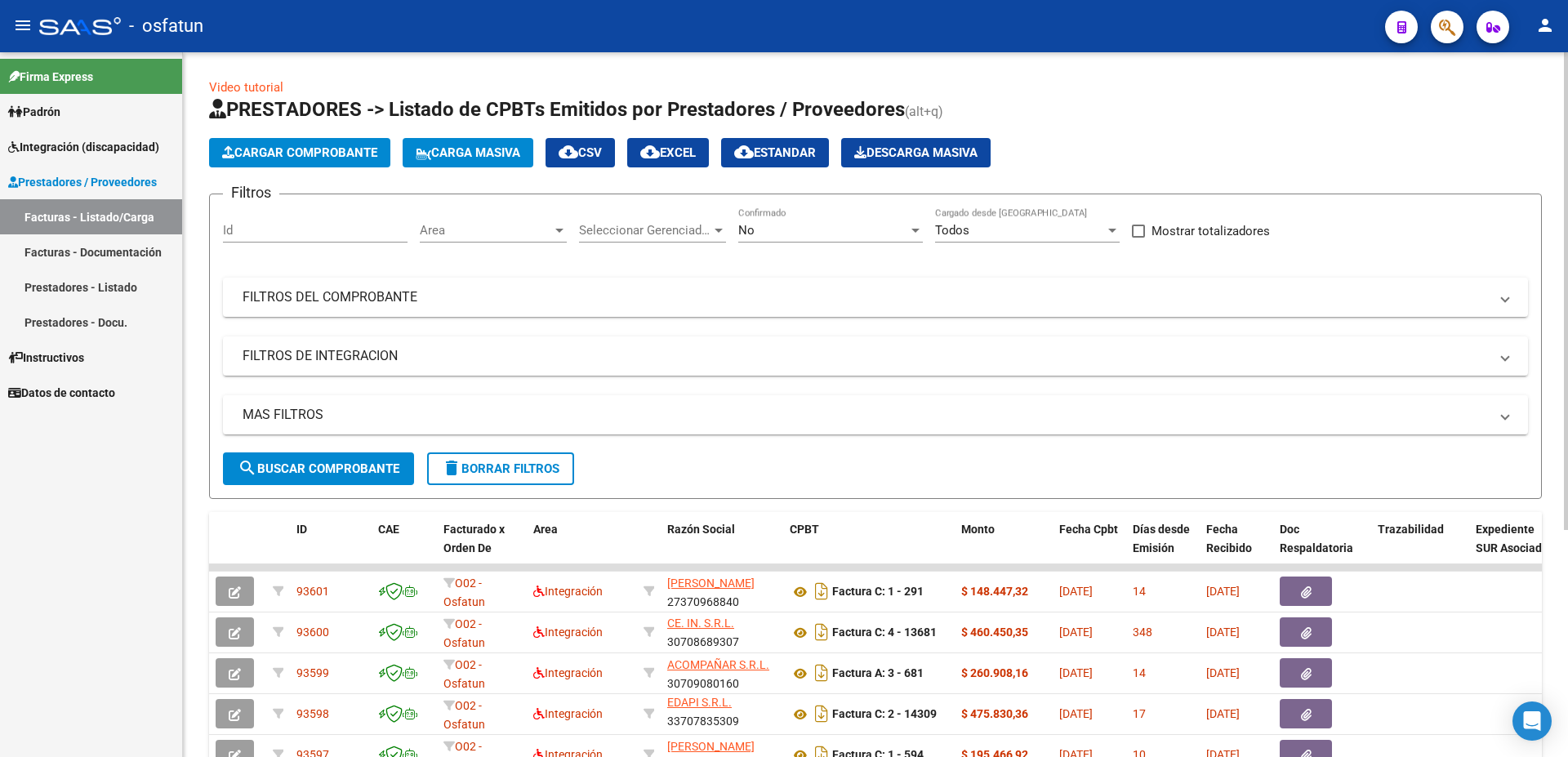
click at [293, 145] on span "Cargar Comprobante" at bounding box center [299, 152] width 155 height 15
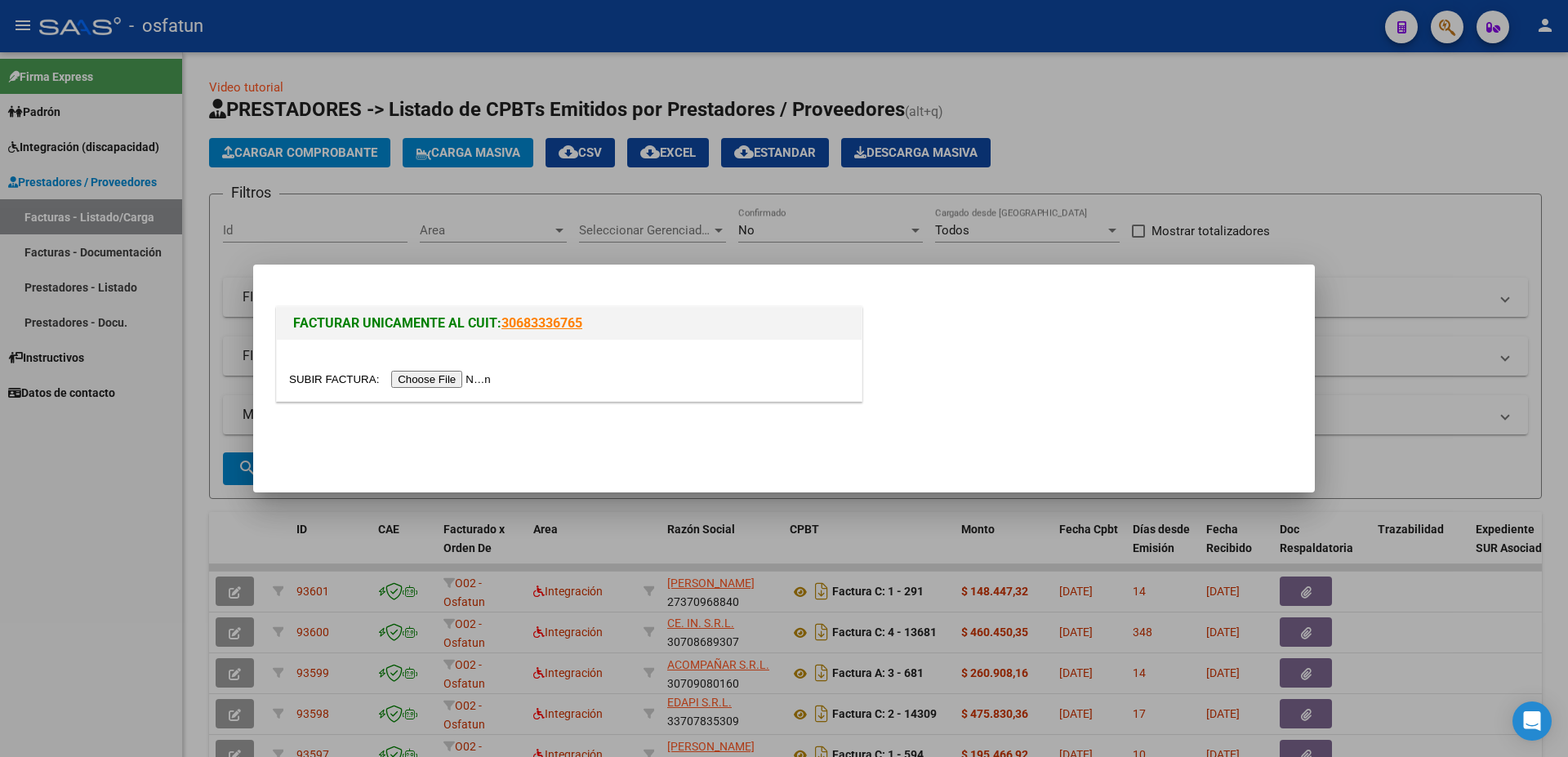
click at [323, 378] on input "file" at bounding box center [392, 379] width 207 height 18
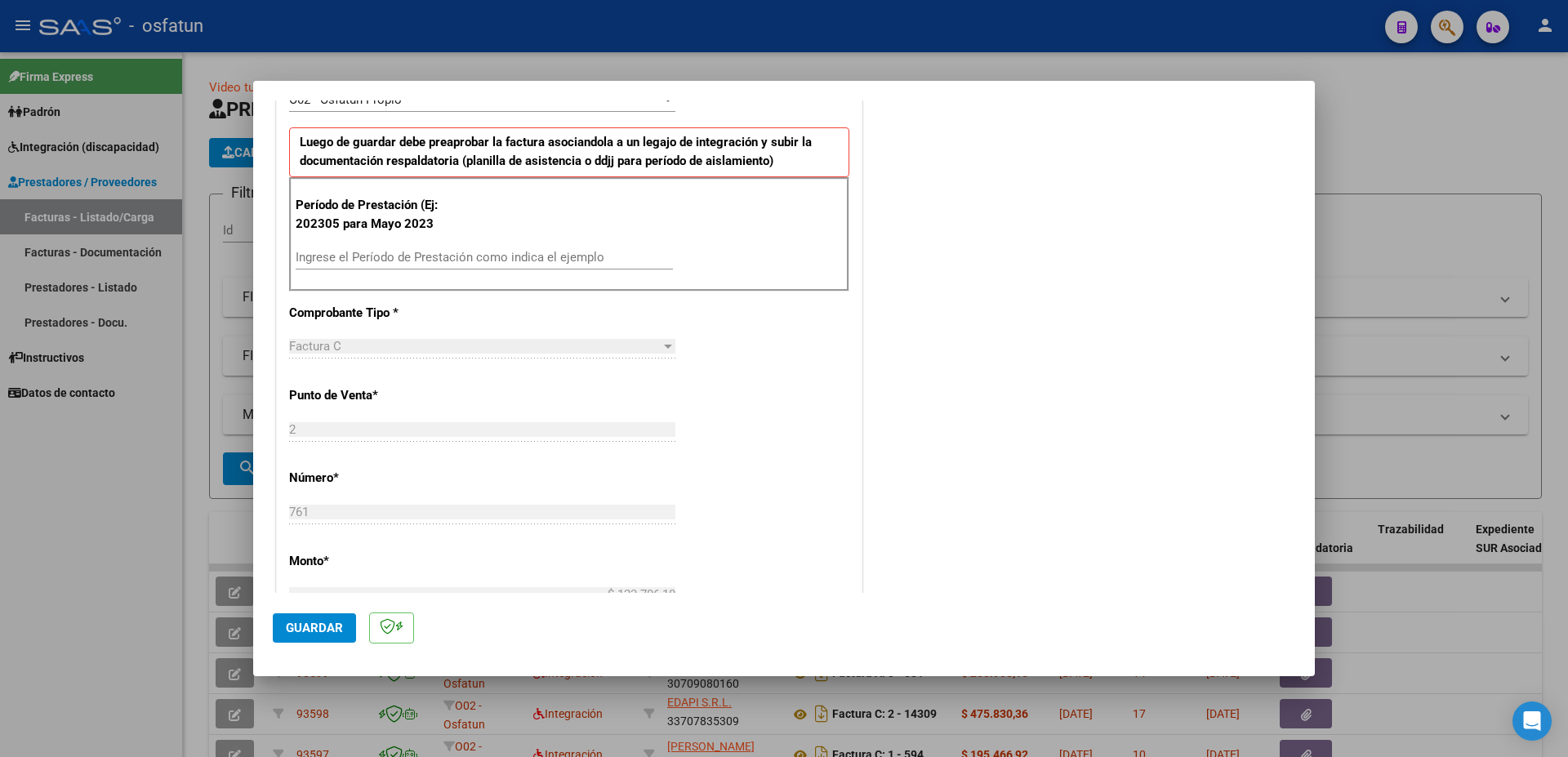
scroll to position [530, 0]
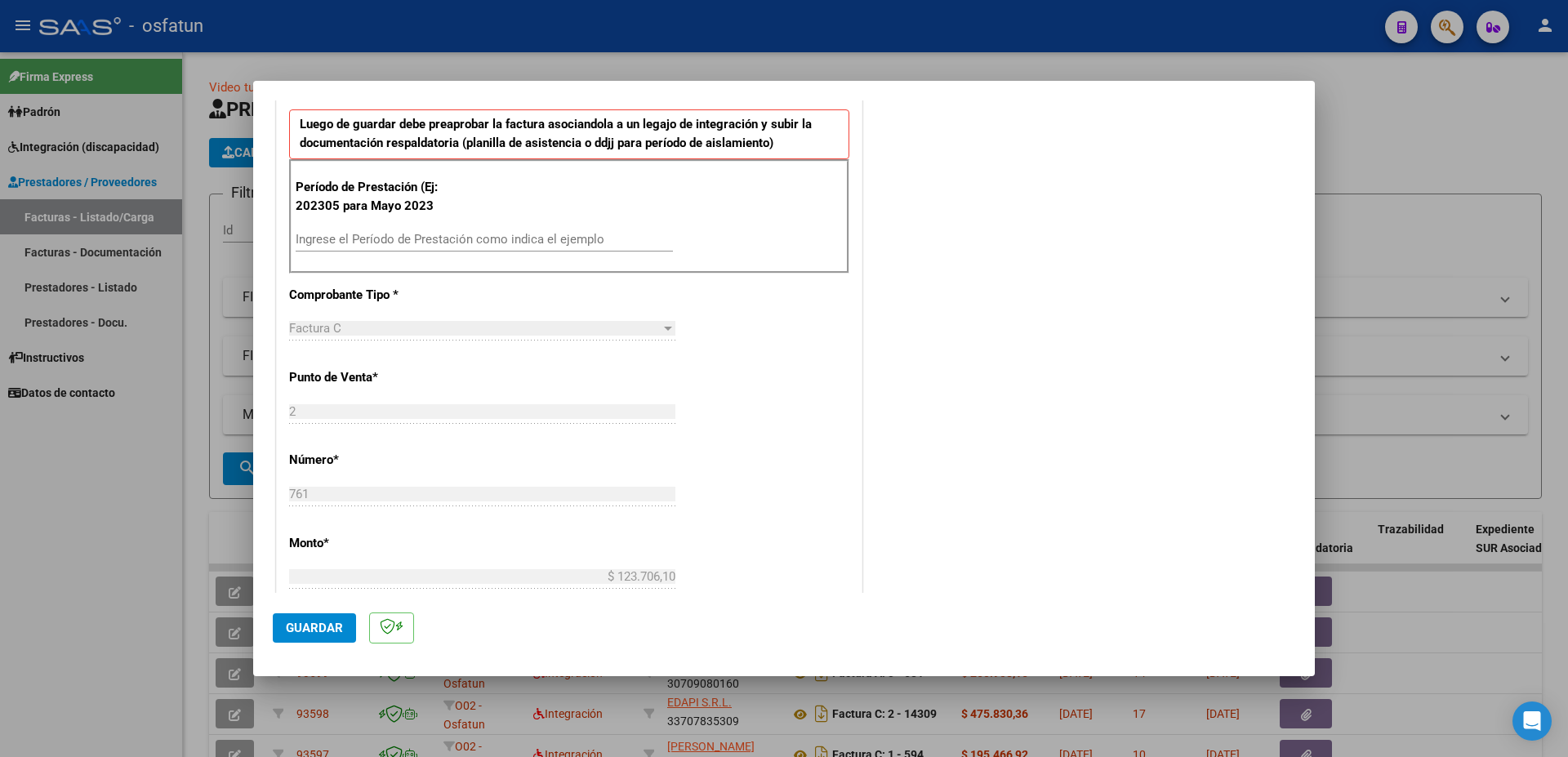
click at [347, 245] on input "Ingrese el Período de Prestación como indica el ejemplo" at bounding box center [484, 239] width 377 height 15
type input "202507"
click at [319, 636] on button "Guardar" at bounding box center [314, 628] width 83 height 29
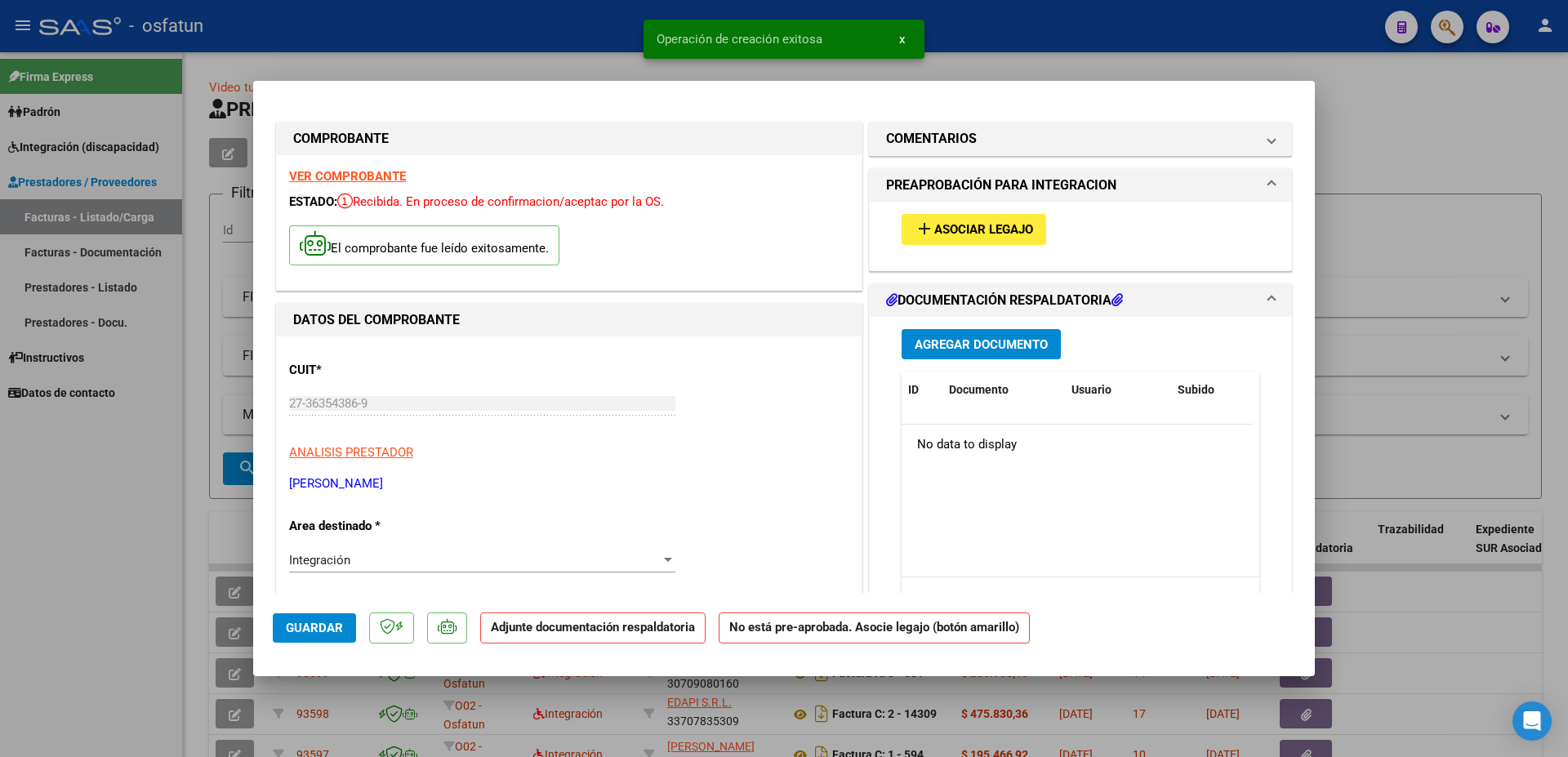
click at [1001, 228] on span "Asociar Legajo" at bounding box center [983, 230] width 98 height 15
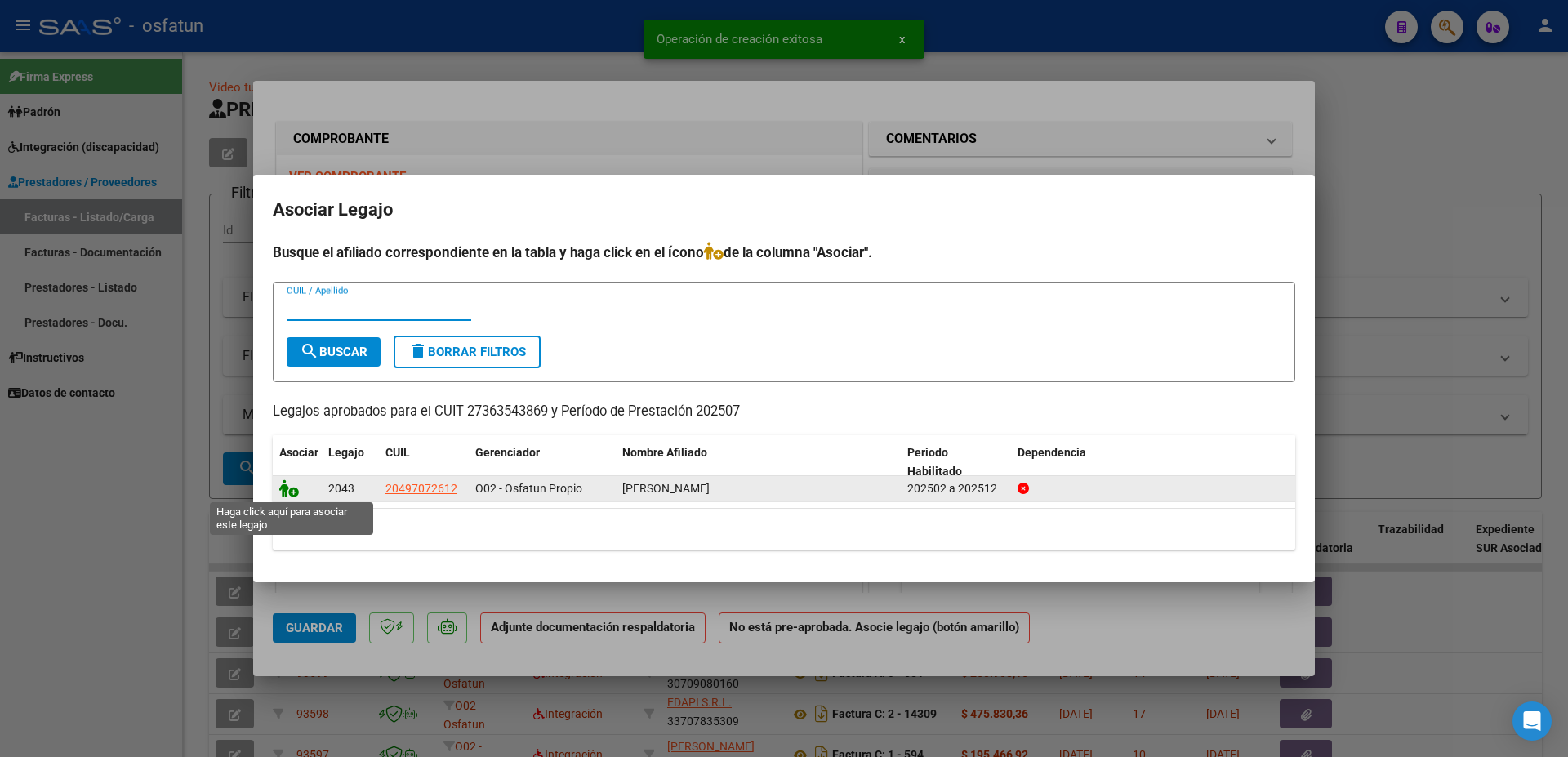
click at [285, 490] on icon at bounding box center [289, 489] width 20 height 18
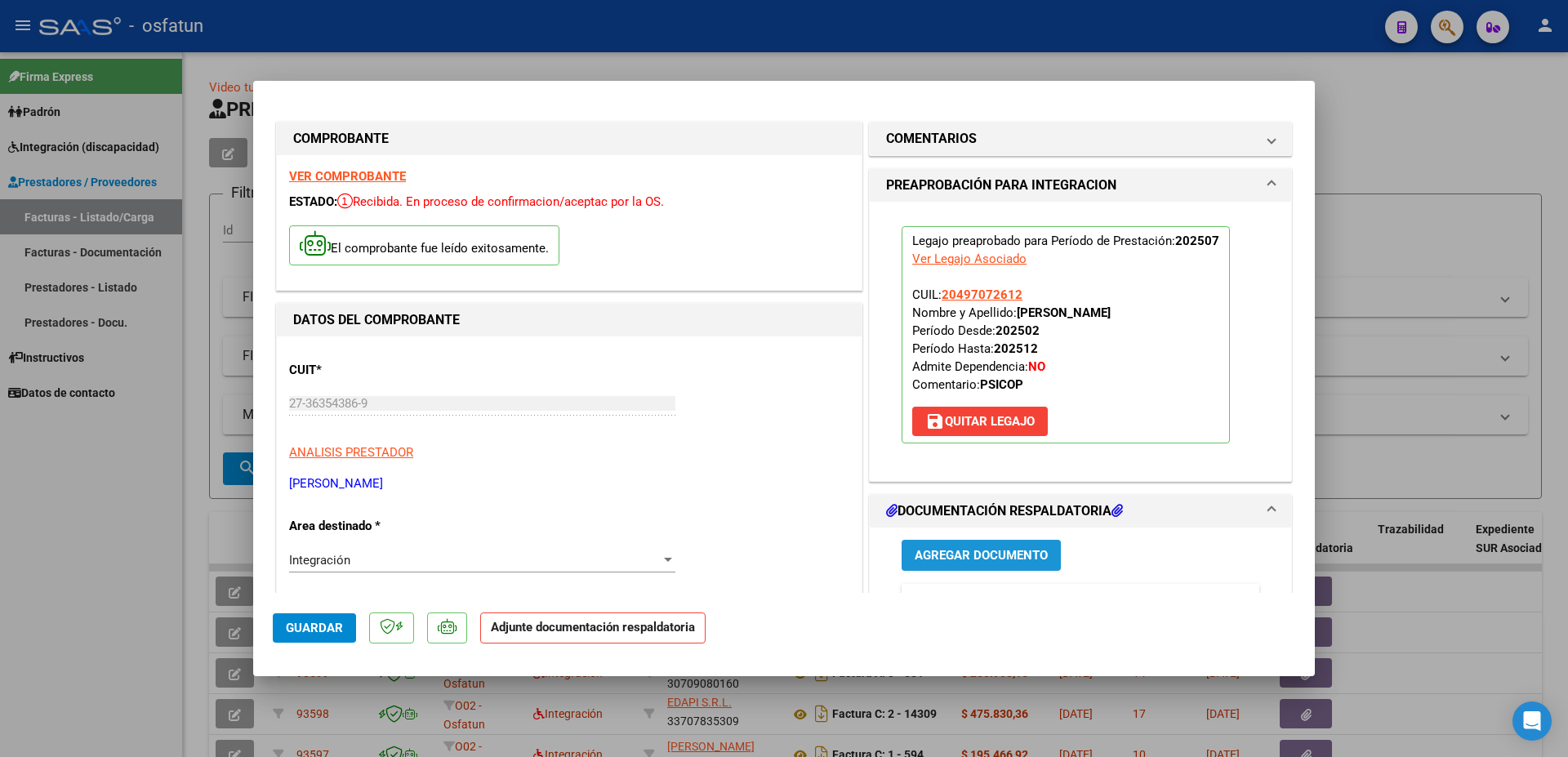
click at [968, 556] on span "Agregar Documento" at bounding box center [981, 556] width 133 height 15
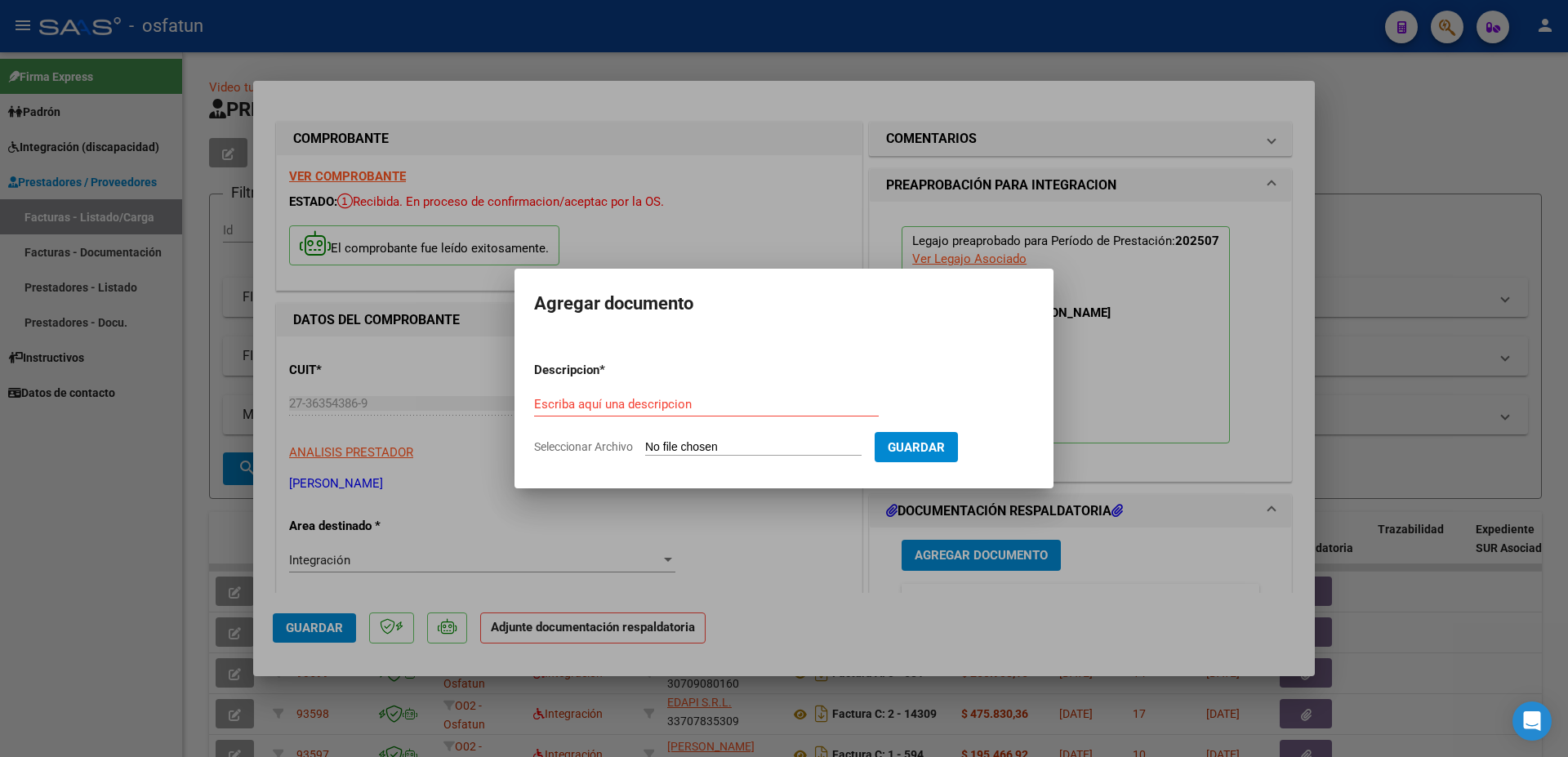
click at [571, 412] on div "Escriba aquí una descripcion" at bounding box center [706, 404] width 344 height 24
click at [571, 404] on input "Escriba aquí una descripcion" at bounding box center [706, 404] width 344 height 15
click at [759, 404] on input "PLANILLA DE ASISTENCIA [DATE] PSICOPEDAGOGIA" at bounding box center [706, 404] width 344 height 15
type input "PLANILLA DE ASISTENCIA [DATE] SESIONES PSICOPEDAGOGIA"
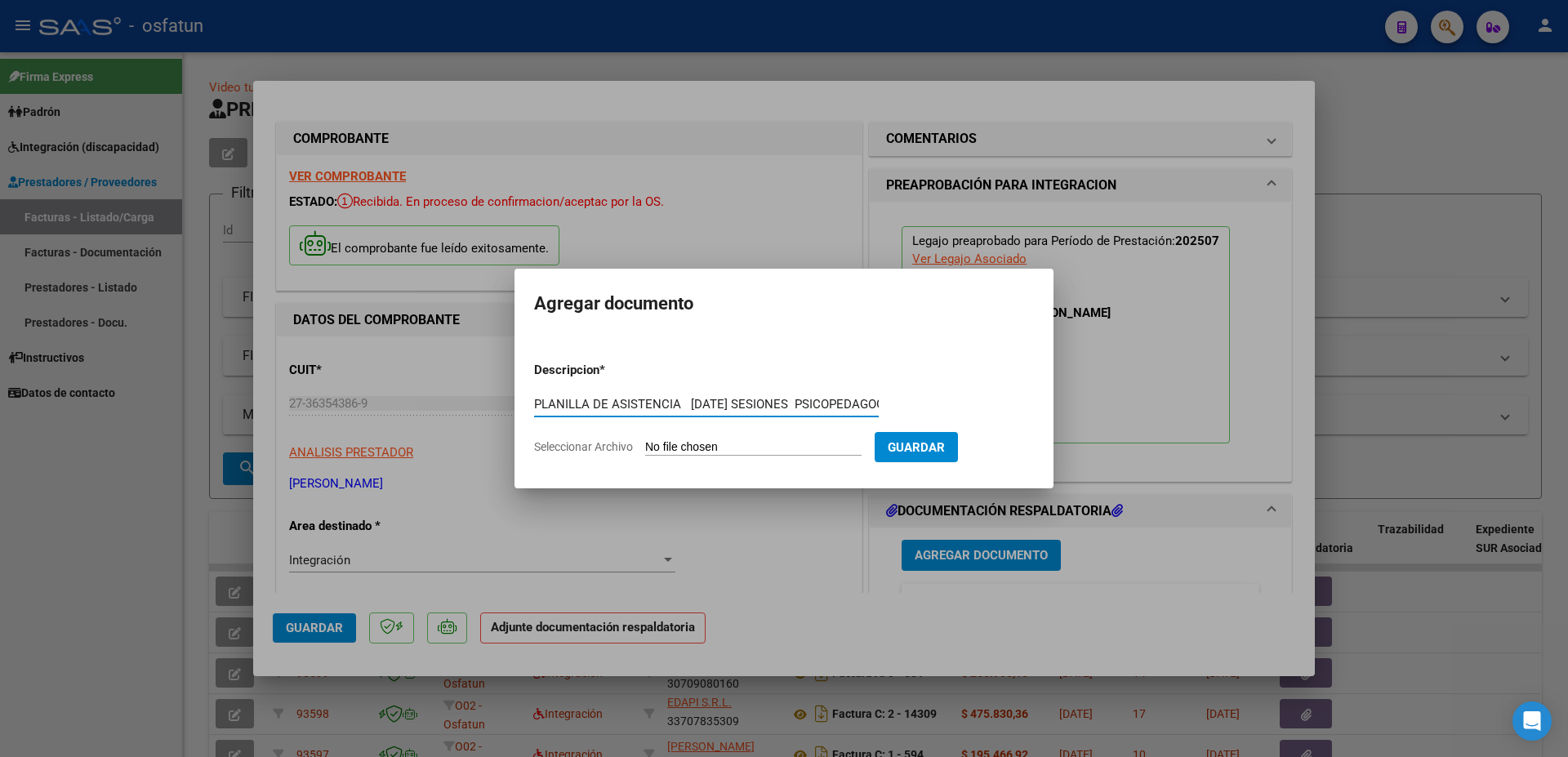
click at [693, 446] on input "Seleccionar Archivo" at bounding box center [754, 448] width 216 height 16
type input "C:\fakepath\planilla de asistencia PSICOPEDAGOGIA - [PERSON_NAME].pdf"
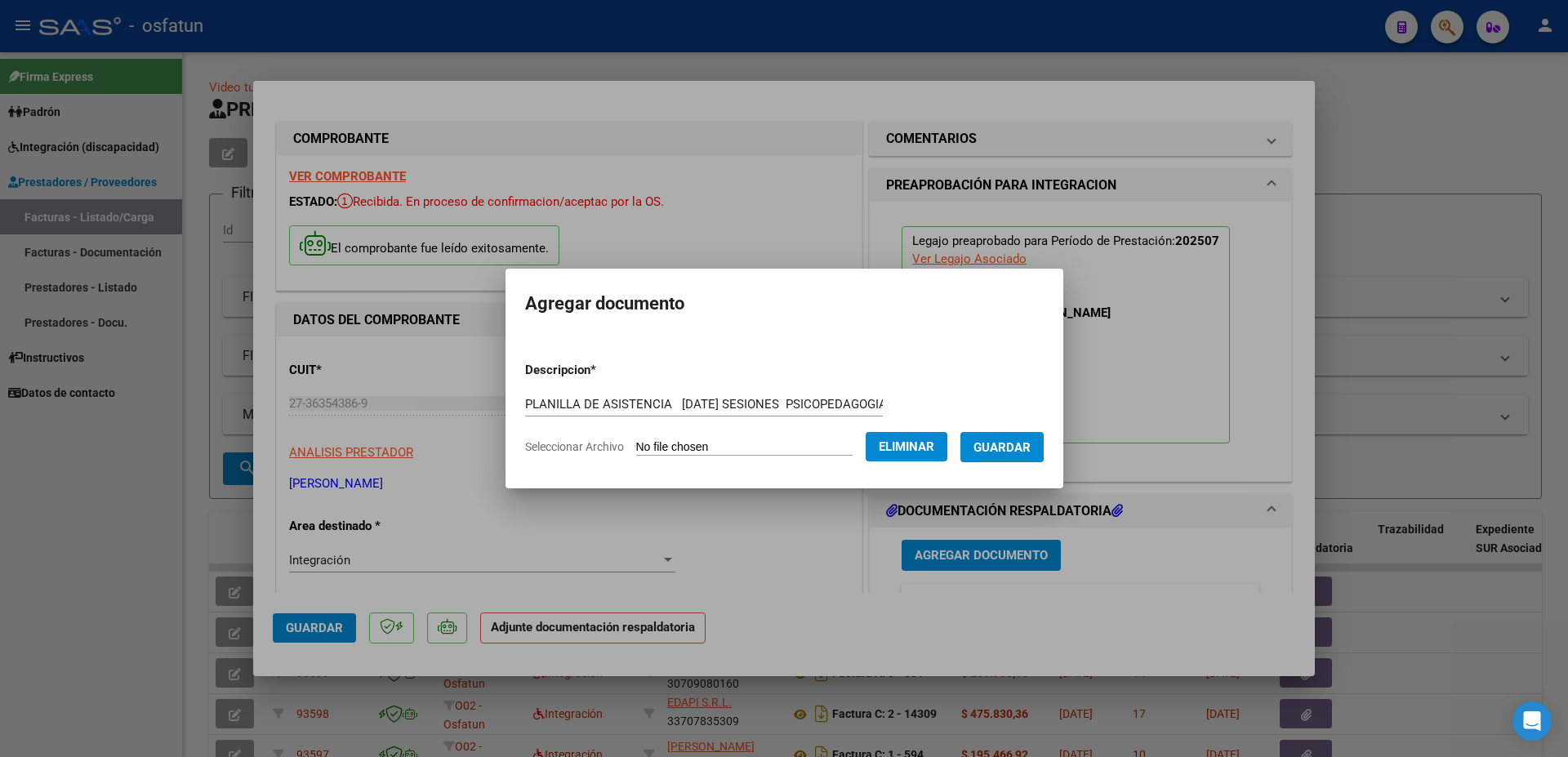
click at [525, 454] on form "Descripcion * PLANILLA DE ASISTENCIA [DATE] SESIONES PSICOPEDAGOGIA Escriba aqu…" at bounding box center [784, 409] width 519 height 119
click at [973, 455] on span "Guardar" at bounding box center [1001, 447] width 58 height 15
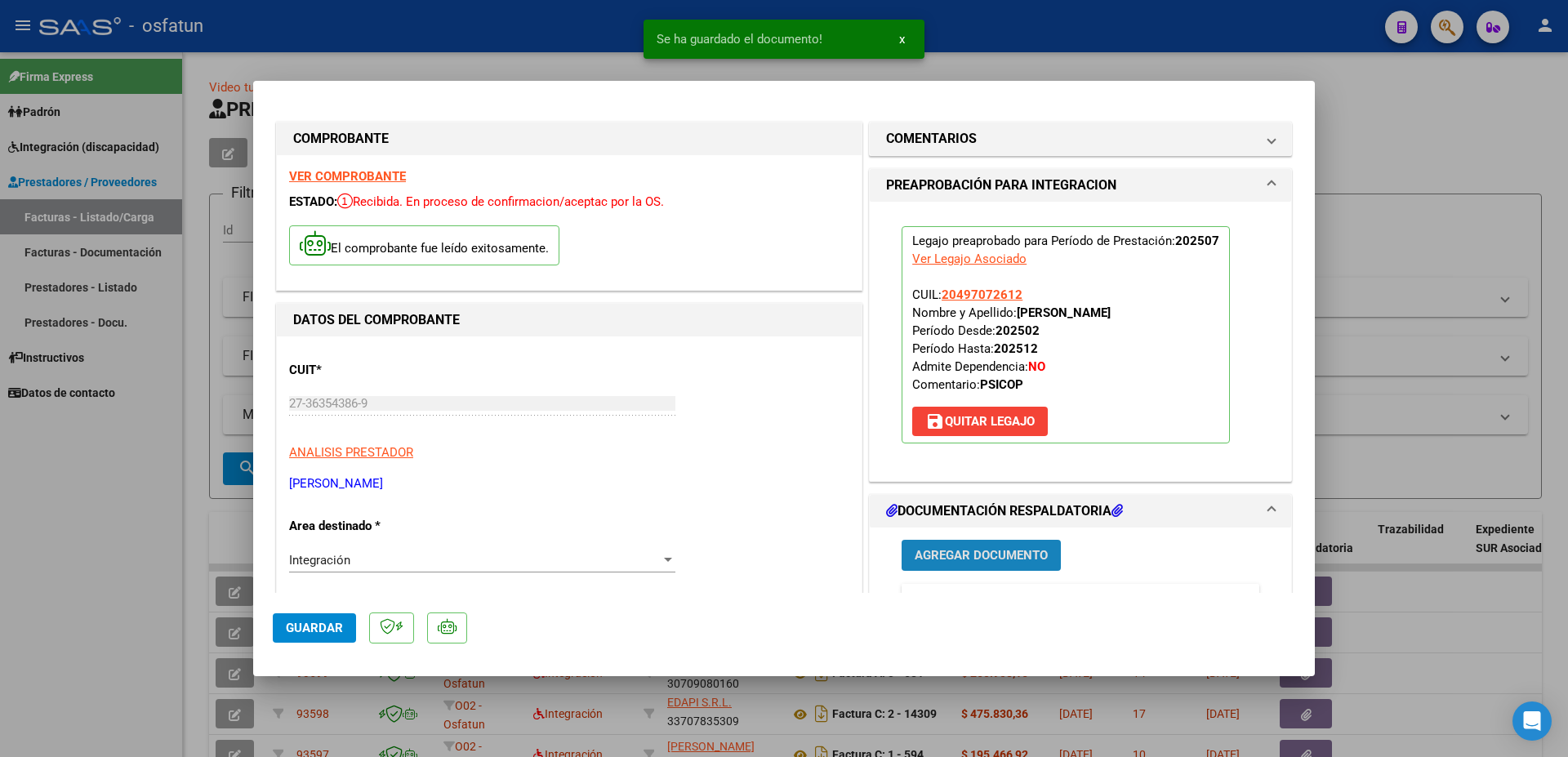
click at [999, 554] on span "Agregar Documento" at bounding box center [981, 556] width 133 height 15
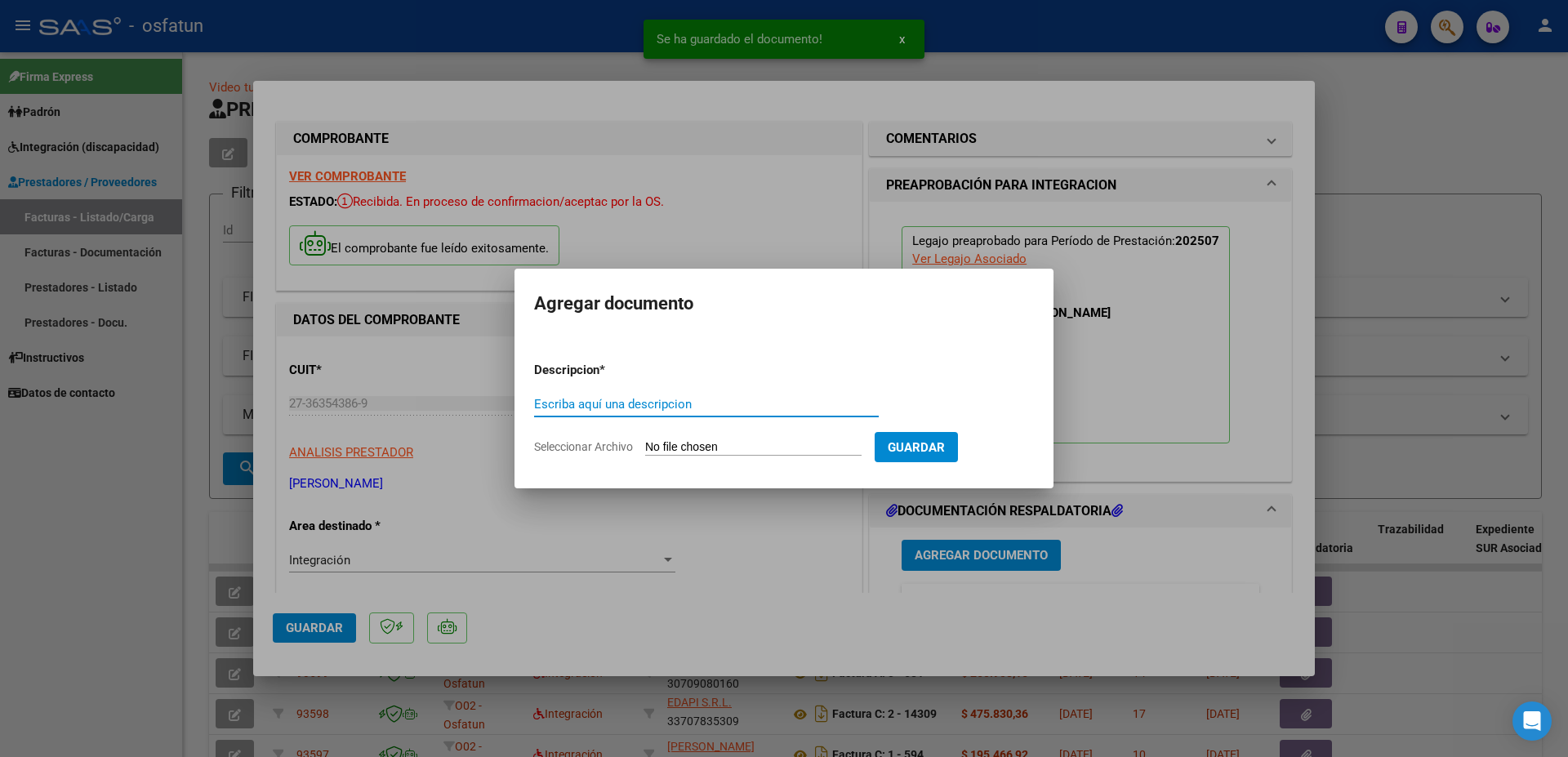
click at [730, 410] on input "Escriba aquí una descripcion" at bounding box center [706, 404] width 344 height 15
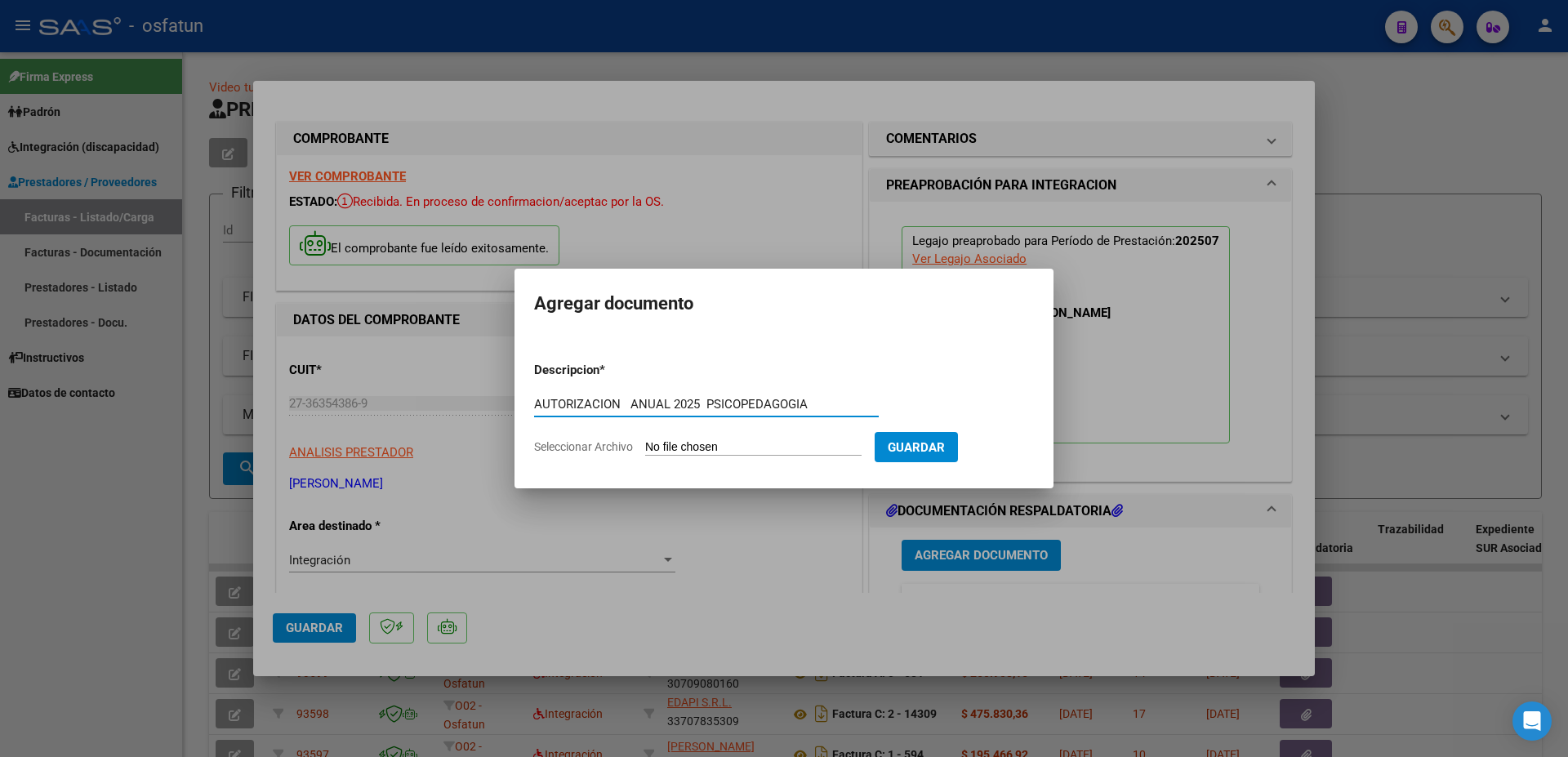
type input "AUTORIZACION ANUAL 2025 PSICOPEDAGOGIA"
drag, startPoint x: 918, startPoint y: 294, endPoint x: 942, endPoint y: 364, distance: 74.0
click at [942, 364] on mat-dialog-container "Agregar documento Descripcion * AUTORIZACION ANUAL 2025 PSICOPEDAGOGIA Escriba …" at bounding box center [784, 378] width 539 height 219
click at [821, 406] on input "AUTORIZACION ANUAL 2025 PSICOPEDAGOGIA" at bounding box center [706, 404] width 344 height 15
click at [680, 440] on input "Seleccionar Archivo" at bounding box center [754, 448] width 216 height 16
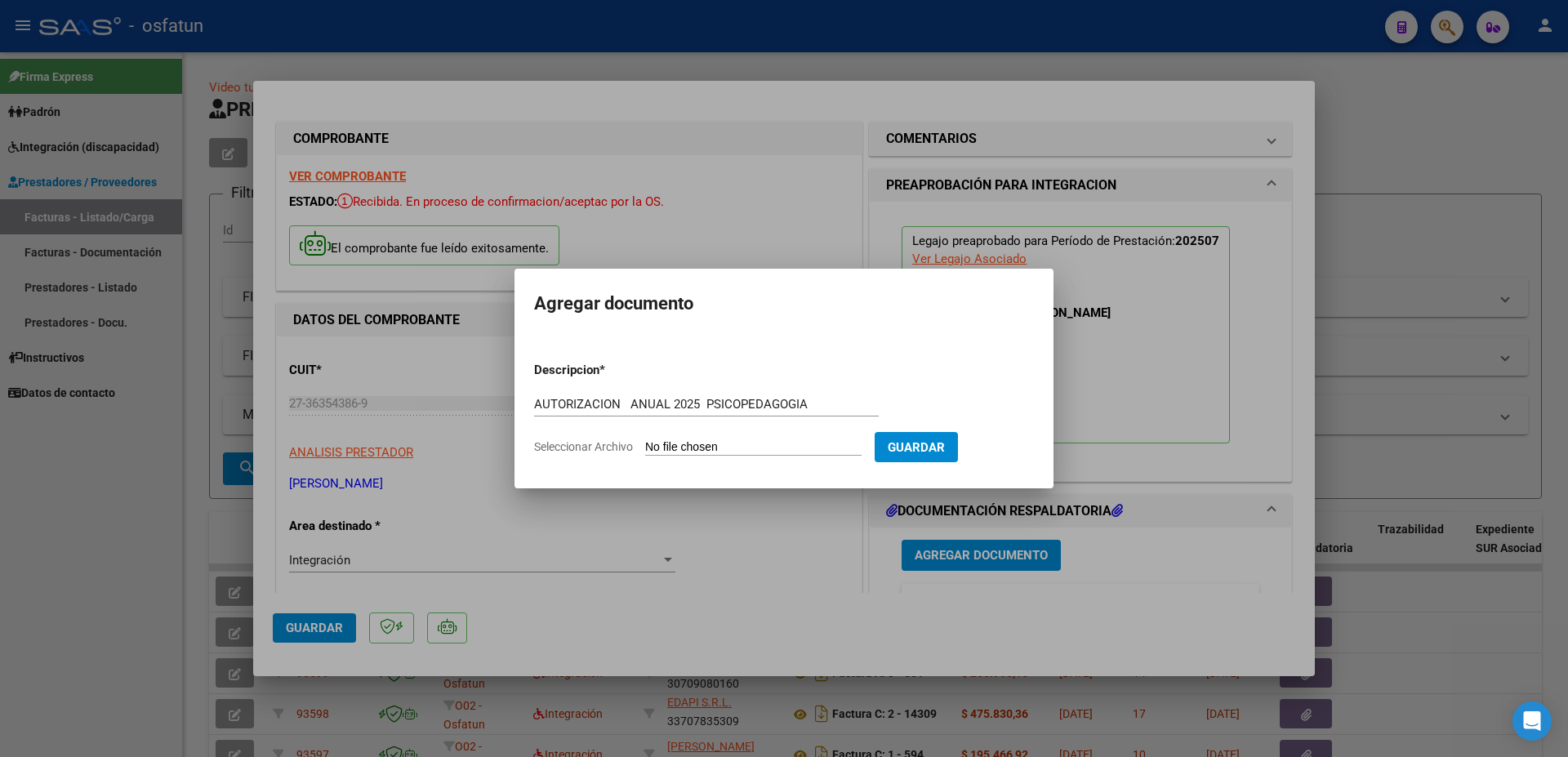
type input "C:\fakepath\AUTORIZACION PSIOCOPEDAGOGIA STAINOR [PERSON_NAME] .pdf"
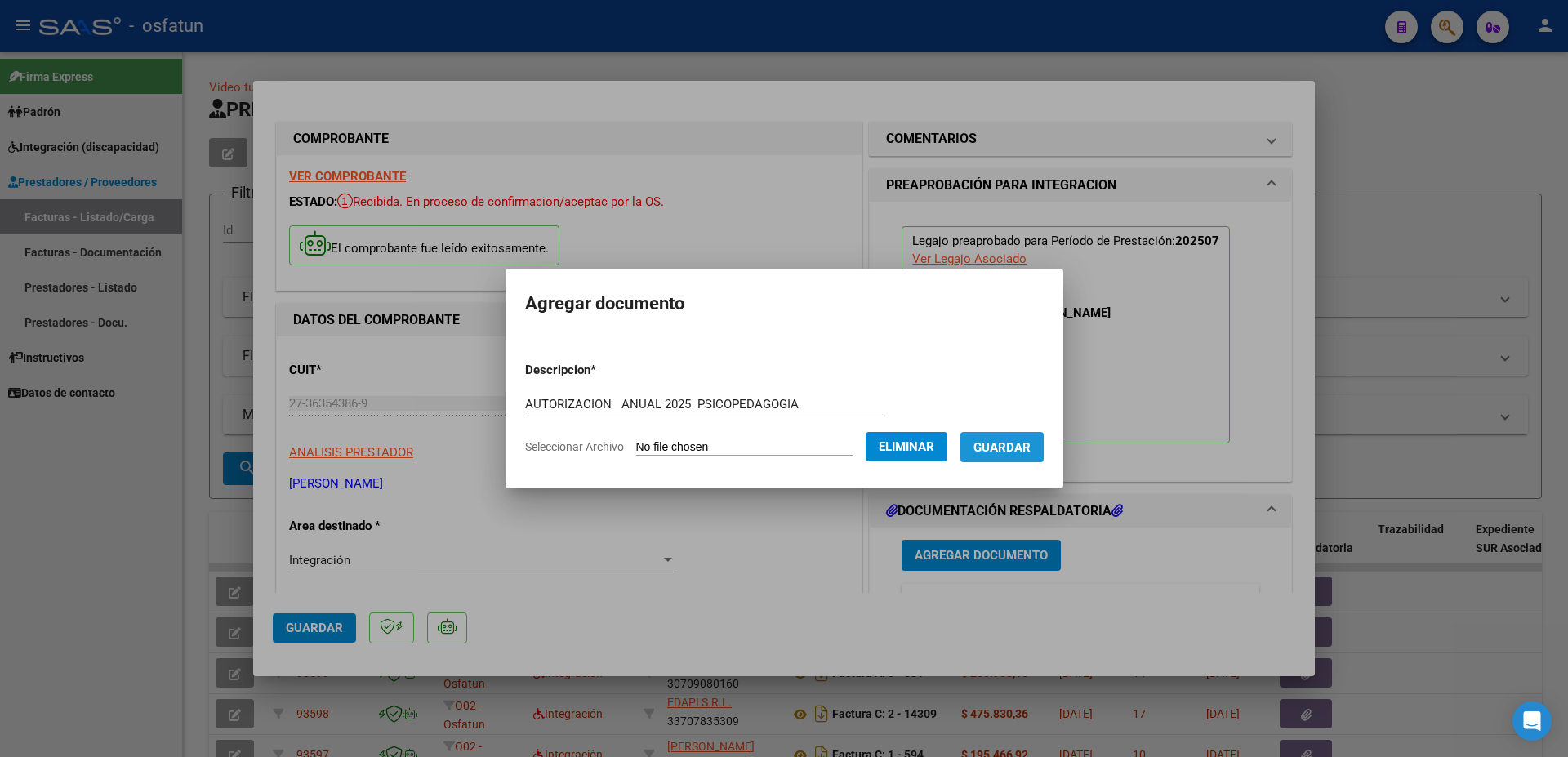
click at [960, 459] on button "Guardar" at bounding box center [1001, 447] width 83 height 30
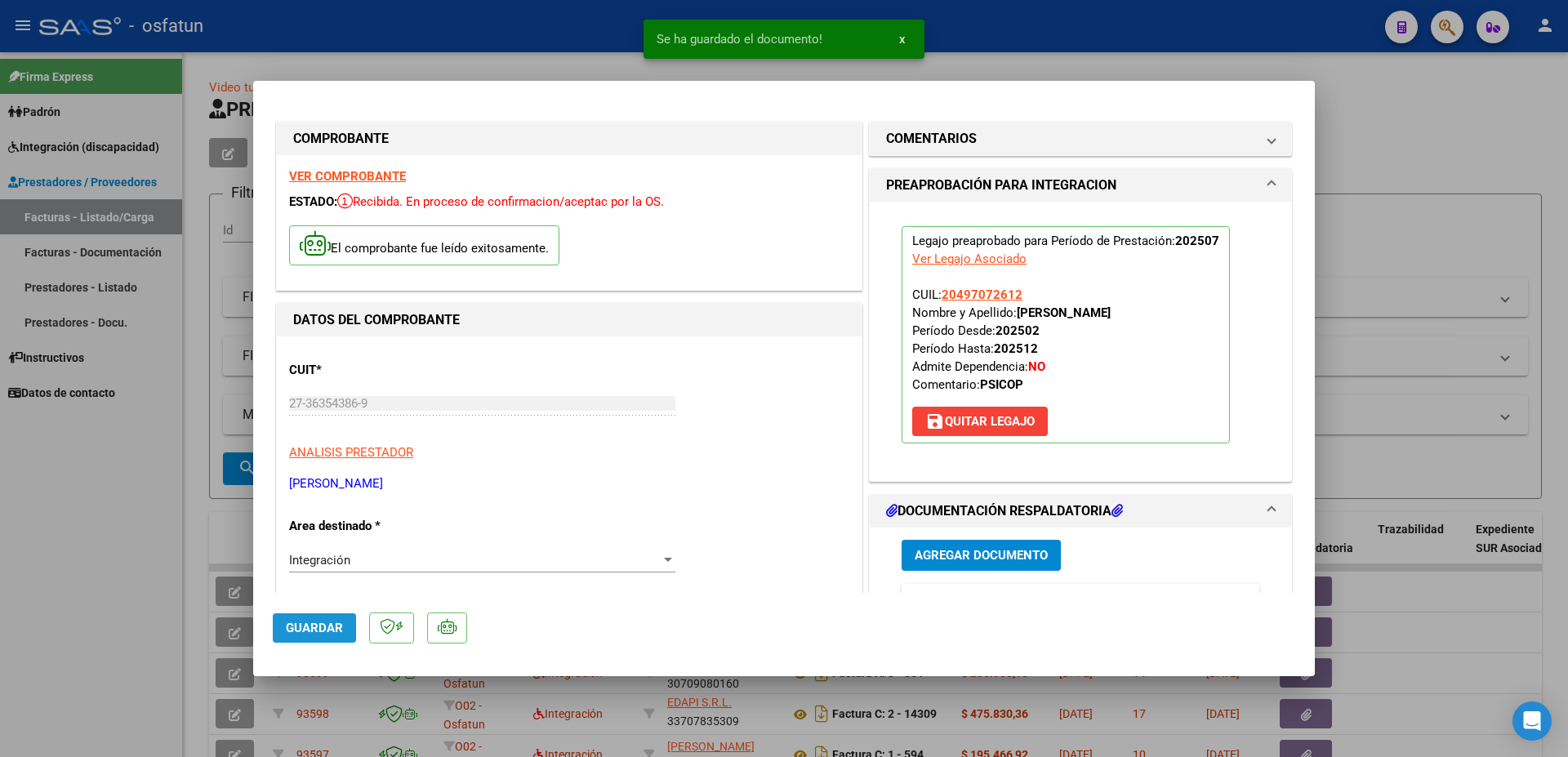
click at [319, 627] on span "Guardar" at bounding box center [314, 627] width 58 height 15
click at [1408, 177] on div at bounding box center [784, 378] width 1568 height 757
type input "$ 0,00"
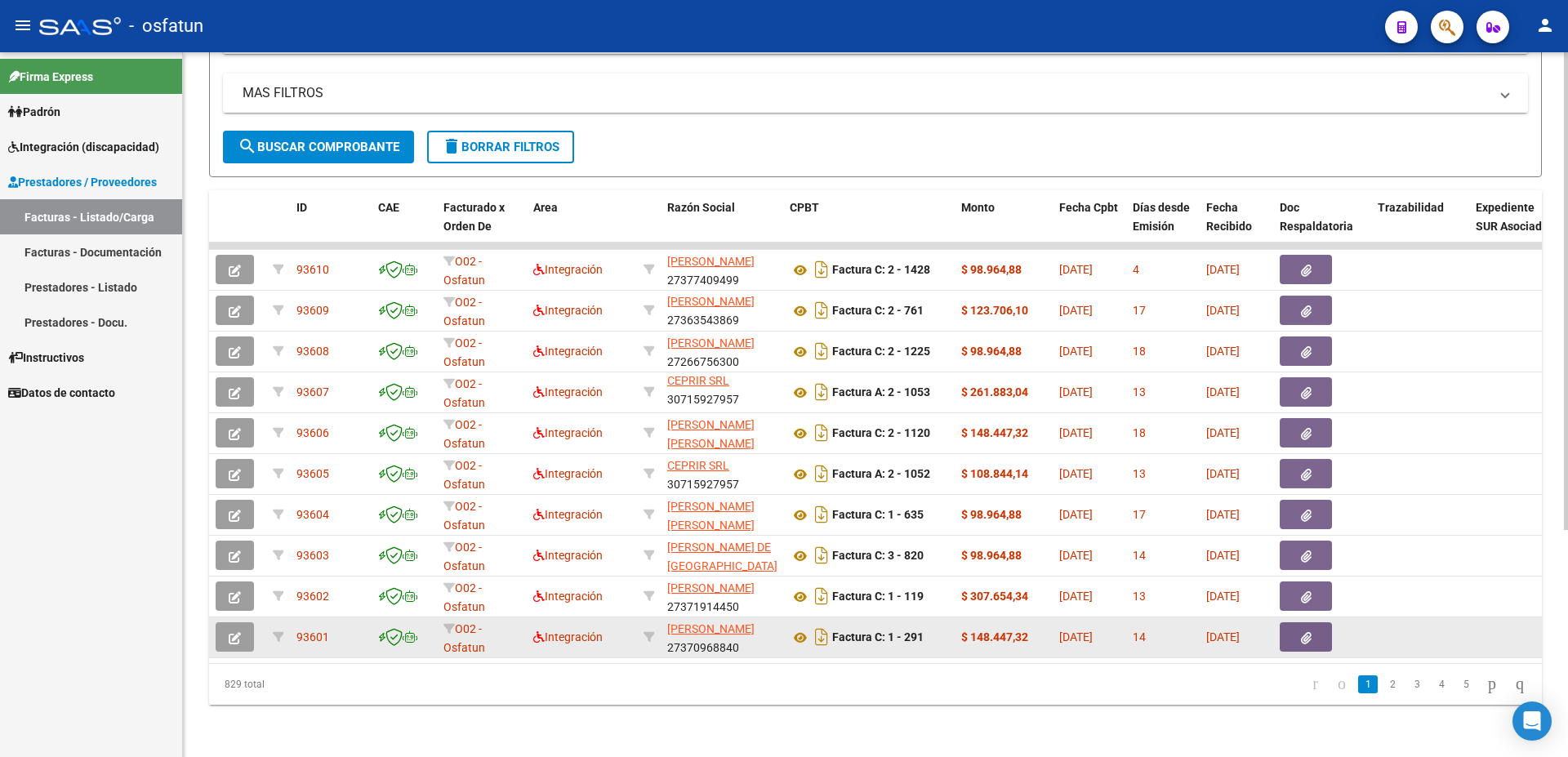
scroll to position [336, 0]
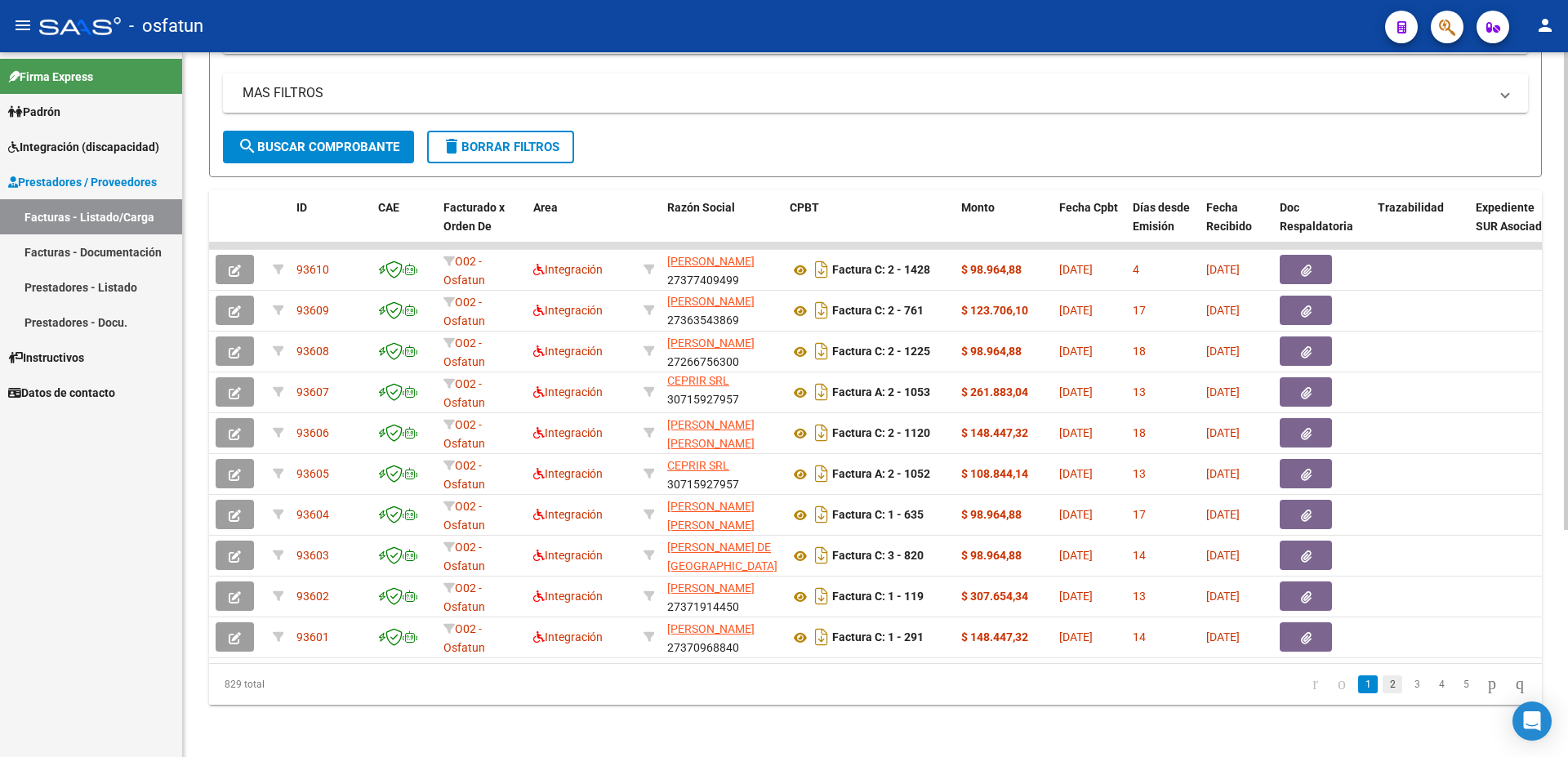
click at [1383, 689] on link "2" at bounding box center [1392, 684] width 20 height 18
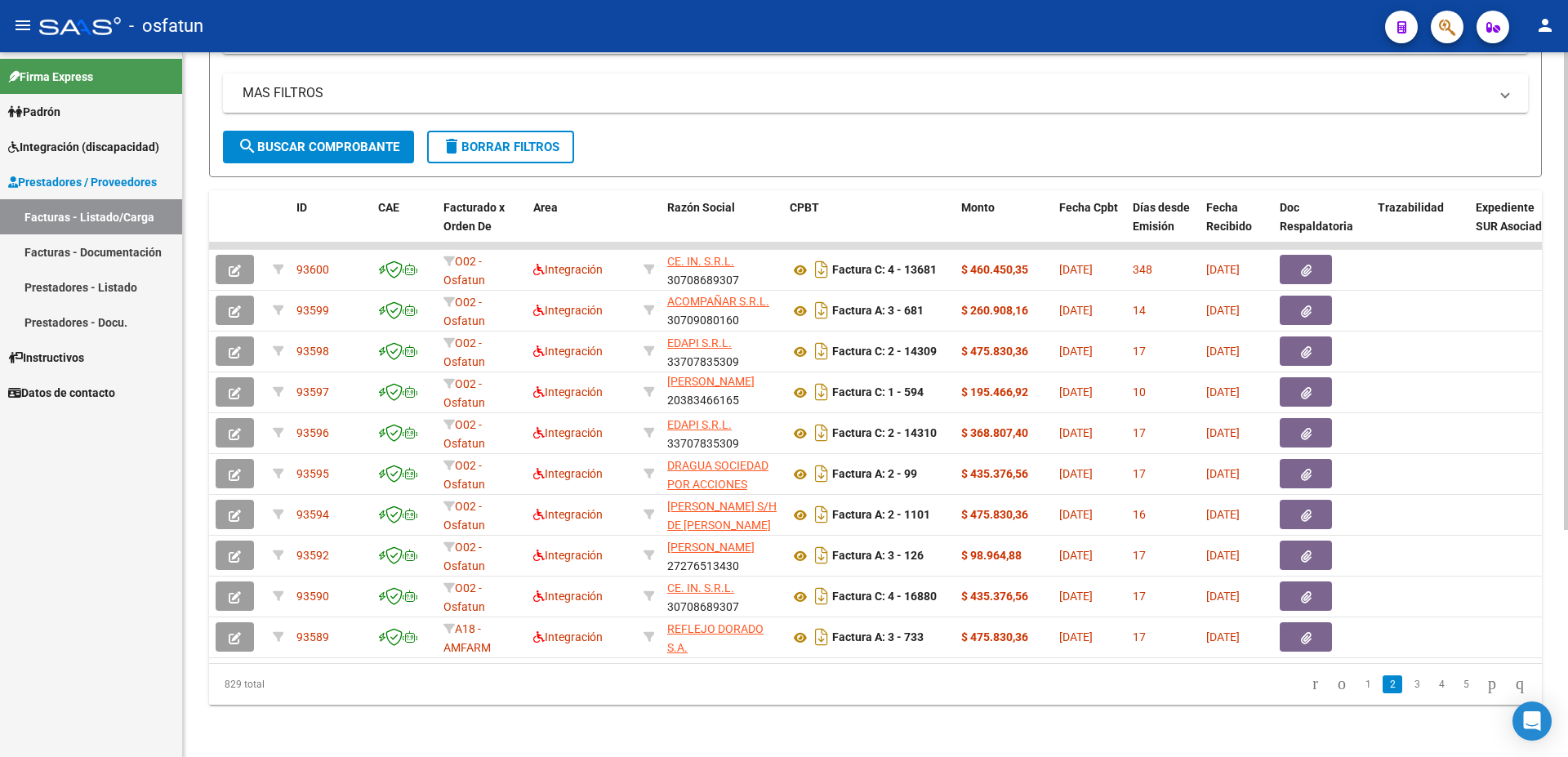
scroll to position [0, 0]
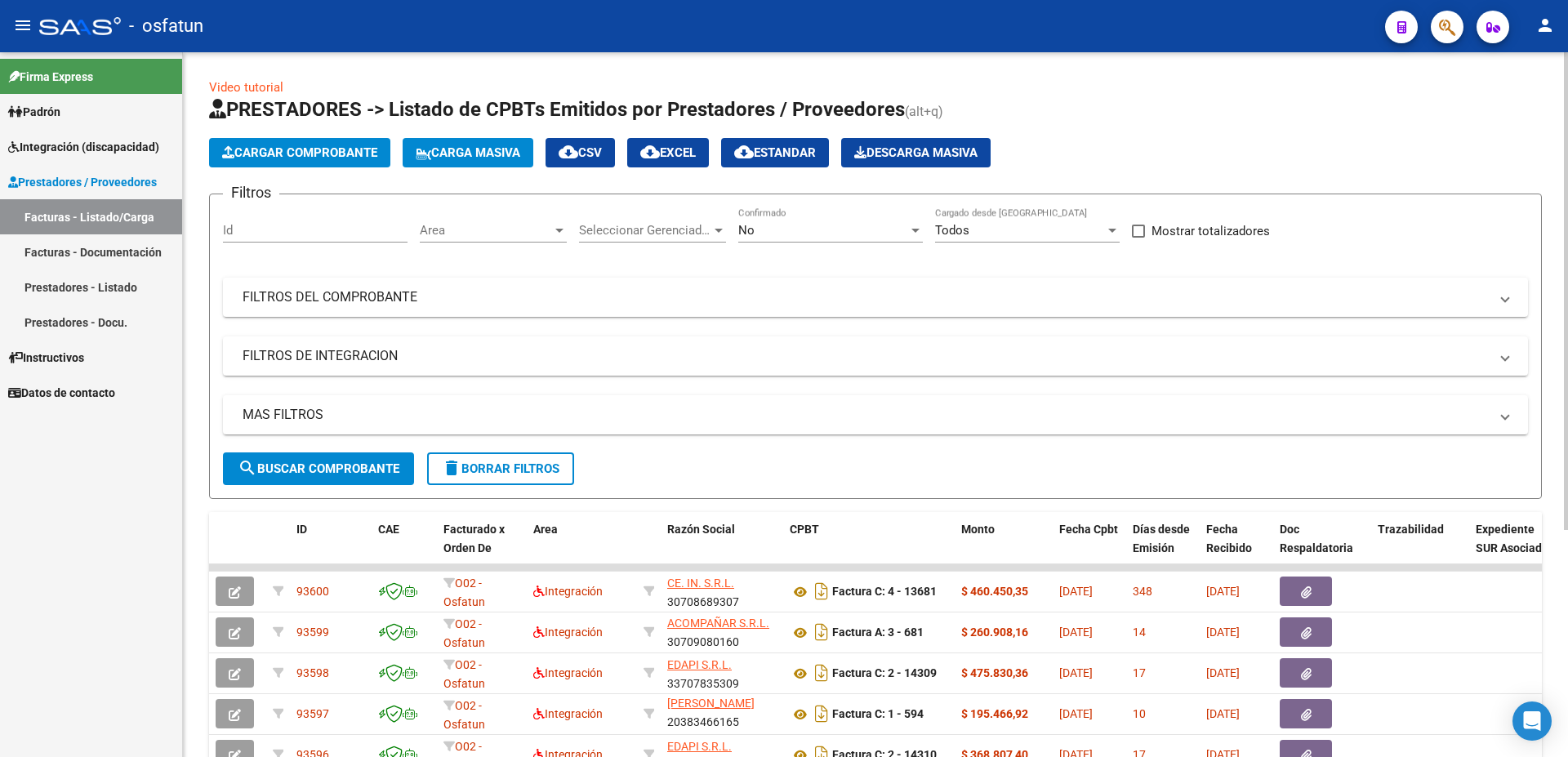
click at [292, 142] on button "Cargar Comprobante" at bounding box center [299, 153] width 181 height 29
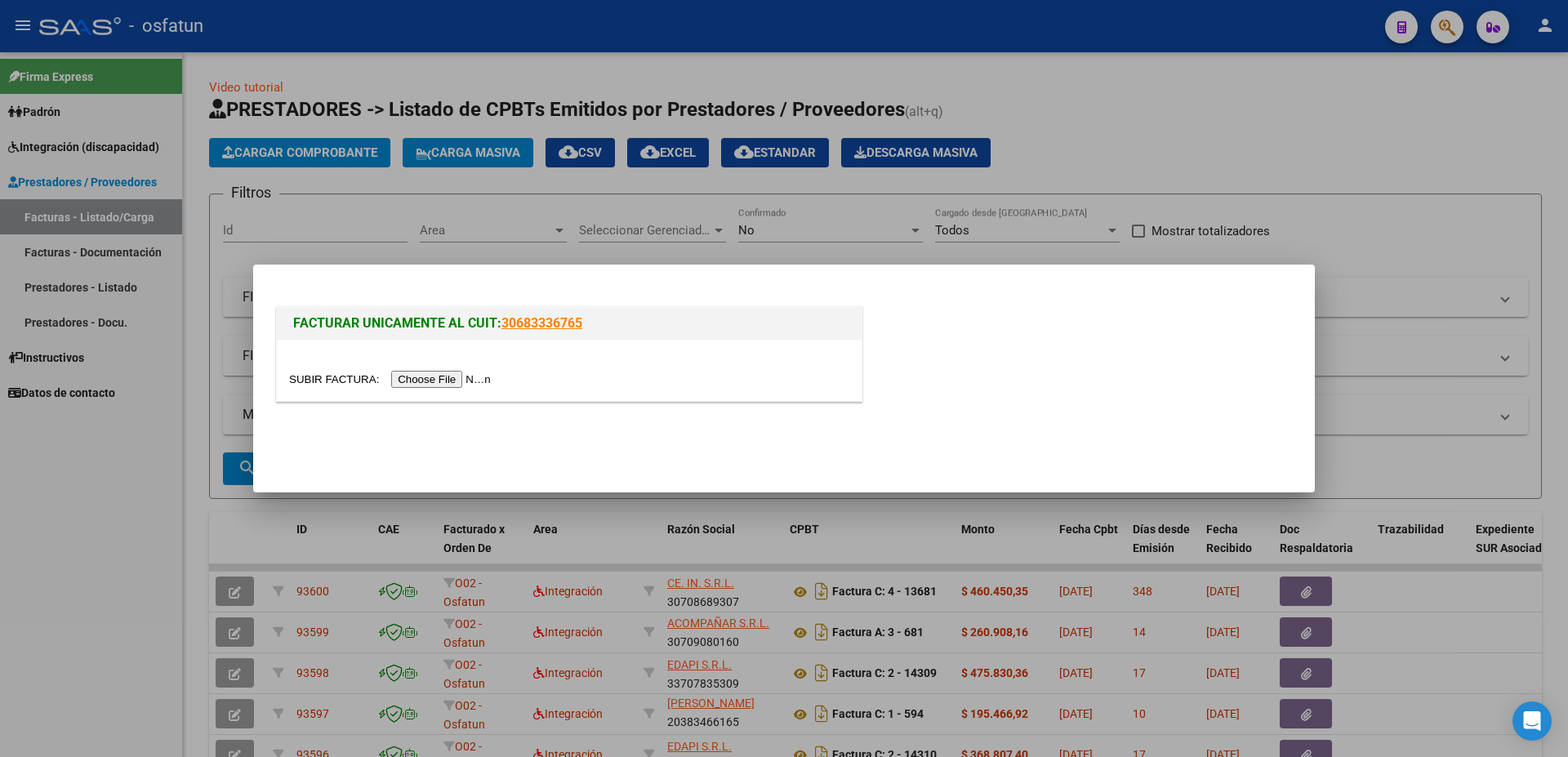
click at [331, 383] on input "file" at bounding box center [392, 379] width 207 height 18
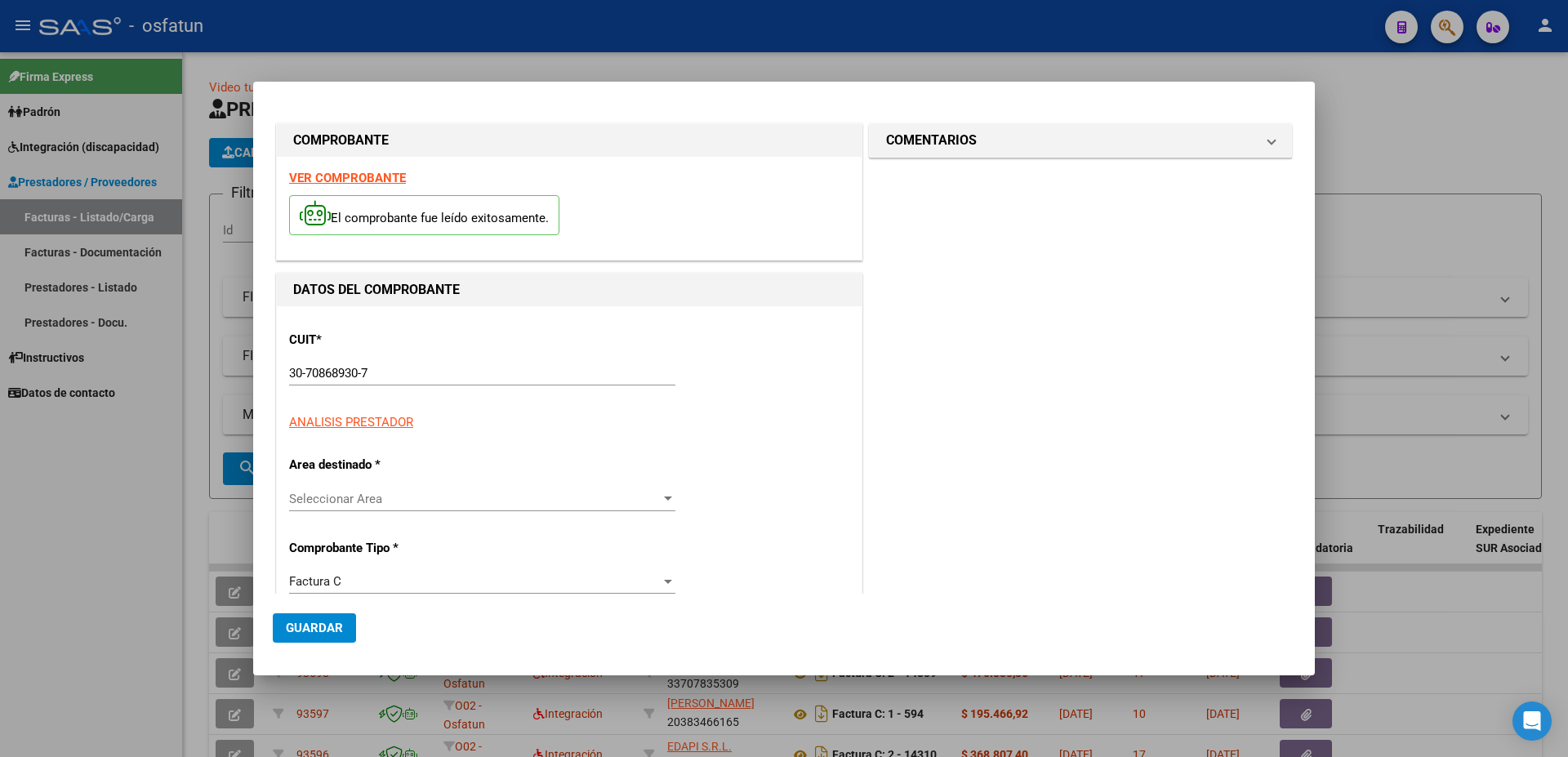
type input "$ 460.450,35"
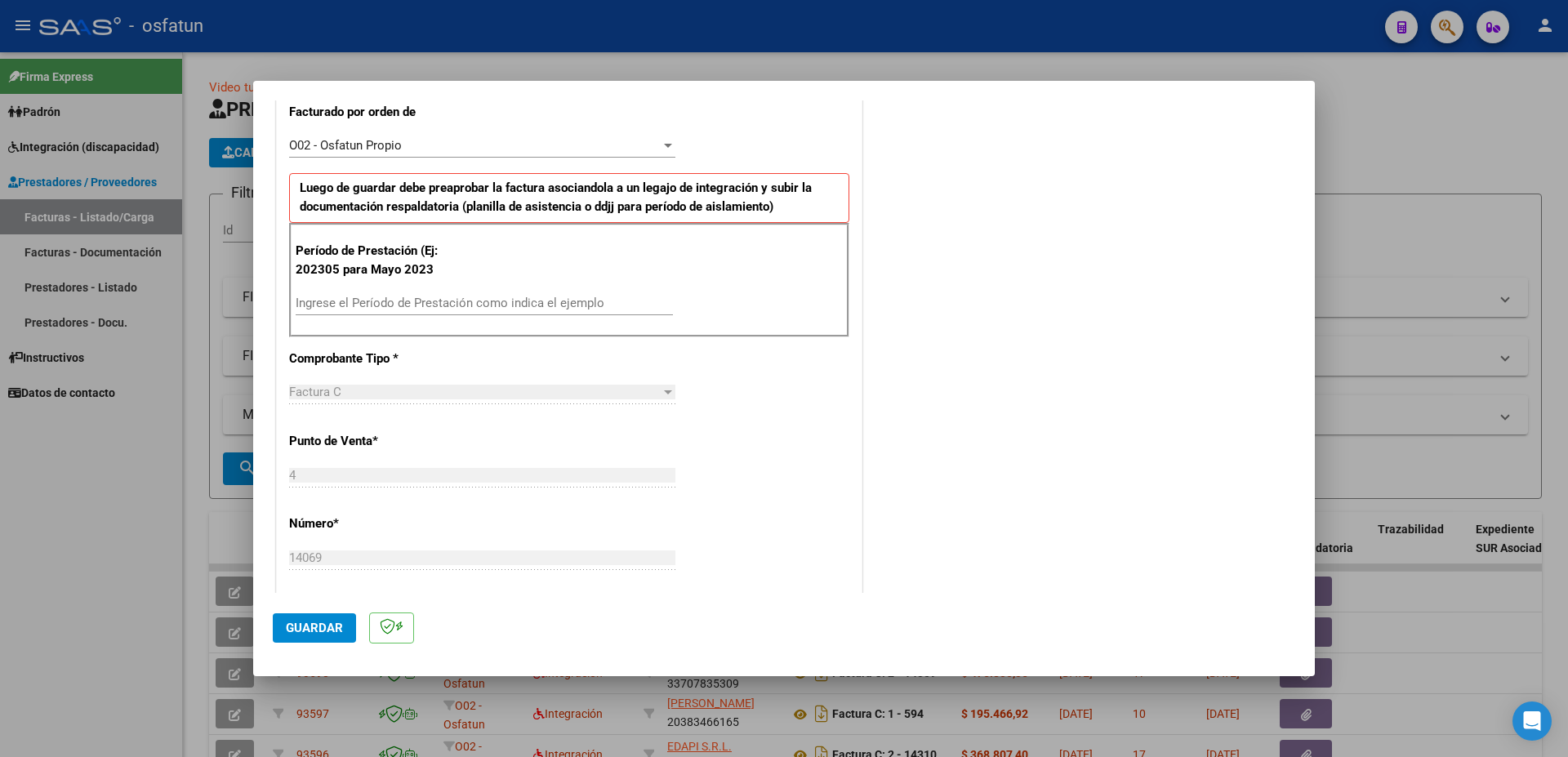
scroll to position [384, 0]
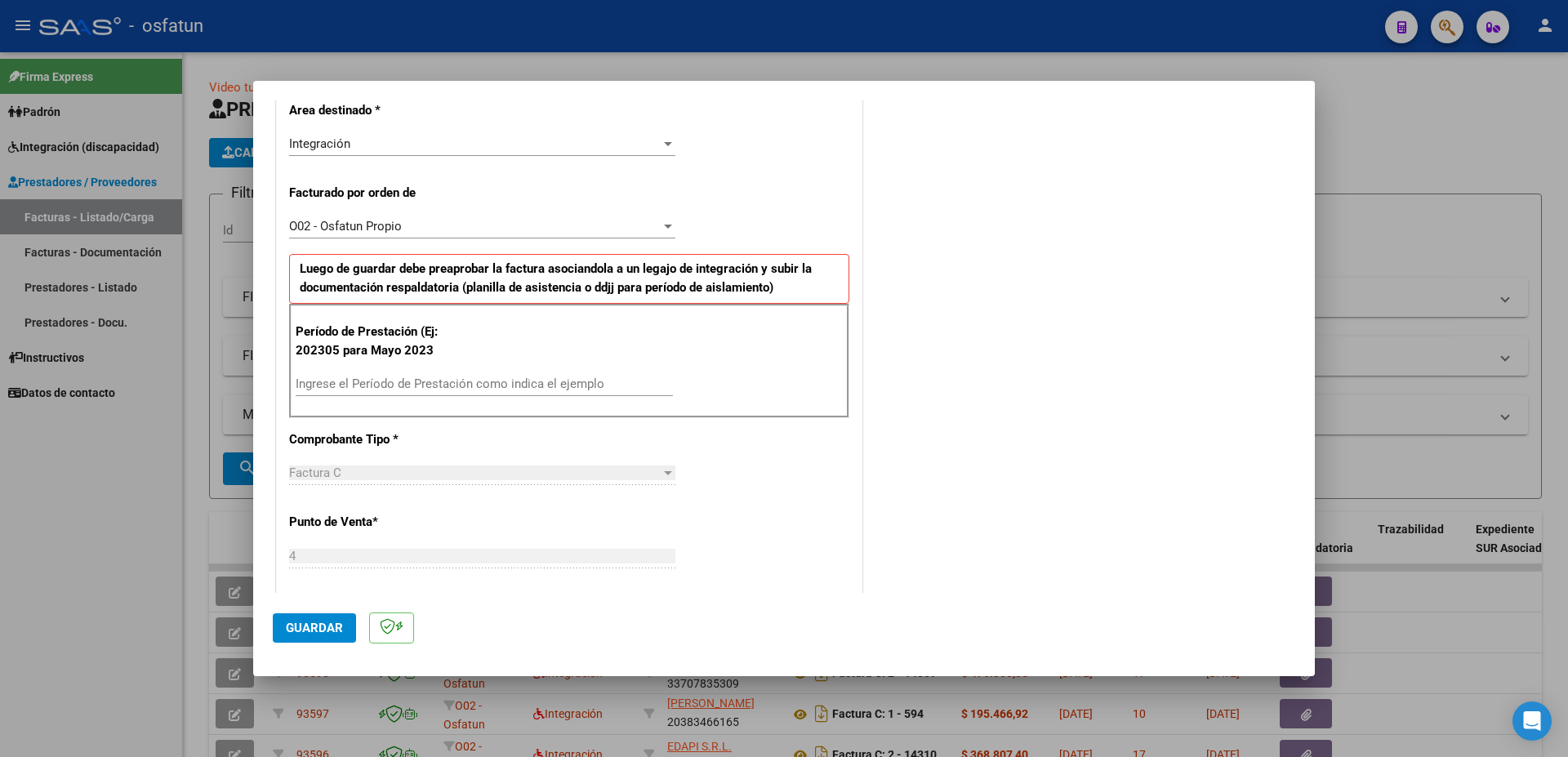
click at [366, 385] on input "Ingrese el Período de Prestación como indica el ejemplo" at bounding box center [484, 383] width 377 height 15
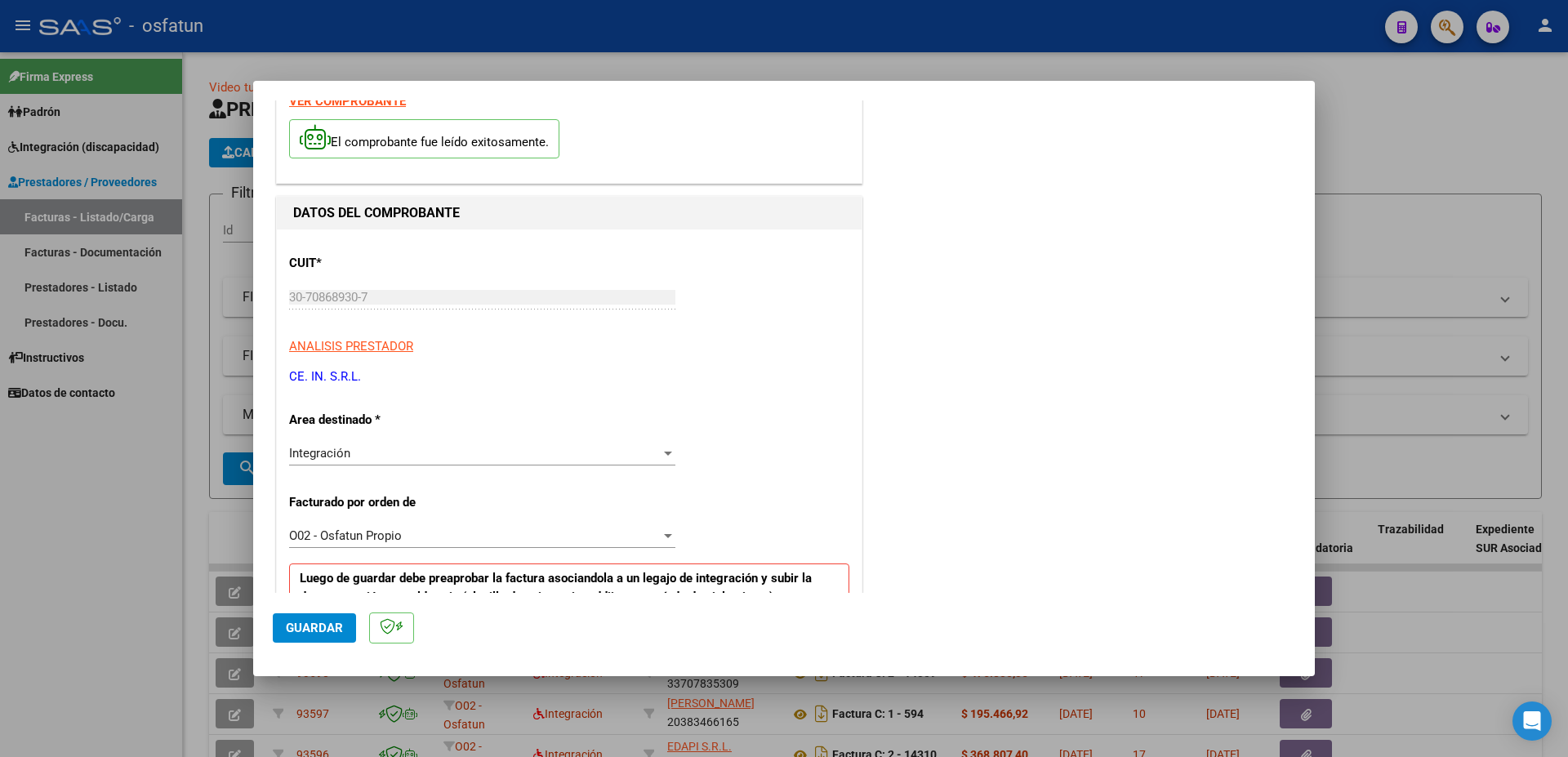
scroll to position [177, 0]
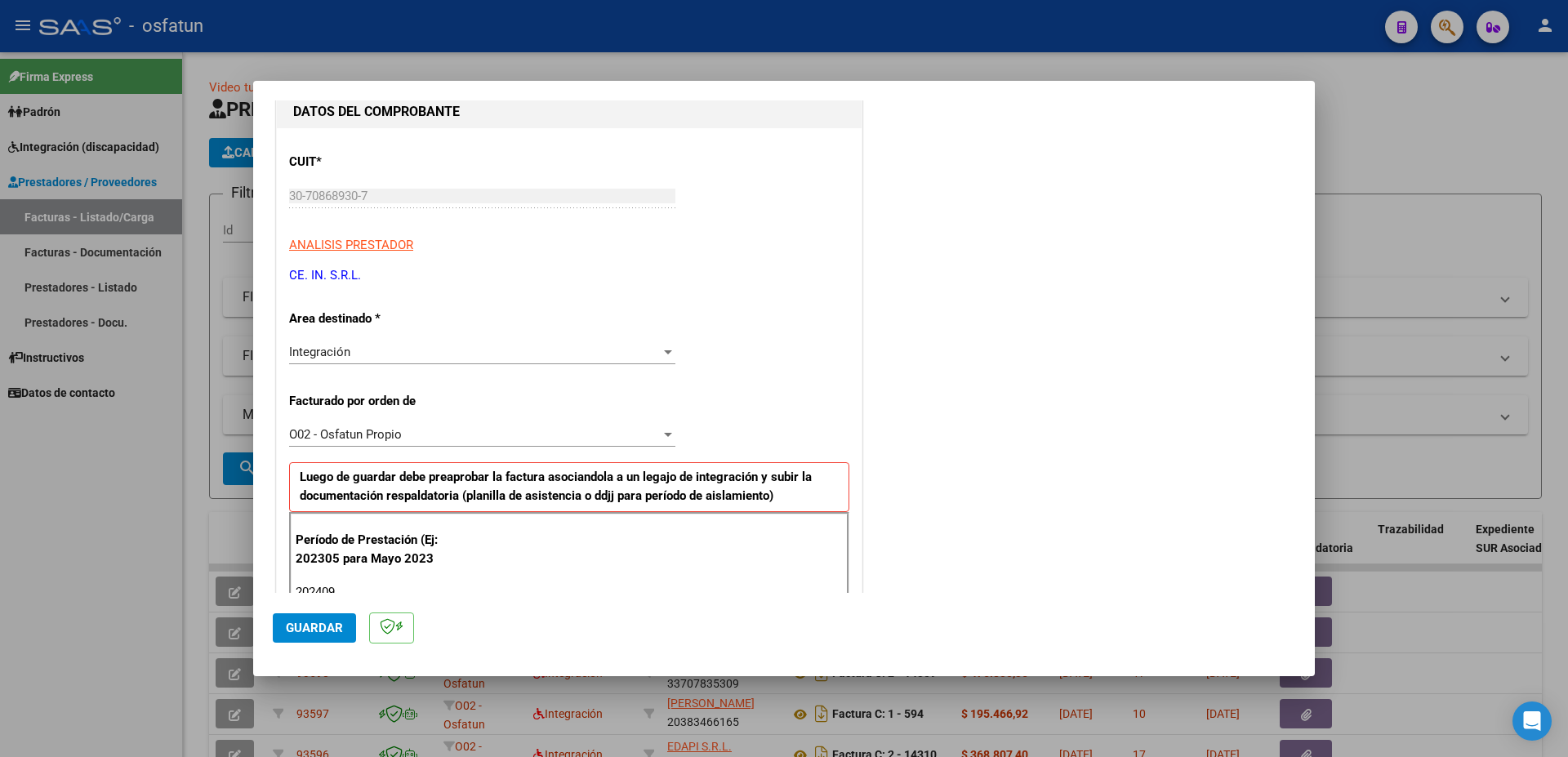
type input "202409"
click at [1392, 164] on div at bounding box center [784, 378] width 1568 height 757
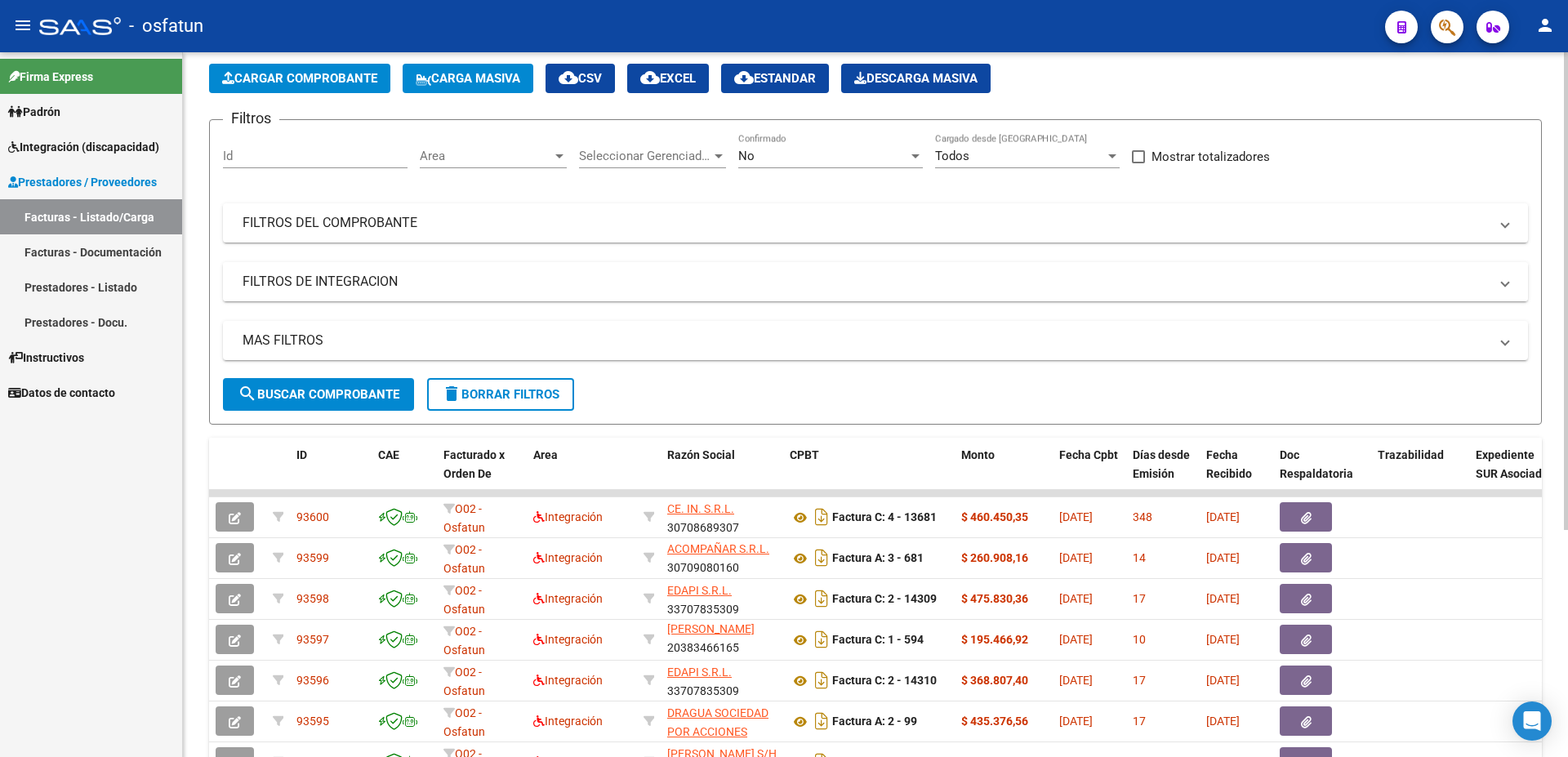
scroll to position [336, 0]
